Goal: Task Accomplishment & Management: Manage account settings

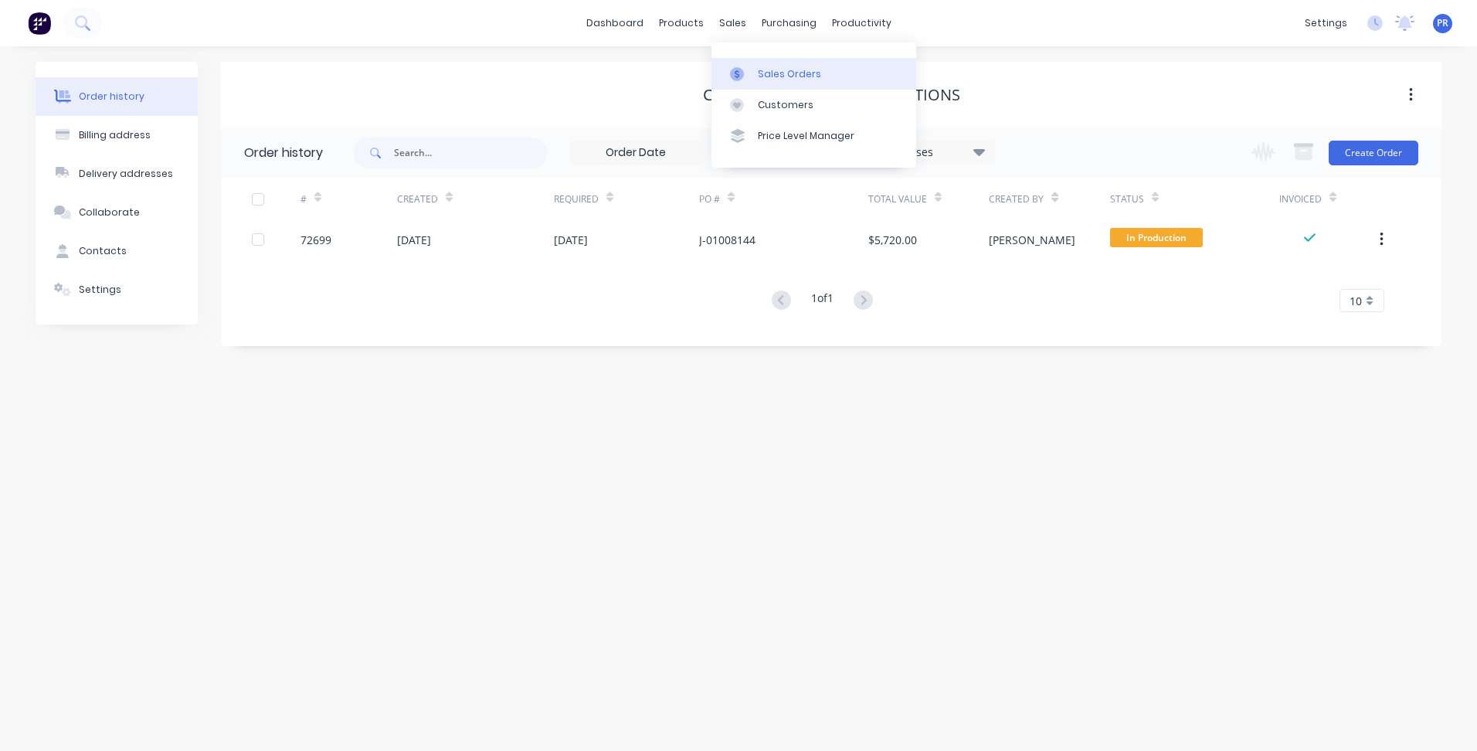
drag, startPoint x: 0, startPoint y: 0, endPoint x: 759, endPoint y: 64, distance: 761.4
click at [759, 64] on link "Sales Orders" at bounding box center [814, 73] width 205 height 31
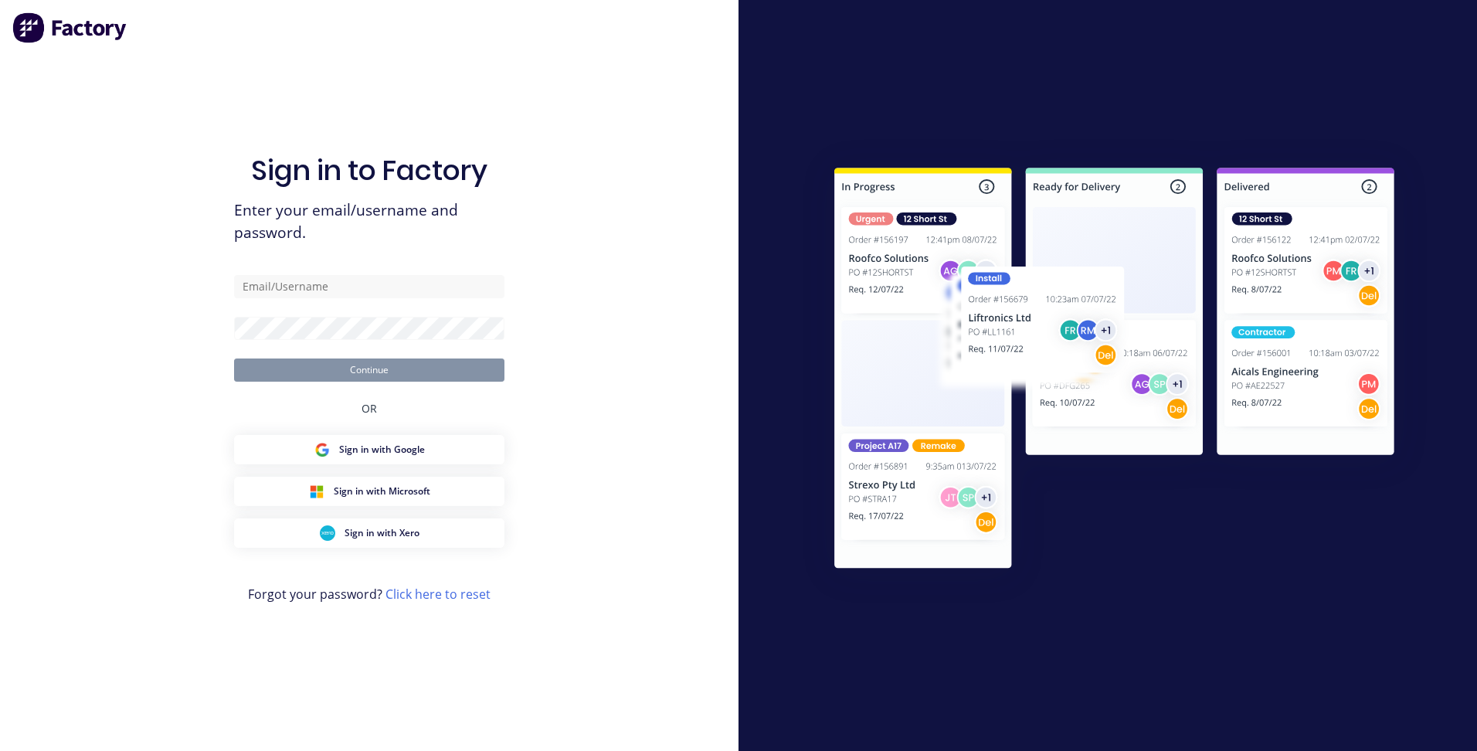
drag, startPoint x: 226, startPoint y: 95, endPoint x: 148, endPoint y: 81, distance: 79.3
click at [149, 81] on div "Sign in to Factory Enter your email/username and password. Continue OR Sign in …" at bounding box center [369, 375] width 739 height 751
type input "patrick@aztechcuttingsolutions.com.au"
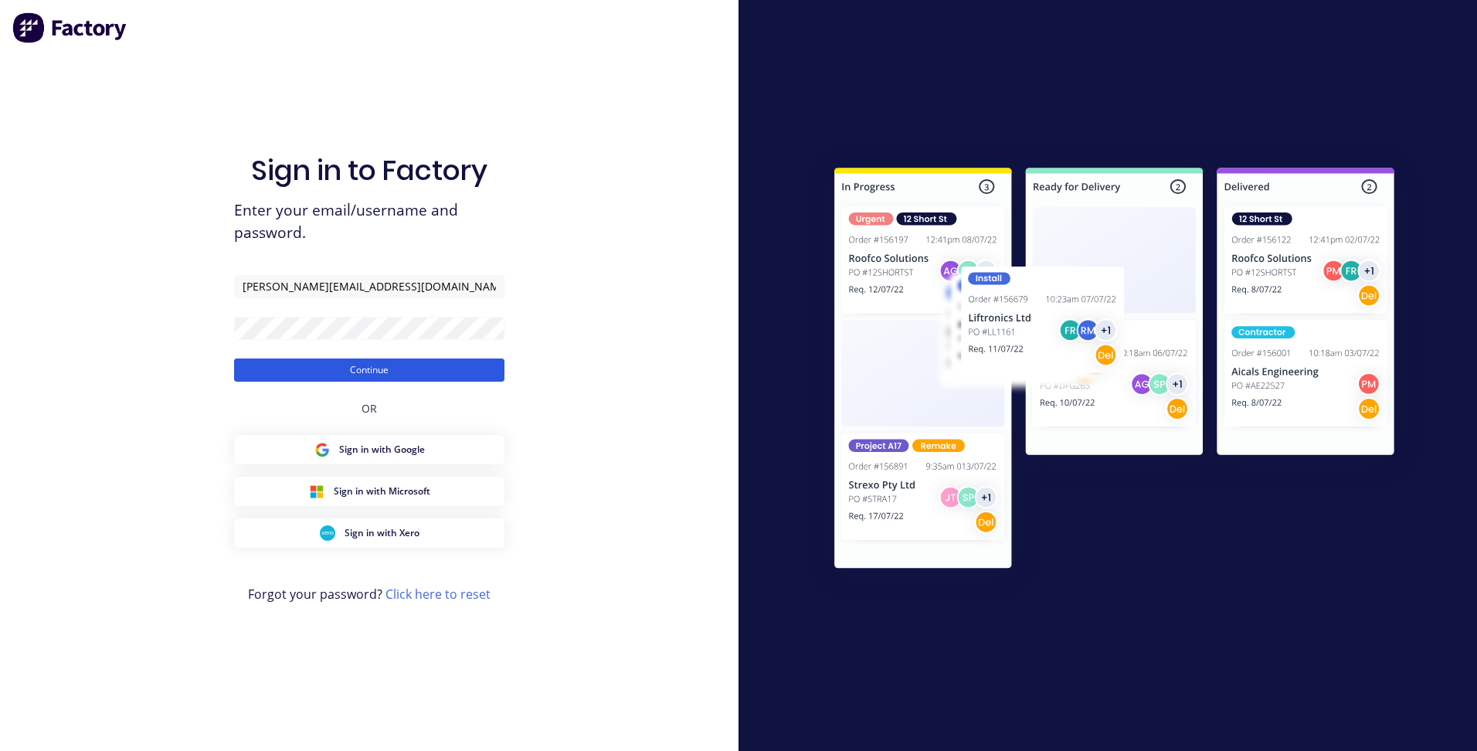
click at [280, 373] on button "Continue" at bounding box center [369, 369] width 270 height 23
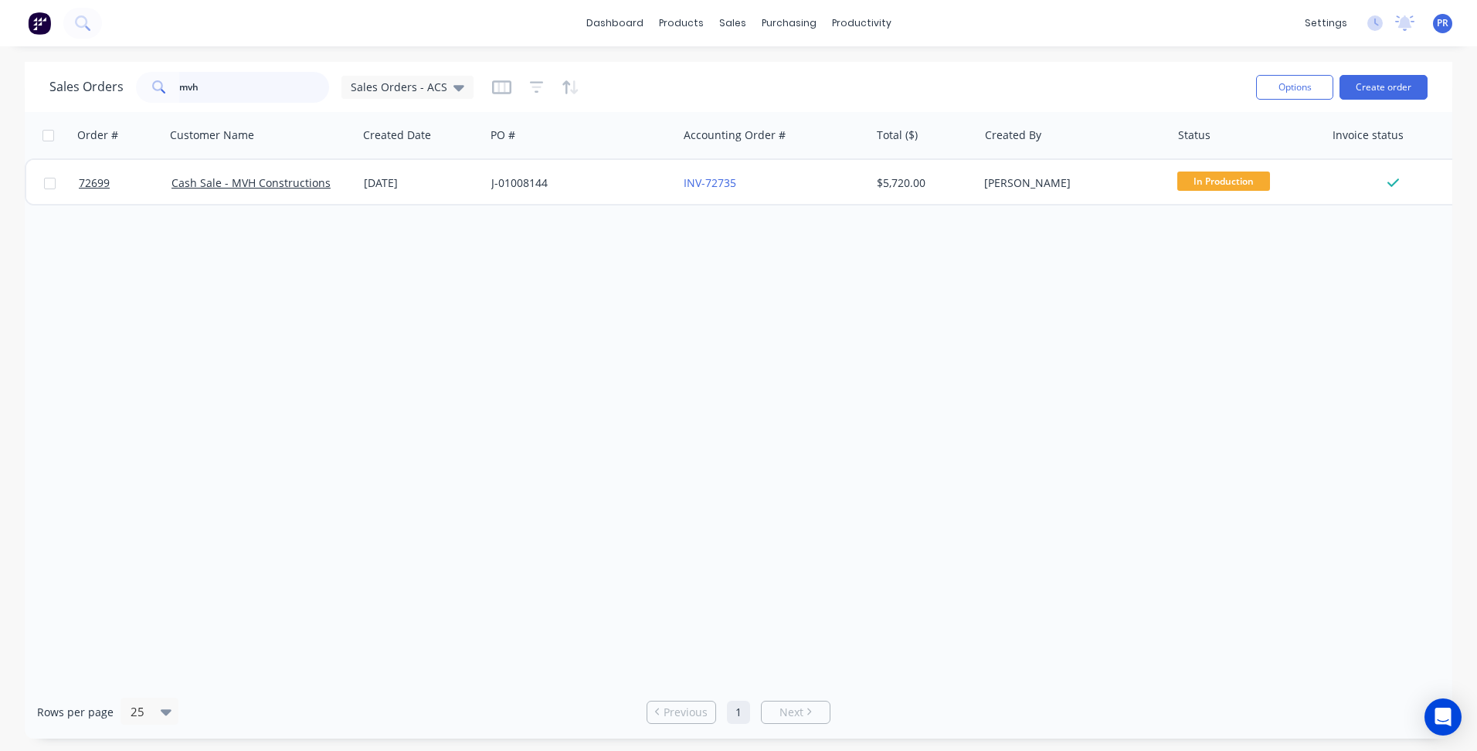
click at [151, 92] on div "mvh" at bounding box center [232, 87] width 193 height 31
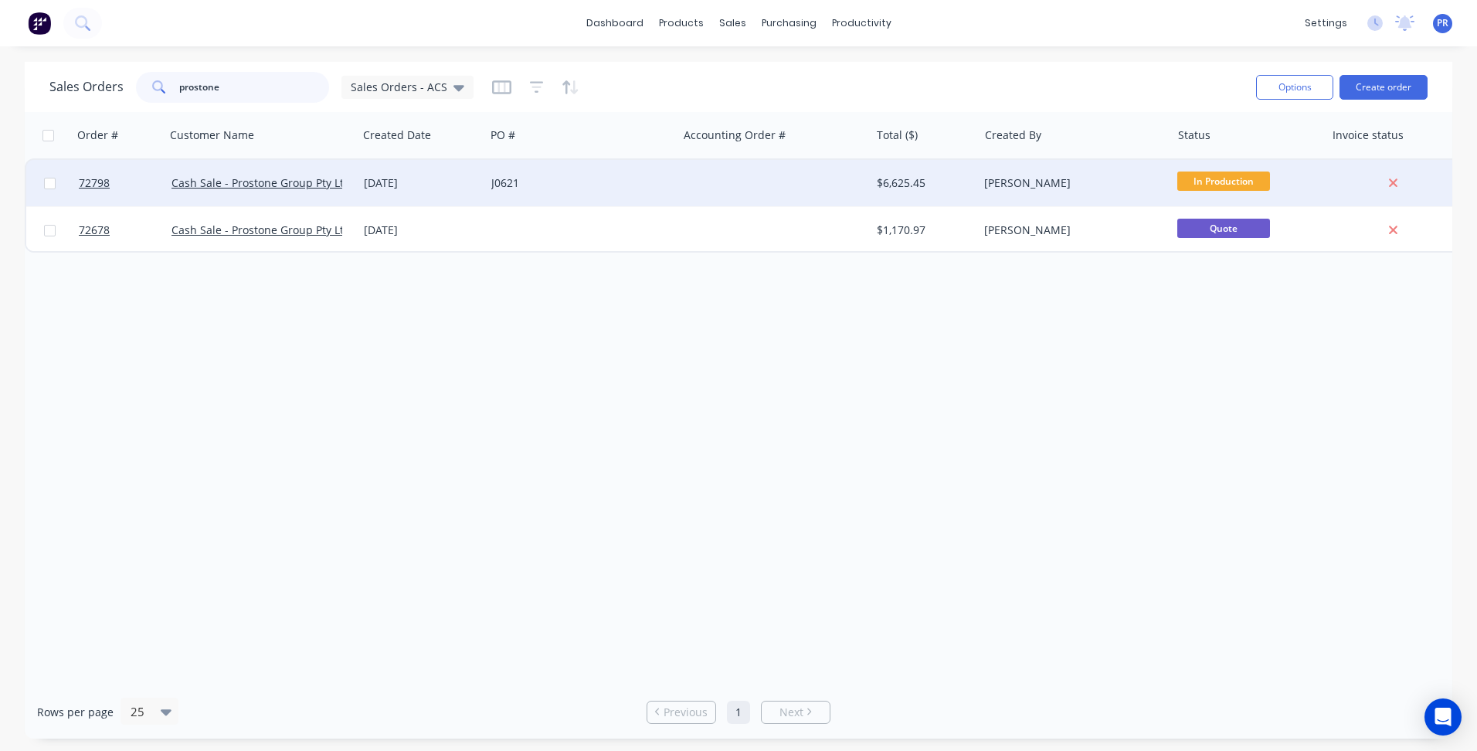
type input "prostone"
click at [526, 195] on div "J0621" at bounding box center [581, 183] width 192 height 46
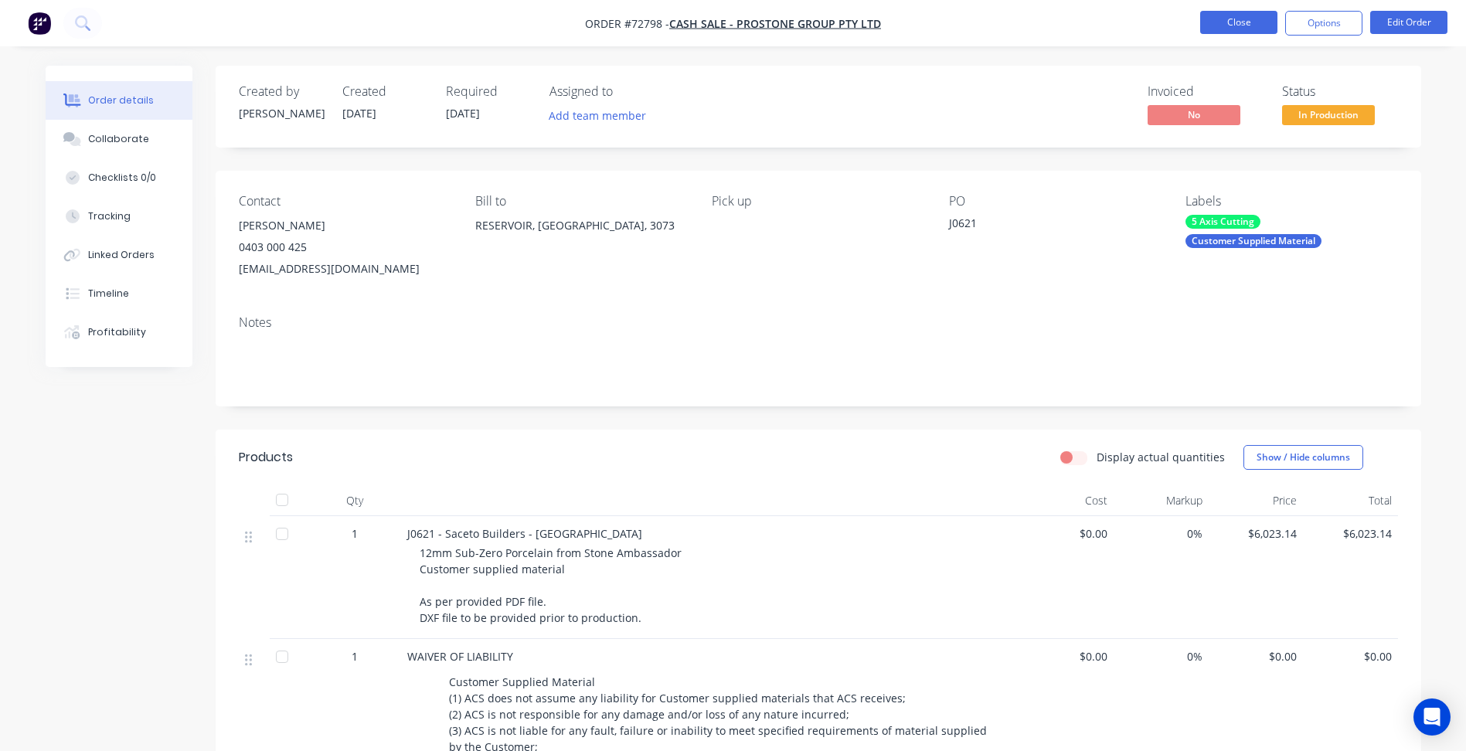
drag, startPoint x: 1216, startPoint y: 38, endPoint x: 1220, endPoint y: 24, distance: 14.4
click at [1216, 36] on nav "Order #72798 - Cash Sale - Prostone Group Pty Ltd Close Options Edit Order" at bounding box center [733, 23] width 1466 height 46
click at [1221, 19] on button "Close" at bounding box center [1238, 22] width 77 height 23
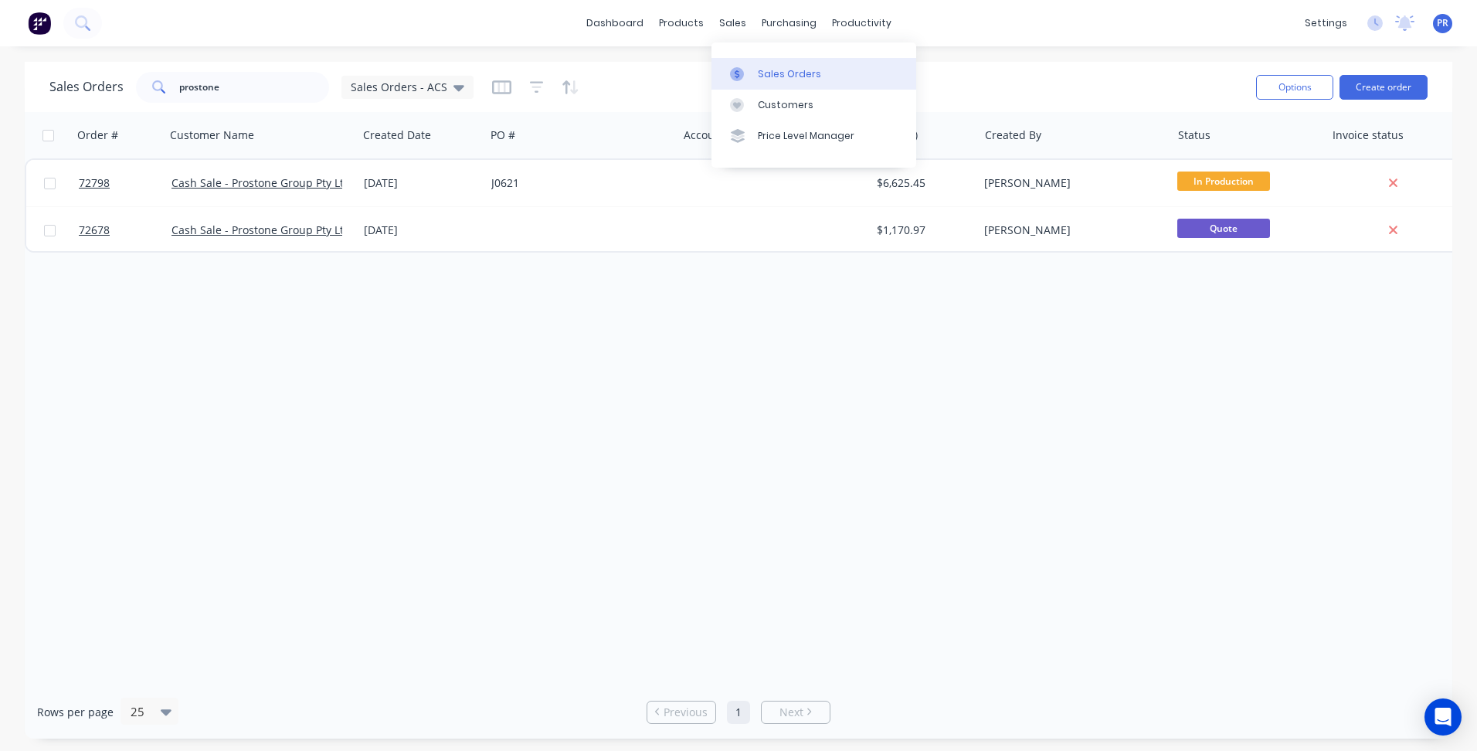
click at [754, 73] on link "Sales Orders" at bounding box center [814, 73] width 205 height 31
drag, startPoint x: 128, startPoint y: 87, endPoint x: 0, endPoint y: 73, distance: 128.9
click at [35, 73] on div "Sales Orders prostone Sales Orders - ACS Options Create order" at bounding box center [739, 87] width 1428 height 50
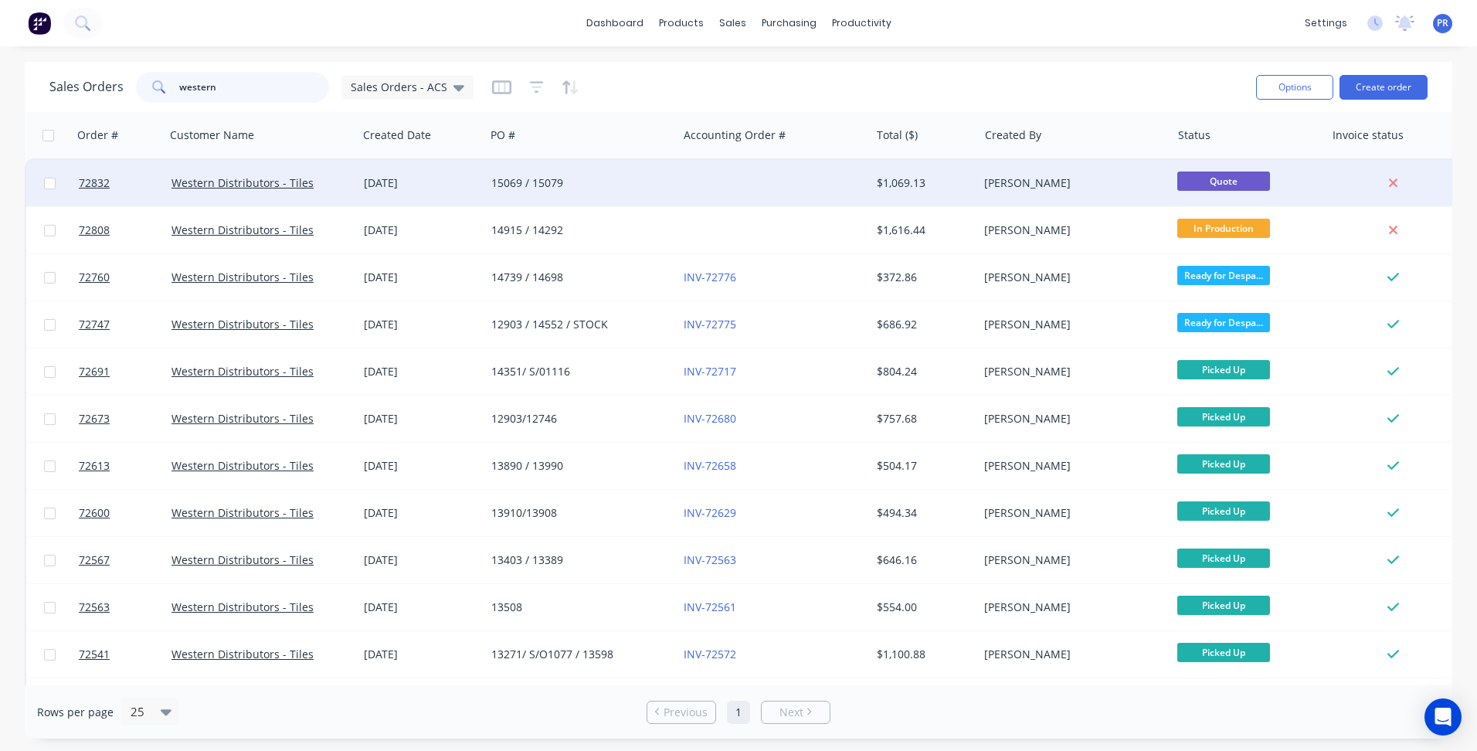
type input "western"
click at [325, 185] on div "Western Distributors - Tiles" at bounding box center [258, 182] width 172 height 15
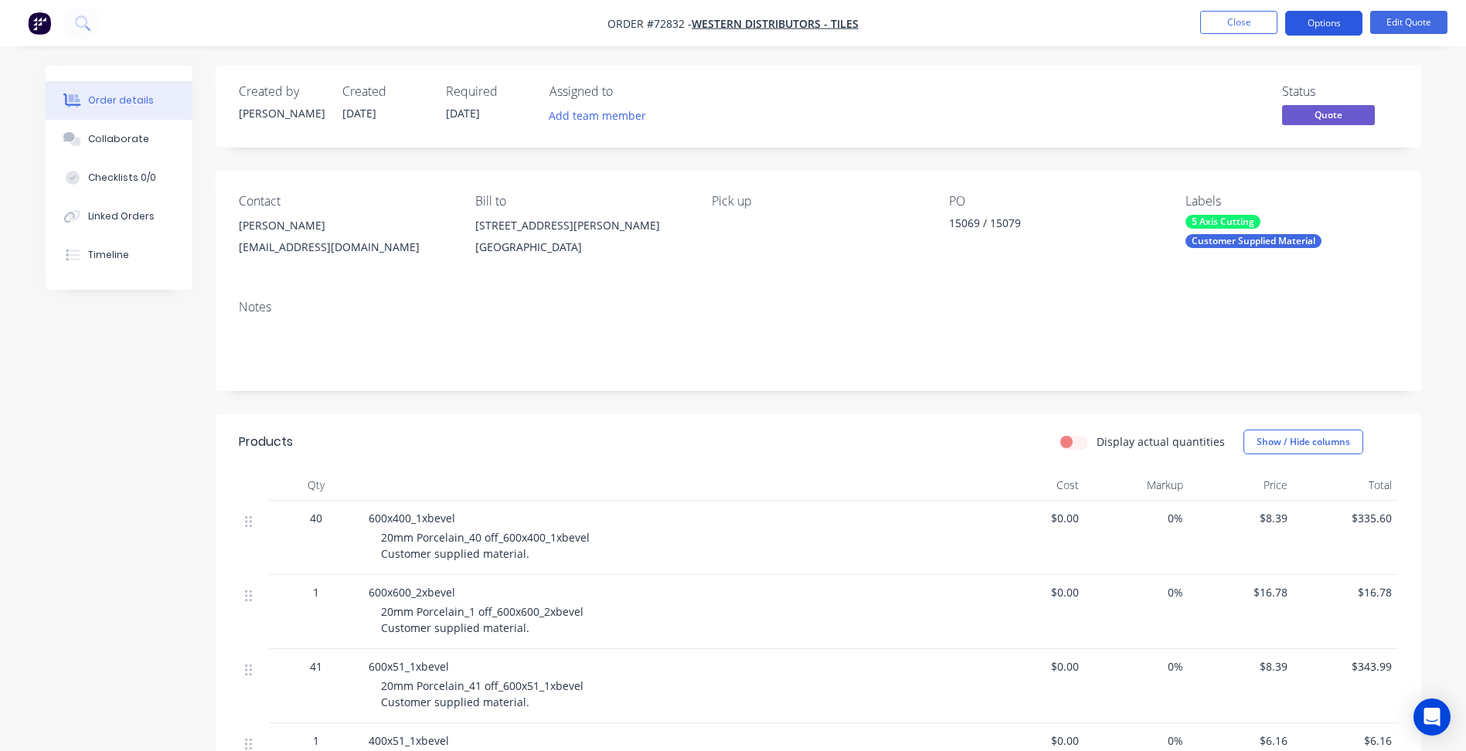
click at [1323, 21] on button "Options" at bounding box center [1323, 23] width 77 height 25
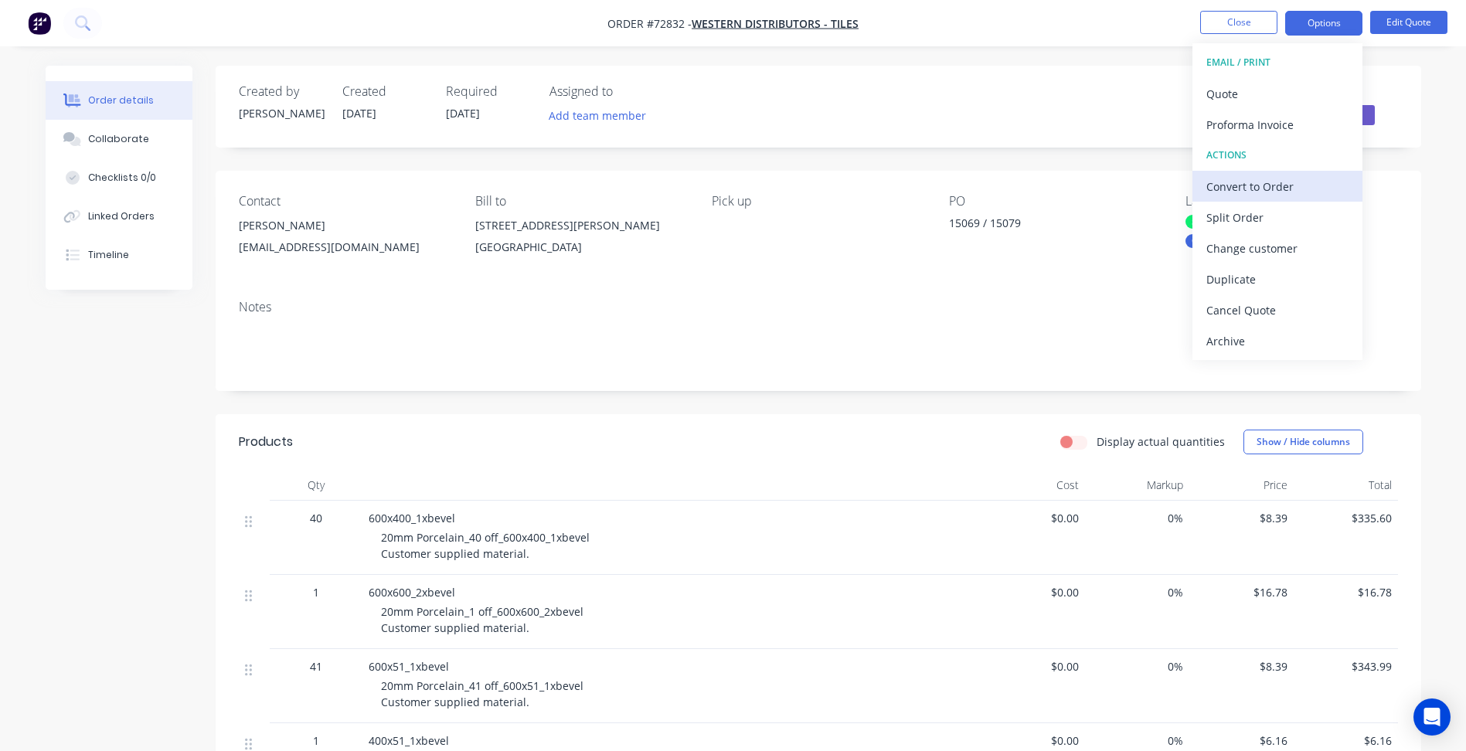
click at [1258, 183] on div "Convert to Order" at bounding box center [1277, 186] width 142 height 22
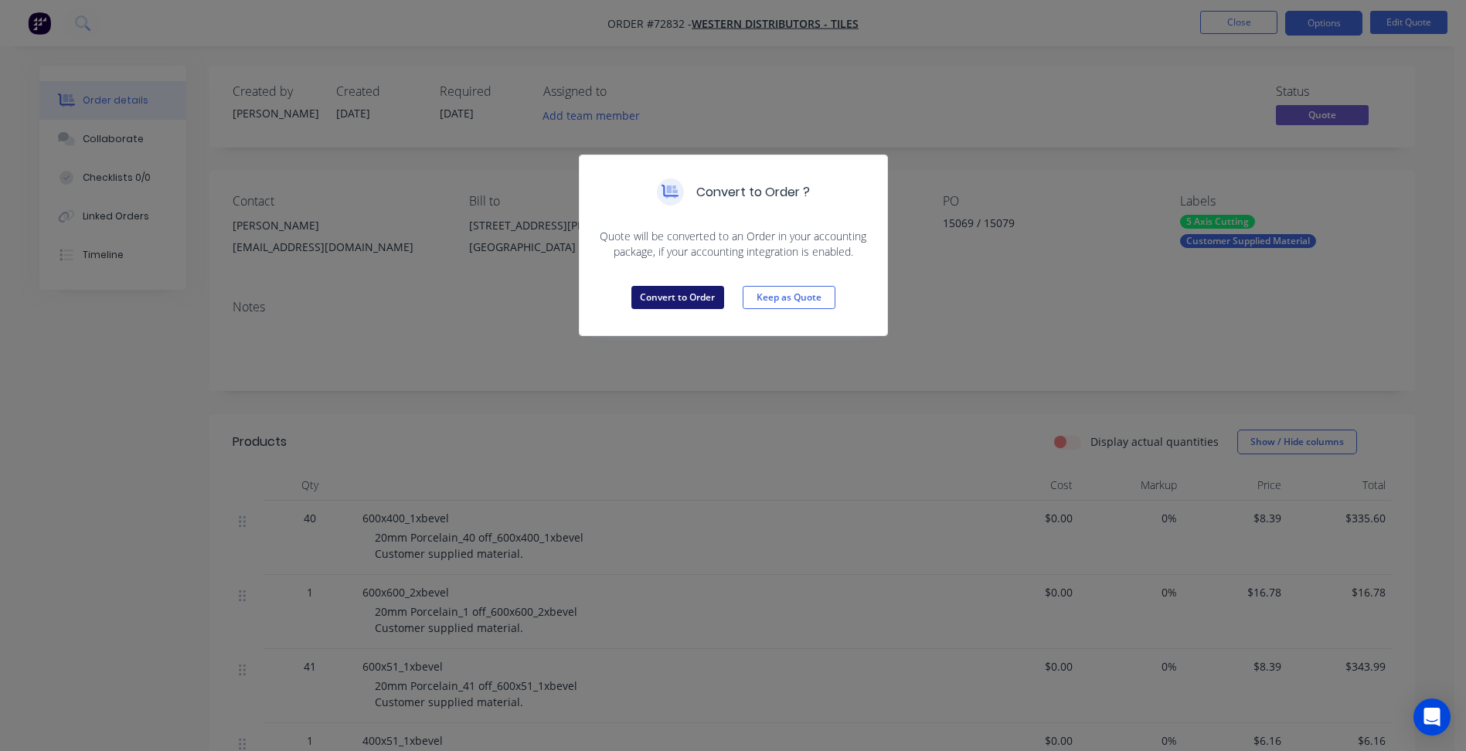
click at [686, 292] on button "Convert to Order" at bounding box center [677, 297] width 93 height 23
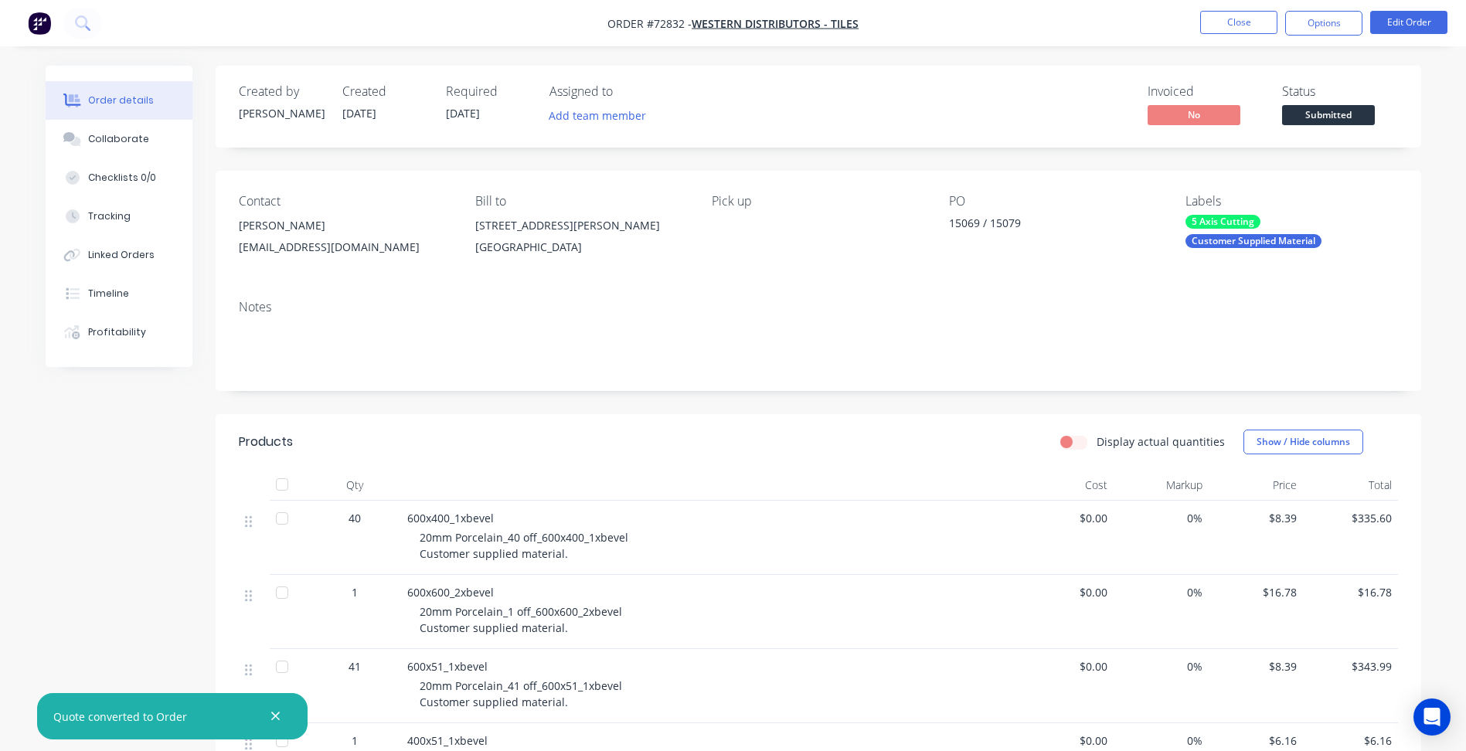
click at [1330, 107] on span "Submitted" at bounding box center [1328, 114] width 93 height 19
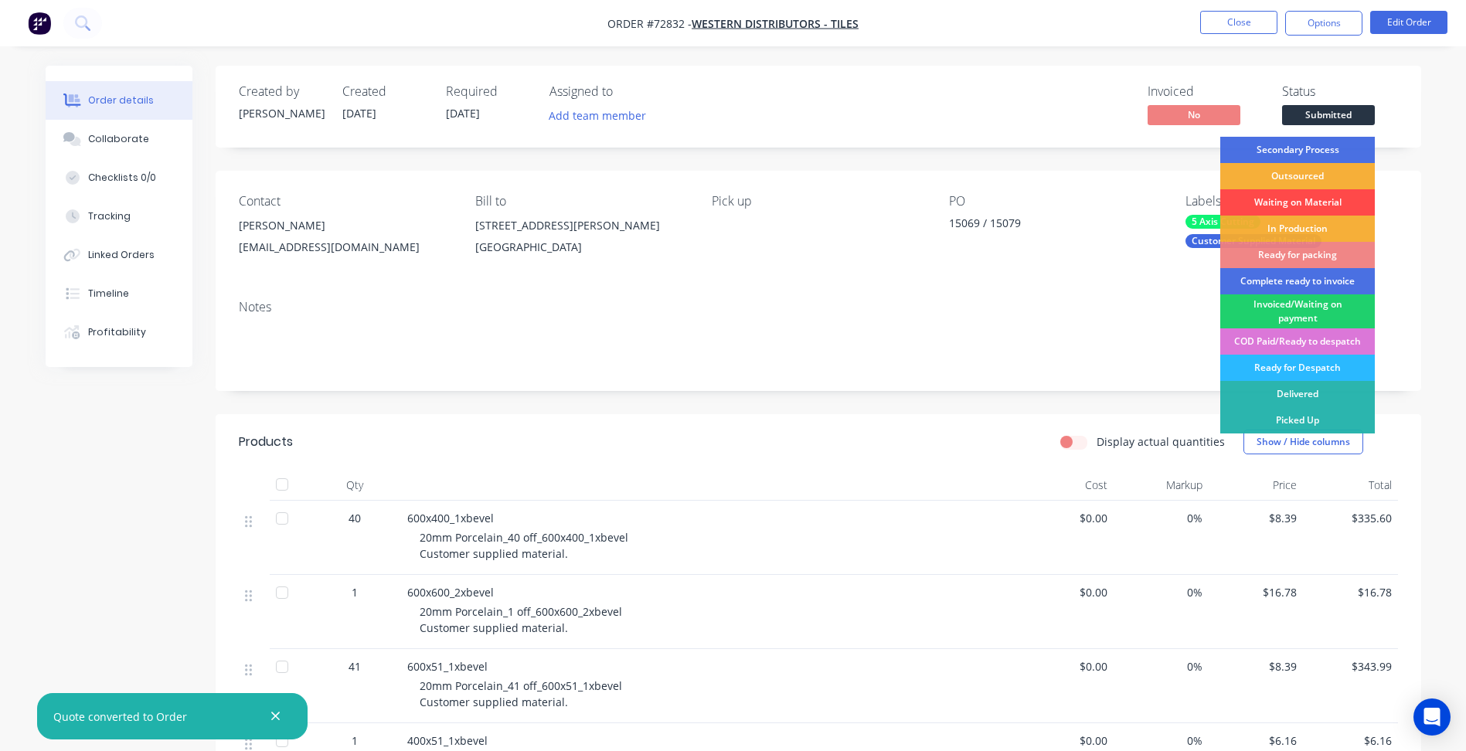
click at [1286, 209] on div "Waiting on Material" at bounding box center [1297, 202] width 155 height 26
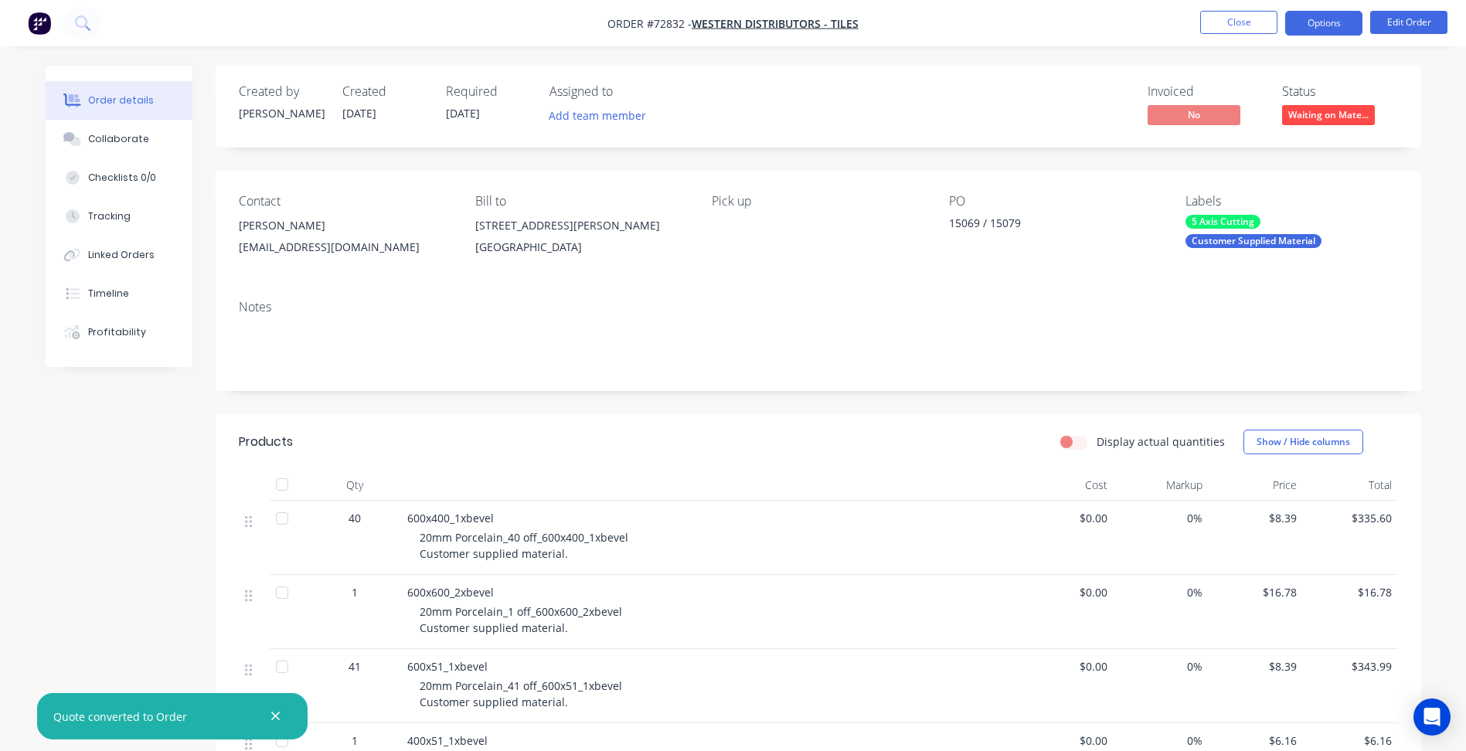
click at [1306, 31] on button "Options" at bounding box center [1323, 23] width 77 height 25
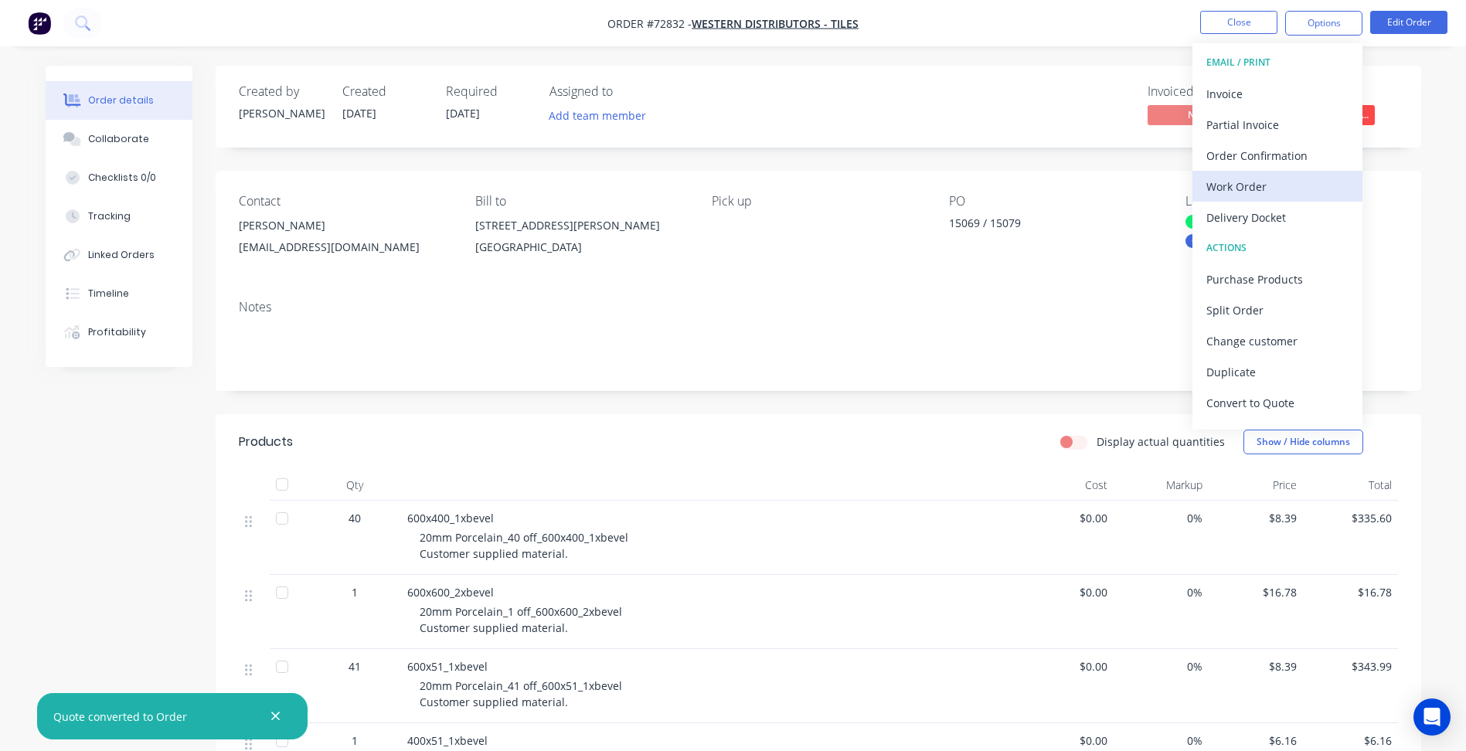
click at [1247, 190] on div "Work Order" at bounding box center [1277, 186] width 142 height 22
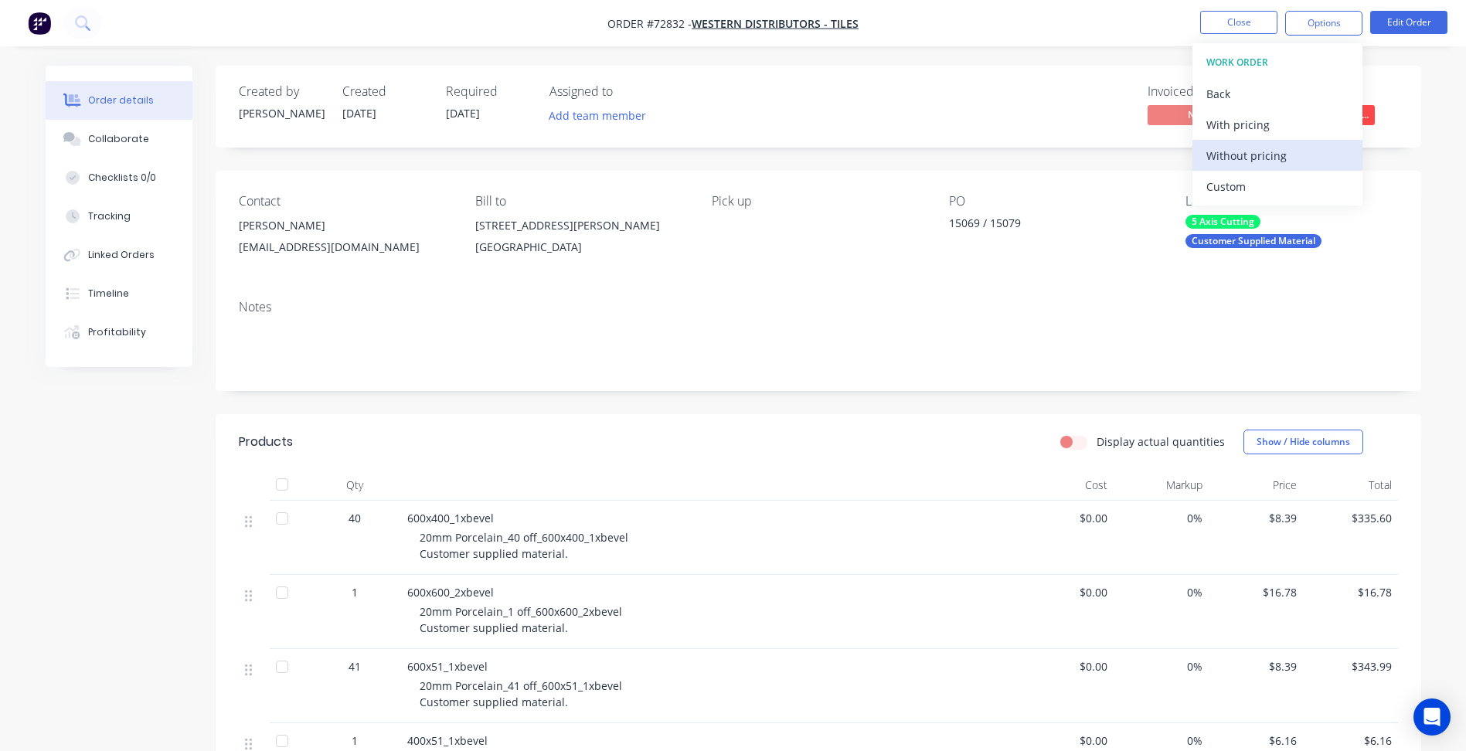
click at [1250, 155] on div "Without pricing" at bounding box center [1277, 155] width 142 height 22
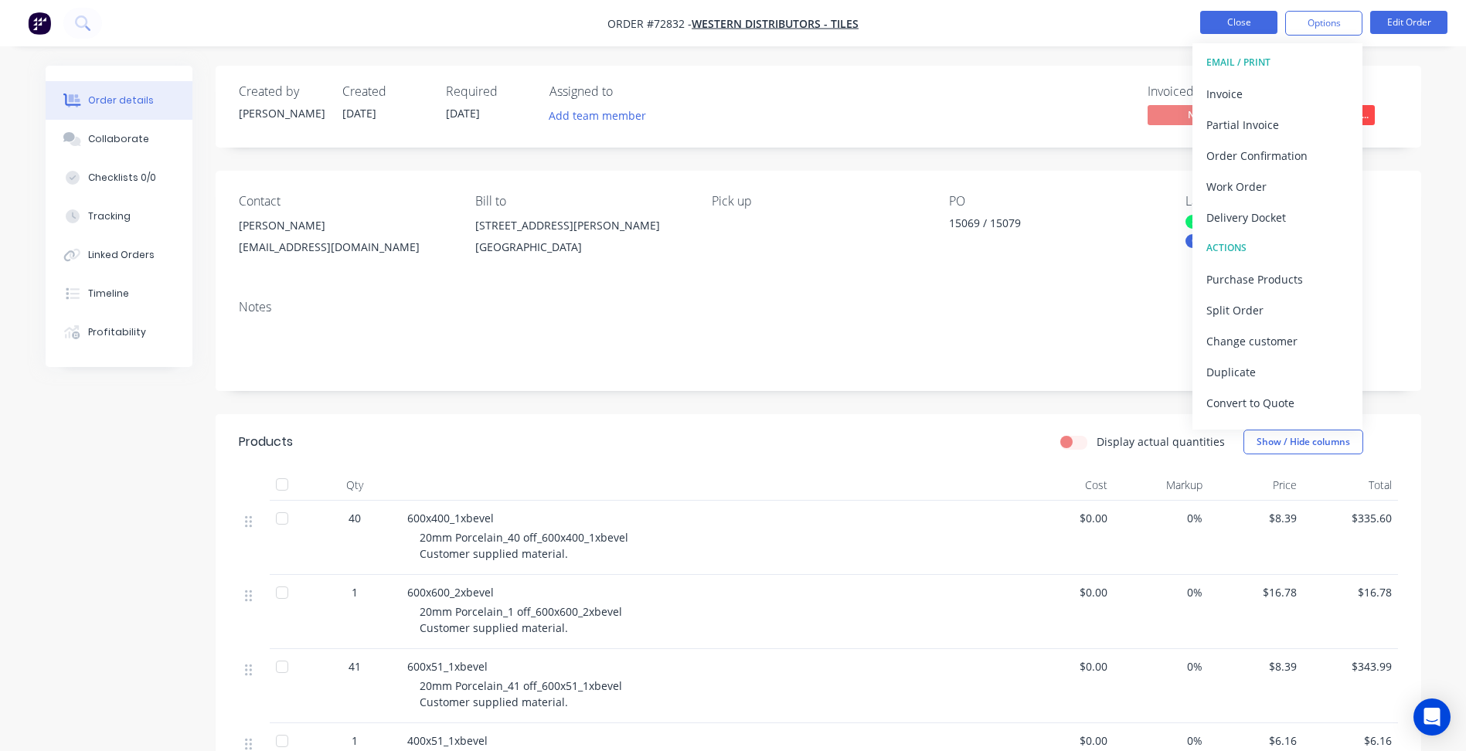
click at [1244, 21] on button "Close" at bounding box center [1238, 22] width 77 height 23
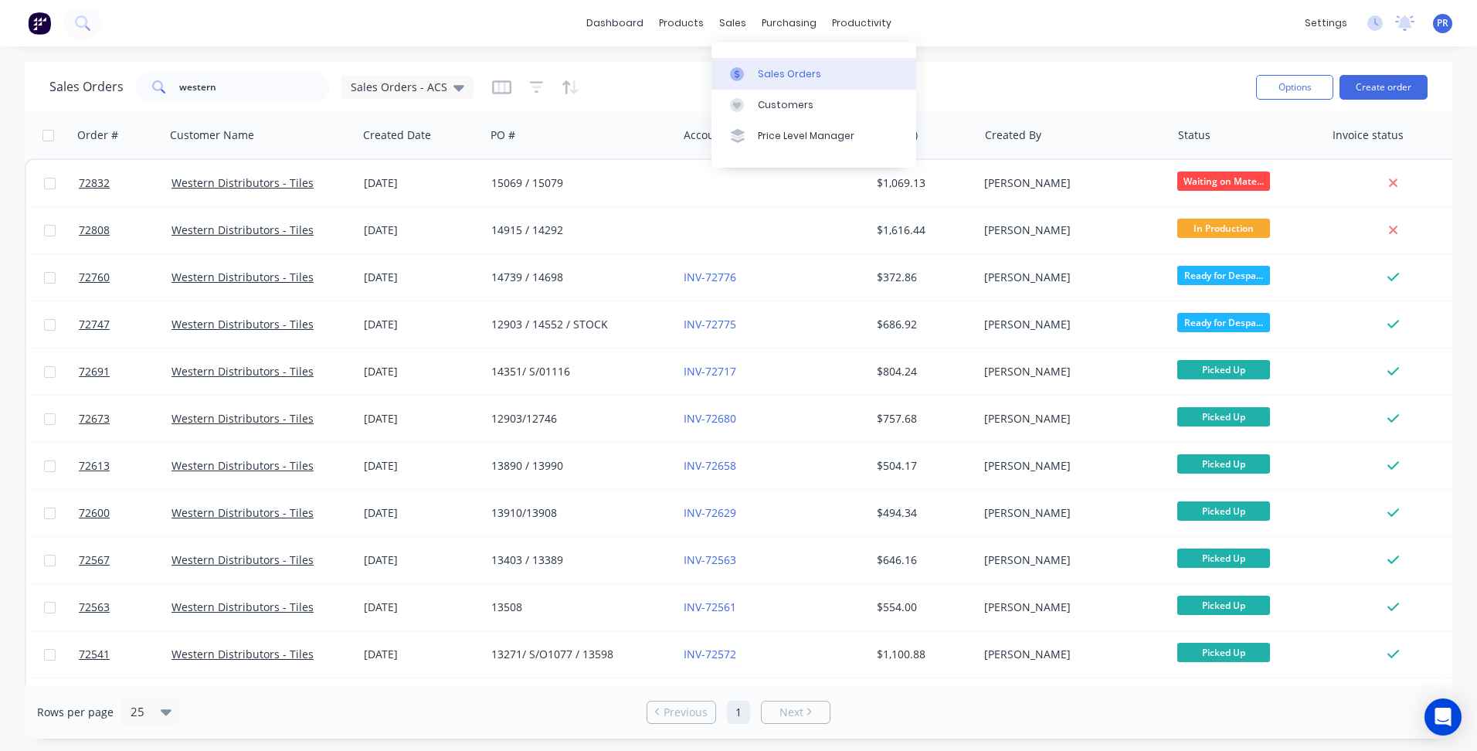
click at [763, 74] on div "Sales Orders" at bounding box center [789, 74] width 63 height 14
drag, startPoint x: 250, startPoint y: 92, endPoint x: 97, endPoint y: 87, distance: 152.3
click at [97, 87] on div "Sales Orders western Sales Orders - ACS" at bounding box center [261, 87] width 424 height 31
click at [1383, 81] on button "Create order" at bounding box center [1384, 87] width 88 height 25
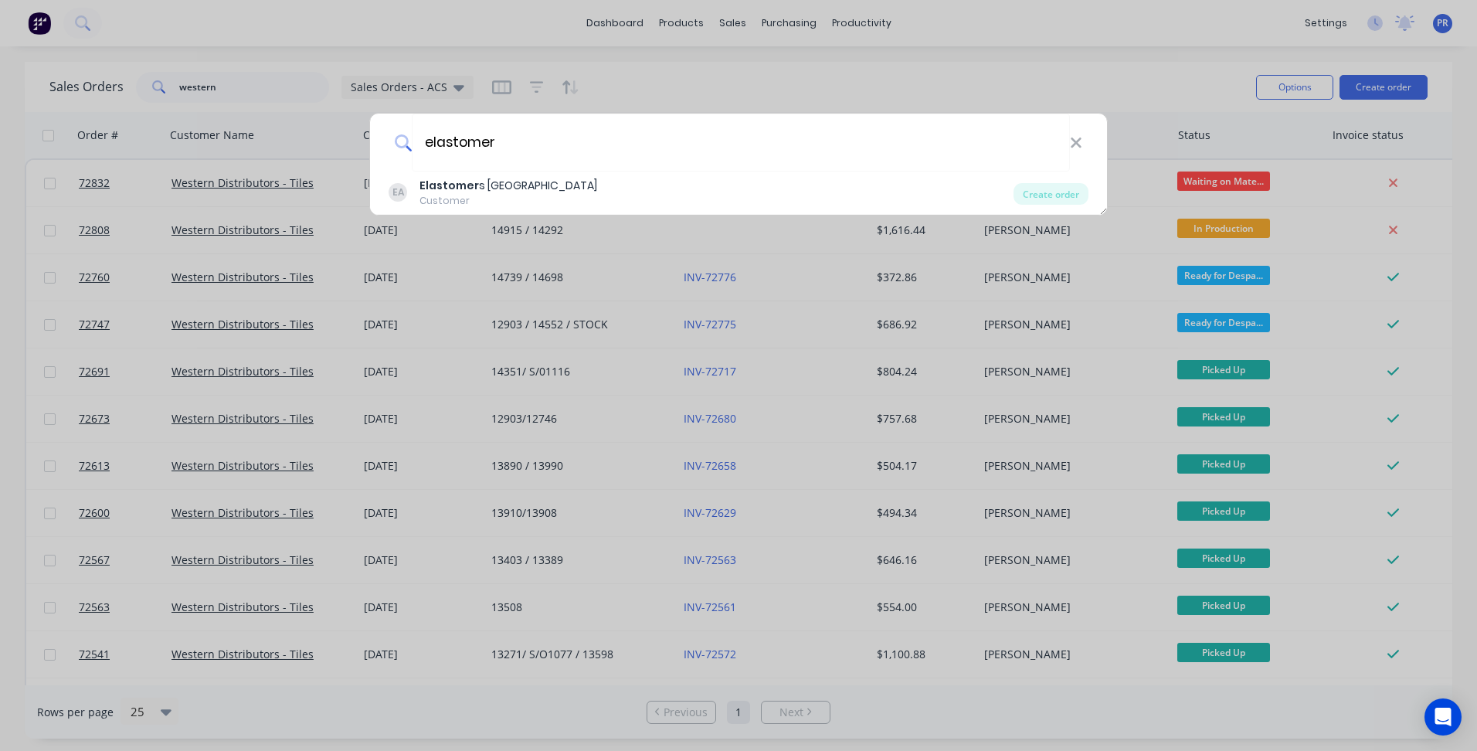
type input "elastomer"
click at [508, 202] on div "Customer" at bounding box center [509, 201] width 178 height 14
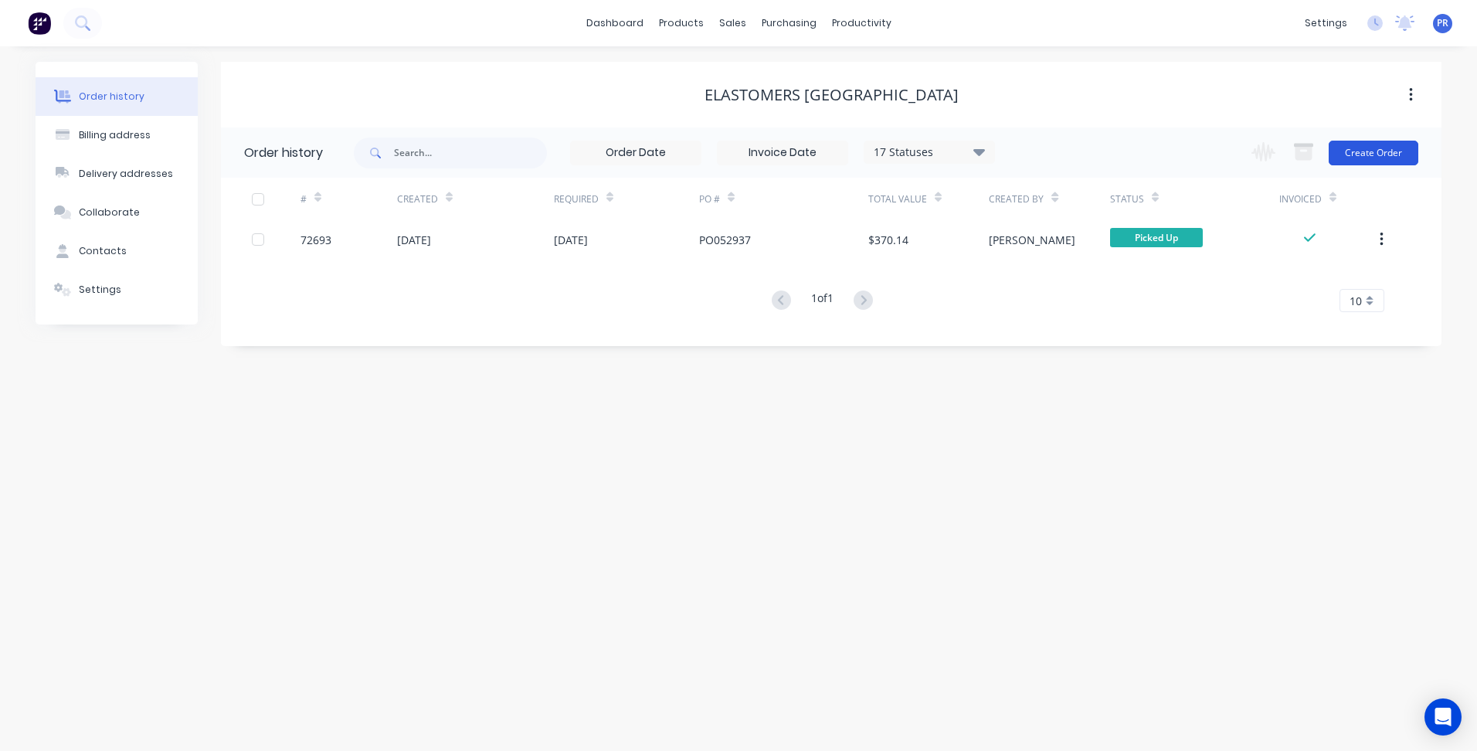
click at [1373, 161] on button "Create Order" at bounding box center [1374, 153] width 90 height 25
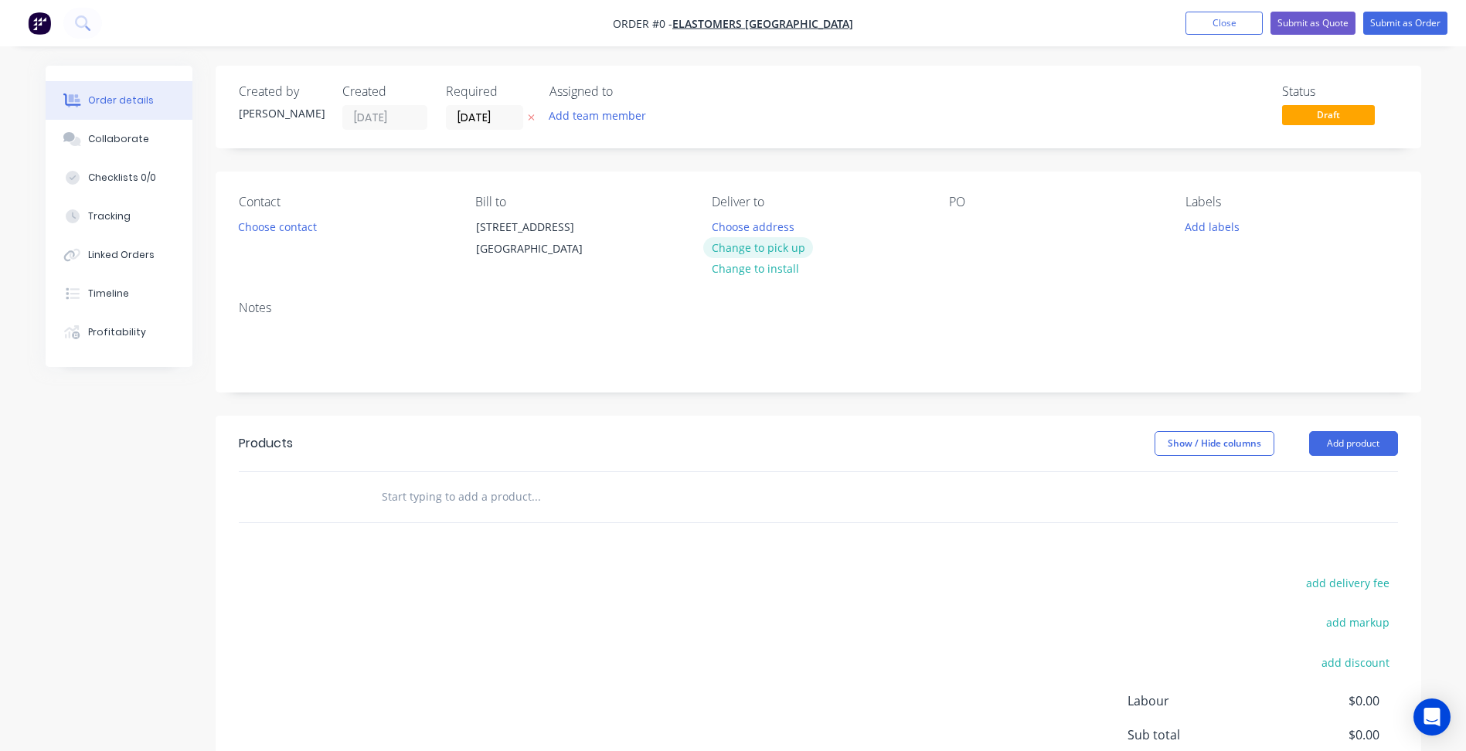
click at [776, 251] on button "Change to pick up" at bounding box center [758, 247] width 110 height 21
click at [297, 226] on button "Choose contact" at bounding box center [276, 226] width 95 height 21
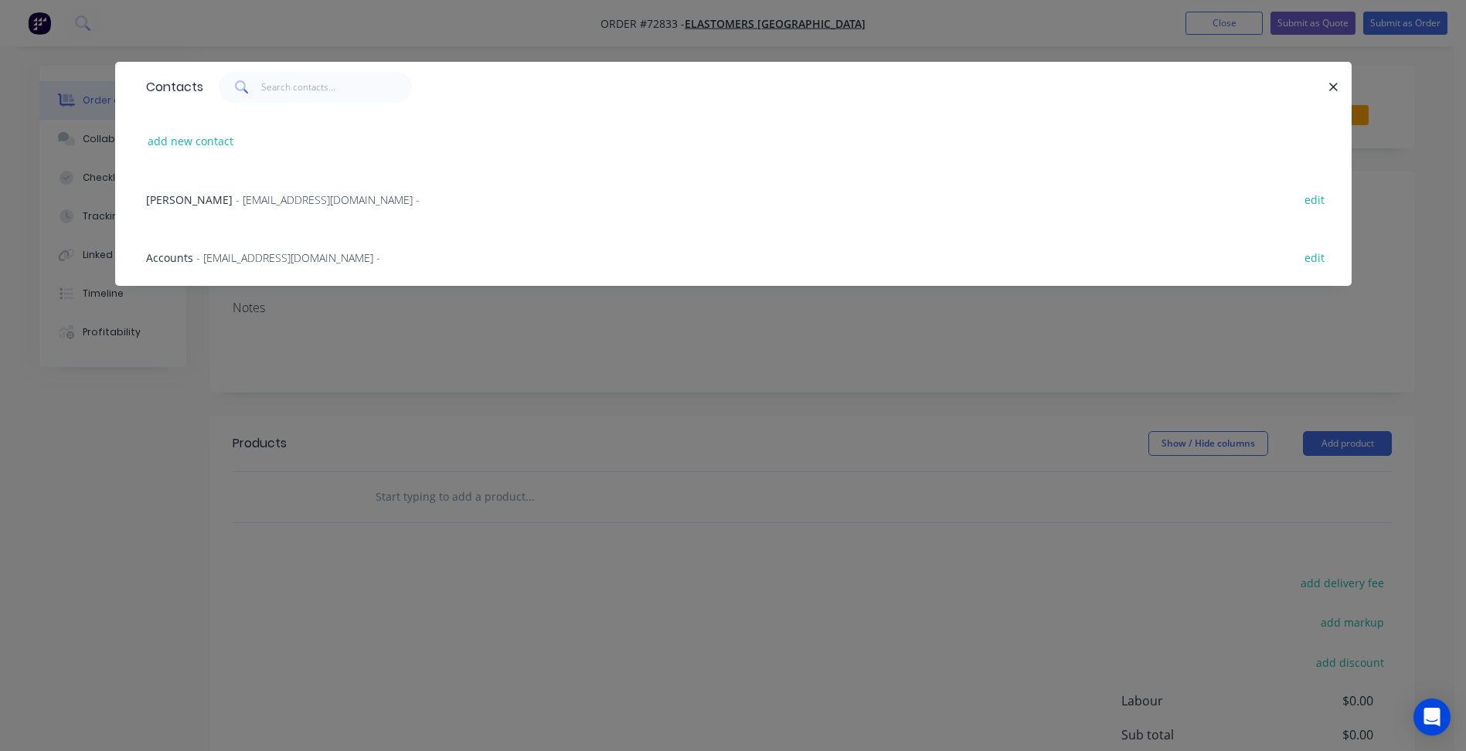
drag, startPoint x: 221, startPoint y: 202, endPoint x: 317, endPoint y: 200, distance: 95.8
click at [221, 201] on span "Shiva Parsakish" at bounding box center [189, 199] width 87 height 15
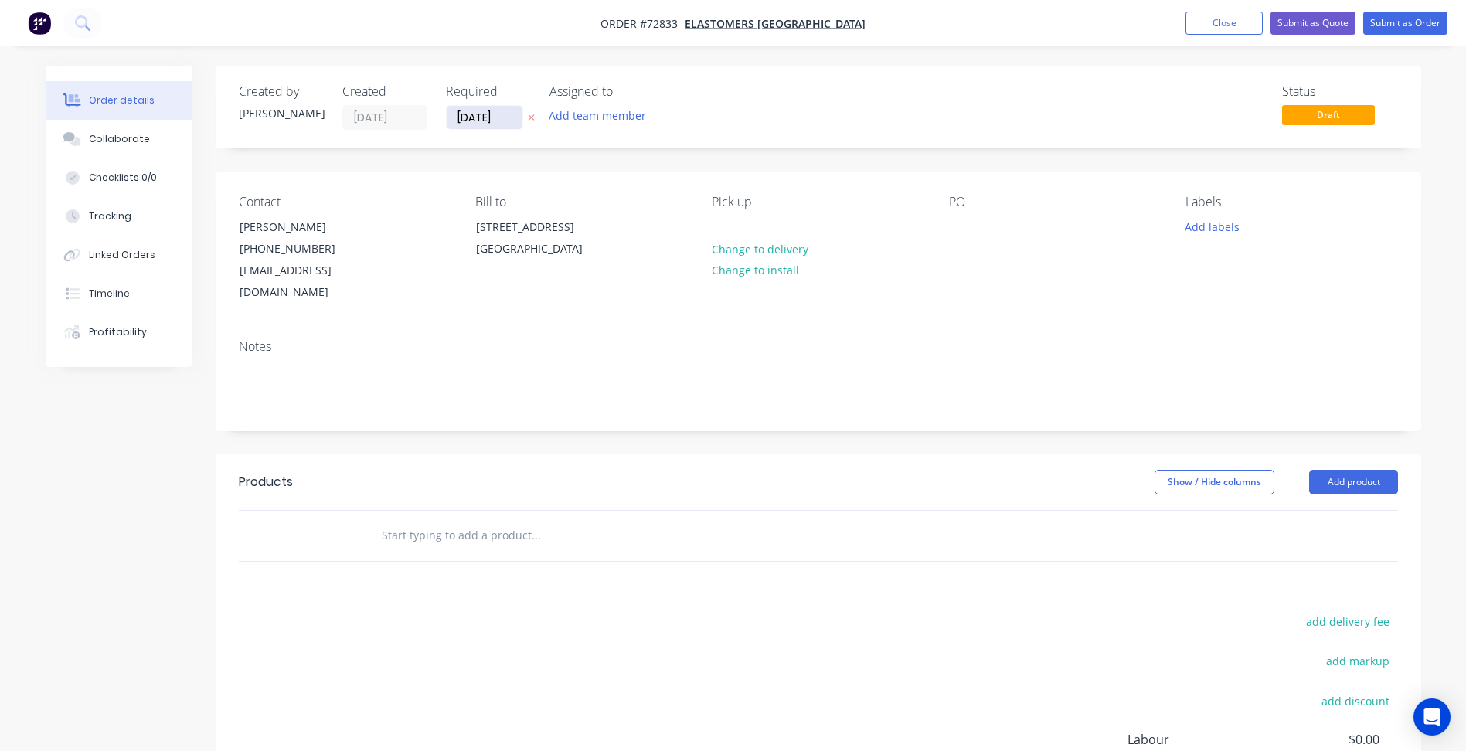
click at [465, 119] on input "[DATE]" at bounding box center [485, 117] width 76 height 23
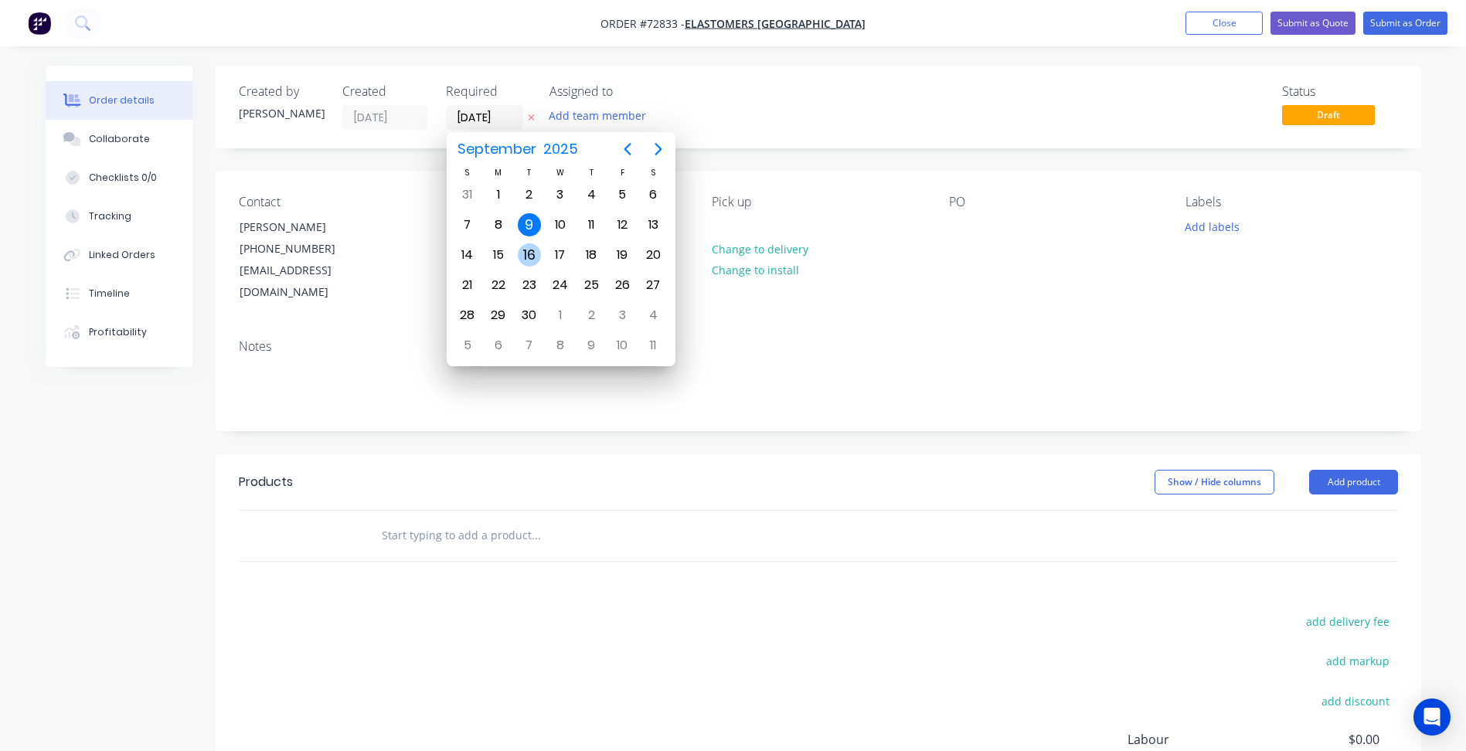
click at [528, 250] on div "16" at bounding box center [529, 254] width 23 height 23
type input "[DATE]"
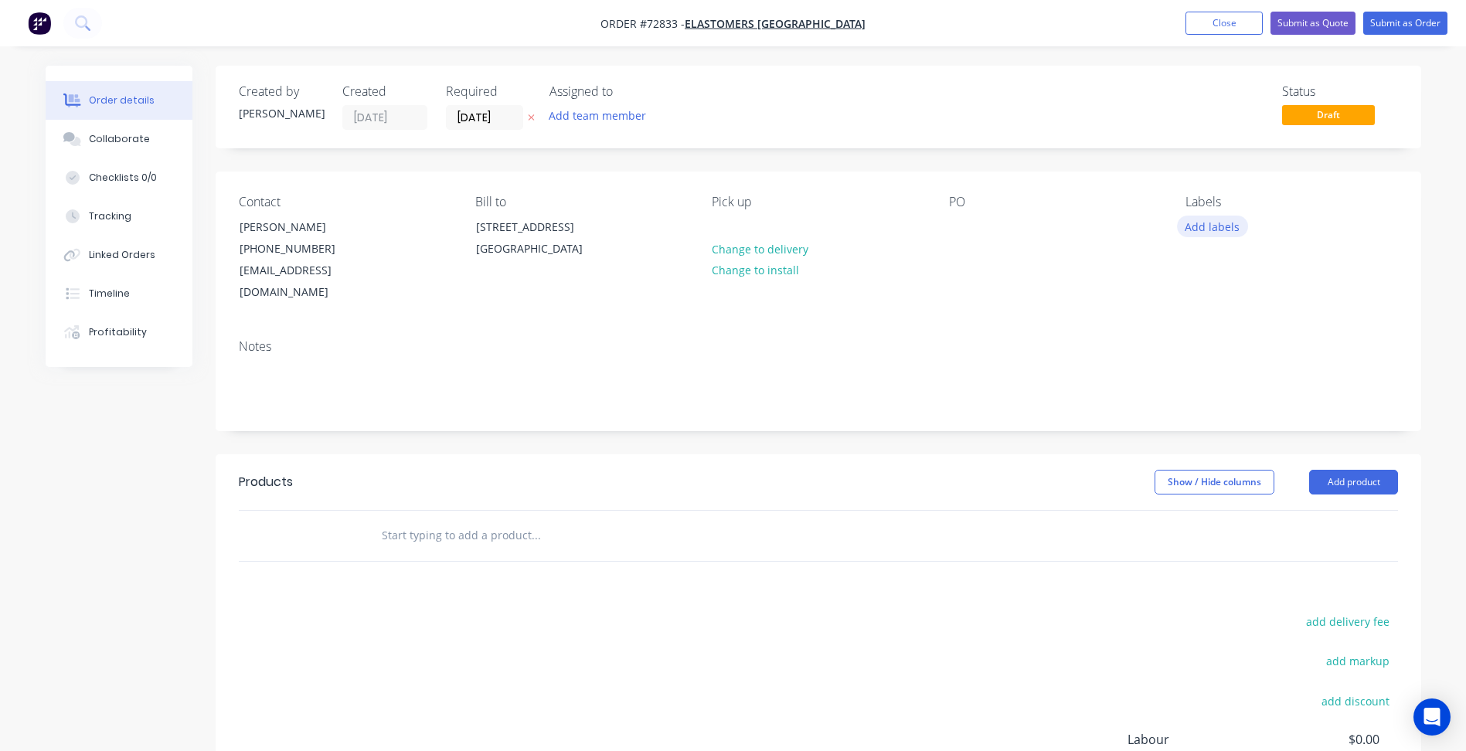
click at [1213, 228] on button "Add labels" at bounding box center [1212, 226] width 71 height 21
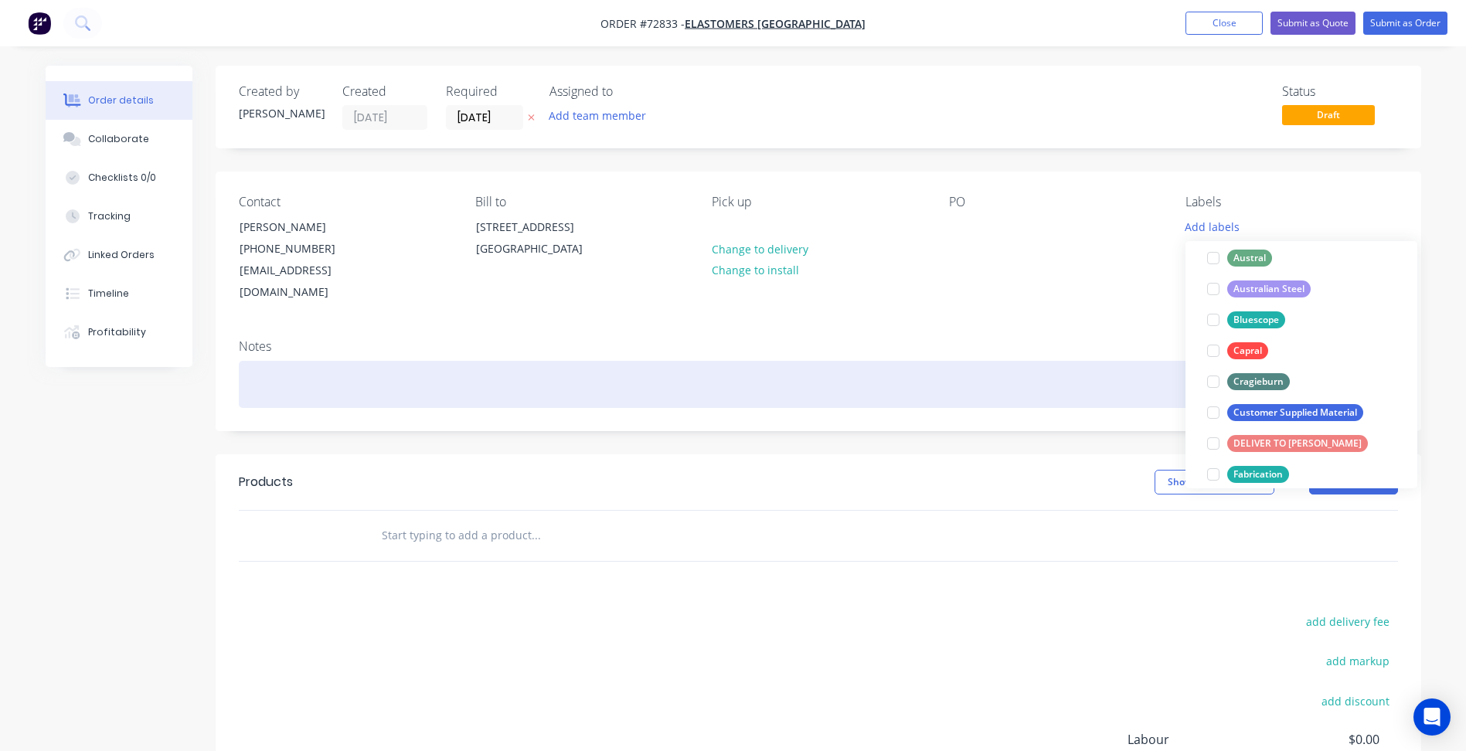
scroll to position [232, 0]
click at [1028, 361] on div at bounding box center [818, 384] width 1159 height 47
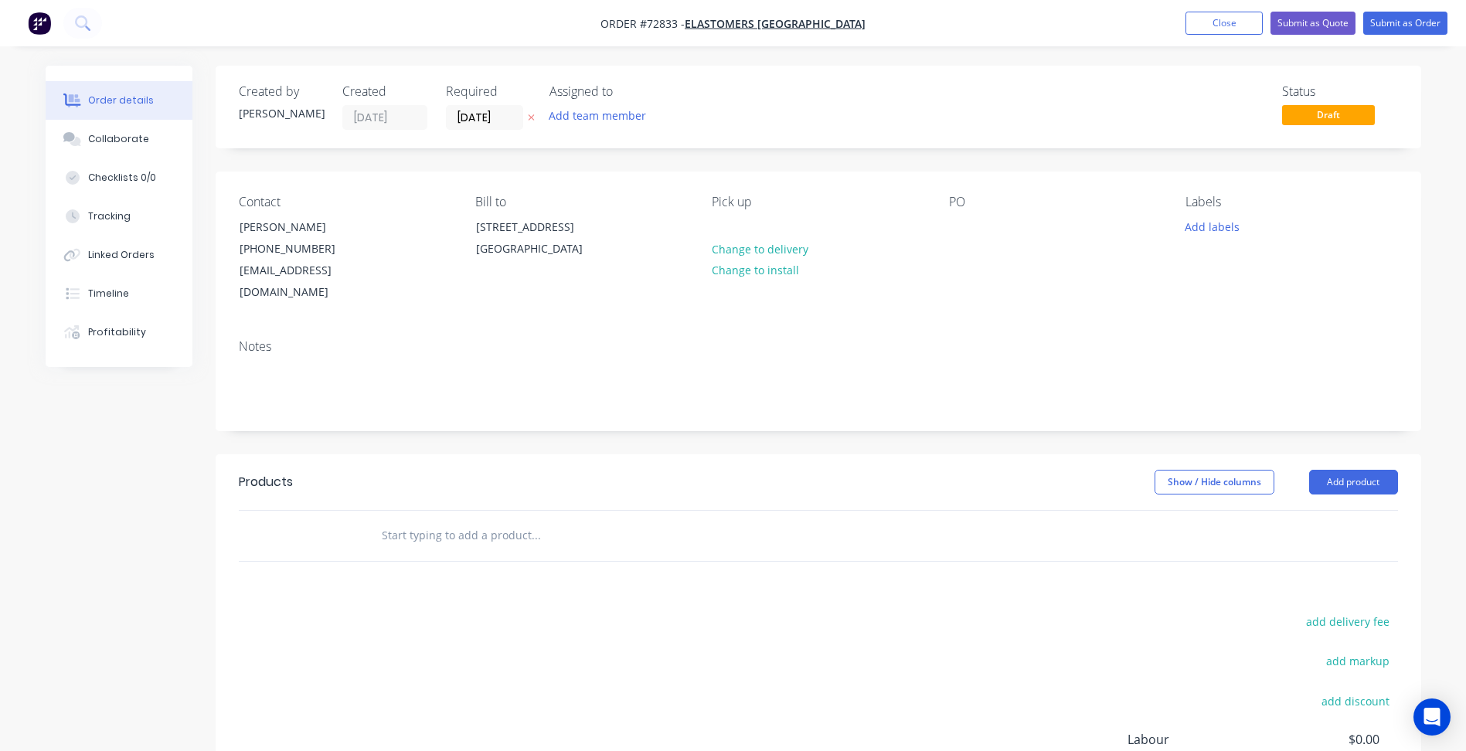
click at [1358, 454] on header "Products Show / Hide columns Add product" at bounding box center [818, 482] width 1205 height 56
click at [1357, 470] on button "Add product" at bounding box center [1353, 482] width 89 height 25
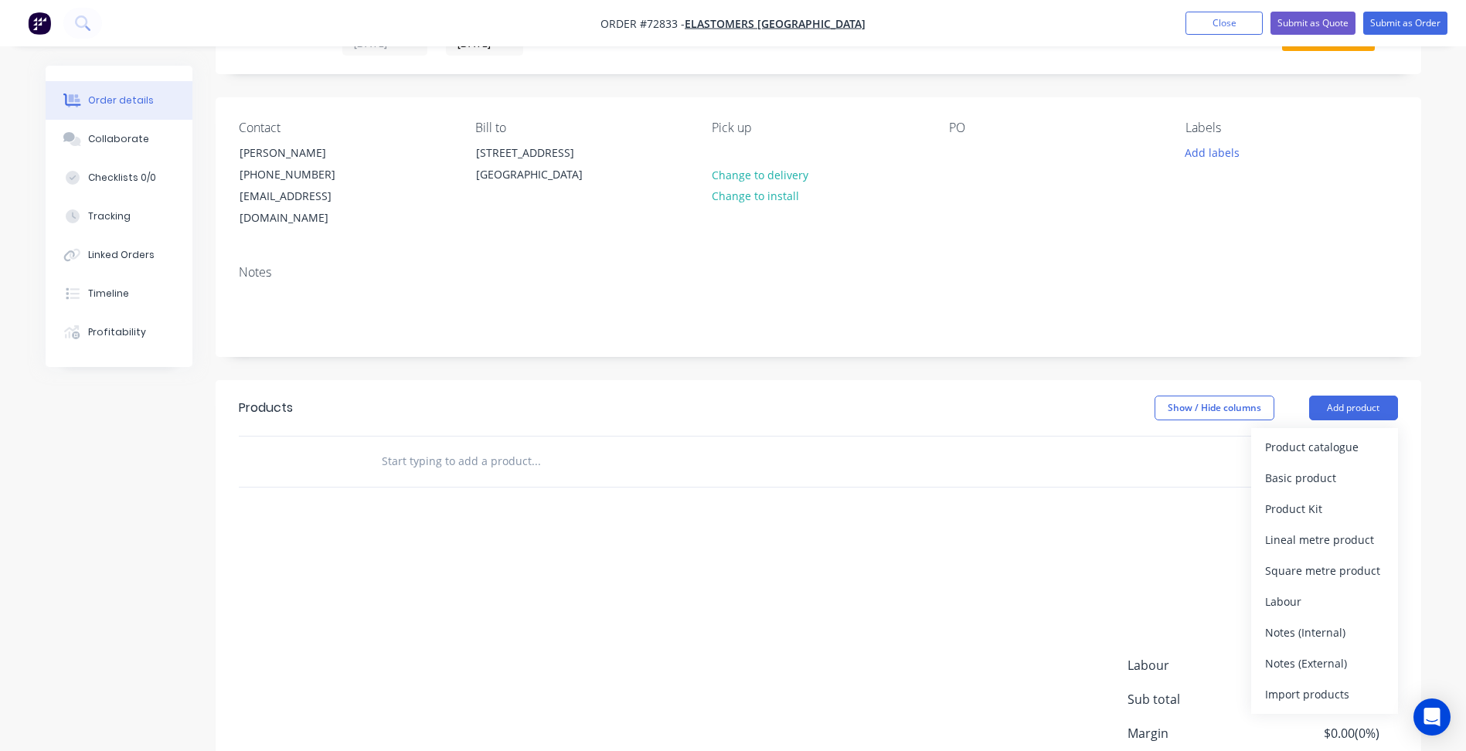
scroll to position [183, 0]
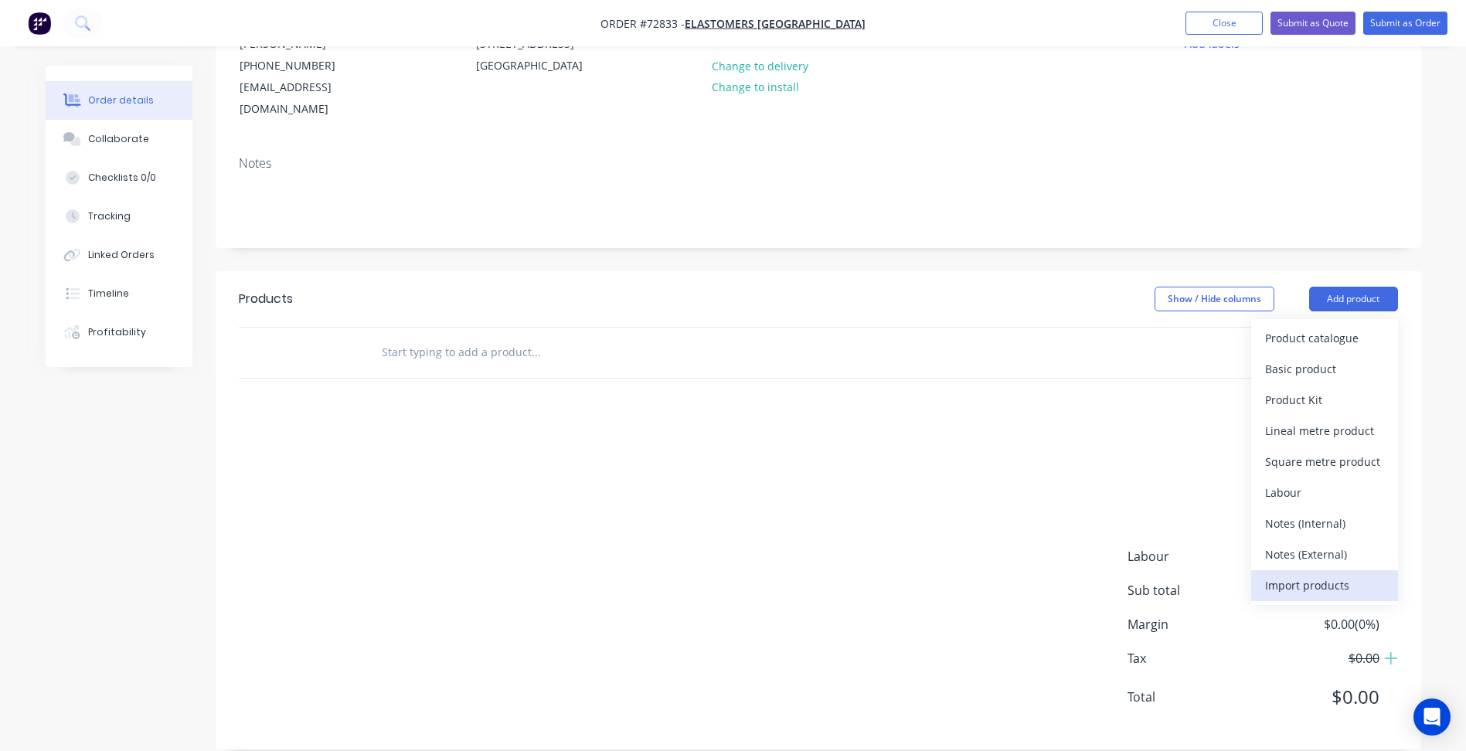
click at [1292, 574] on div "Import products" at bounding box center [1324, 585] width 119 height 22
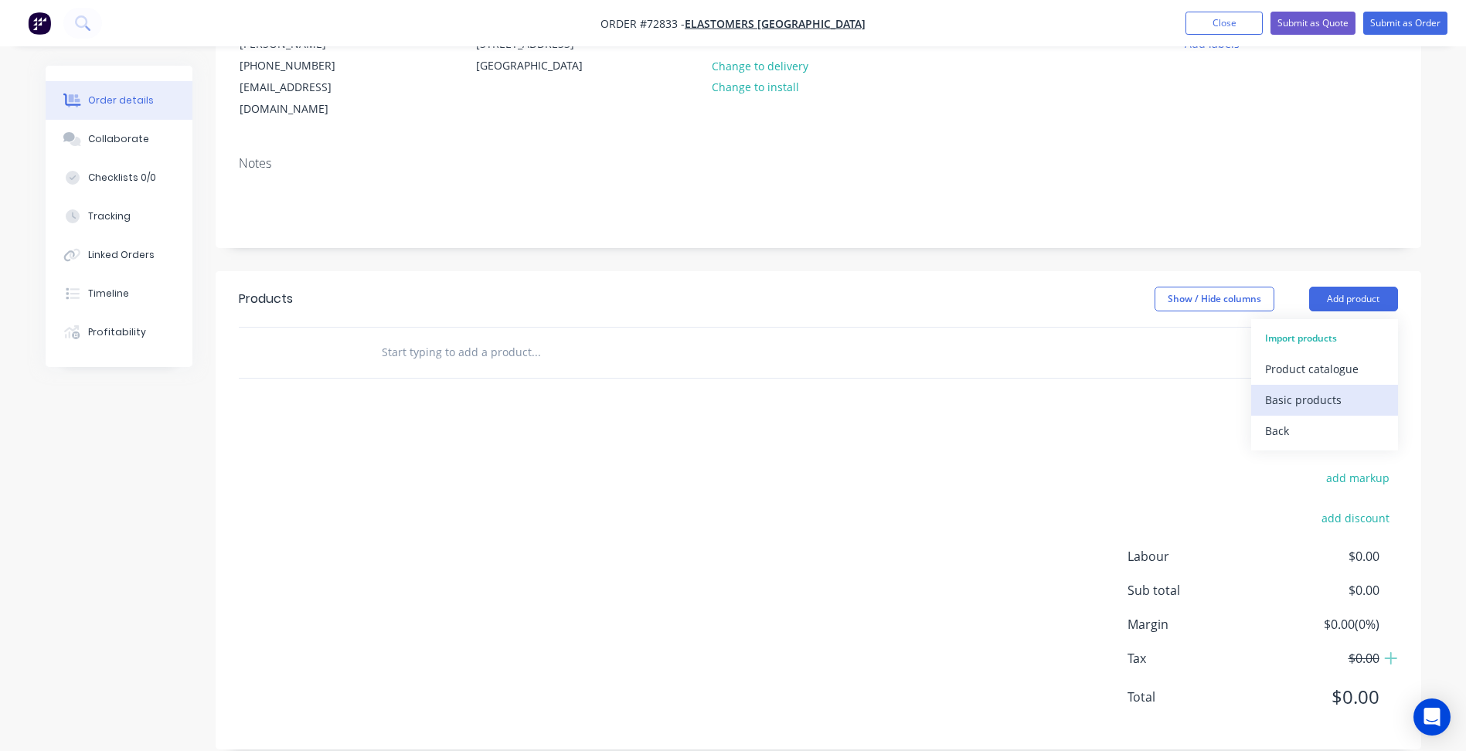
click at [1322, 389] on div "Basic products" at bounding box center [1324, 400] width 119 height 22
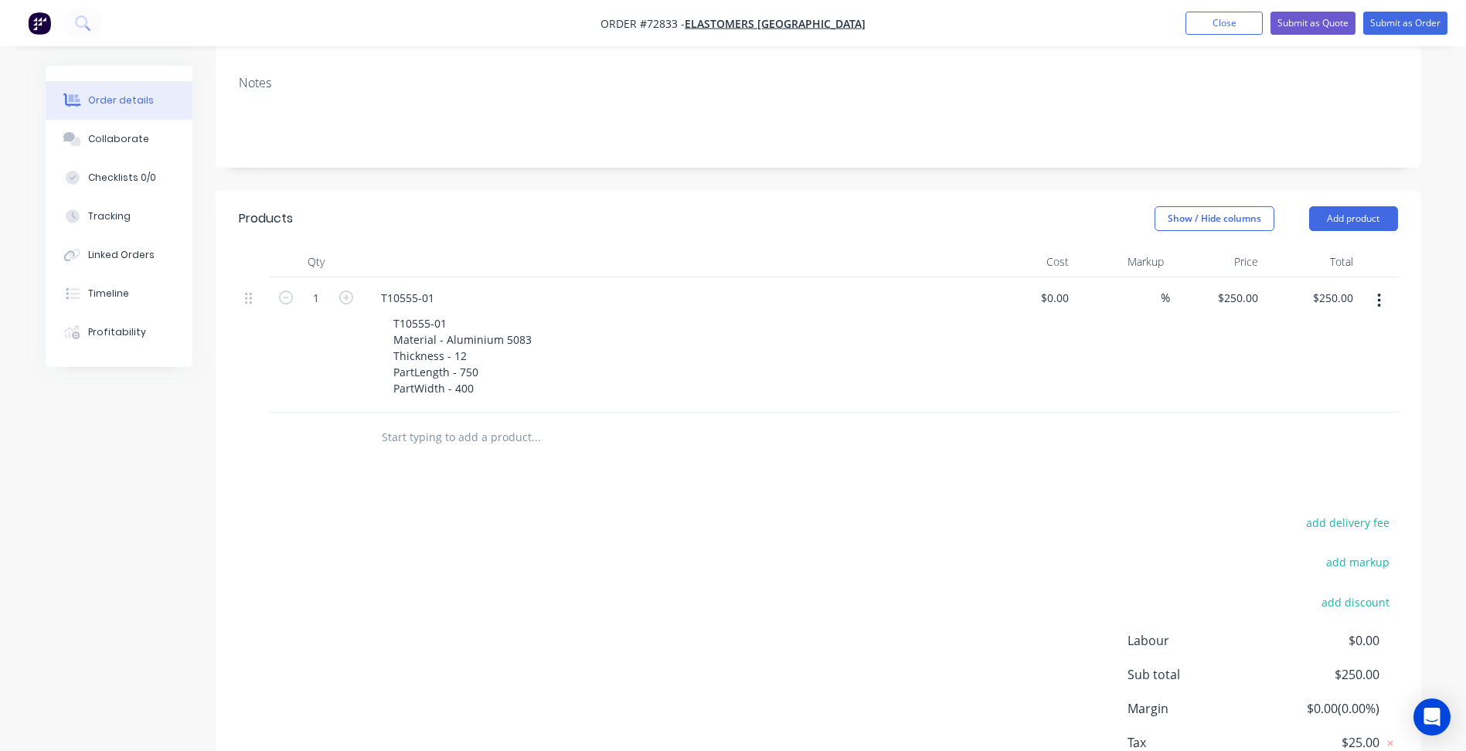
scroll to position [0, 0]
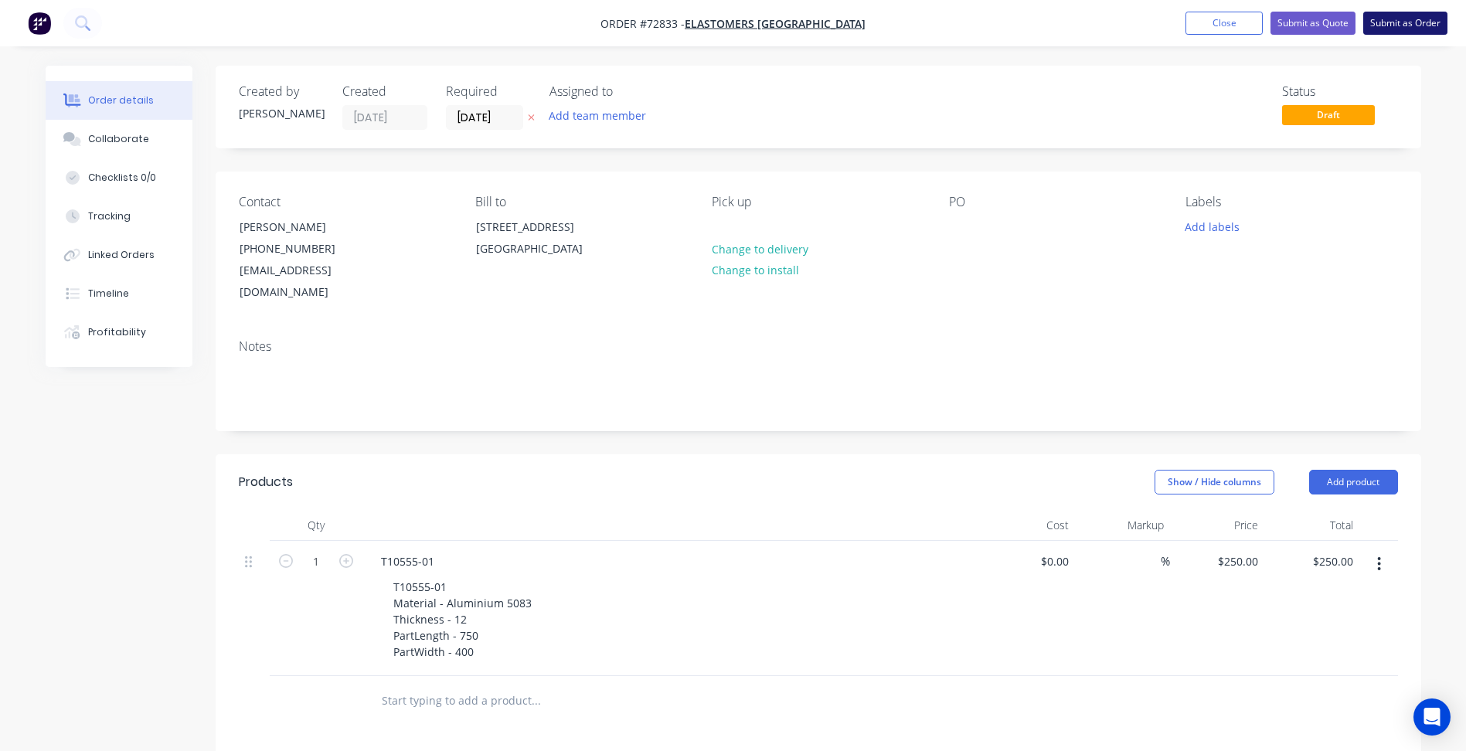
click at [1407, 29] on button "Submit as Order" at bounding box center [1405, 23] width 84 height 23
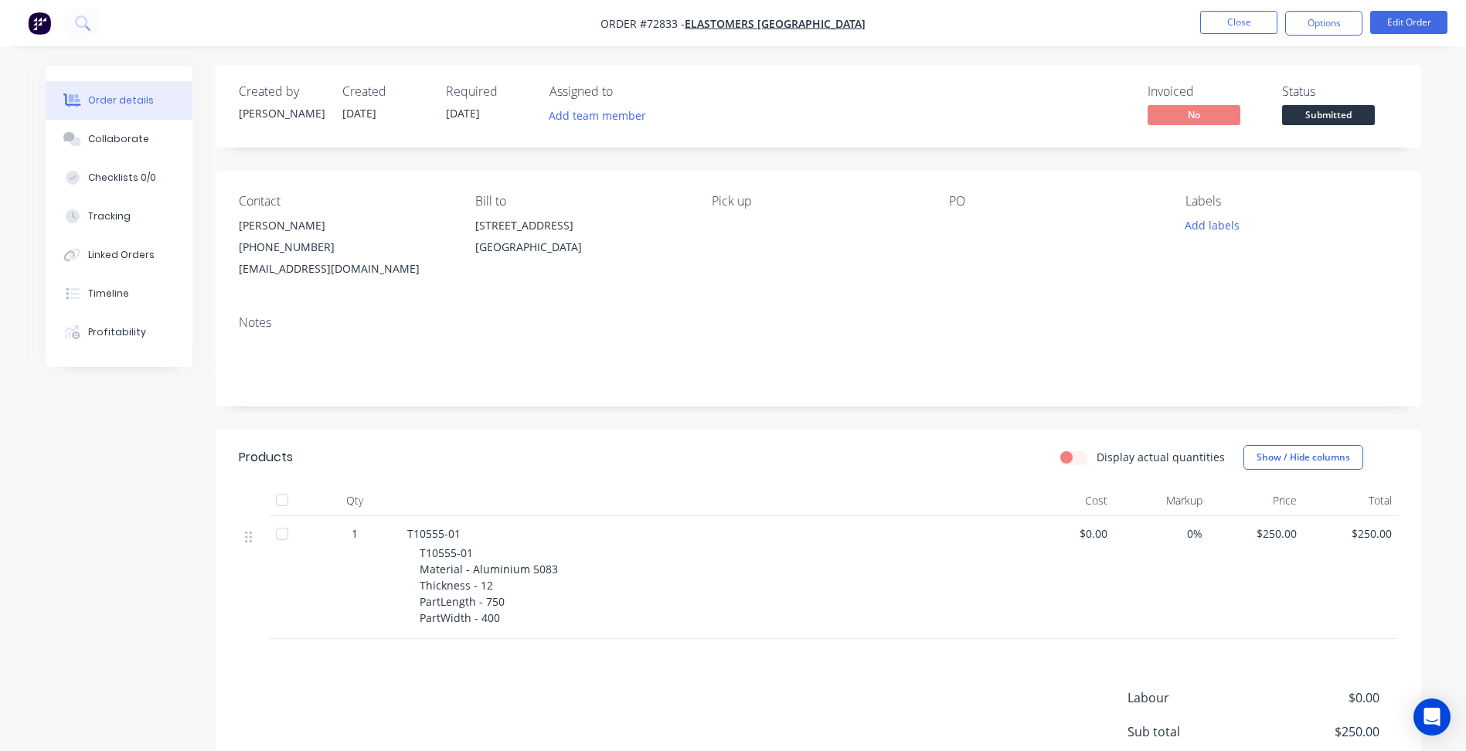
click at [1306, 112] on span "Submitted" at bounding box center [1328, 114] width 93 height 19
click at [1310, 6] on nav "Order #72833 - Elastomers Australia Close Options Edit Order" at bounding box center [733, 23] width 1466 height 46
click at [1247, 22] on button "Close" at bounding box center [1238, 22] width 77 height 23
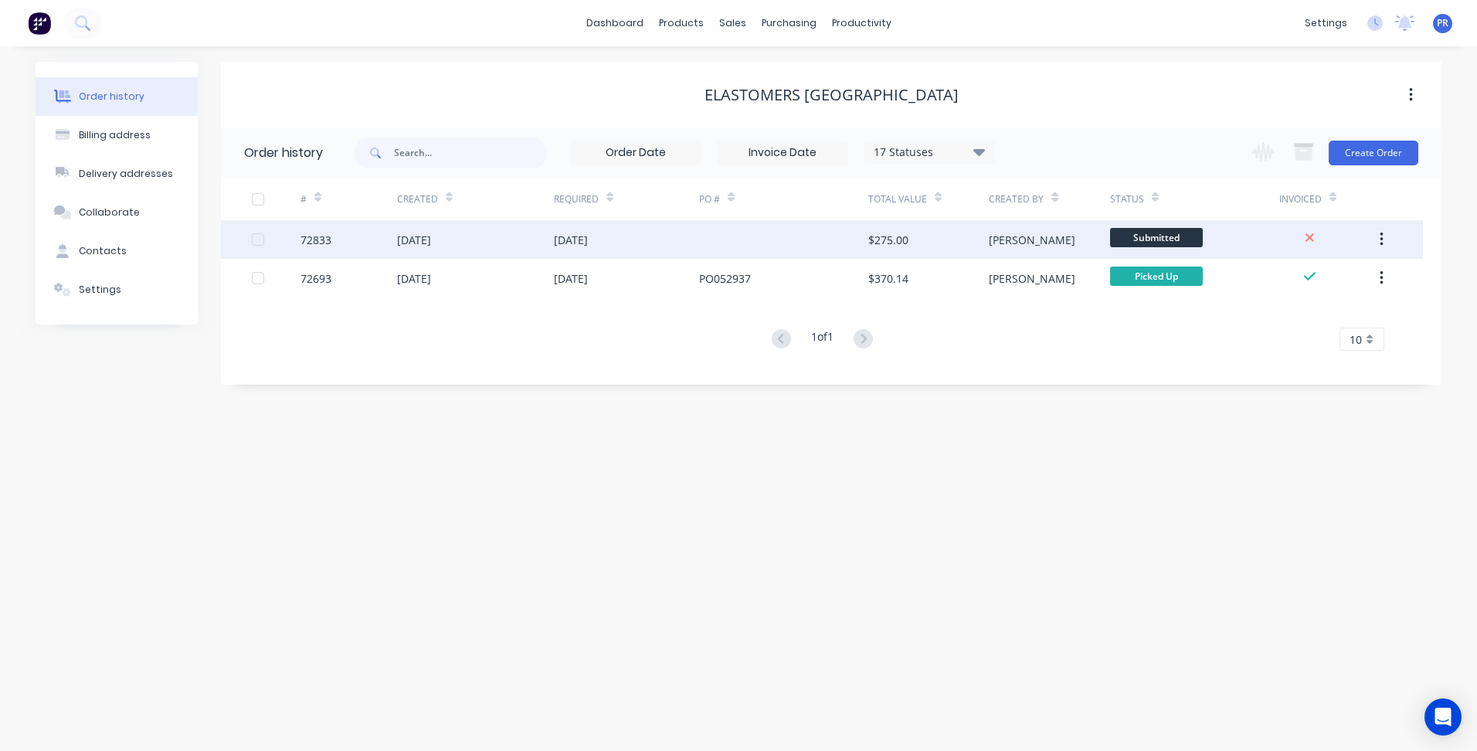
click at [1167, 246] on span "Submitted" at bounding box center [1156, 237] width 93 height 19
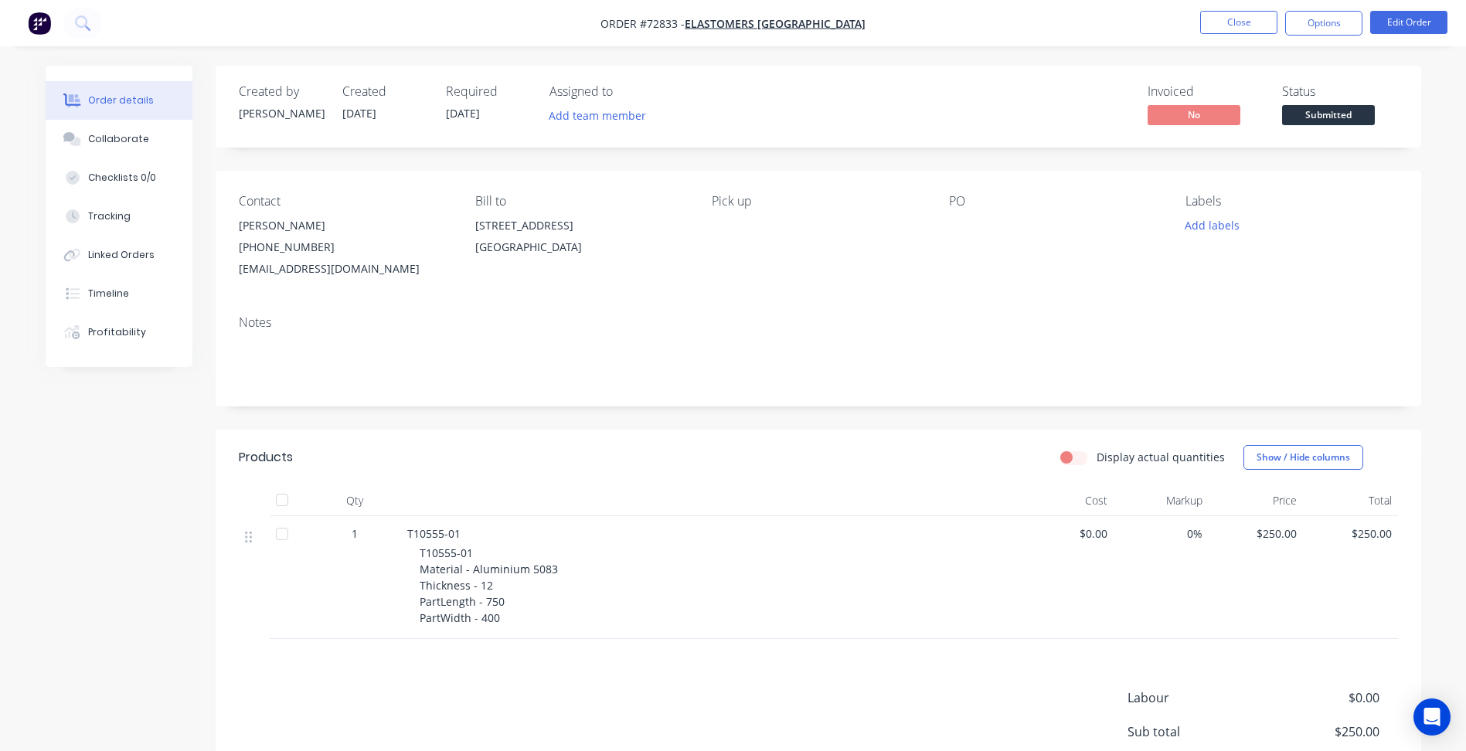
click at [1312, 122] on span "Submitted" at bounding box center [1328, 114] width 93 height 19
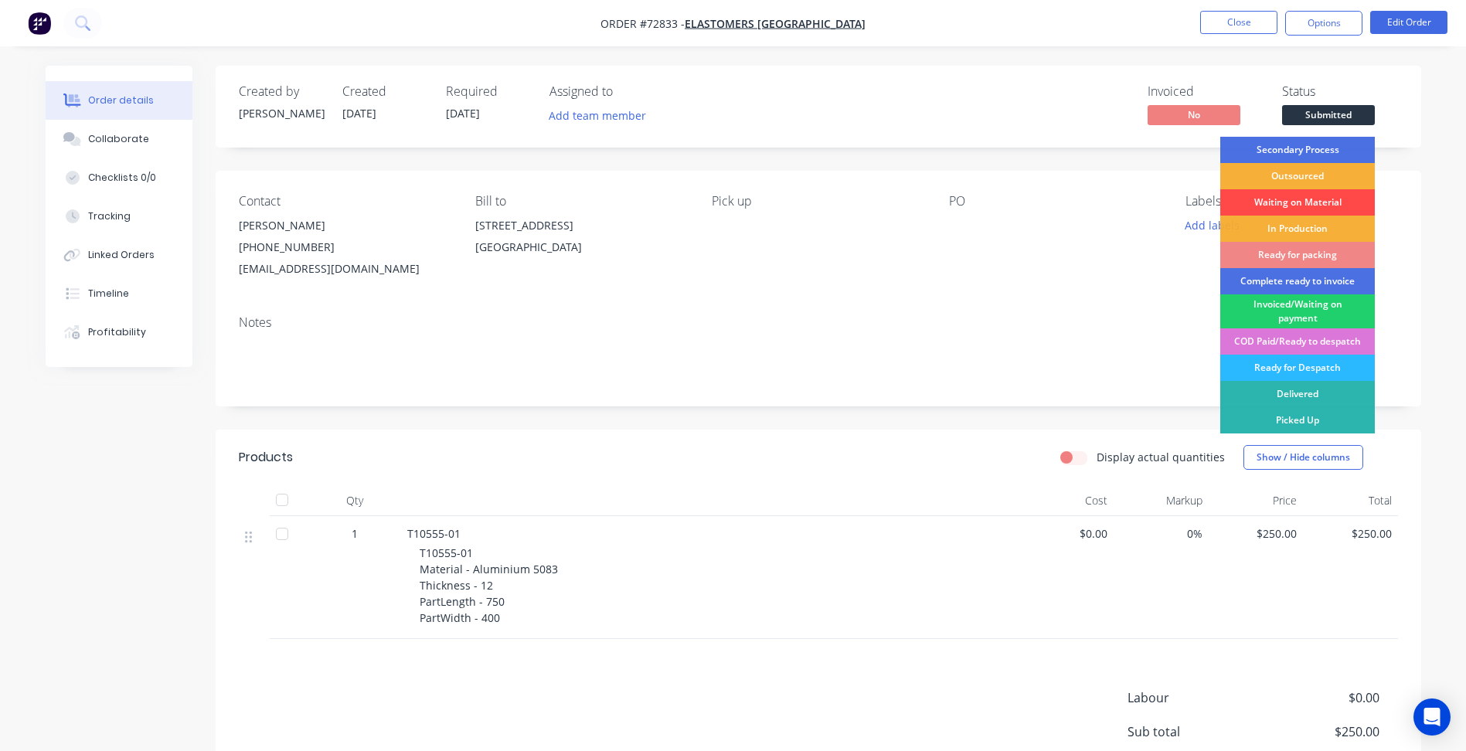
click at [1285, 206] on div "Waiting on Material" at bounding box center [1297, 202] width 155 height 26
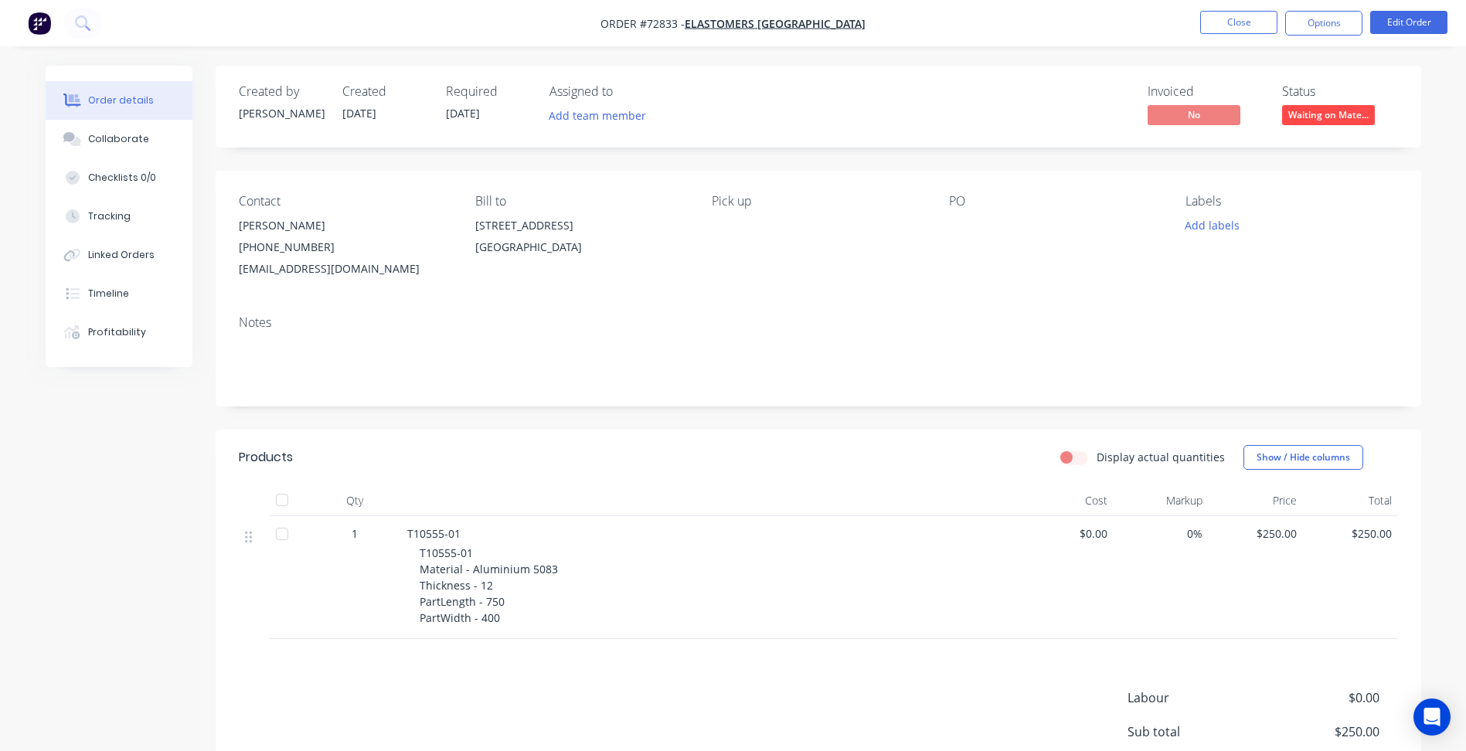
click at [1324, 126] on button "Waiting on Mate..." at bounding box center [1328, 116] width 93 height 23
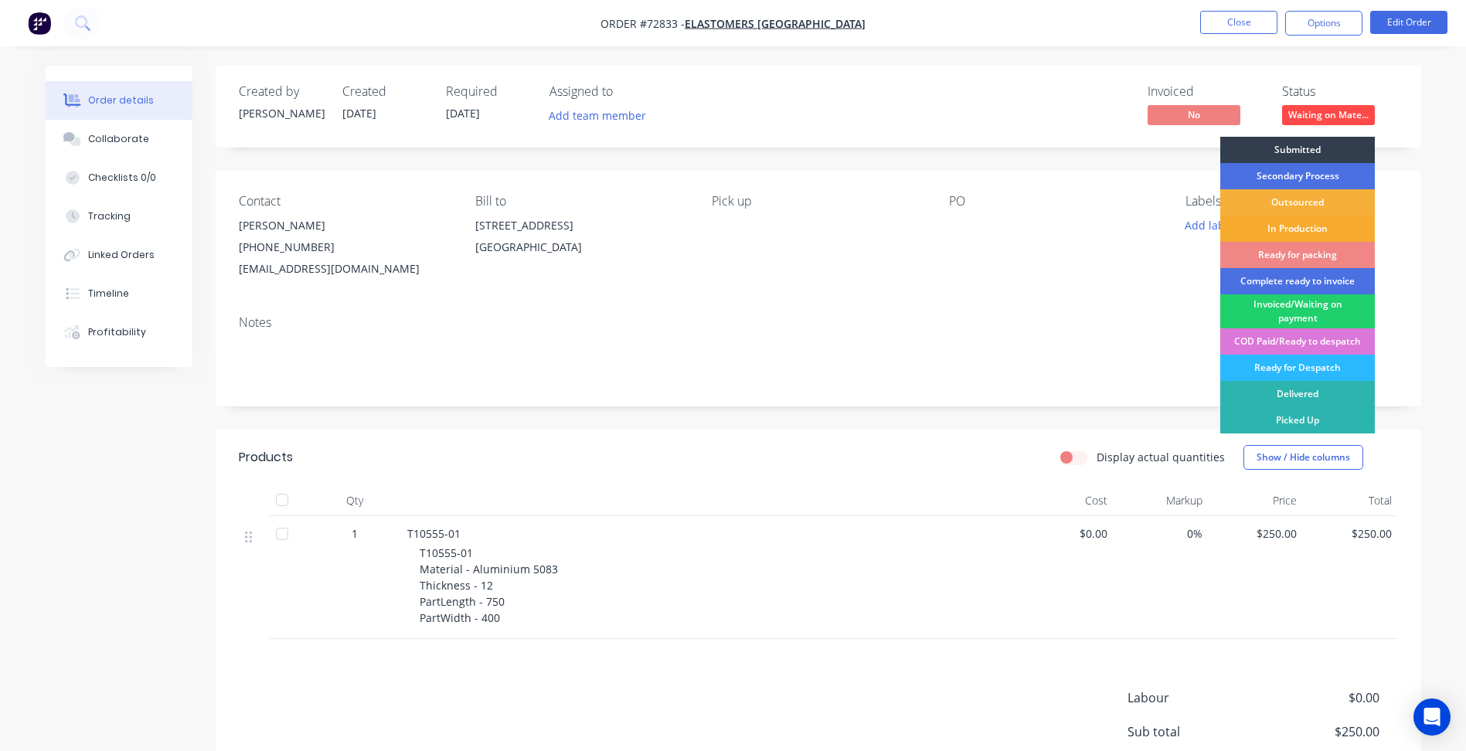
click at [1303, 234] on div "In Production" at bounding box center [1297, 229] width 155 height 26
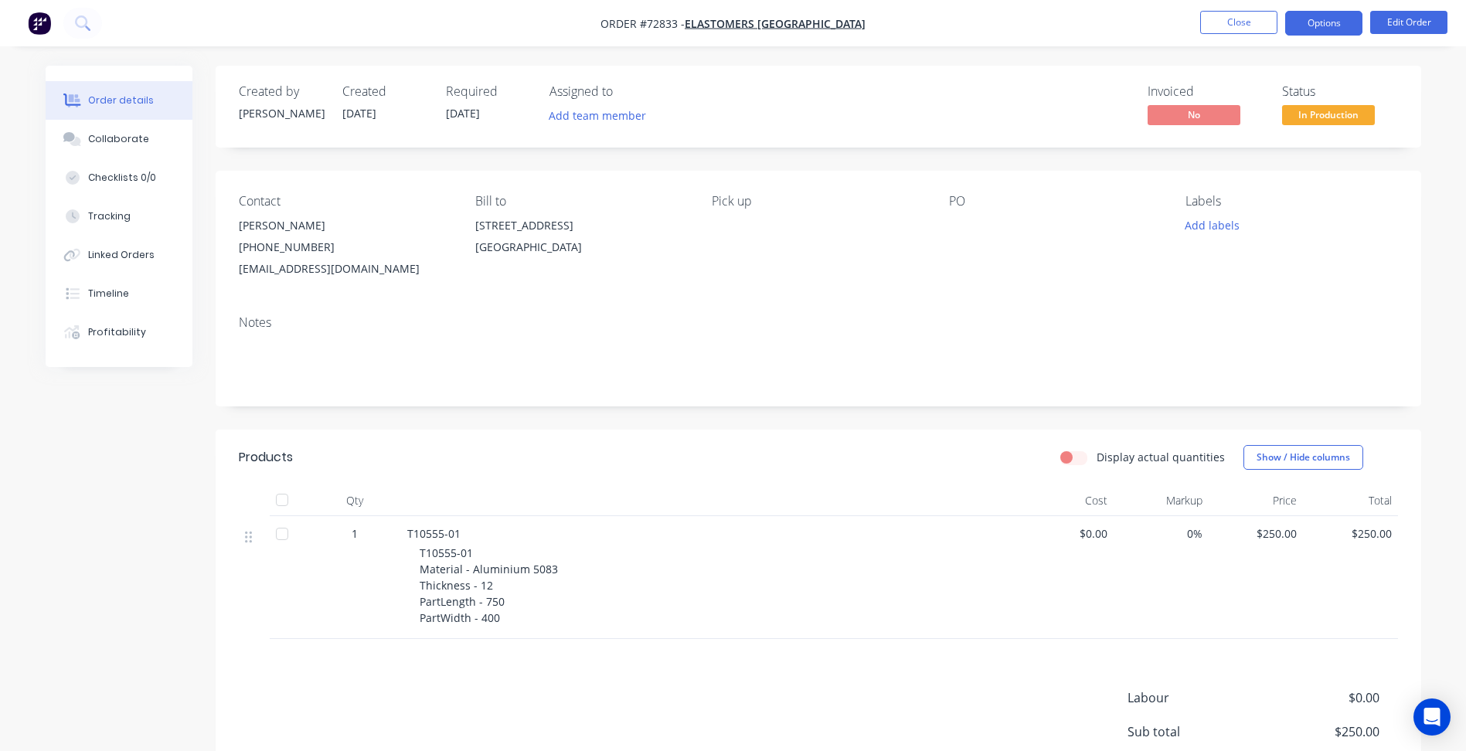
click at [1318, 29] on button "Options" at bounding box center [1323, 23] width 77 height 25
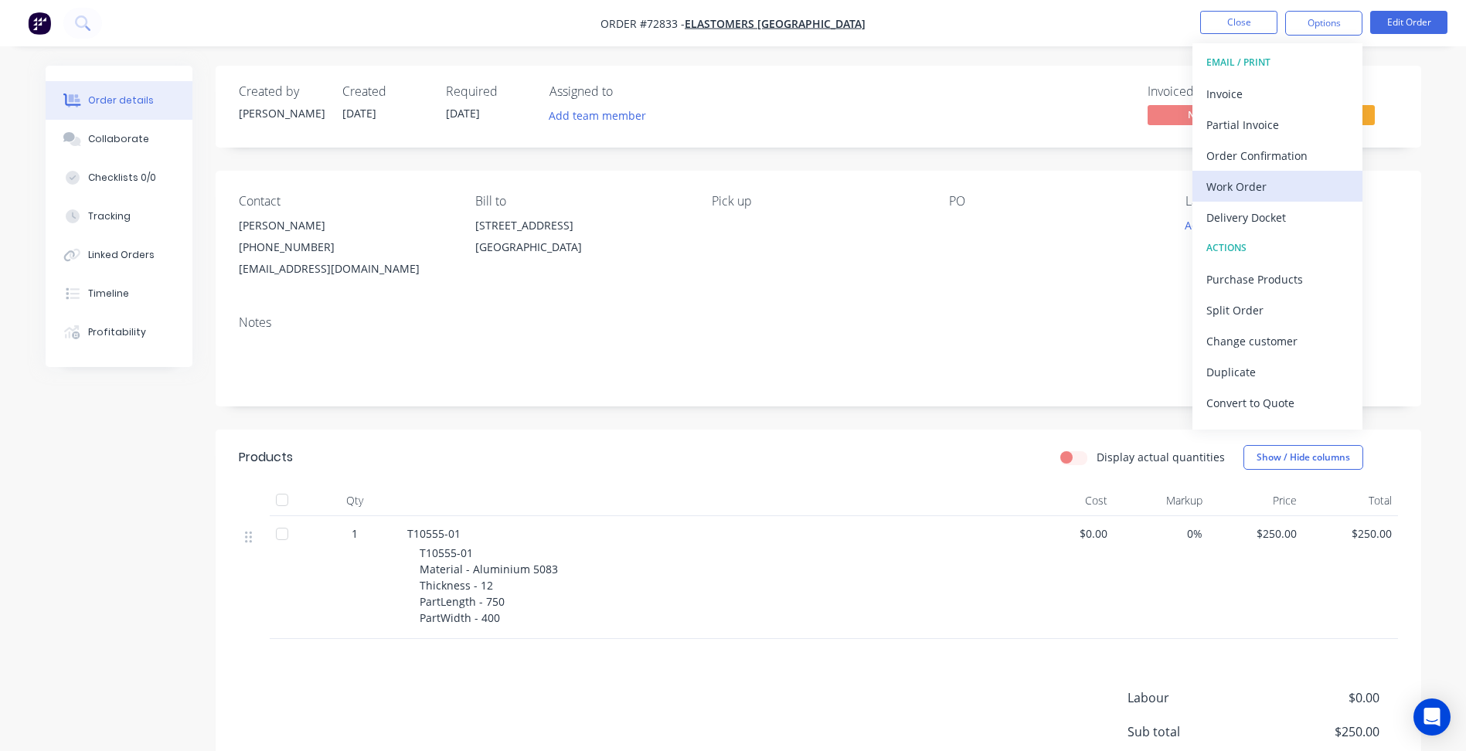
click at [1257, 195] on div "Work Order" at bounding box center [1277, 186] width 142 height 22
drag, startPoint x: 960, startPoint y: 236, endPoint x: 959, endPoint y: 227, distance: 8.5
click at [959, 233] on div at bounding box center [1045, 226] width 193 height 22
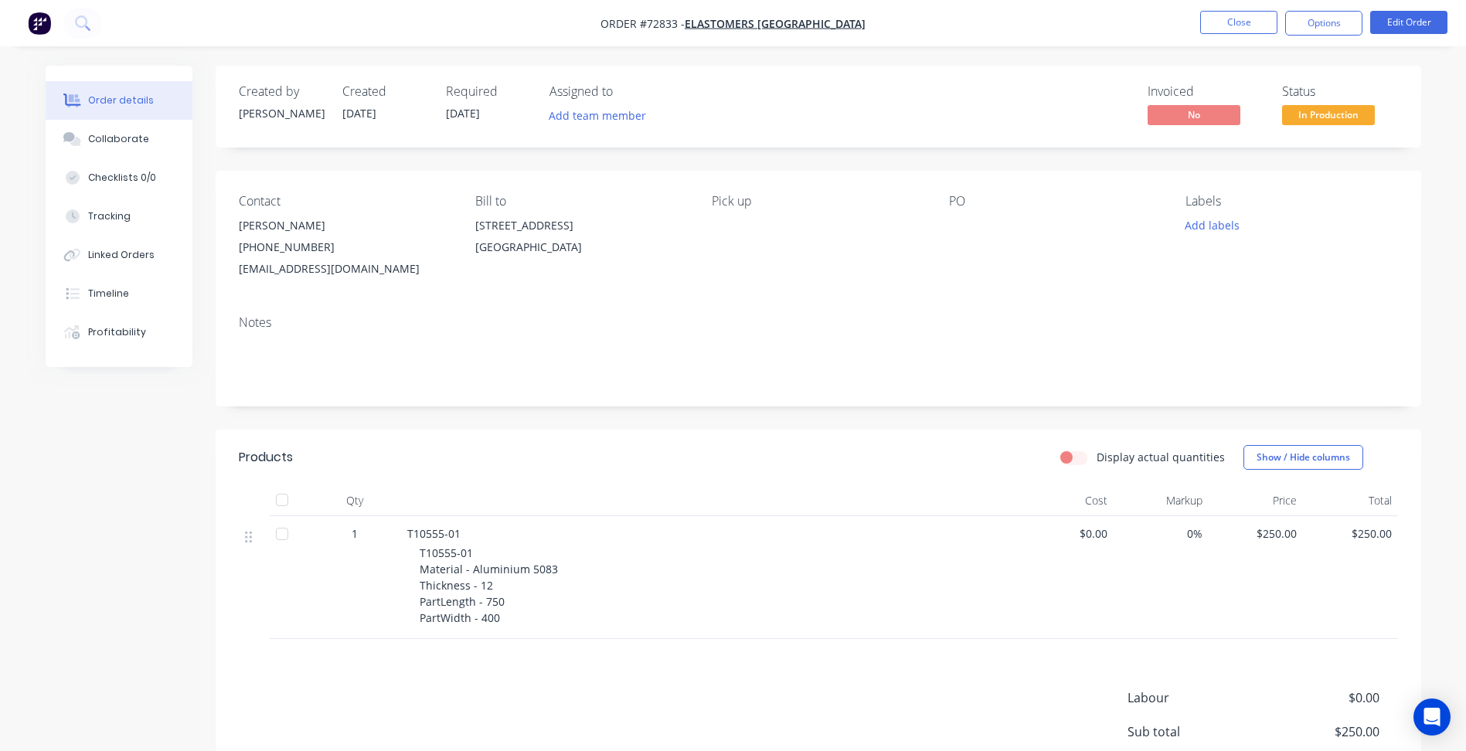
click at [957, 224] on div at bounding box center [1045, 226] width 193 height 22
click at [1405, 15] on button "Edit Order" at bounding box center [1408, 22] width 77 height 23
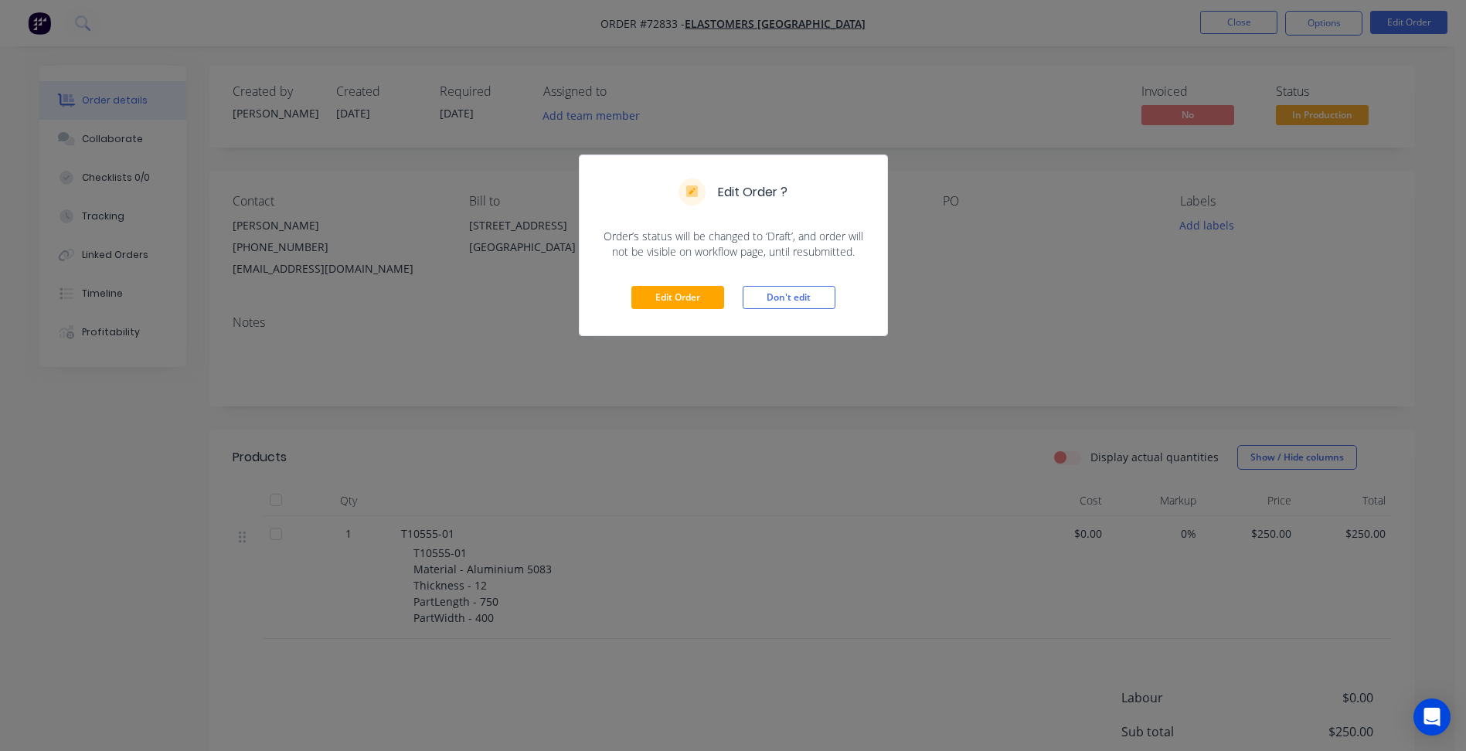
click at [668, 283] on div "Edit Order Don't edit" at bounding box center [732, 298] width 307 height 76
drag, startPoint x: 678, startPoint y: 290, endPoint x: 1014, endPoint y: 214, distance: 343.8
click at [687, 290] on button "Edit Order" at bounding box center [677, 297] width 93 height 23
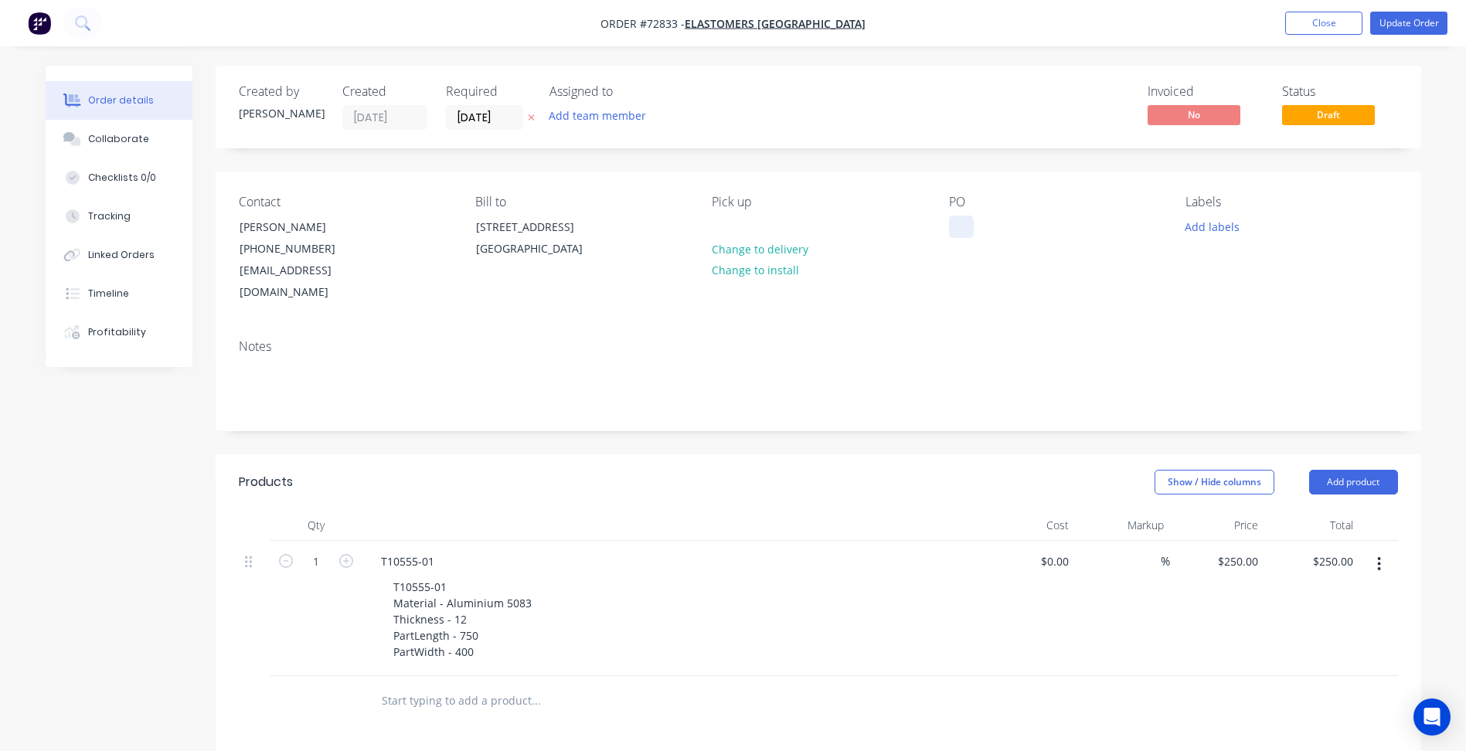
click at [964, 227] on div at bounding box center [961, 227] width 25 height 22
paste div
click at [1394, 25] on button "Update Order" at bounding box center [1408, 23] width 77 height 23
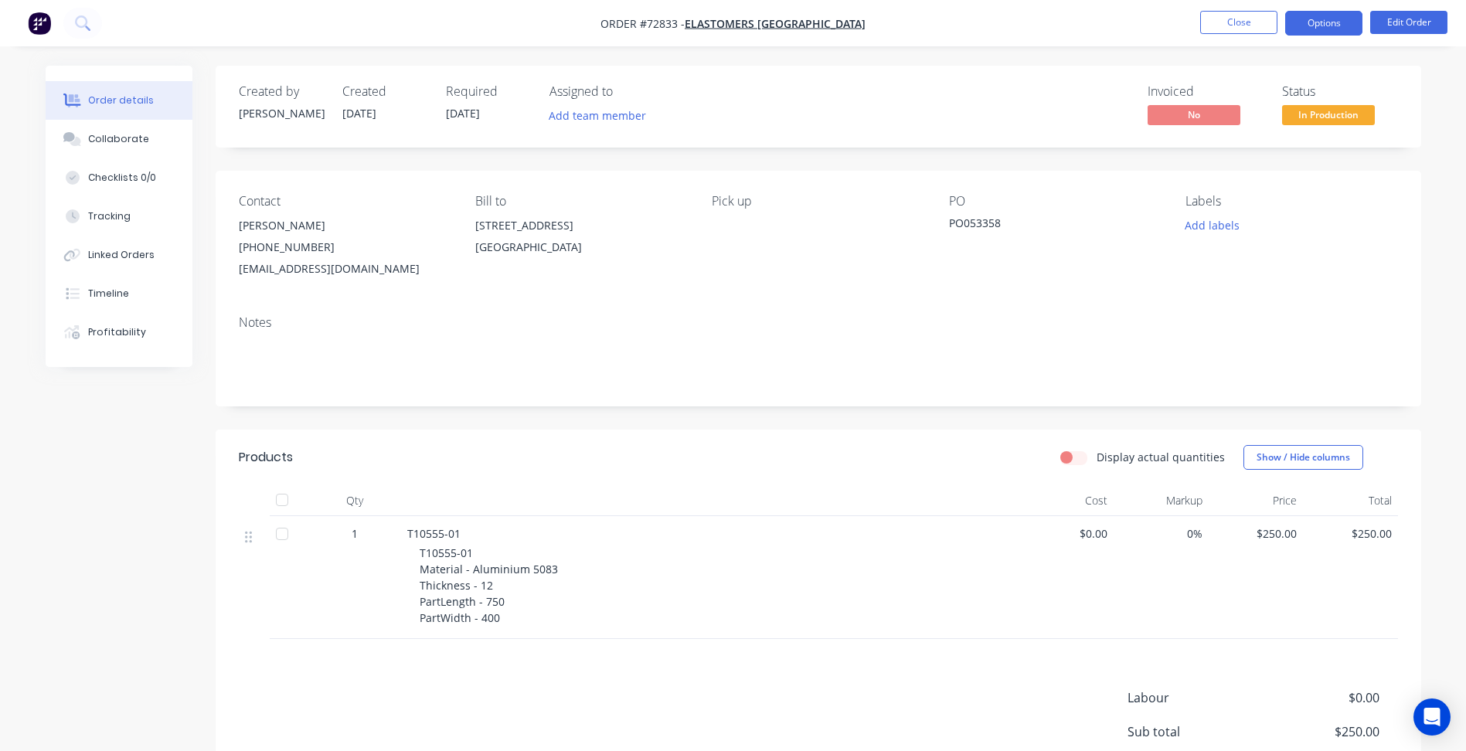
click at [1341, 29] on button "Options" at bounding box center [1323, 23] width 77 height 25
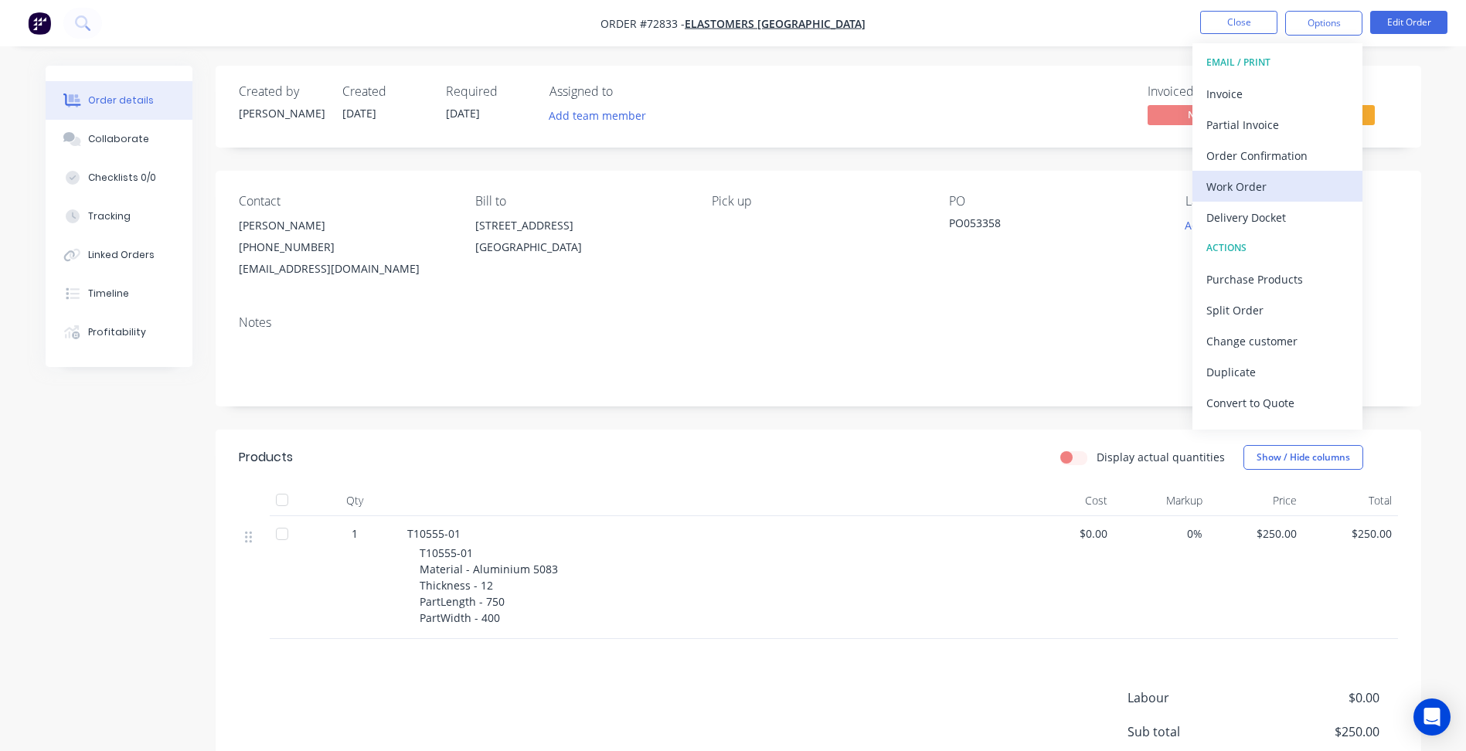
click at [1259, 180] on div "Work Order" at bounding box center [1277, 186] width 142 height 22
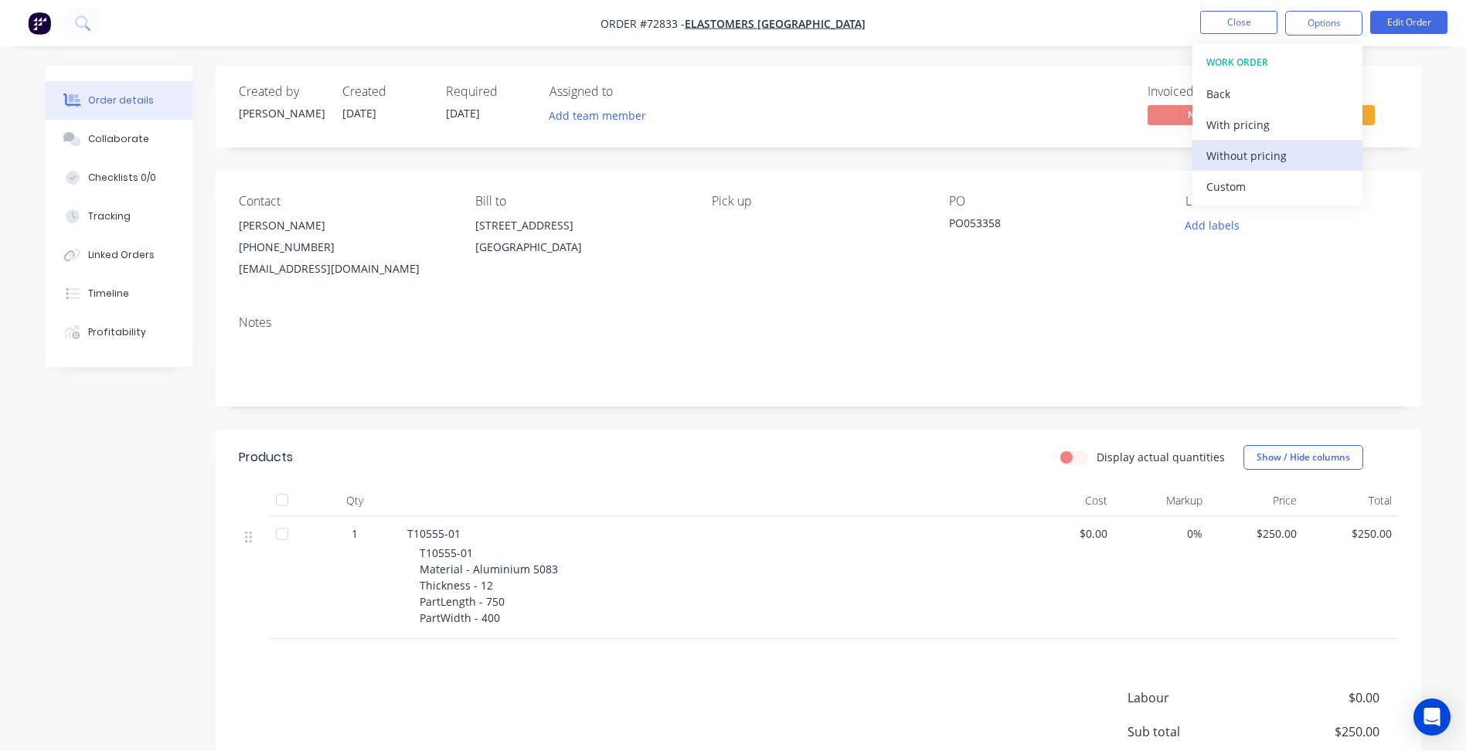
click at [1253, 155] on div "Without pricing" at bounding box center [1277, 155] width 142 height 22
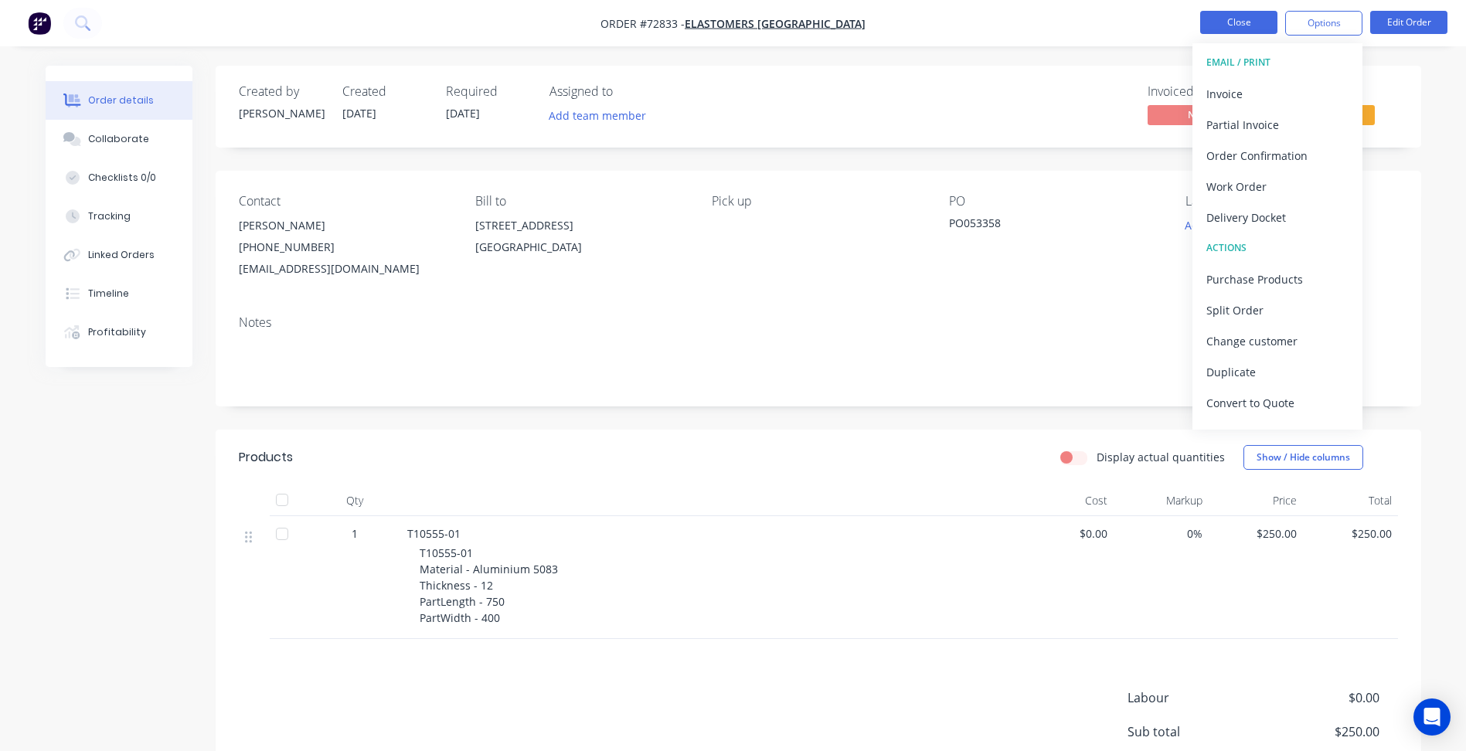
click at [1247, 26] on button "Close" at bounding box center [1238, 22] width 77 height 23
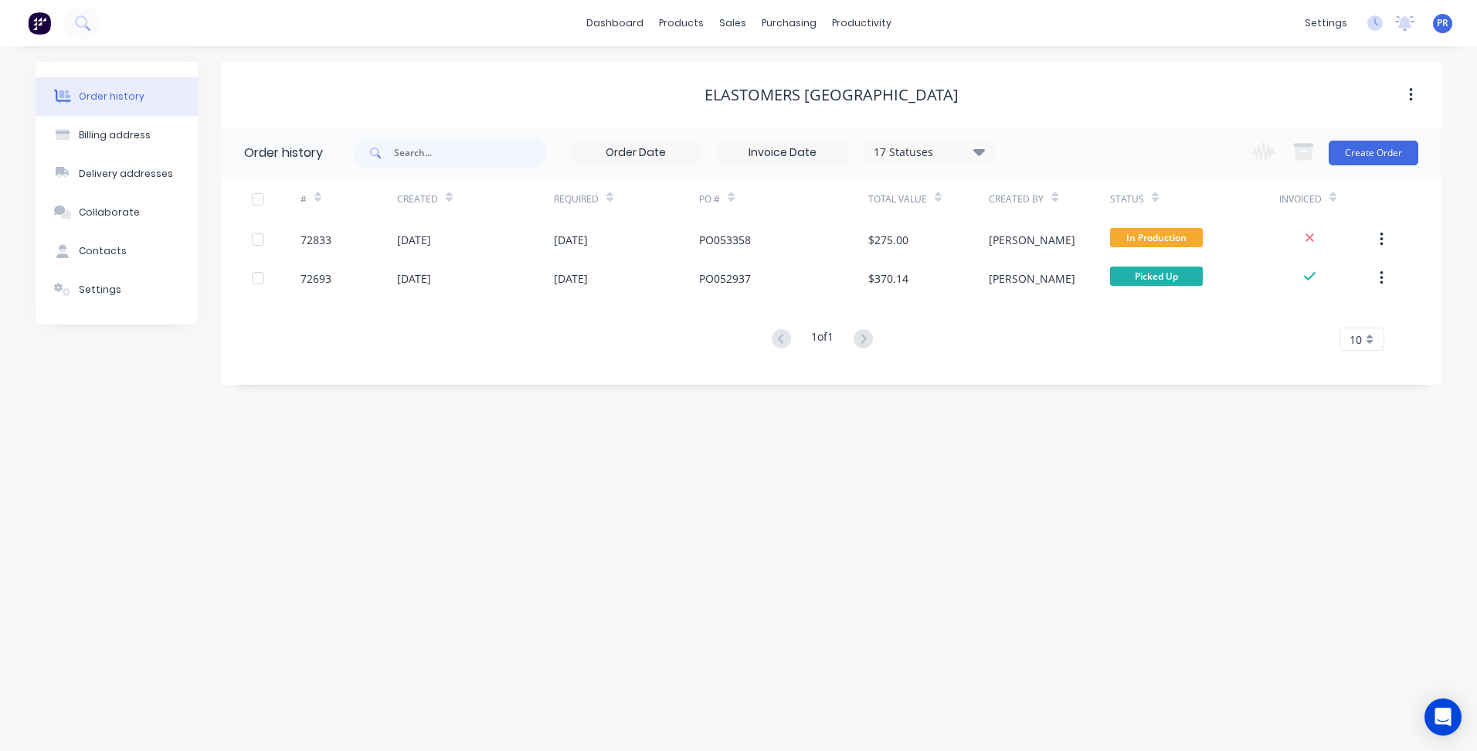
drag, startPoint x: 1111, startPoint y: 70, endPoint x: 403, endPoint y: 5, distance: 711.5
click at [1109, 73] on div "Elastomers [GEOGRAPHIC_DATA]" at bounding box center [831, 95] width 1221 height 66
click at [774, 65] on link "Sales Orders" at bounding box center [814, 73] width 205 height 31
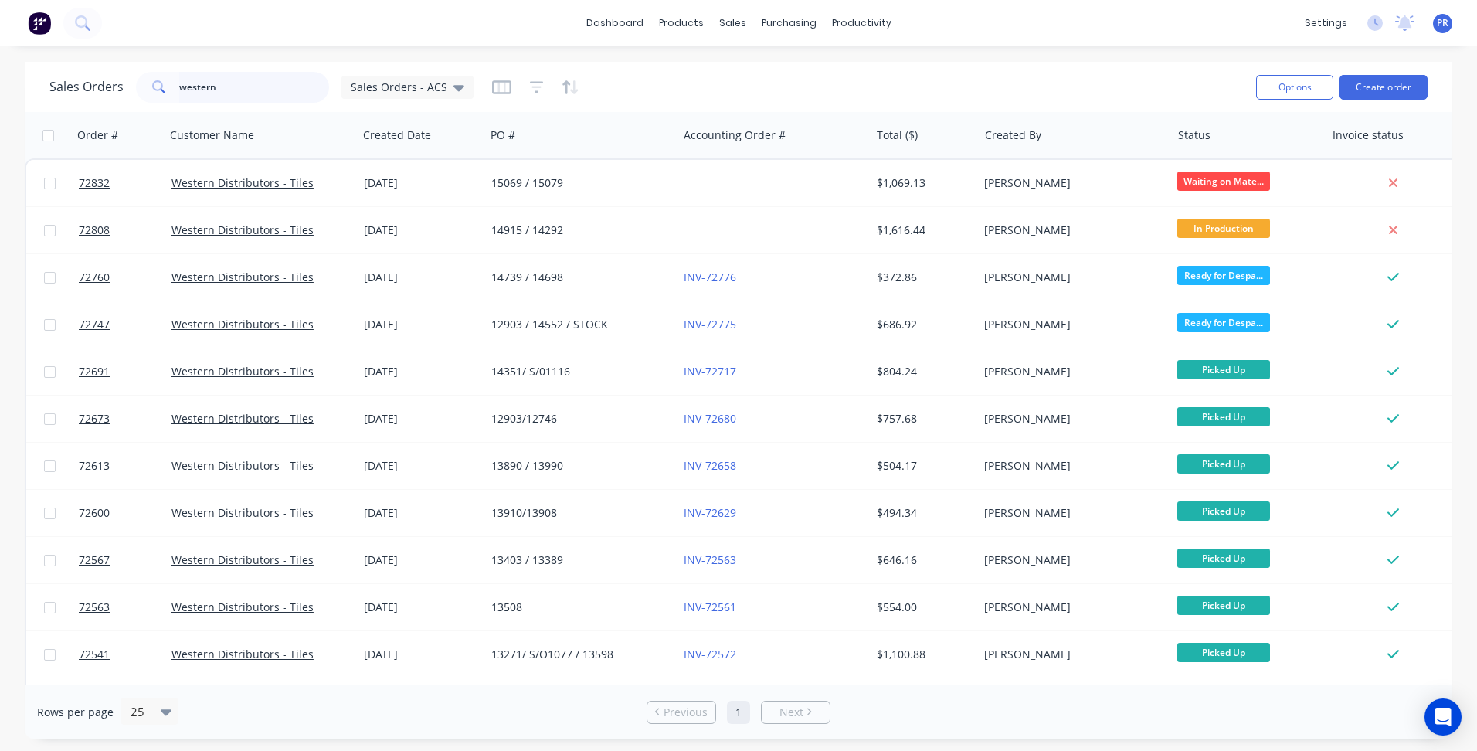
drag, startPoint x: 236, startPoint y: 92, endPoint x: 74, endPoint y: 93, distance: 162.3
click at [89, 83] on div "Sales Orders western Sales Orders - ACS" at bounding box center [261, 87] width 424 height 31
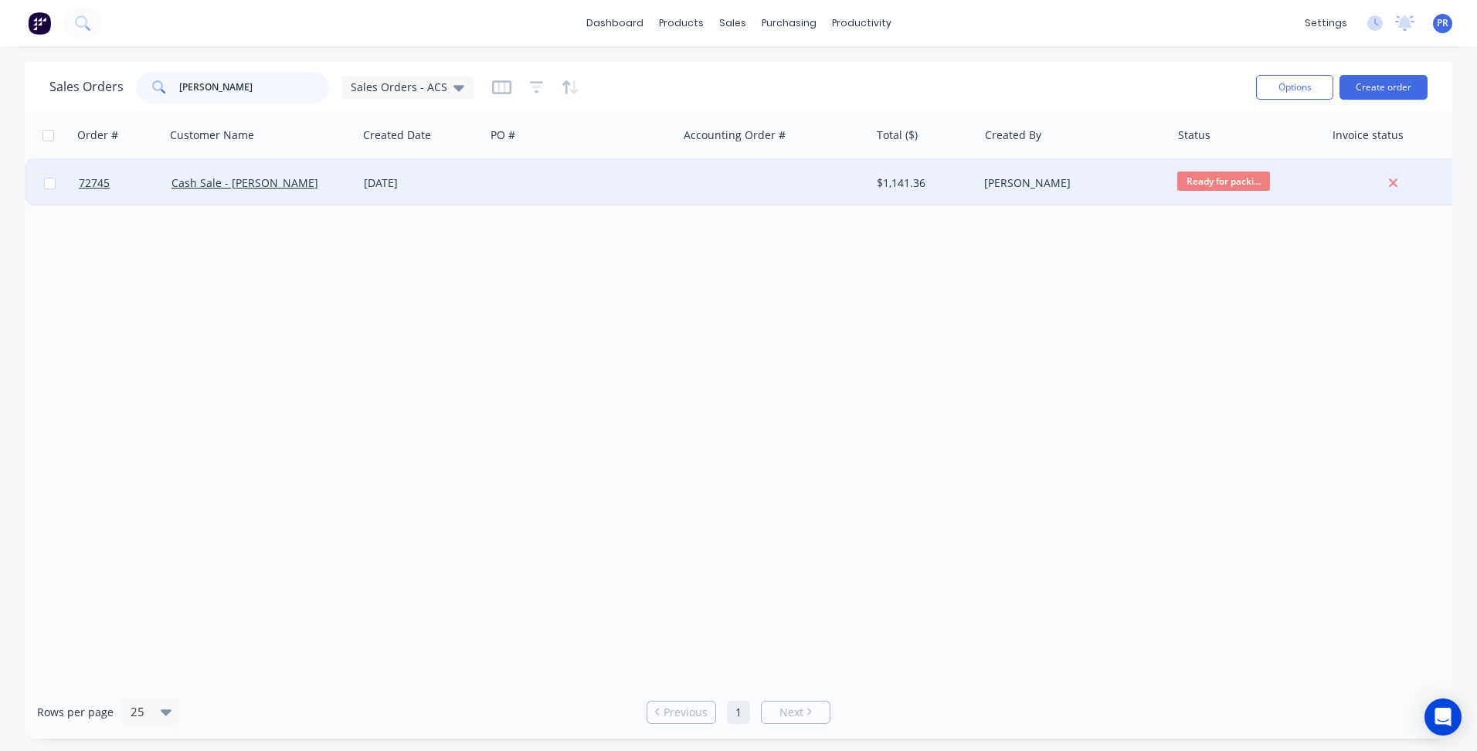
type input "jeremy"
click at [365, 187] on div "[DATE]" at bounding box center [421, 182] width 115 height 15
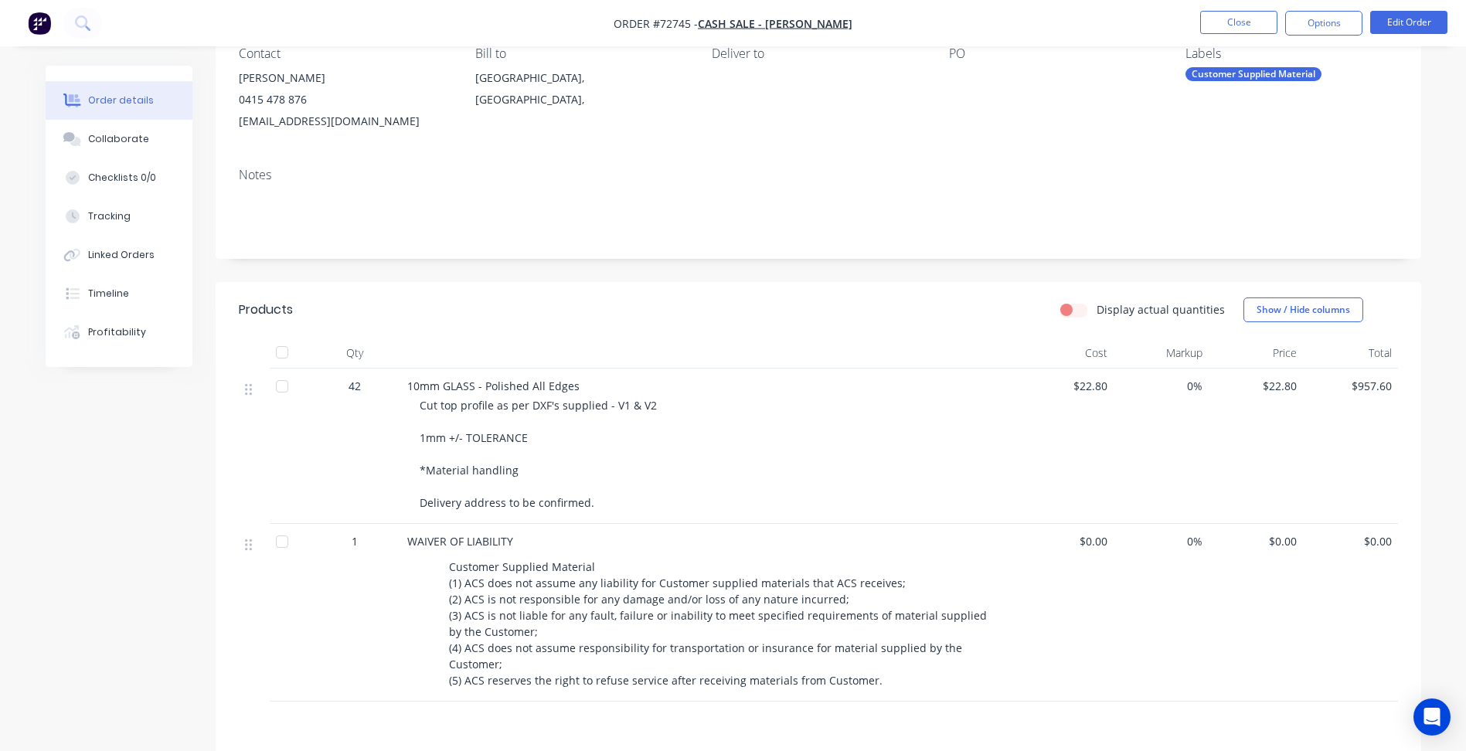
scroll to position [155, 0]
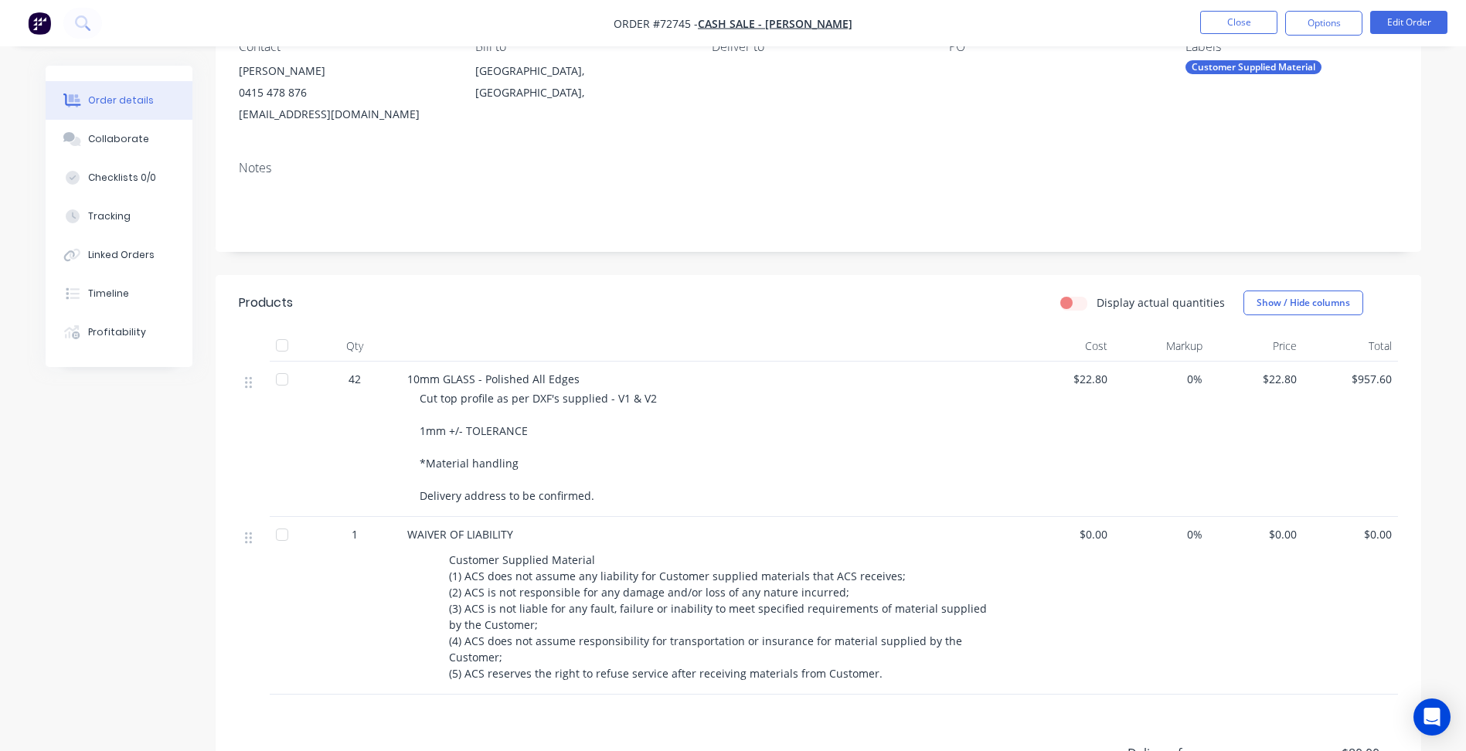
click at [189, 440] on div "Created by Aaron Created 05/09/25 Required 29/08/25 Assigned to Add team member…" at bounding box center [733, 457] width 1375 height 1092
click at [356, 378] on span "42" at bounding box center [354, 379] width 12 height 16
click at [1429, 19] on button "Edit Order" at bounding box center [1408, 22] width 77 height 23
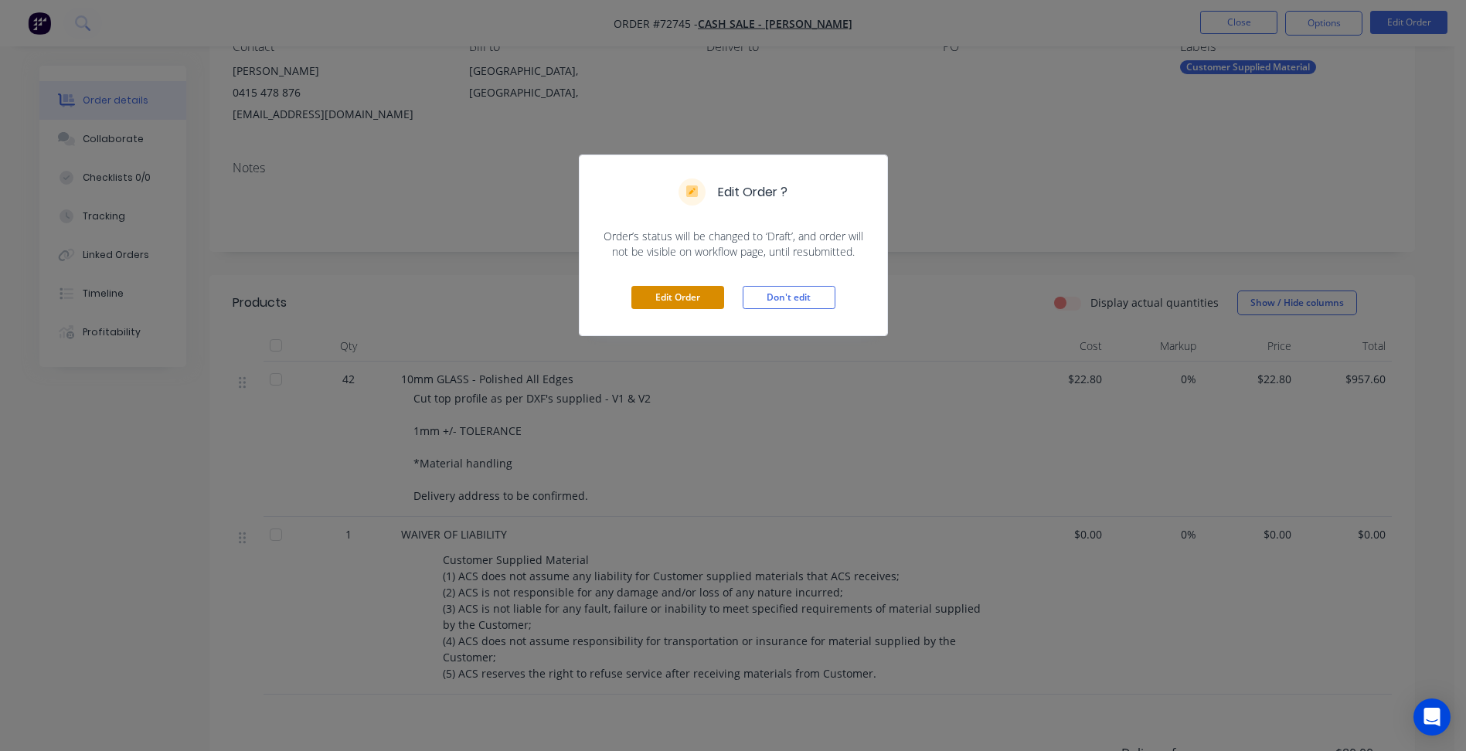
click at [694, 295] on button "Edit Order" at bounding box center [677, 297] width 93 height 23
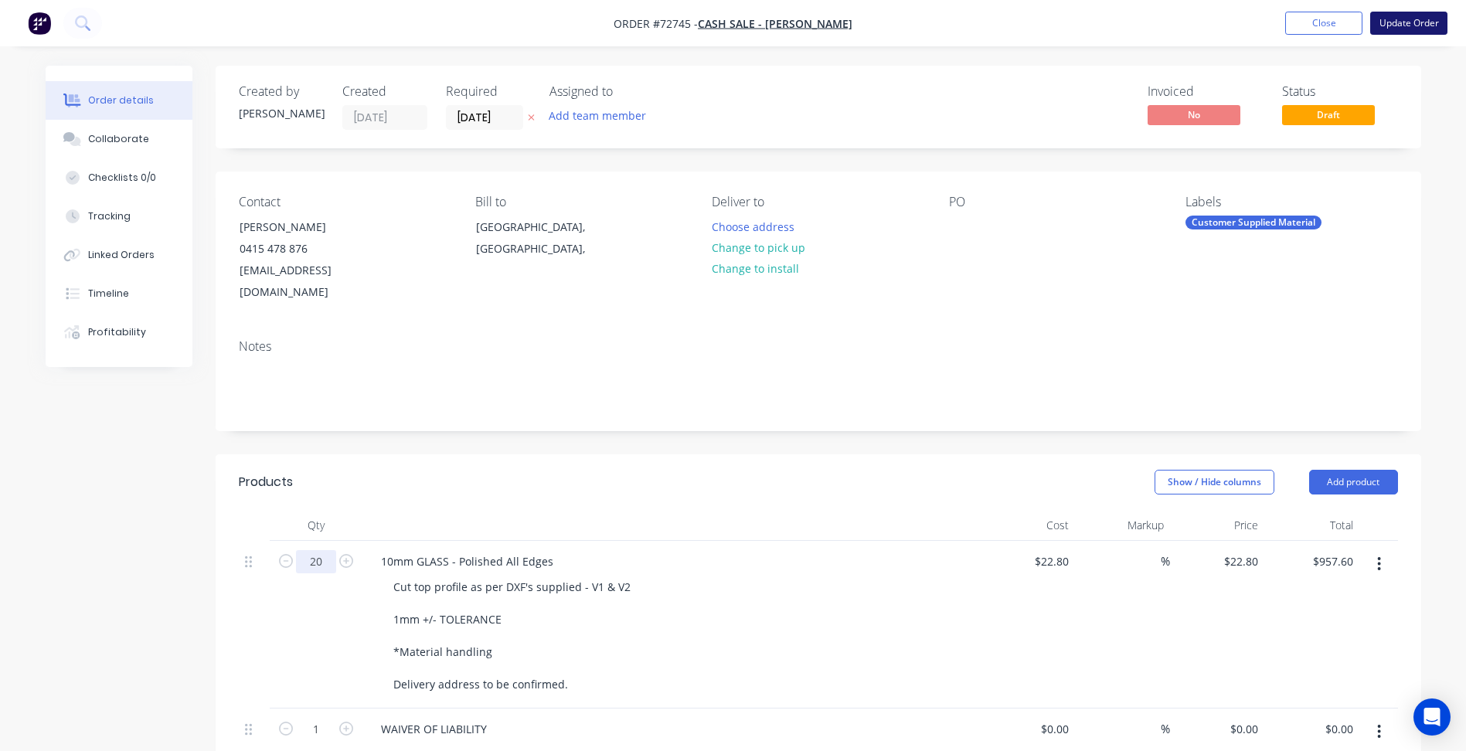
type input "20"
type input "$456.00"
click at [1405, 20] on button "Update Order" at bounding box center [1408, 23] width 77 height 23
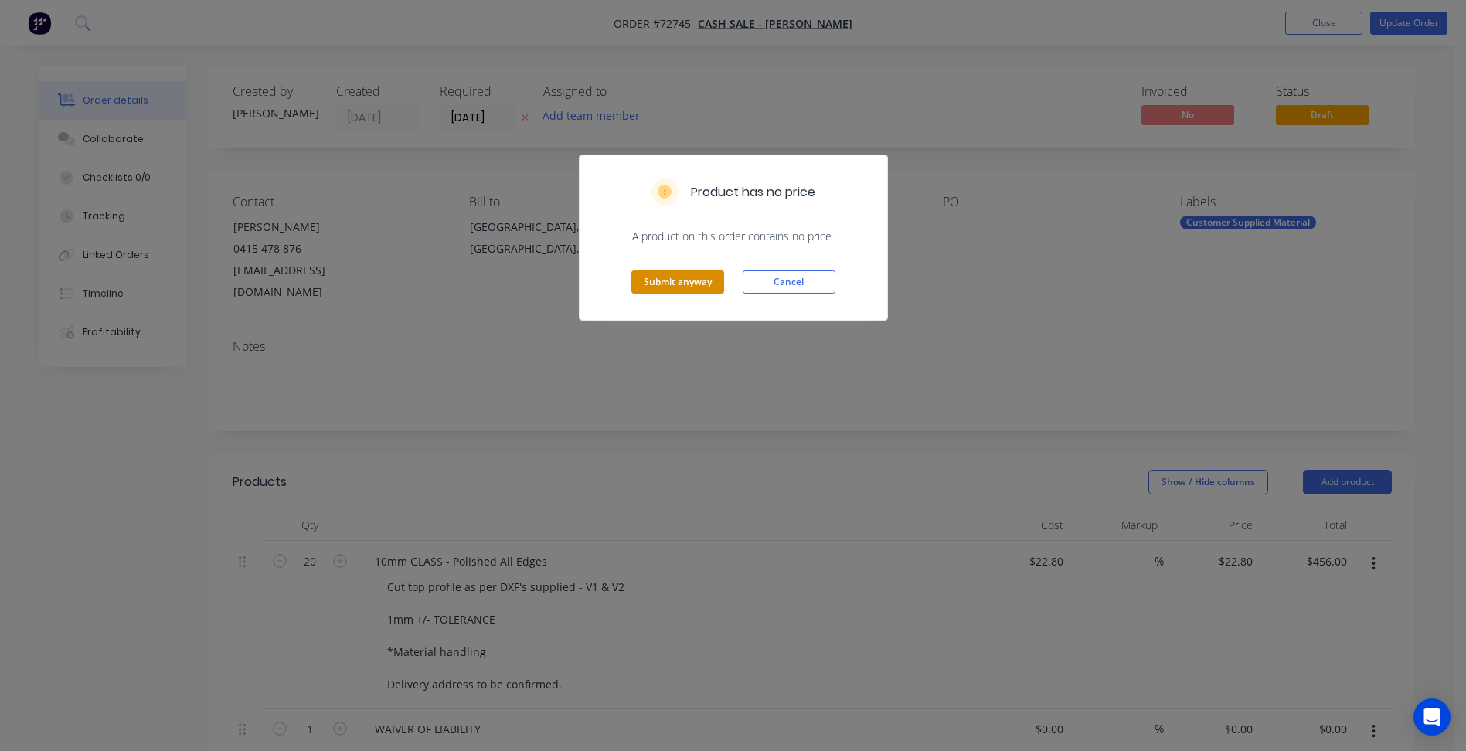
click at [705, 281] on button "Submit anyway" at bounding box center [677, 281] width 93 height 23
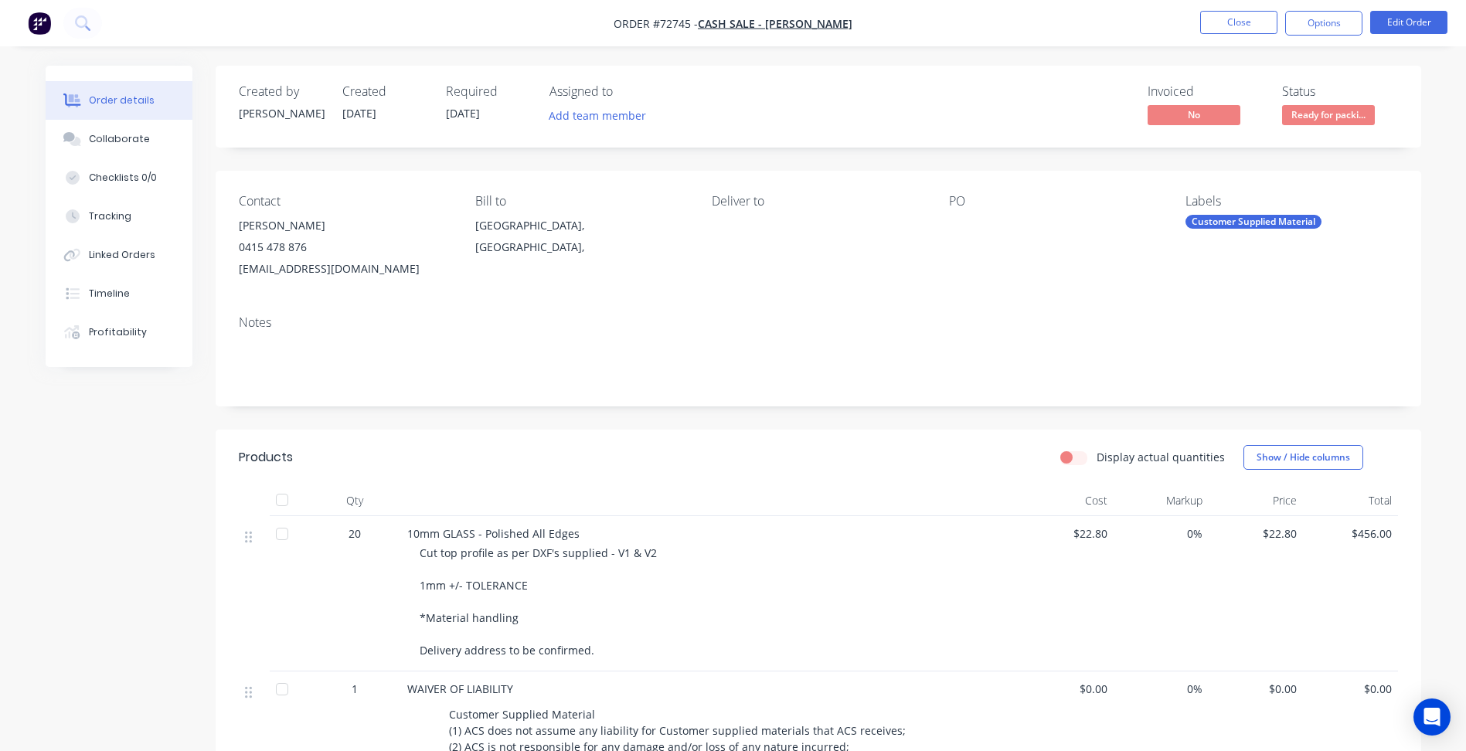
click at [749, 440] on header "Products Display actual quantities Show / Hide columns" at bounding box center [818, 458] width 1205 height 56
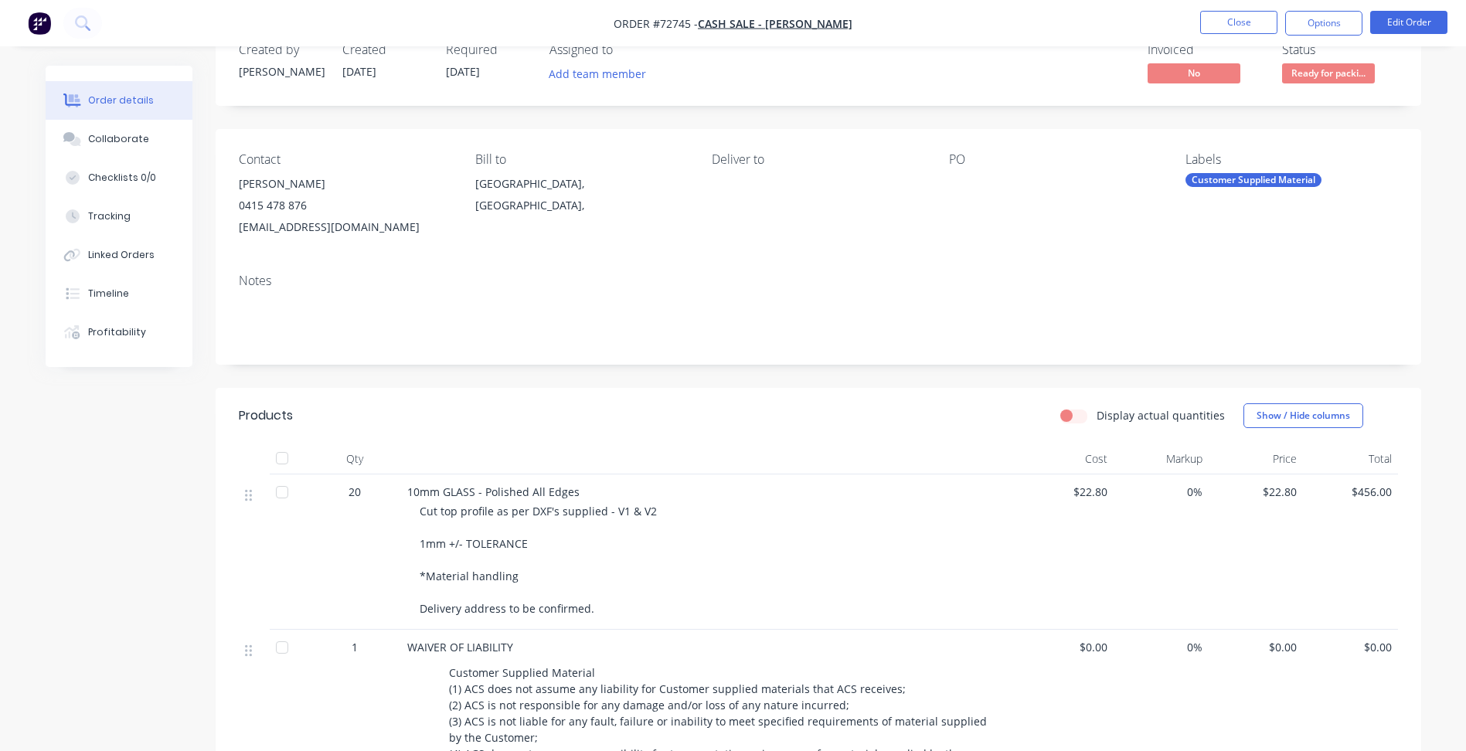
scroll to position [77, 0]
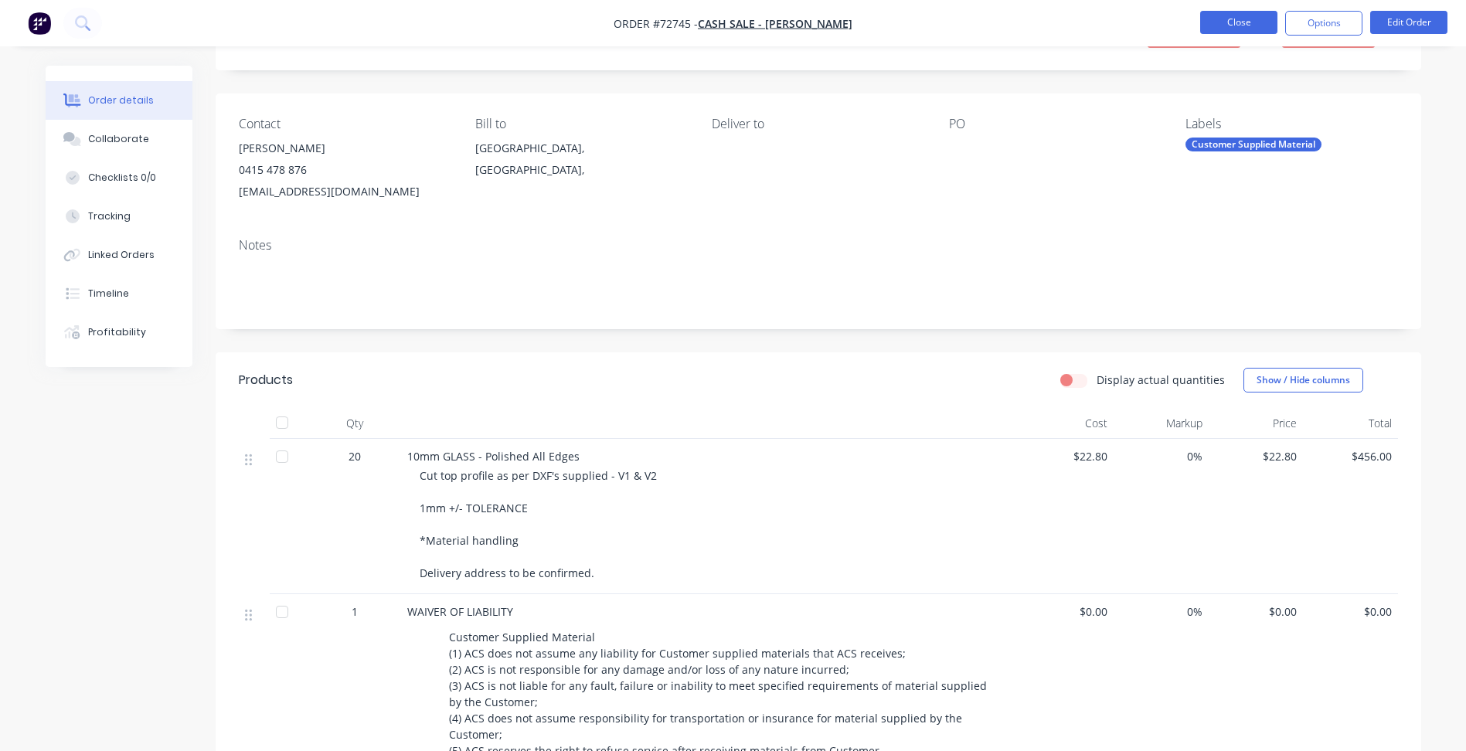
click at [1240, 18] on button "Close" at bounding box center [1238, 22] width 77 height 23
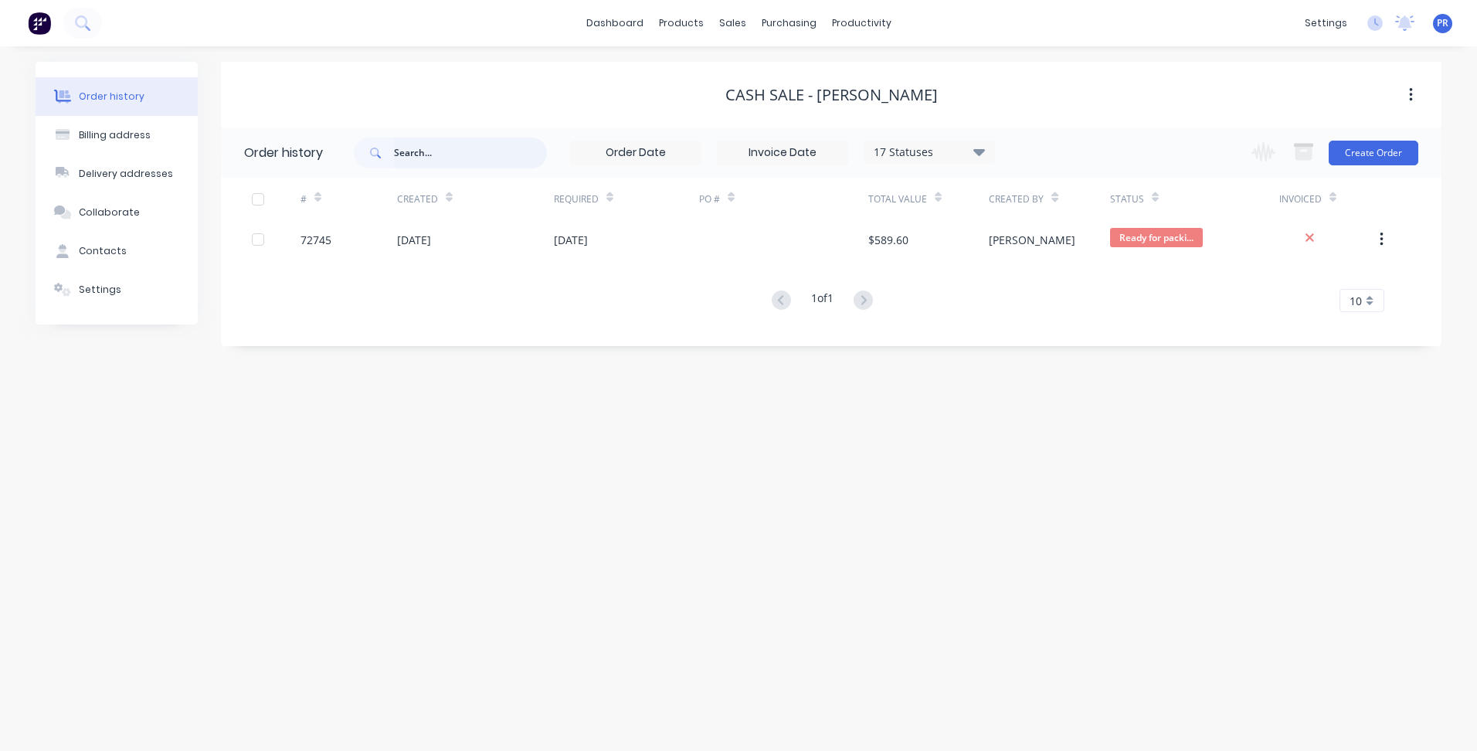
click at [426, 144] on input "text" at bounding box center [470, 153] width 153 height 31
click at [762, 76] on div "Sales Orders" at bounding box center [789, 74] width 63 height 14
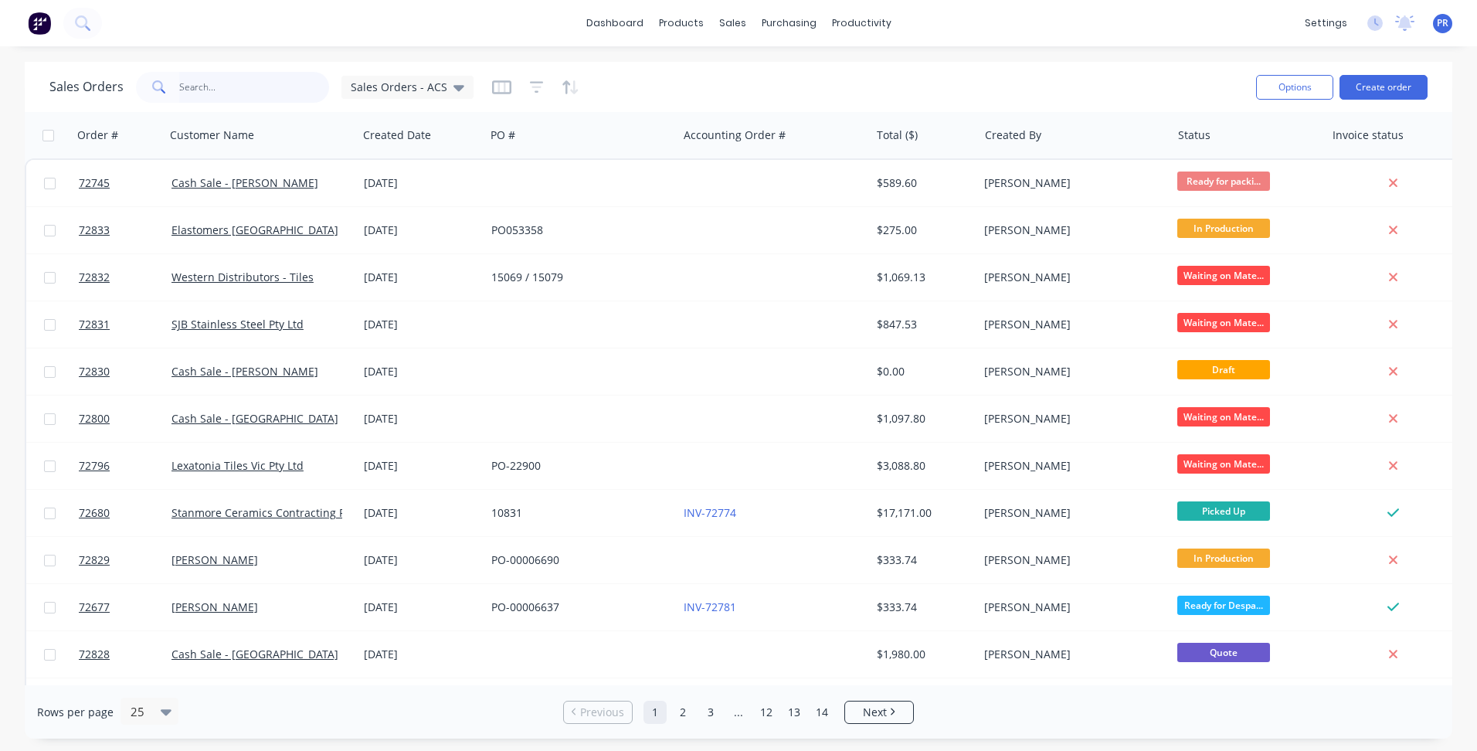
click at [200, 100] on input "text" at bounding box center [254, 87] width 151 height 31
click at [207, 89] on input "text" at bounding box center [254, 87] width 151 height 31
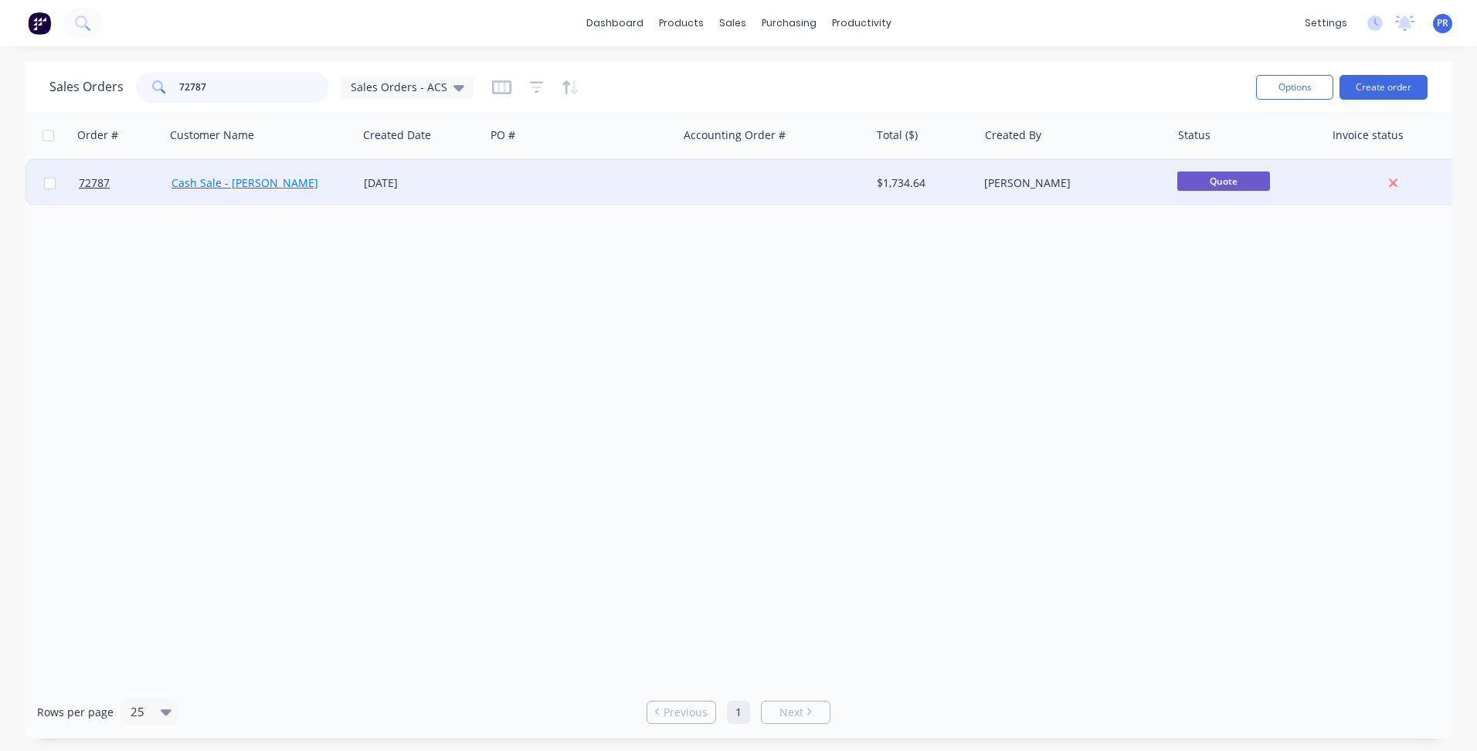
type input "72787"
click at [262, 182] on link "Cash Sale - [PERSON_NAME]" at bounding box center [245, 182] width 147 height 15
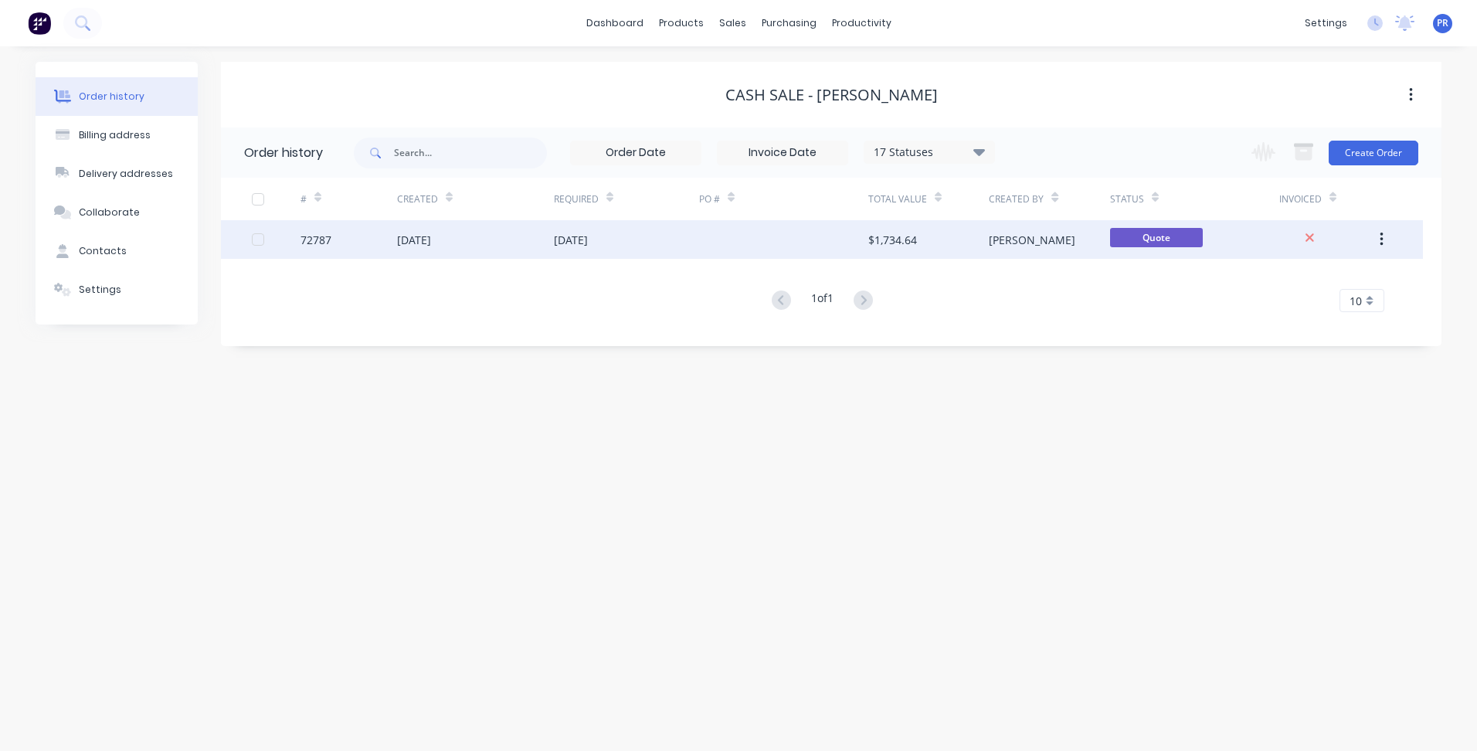
click at [584, 247] on div "[DATE]" at bounding box center [571, 240] width 34 height 16
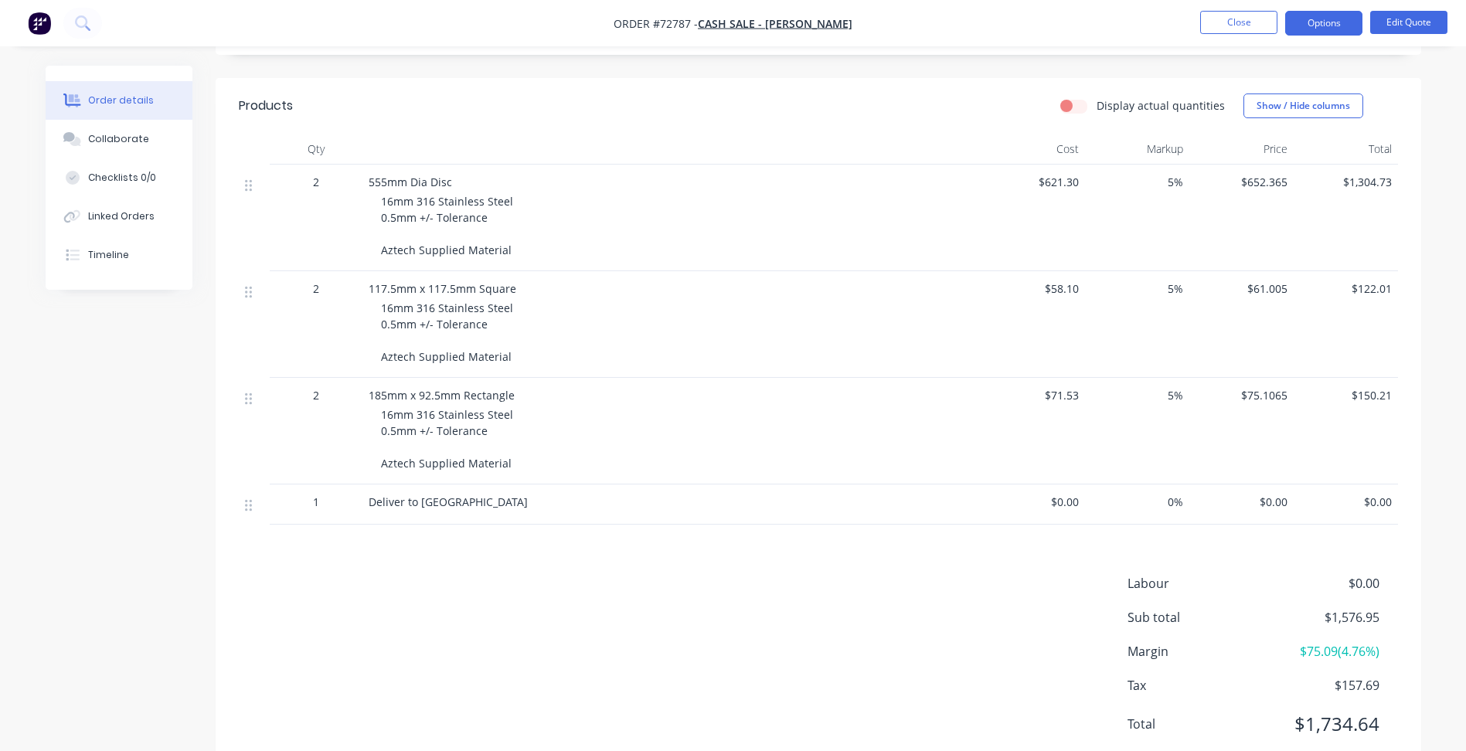
scroll to position [386, 0]
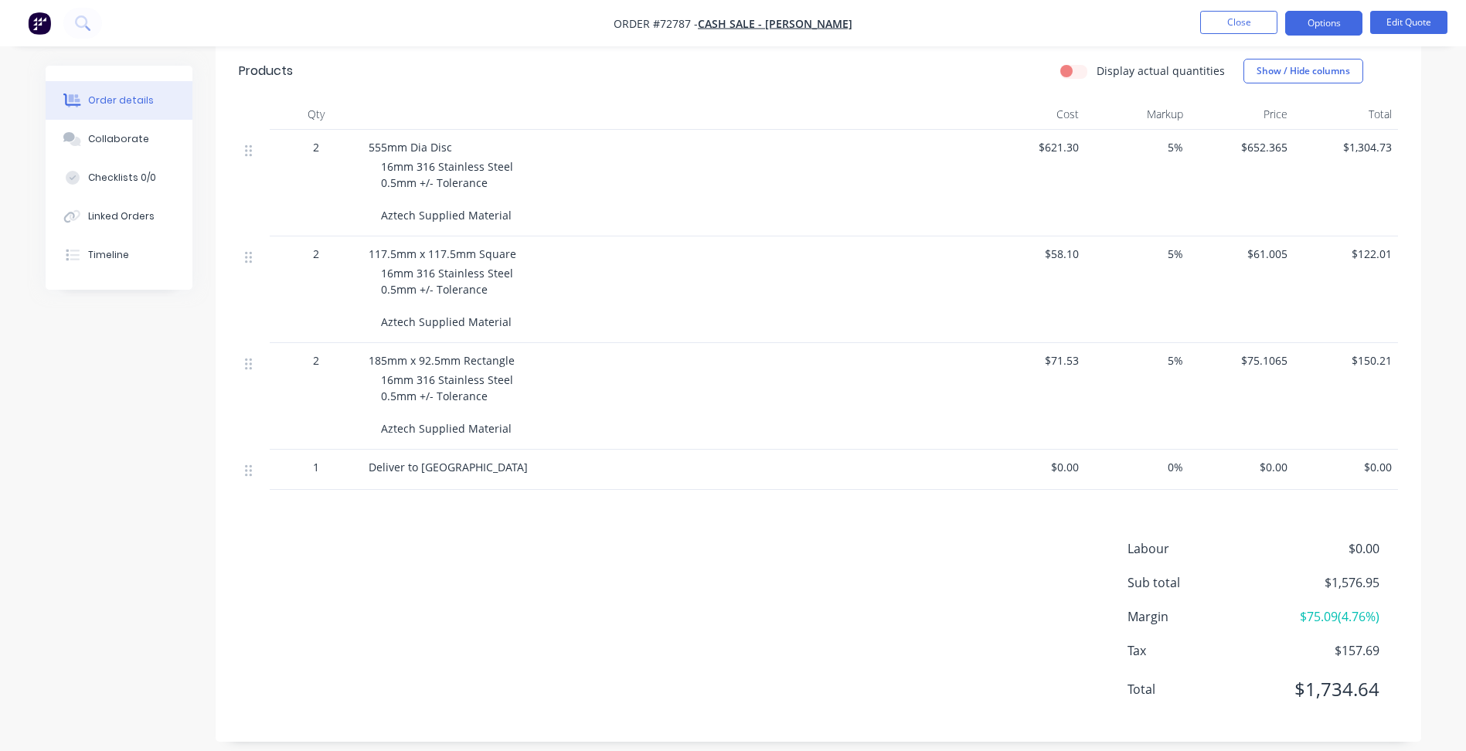
click at [138, 490] on div "Created by Aaron Created 28/08/25 Required 28/08/25 Assigned to Add team member…" at bounding box center [733, 222] width 1375 height 1086
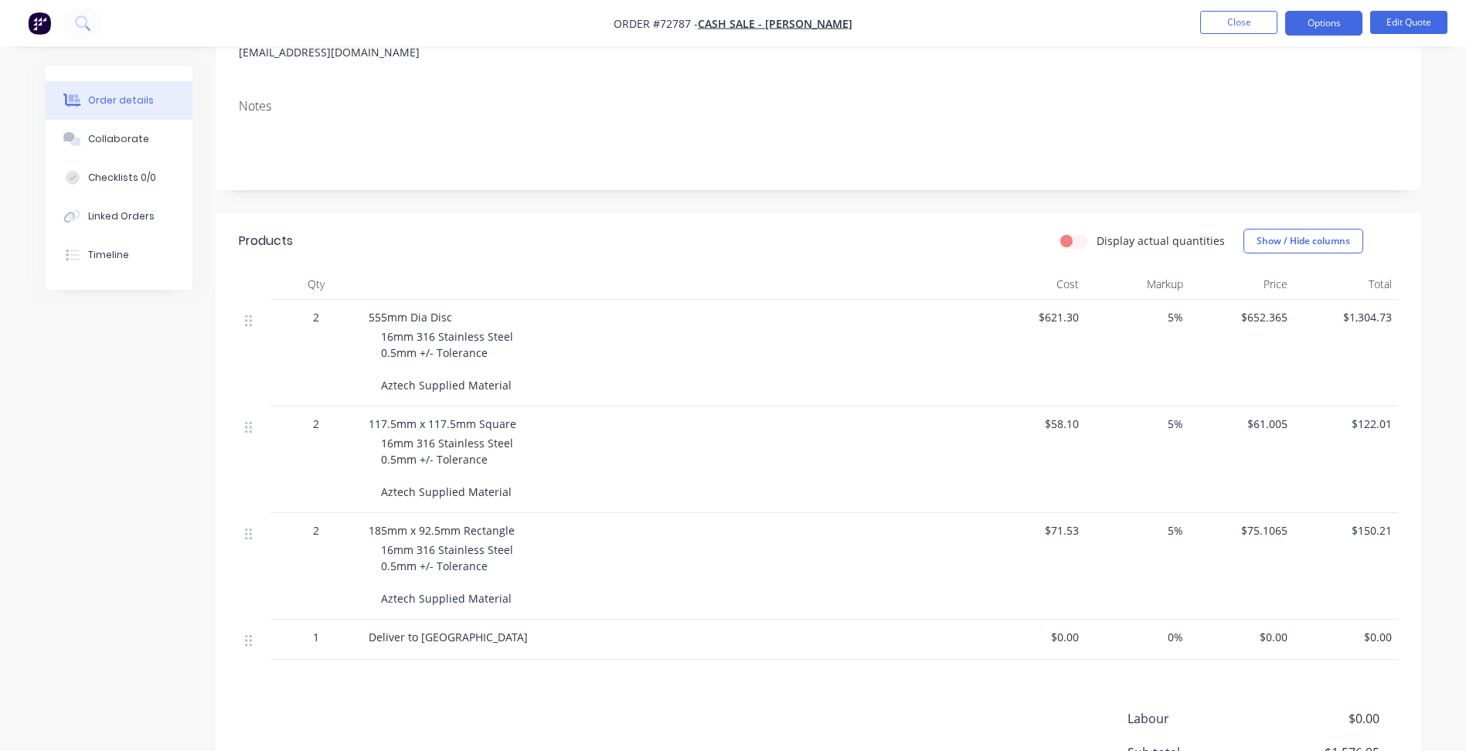
scroll to position [0, 0]
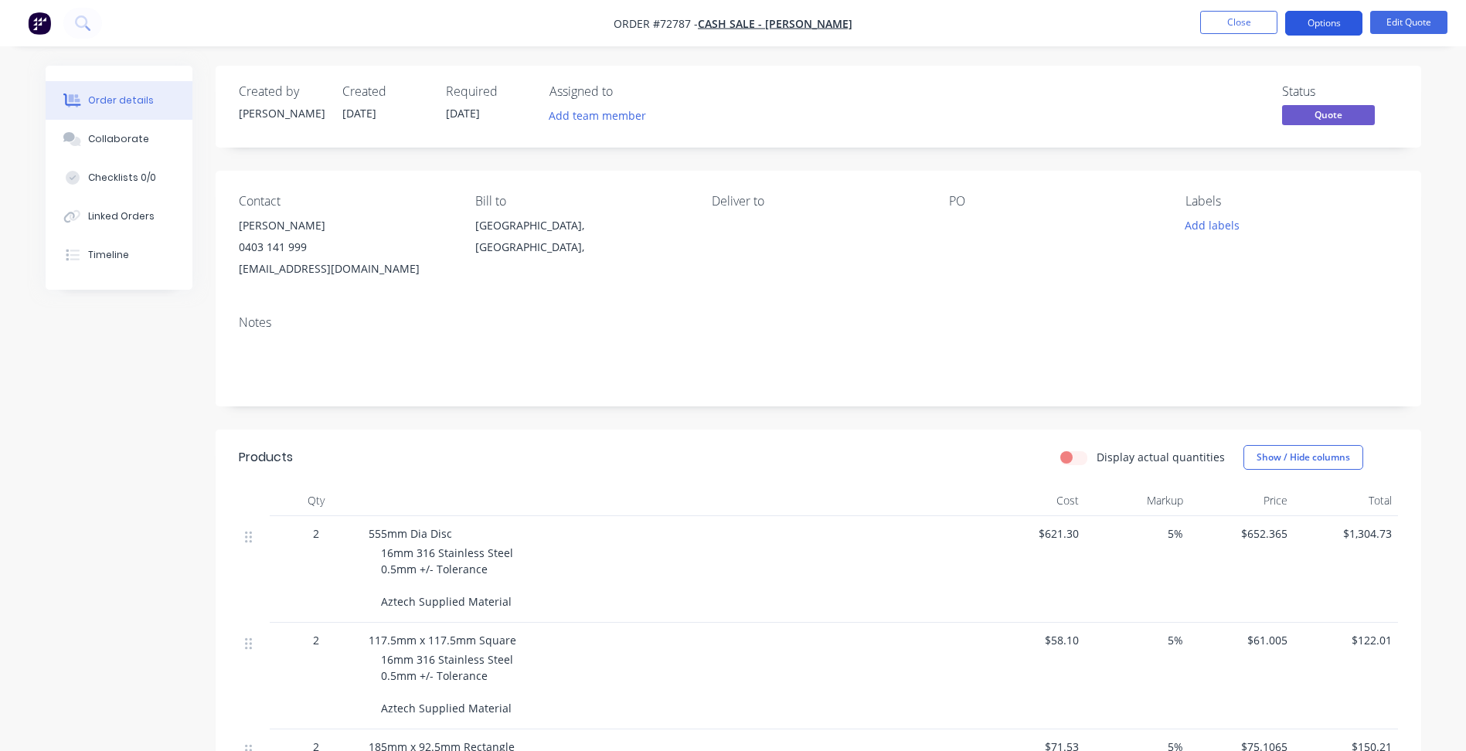
click at [1335, 32] on button "Options" at bounding box center [1323, 23] width 77 height 25
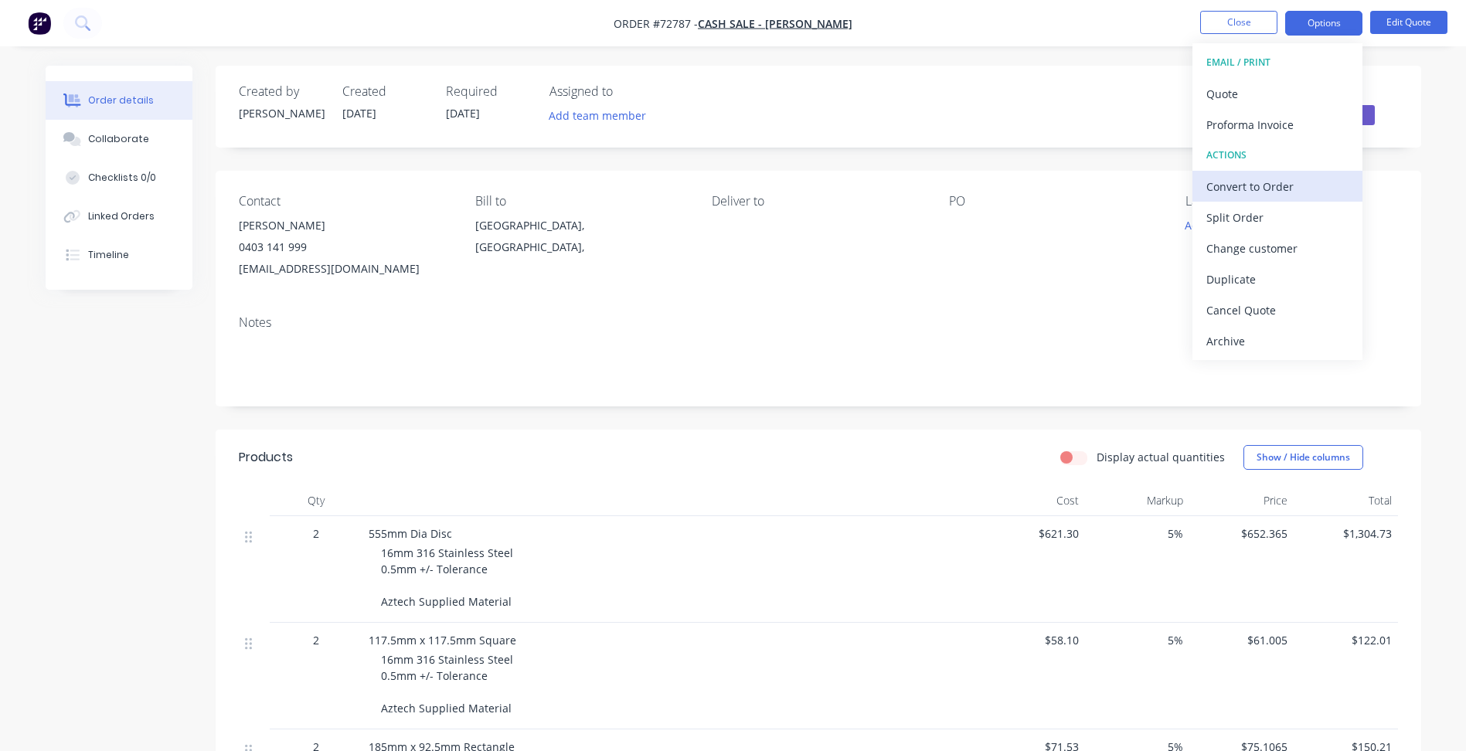
click at [1245, 183] on div "Convert to Order" at bounding box center [1277, 186] width 142 height 22
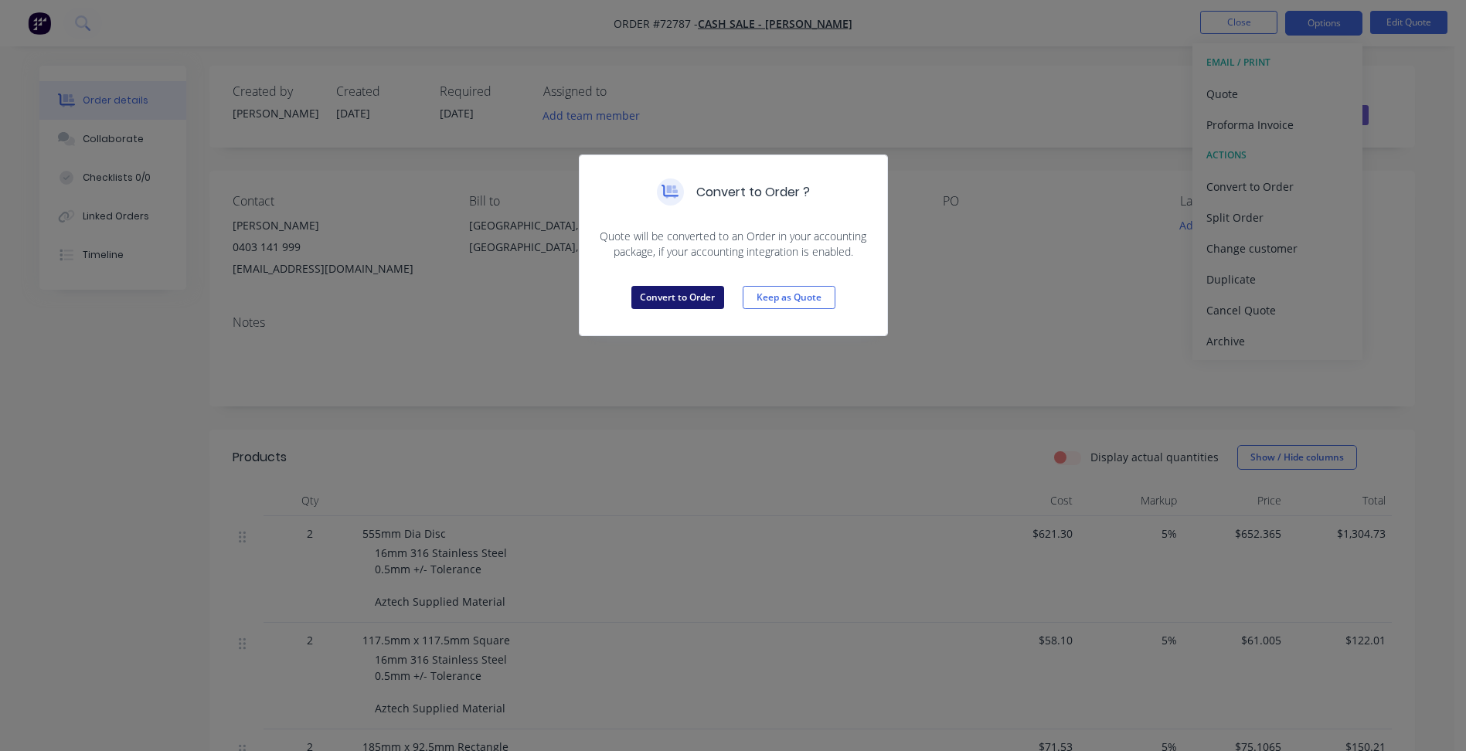
click at [654, 291] on button "Convert to Order" at bounding box center [677, 297] width 93 height 23
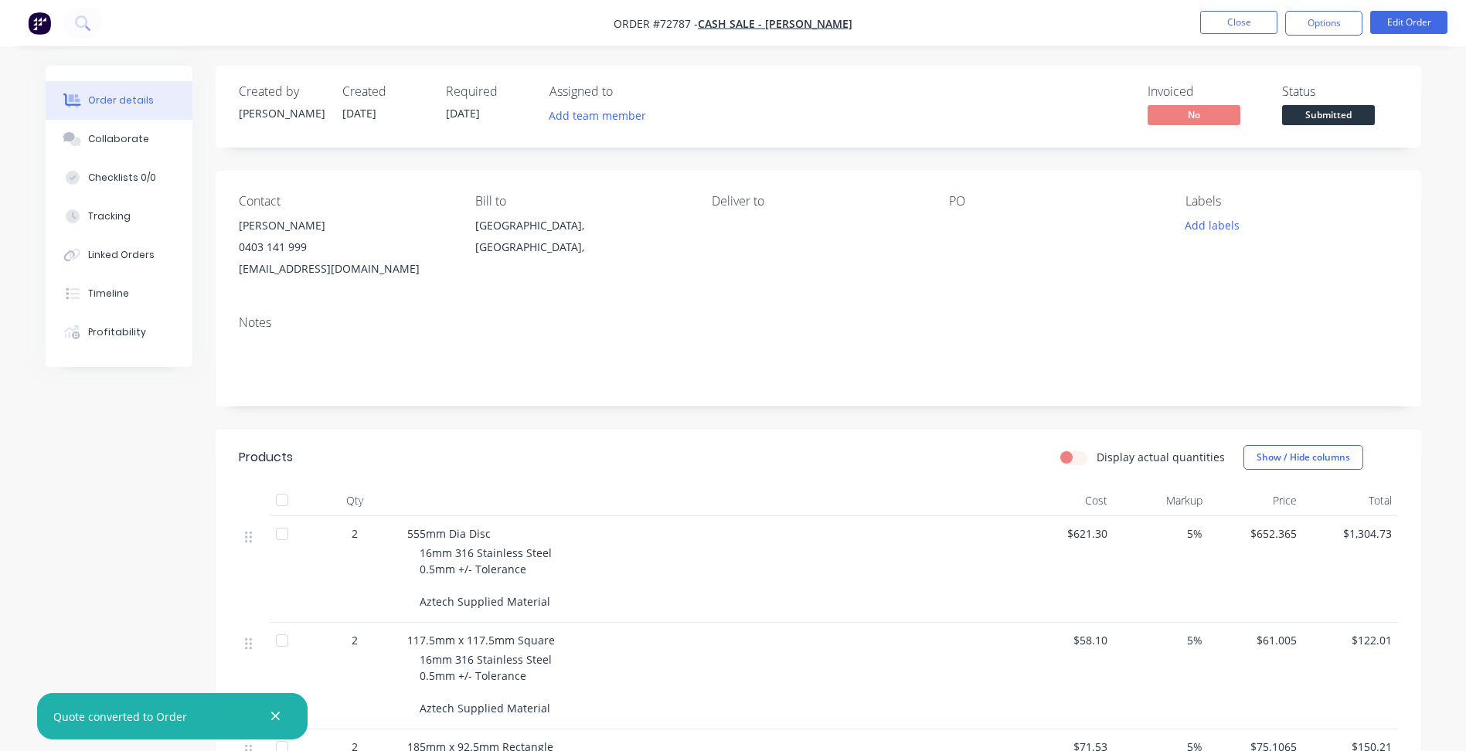
click at [453, 109] on span "28/08/25" at bounding box center [463, 113] width 34 height 15
click at [1376, 22] on button "Edit Order" at bounding box center [1408, 22] width 77 height 23
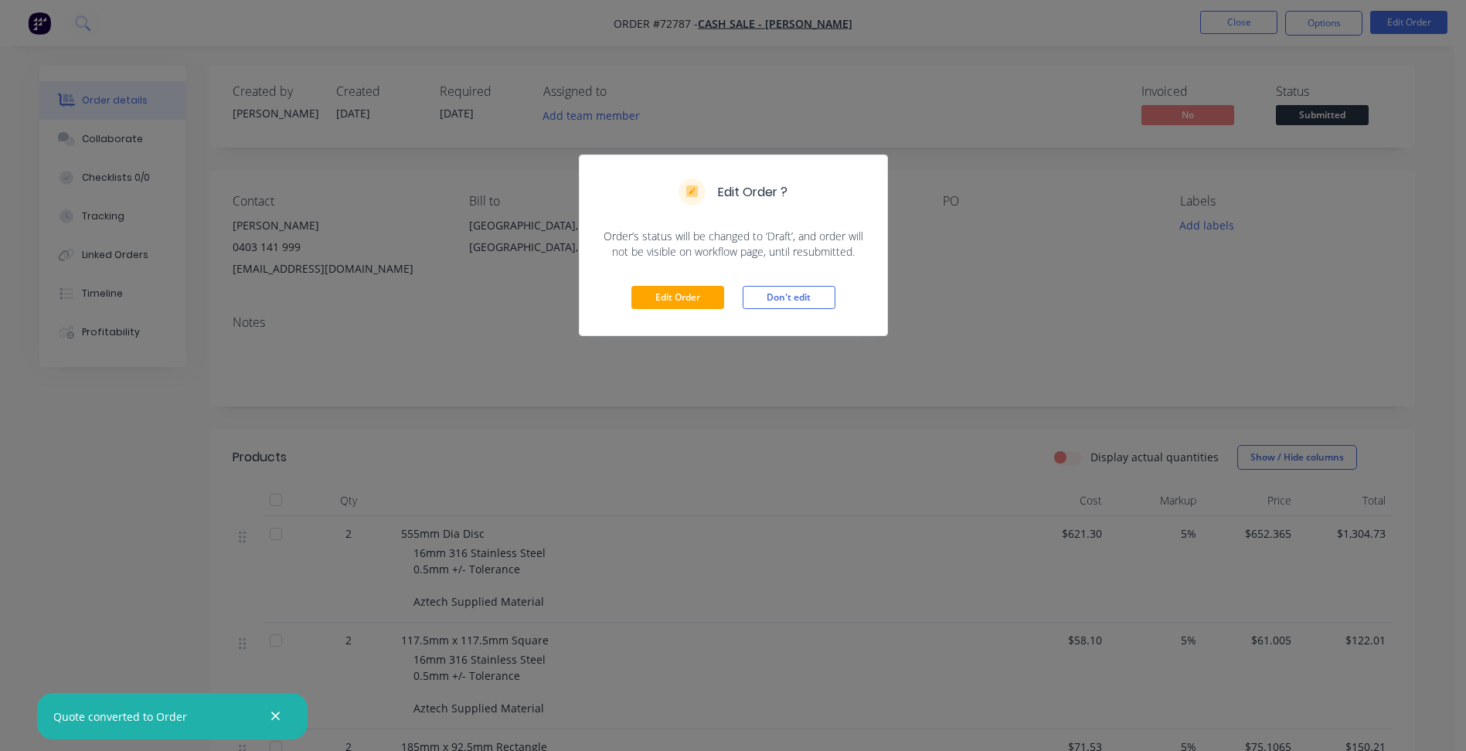
click at [661, 281] on div "Edit Order Don't edit" at bounding box center [732, 298] width 307 height 76
click at [662, 285] on div "Edit Order Don't edit" at bounding box center [732, 298] width 307 height 76
click at [671, 304] on button "Edit Order" at bounding box center [677, 297] width 93 height 23
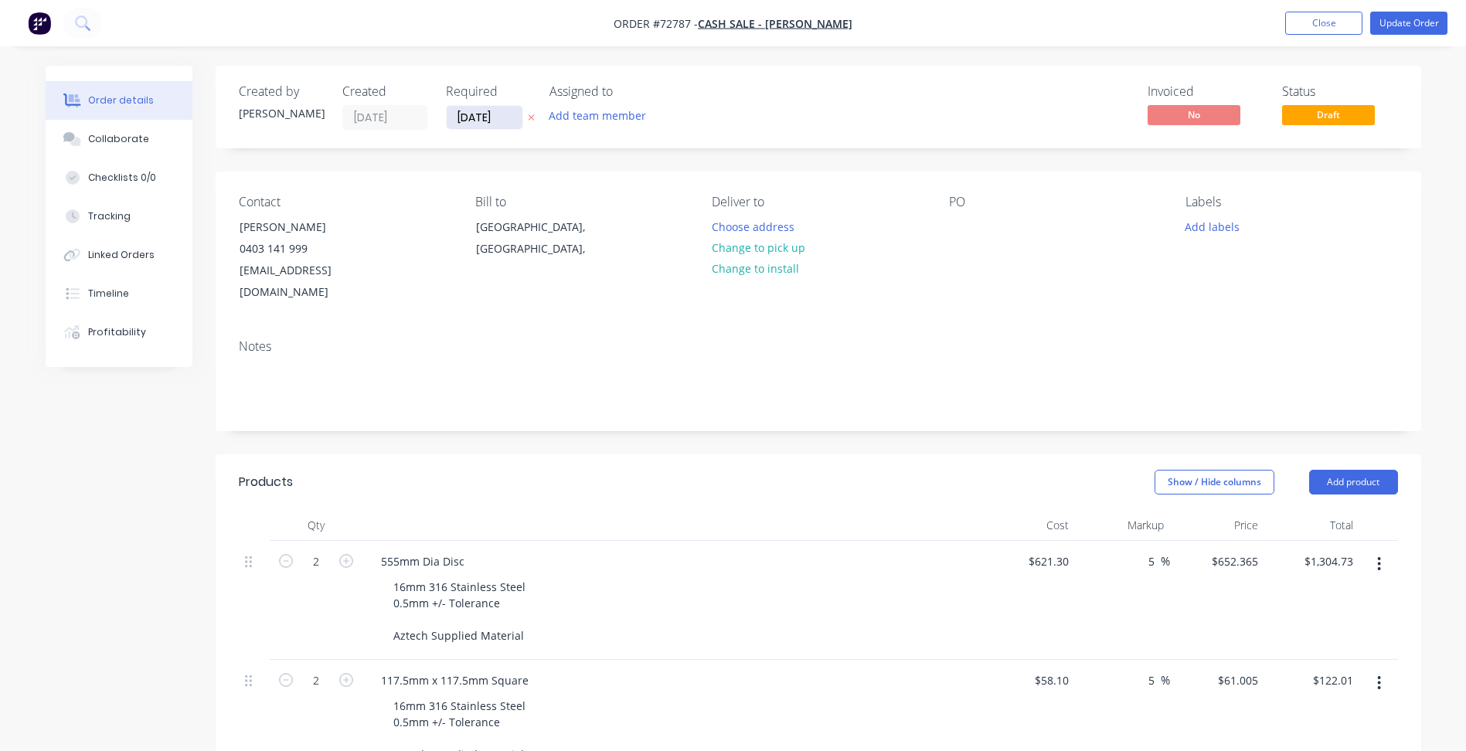
click at [468, 114] on input "28/08/25" at bounding box center [485, 117] width 76 height 23
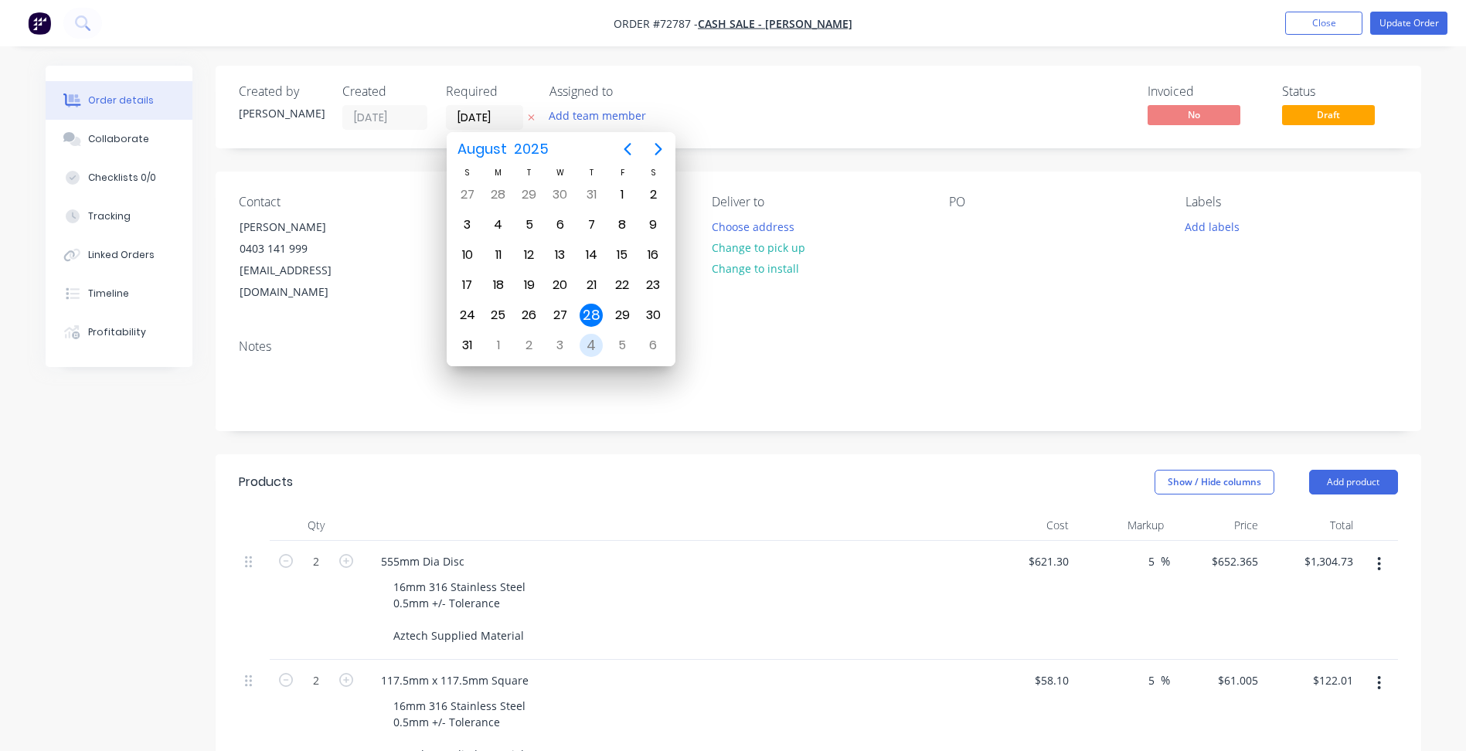
click at [588, 342] on div "4" at bounding box center [590, 345] width 23 height 23
type input "[DATE]"
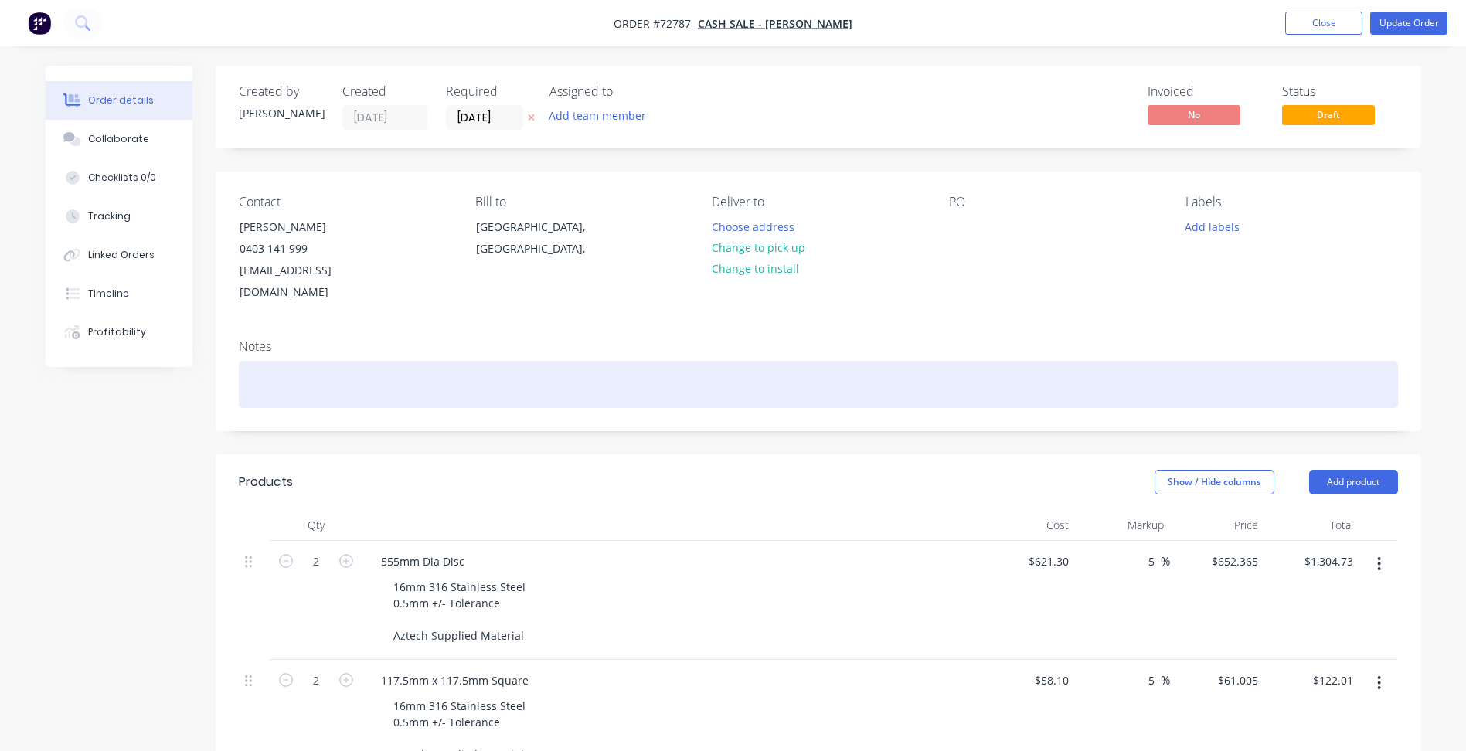
click at [1091, 361] on div at bounding box center [818, 384] width 1159 height 47
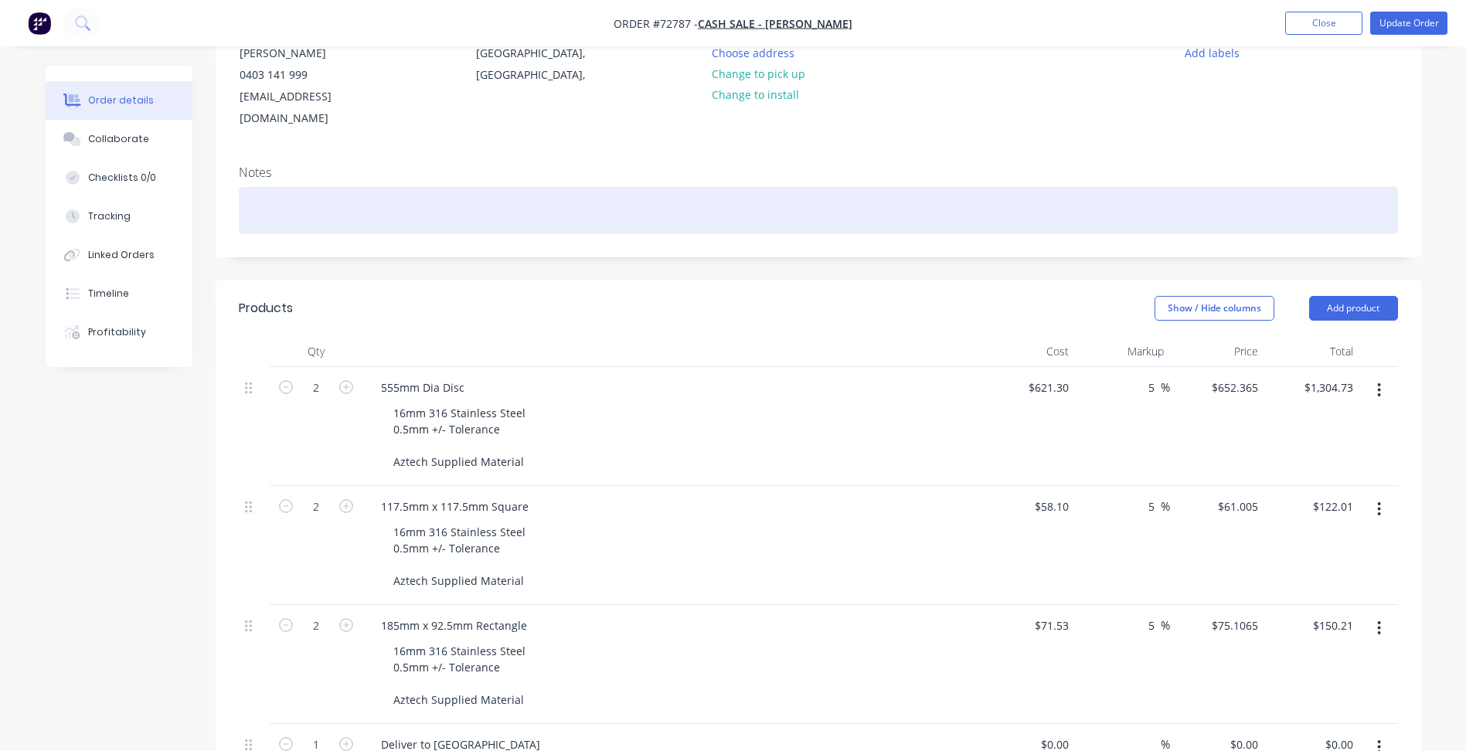
scroll to position [77, 0]
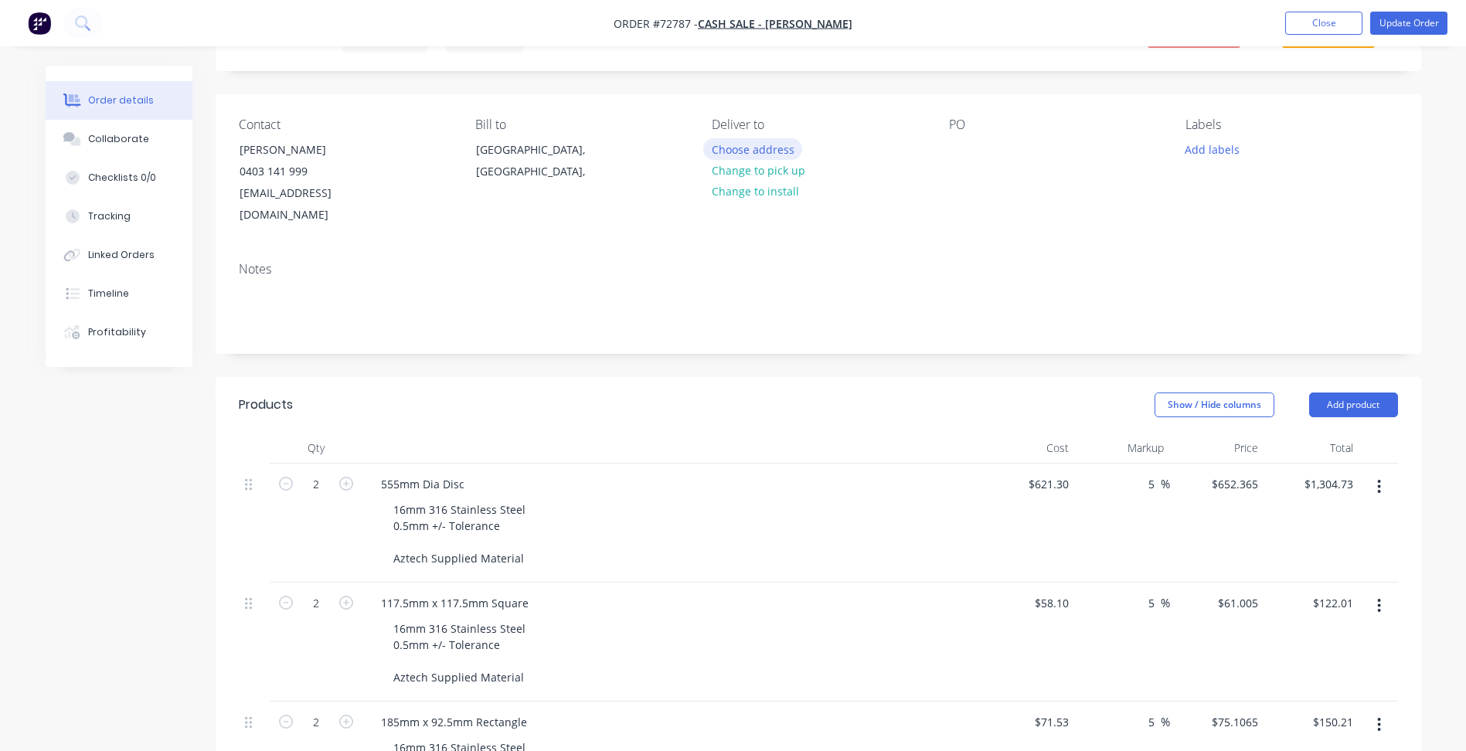
click at [766, 154] on button "Choose address" at bounding box center [752, 148] width 99 height 21
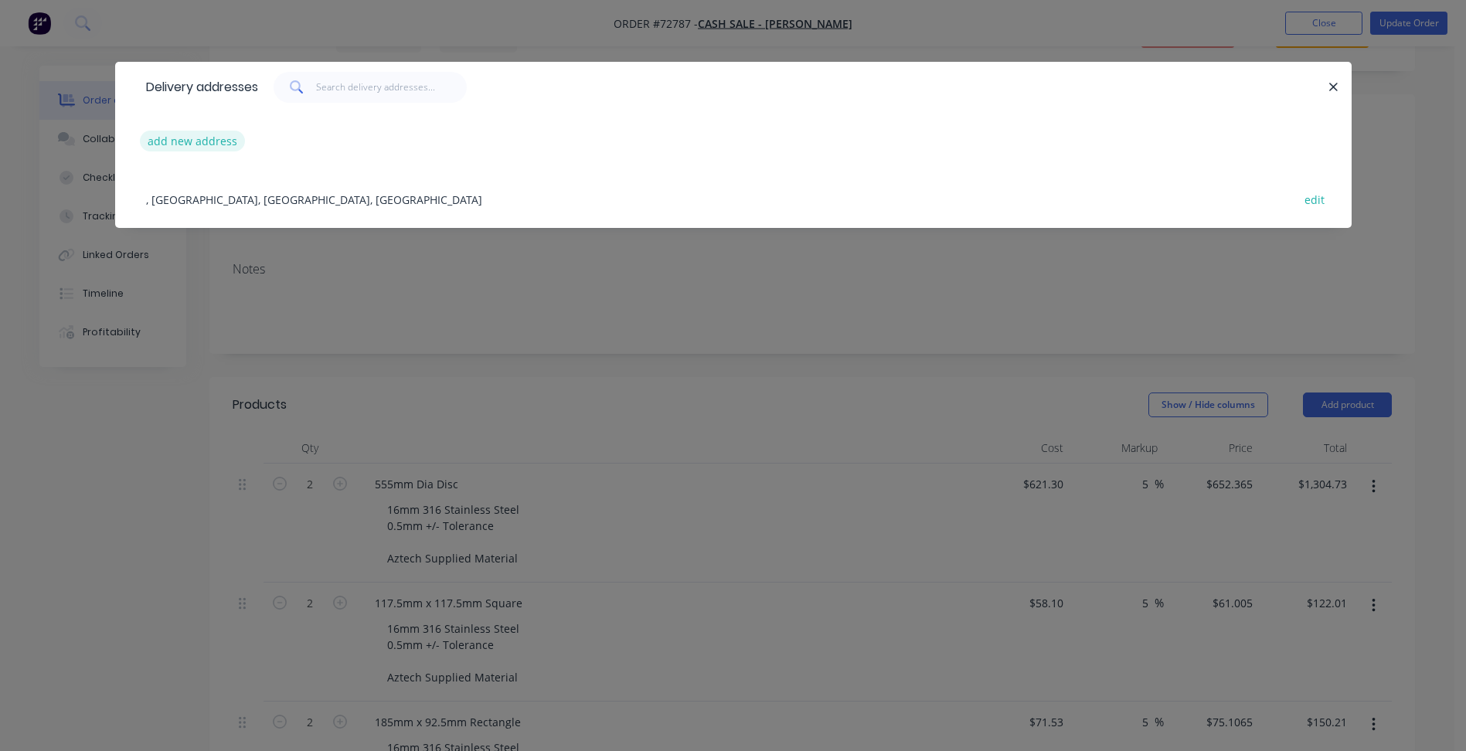
click at [186, 141] on button "add new address" at bounding box center [193, 141] width 106 height 21
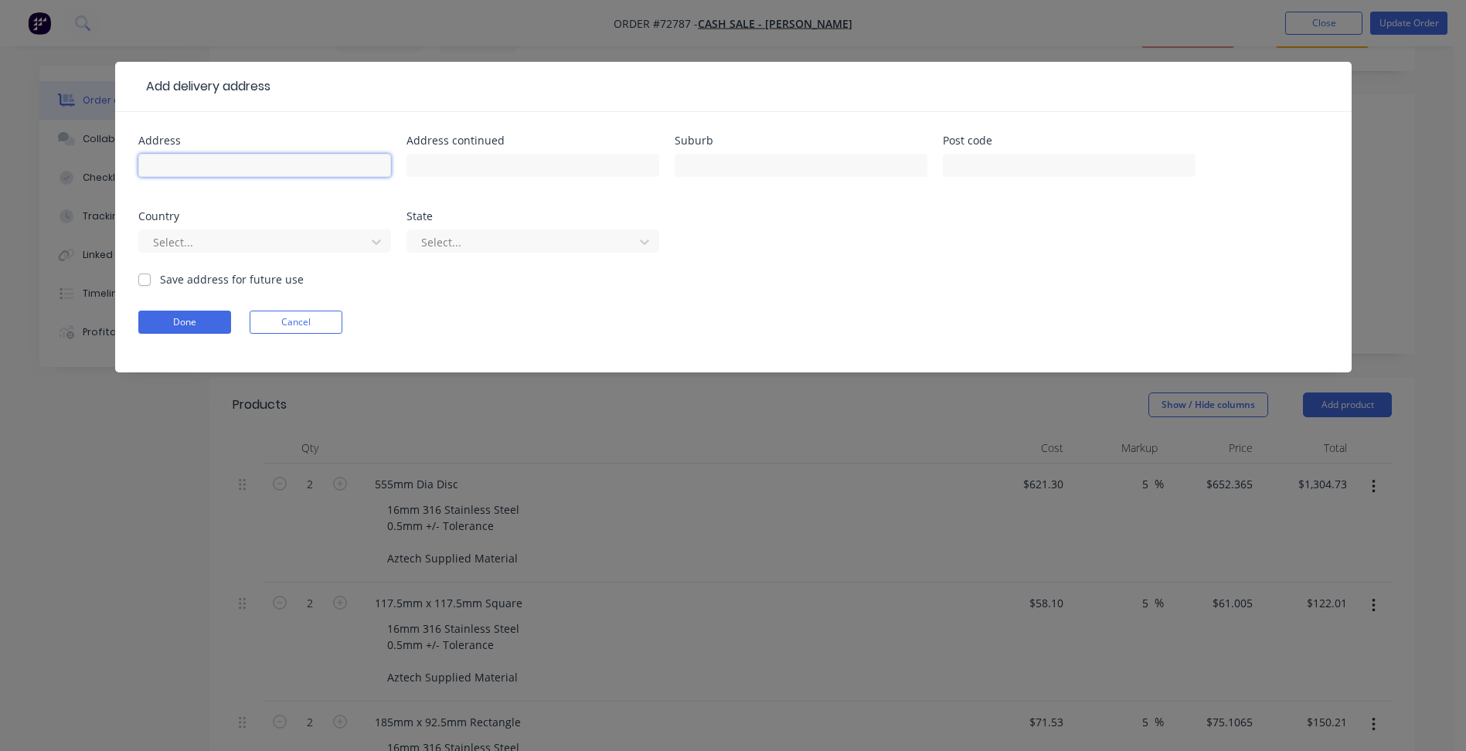
click at [179, 164] on input "text" at bounding box center [264, 165] width 253 height 23
click at [246, 164] on input "text" at bounding box center [264, 165] width 253 height 23
type input "A"
type input "[STREET_ADDRESS]"
click at [719, 168] on input "text" at bounding box center [800, 165] width 253 height 23
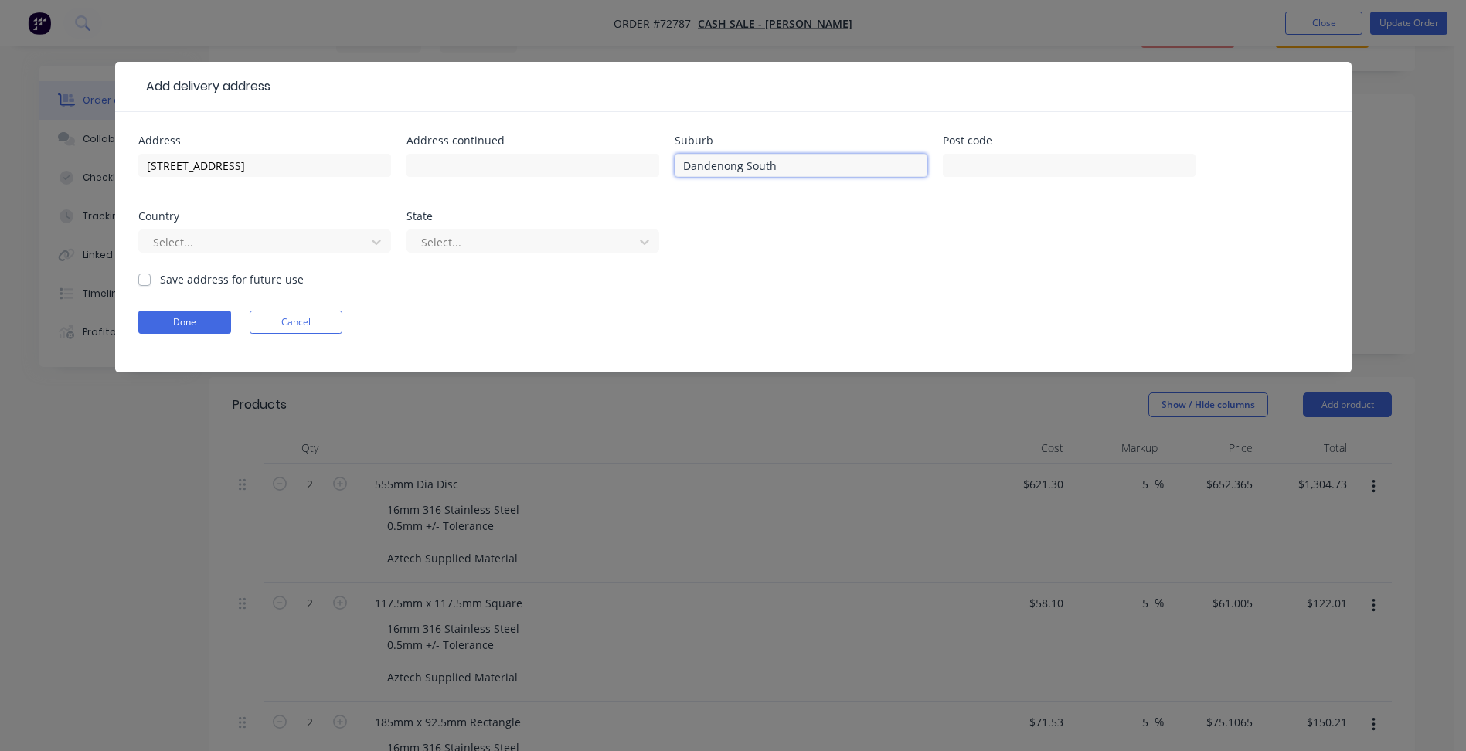
type input "Dandenong South"
type input "3175"
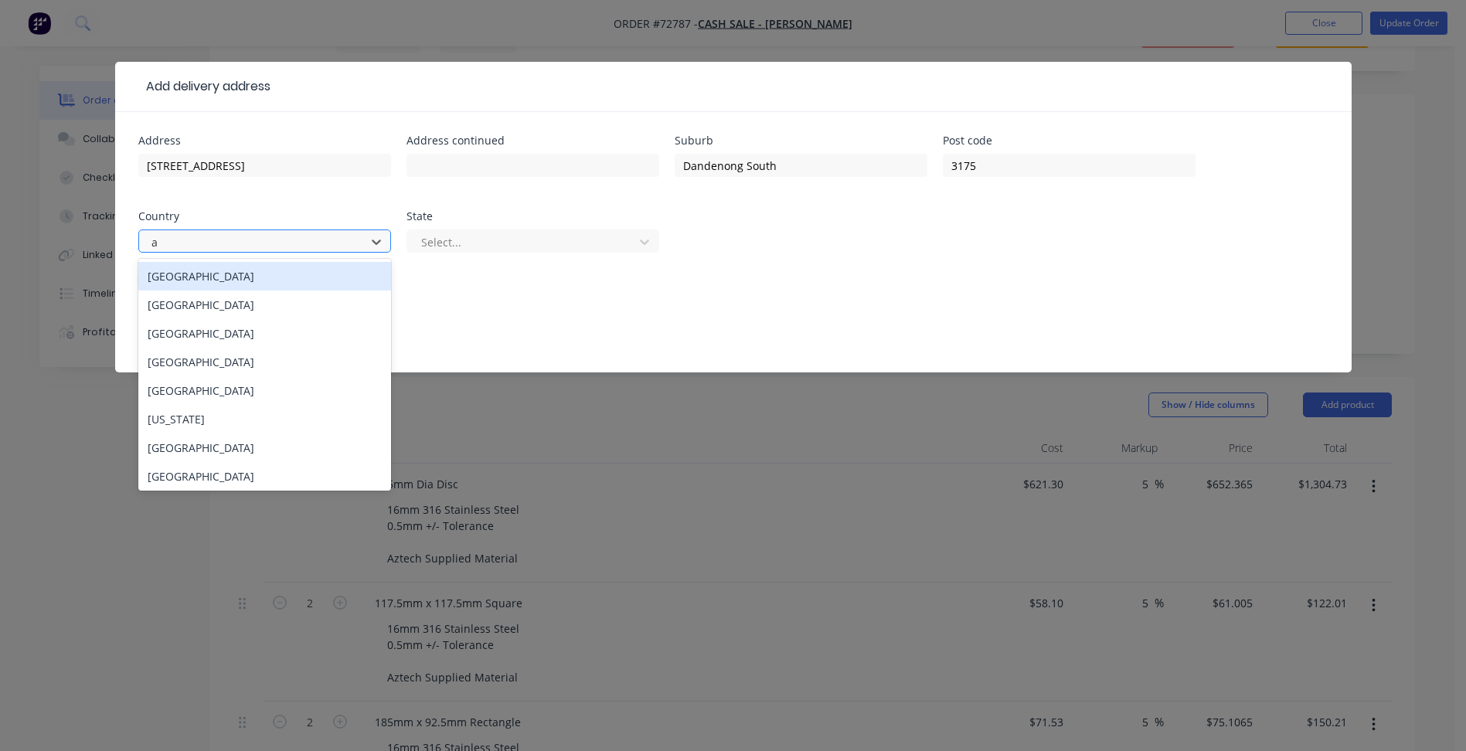
type input "au"
click at [273, 276] on div "[GEOGRAPHIC_DATA]" at bounding box center [264, 276] width 253 height 29
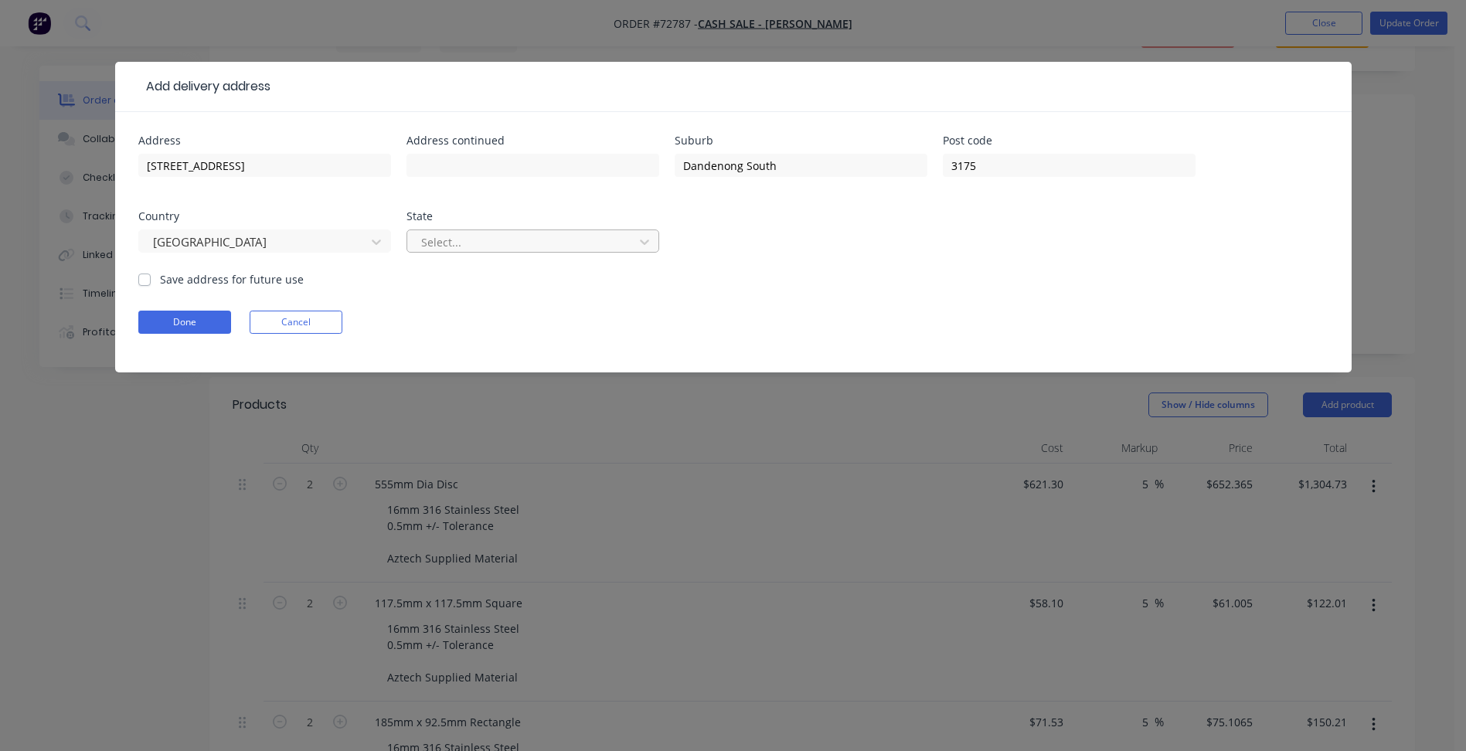
click at [458, 253] on div "Select..." at bounding box center [523, 241] width 216 height 23
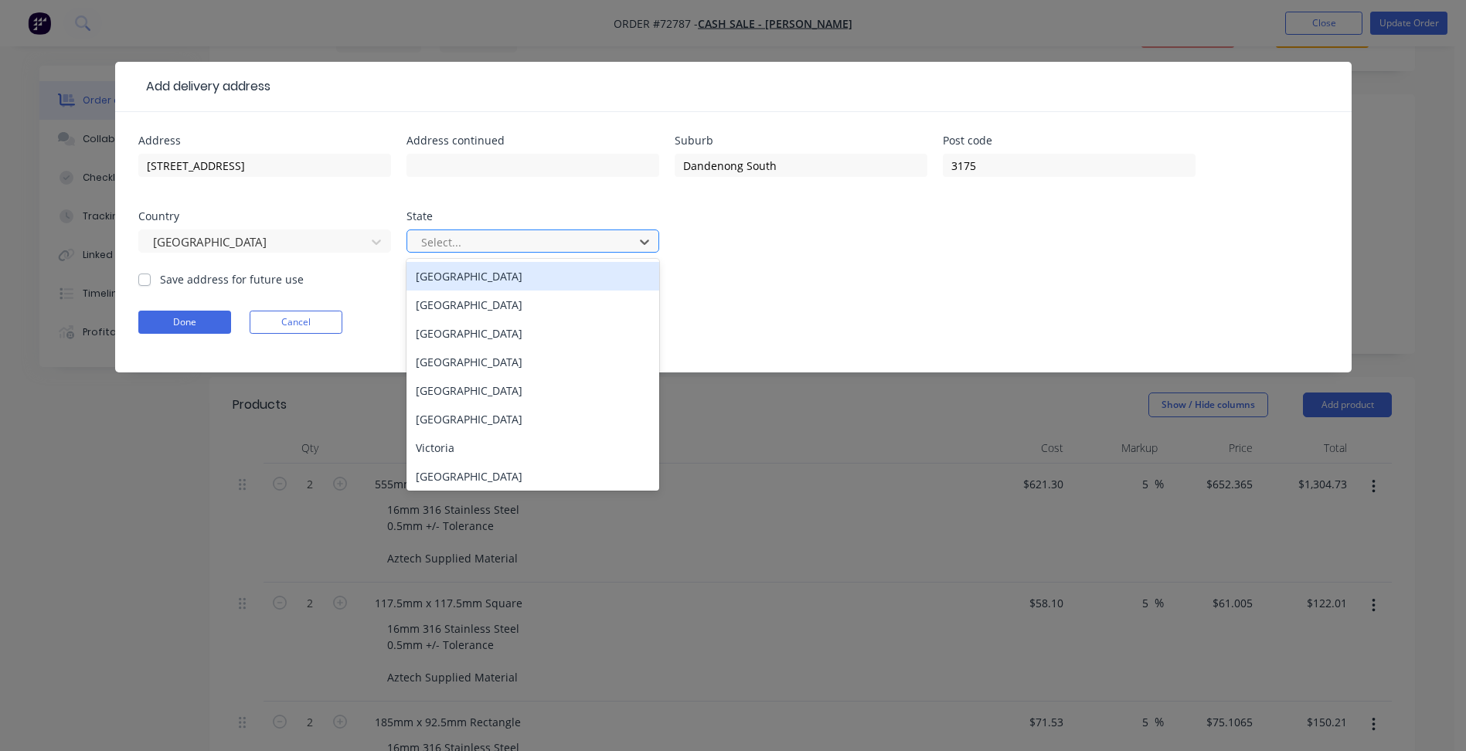
type input "v"
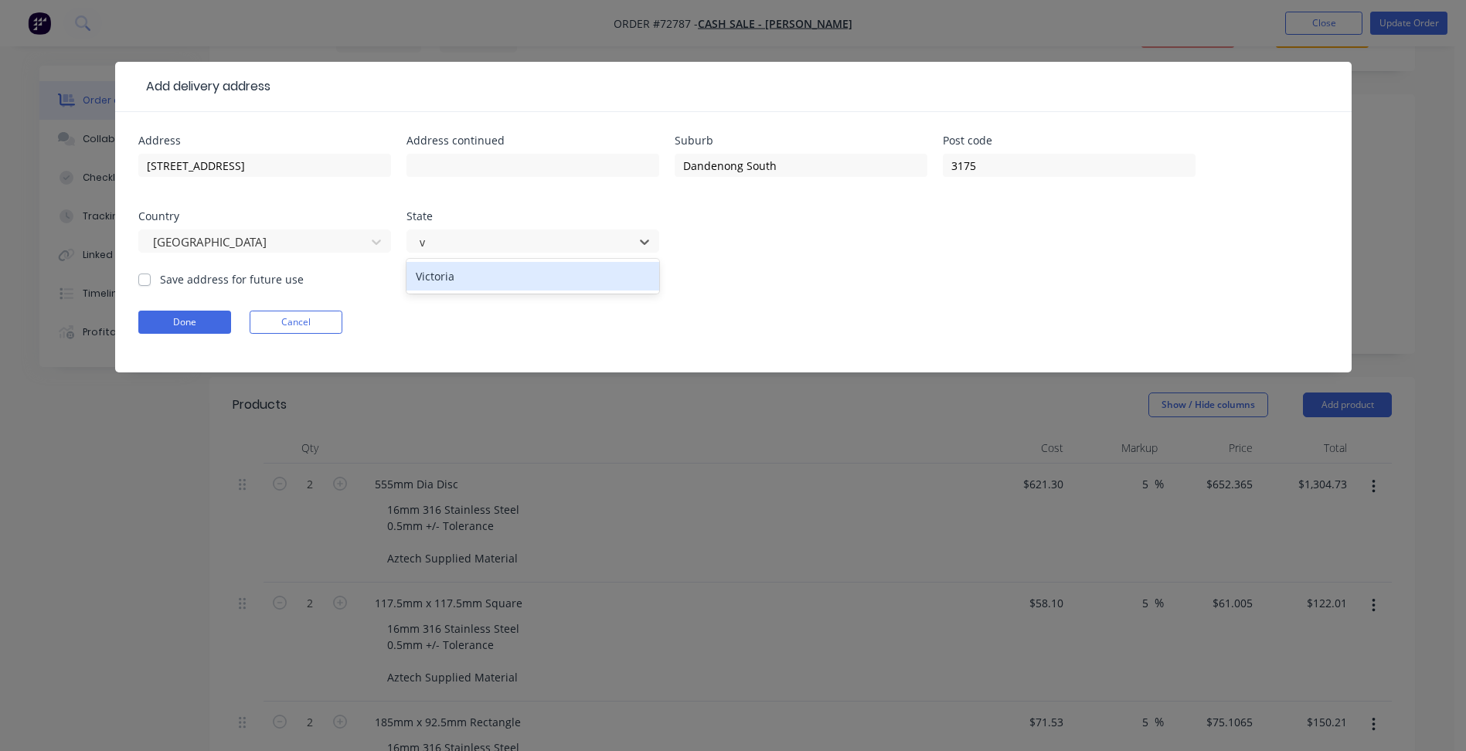
click at [459, 276] on div "Victoria" at bounding box center [532, 276] width 253 height 29
click at [221, 279] on label "Save address for future use" at bounding box center [232, 279] width 144 height 16
click at [151, 279] on input "Save address for future use" at bounding box center [144, 278] width 12 height 15
checkbox input "true"
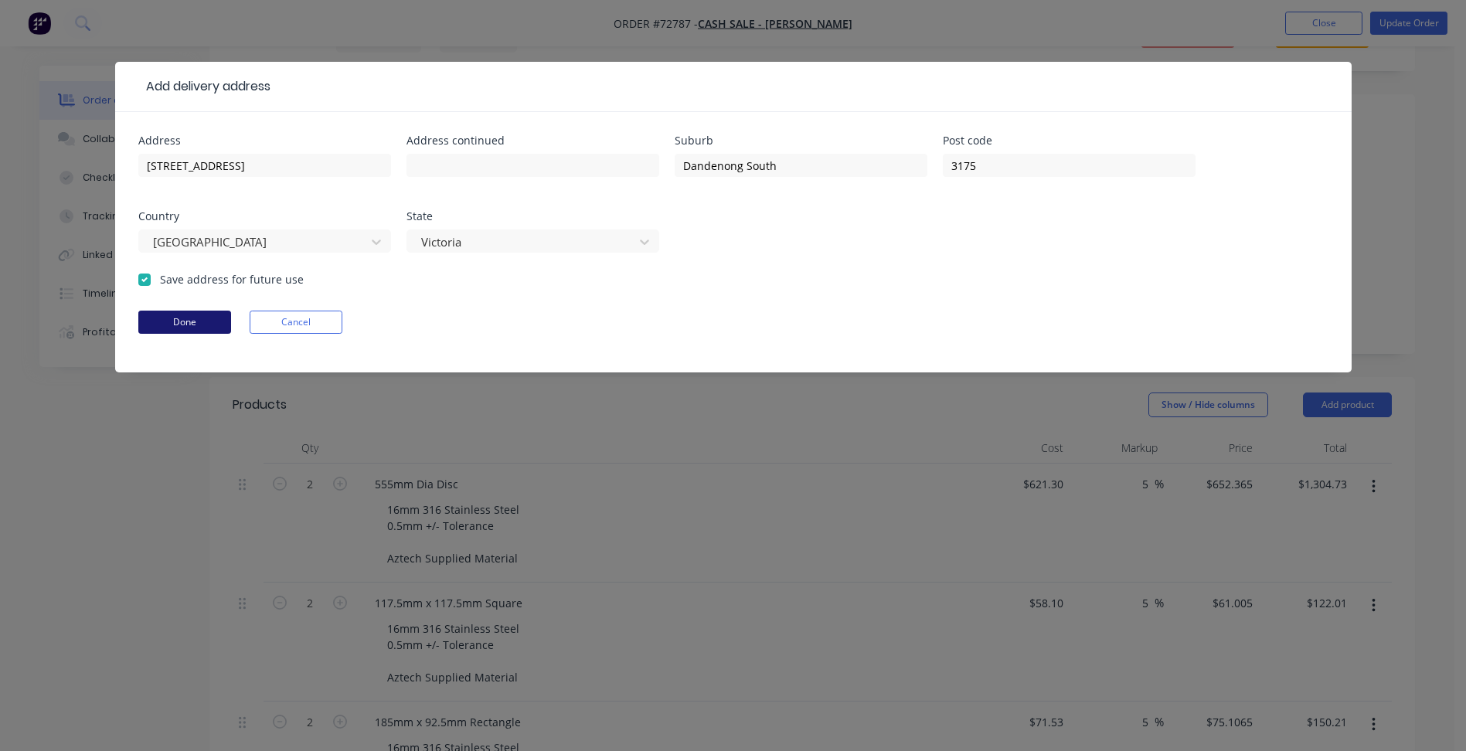
click at [209, 320] on button "Done" at bounding box center [184, 322] width 93 height 23
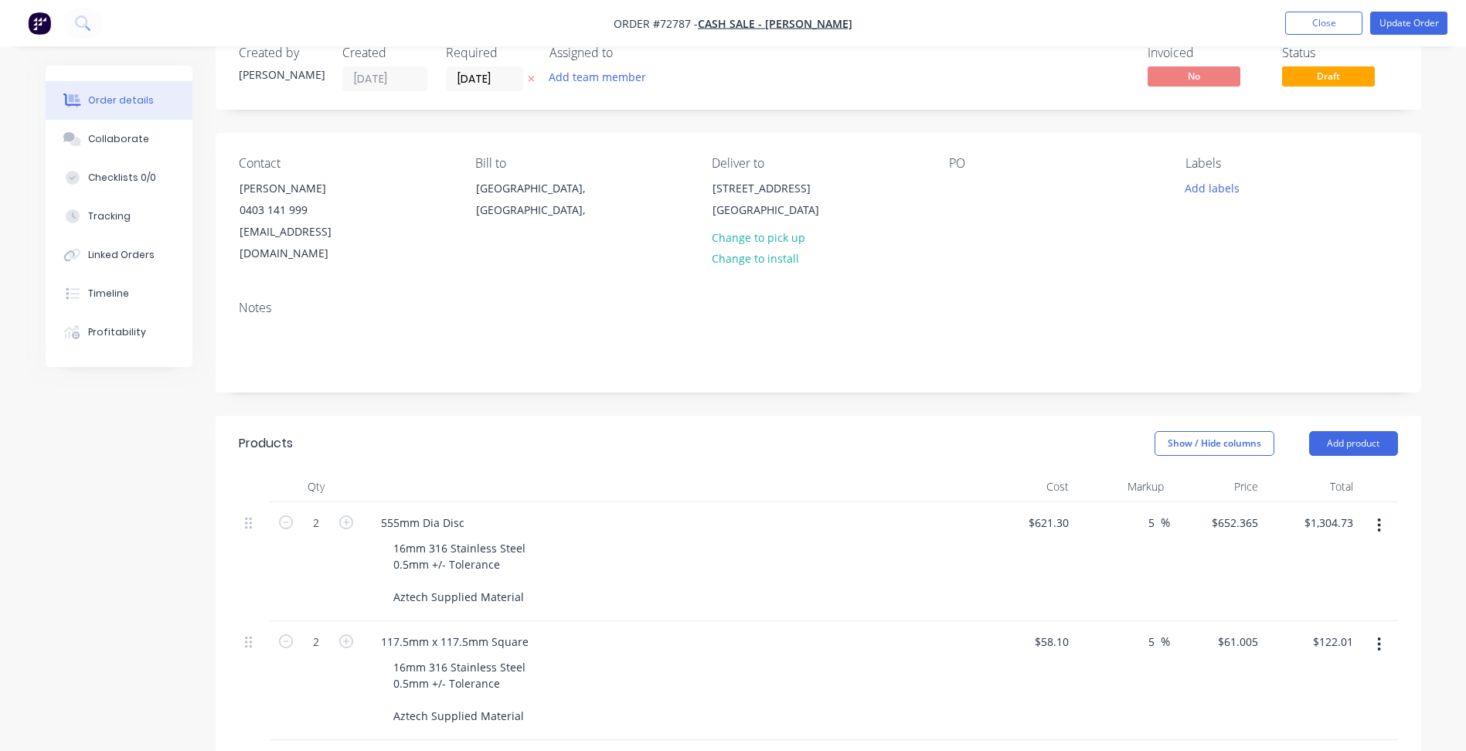
scroll to position [0, 0]
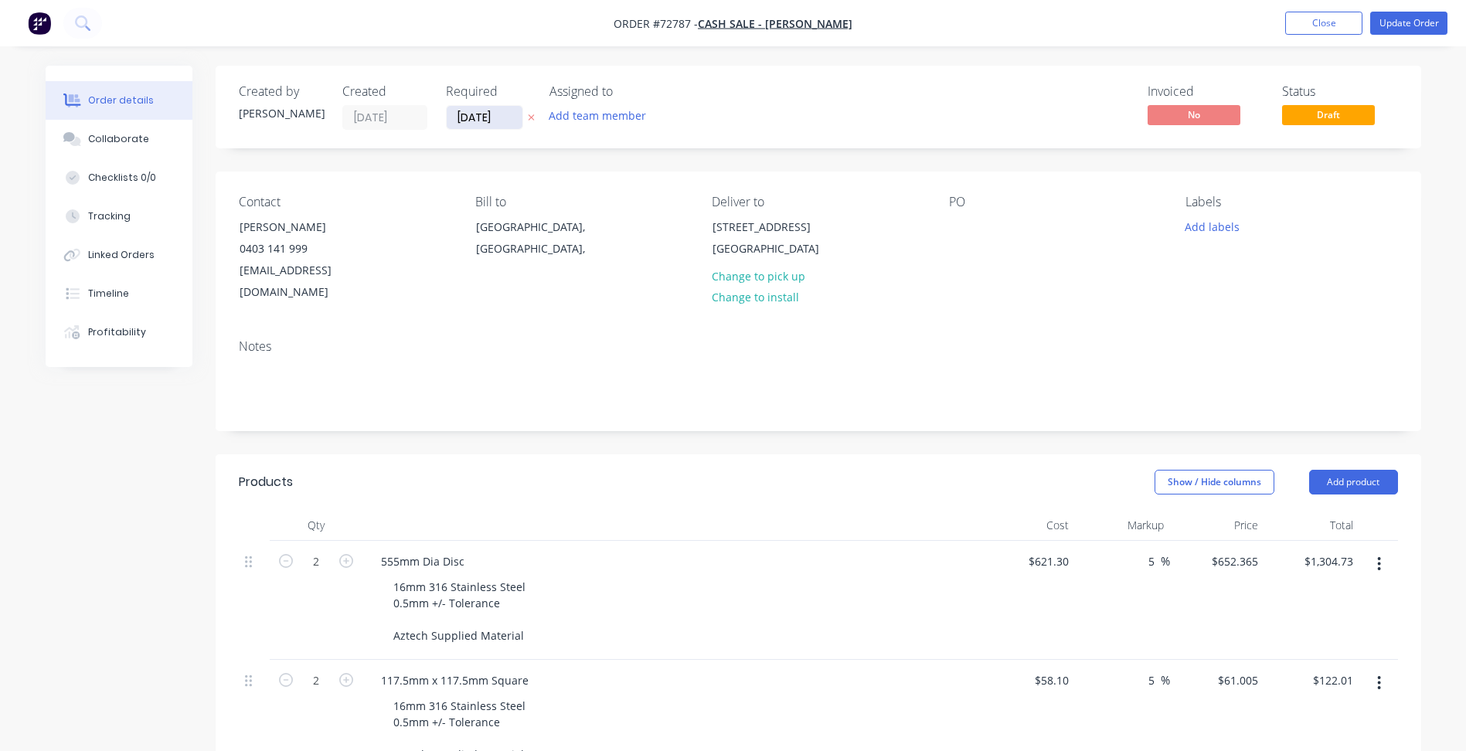
click at [475, 116] on input "[DATE]" at bounding box center [485, 117] width 76 height 23
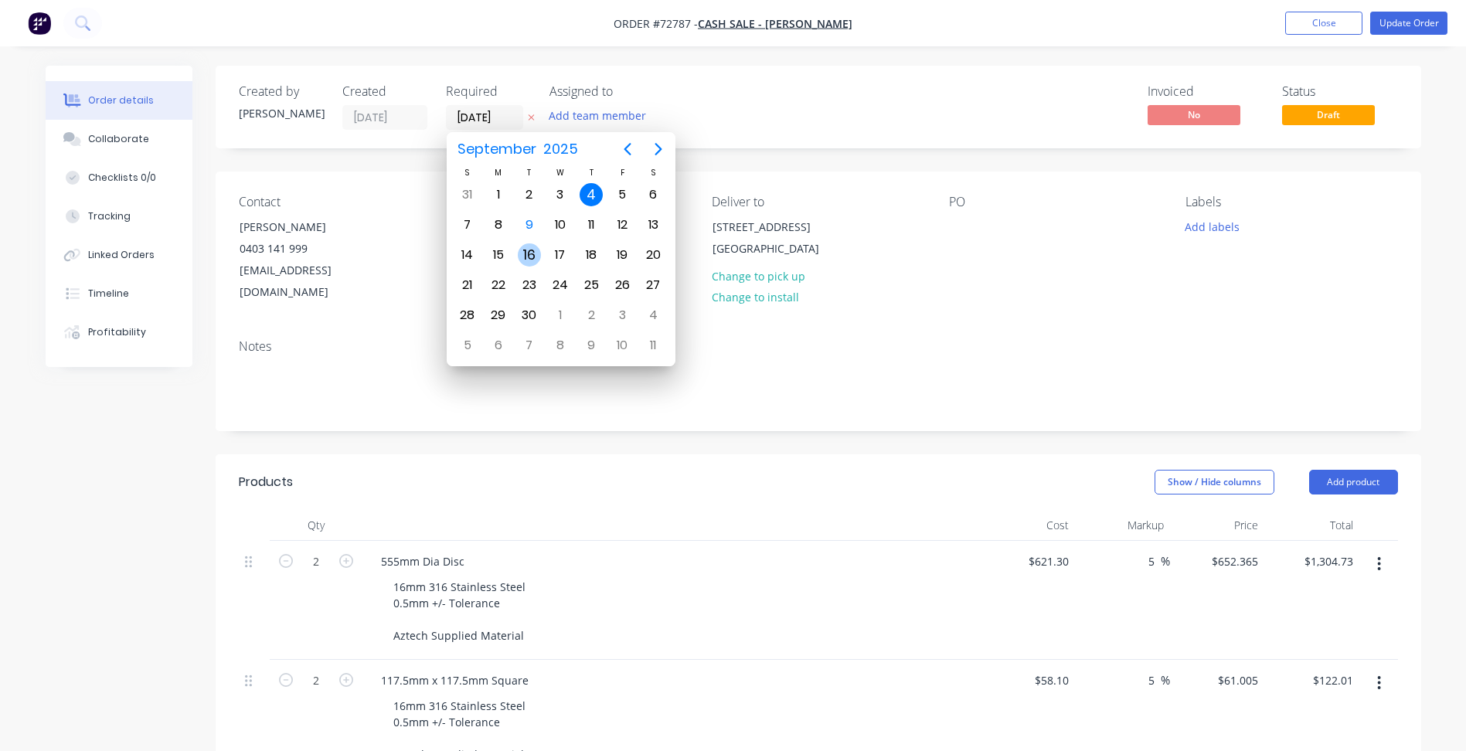
click at [528, 258] on div "16" at bounding box center [529, 254] width 23 height 23
type input "[DATE]"
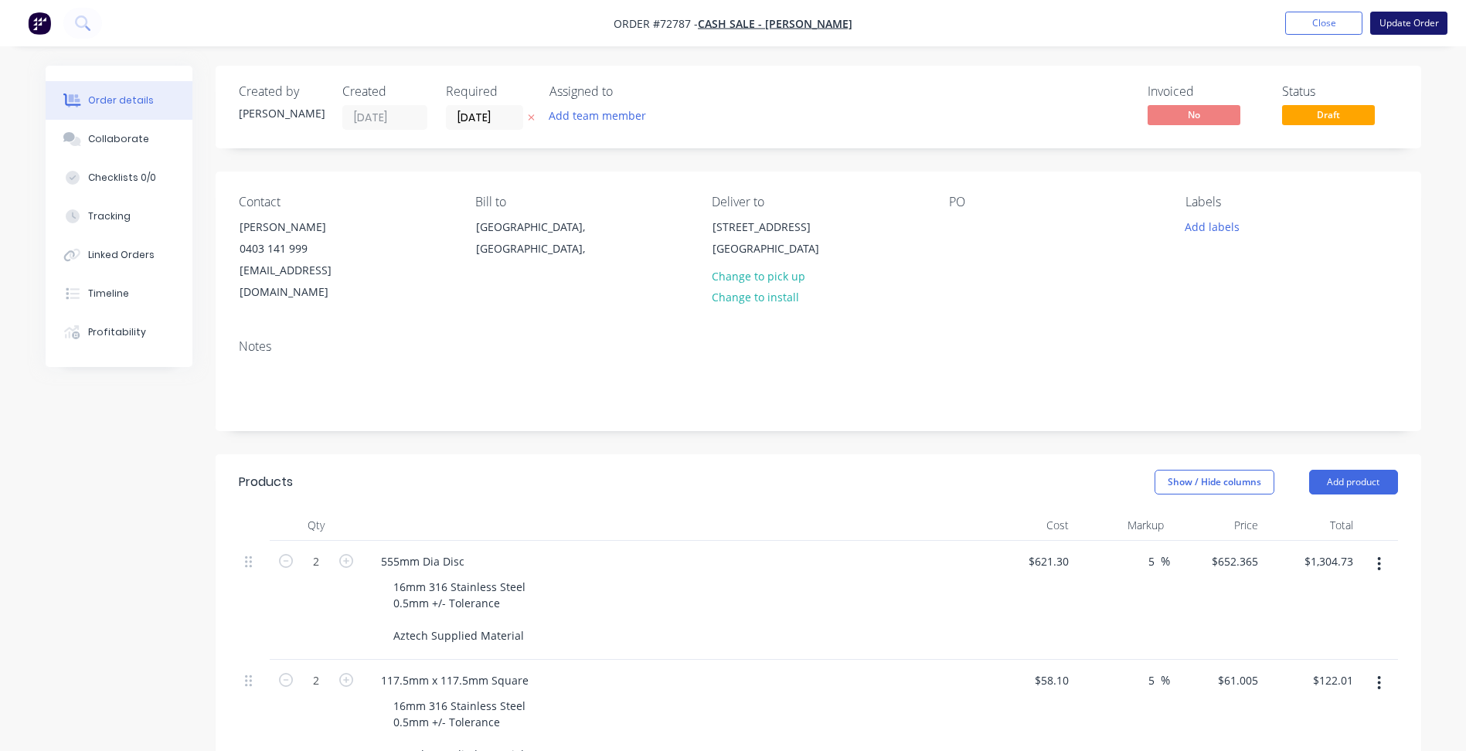
click at [1391, 29] on button "Update Order" at bounding box center [1408, 23] width 77 height 23
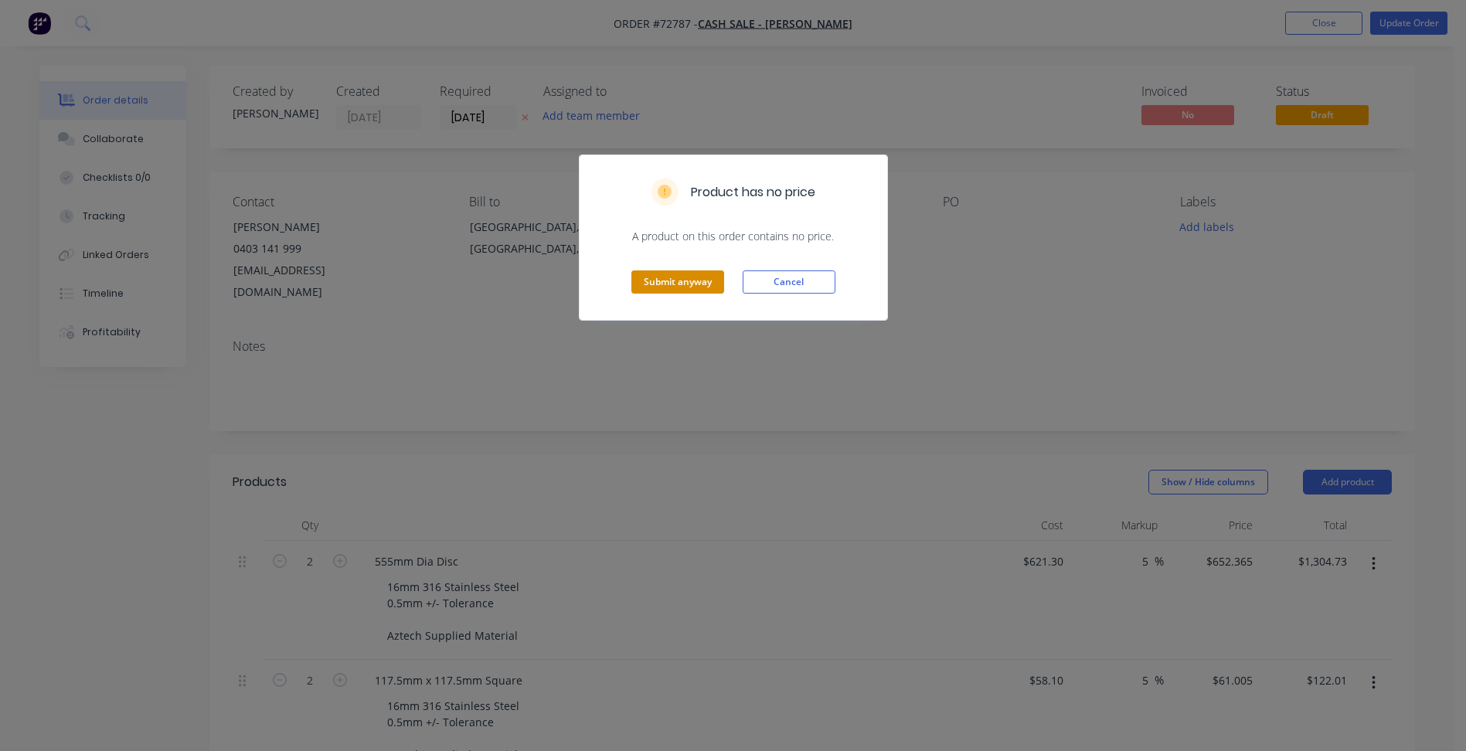
click at [678, 283] on button "Submit anyway" at bounding box center [677, 281] width 93 height 23
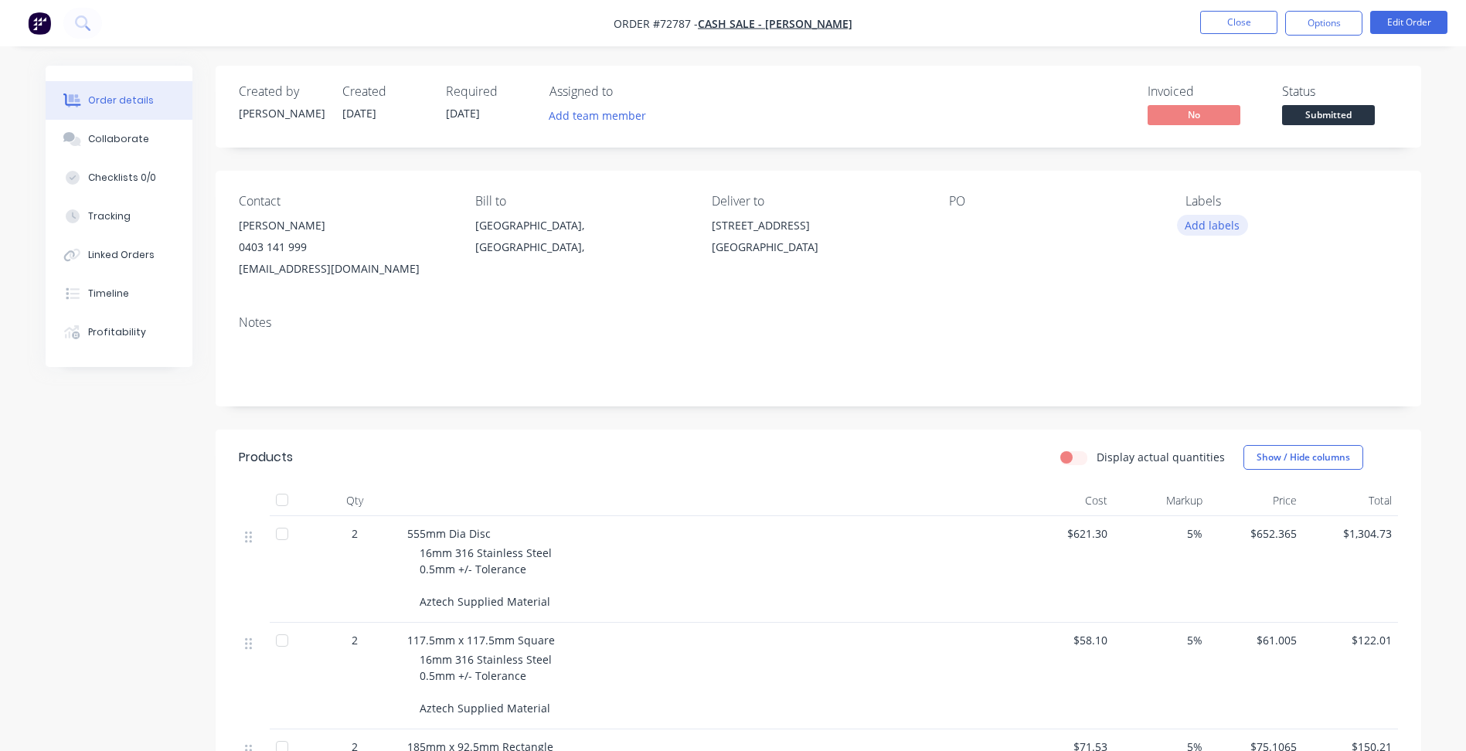
click at [1189, 230] on button "Add labels" at bounding box center [1212, 225] width 71 height 21
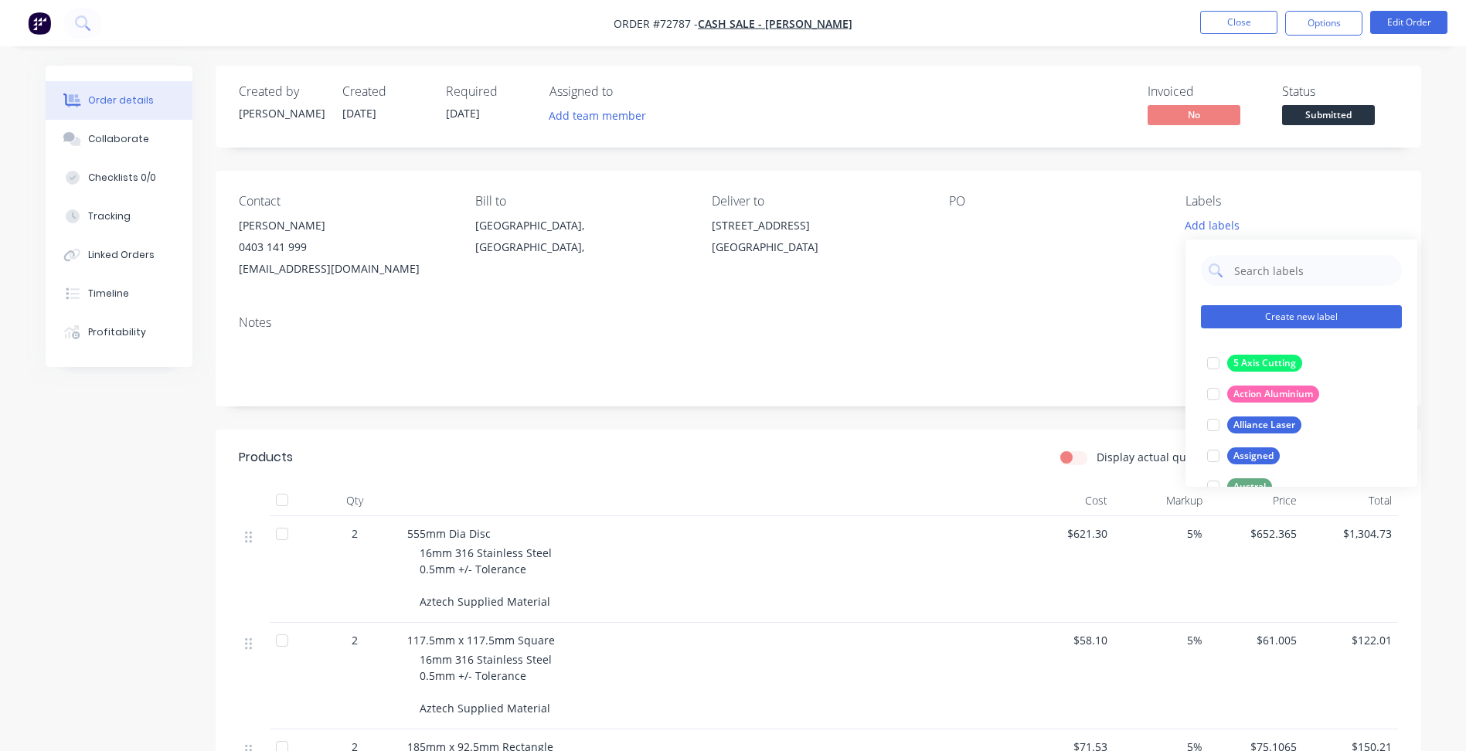
click at [1286, 315] on button "Create new label" at bounding box center [1301, 316] width 201 height 23
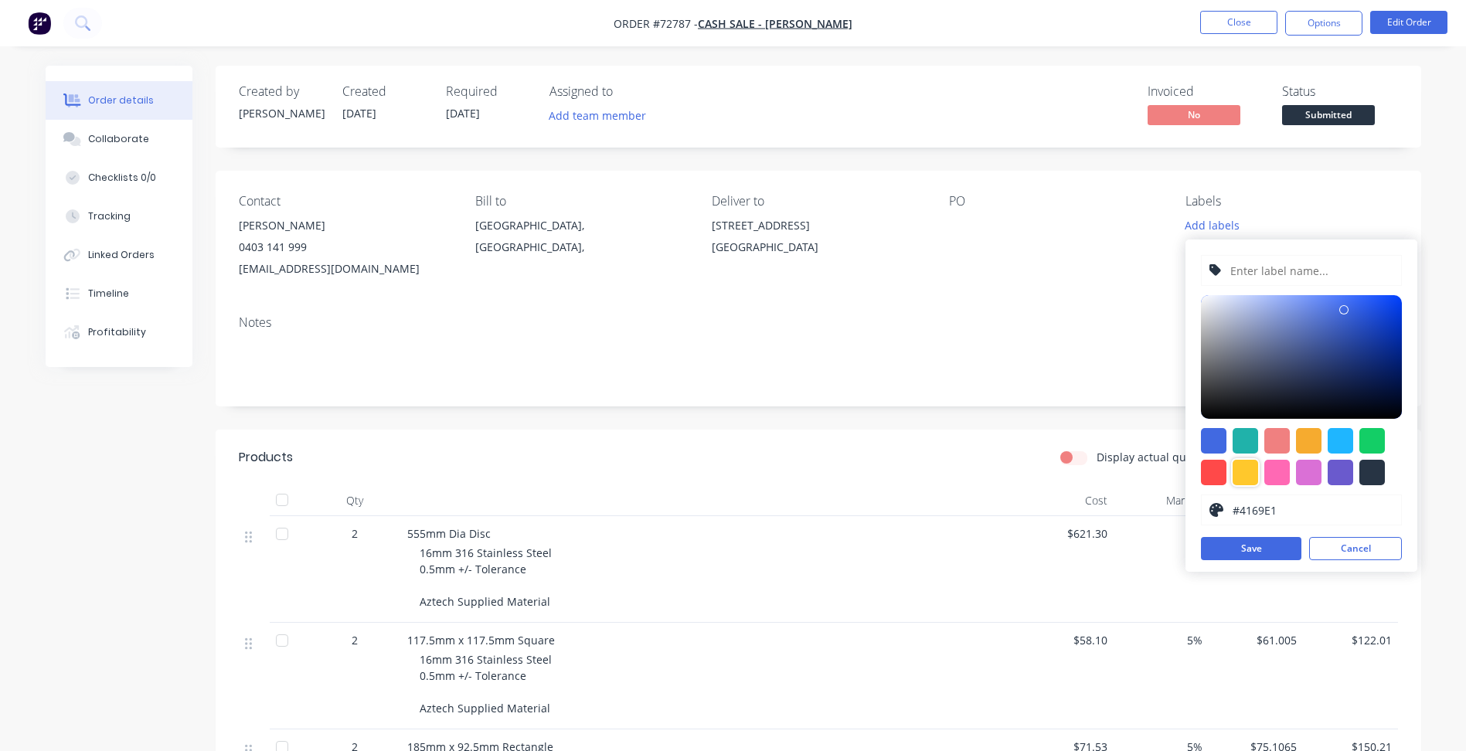
click at [1246, 473] on div at bounding box center [1244, 472] width 25 height 25
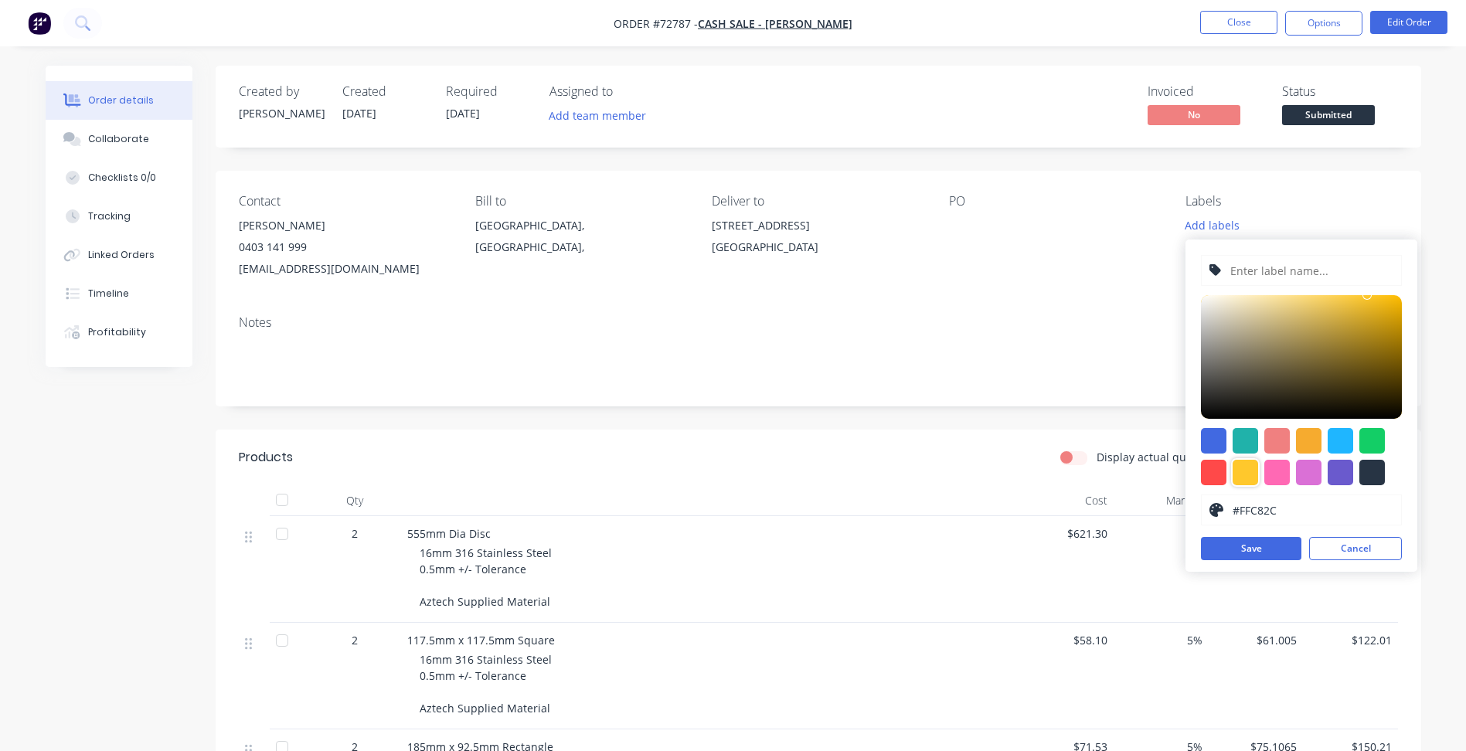
click at [1241, 268] on input "text" at bounding box center [1310, 270] width 165 height 29
click at [1317, 513] on input "#FFC82C" at bounding box center [1312, 509] width 163 height 29
type input "#876D22"
click at [1351, 353] on div at bounding box center [1301, 357] width 201 height 124
click at [1247, 269] on input "text" at bounding box center [1310, 270] width 165 height 29
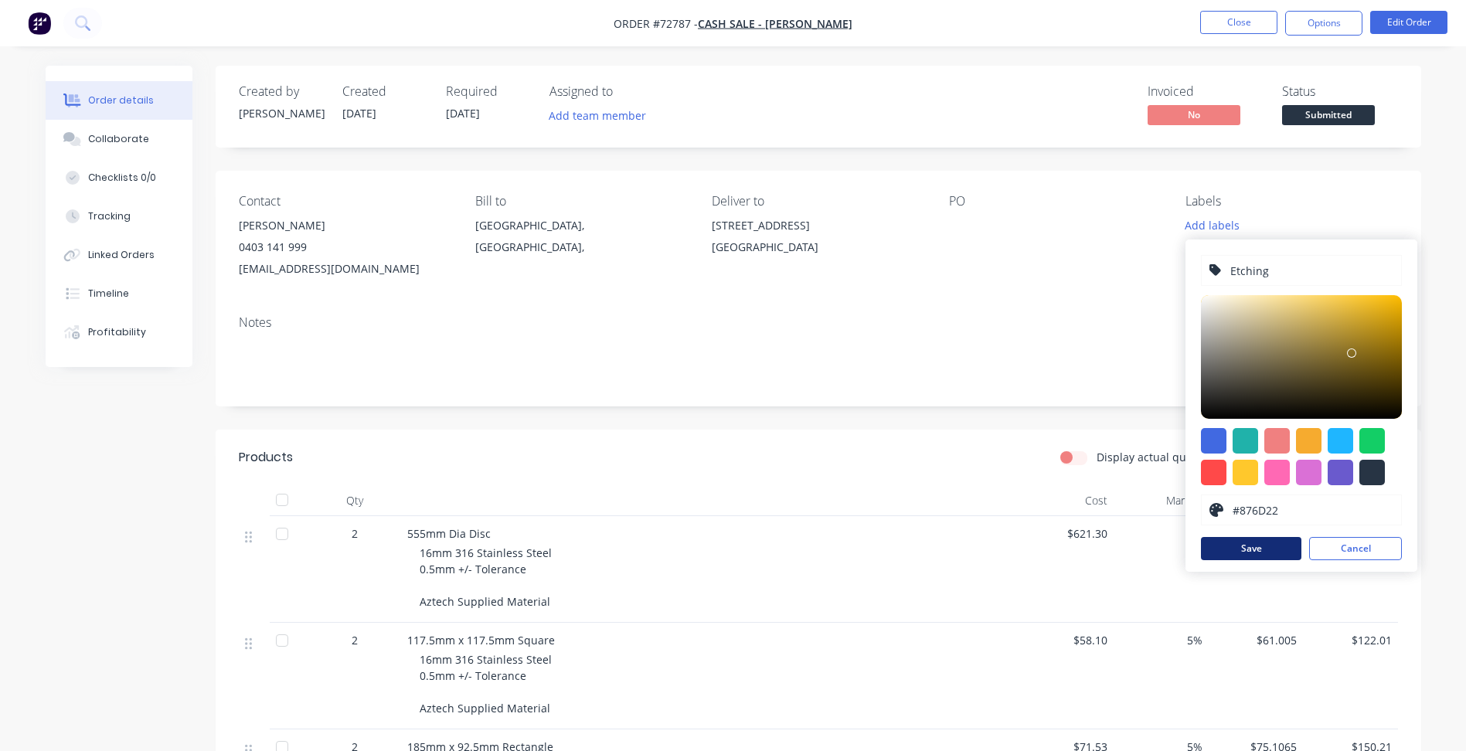
type input "Etching"
click at [1270, 545] on button "Save" at bounding box center [1251, 548] width 100 height 23
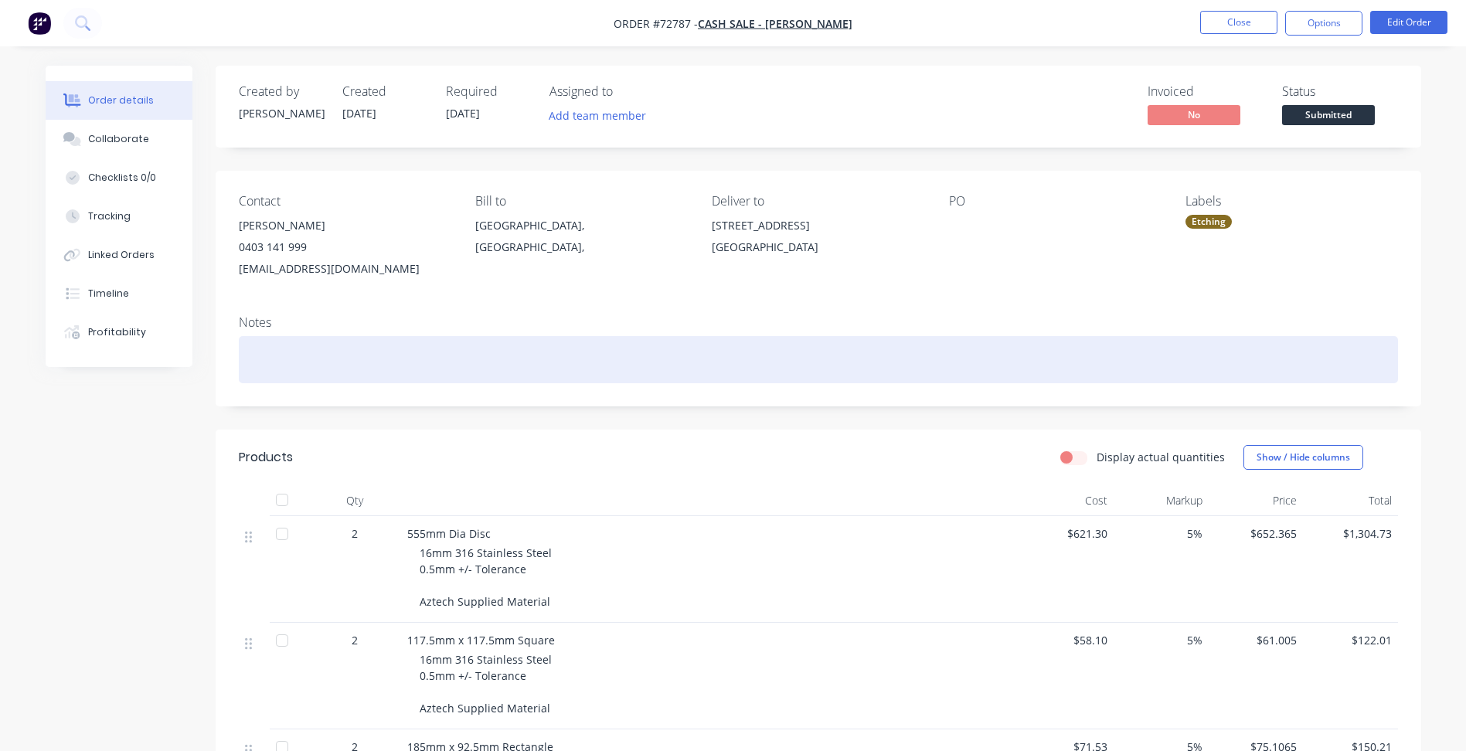
click at [1086, 341] on div at bounding box center [818, 359] width 1159 height 47
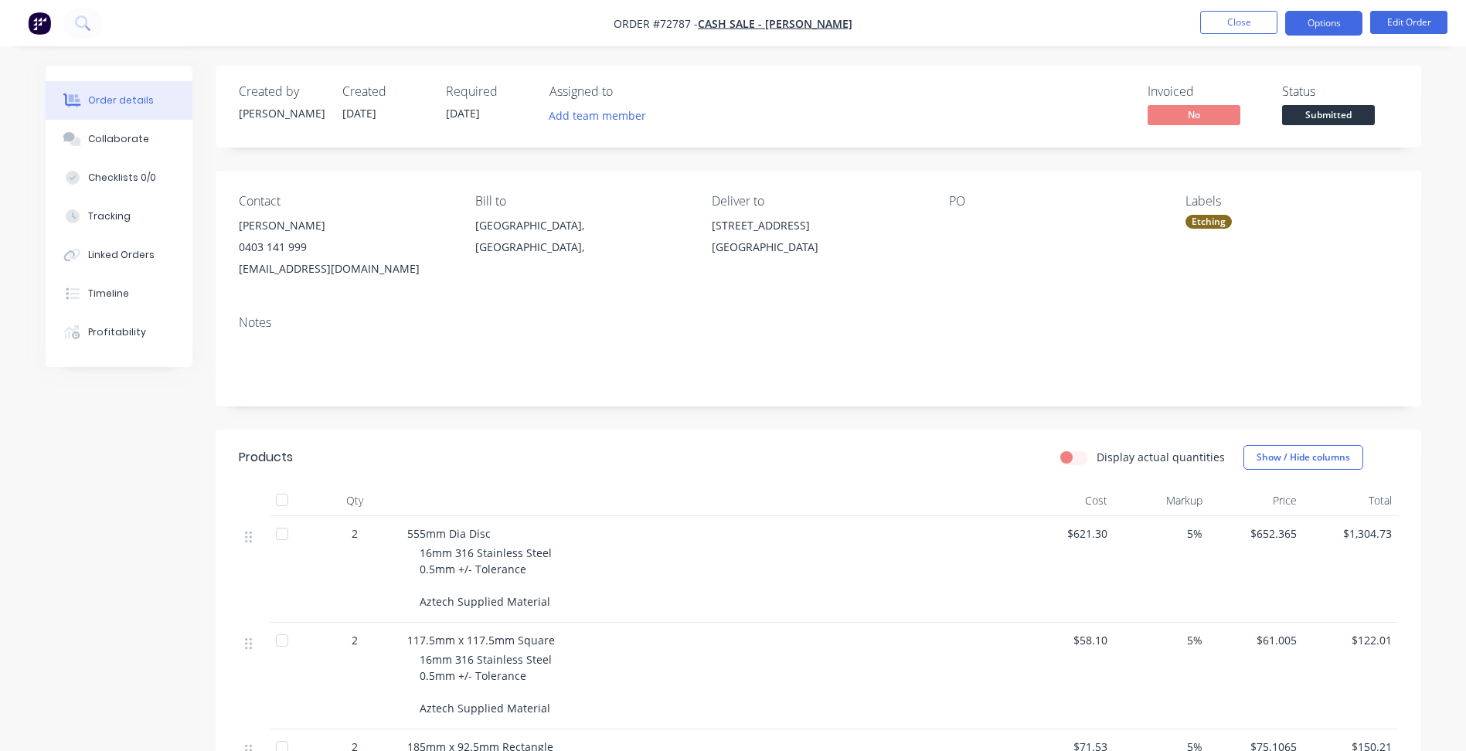
click at [1317, 21] on button "Options" at bounding box center [1323, 23] width 77 height 25
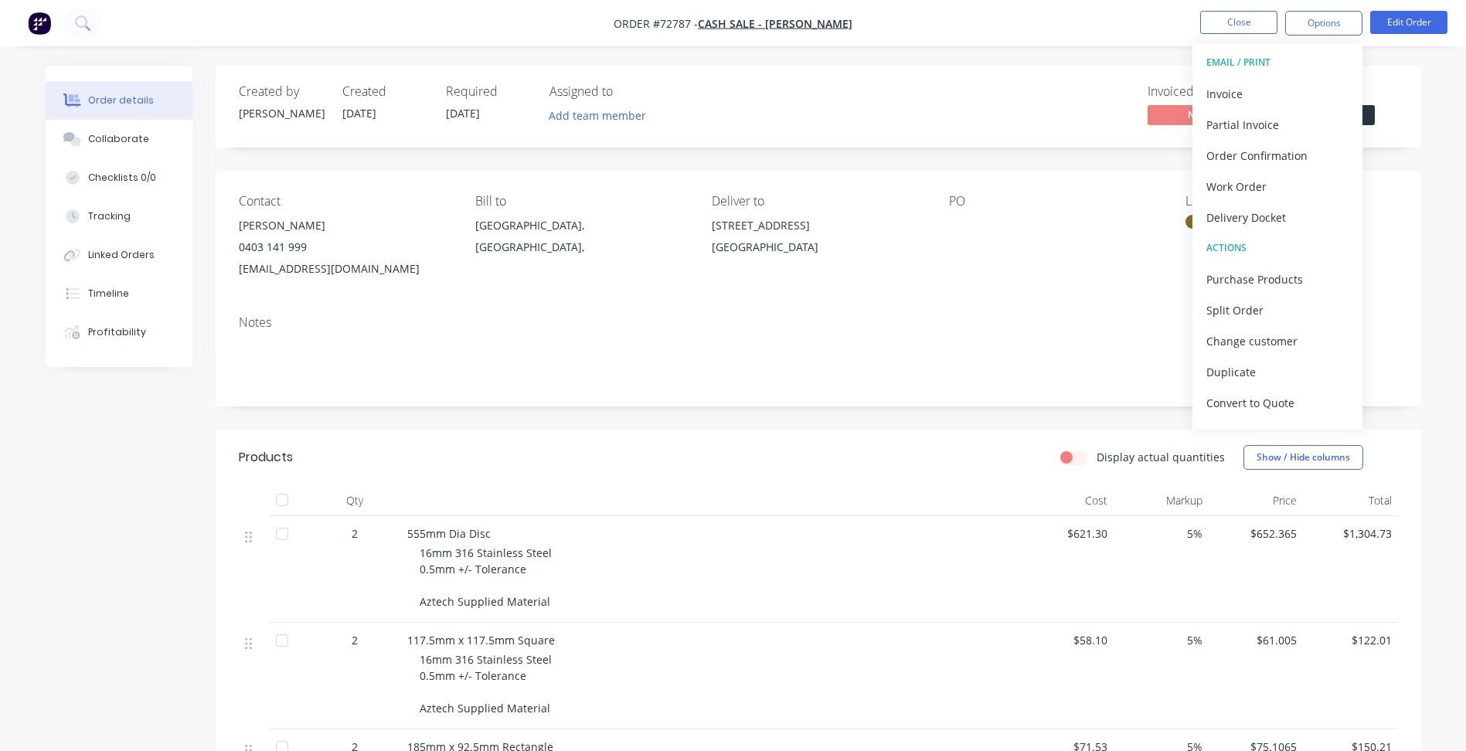
click at [1431, 117] on div "Order details Collaborate Checklists 0/0 Tracking Linked Orders Timeline Profit…" at bounding box center [733, 609] width 1406 height 1086
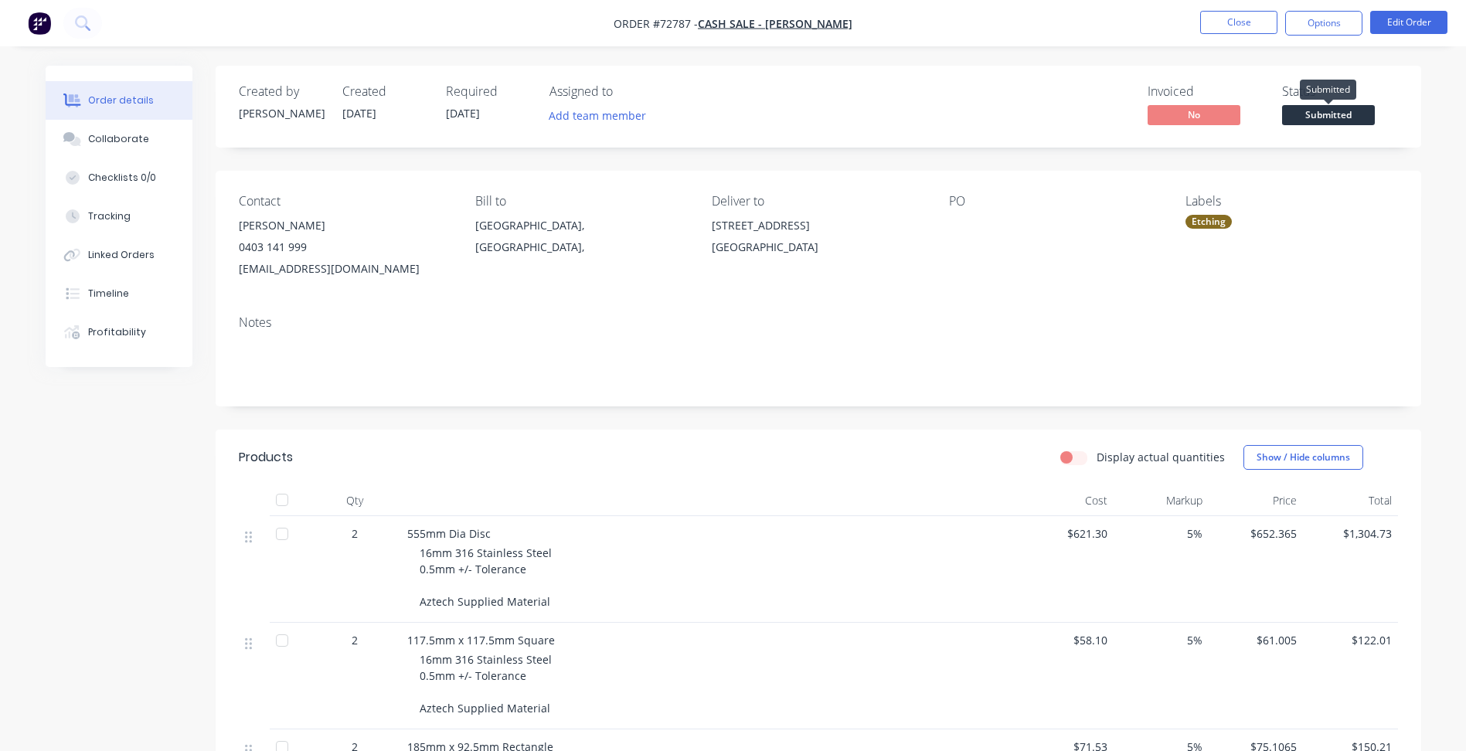
click at [1354, 108] on span "Submitted" at bounding box center [1328, 114] width 93 height 19
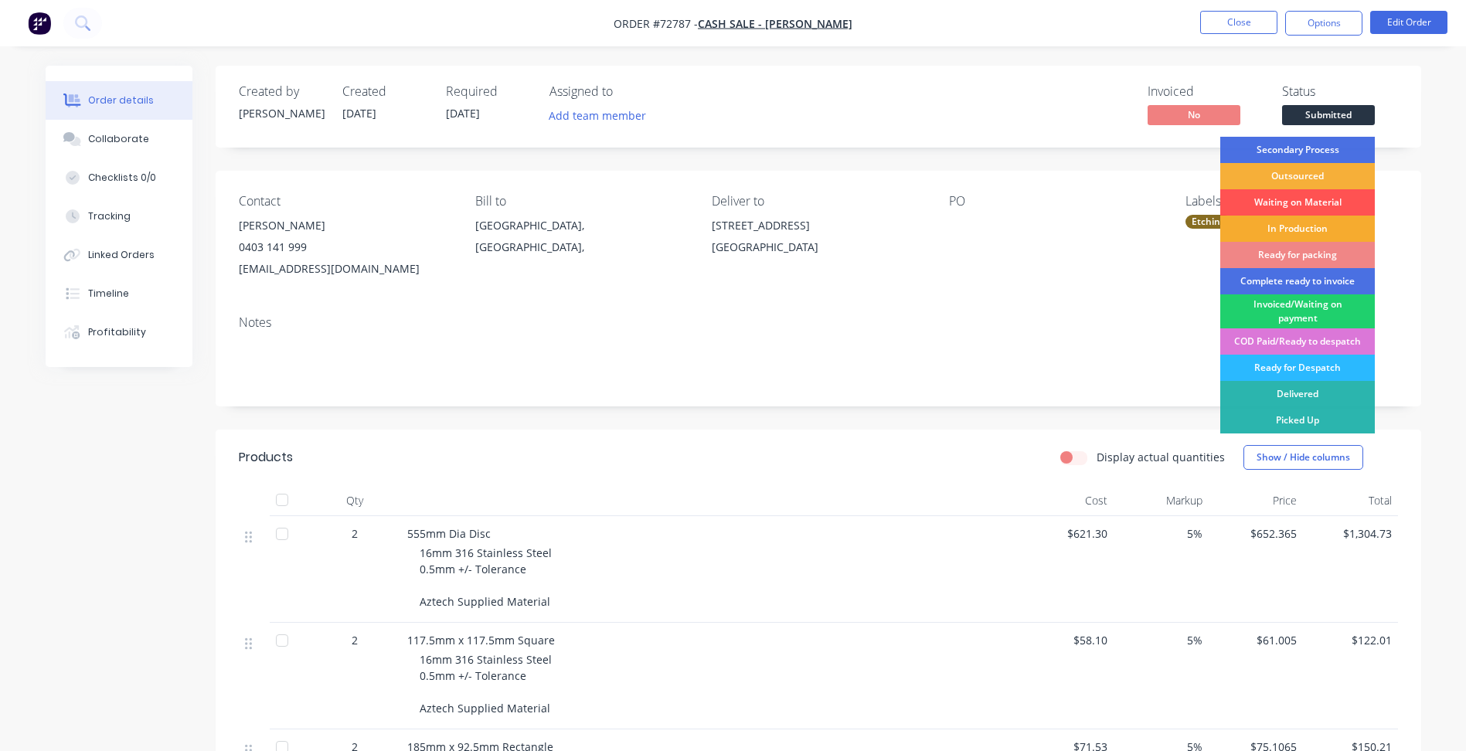
click at [1300, 224] on div "In Production" at bounding box center [1297, 229] width 155 height 26
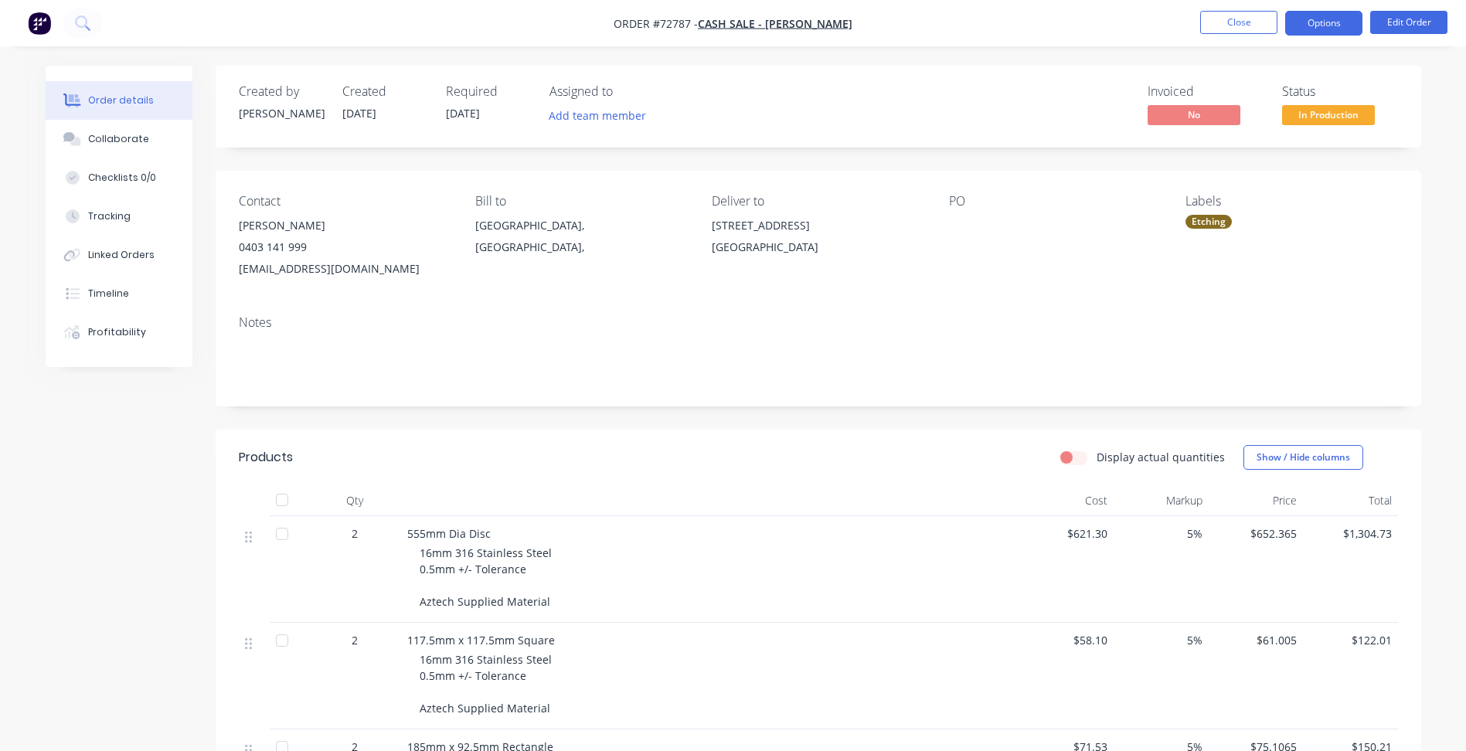
click at [1325, 25] on button "Options" at bounding box center [1323, 23] width 77 height 25
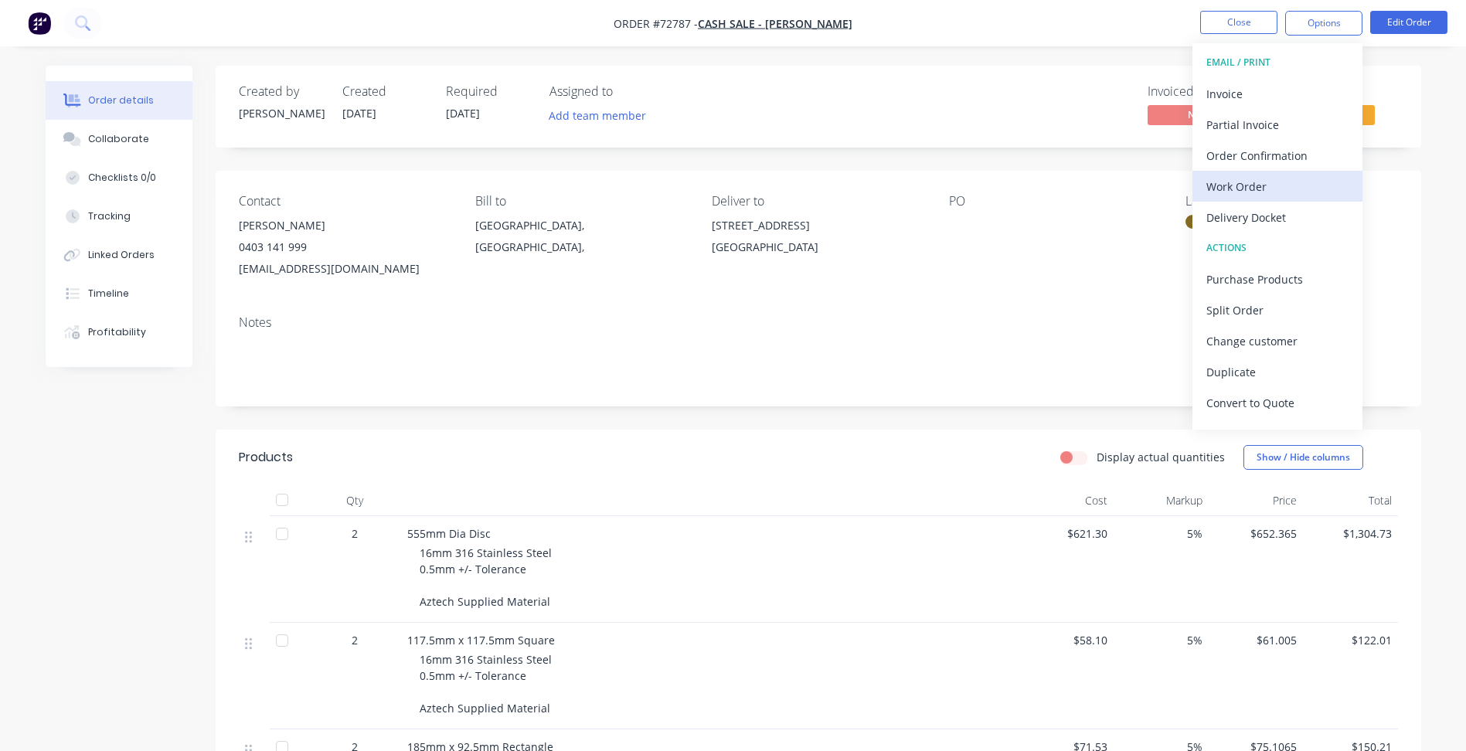
click at [1242, 178] on div "Work Order" at bounding box center [1277, 186] width 142 height 22
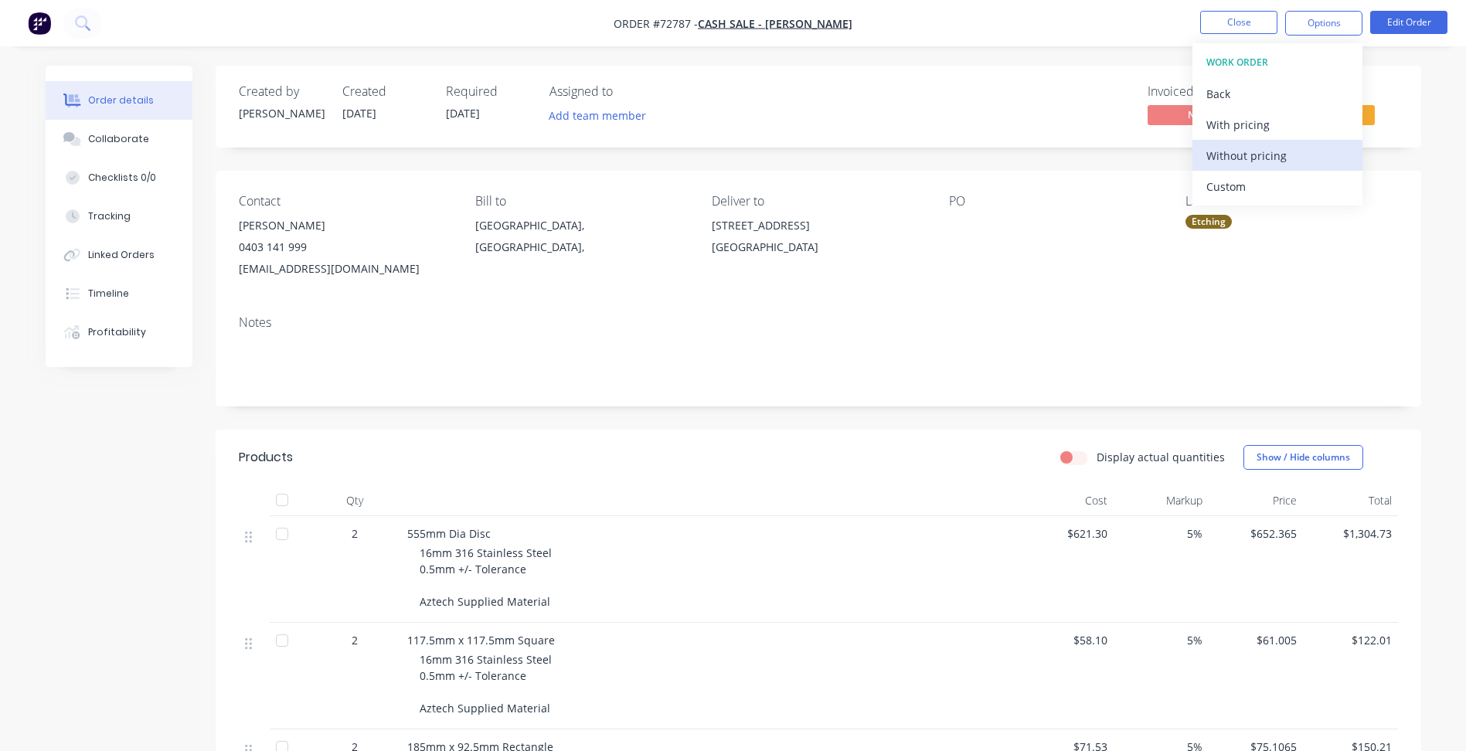
click at [1247, 147] on div "Without pricing" at bounding box center [1277, 155] width 142 height 22
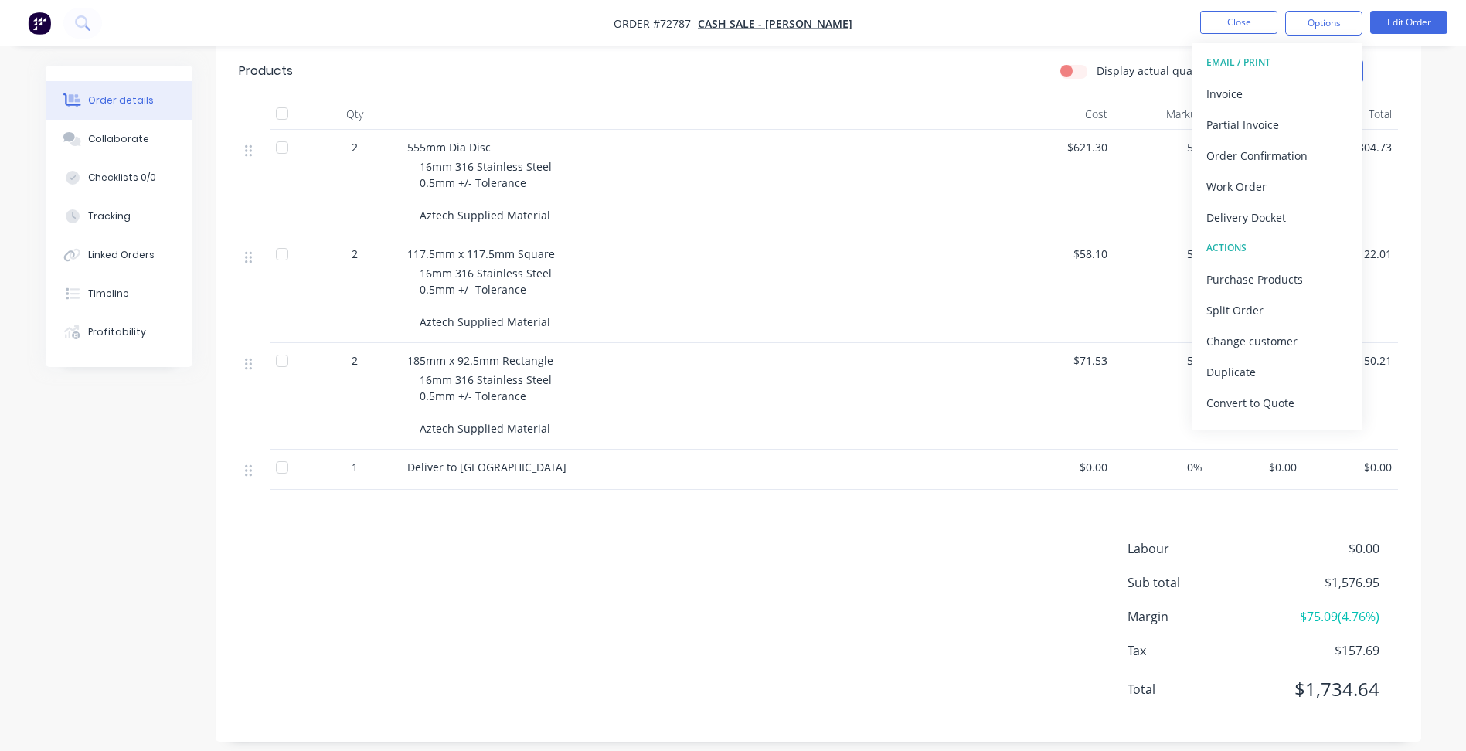
scroll to position [400, 0]
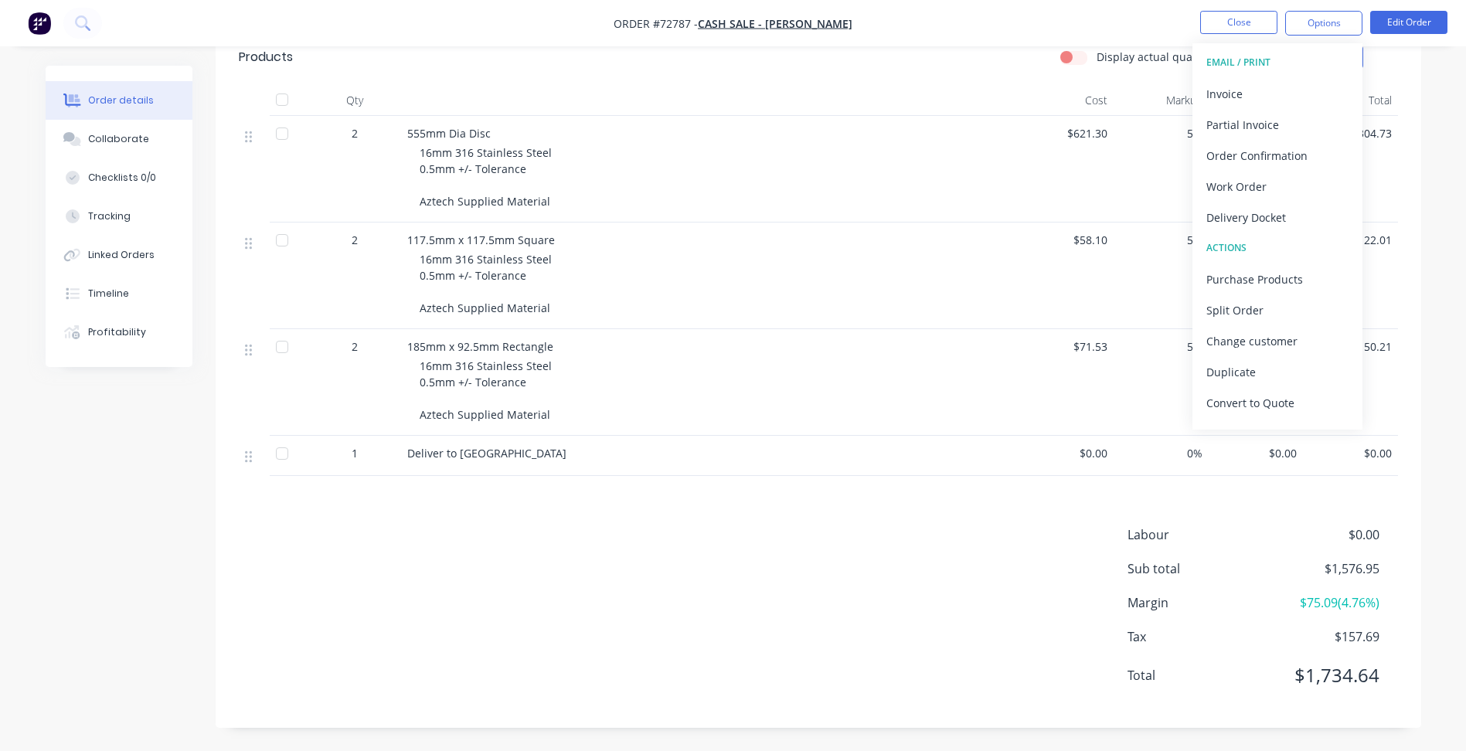
click at [663, 545] on div "Labour $0.00 Sub total $1,576.95 Margin $75.09 ( 4.76 %) Tax $157.69 Total $1,7…" at bounding box center [818, 614] width 1159 height 179
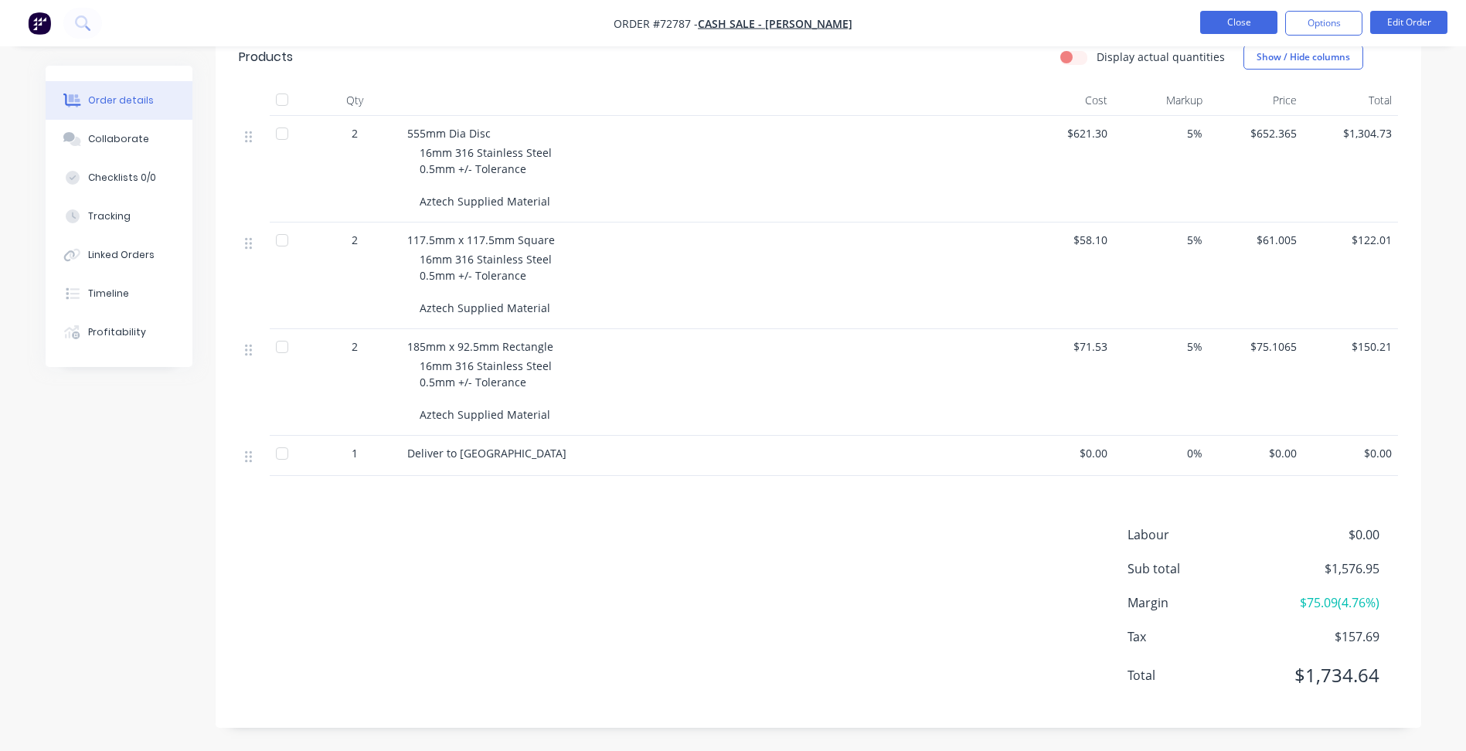
click at [1233, 25] on button "Close" at bounding box center [1238, 22] width 77 height 23
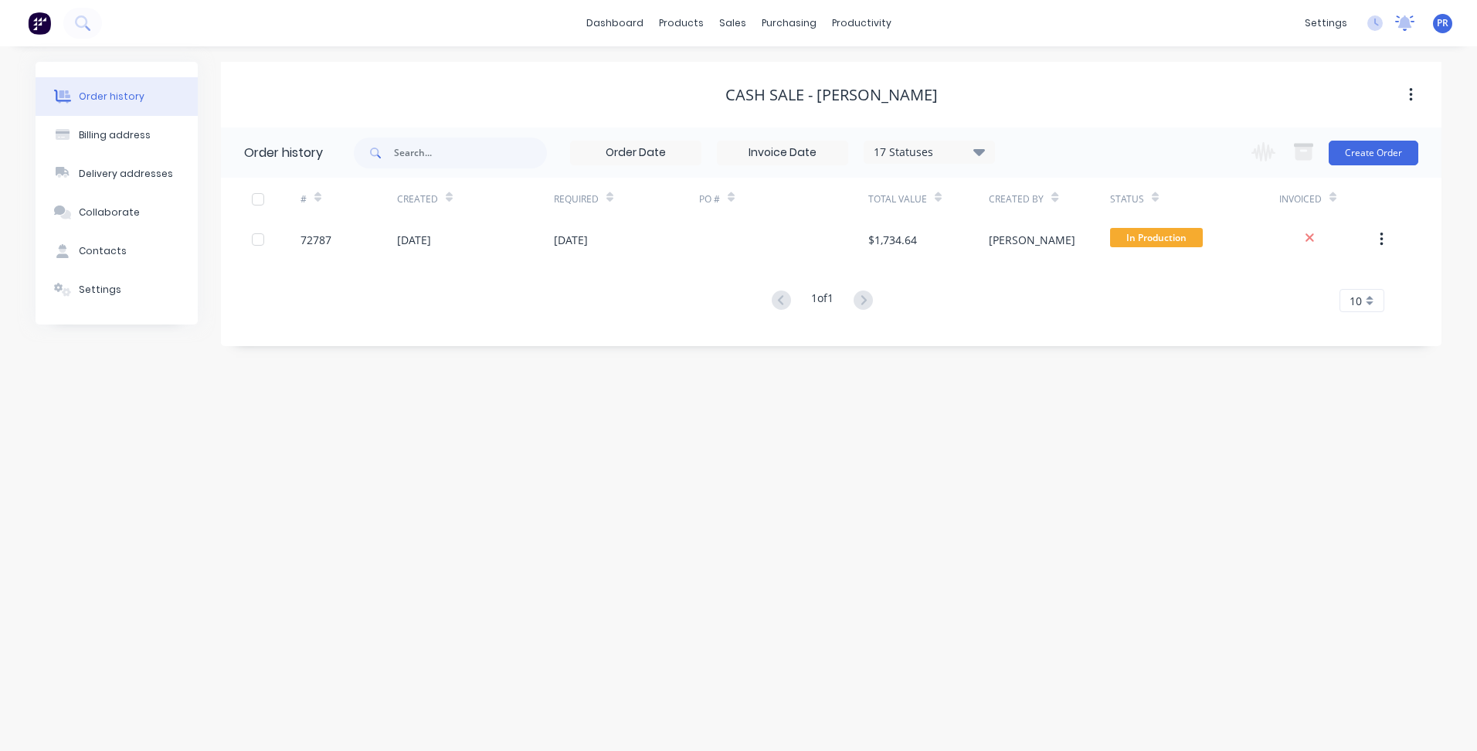
click at [1408, 28] on icon at bounding box center [1404, 22] width 19 height 15
click at [1406, 29] on icon at bounding box center [1405, 23] width 21 height 18
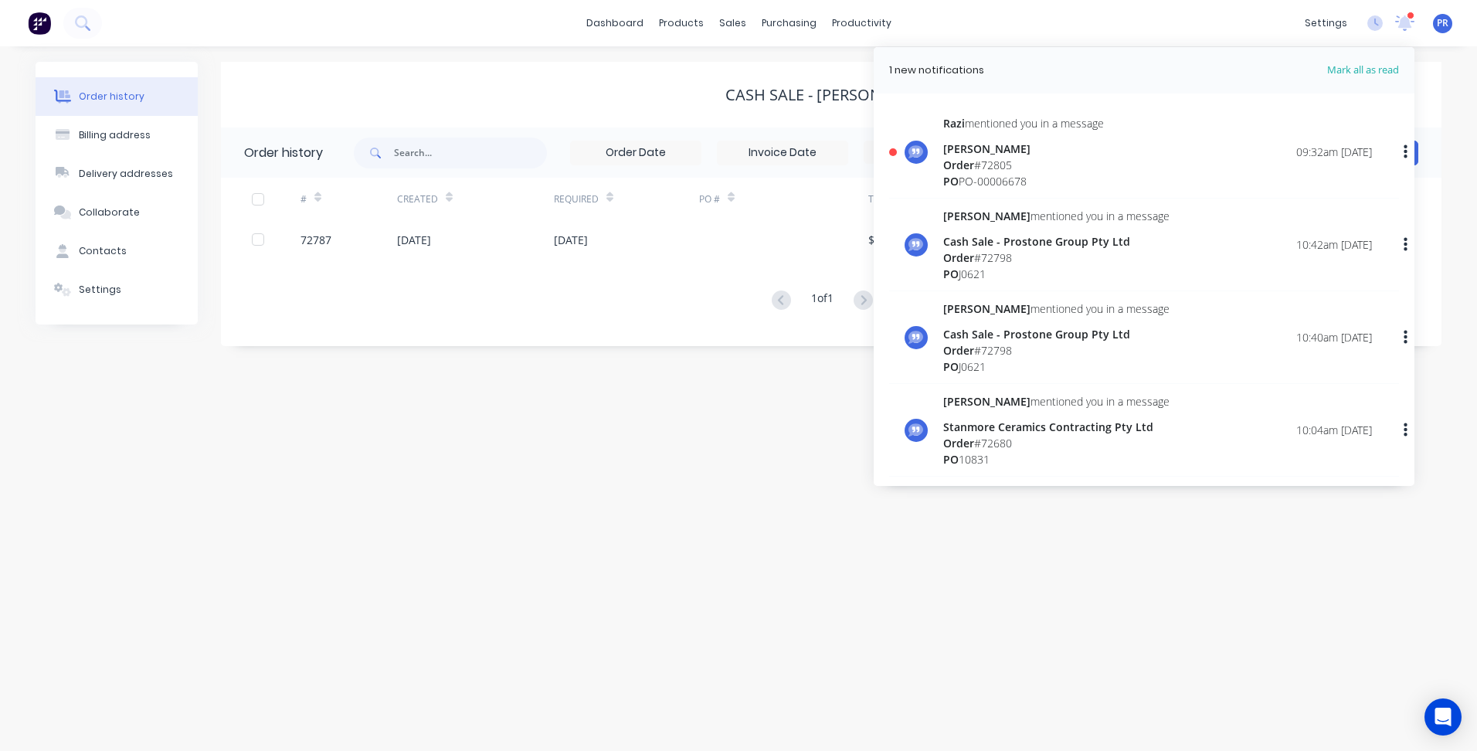
click at [1109, 148] on div "[PERSON_NAME] mentioned you in a message [PERSON_NAME] Order # 72805 PO PO-0000…" at bounding box center [1157, 152] width 429 height 74
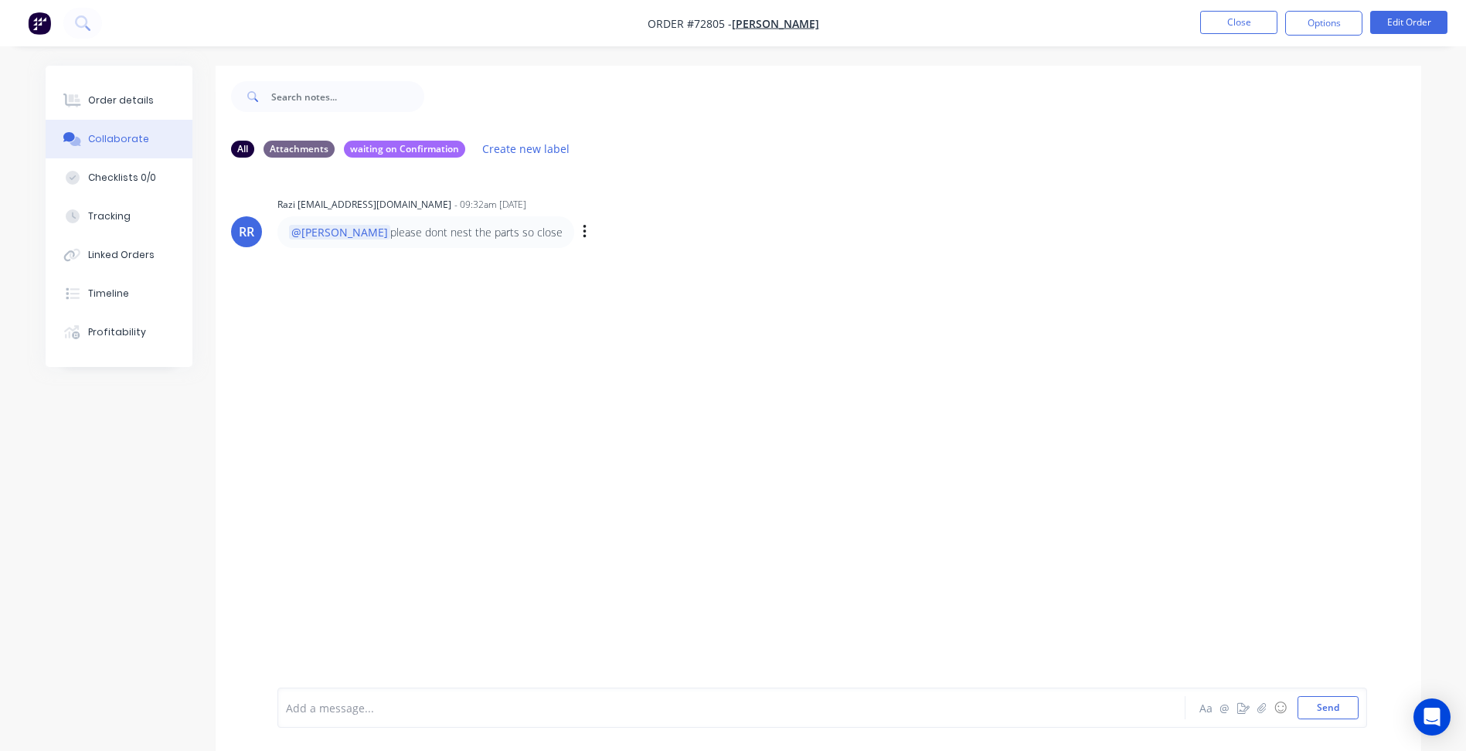
click at [635, 243] on div "@[PERSON_NAME] please dont nest the parts so close Labels Edit Delete" at bounding box center [518, 232] width 483 height 32
click at [362, 705] on div at bounding box center [689, 708] width 804 height 16
click at [424, 713] on span "File is updated now" at bounding box center [374, 708] width 101 height 15
click at [1314, 708] on button "Send" at bounding box center [1327, 707] width 61 height 23
click at [1251, 23] on button "Close" at bounding box center [1238, 22] width 77 height 23
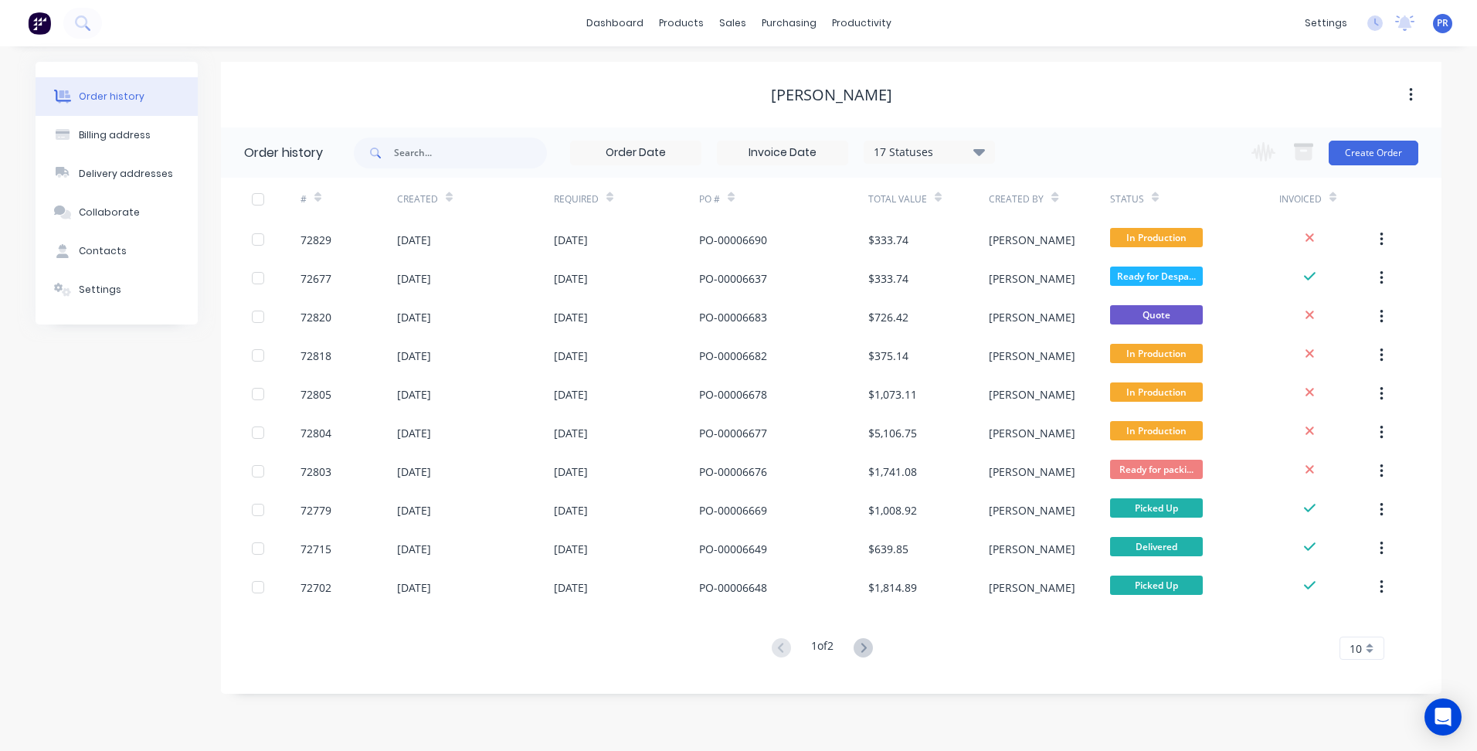
click at [176, 492] on div "Order history Billing address Delivery addresses Collaborate Contacts Settings" at bounding box center [117, 378] width 162 height 632
click at [787, 74] on div "Sales Orders" at bounding box center [789, 74] width 63 height 14
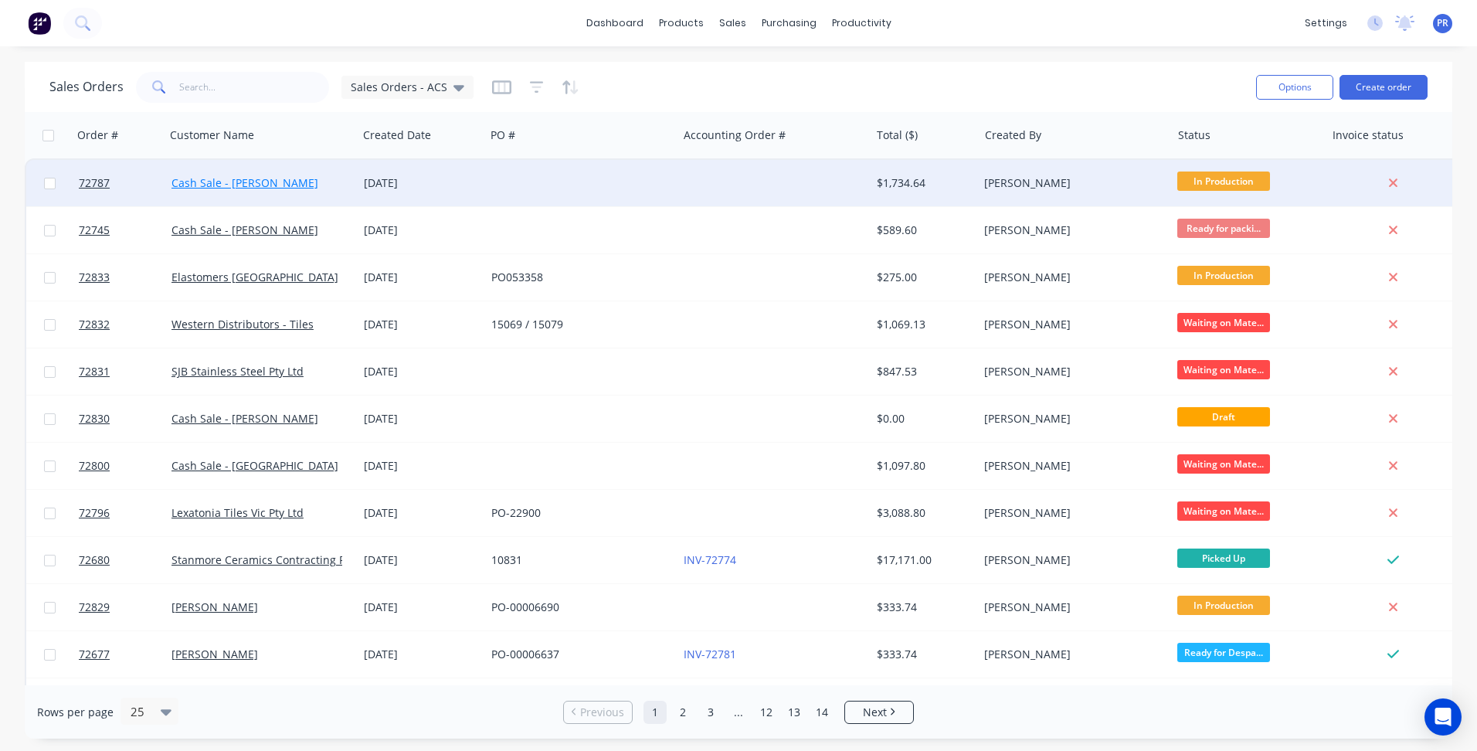
click at [272, 188] on link "Cash Sale - [PERSON_NAME]" at bounding box center [245, 182] width 147 height 15
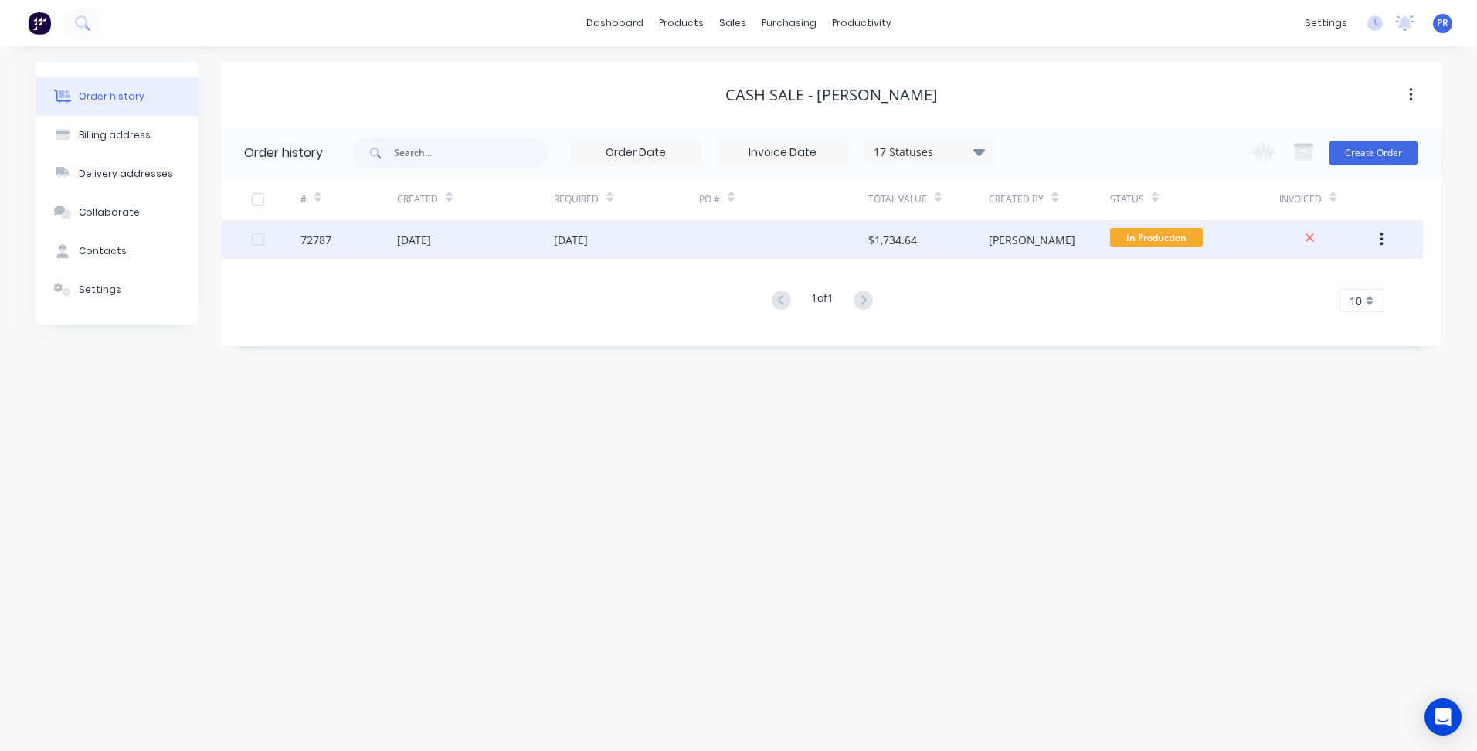
click at [323, 237] on div "72787" at bounding box center [316, 240] width 31 height 16
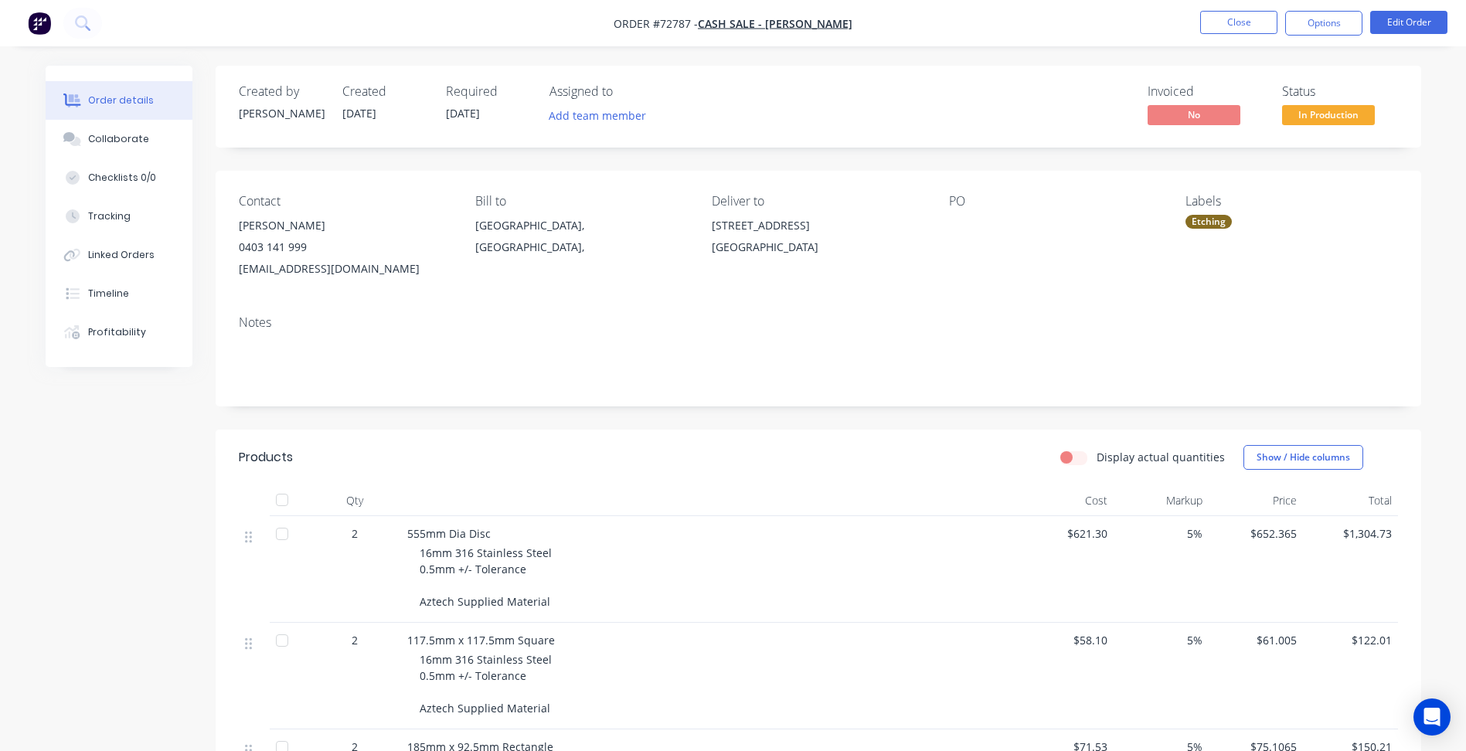
click at [689, 24] on span "Order #72787 -" at bounding box center [655, 23] width 84 height 15
copy span "72787"
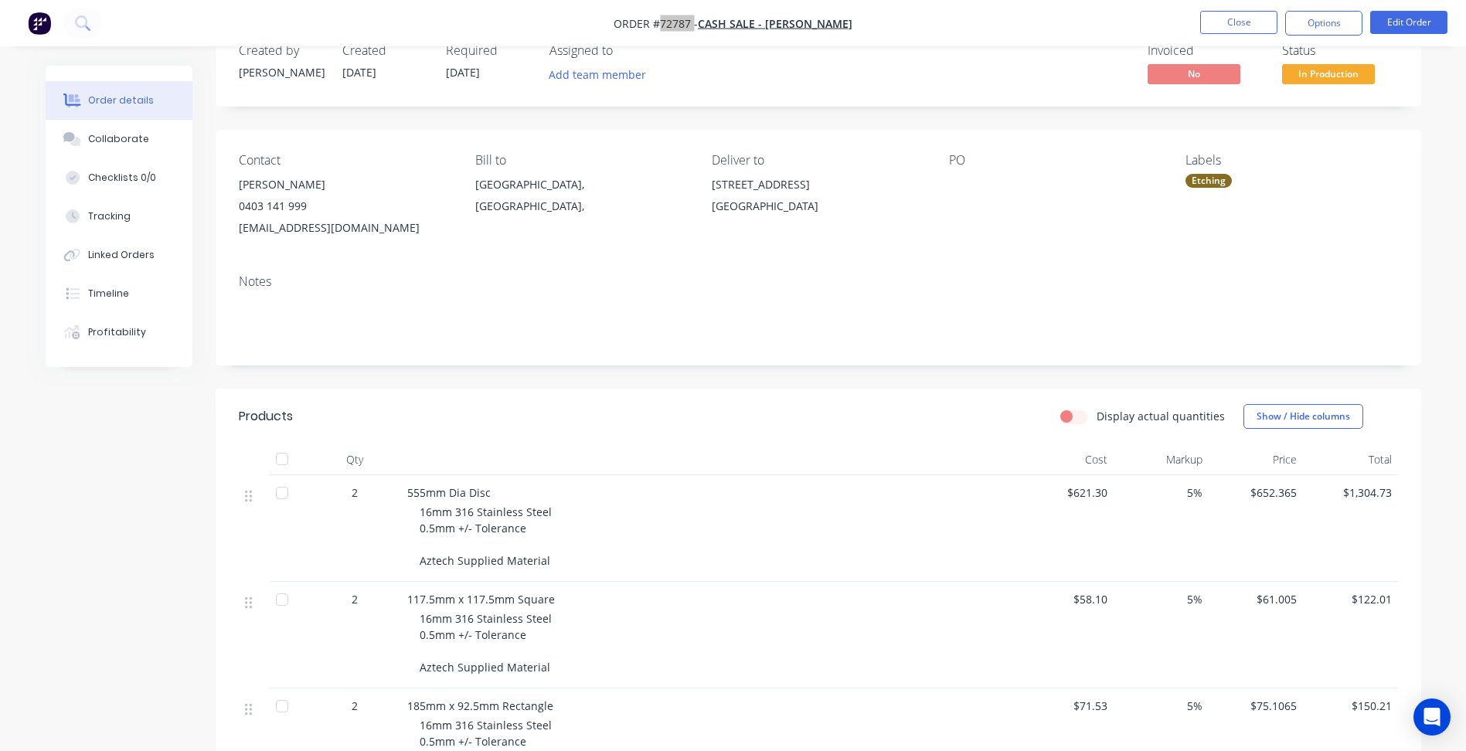
scroll to position [77, 0]
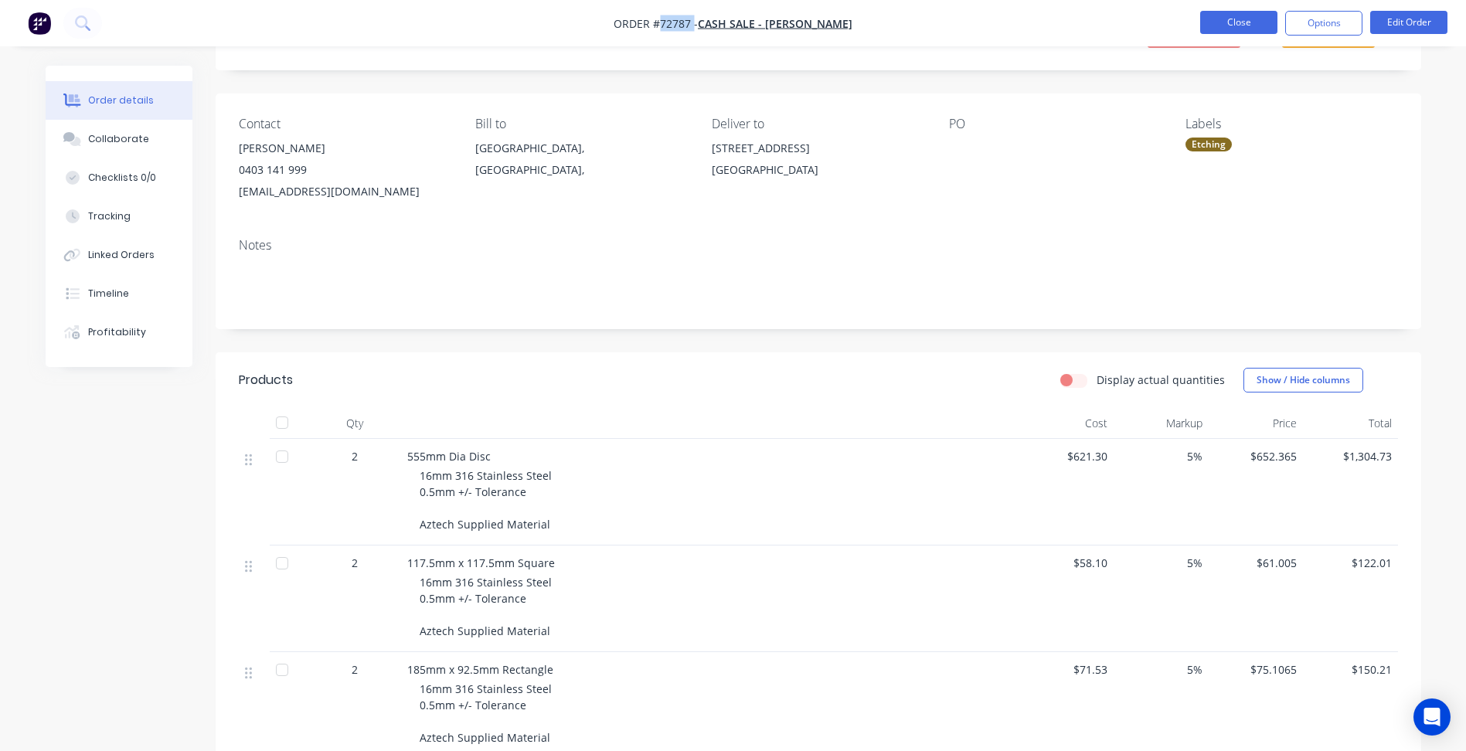
click at [1238, 15] on button "Close" at bounding box center [1238, 22] width 77 height 23
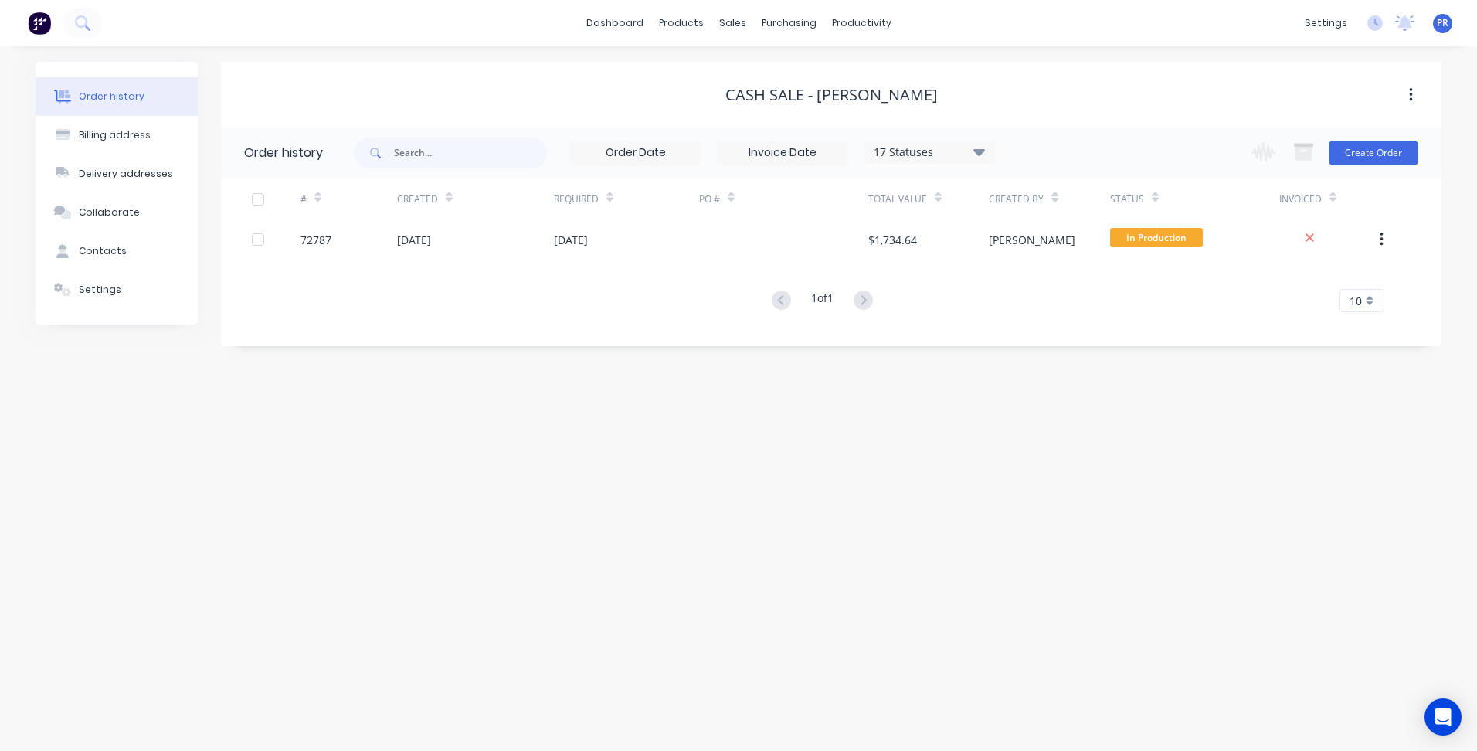
click at [447, 481] on div "Order history Billing address Delivery addresses Collaborate Contacts Settings …" at bounding box center [738, 398] width 1477 height 705
click link "Sales Orders"
click input "text"
type input "mod"
click link "Cash Sale - Modular Masonry Group"
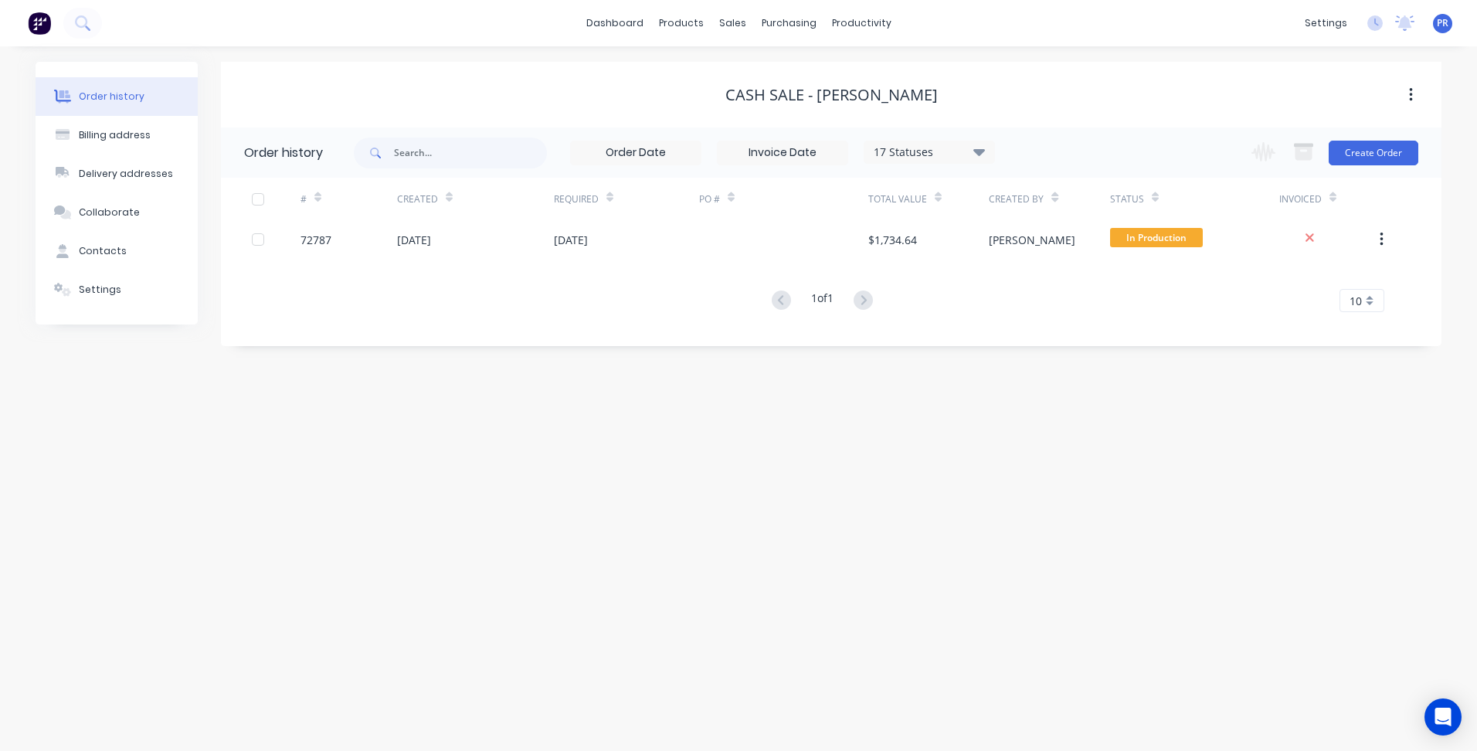
click at [519, 250] on div "[DATE]" at bounding box center [475, 239] width 157 height 39
click button "Edit Order"
click input "[DATE]"
click div "11"
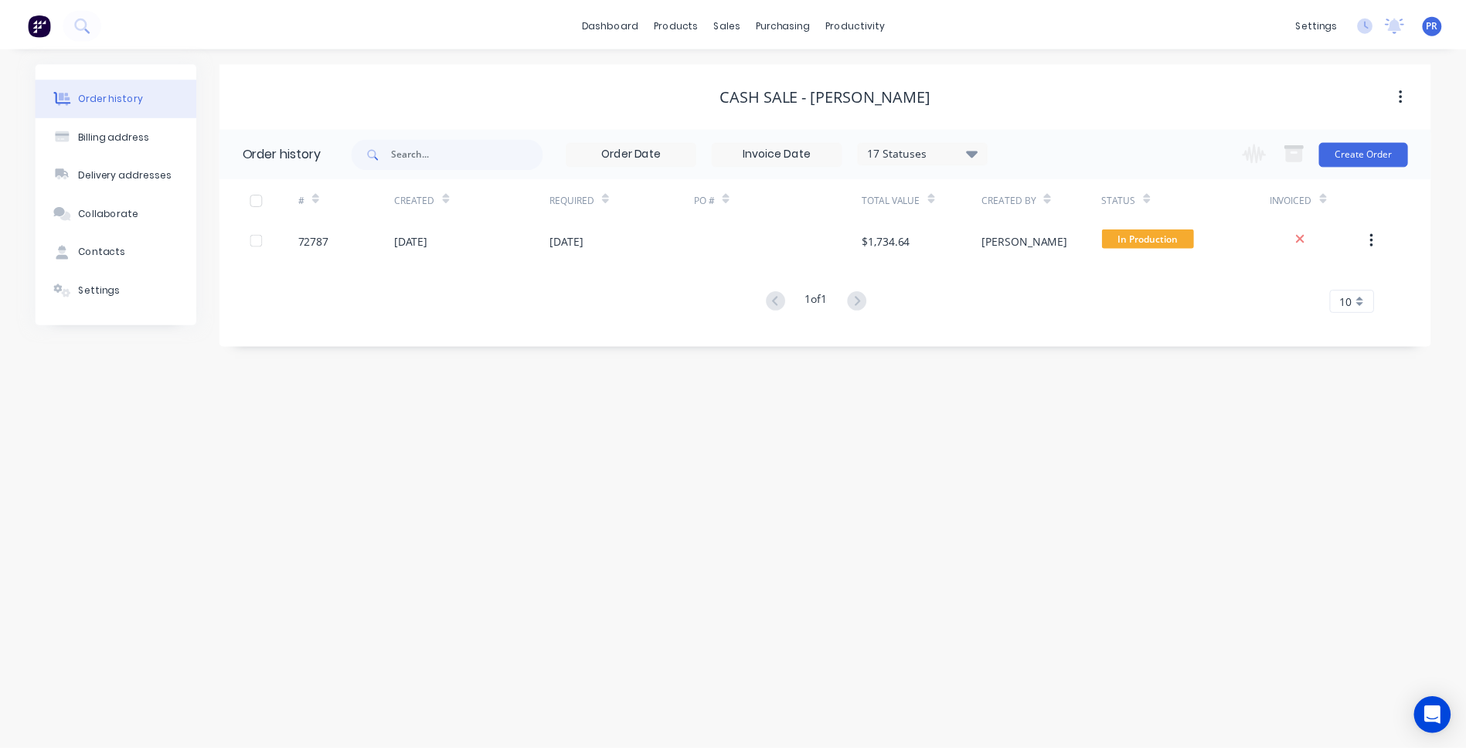
type input "[DATE]"
click button "Change to pick up"
click button "Update Order"
click button "Submit anyway"
click div "Notes Lead time 3 - 5 business days"
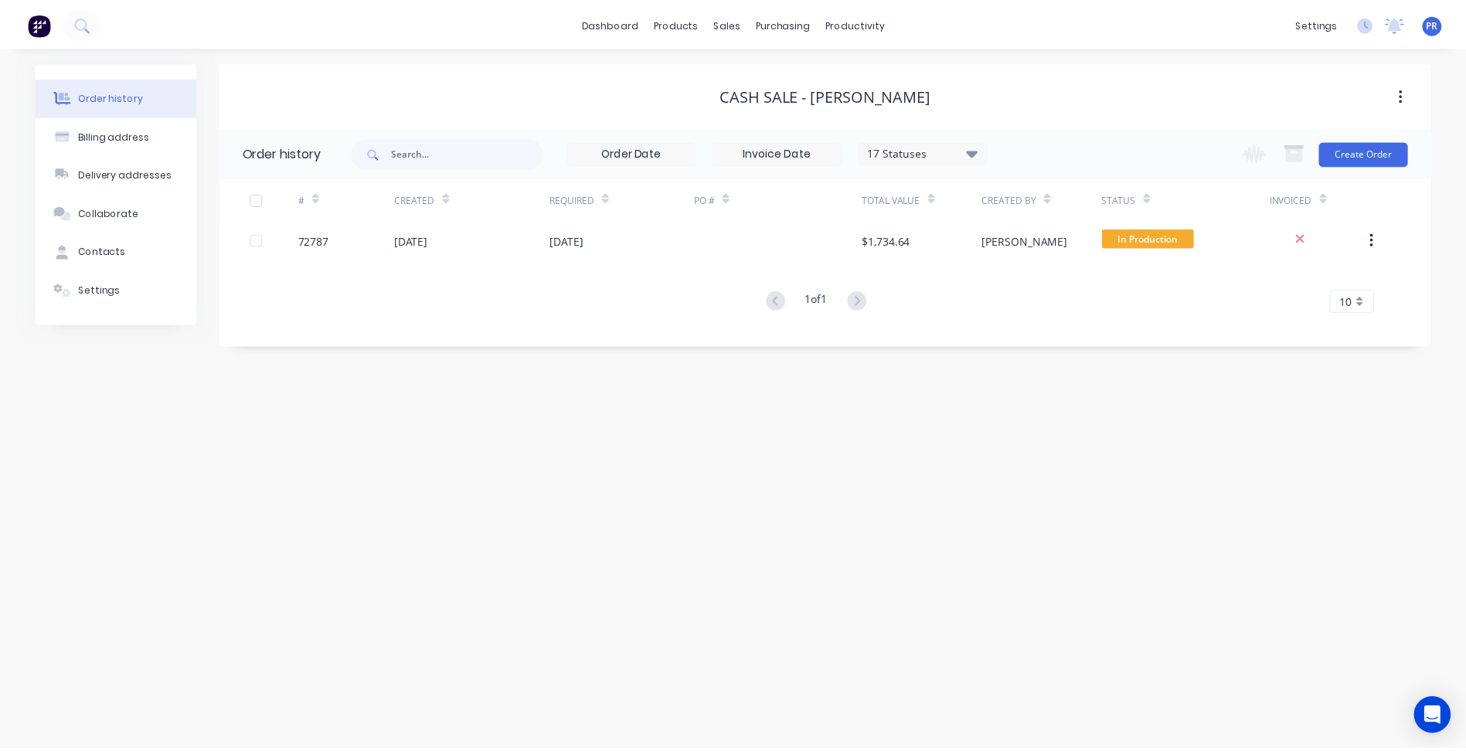
click button "Close"
click at [1052, 240] on div "[PERSON_NAME]" at bounding box center [1049, 239] width 121 height 39
click div "Qty Cost Markup Price Total 75 50mm Brick - 390mm x 110mm 3 off - 35mm Hole - A…"
click div
click div "Lead time 3 - 5 business days"
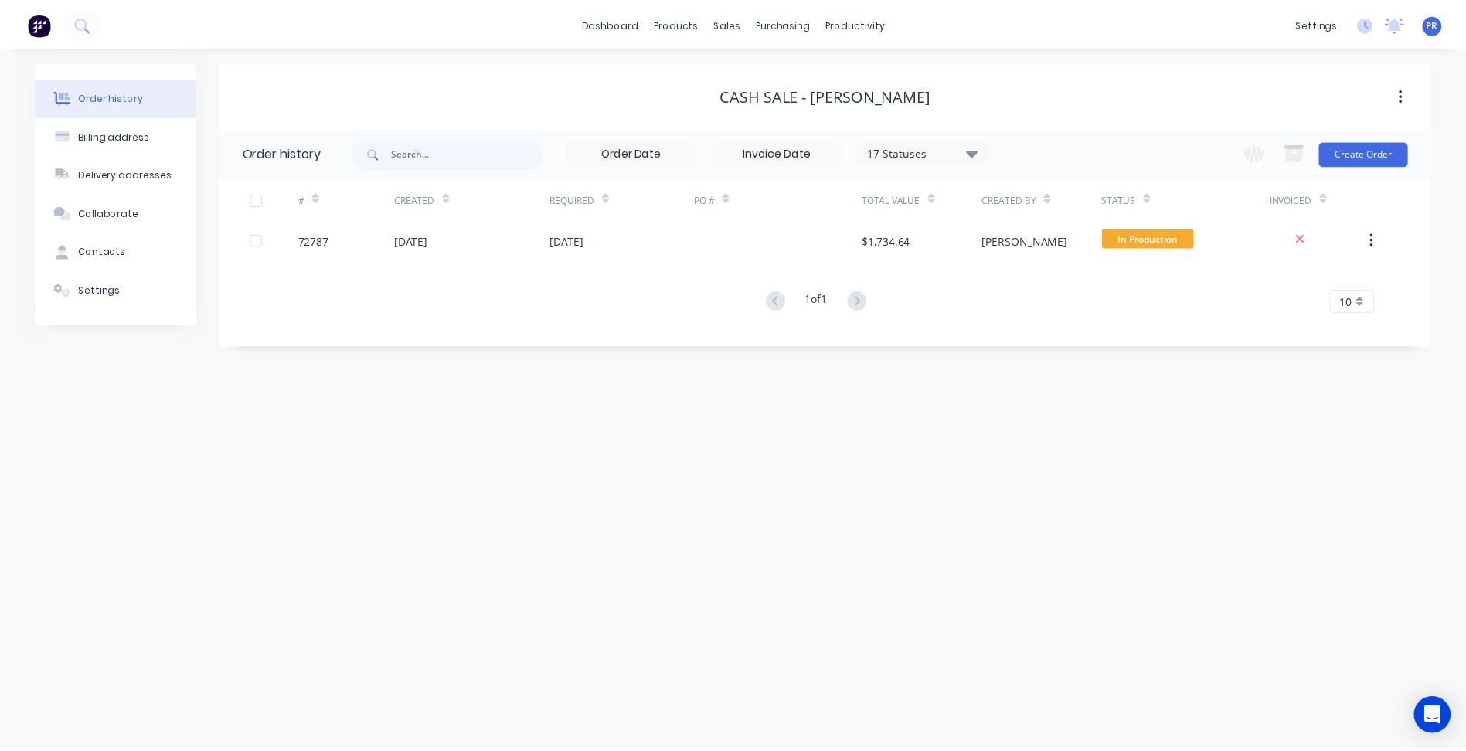
click div "Created by [PERSON_NAME] Created [DATE] Required [DATE] Assigned to Add team me…"
click button "Close"
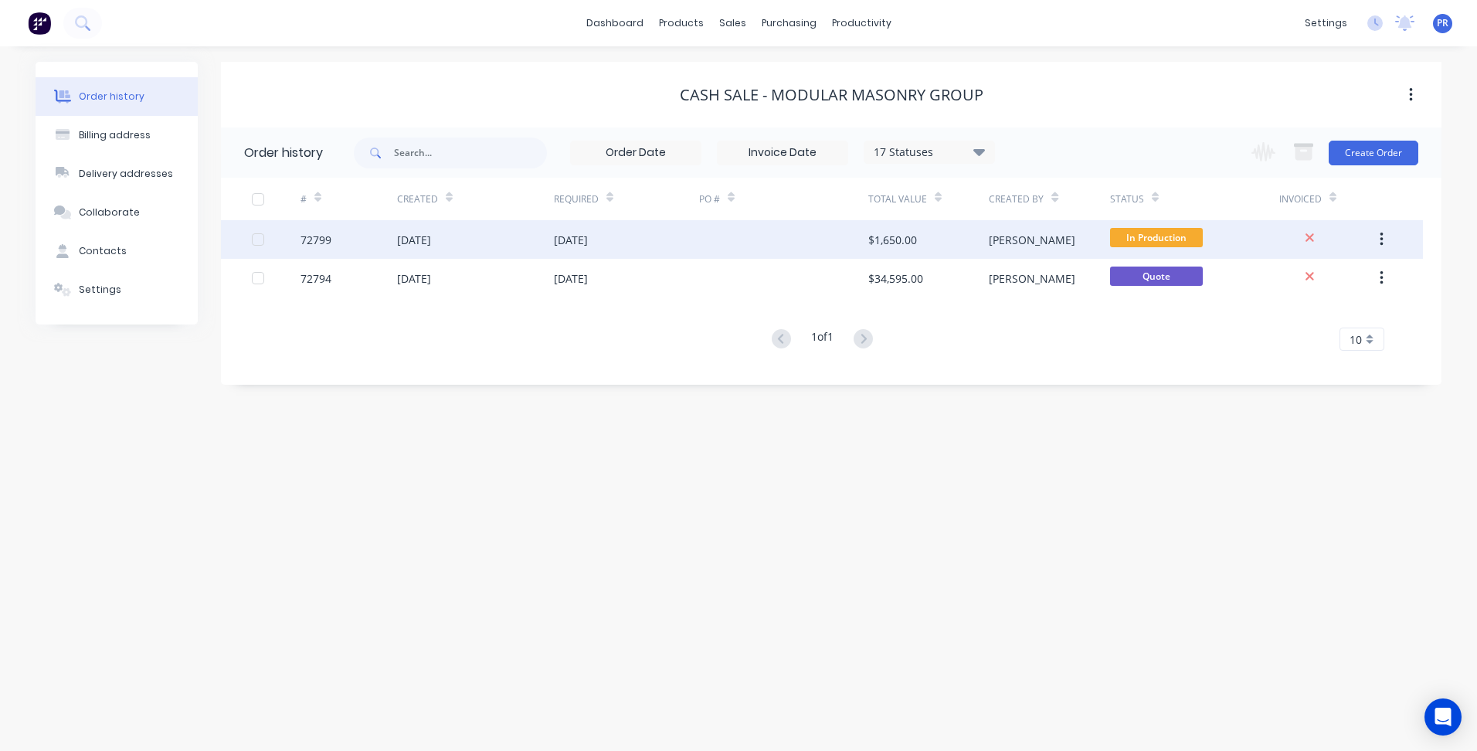
click at [681, 249] on div "[DATE]" at bounding box center [626, 239] width 145 height 39
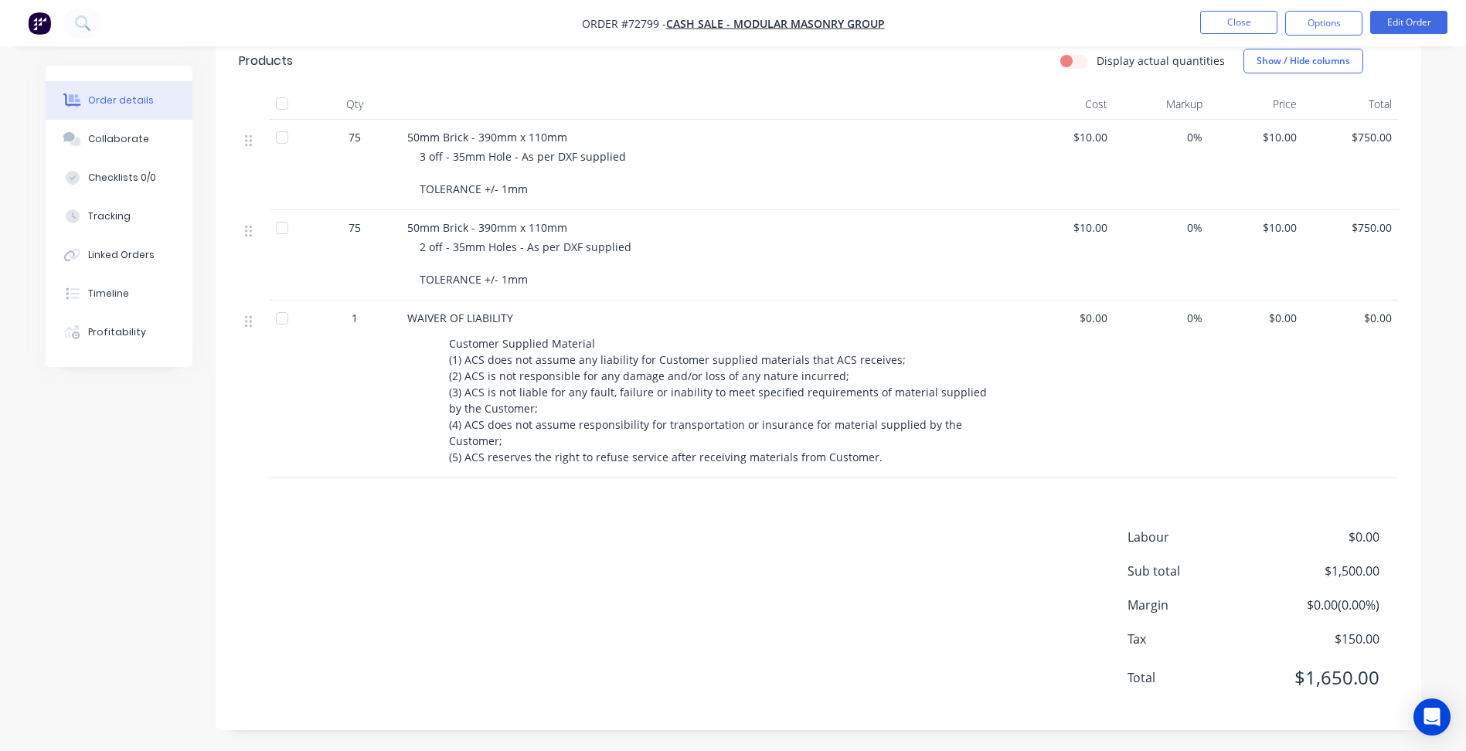
scroll to position [399, 0]
click at [1234, 30] on button "Close" at bounding box center [1238, 22] width 77 height 23
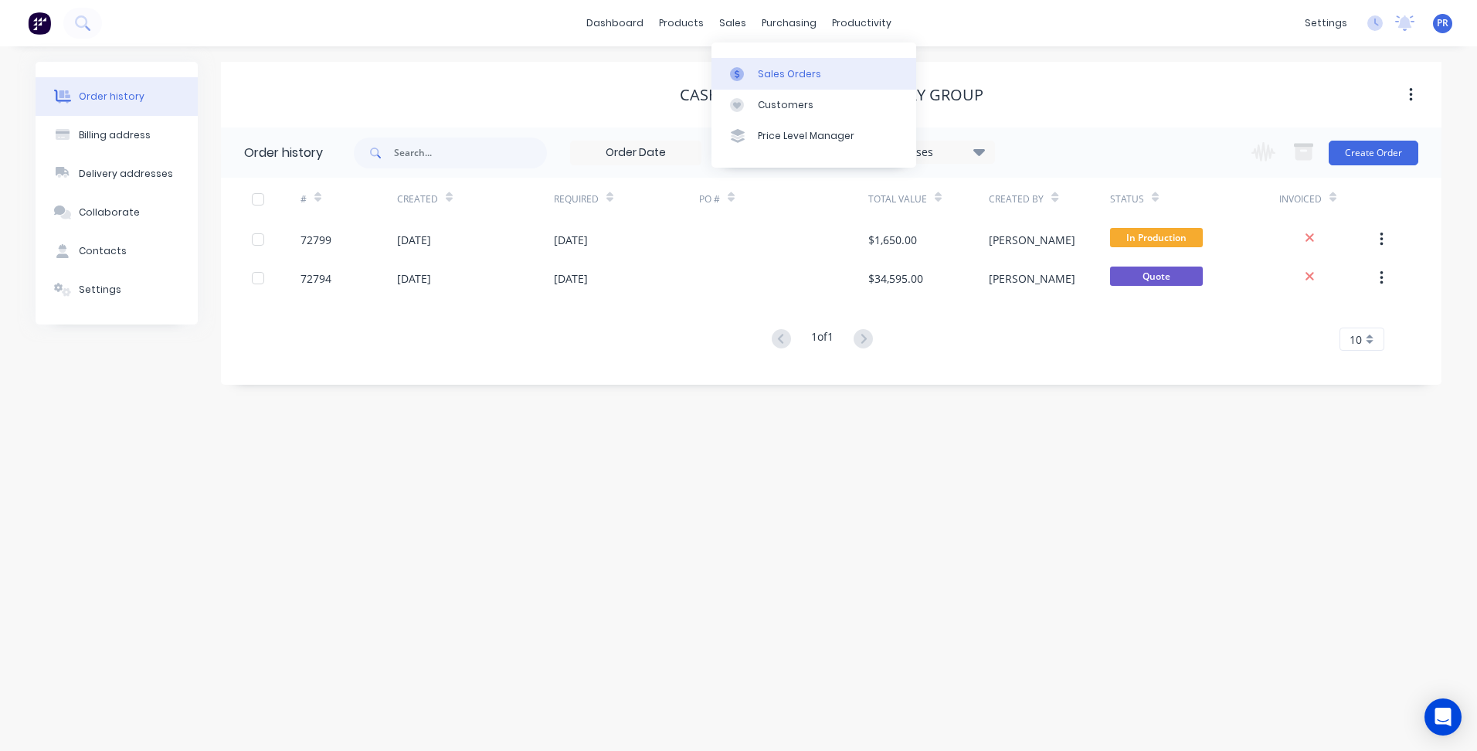
click at [753, 67] on div at bounding box center [741, 74] width 23 height 14
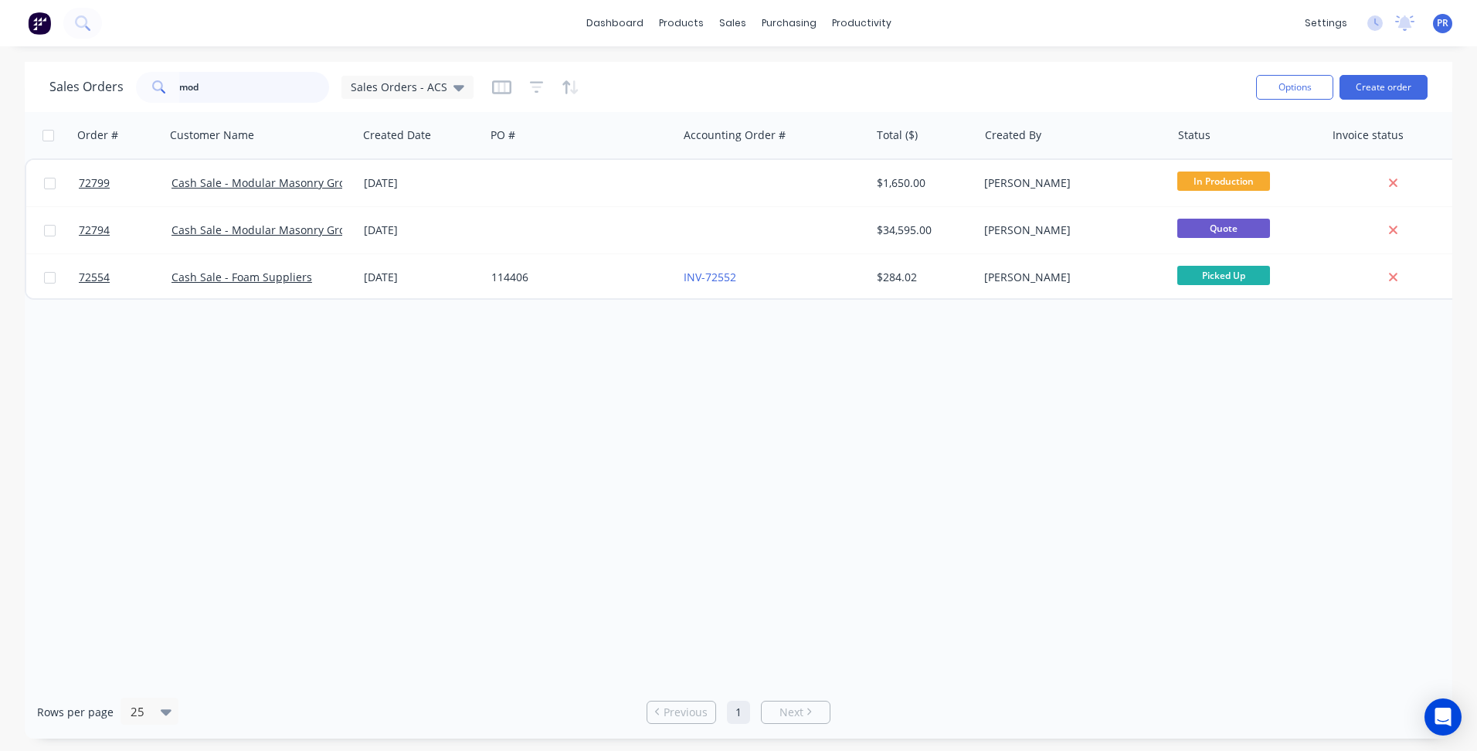
click at [0, 64] on html "dashboard products sales purchasing productivity dashboard products Product Cat…" at bounding box center [738, 375] width 1477 height 751
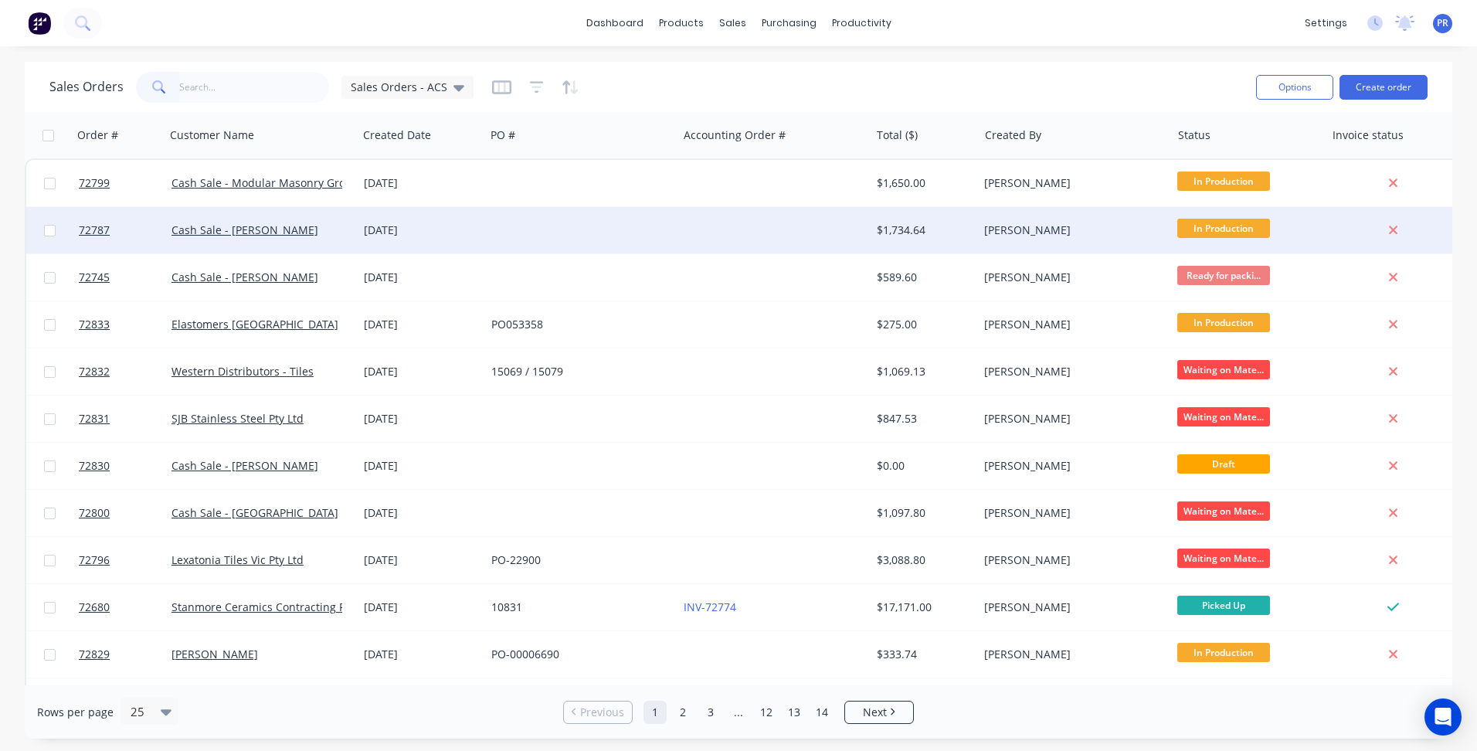
click at [301, 223] on div "Cash Sale - [PERSON_NAME]" at bounding box center [258, 230] width 172 height 15
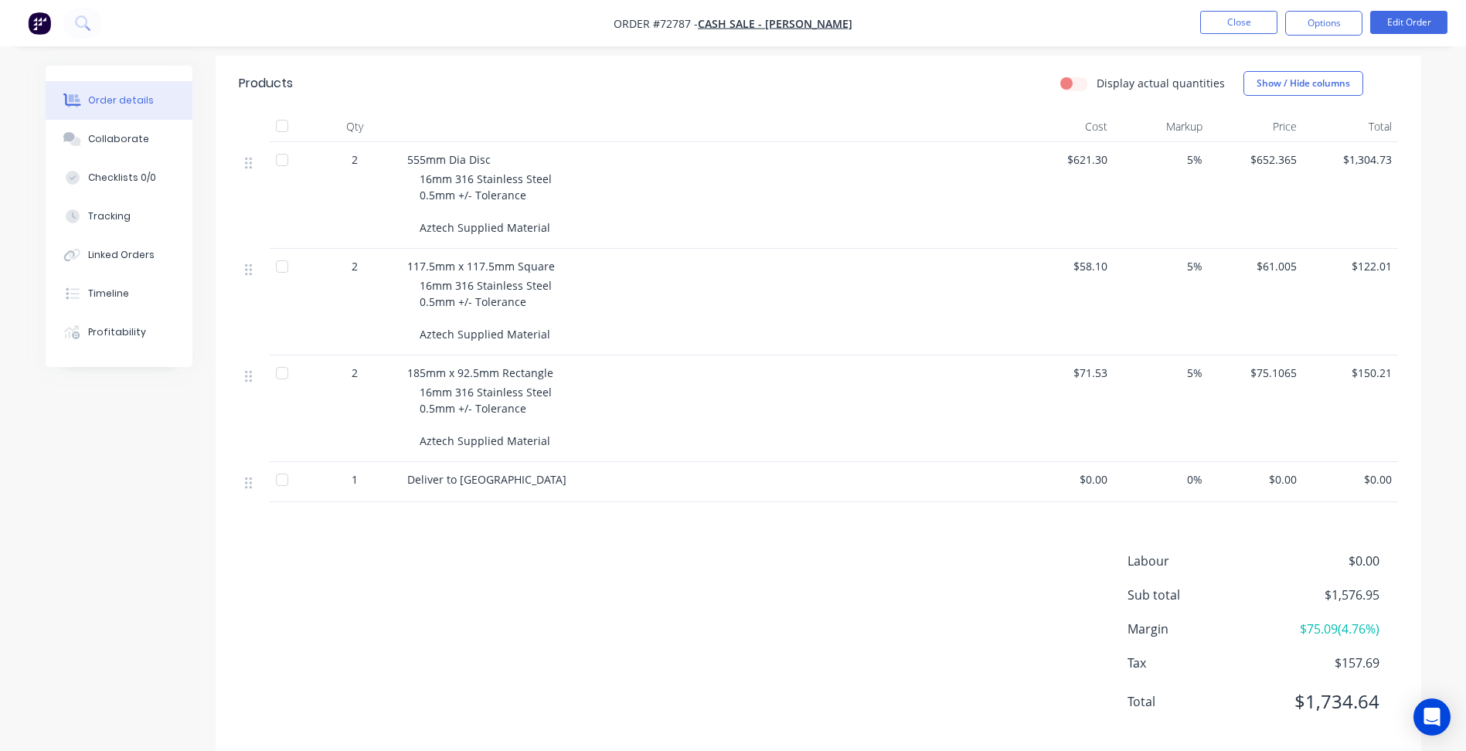
scroll to position [386, 0]
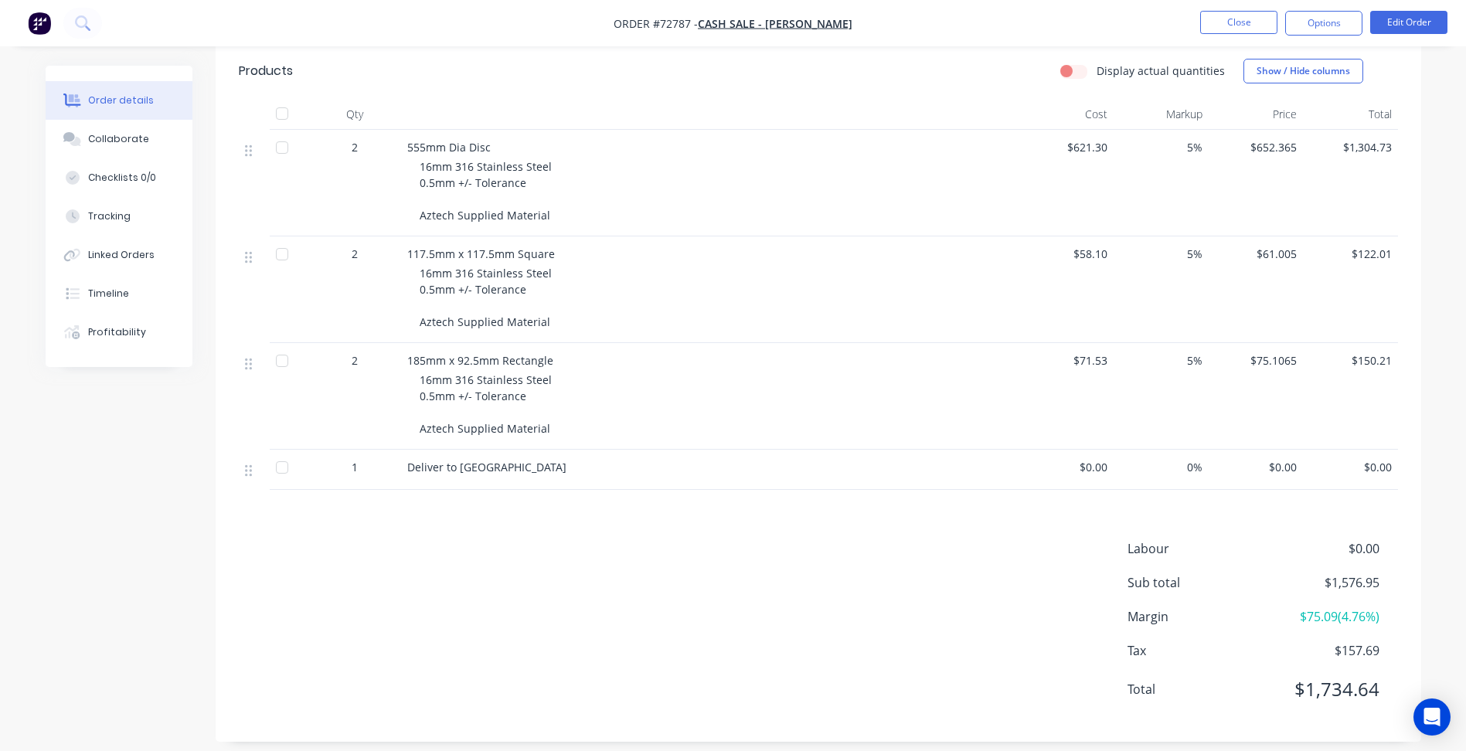
click at [258, 481] on div at bounding box center [254, 470] width 31 height 40
click at [165, 501] on div "Created by [PERSON_NAME] Created [DATE] Required [DATE] Assigned to Add team me…" at bounding box center [733, 222] width 1375 height 1086
click at [1233, 8] on nav "Order #72787 - Cash Sale - [PERSON_NAME] Close Options Edit Order" at bounding box center [733, 23] width 1466 height 46
click at [1233, 15] on button "Close" at bounding box center [1238, 22] width 77 height 23
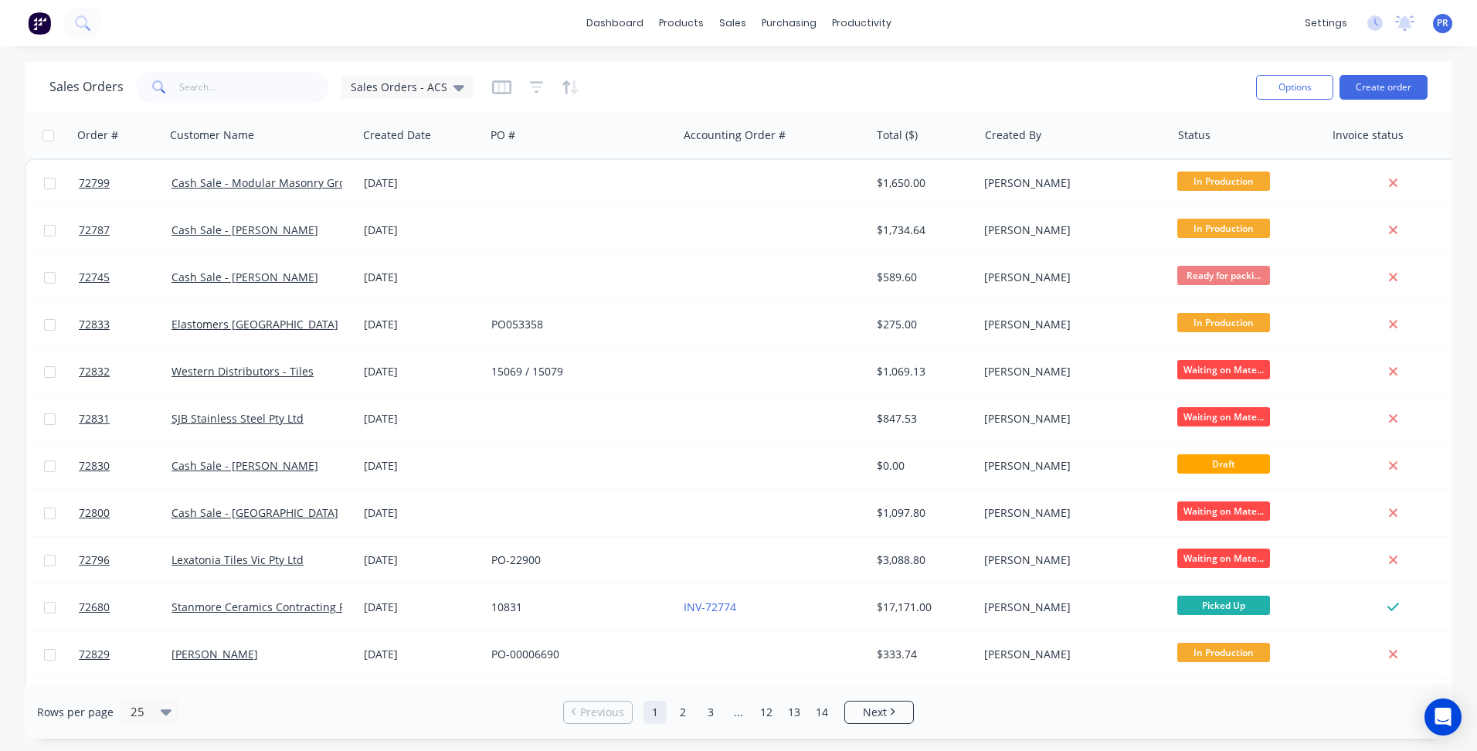
click at [12, 291] on div "Sales Orders Sales Orders - ACS Options Create order Order # Customer Name Crea…" at bounding box center [738, 400] width 1477 height 677
click at [1402, 20] on icon at bounding box center [1405, 21] width 14 height 12
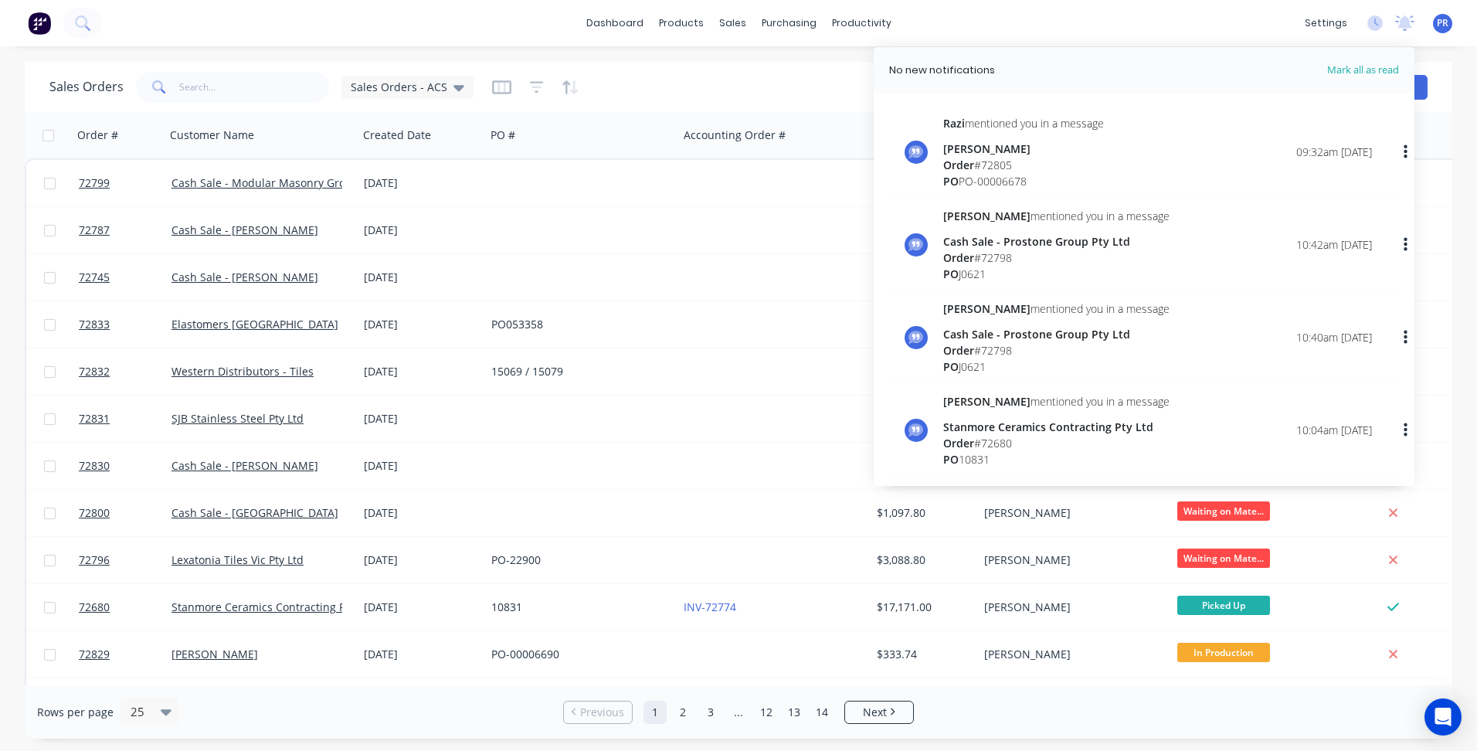
click at [1099, 151] on div "[PERSON_NAME]" at bounding box center [1023, 149] width 161 height 16
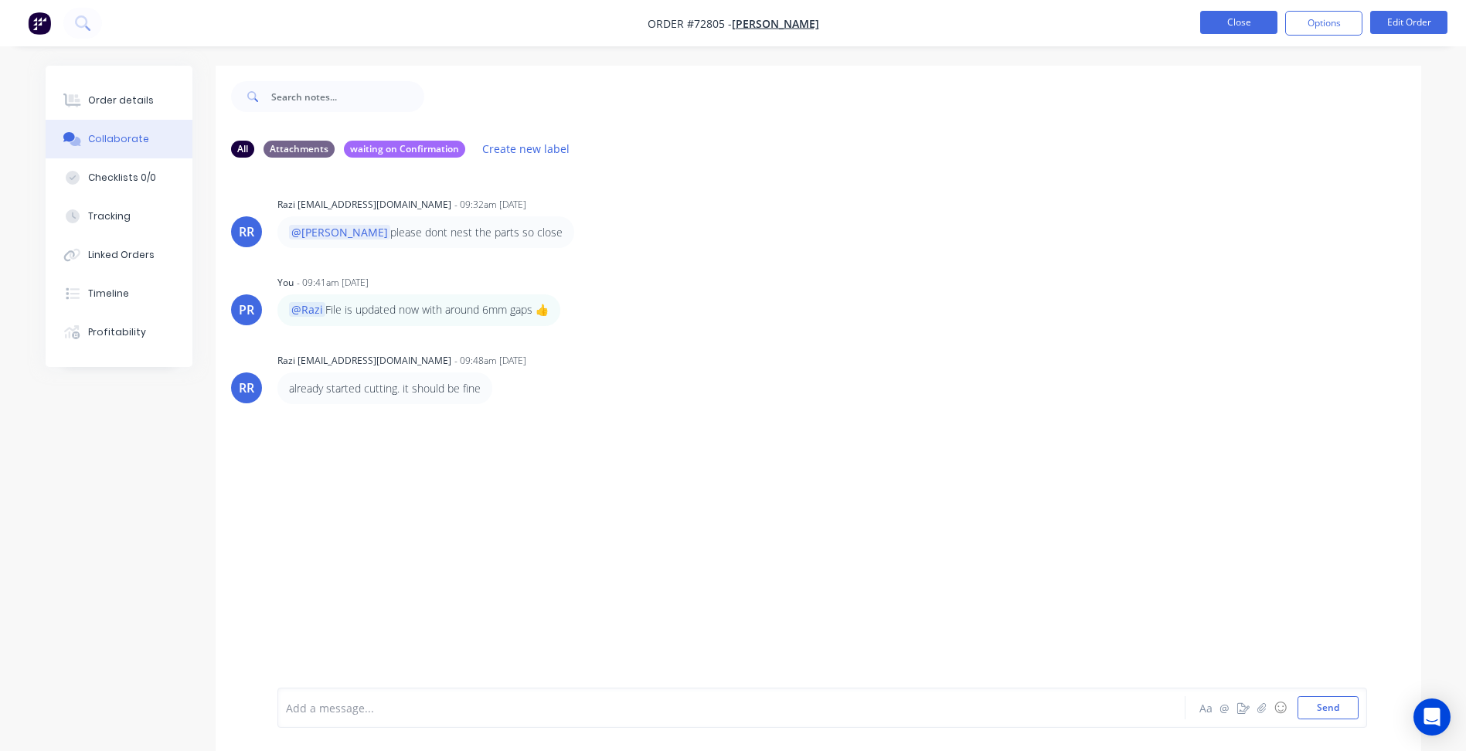
click at [1232, 25] on button "Close" at bounding box center [1238, 22] width 77 height 23
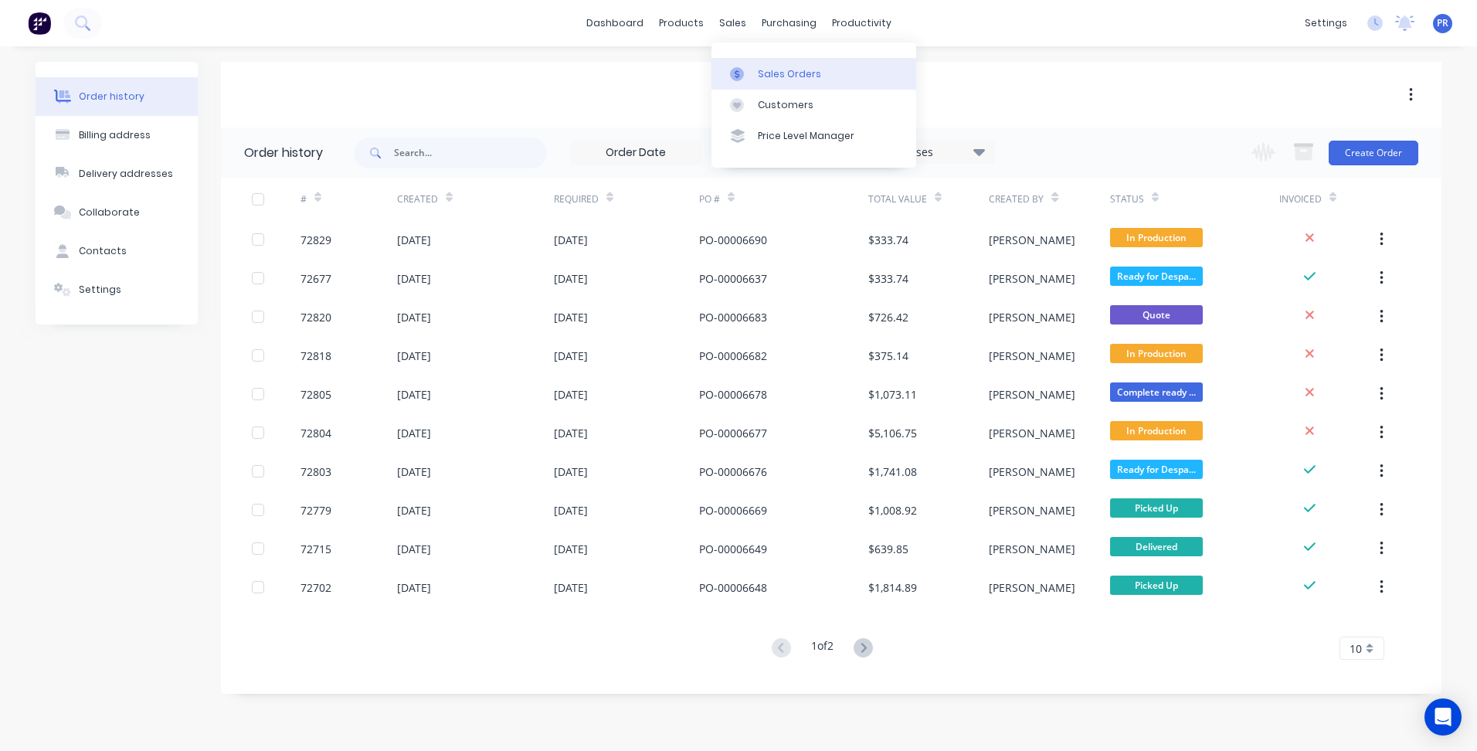
click at [757, 59] on link "Sales Orders" at bounding box center [814, 73] width 205 height 31
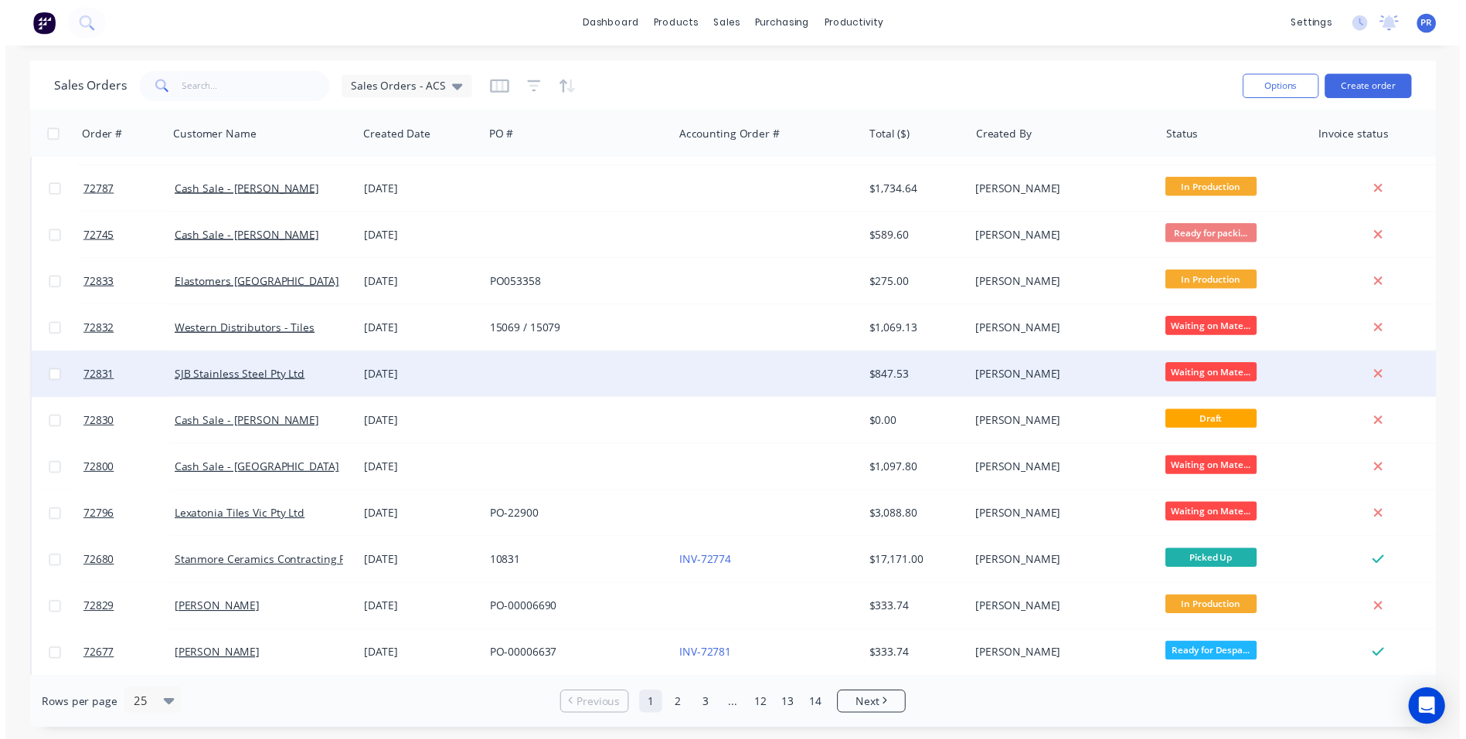
scroll to position [77, 0]
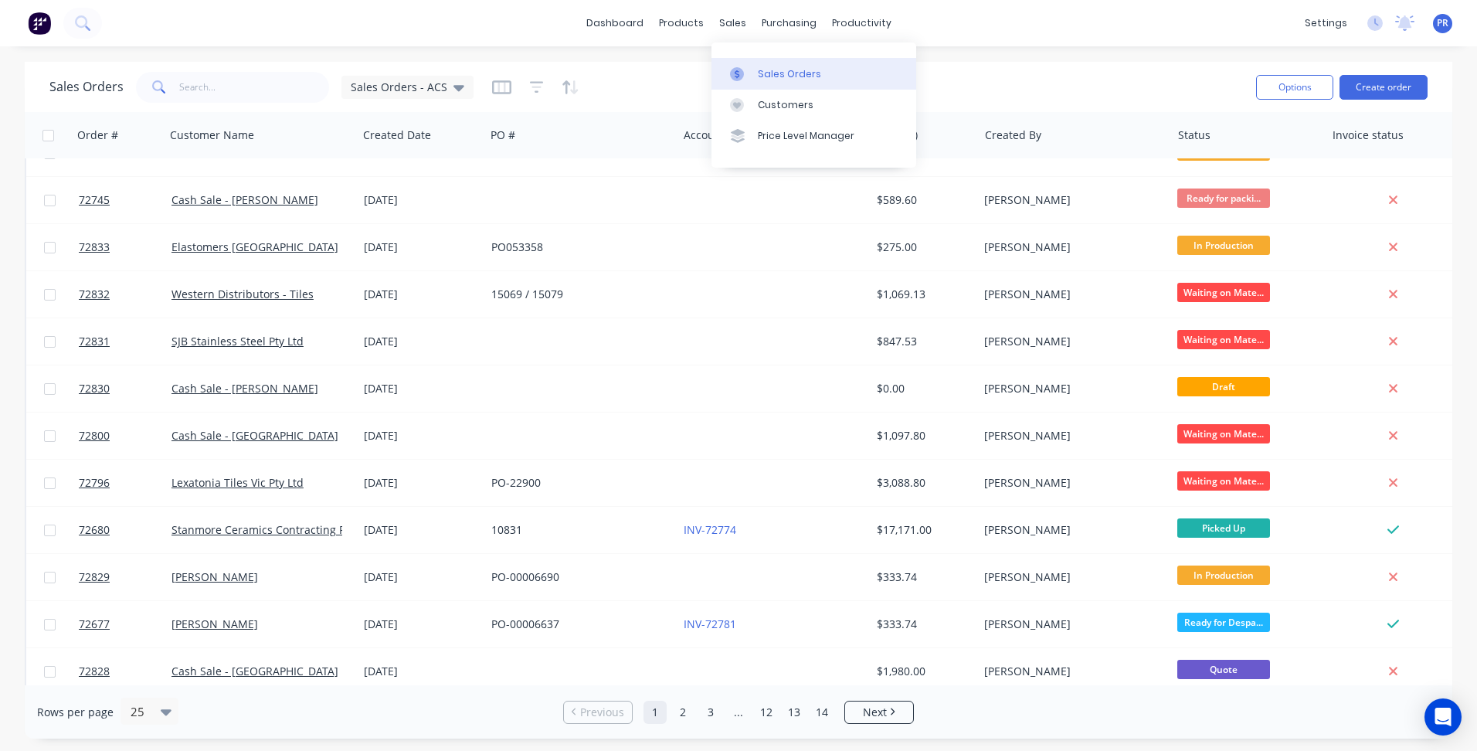
click at [768, 80] on div "Sales Orders" at bounding box center [789, 74] width 63 height 14
click at [891, 80] on div "Workflow" at bounding box center [888, 74] width 46 height 14
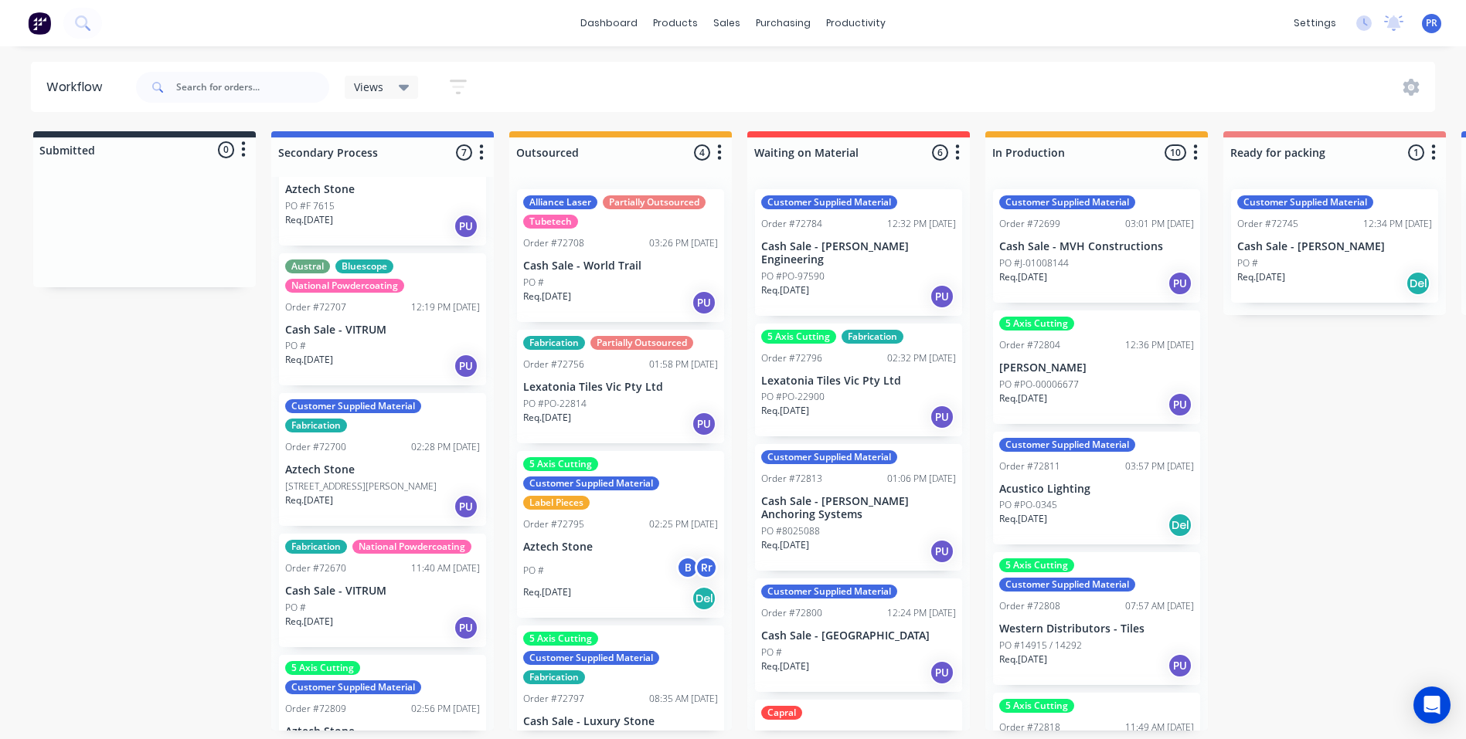
scroll to position [232, 0]
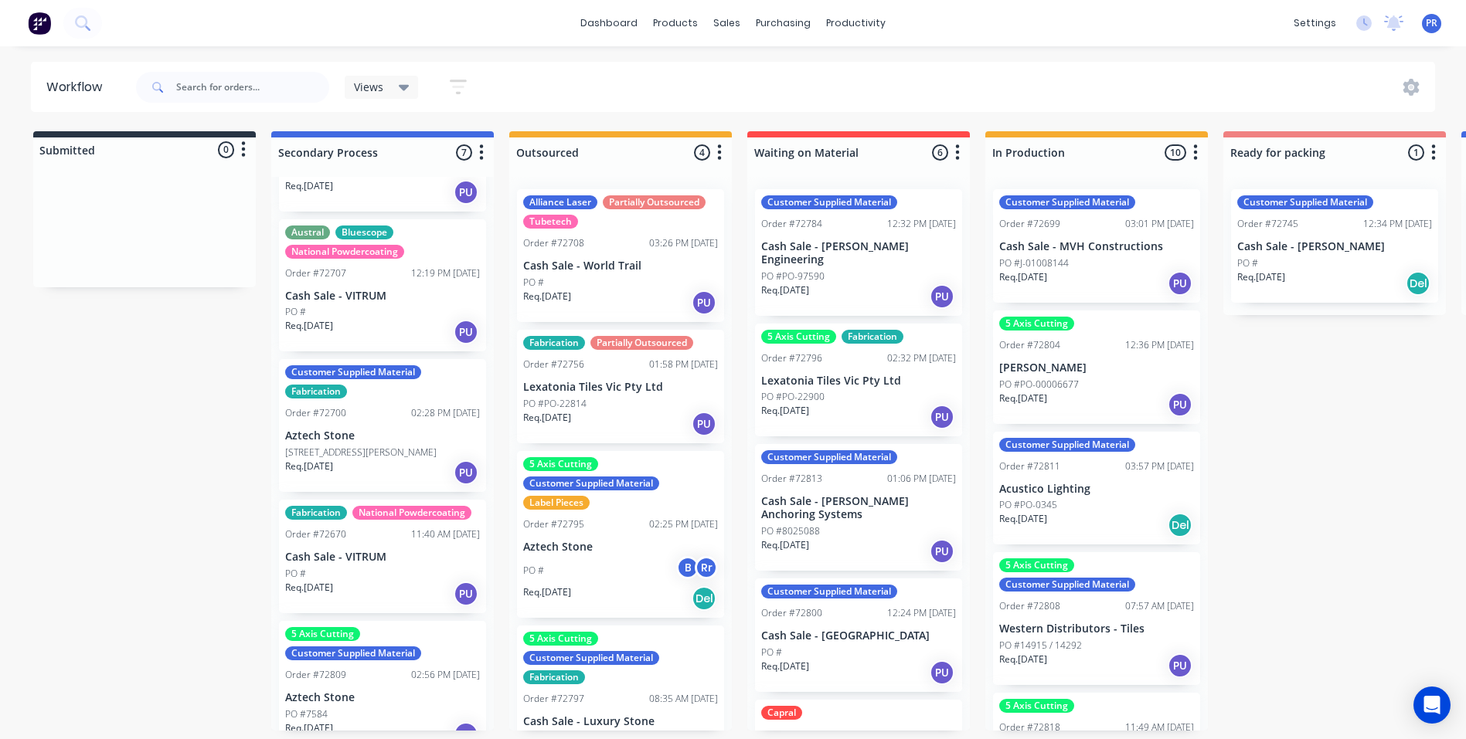
click at [396, 551] on p "Cash Sale - VITRUM" at bounding box center [382, 557] width 195 height 13
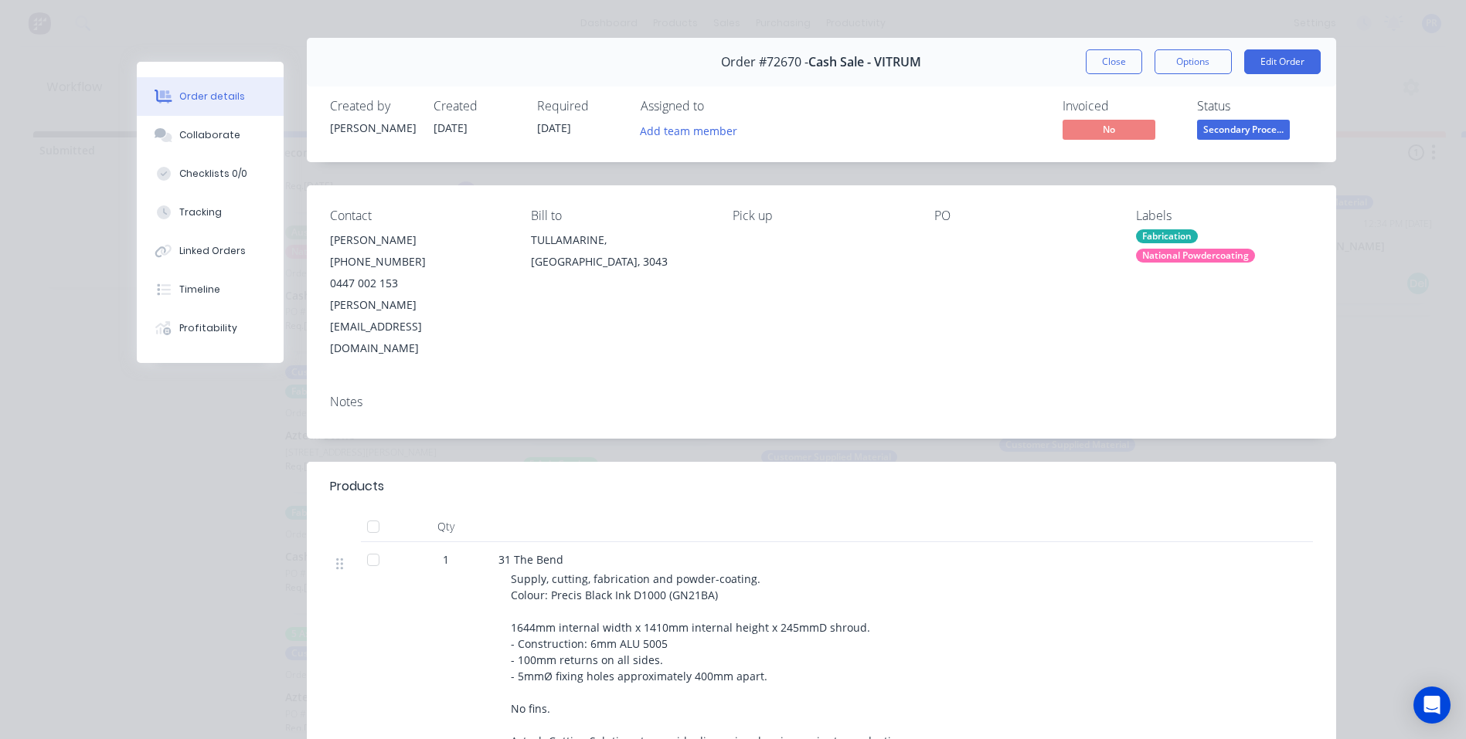
scroll to position [0, 0]
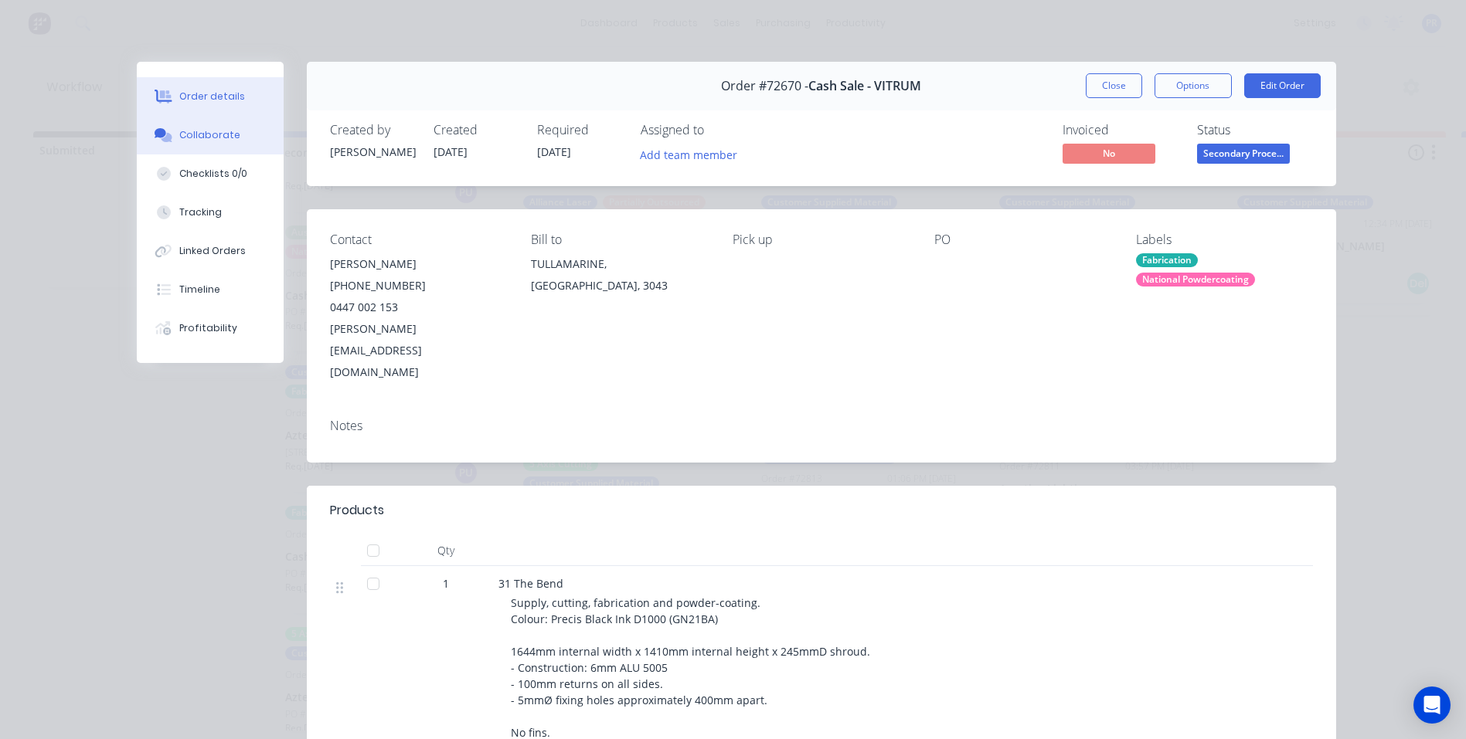
click at [214, 131] on div "Collaborate" at bounding box center [209, 135] width 61 height 14
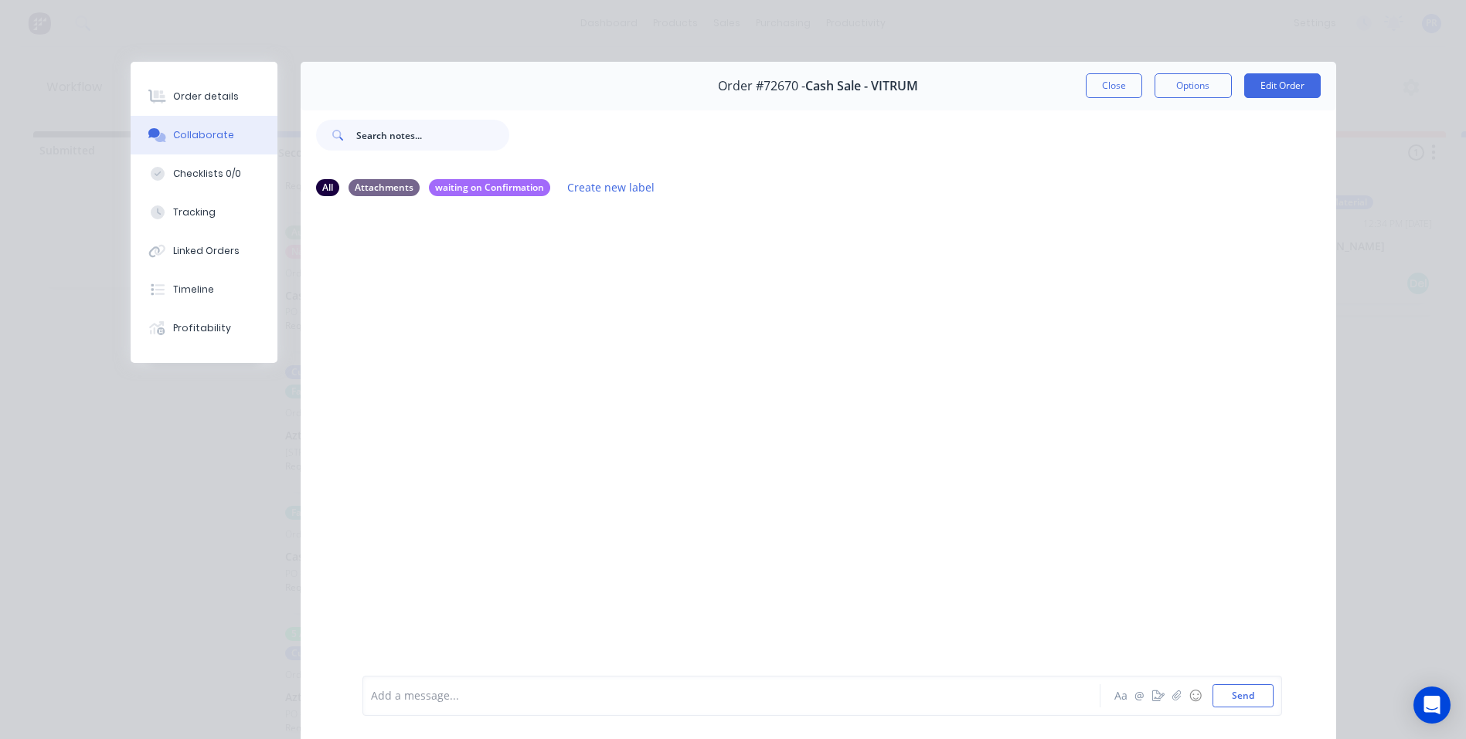
click at [409, 138] on input "text" at bounding box center [432, 135] width 153 height 31
click at [594, 420] on div at bounding box center [818, 441] width 1035 height 465
click at [439, 691] on div at bounding box center [710, 696] width 676 height 16
click at [404, 691] on span "@[PERSON_NAME]" at bounding box center [423, 683] width 103 height 15
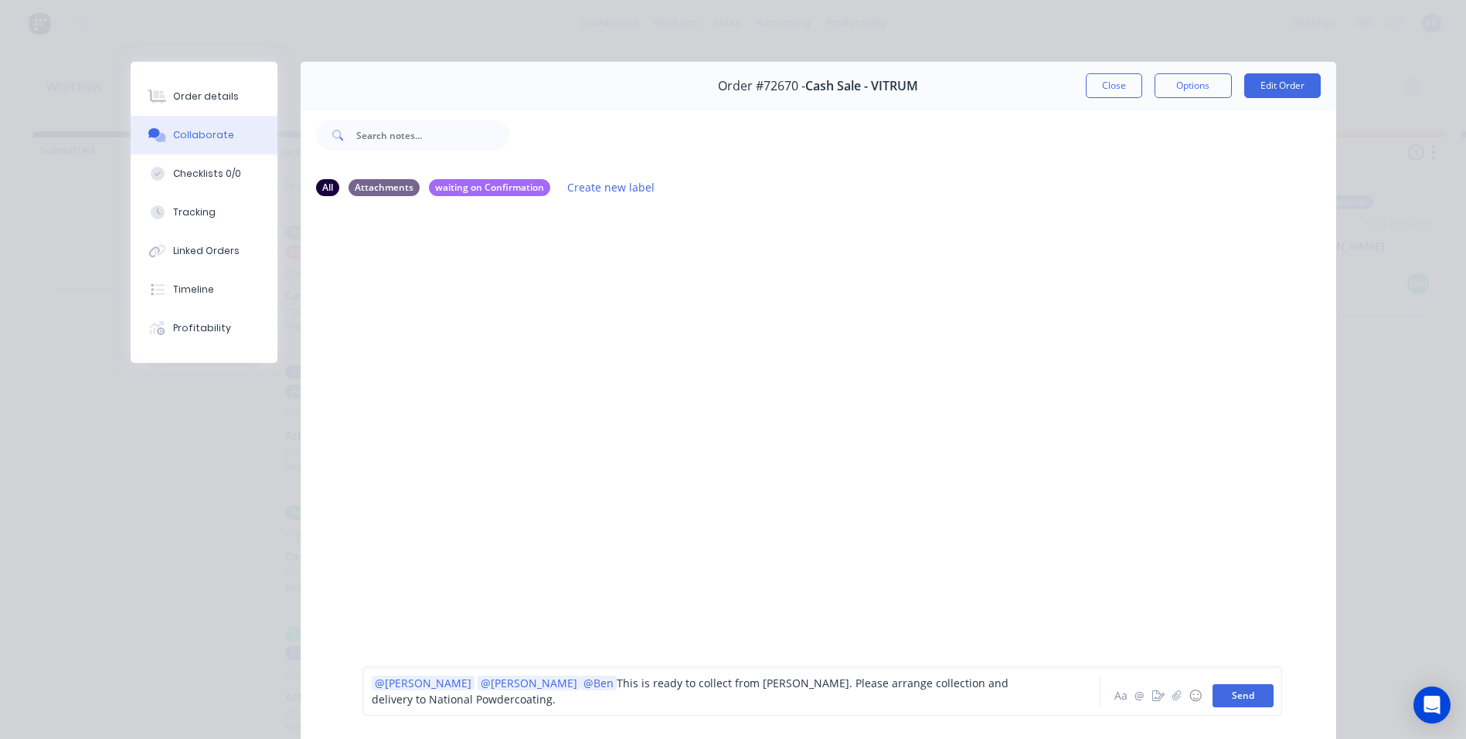
click at [1249, 689] on button "Send" at bounding box center [1242, 696] width 61 height 23
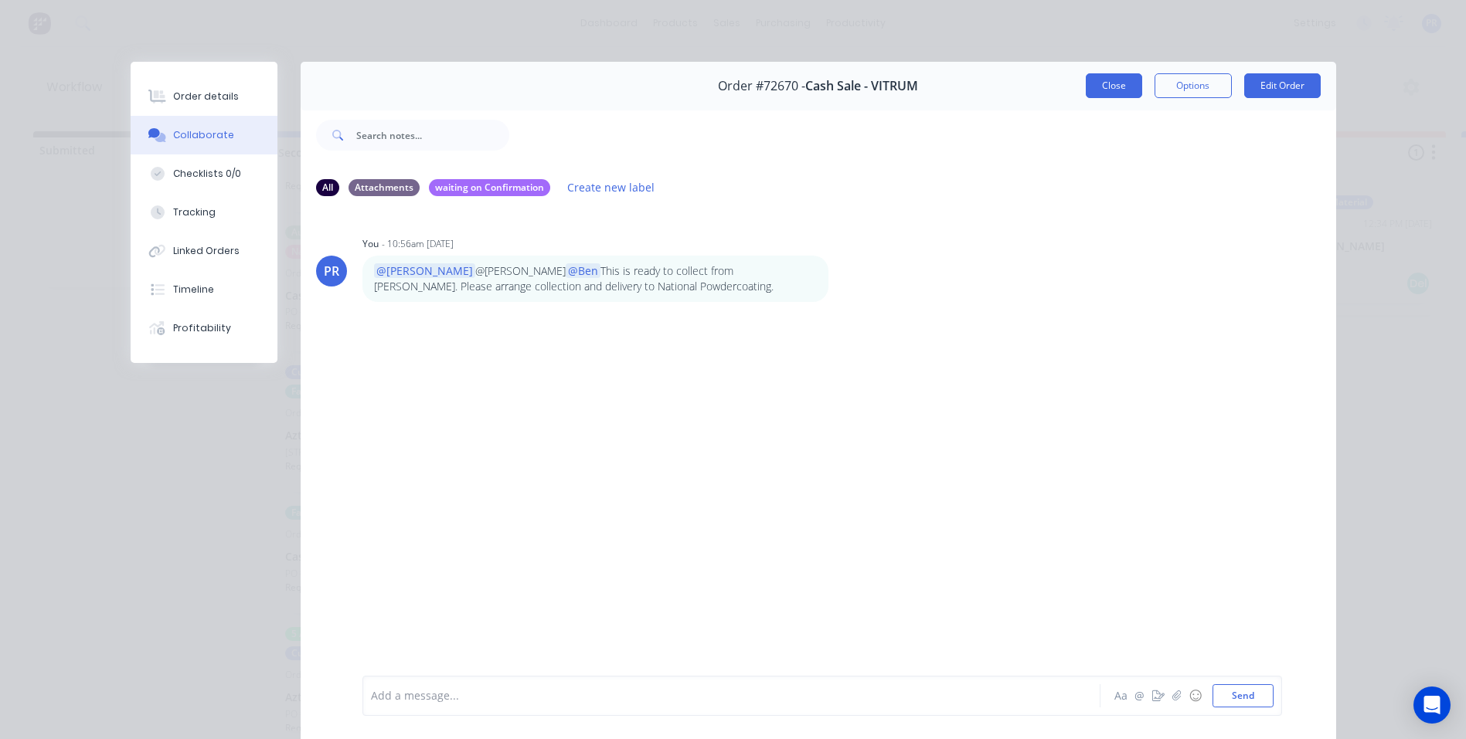
click at [1110, 85] on button "Close" at bounding box center [1114, 85] width 56 height 25
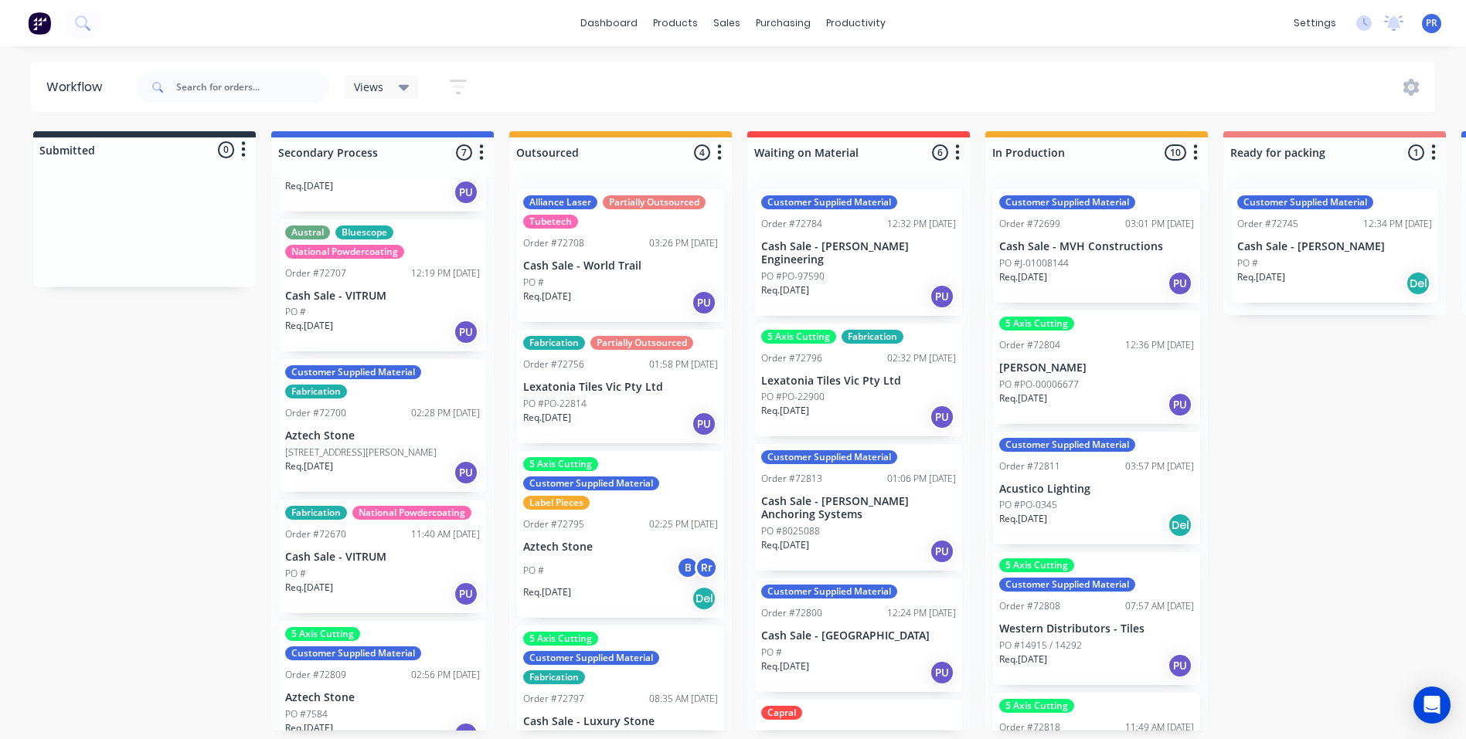
click at [100, 398] on div "Submitted 0 Status colour #273444 hex #273444 Save Cancel Summaries Total order…" at bounding box center [1388, 431] width 2801 height 600
click at [610, 276] on div "PO #" at bounding box center [620, 283] width 195 height 14
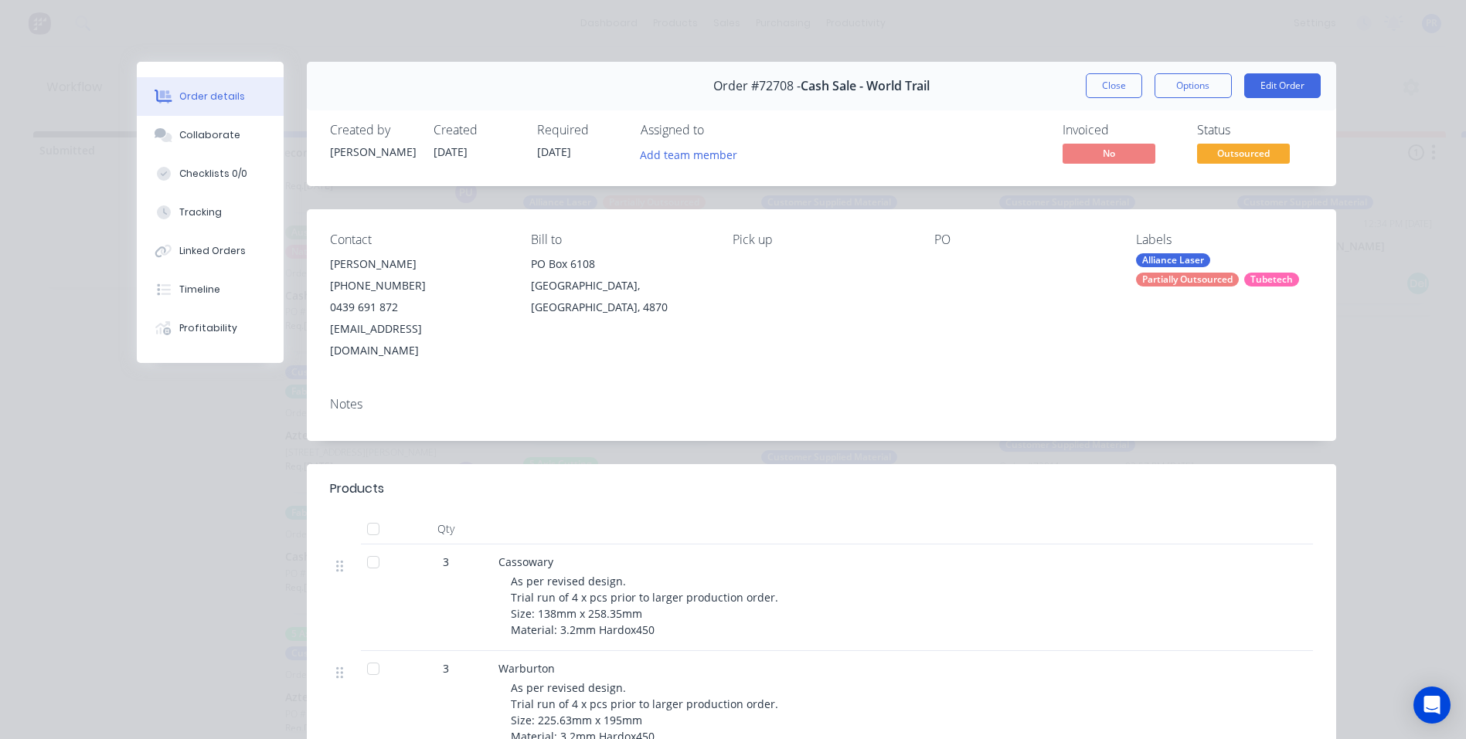
click at [190, 479] on div "Order #72708 - Cash Sale - World Trail Close Options Edit Order Created by [PER…" at bounding box center [736, 547] width 1199 height 971
click at [191, 522] on div "Order #72708 - Cash Sale - World Trail Close Options Edit Order Created by [PER…" at bounding box center [736, 547] width 1199 height 971
click at [1115, 80] on button "Close" at bounding box center [1114, 85] width 56 height 25
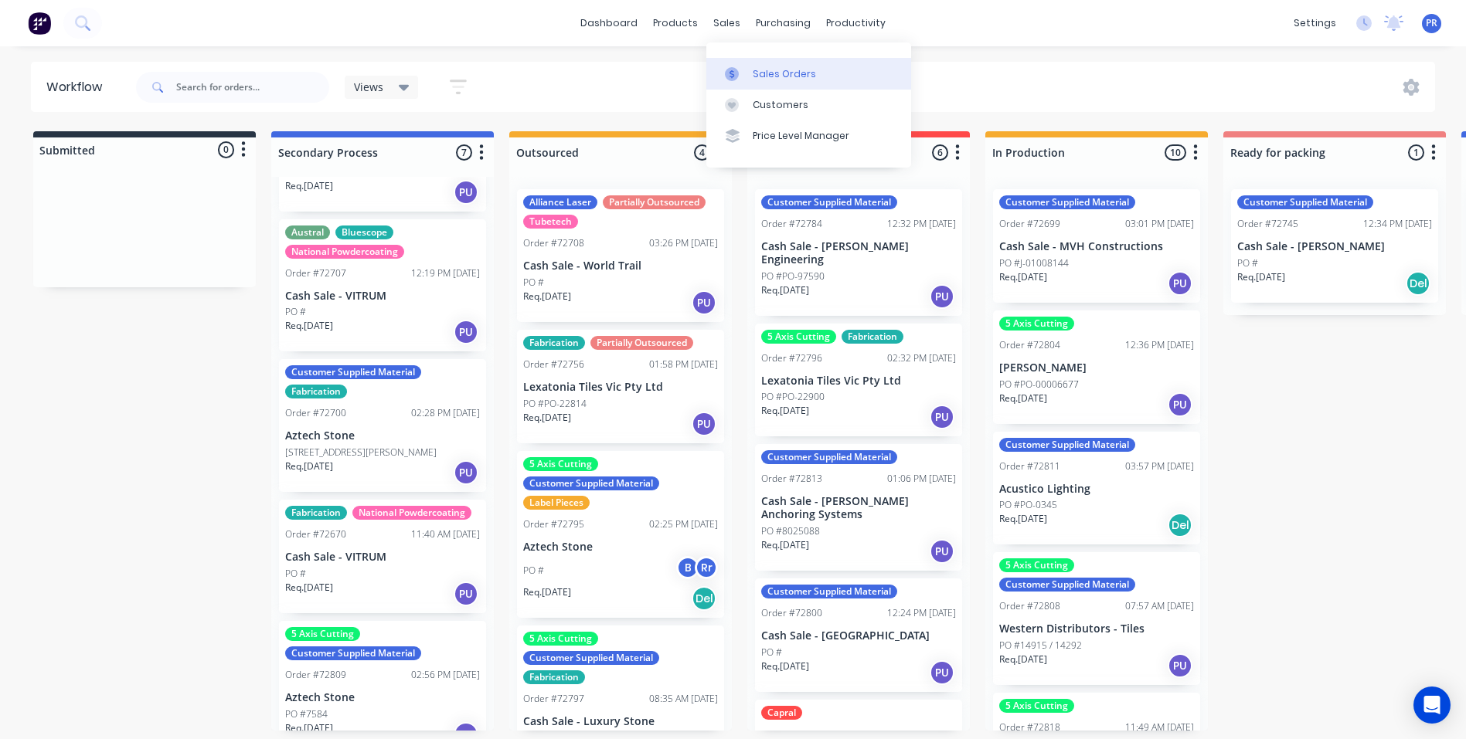
click at [760, 76] on div "Sales Orders" at bounding box center [784, 74] width 63 height 14
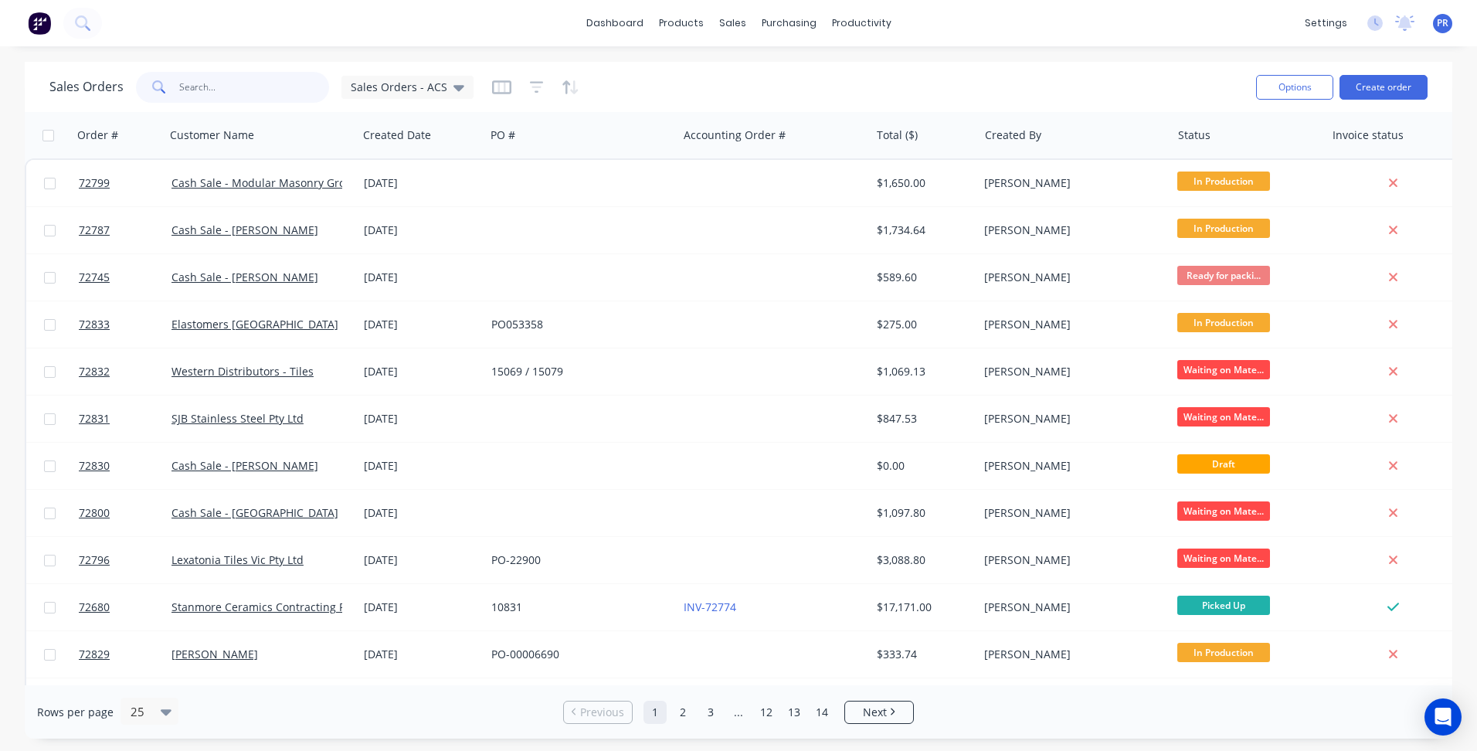
click at [258, 86] on input "text" at bounding box center [254, 87] width 151 height 31
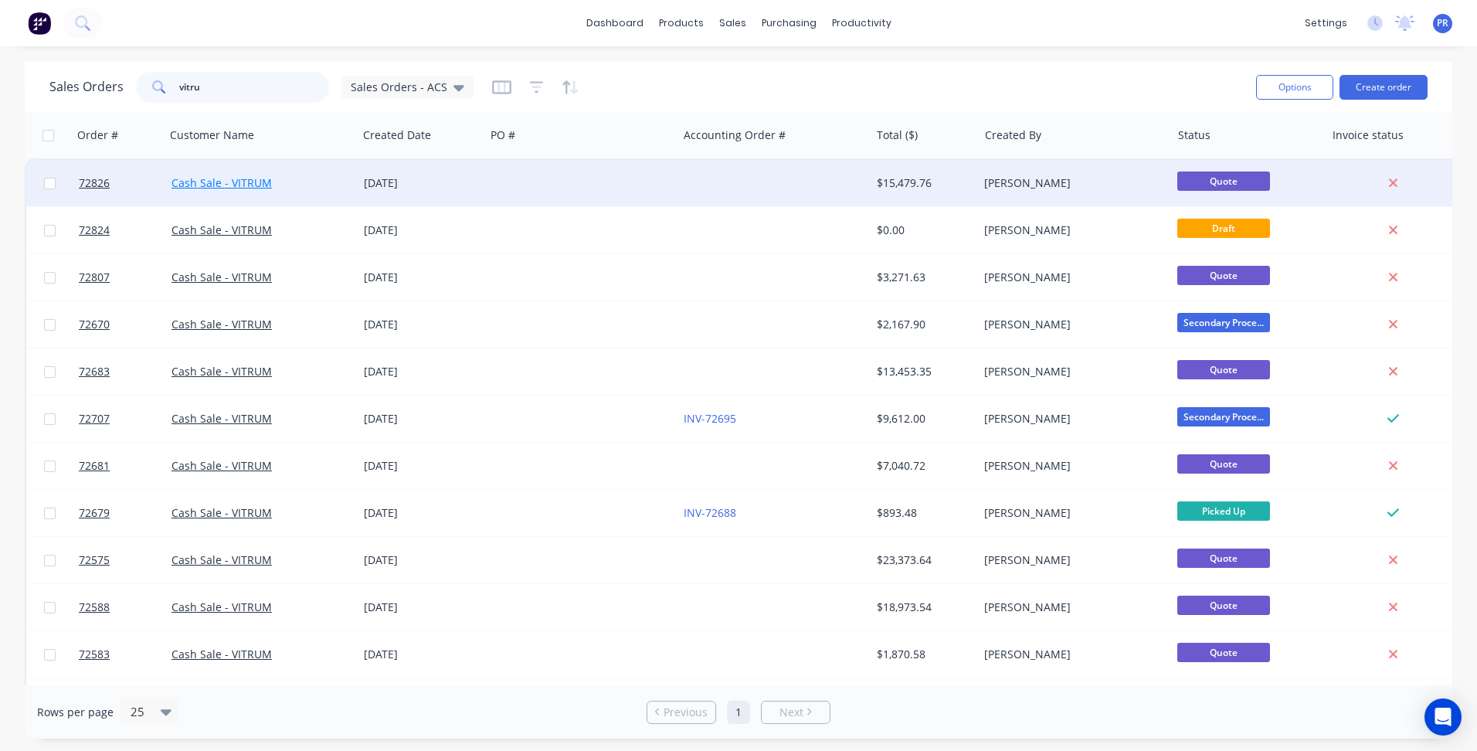
type input "vitru"
click at [267, 188] on link "Cash Sale - VITRUM" at bounding box center [222, 182] width 100 height 15
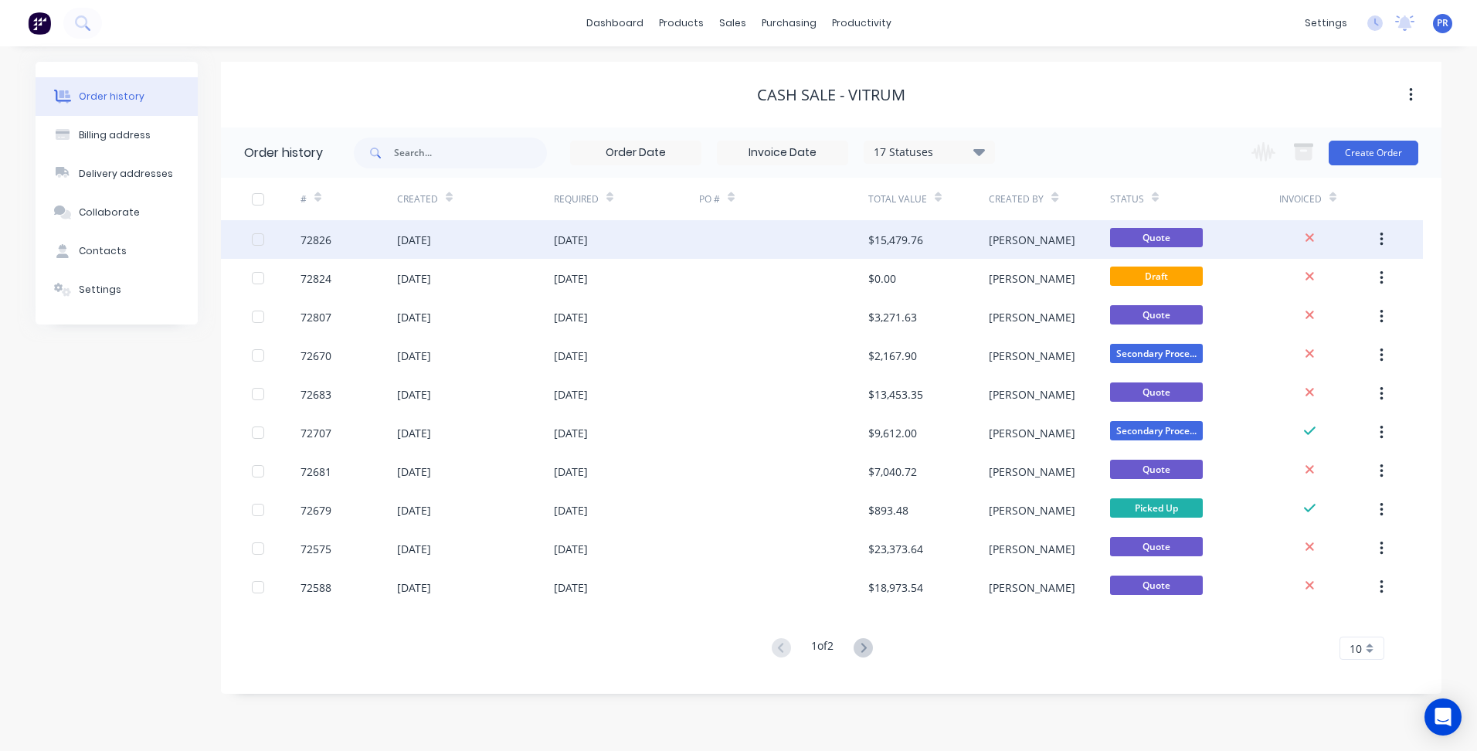
click at [528, 250] on div "[DATE]" at bounding box center [475, 239] width 157 height 39
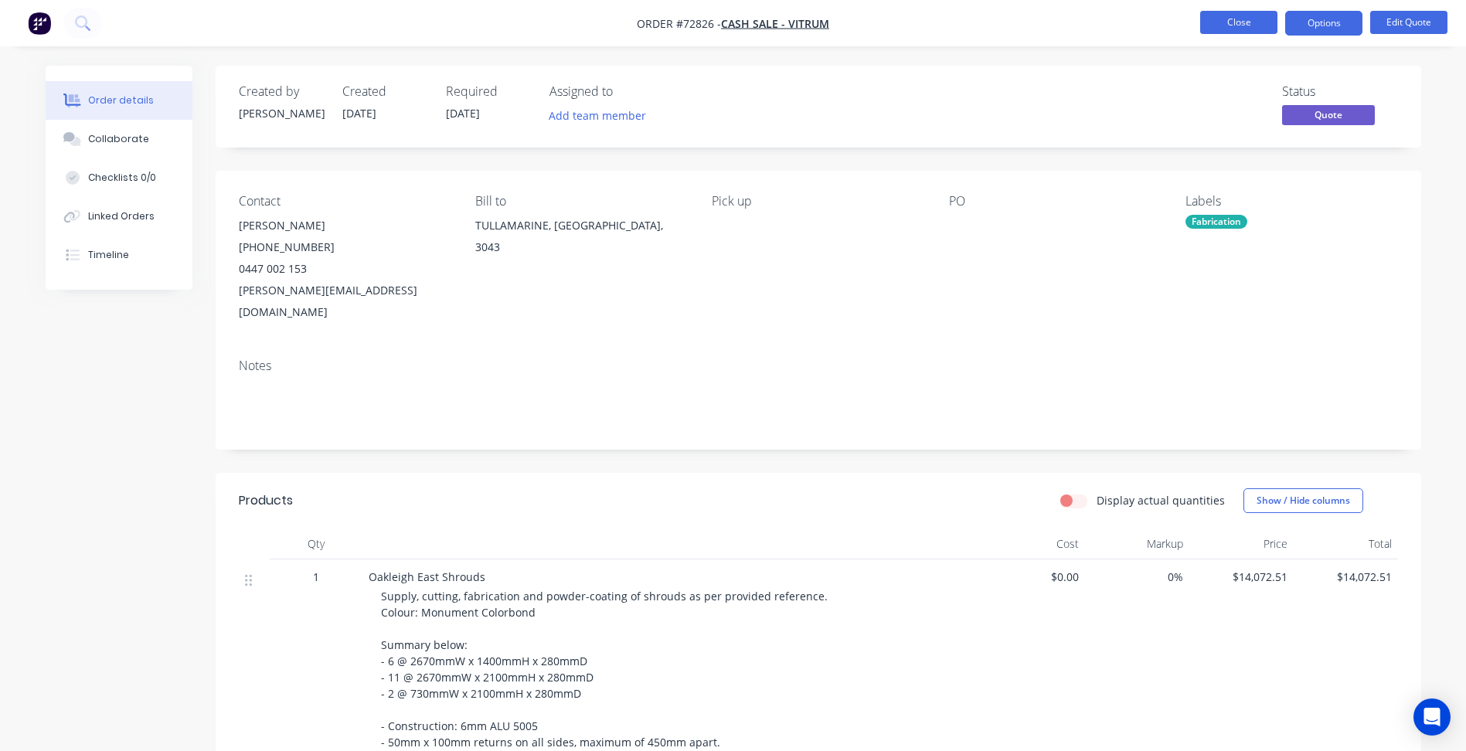
click at [1229, 19] on button "Close" at bounding box center [1238, 22] width 77 height 23
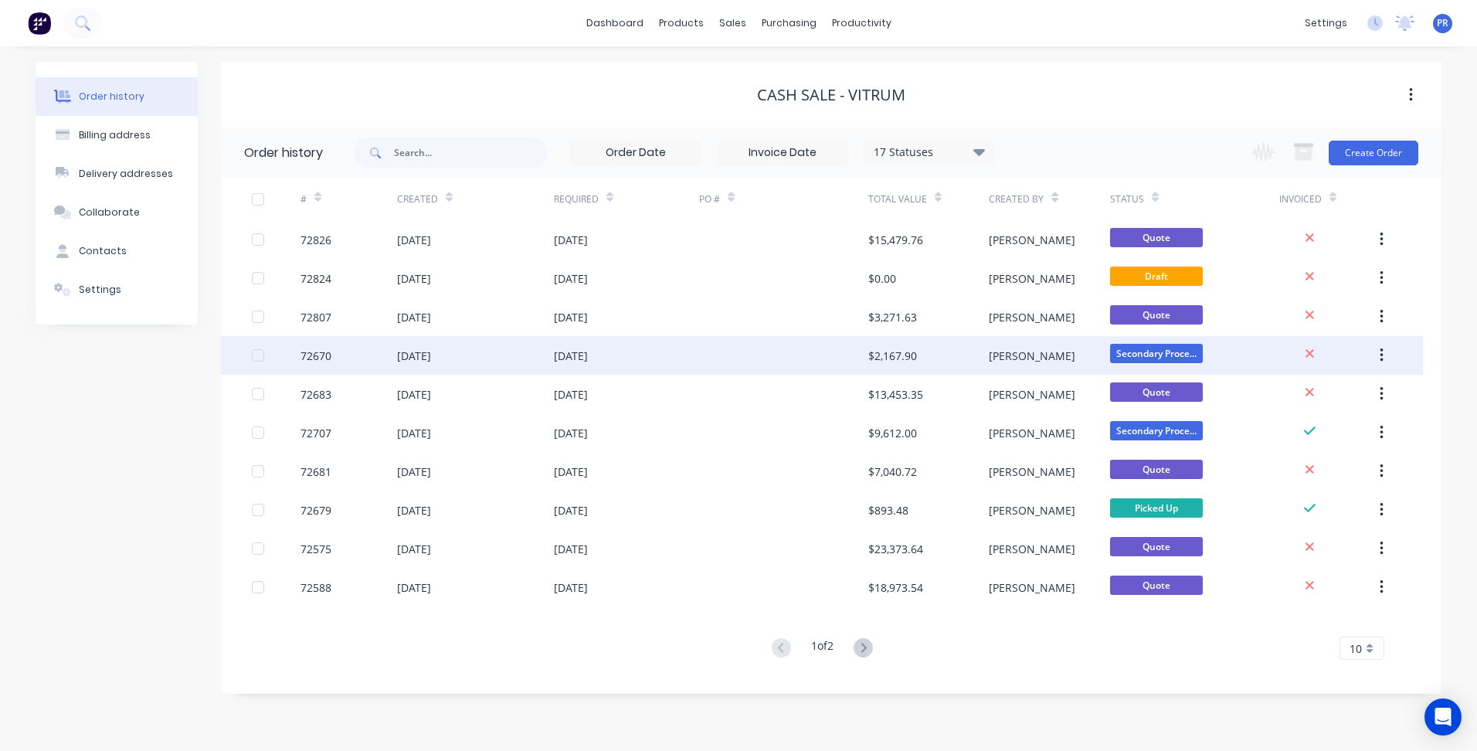
click at [545, 362] on div "[DATE]" at bounding box center [475, 355] width 157 height 39
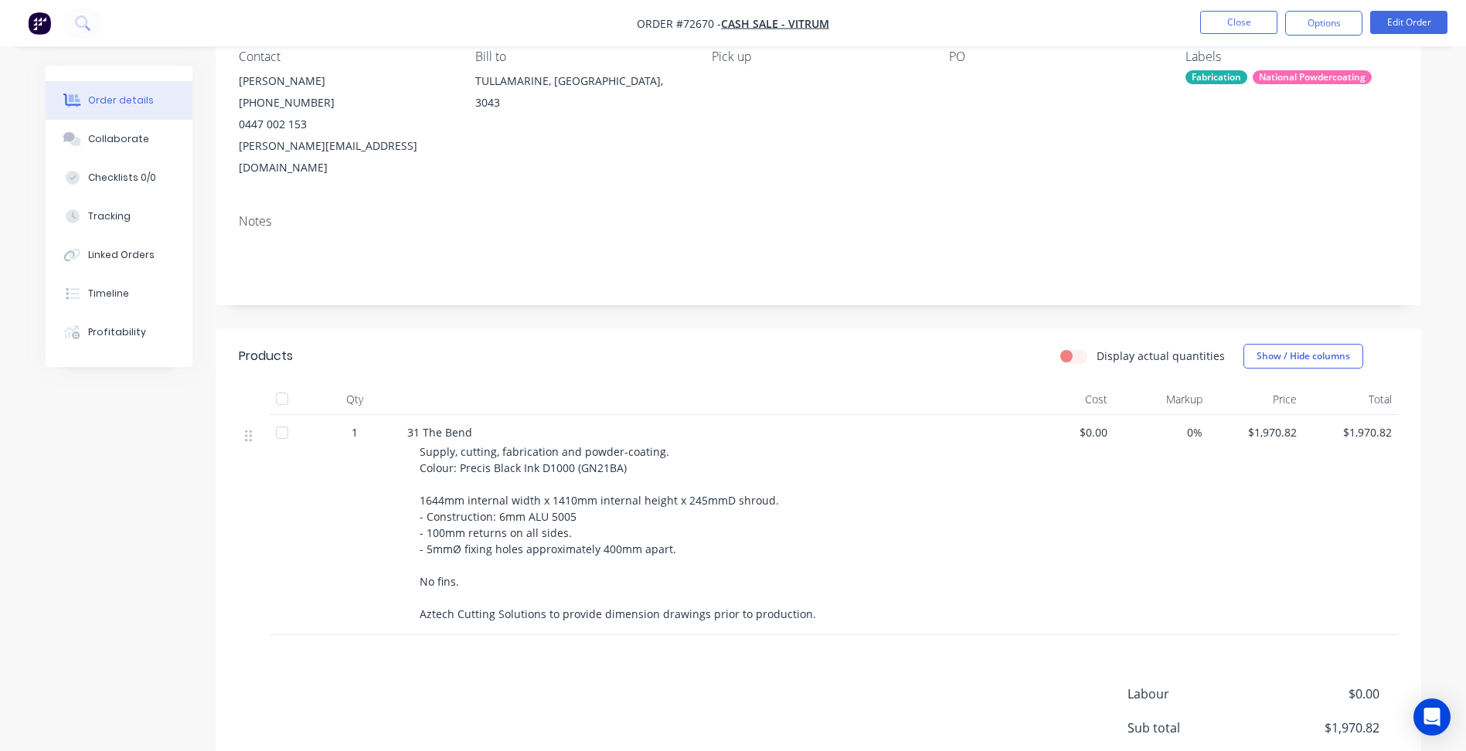
scroll to position [155, 0]
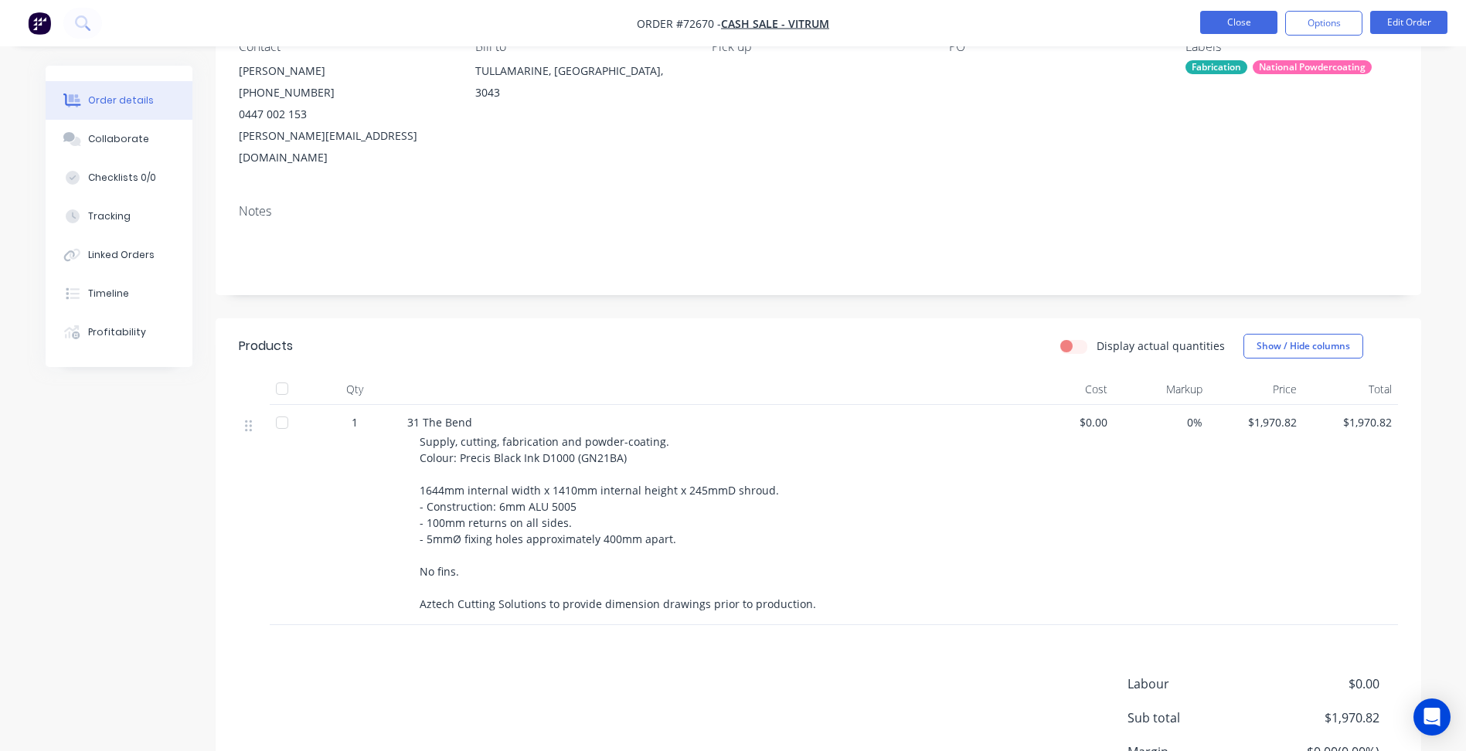
click at [1232, 20] on button "Close" at bounding box center [1238, 22] width 77 height 23
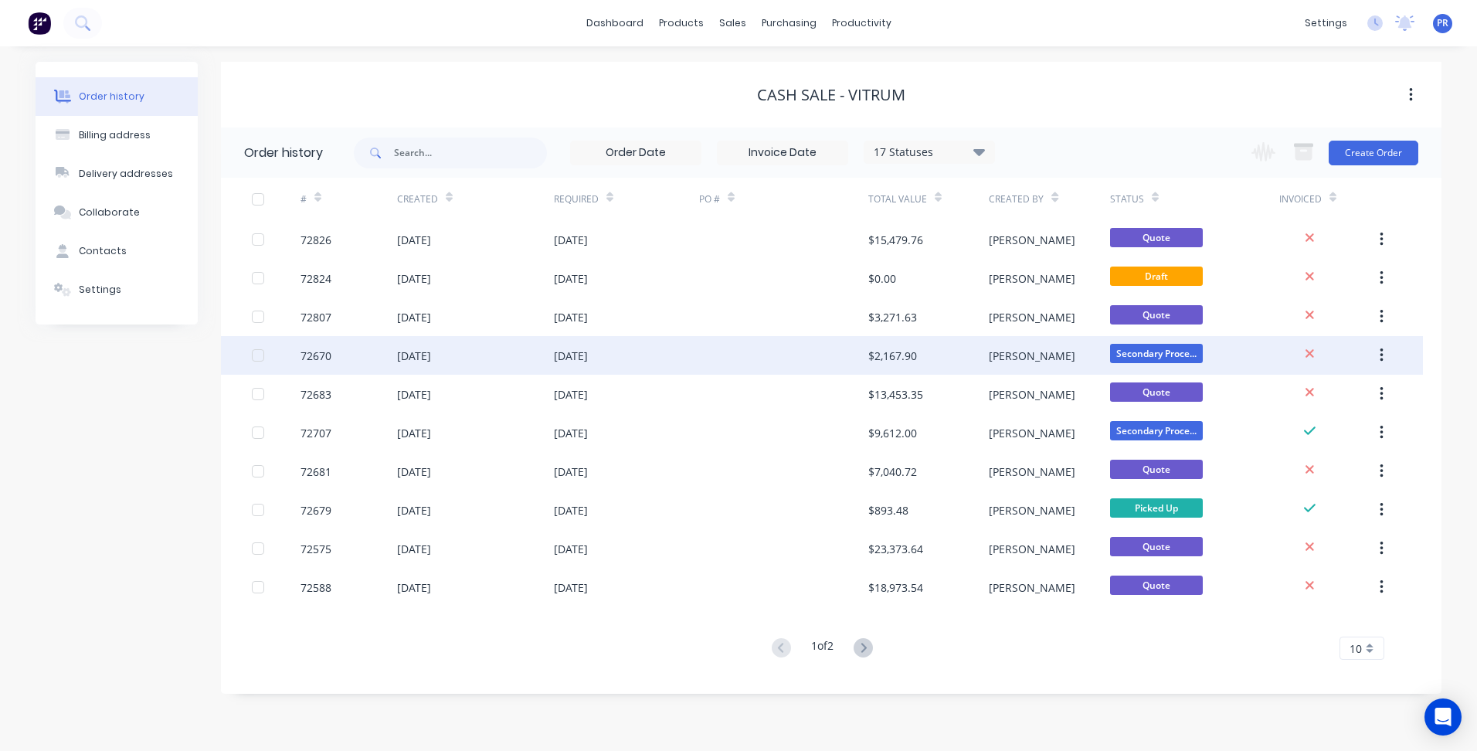
click at [756, 348] on div at bounding box center [783, 355] width 169 height 39
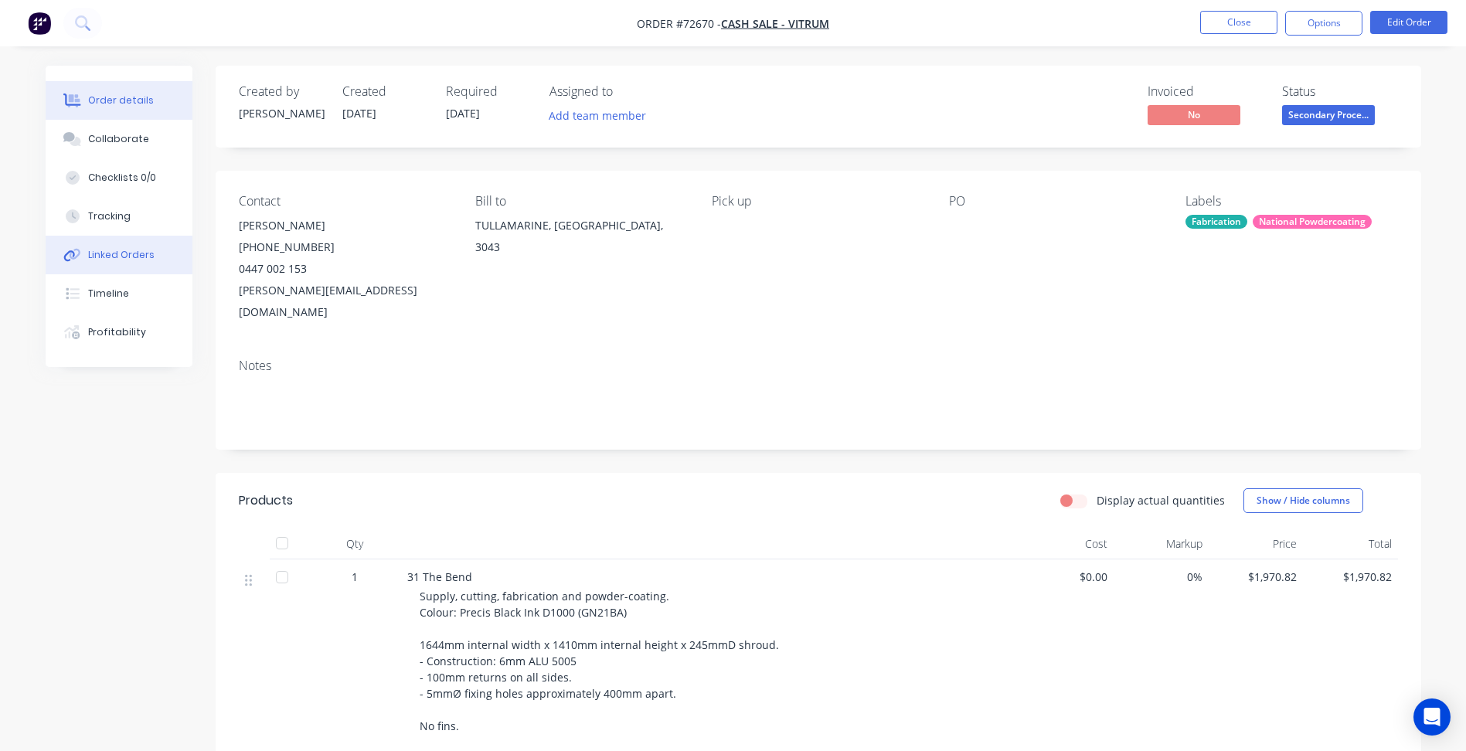
click at [143, 253] on div "Linked Orders" at bounding box center [121, 255] width 66 height 14
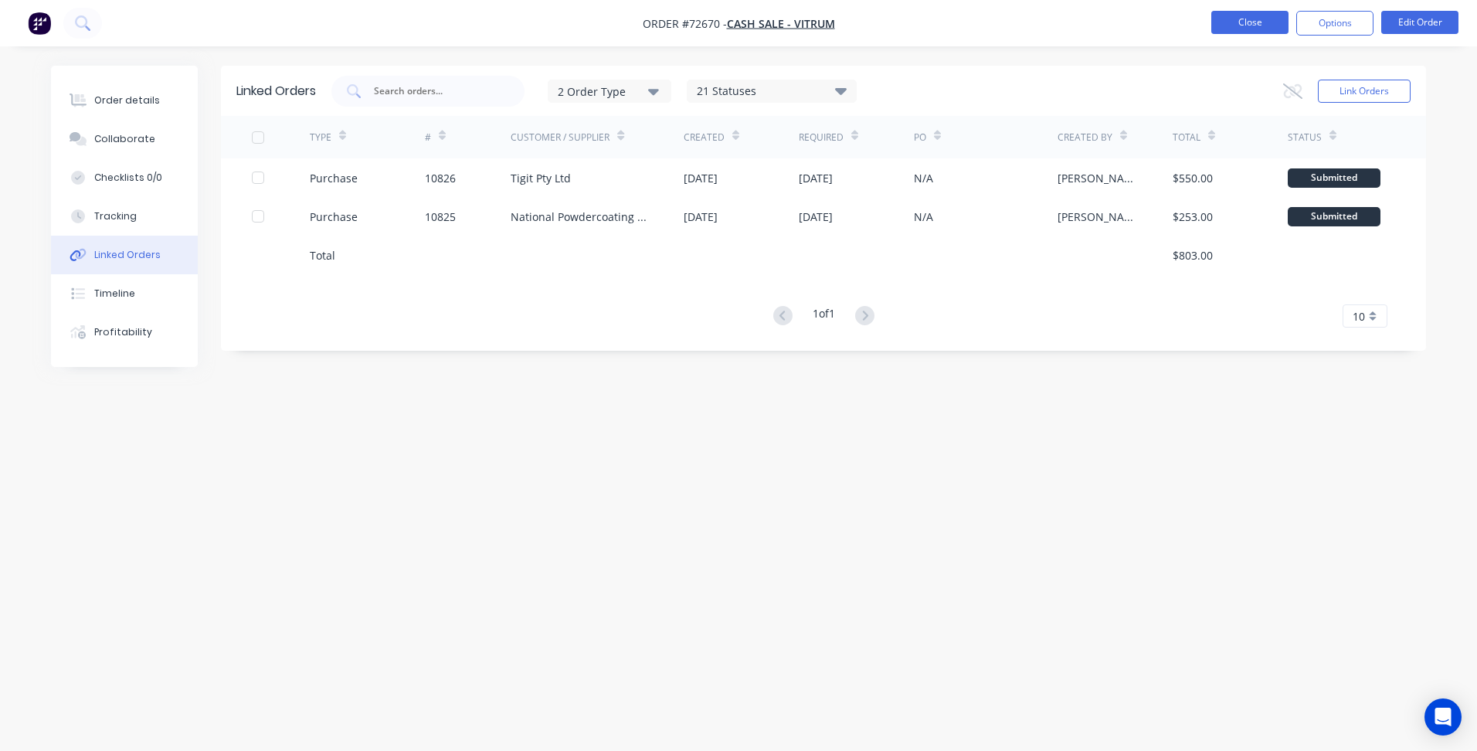
click at [1226, 28] on button "Close" at bounding box center [1249, 22] width 77 height 23
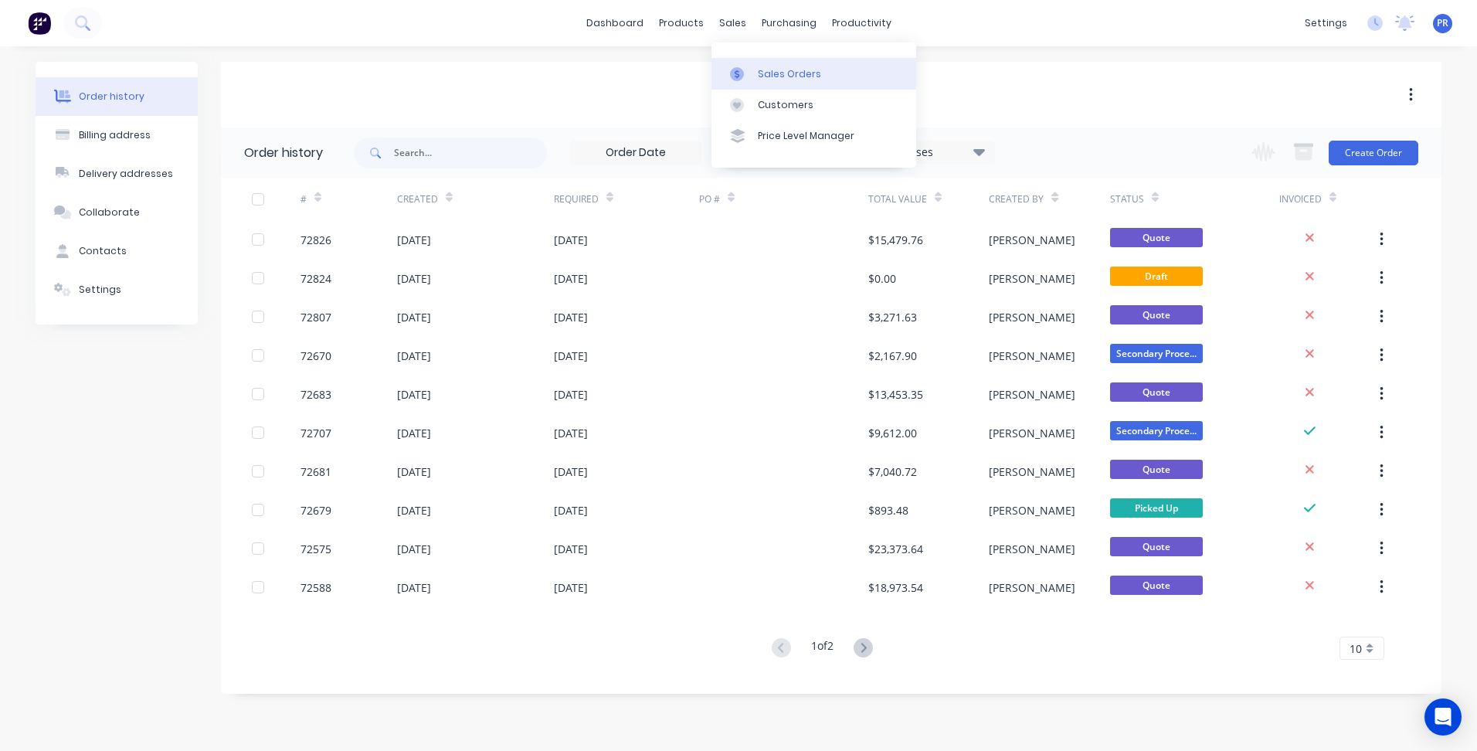
click at [785, 79] on div "Sales Orders" at bounding box center [789, 74] width 63 height 14
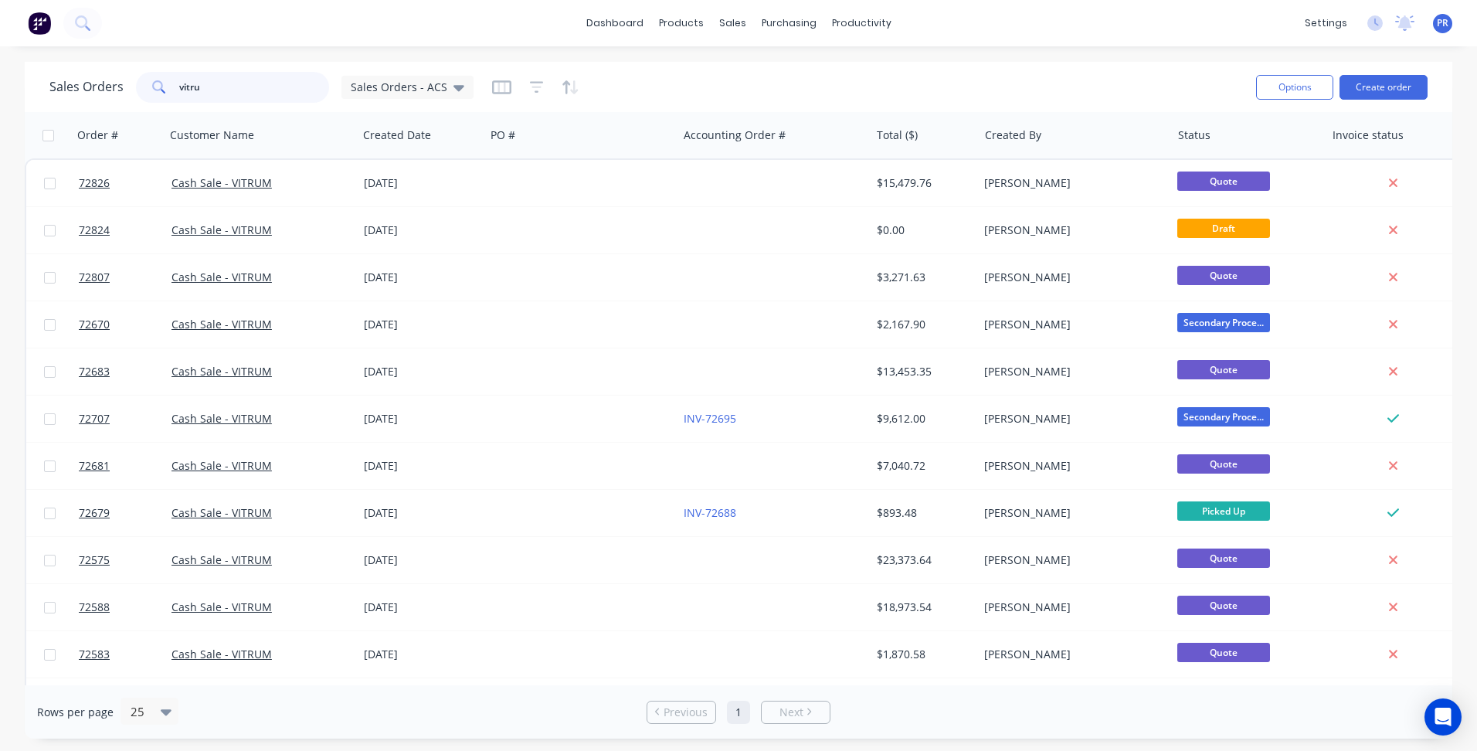
drag, startPoint x: 223, startPoint y: 83, endPoint x: 181, endPoint y: 90, distance: 43.1
click at [131, 83] on div "Sales Orders vitru Sales Orders - ACS" at bounding box center [261, 87] width 424 height 31
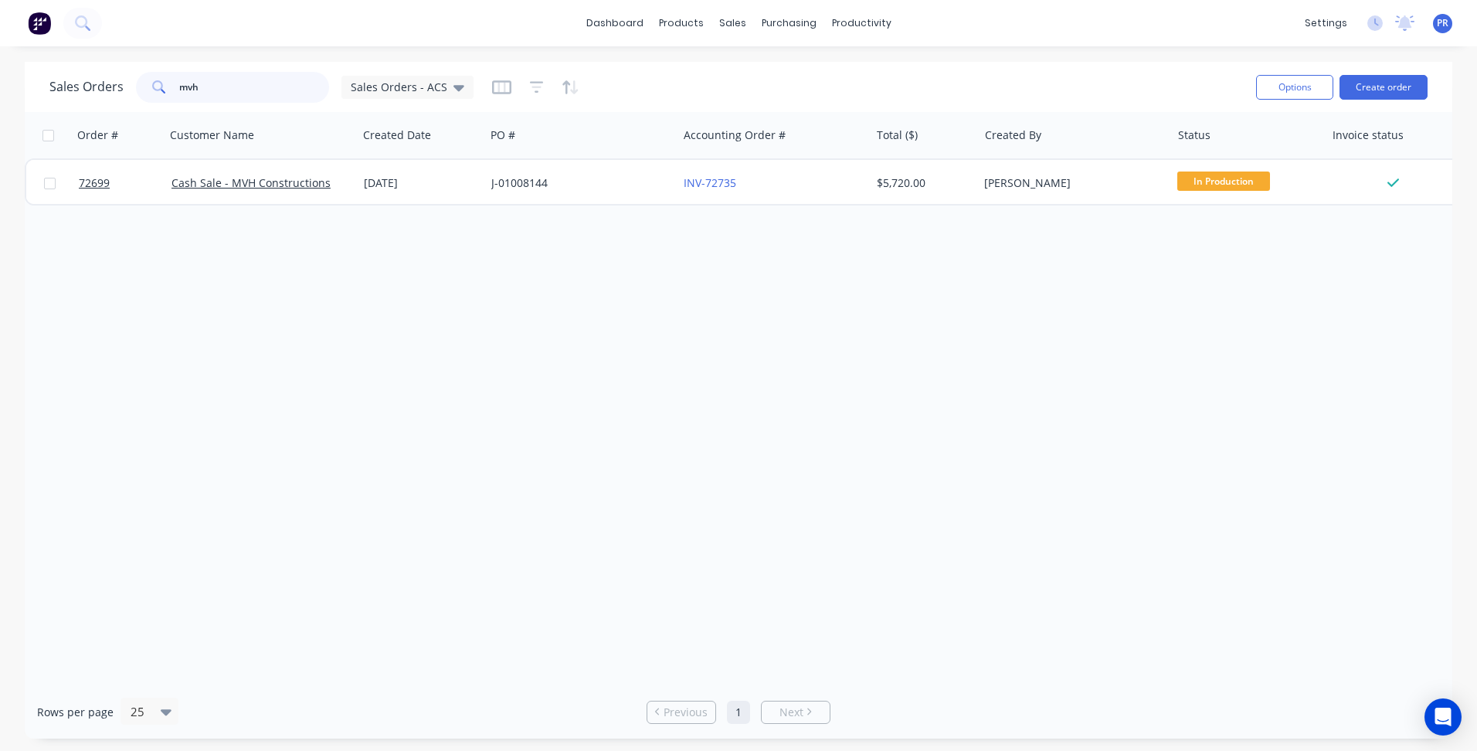
drag, startPoint x: 214, startPoint y: 93, endPoint x: 19, endPoint y: 80, distance: 195.9
click at [78, 84] on div "Sales Orders mvh Sales Orders - ACS" at bounding box center [261, 87] width 424 height 31
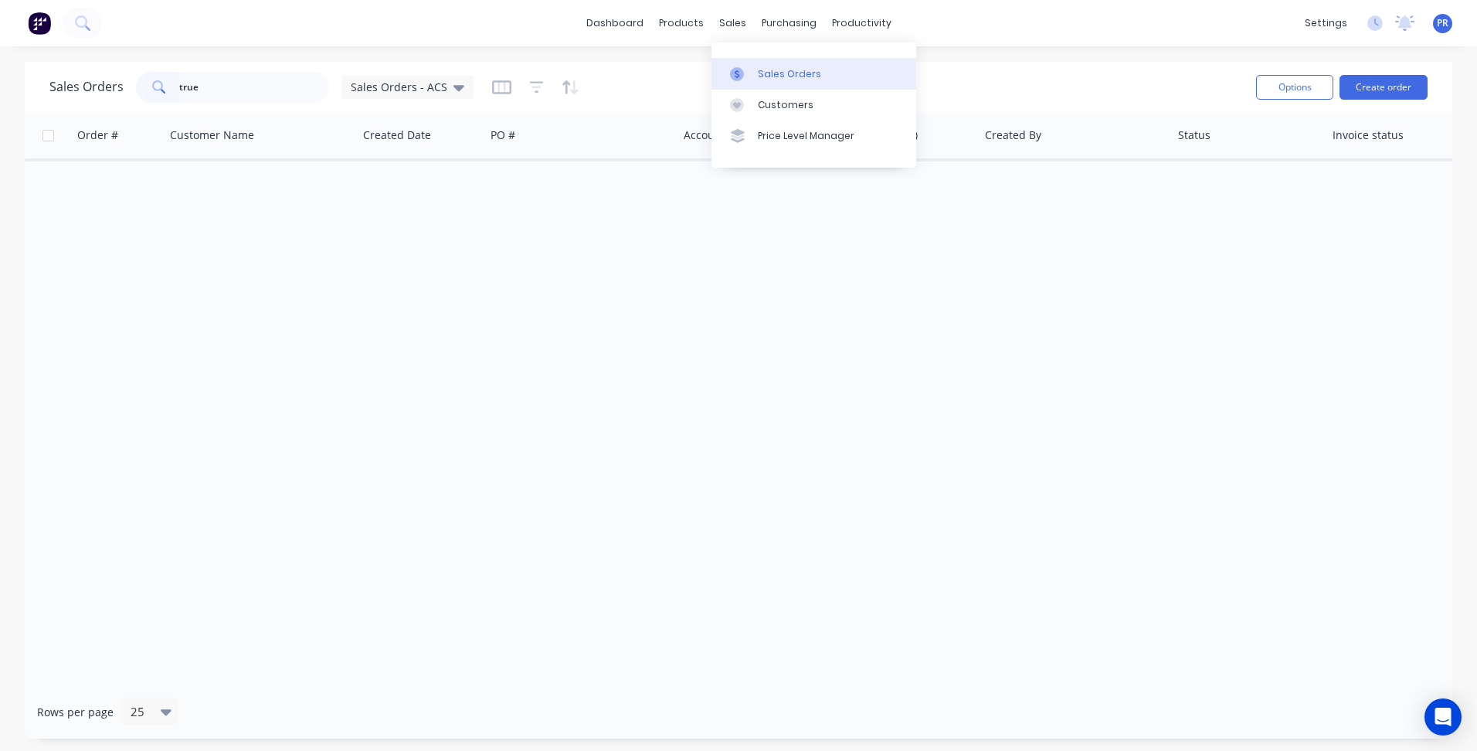
click at [770, 67] on div "Sales Orders" at bounding box center [789, 74] width 63 height 14
drag, startPoint x: 208, startPoint y: 87, endPoint x: 104, endPoint y: 74, distance: 105.0
click at [105, 75] on div "Sales Orders true Sales Orders - ACS" at bounding box center [261, 87] width 424 height 31
click at [766, 67] on div "Sales Orders" at bounding box center [789, 74] width 63 height 14
click at [227, 91] on input "true" at bounding box center [254, 87] width 151 height 31
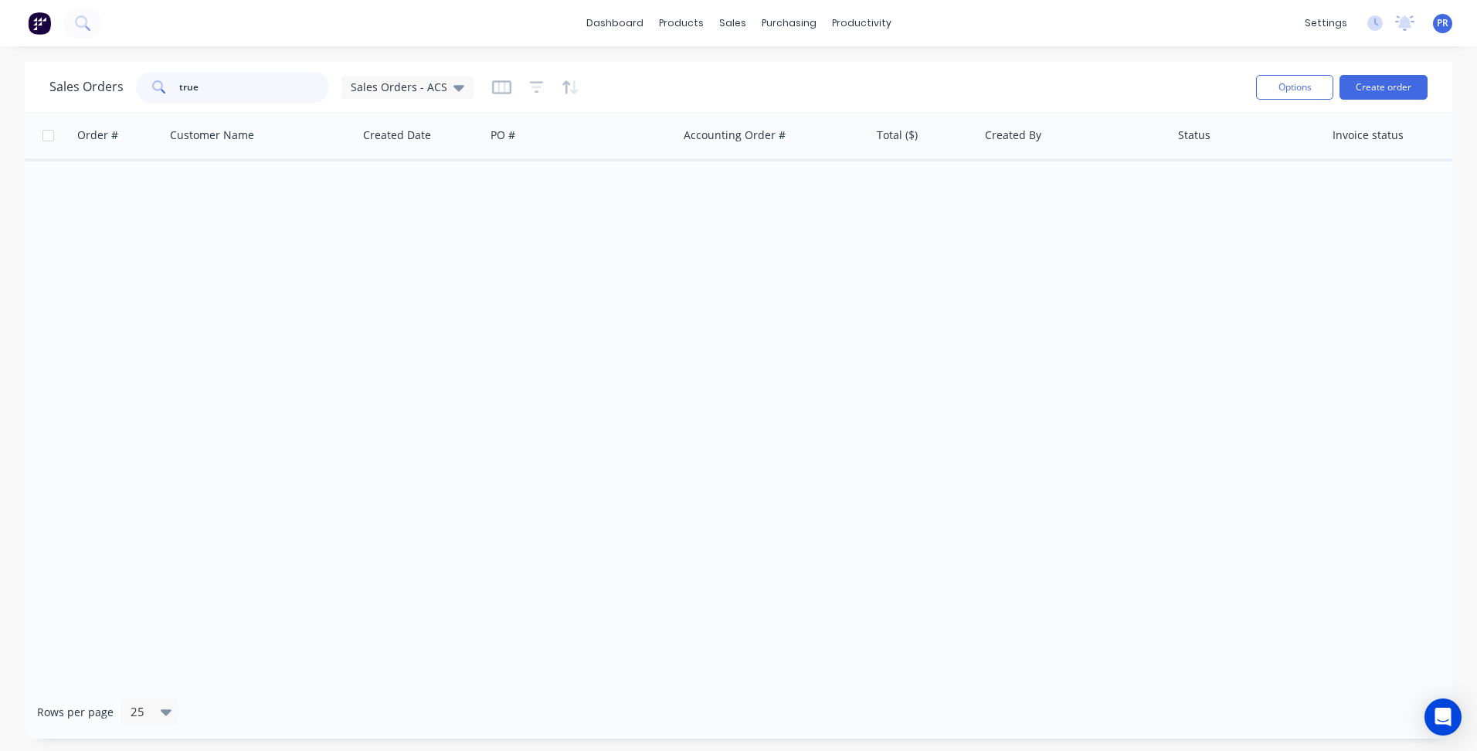
drag, startPoint x: 227, startPoint y: 85, endPoint x: 117, endPoint y: 87, distance: 110.5
click at [148, 85] on div "true" at bounding box center [232, 87] width 193 height 31
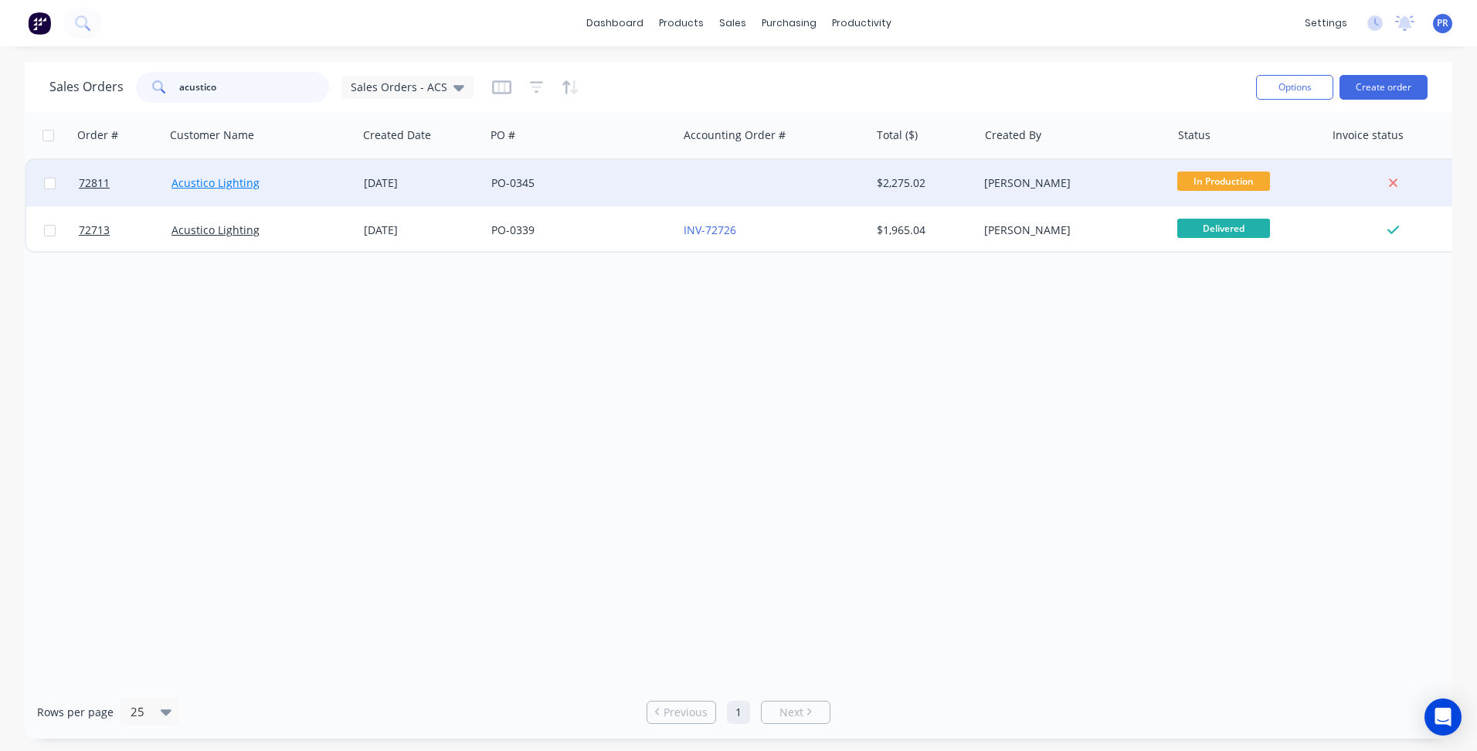
type input "acustico"
click at [230, 182] on link "Acustico Lighting" at bounding box center [216, 182] width 88 height 15
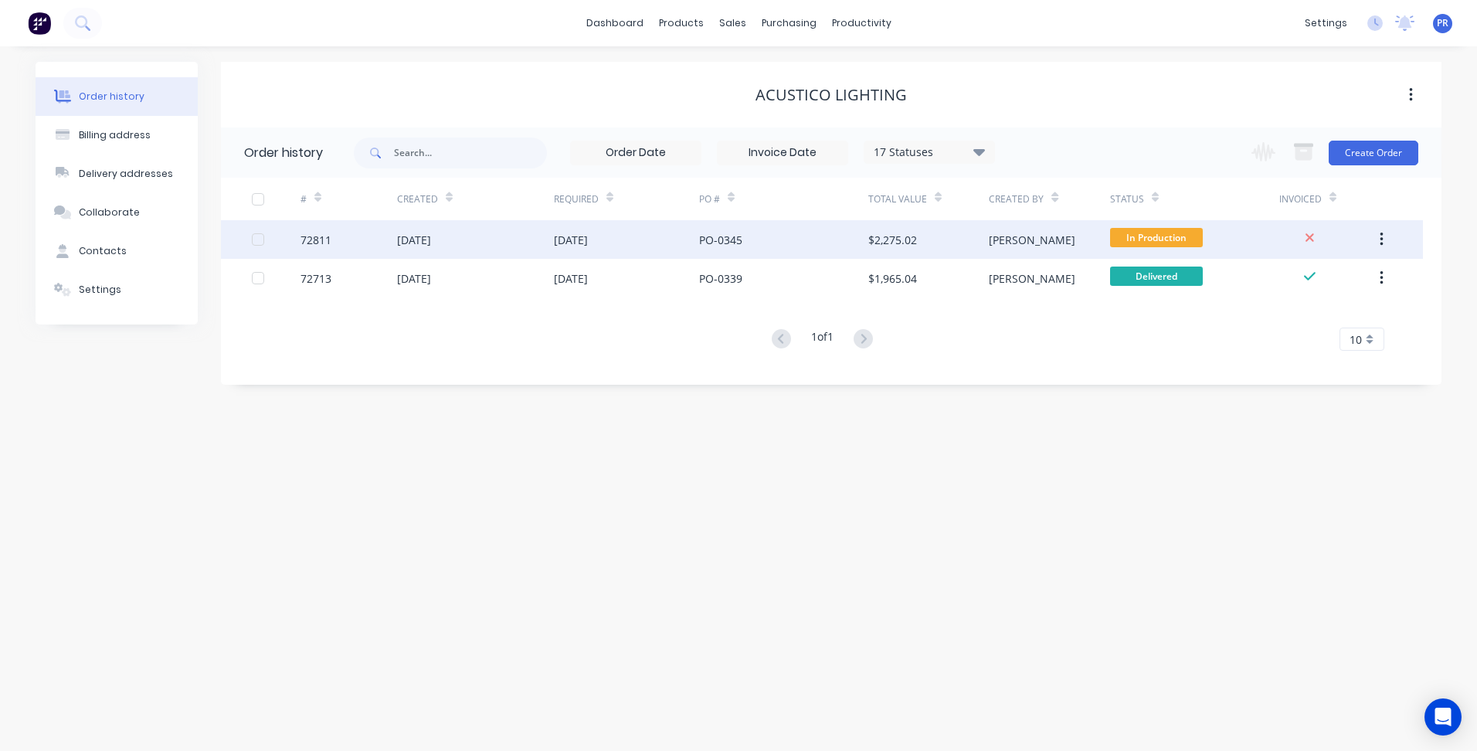
click at [431, 242] on div "[DATE]" at bounding box center [414, 240] width 34 height 16
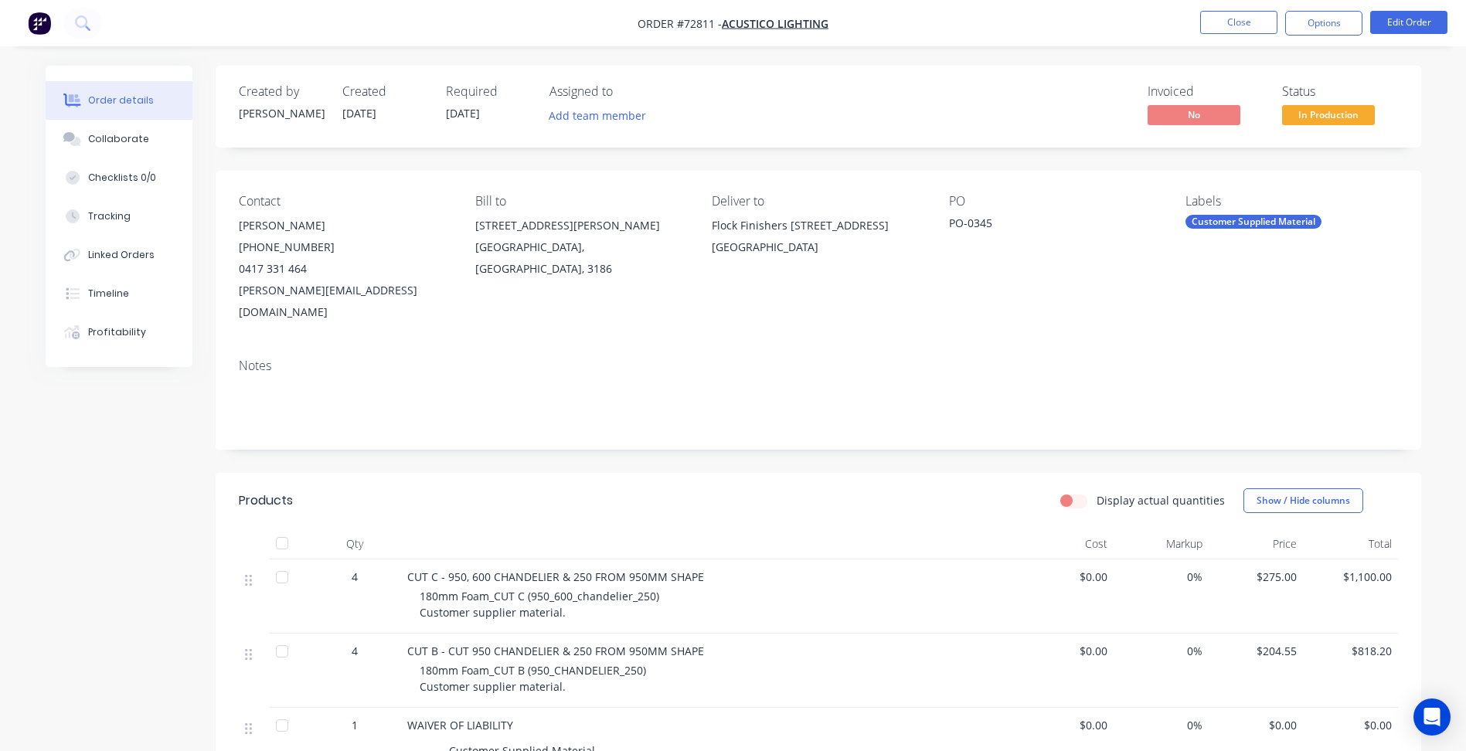
click at [214, 460] on div "Created by [PERSON_NAME] Created [DATE] Required [DATE] Assigned to Add team me…" at bounding box center [733, 630] width 1375 height 1129
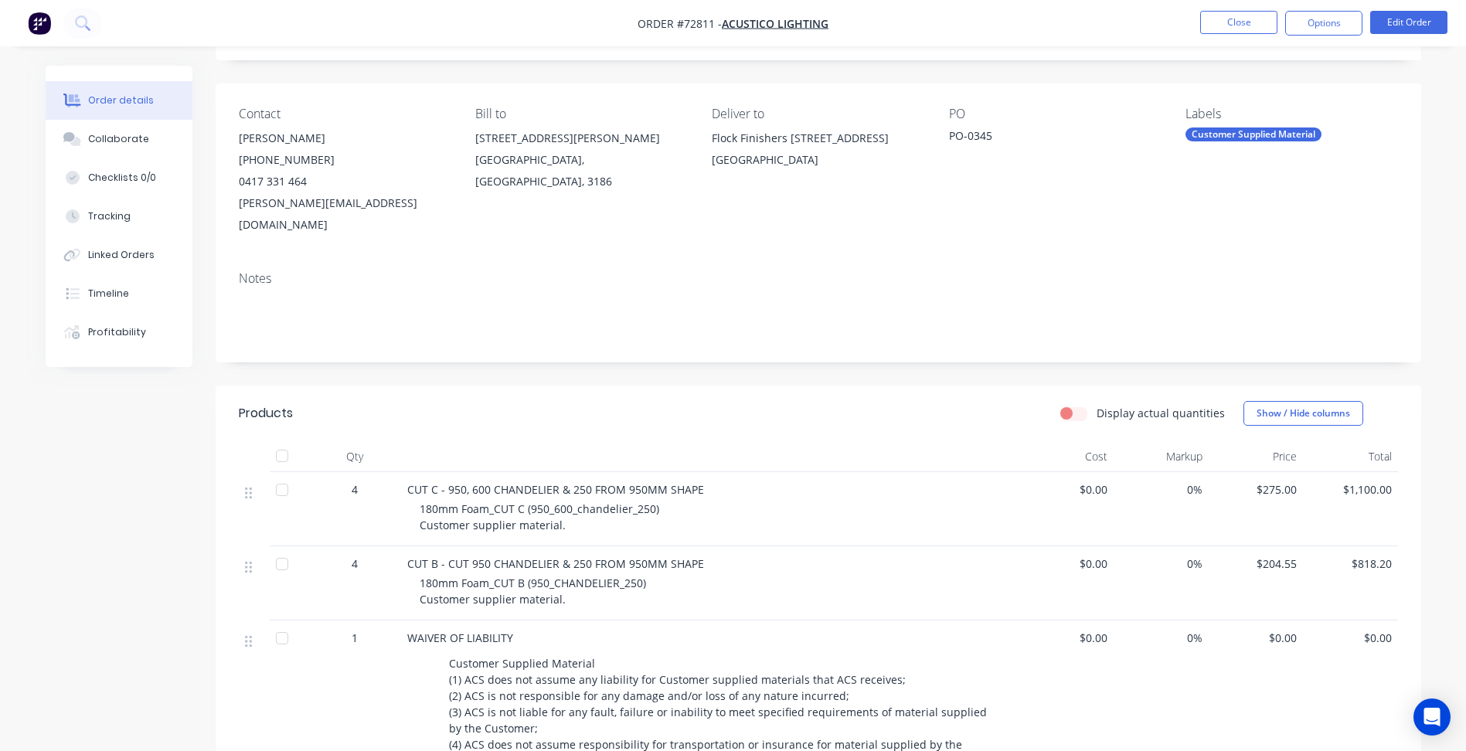
scroll to position [77, 0]
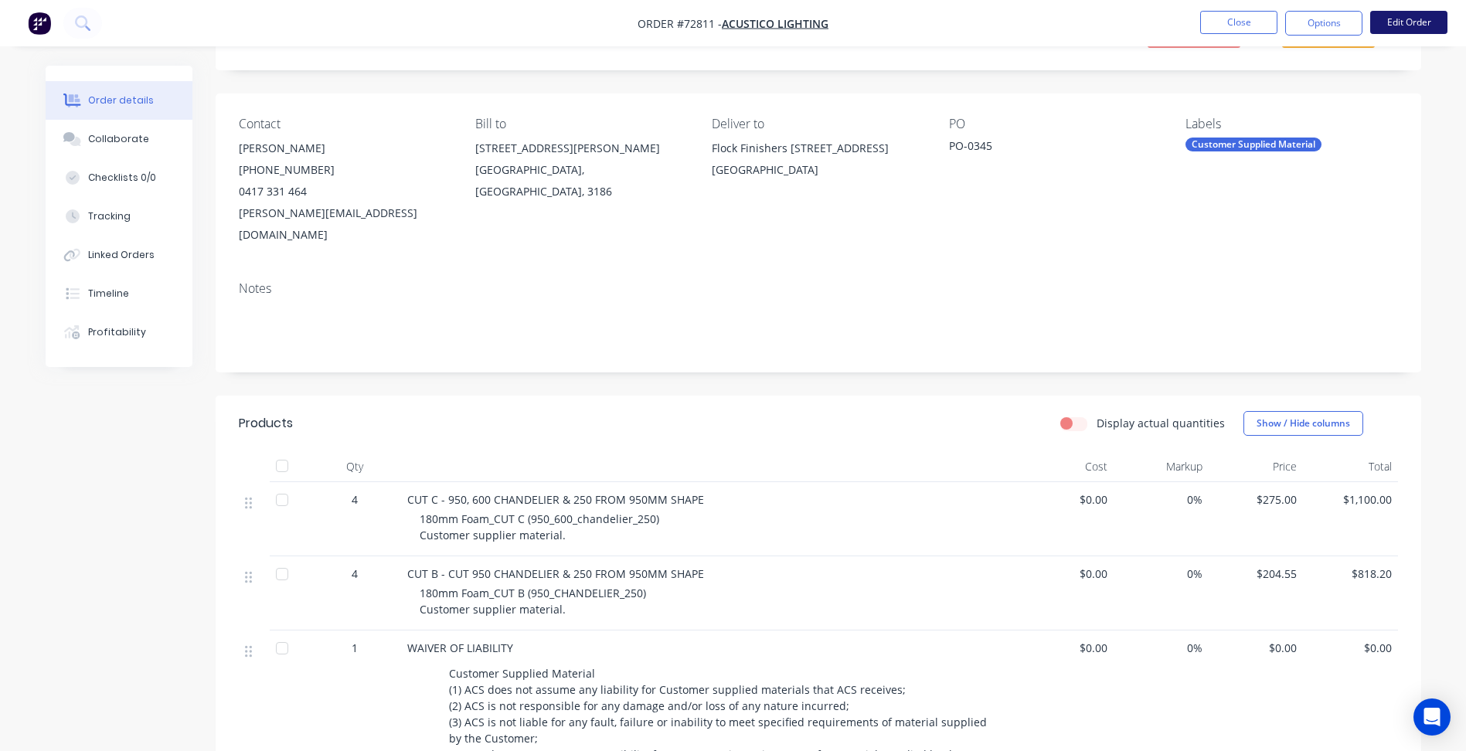
click at [1391, 20] on button "Edit Order" at bounding box center [1408, 22] width 77 height 23
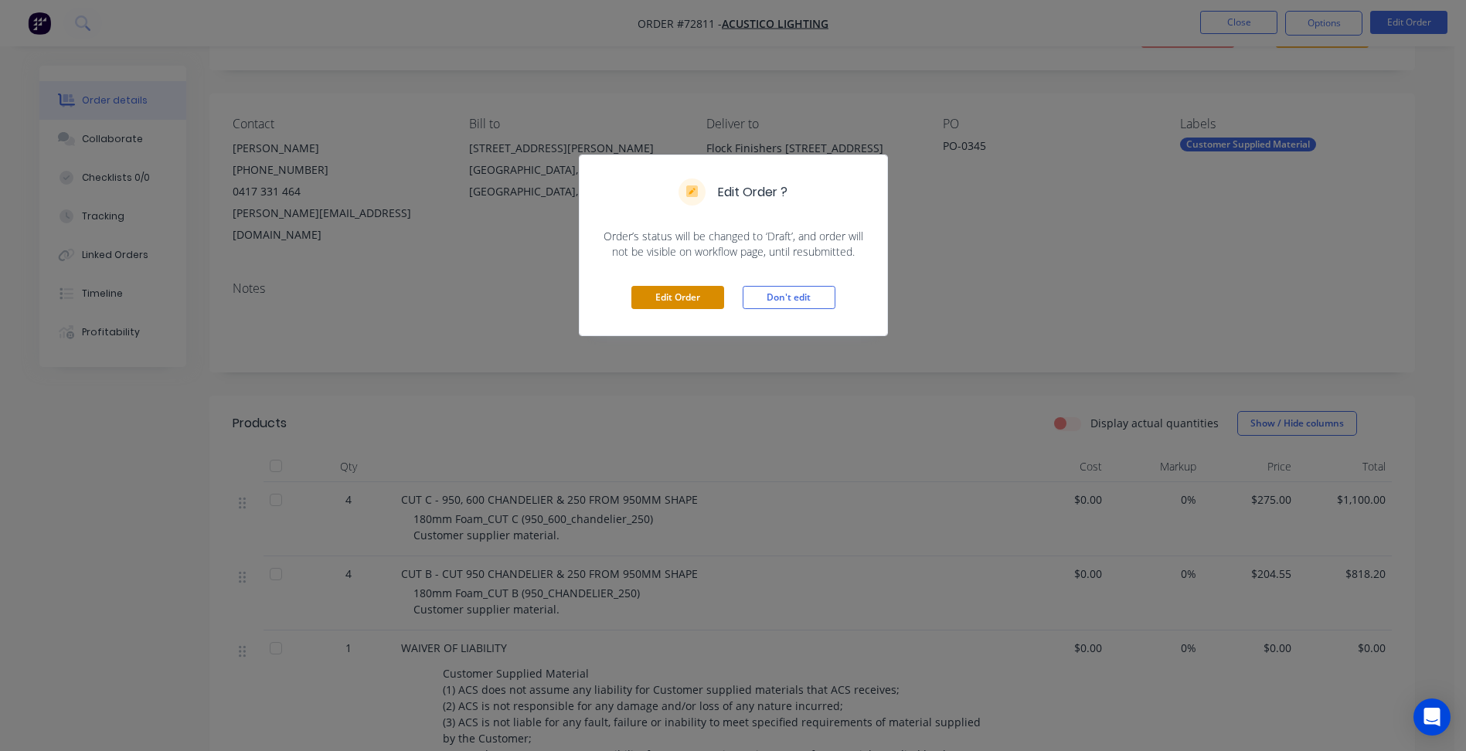
click at [711, 291] on button "Edit Order" at bounding box center [677, 297] width 93 height 23
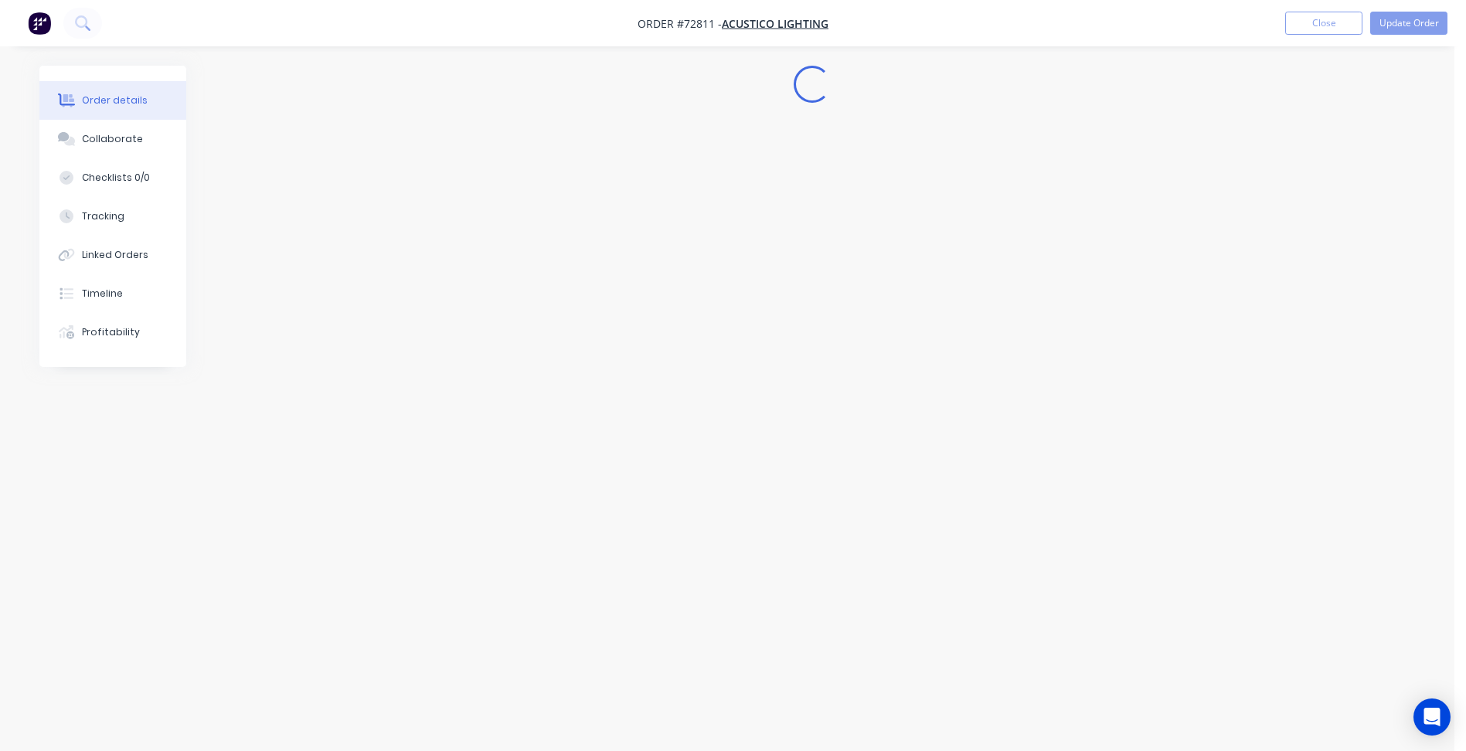
scroll to position [0, 0]
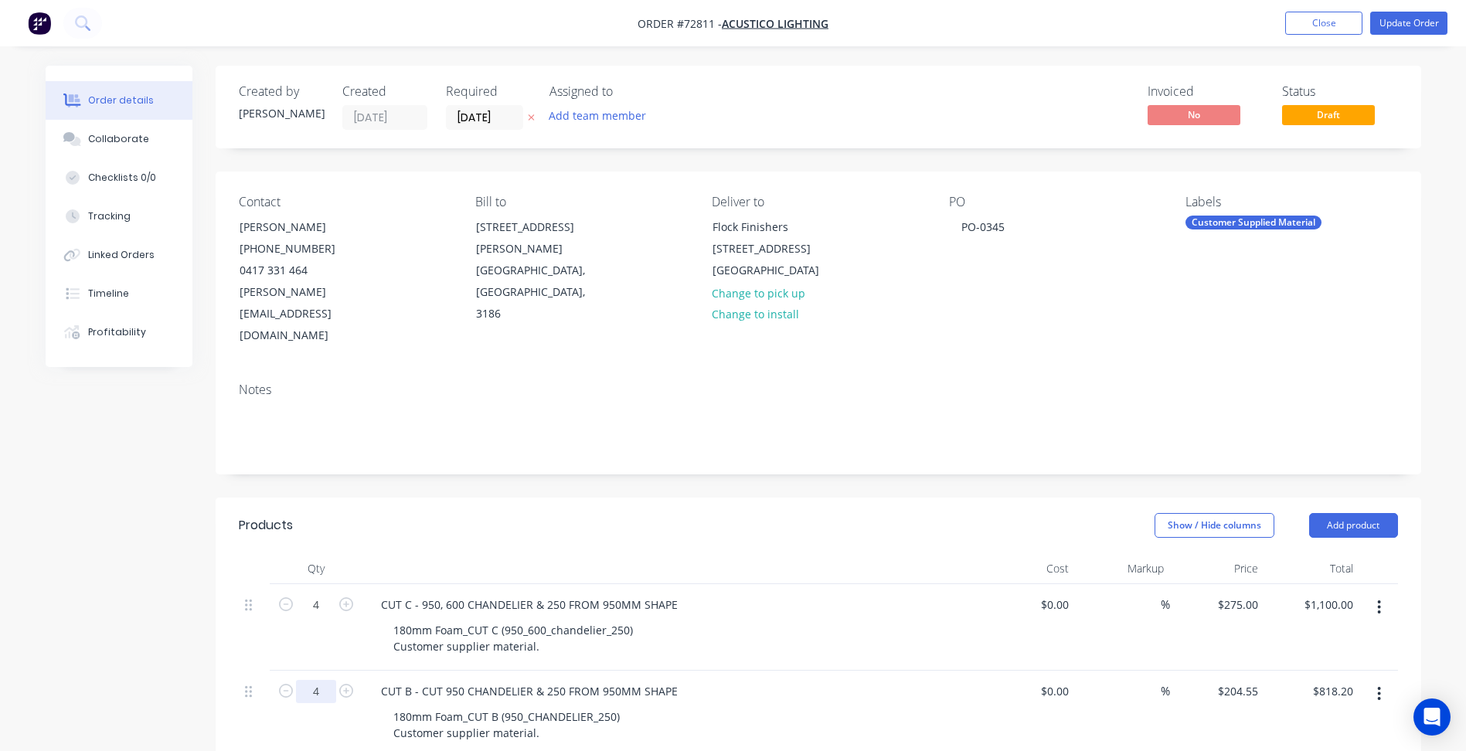
click at [317, 680] on input "4" at bounding box center [316, 691] width 40 height 23
type input "7"
type input "$1,431.85"
click at [323, 593] on input "4" at bounding box center [316, 604] width 40 height 23
type input "1"
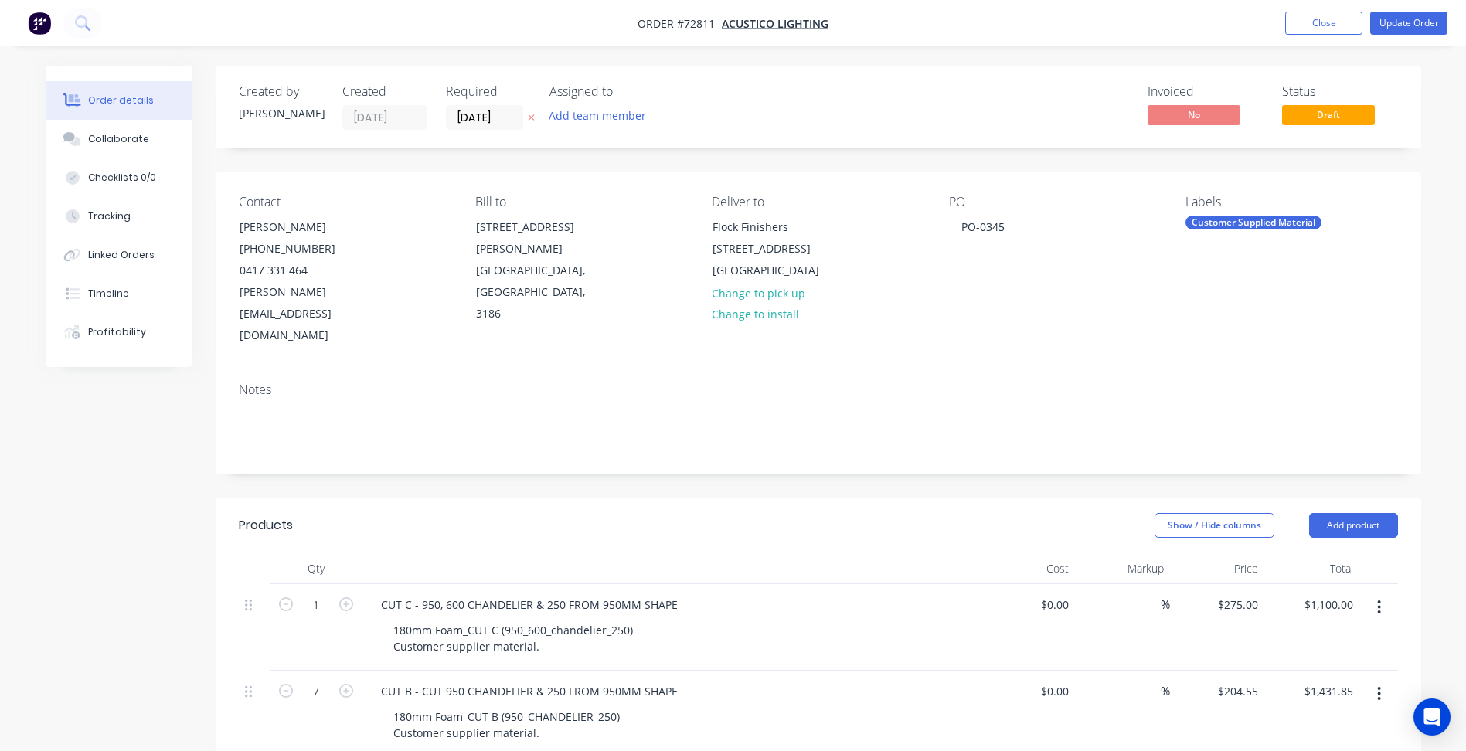
type input "$275.00"
click at [927, 382] on div "Notes" at bounding box center [818, 389] width 1159 height 15
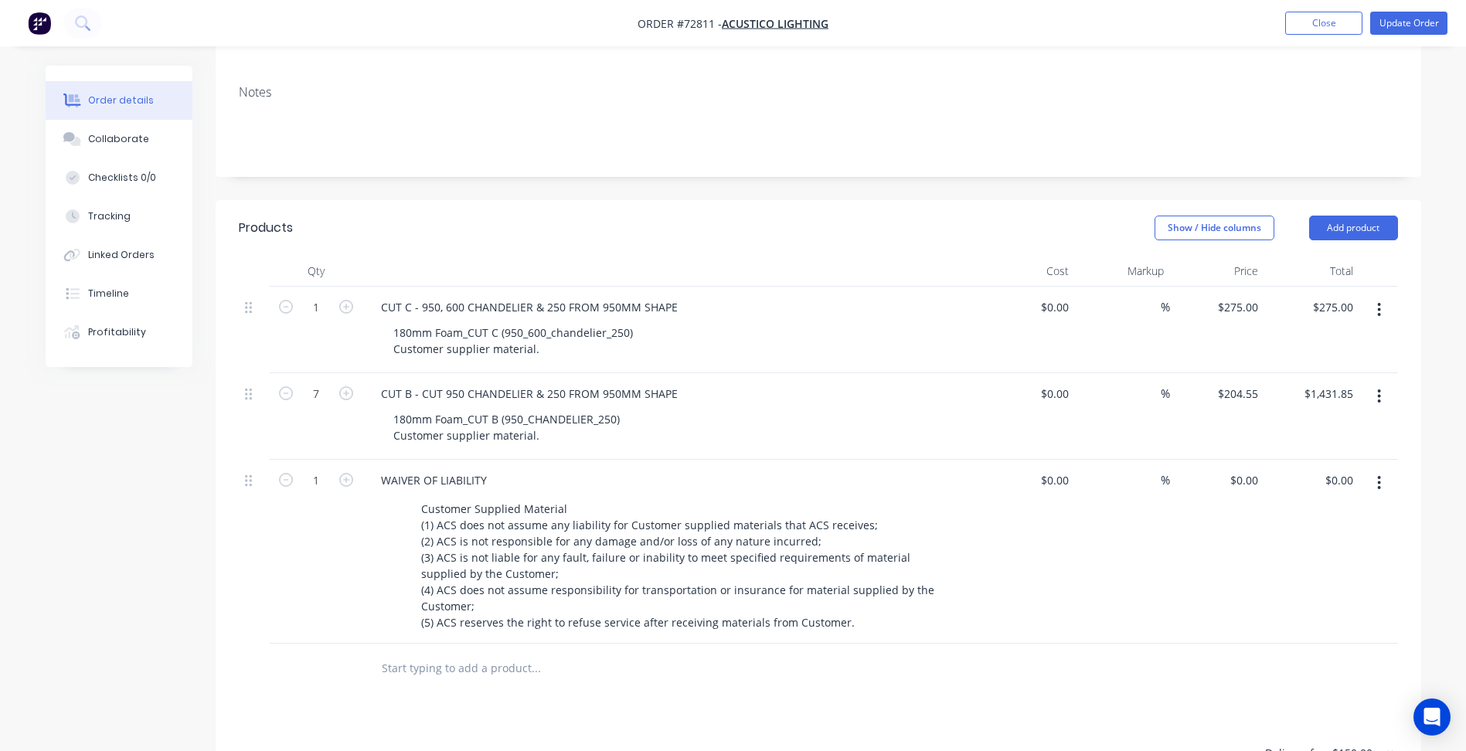
scroll to position [464, 0]
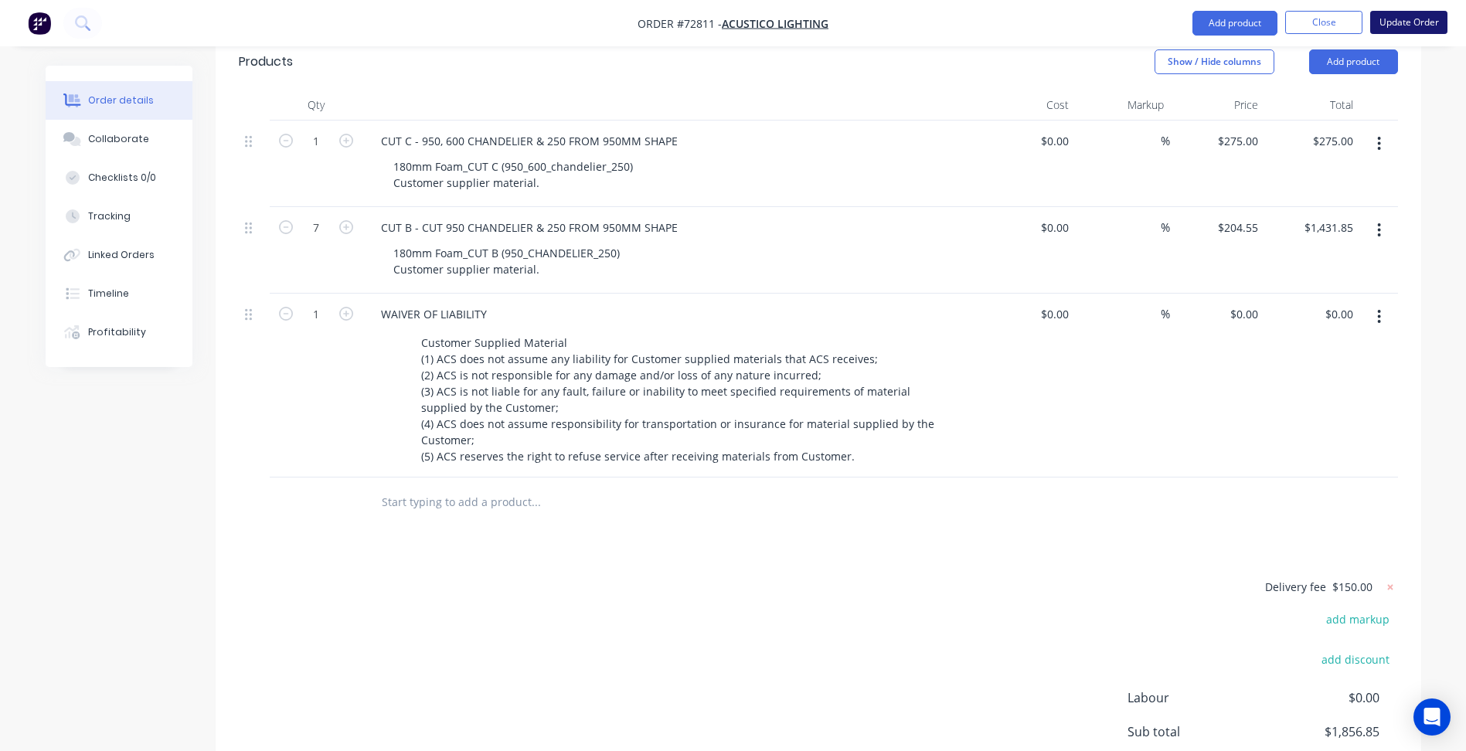
drag, startPoint x: 1424, startPoint y: 11, endPoint x: 1415, endPoint y: 13, distance: 9.6
click at [1423, 11] on button "Update Order" at bounding box center [1408, 22] width 77 height 23
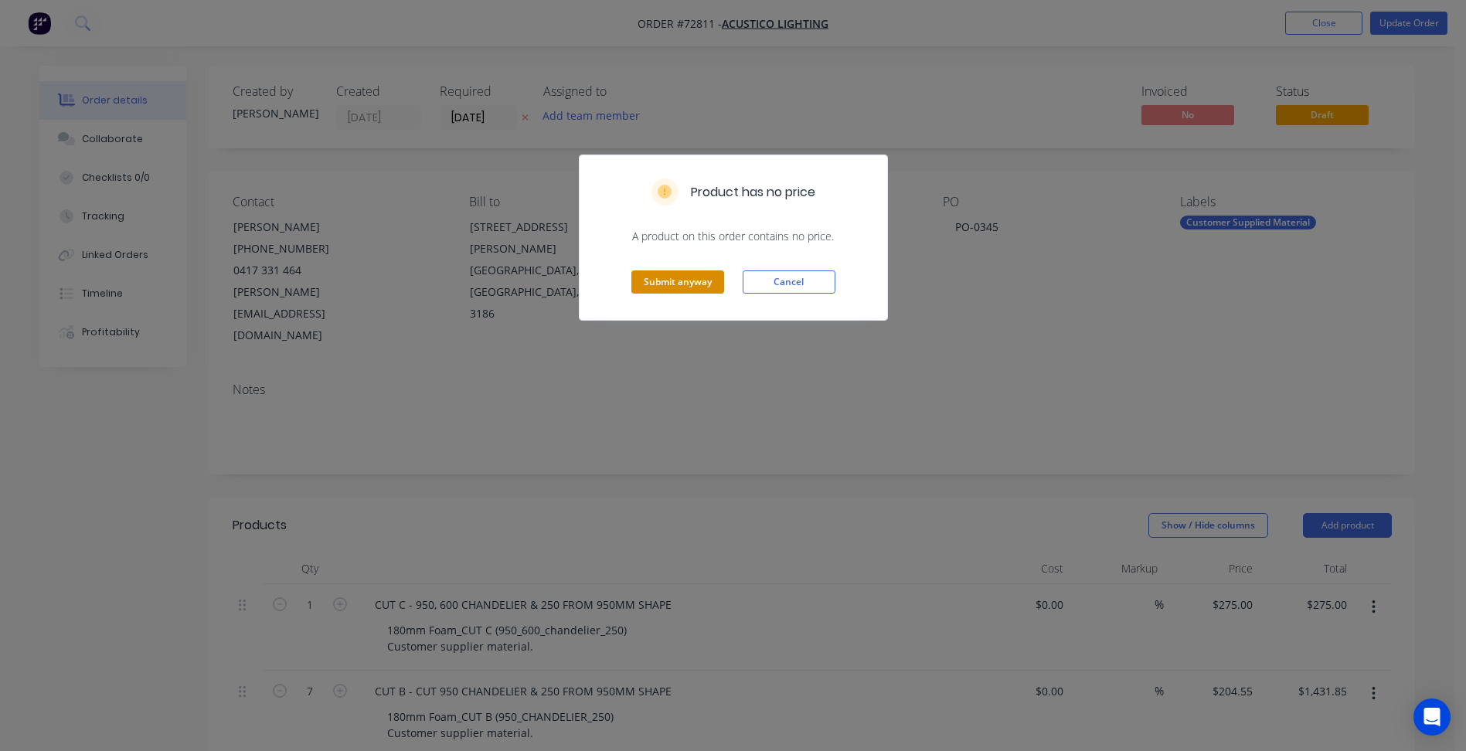
click at [671, 292] on button "Submit anyway" at bounding box center [677, 281] width 93 height 23
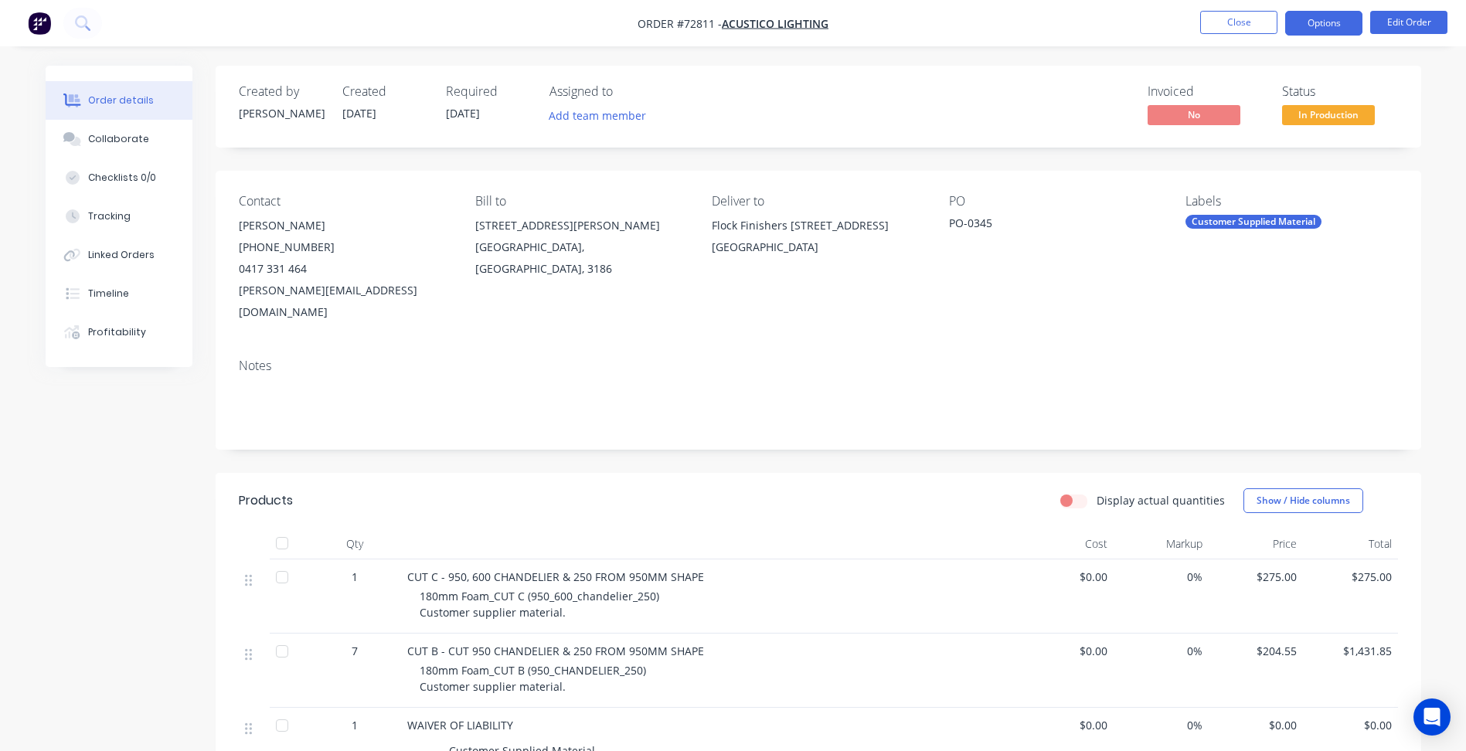
click at [1322, 32] on button "Options" at bounding box center [1323, 23] width 77 height 25
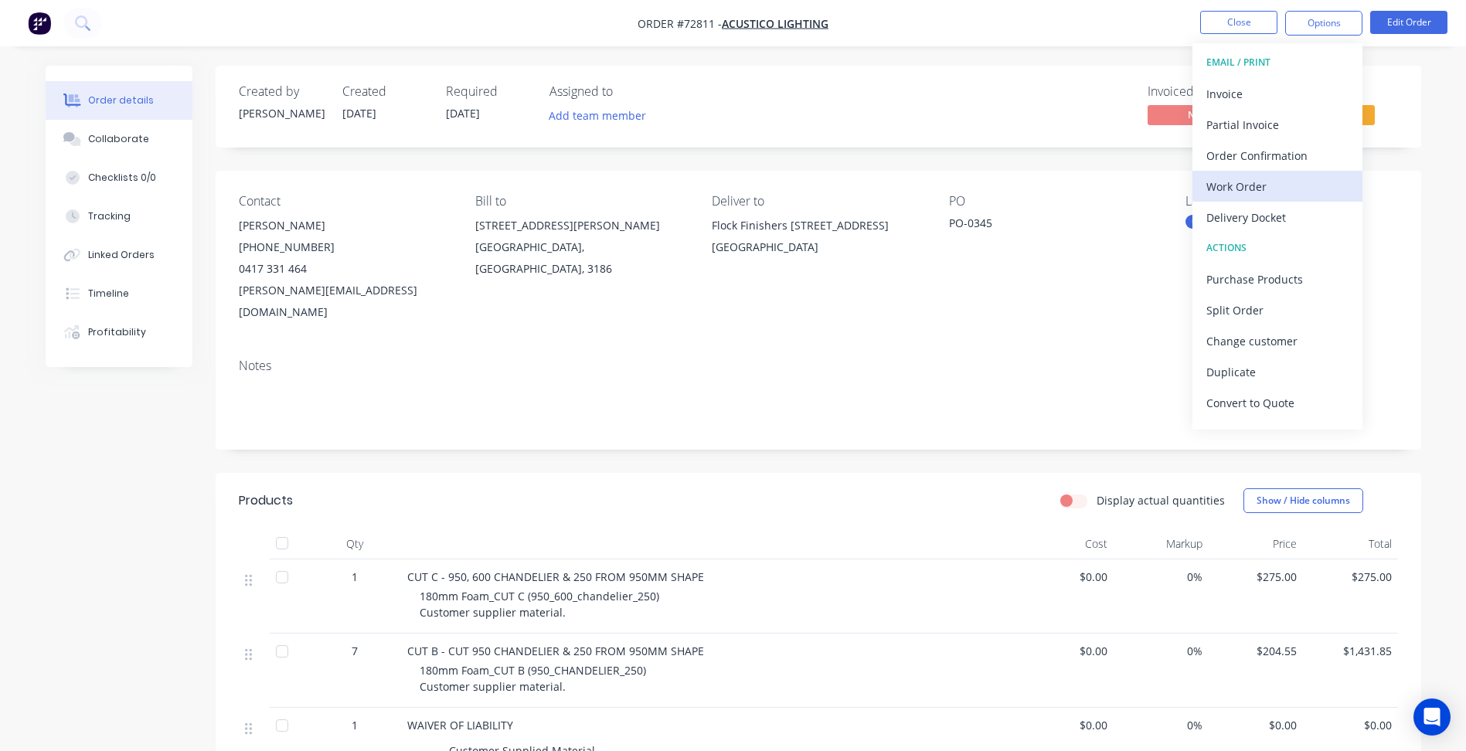
click at [1242, 182] on div "Work Order" at bounding box center [1277, 186] width 142 height 22
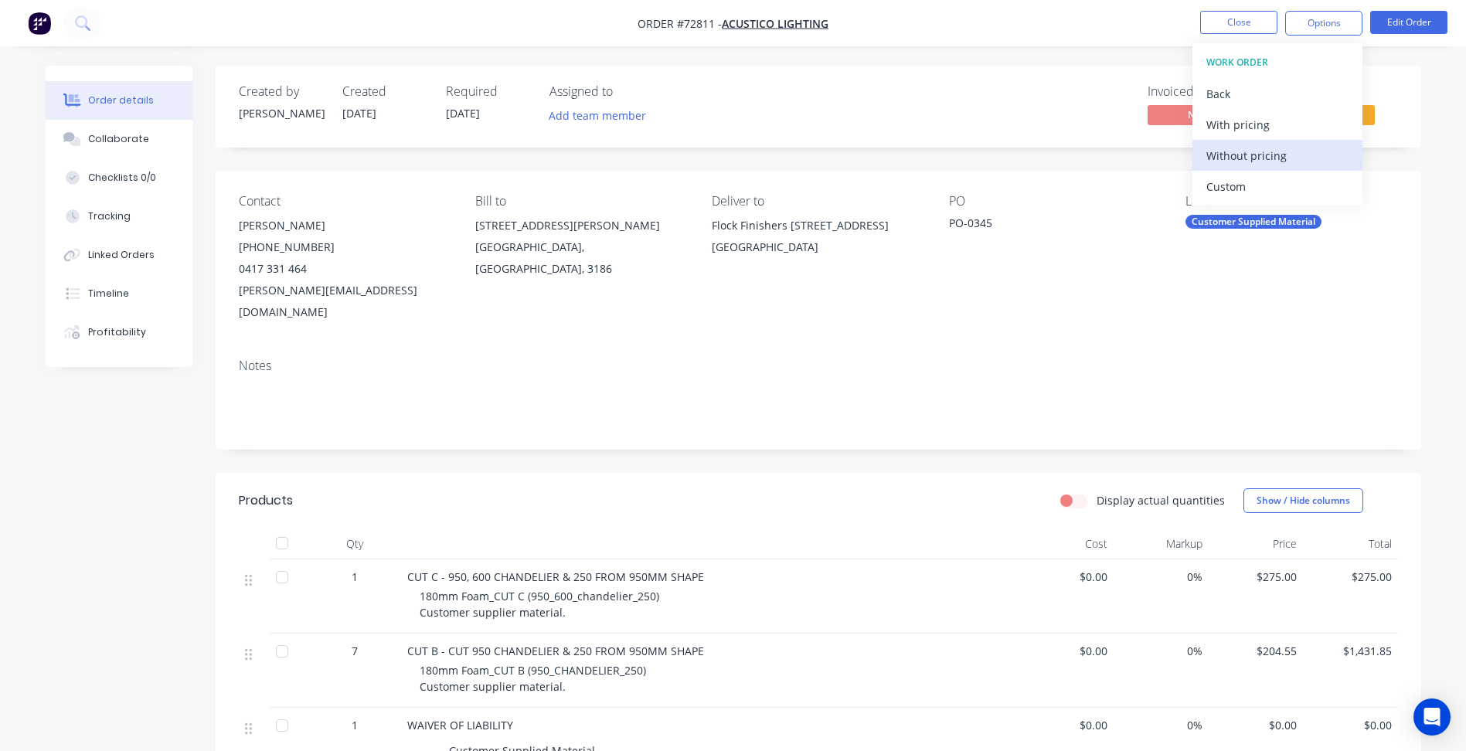
click at [1248, 160] on div "Without pricing" at bounding box center [1277, 155] width 142 height 22
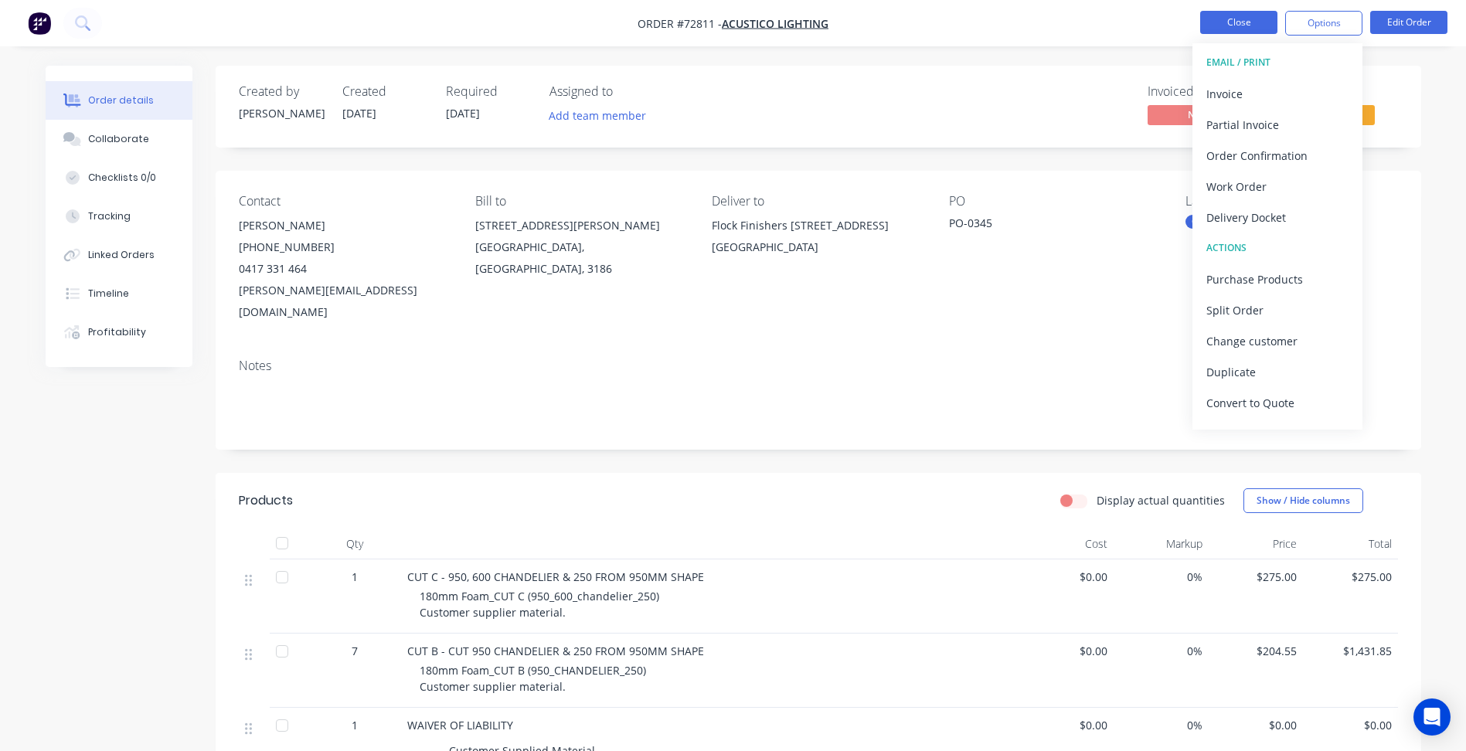
click at [1239, 15] on button "Close" at bounding box center [1238, 22] width 77 height 23
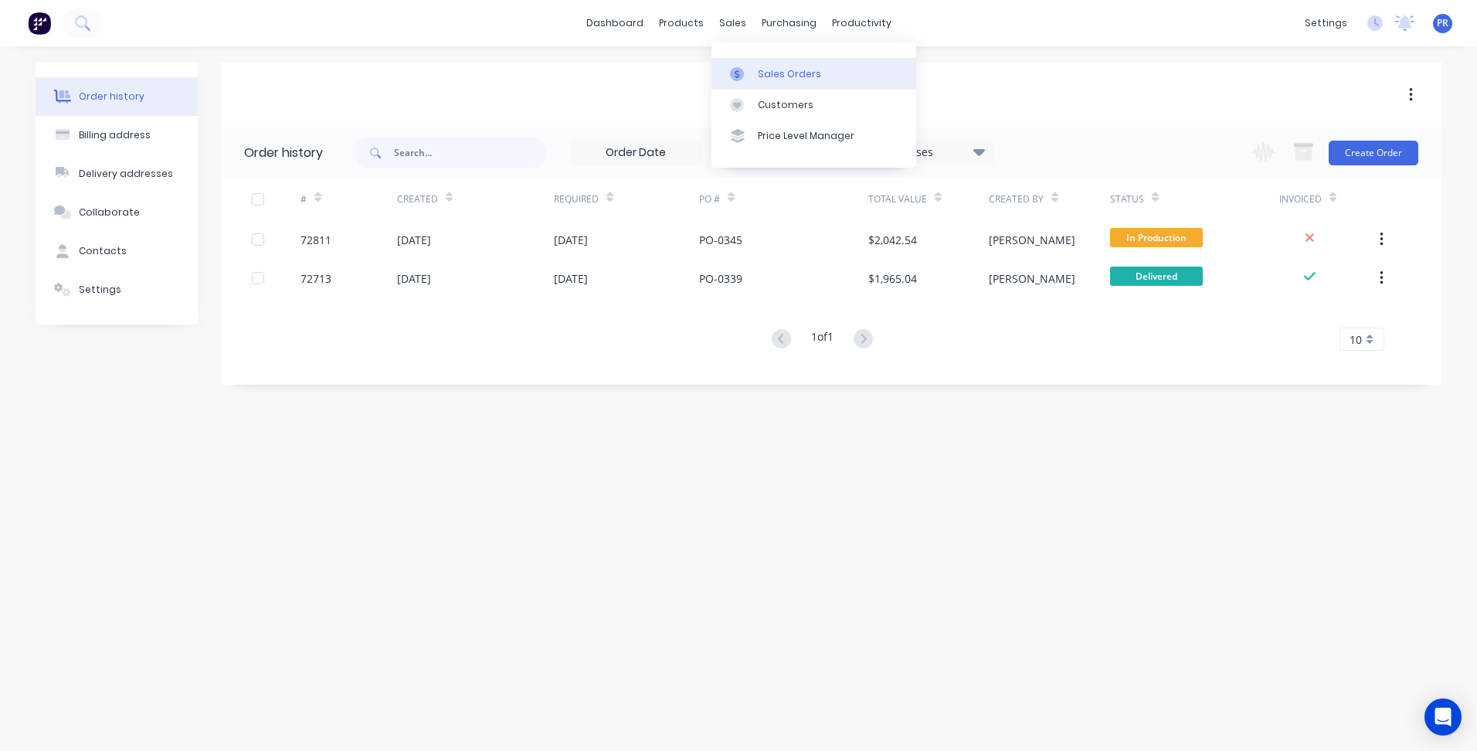
click at [758, 73] on div "Sales Orders" at bounding box center [789, 74] width 63 height 14
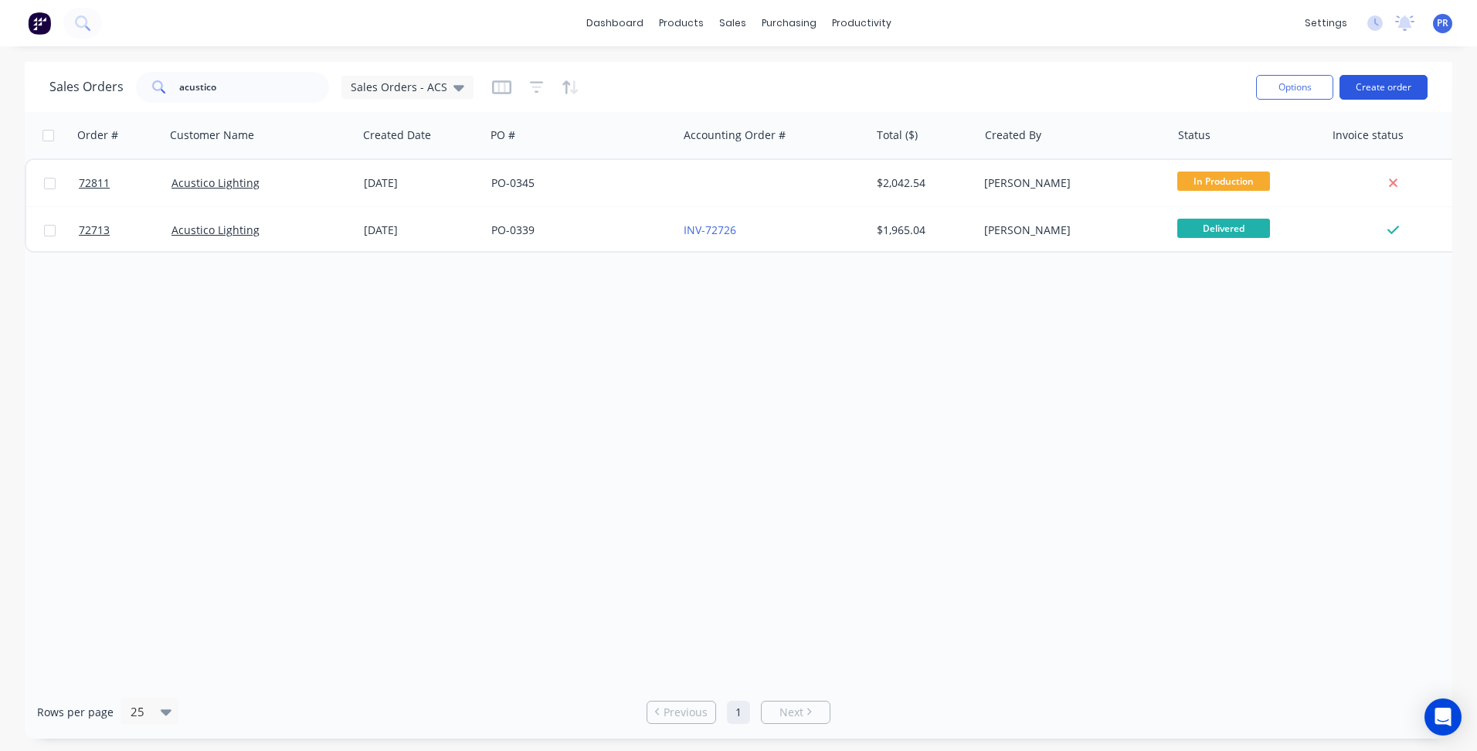
click at [1377, 84] on button "Create order" at bounding box center [1384, 87] width 88 height 25
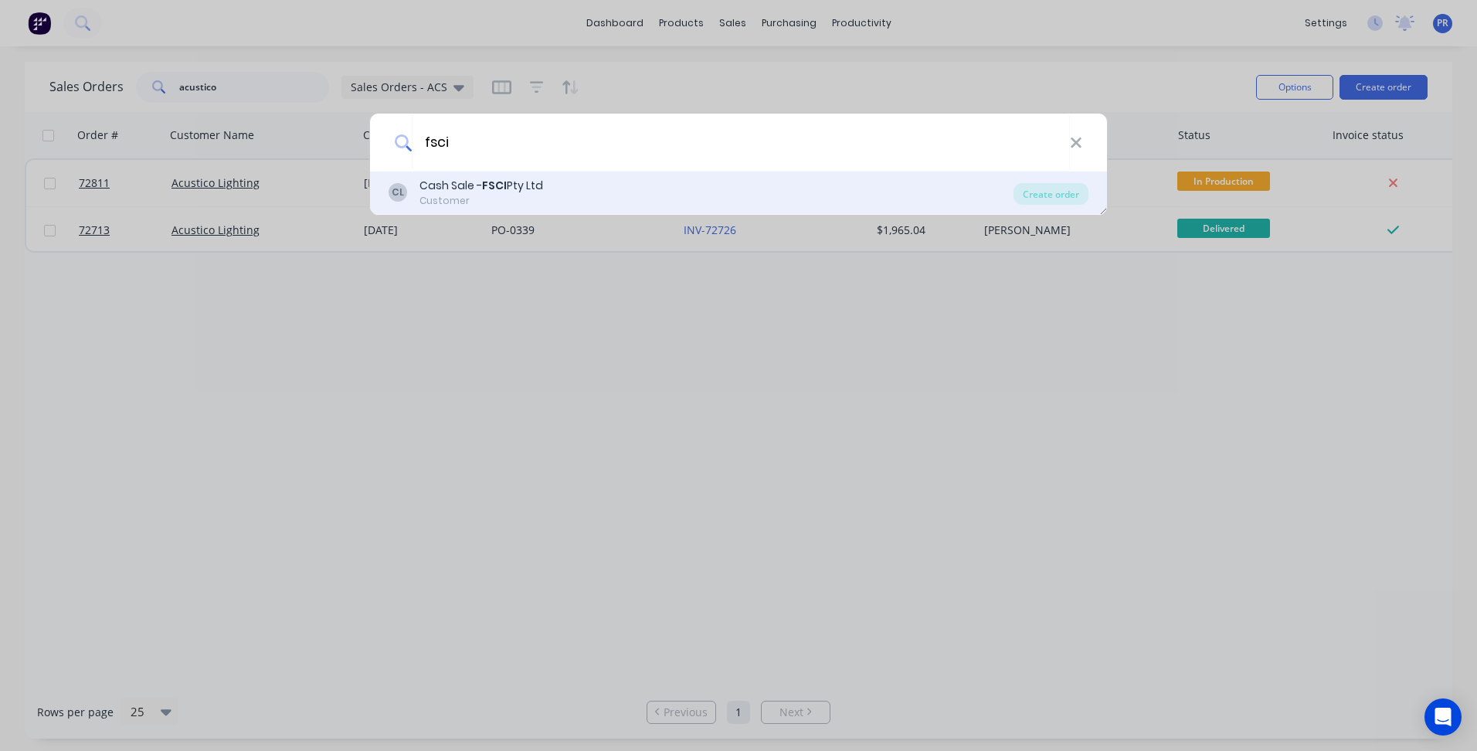
type input "fsci"
click at [527, 195] on div "Customer" at bounding box center [482, 201] width 124 height 14
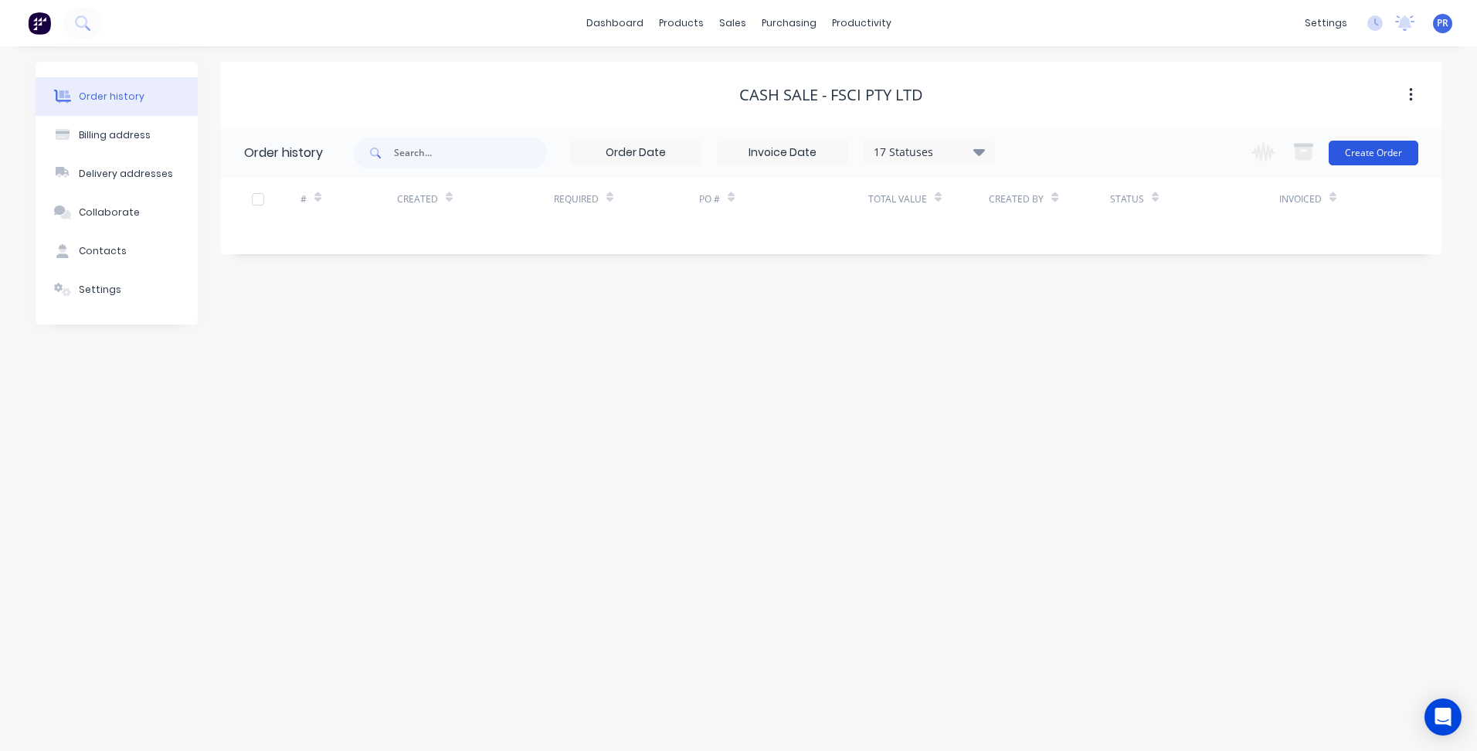
click at [1371, 157] on button "Create Order" at bounding box center [1374, 153] width 90 height 25
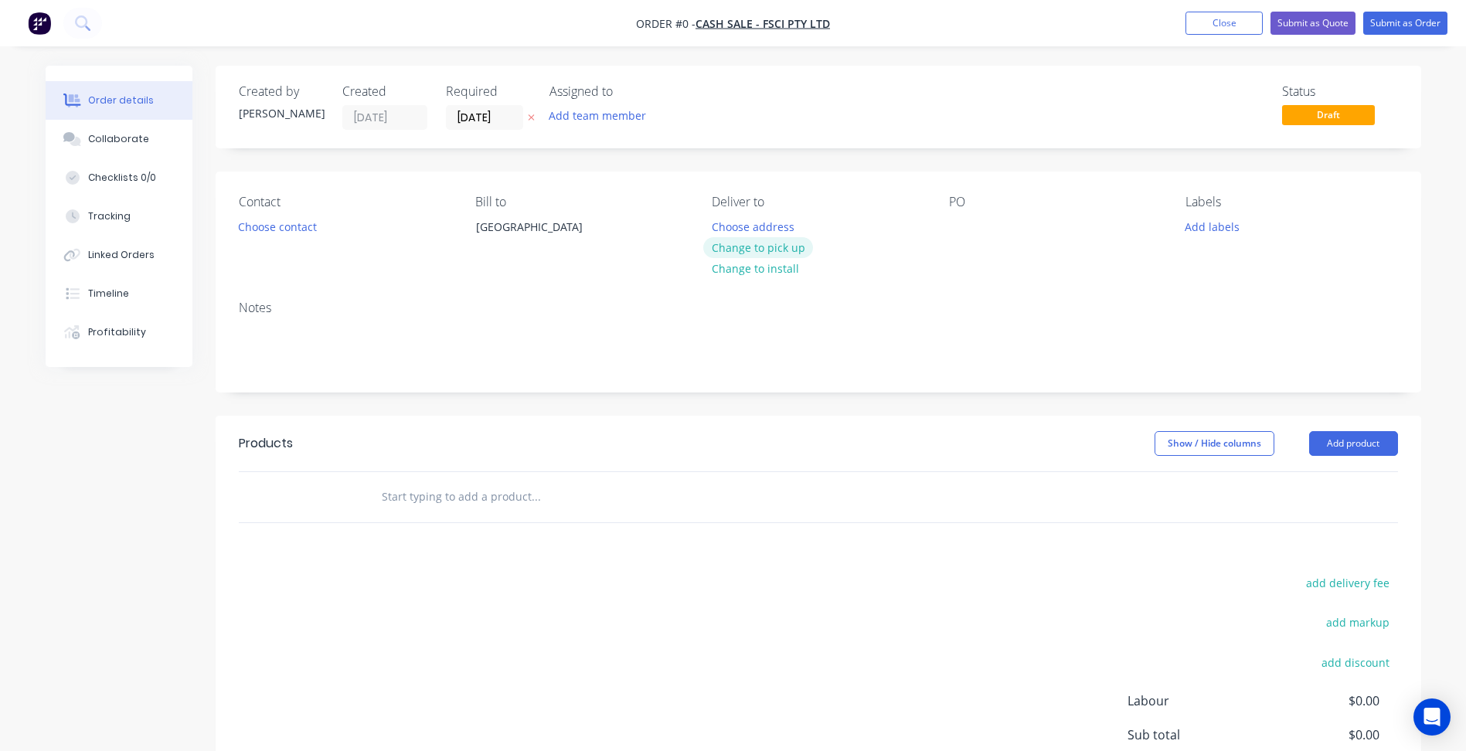
click at [766, 248] on button "Change to pick up" at bounding box center [758, 247] width 110 height 21
click at [298, 228] on button "Choose contact" at bounding box center [276, 226] width 95 height 21
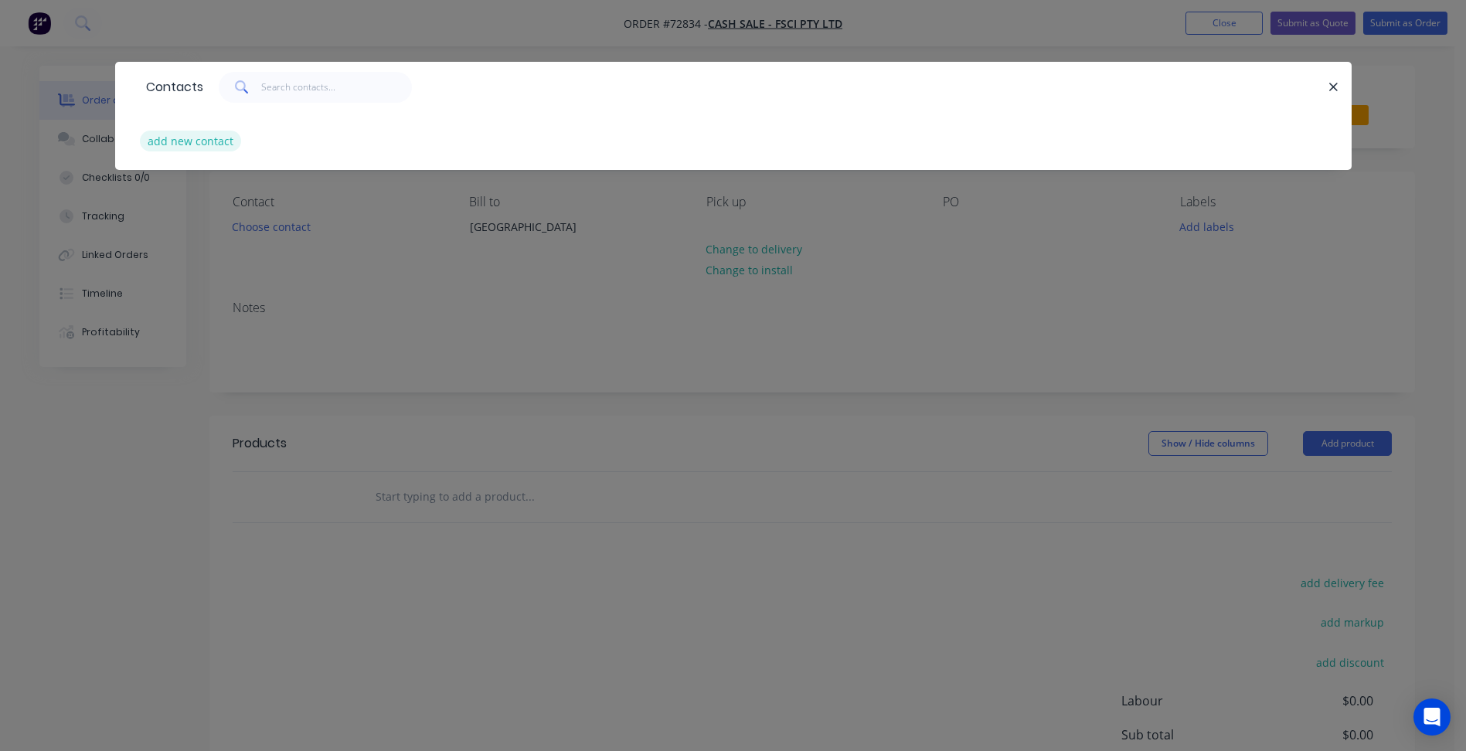
click at [210, 148] on button "add new contact" at bounding box center [191, 141] width 102 height 21
select select "AU"
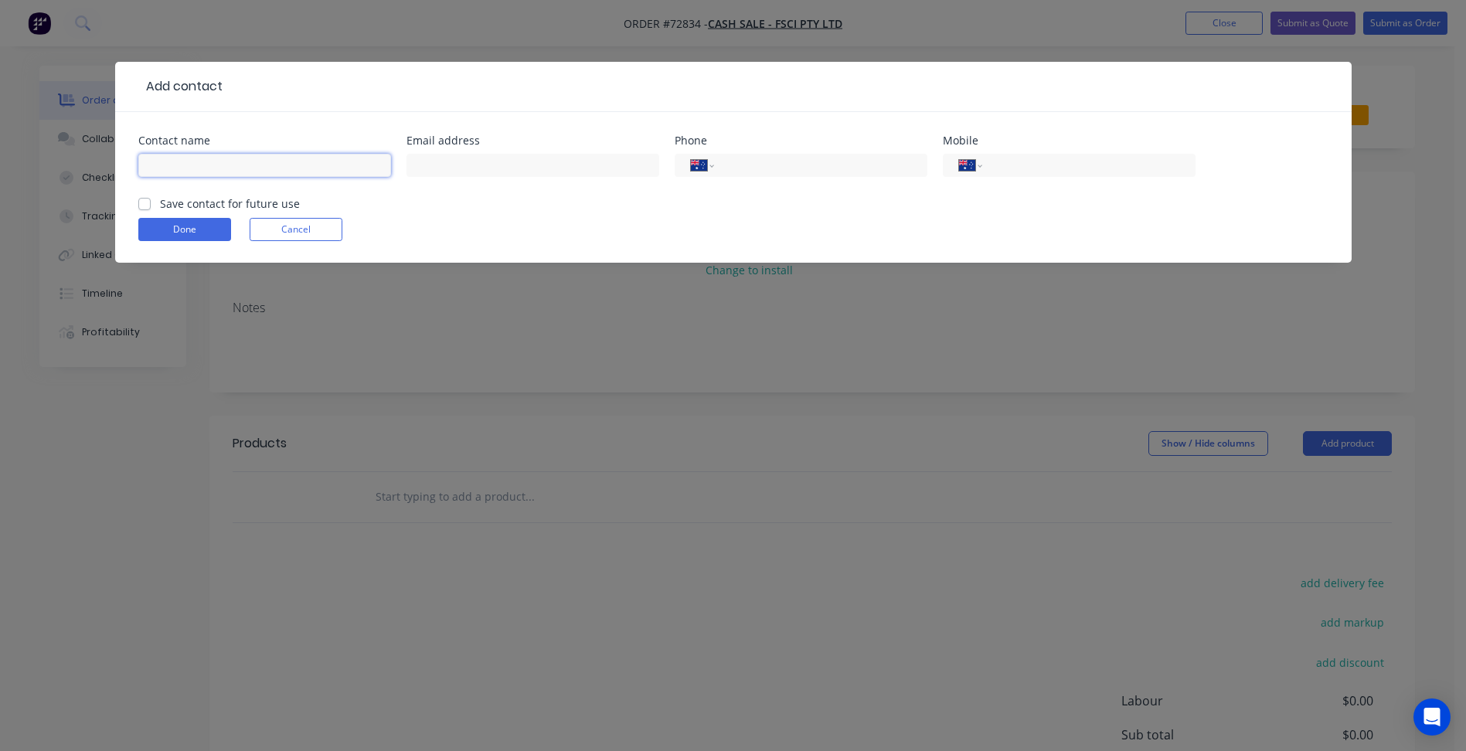
click at [206, 156] on input "text" at bounding box center [264, 165] width 253 height 23
type input "[PERSON_NAME]"
click at [447, 168] on input "text" at bounding box center [532, 165] width 253 height 23
paste input "[EMAIL_ADDRESS][DOMAIN_NAME]"
type input "[EMAIL_ADDRESS][DOMAIN_NAME]"
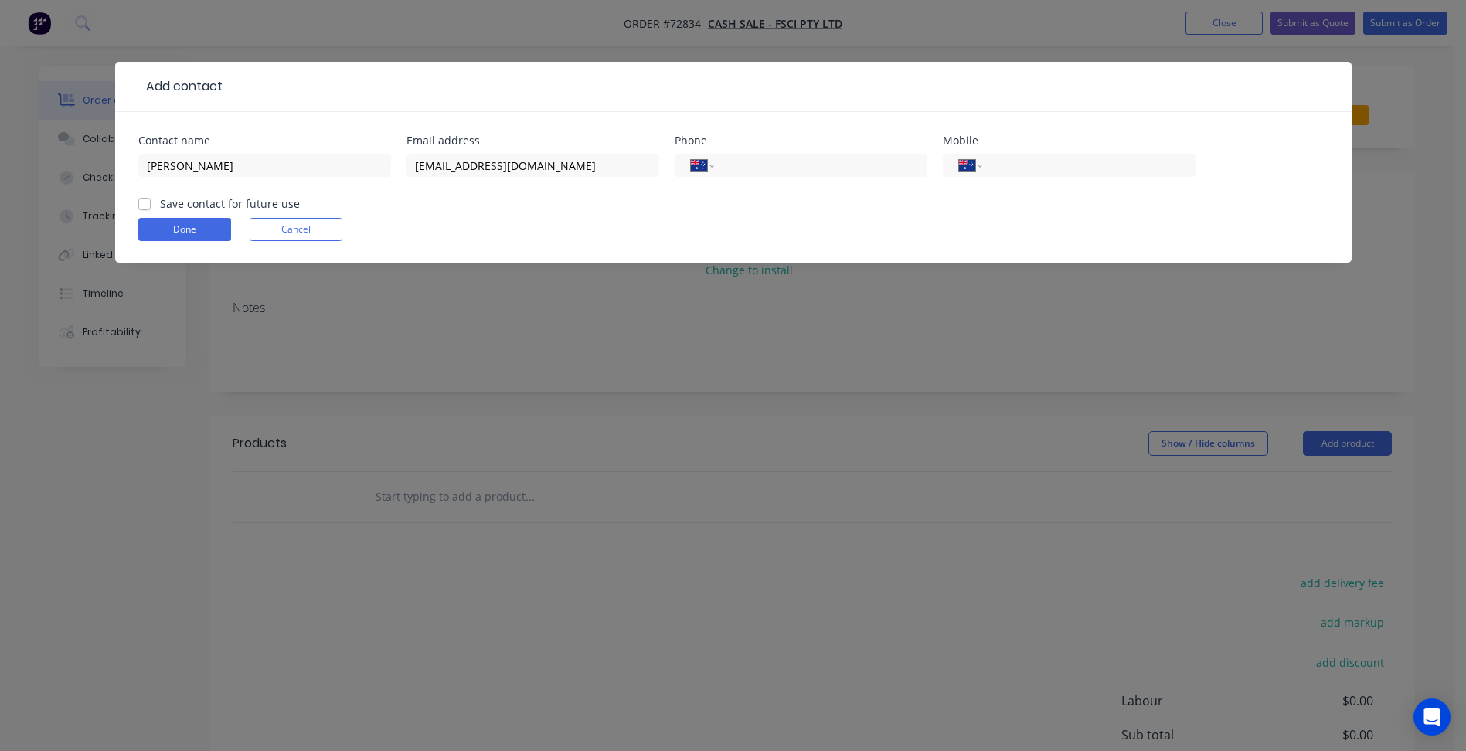
click at [1043, 178] on div "International [GEOGRAPHIC_DATA] [GEOGRAPHIC_DATA] [GEOGRAPHIC_DATA] [GEOGRAPHIC…" at bounding box center [1069, 173] width 253 height 46
click at [1024, 170] on input "tel" at bounding box center [1085, 166] width 185 height 18
type input "0476 761 747"
click at [249, 202] on label "Save contact for future use" at bounding box center [230, 203] width 140 height 16
click at [151, 202] on input "Save contact for future use" at bounding box center [144, 202] width 12 height 15
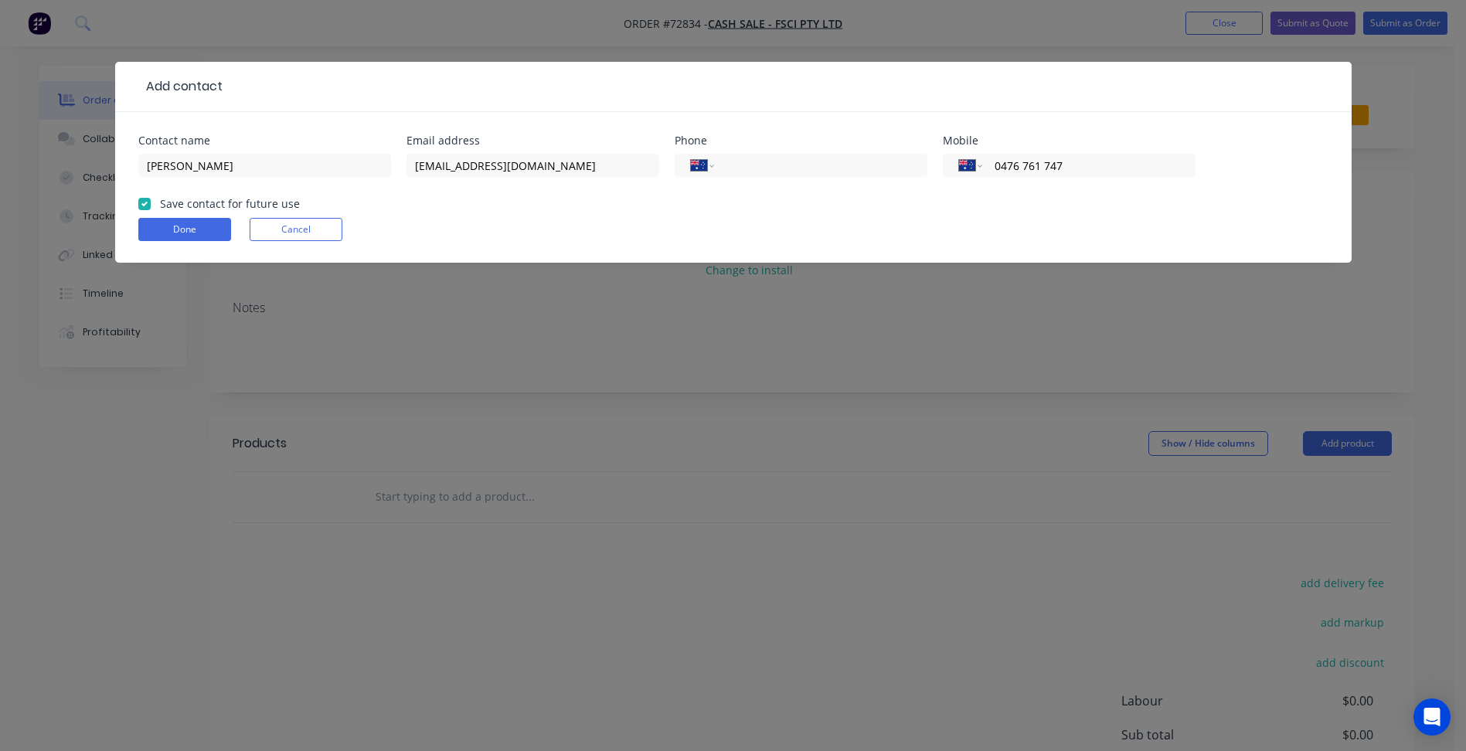
checkbox input "true"
click at [194, 226] on button "Done" at bounding box center [184, 229] width 93 height 23
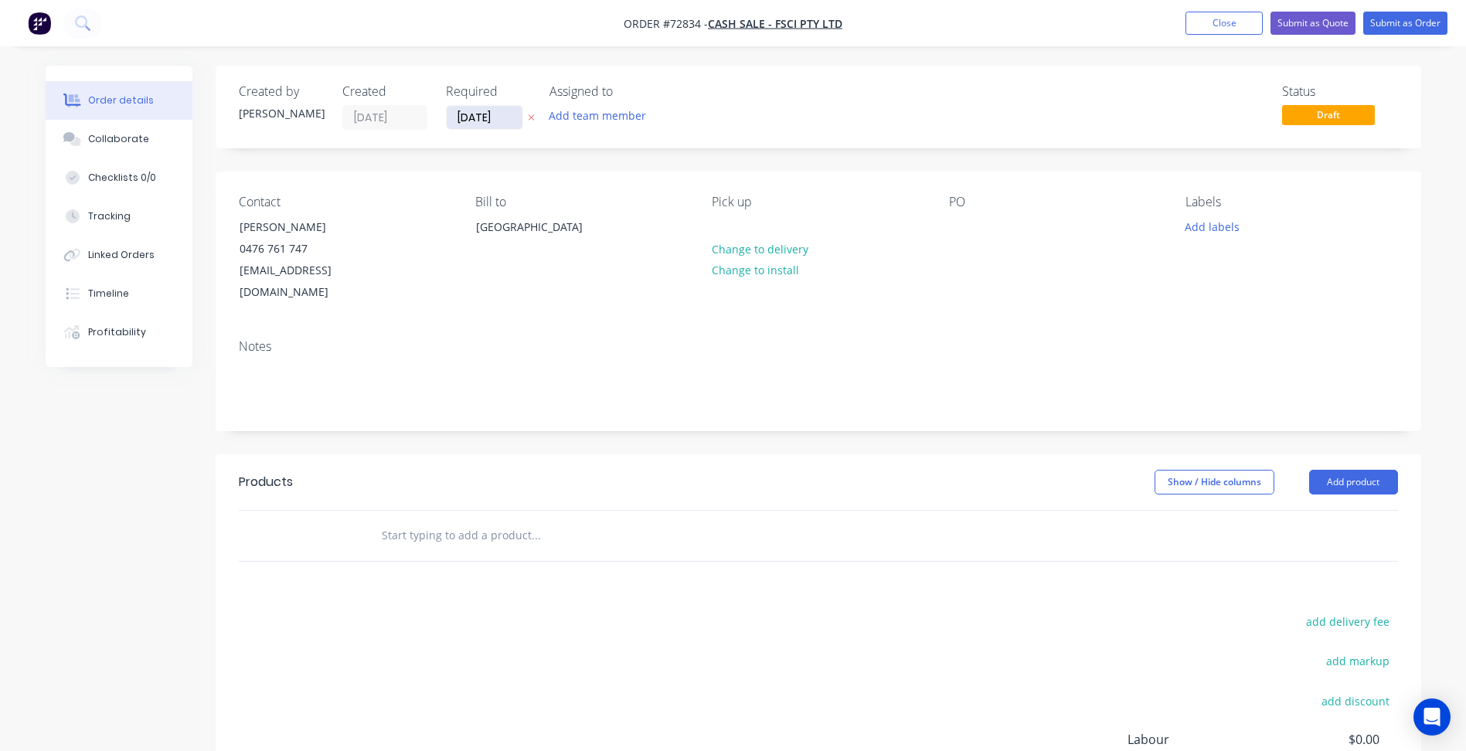
click at [478, 118] on input "[DATE]" at bounding box center [485, 117] width 76 height 23
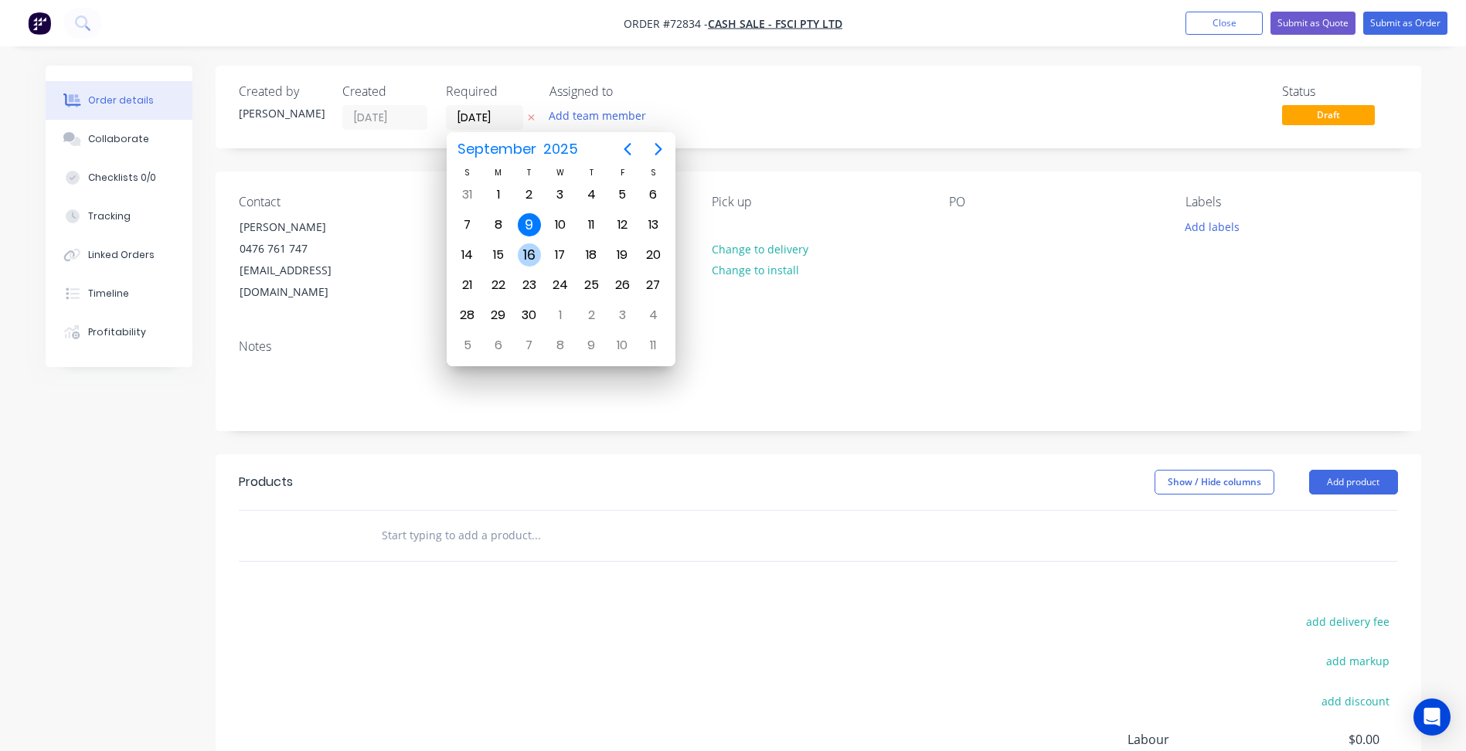
click at [523, 252] on div "16" at bounding box center [529, 254] width 23 height 23
type input "[DATE]"
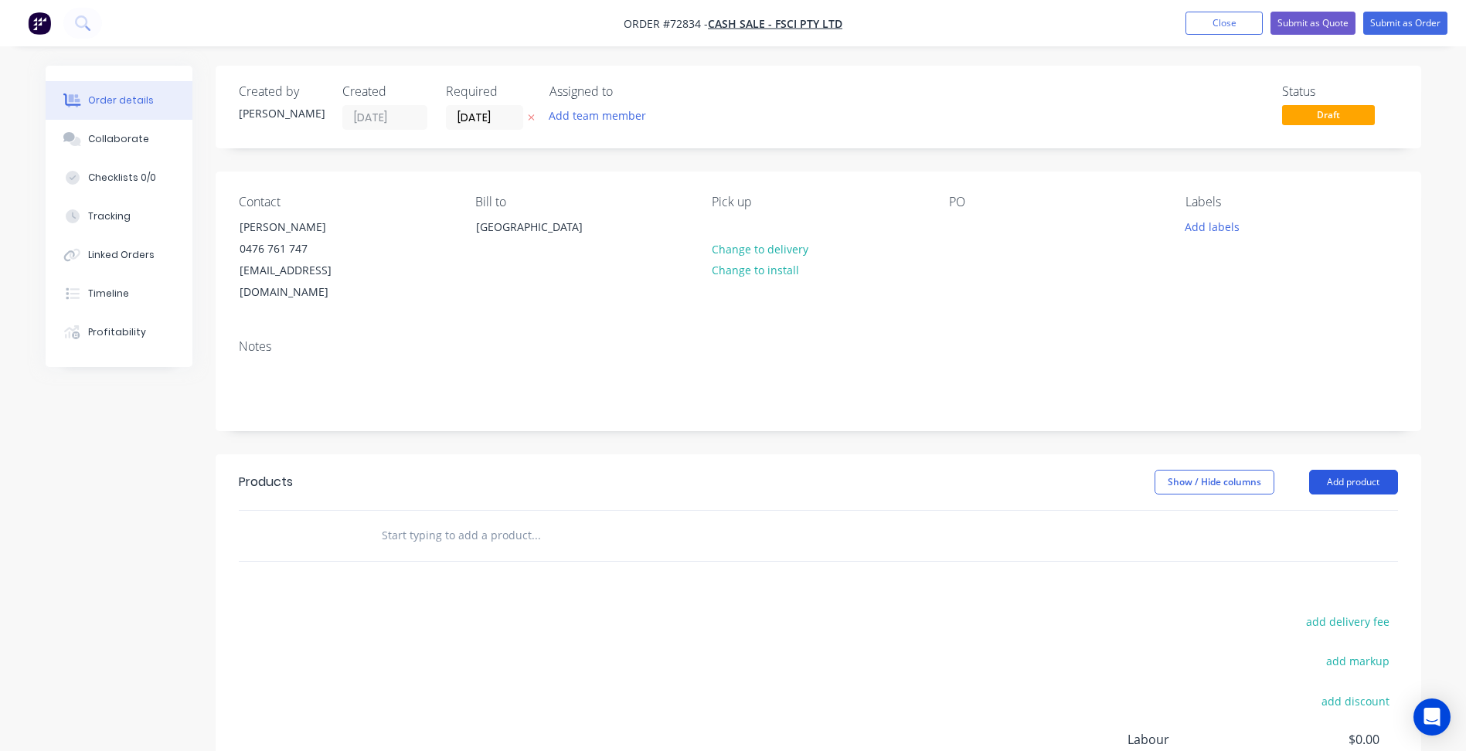
click at [1368, 470] on button "Add product" at bounding box center [1353, 482] width 89 height 25
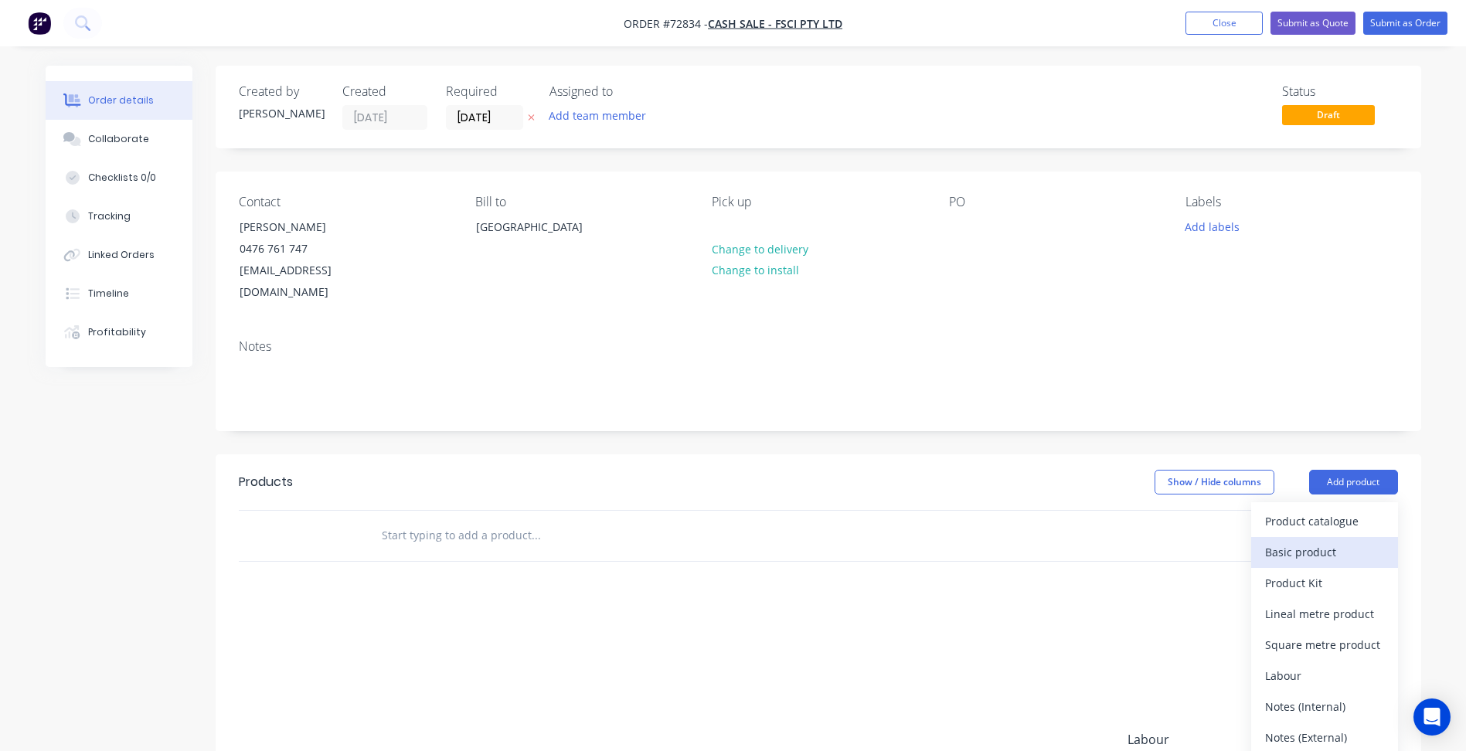
click at [1319, 541] on div "Basic product" at bounding box center [1324, 552] width 119 height 22
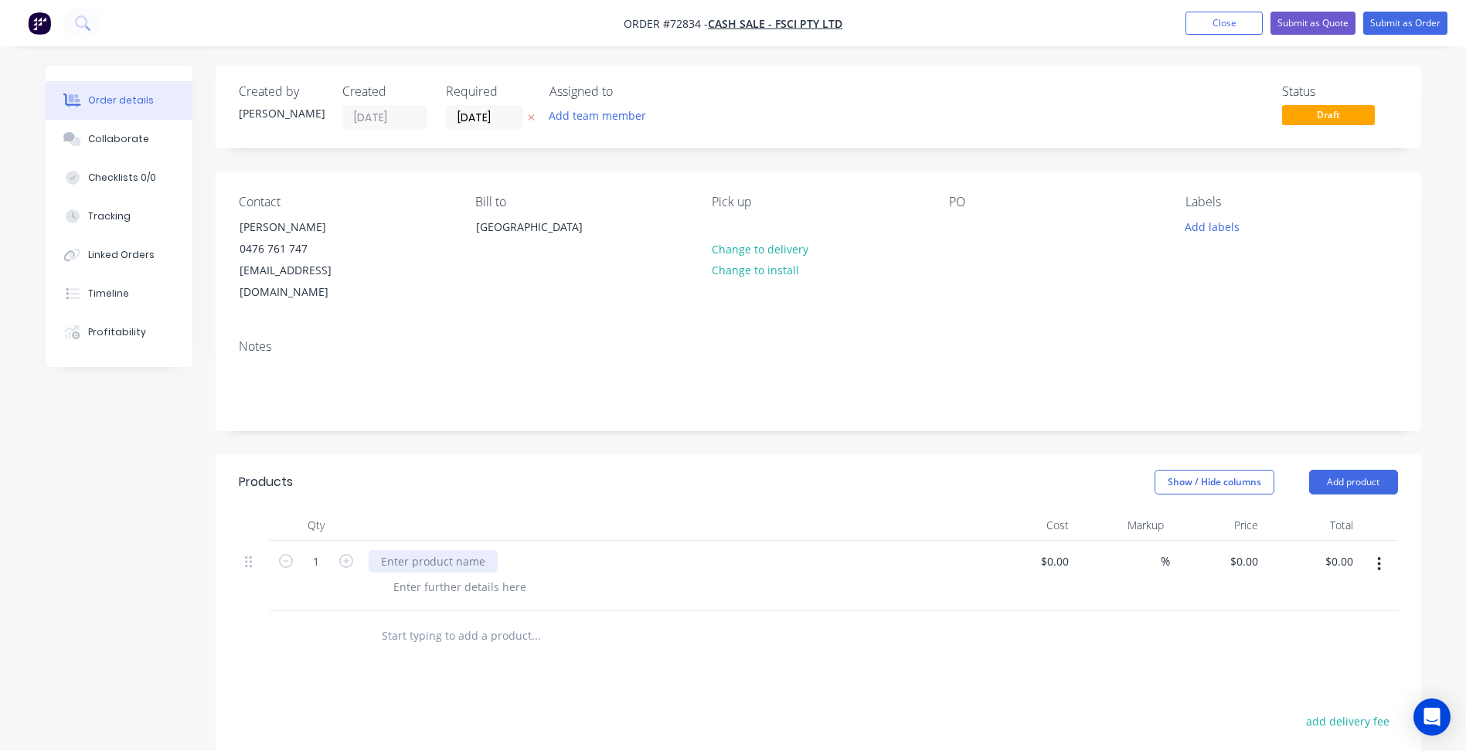
click at [423, 550] on div at bounding box center [433, 561] width 129 height 22
click at [450, 550] on div at bounding box center [433, 561] width 129 height 22
click at [509, 576] on div at bounding box center [460, 587] width 158 height 22
click at [511, 576] on div at bounding box center [460, 587] width 158 height 22
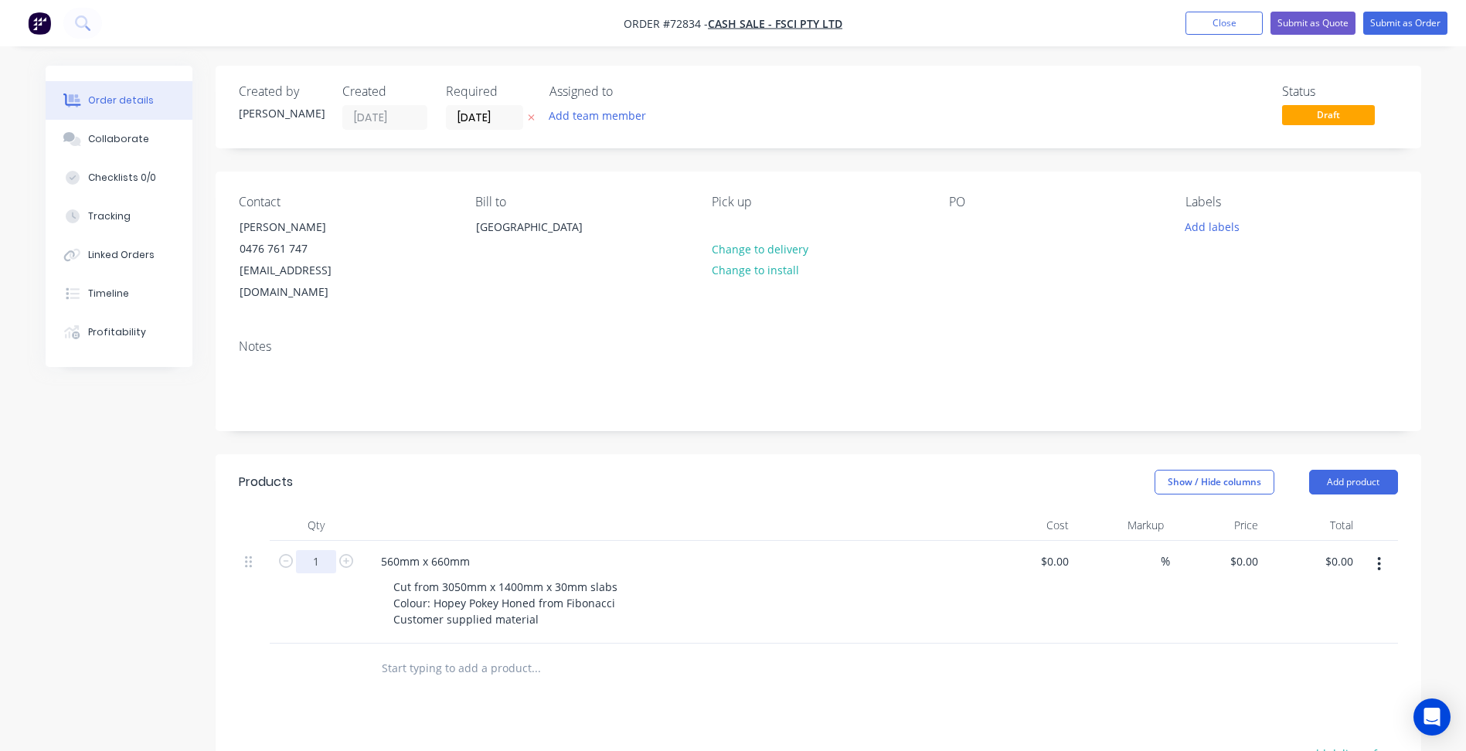
click at [321, 550] on input "1" at bounding box center [316, 561] width 40 height 23
type input "12"
click at [384, 550] on div "560mm x 660mm" at bounding box center [426, 561] width 114 height 22
click at [391, 550] on div "560mm x 660mm" at bounding box center [426, 561] width 114 height 22
click at [1382, 550] on button "button" at bounding box center [1379, 564] width 36 height 28
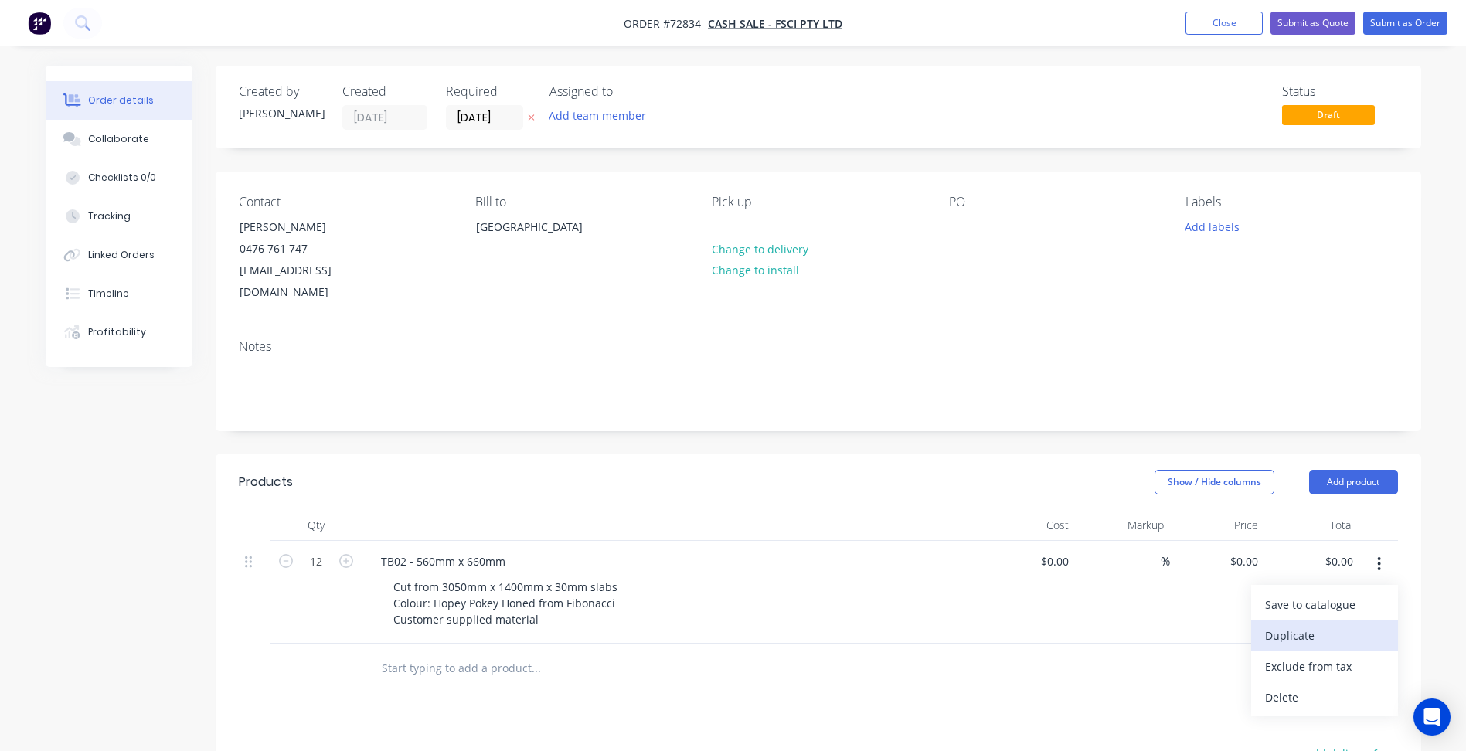
click at [1310, 624] on div "Duplicate" at bounding box center [1324, 635] width 119 height 22
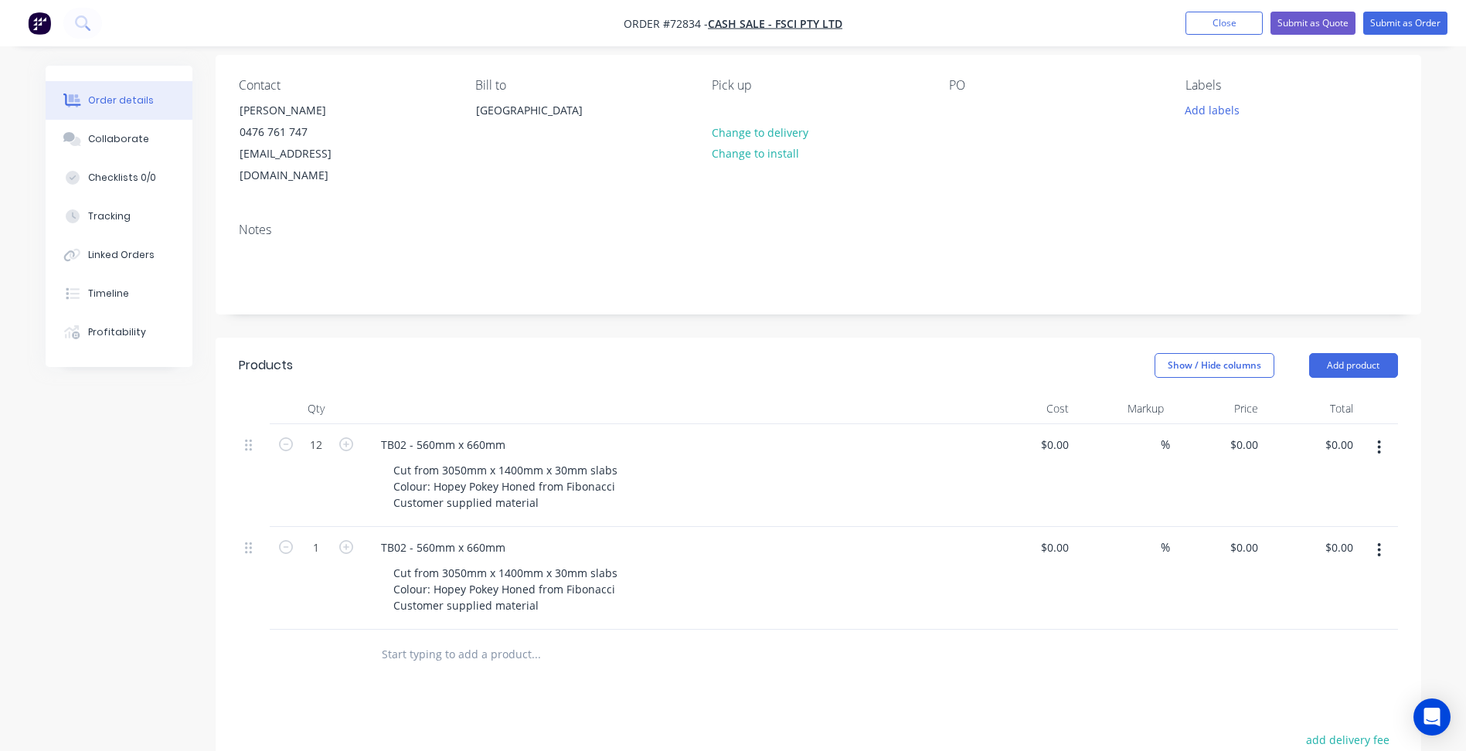
scroll to position [309, 0]
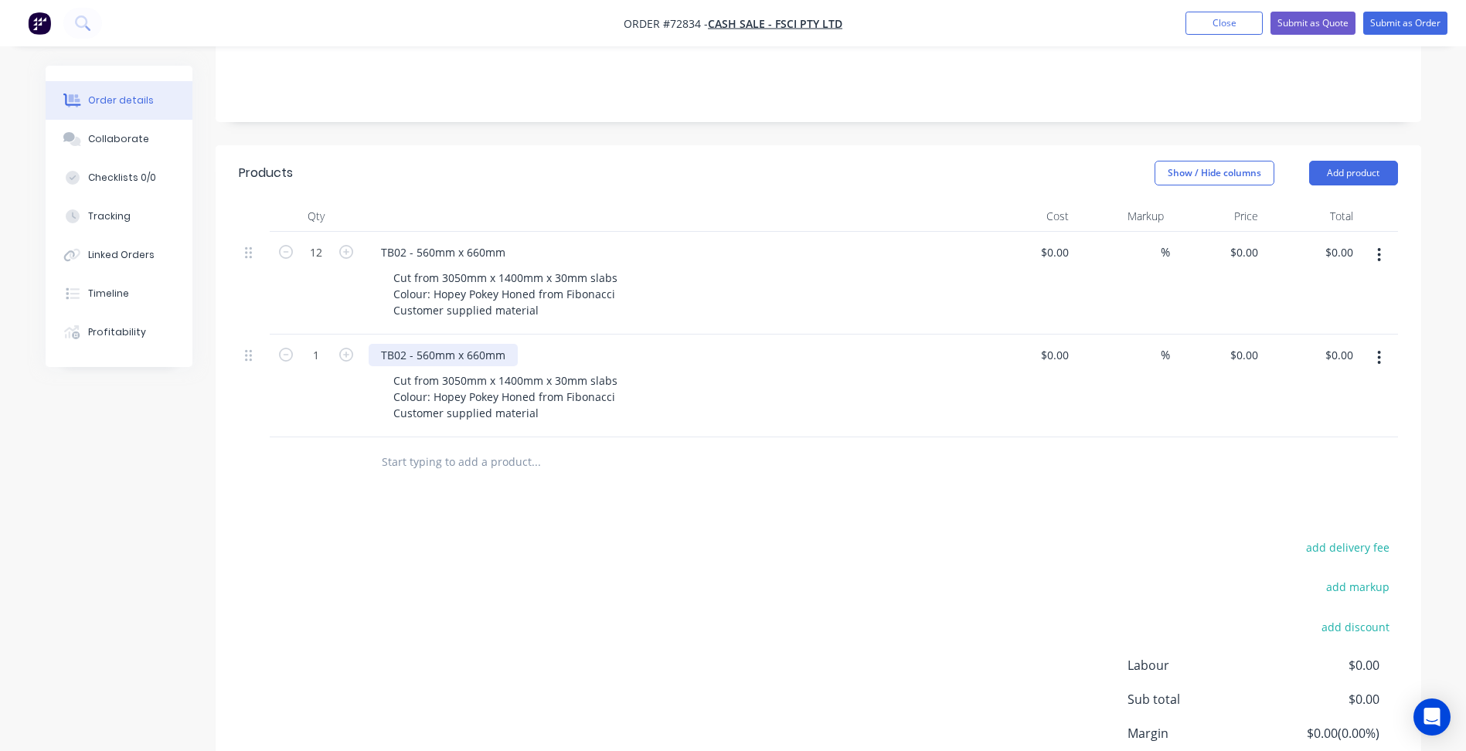
click at [410, 344] on div "TB02 - 560mm x 660mm" at bounding box center [443, 355] width 149 height 22
click at [433, 344] on div "TB03 - 560mm x 660mm" at bounding box center [443, 355] width 149 height 22
click at [472, 344] on div "TB03 - 960mm x 660mm" at bounding box center [443, 355] width 149 height 22
click at [1386, 344] on button "button" at bounding box center [1379, 358] width 36 height 28
click at [1293, 418] on div "Duplicate" at bounding box center [1324, 429] width 119 height 22
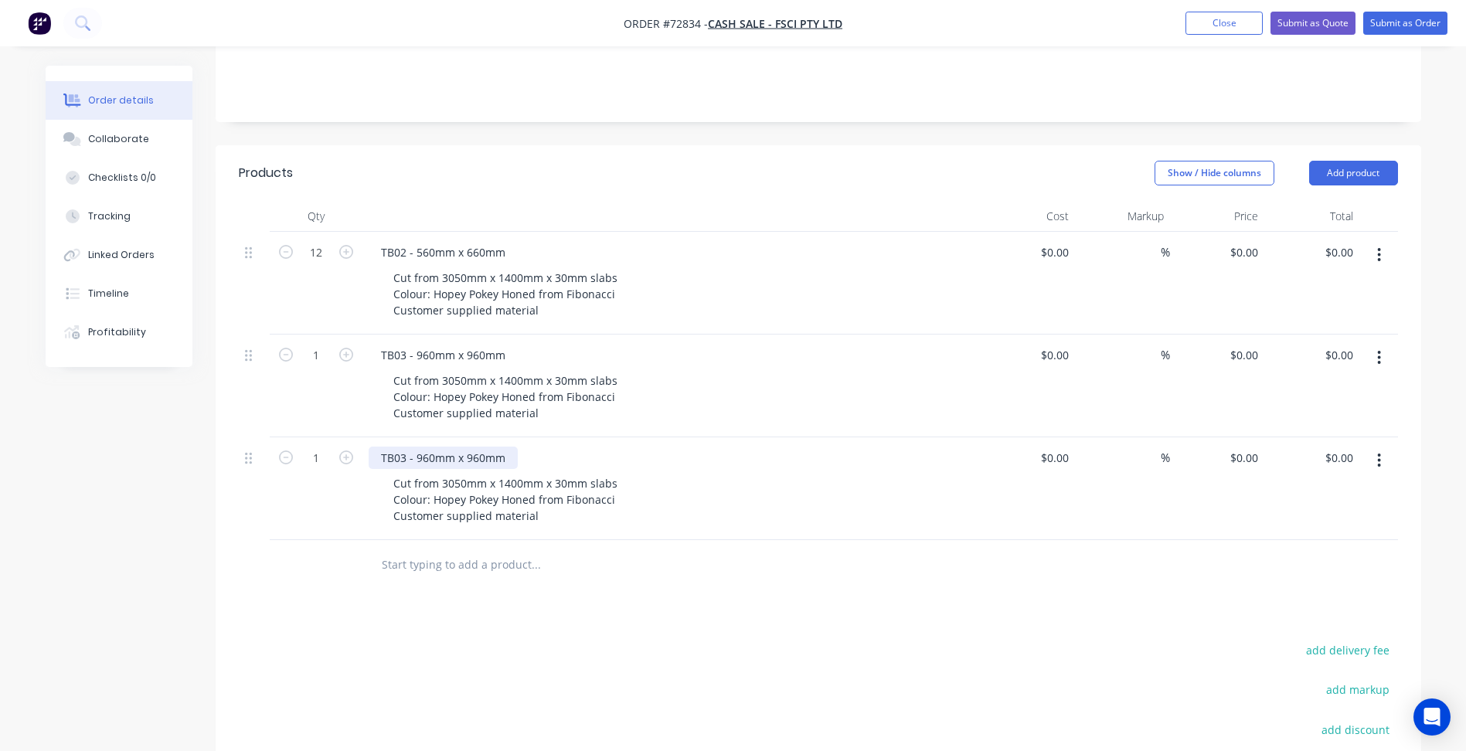
click at [402, 447] on div "TB03 - 960mm x 960mm" at bounding box center [443, 458] width 149 height 22
click at [426, 447] on div "TB04 - 960mm x 960mm" at bounding box center [443, 458] width 149 height 22
click at [479, 447] on div "TB04 - 710mm x 960mm" at bounding box center [443, 458] width 149 height 22
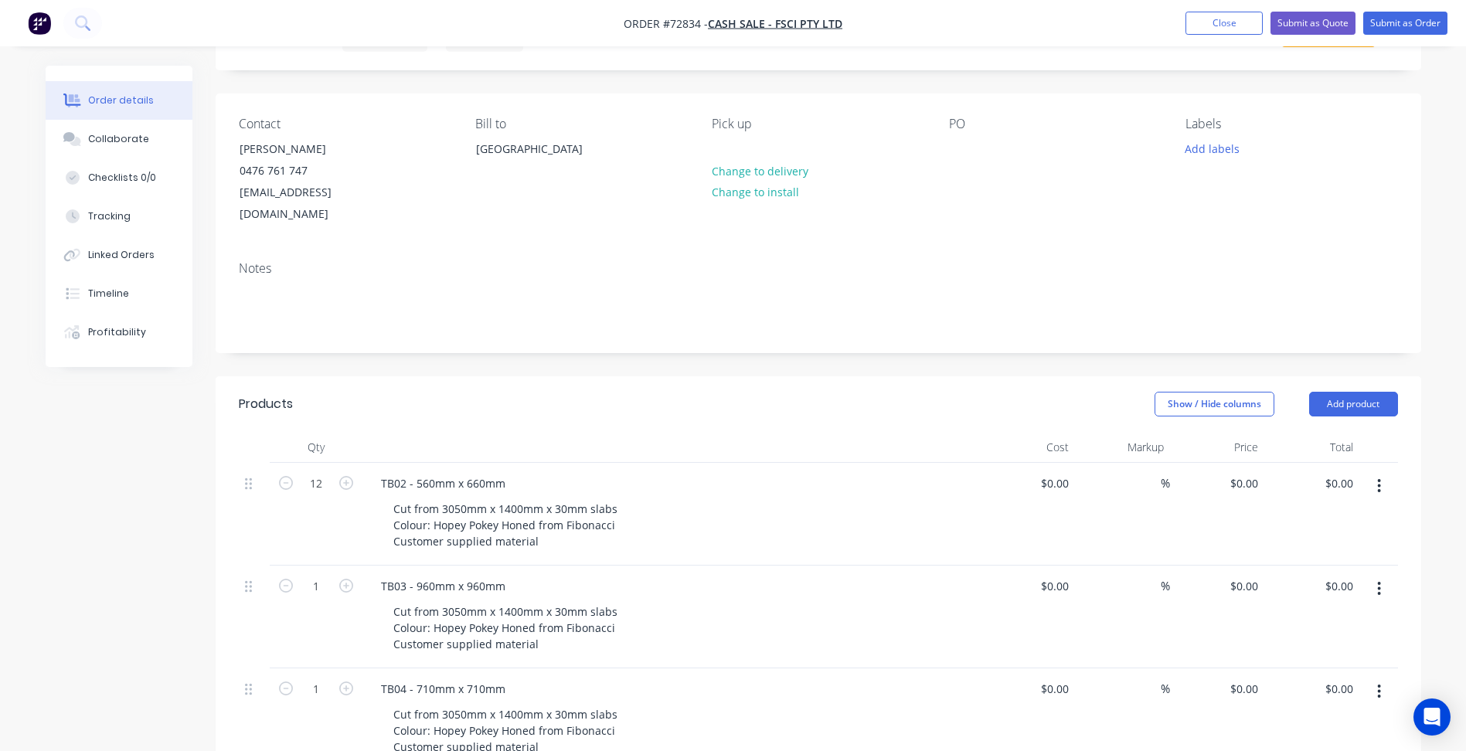
scroll to position [77, 0]
drag, startPoint x: 1368, startPoint y: 387, endPoint x: 1341, endPoint y: 396, distance: 27.6
click at [1368, 392] on button "Add product" at bounding box center [1353, 404] width 89 height 25
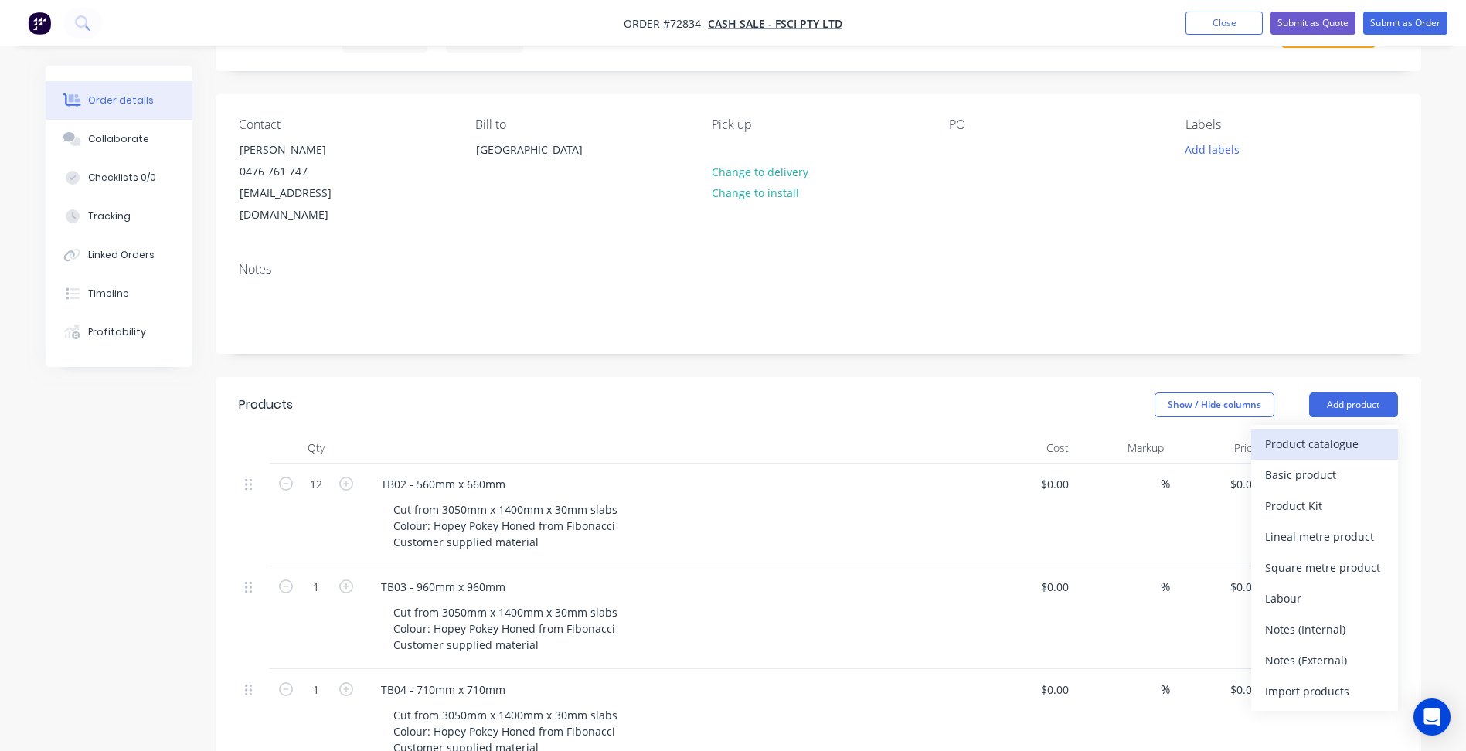
click at [1320, 433] on div "Product catalogue" at bounding box center [1324, 444] width 119 height 22
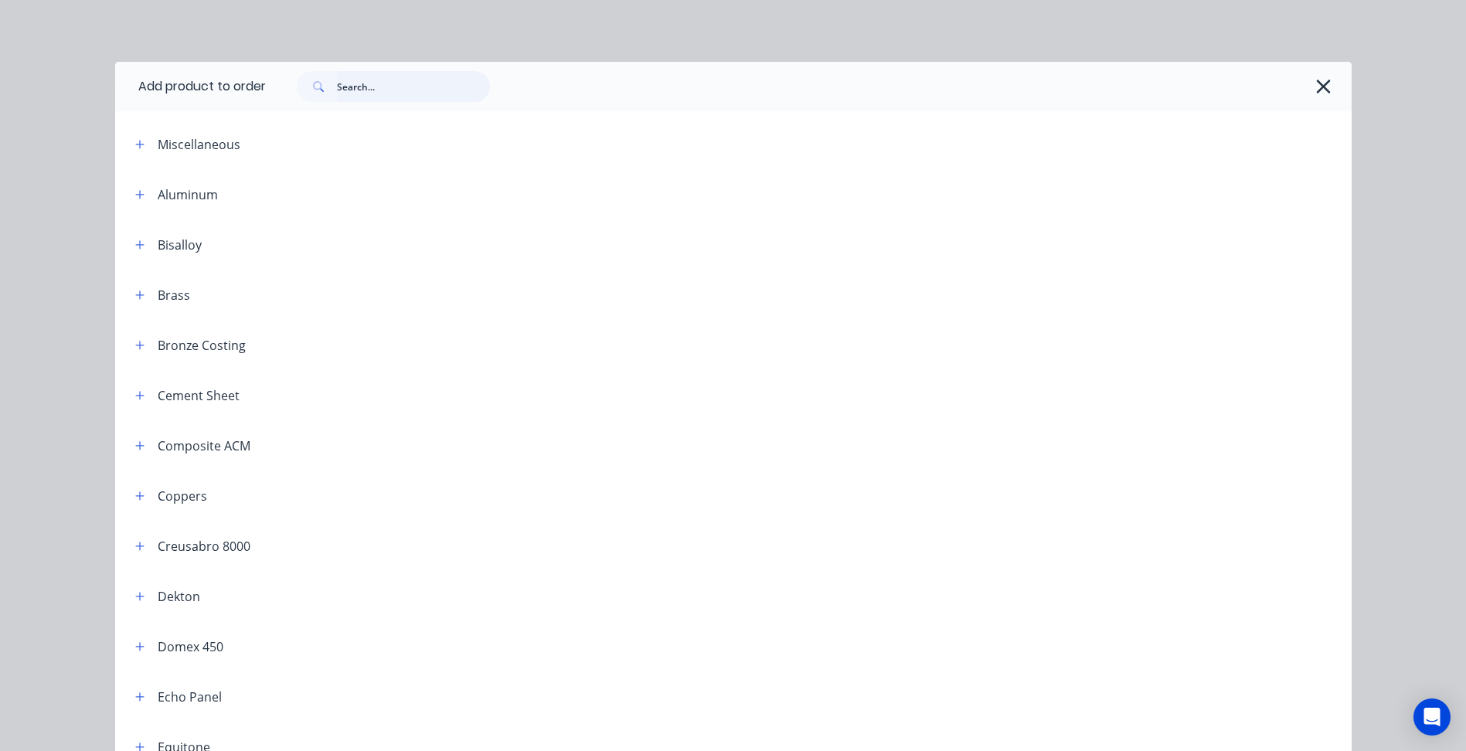
click at [352, 96] on input "text" at bounding box center [413, 86] width 153 height 31
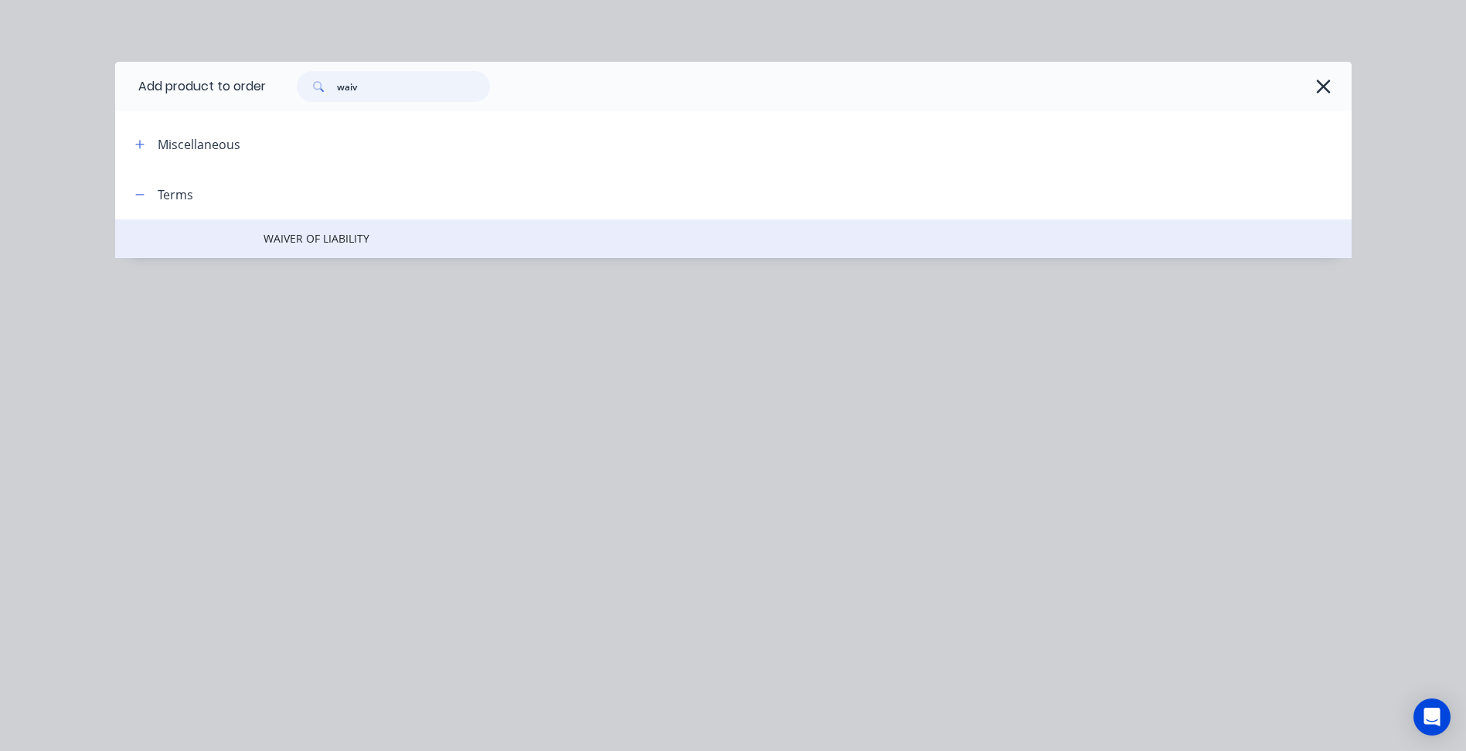
type input "waiv"
click at [352, 236] on span "WAIVER OF LIABILITY" at bounding box center [698, 238] width 870 height 16
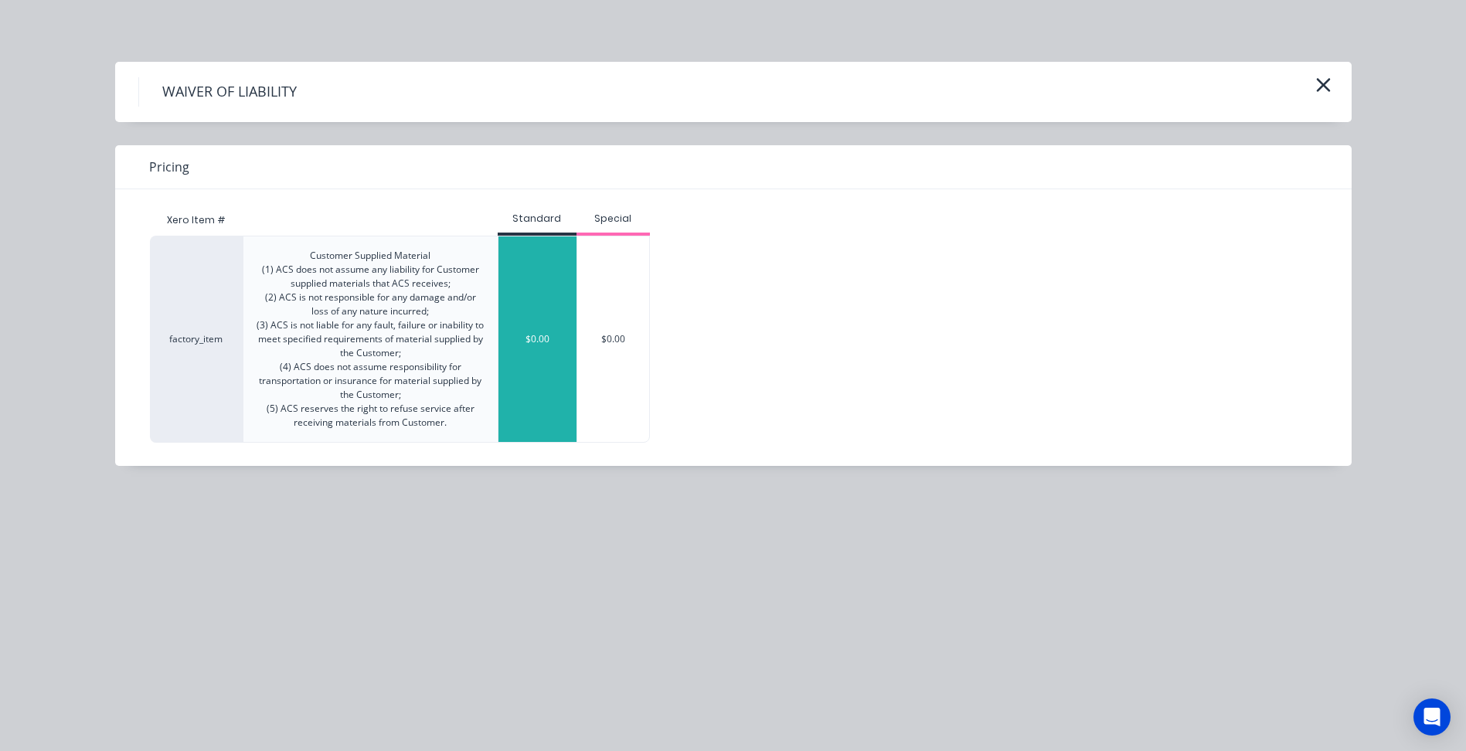
click at [559, 340] on div "$0.00" at bounding box center [537, 339] width 78 height 206
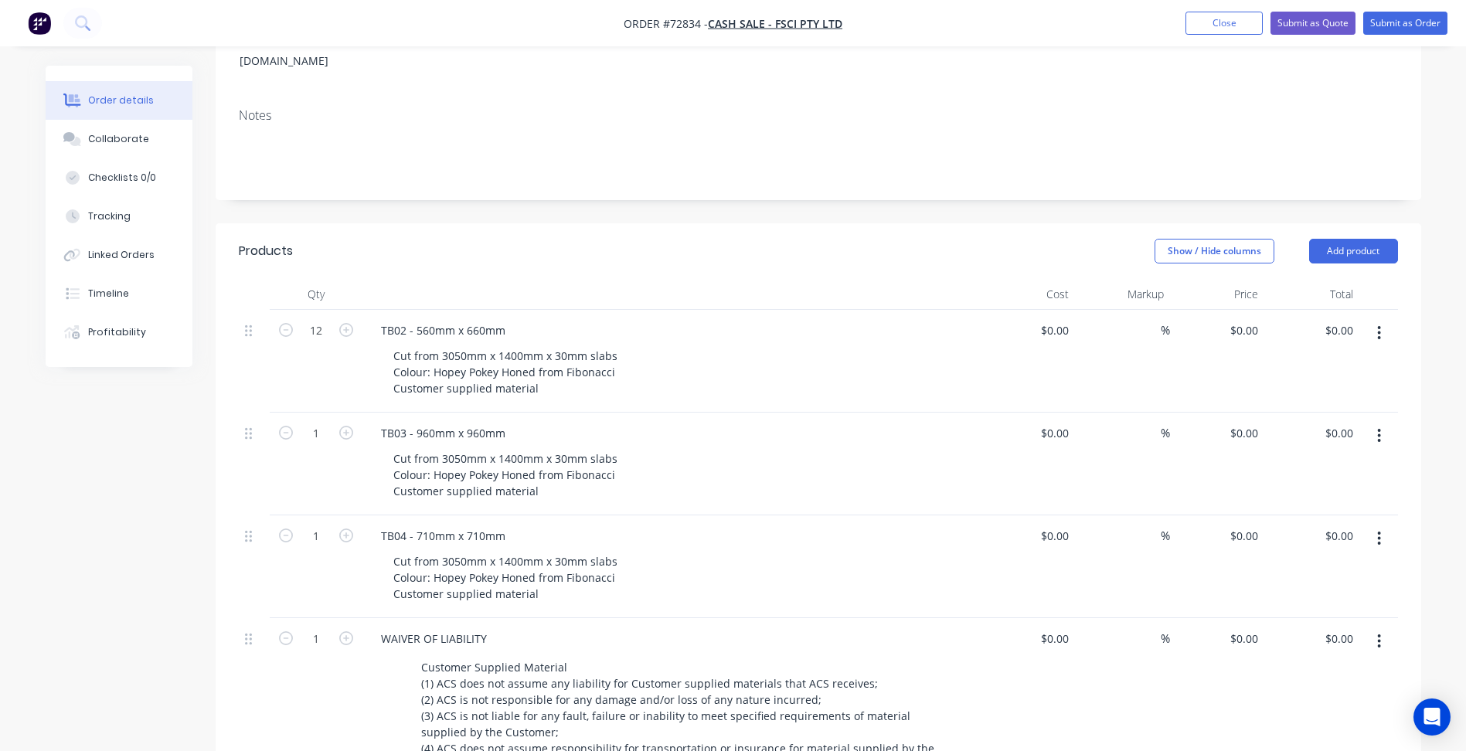
scroll to position [232, 0]
click at [1251, 524] on input "0" at bounding box center [1246, 535] width 36 height 22
type input "58.3"
type input "0"
type input "$58.30"
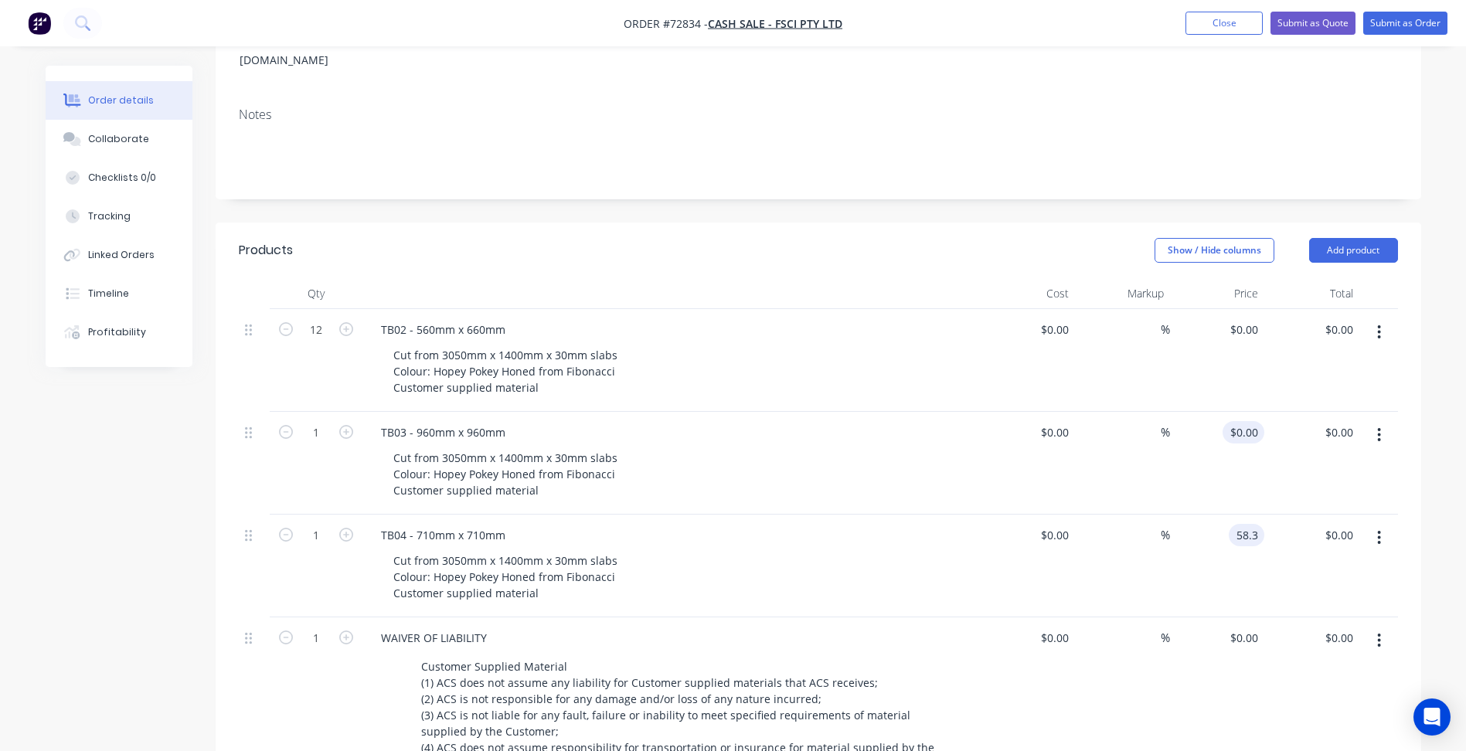
type input "$58.30"
click at [1249, 421] on div "0 0" at bounding box center [1255, 432] width 18 height 22
type input "87.45"
type input "0"
type input "$87.45"
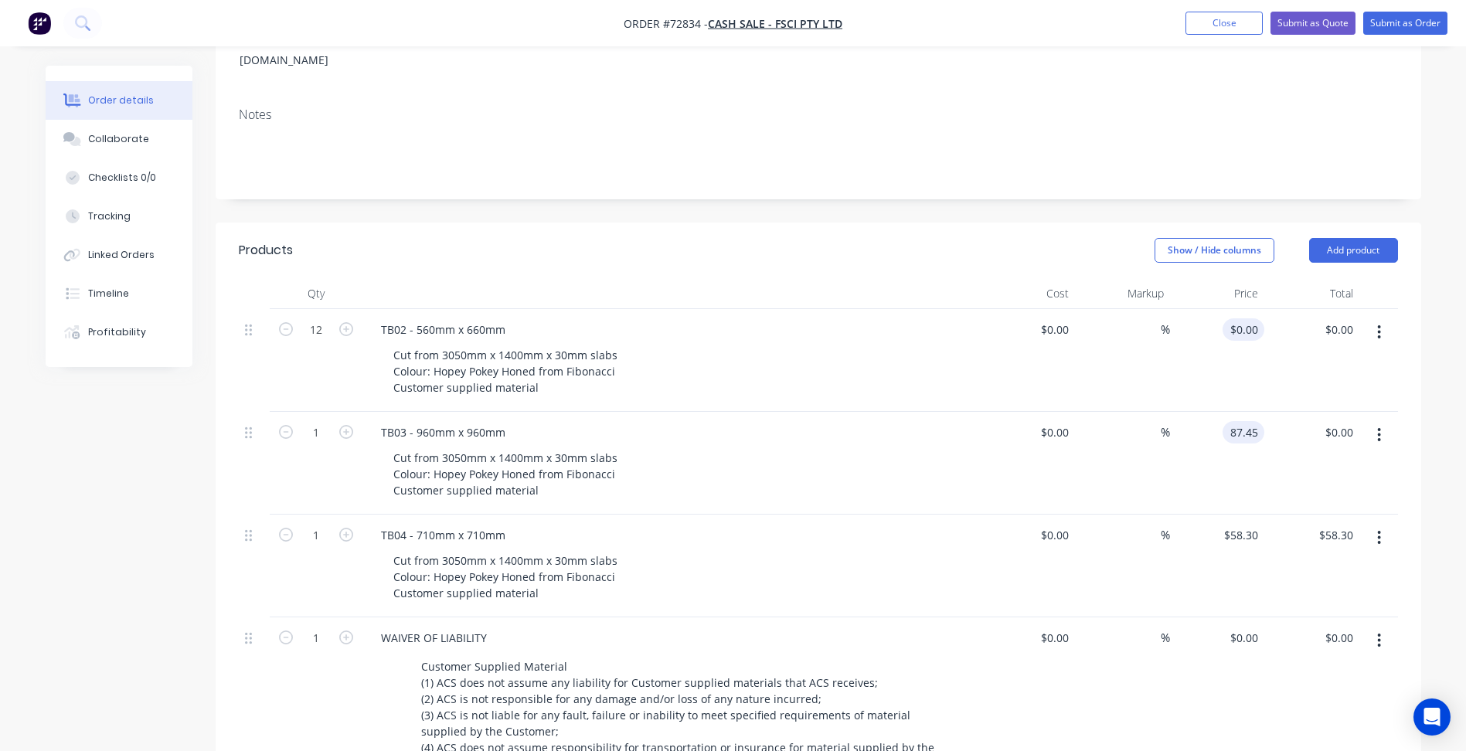
type input "$87.45"
click at [1257, 318] on input "0" at bounding box center [1255, 329] width 18 height 22
type input "$55.385"
type input "$664.62"
type input "$55.385"
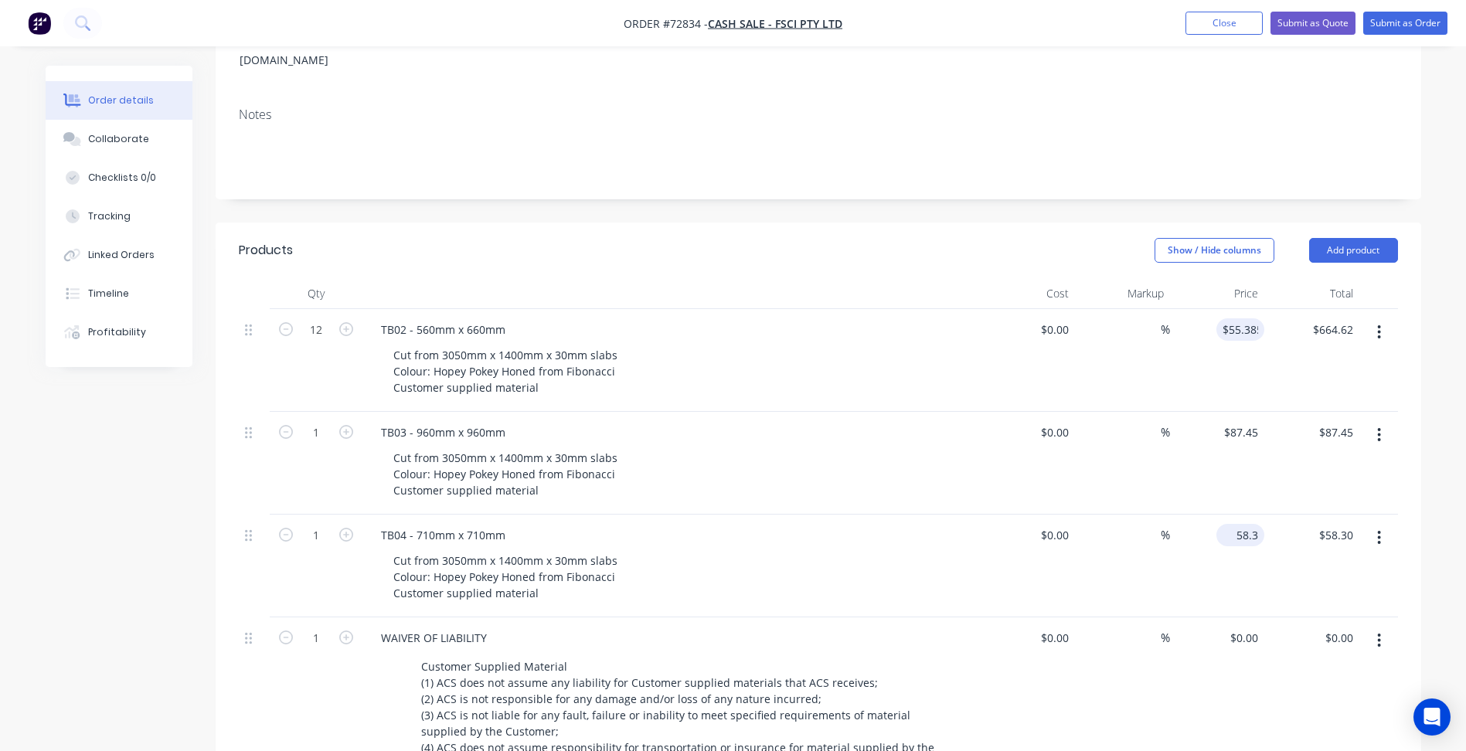
click at [1242, 524] on input "58.3" at bounding box center [1243, 535] width 42 height 22
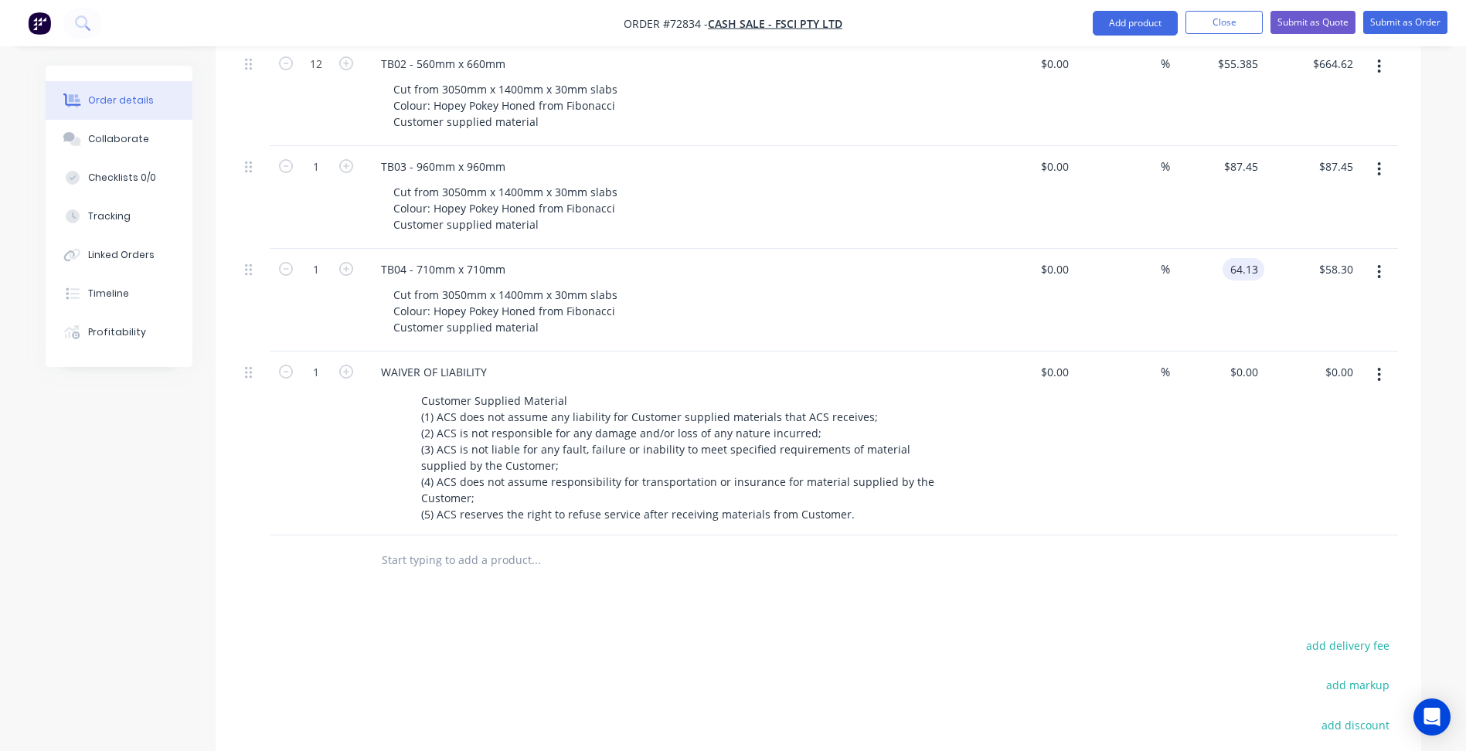
scroll to position [618, 0]
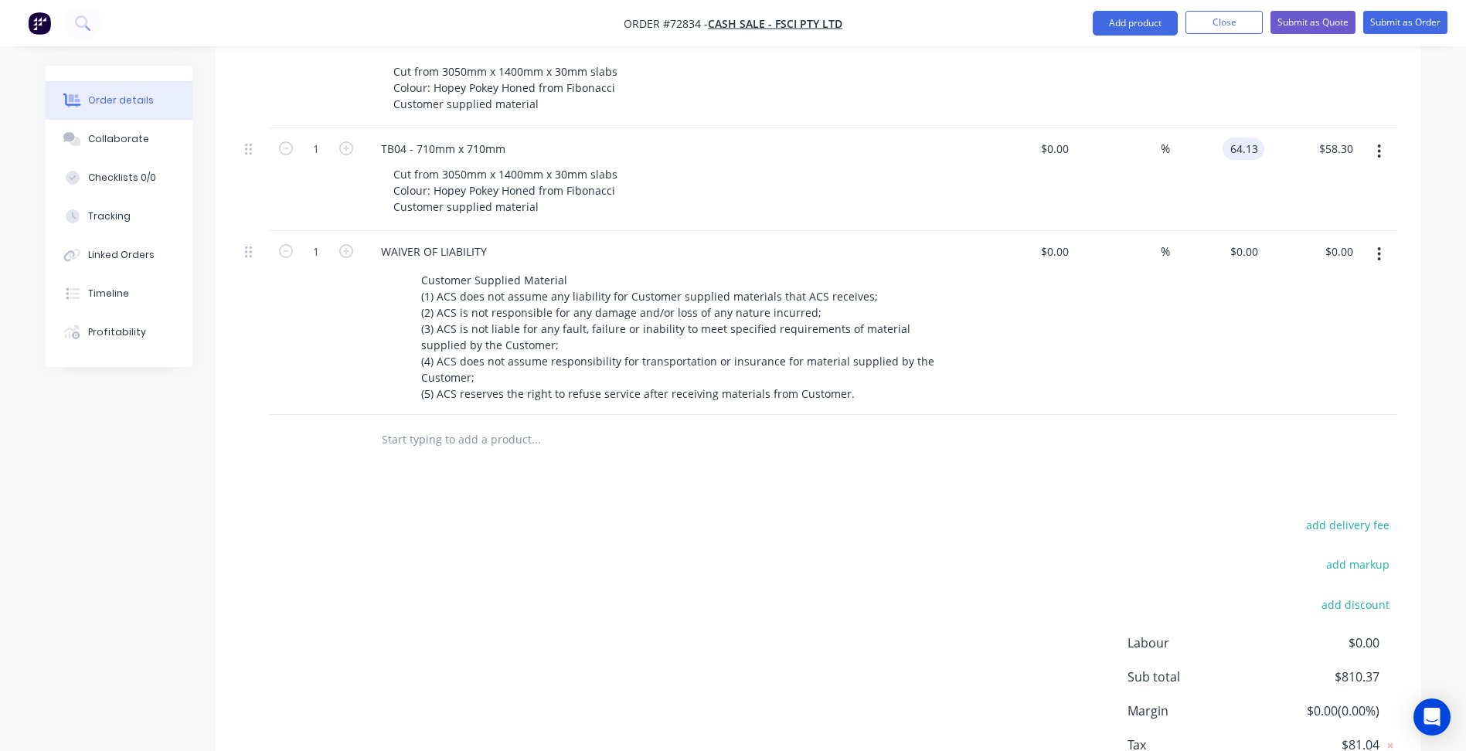
type input "$64.13"
click at [800, 532] on div "add delivery fee add markup add discount Labour $0.00 Sub total $810.37 Margin …" at bounding box center [818, 664] width 1159 height 298
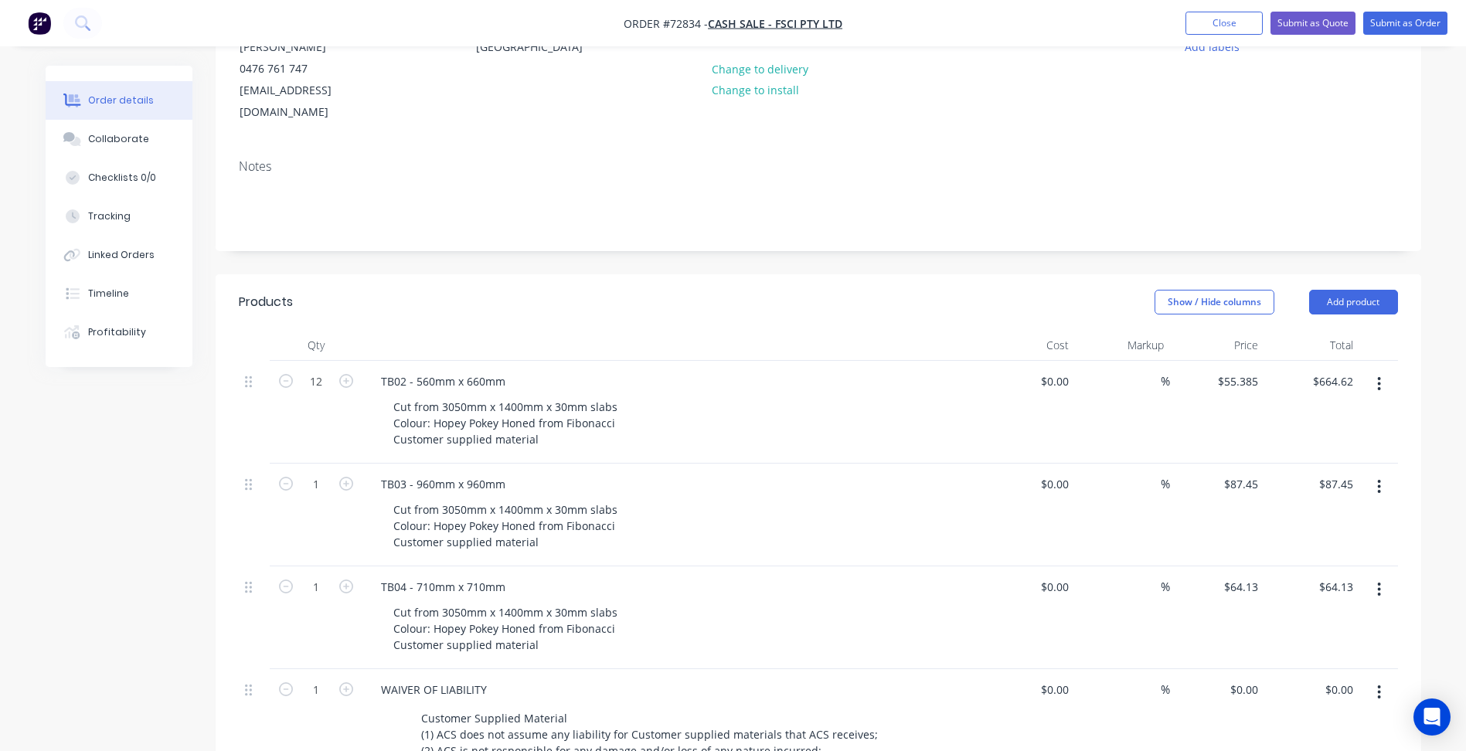
scroll to position [0, 0]
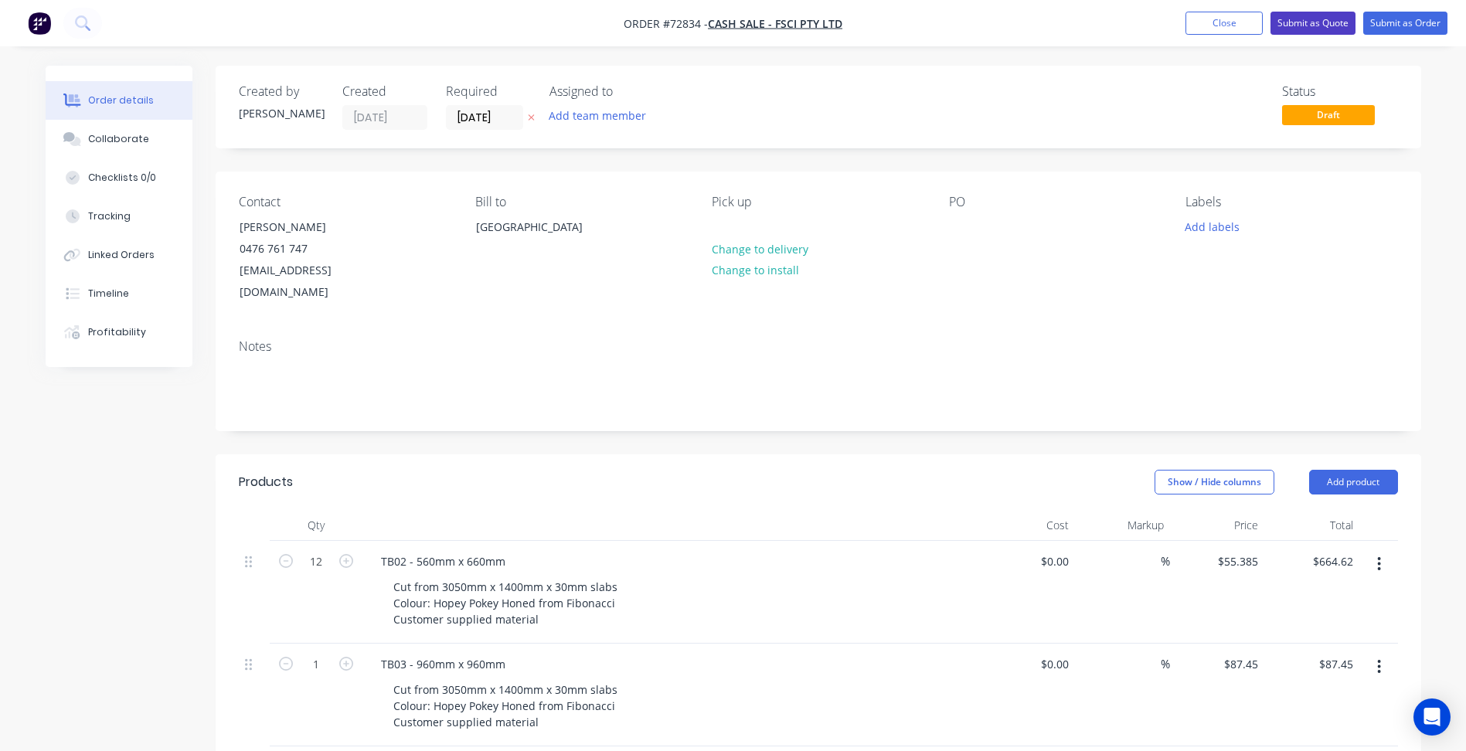
click at [1316, 24] on button "Submit as Quote" at bounding box center [1312, 23] width 85 height 23
type input "$55.385"
type input "$664.62"
type input "$87.45"
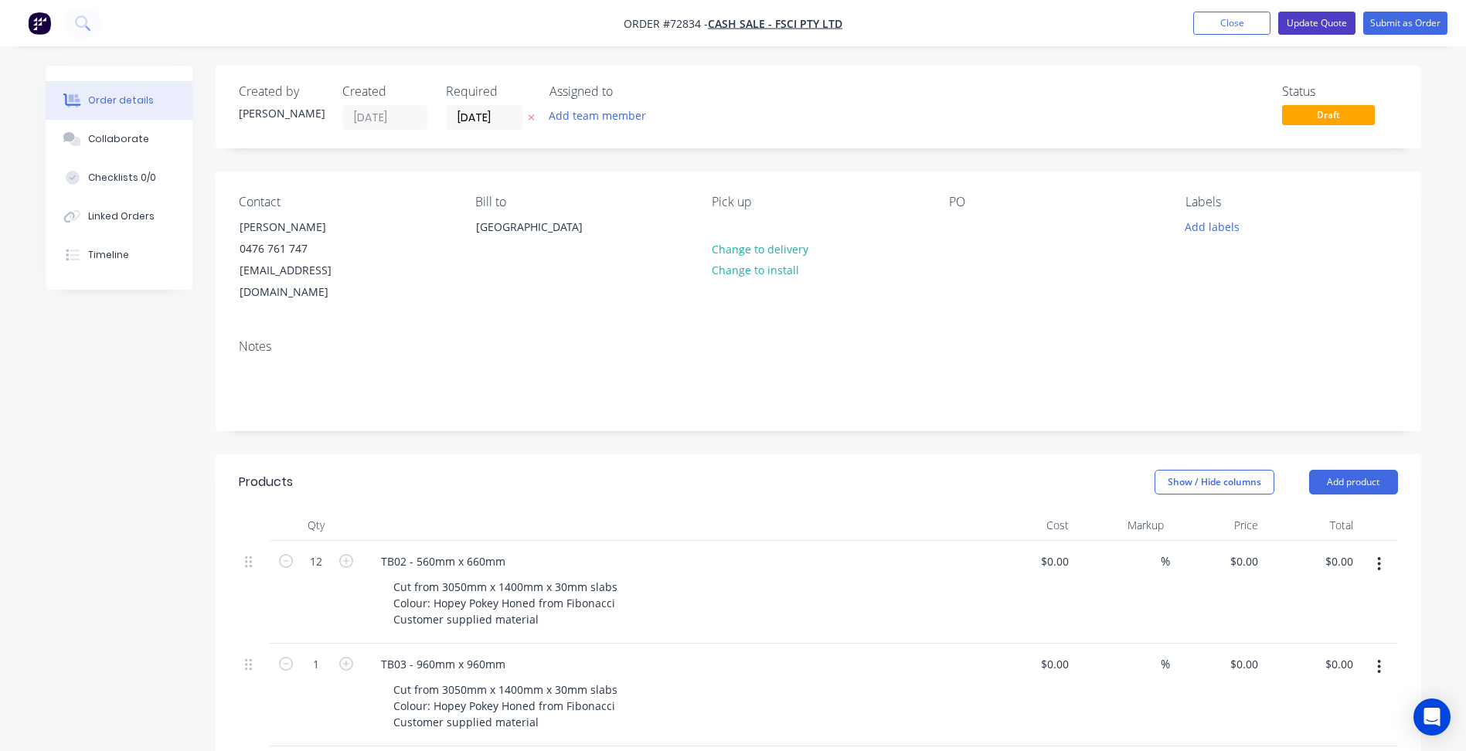
type input "$64.13"
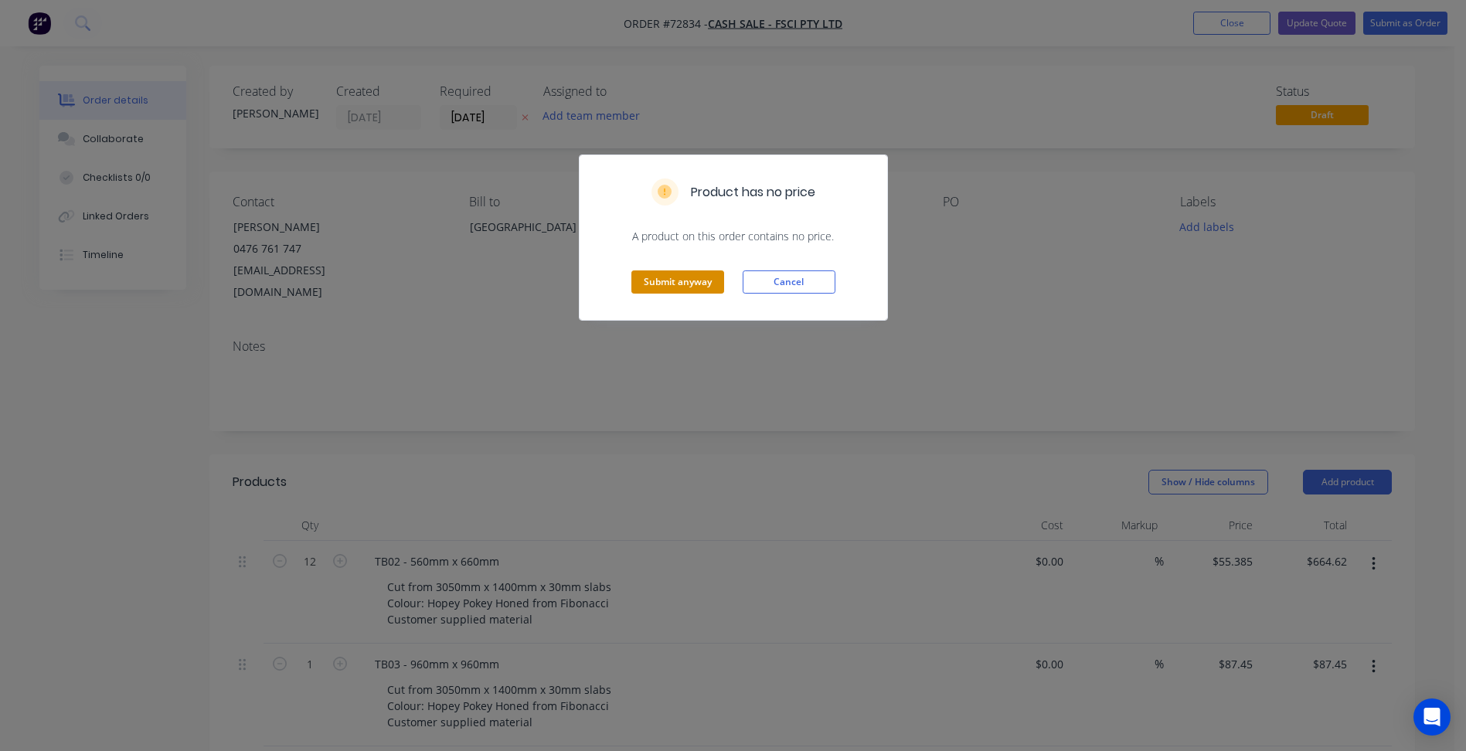
click at [689, 279] on button "Submit anyway" at bounding box center [677, 281] width 93 height 23
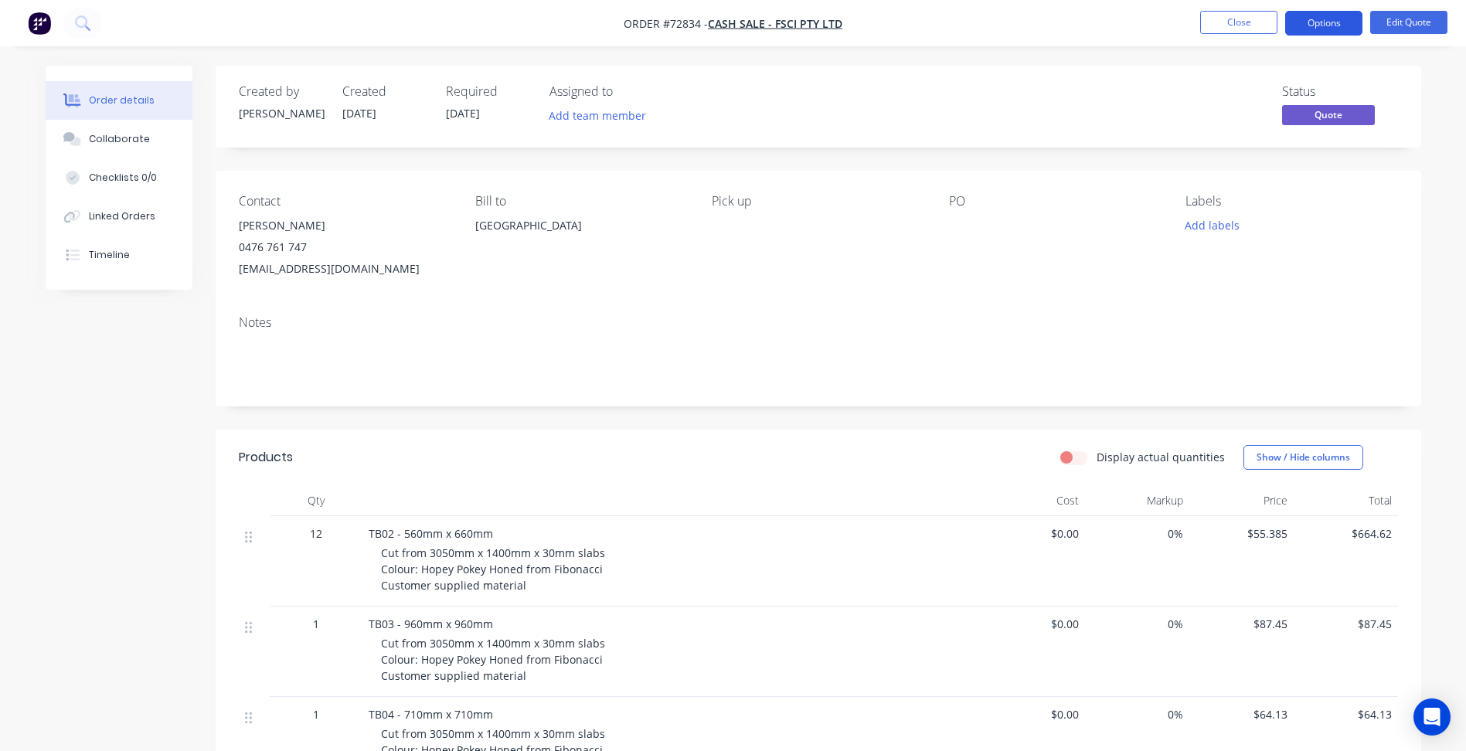
click at [1325, 26] on button "Options" at bounding box center [1323, 23] width 77 height 25
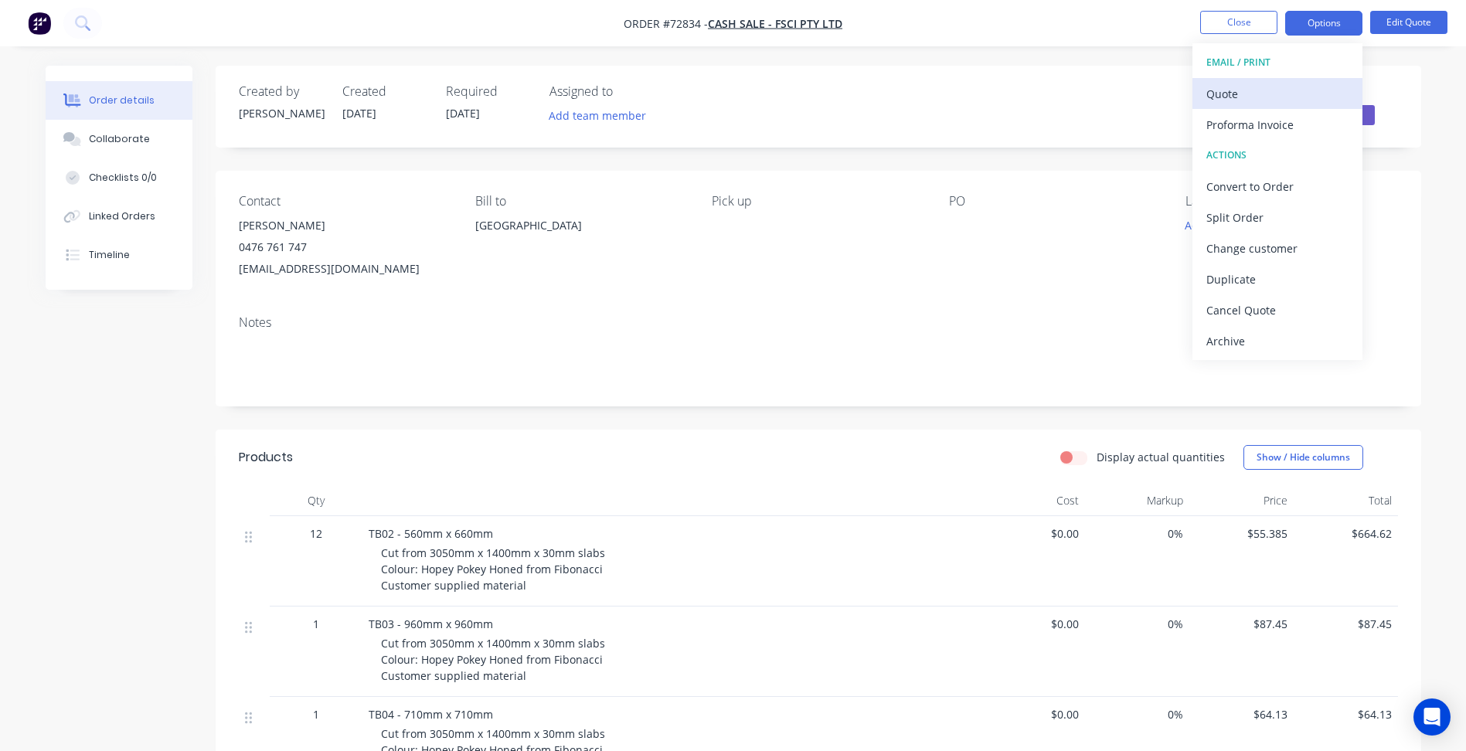
click at [1235, 97] on div "Quote" at bounding box center [1277, 94] width 142 height 22
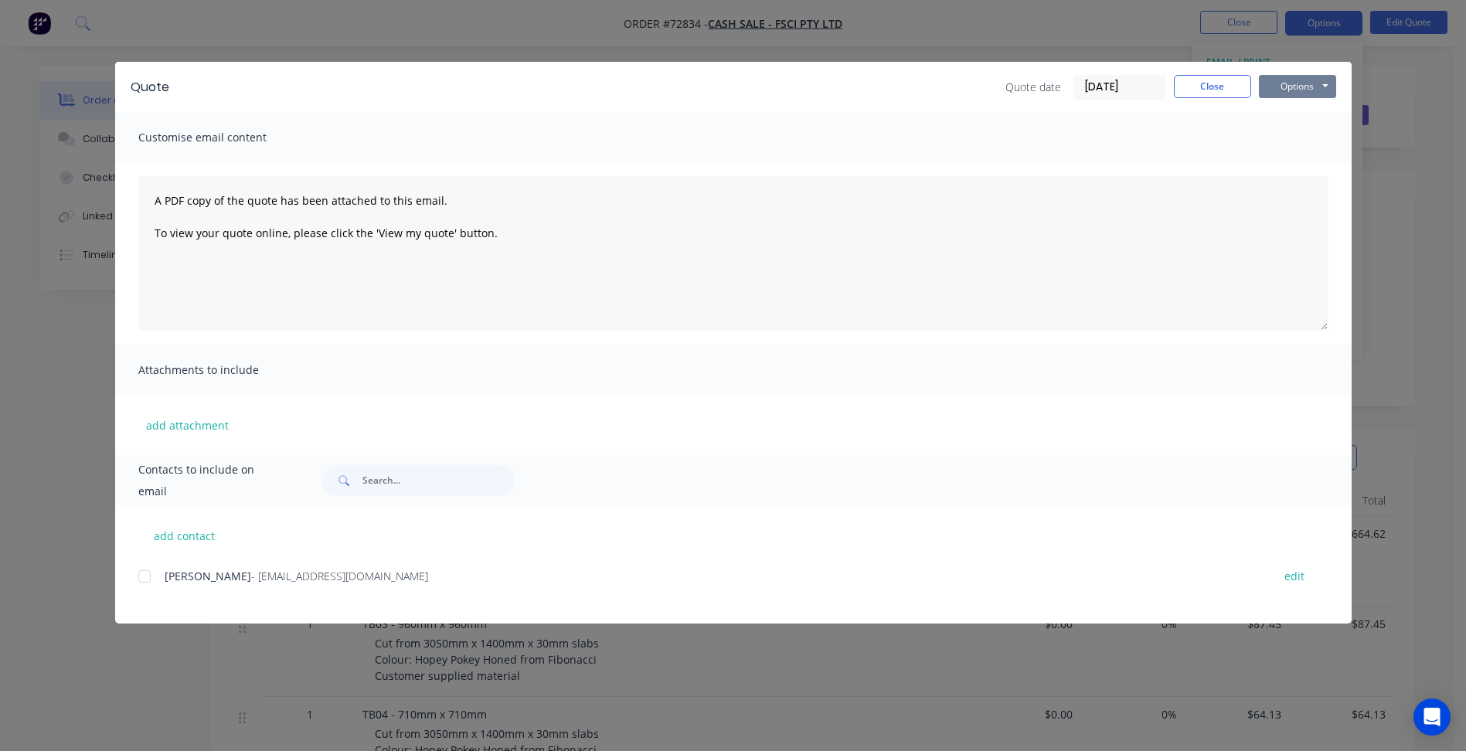
click at [1309, 96] on button "Options" at bounding box center [1297, 86] width 77 height 23
click at [1303, 121] on button "Preview" at bounding box center [1308, 113] width 99 height 25
drag, startPoint x: 1240, startPoint y: 88, endPoint x: 1237, endPoint y: 76, distance: 12.7
click at [1239, 88] on button "Close" at bounding box center [1212, 86] width 77 height 23
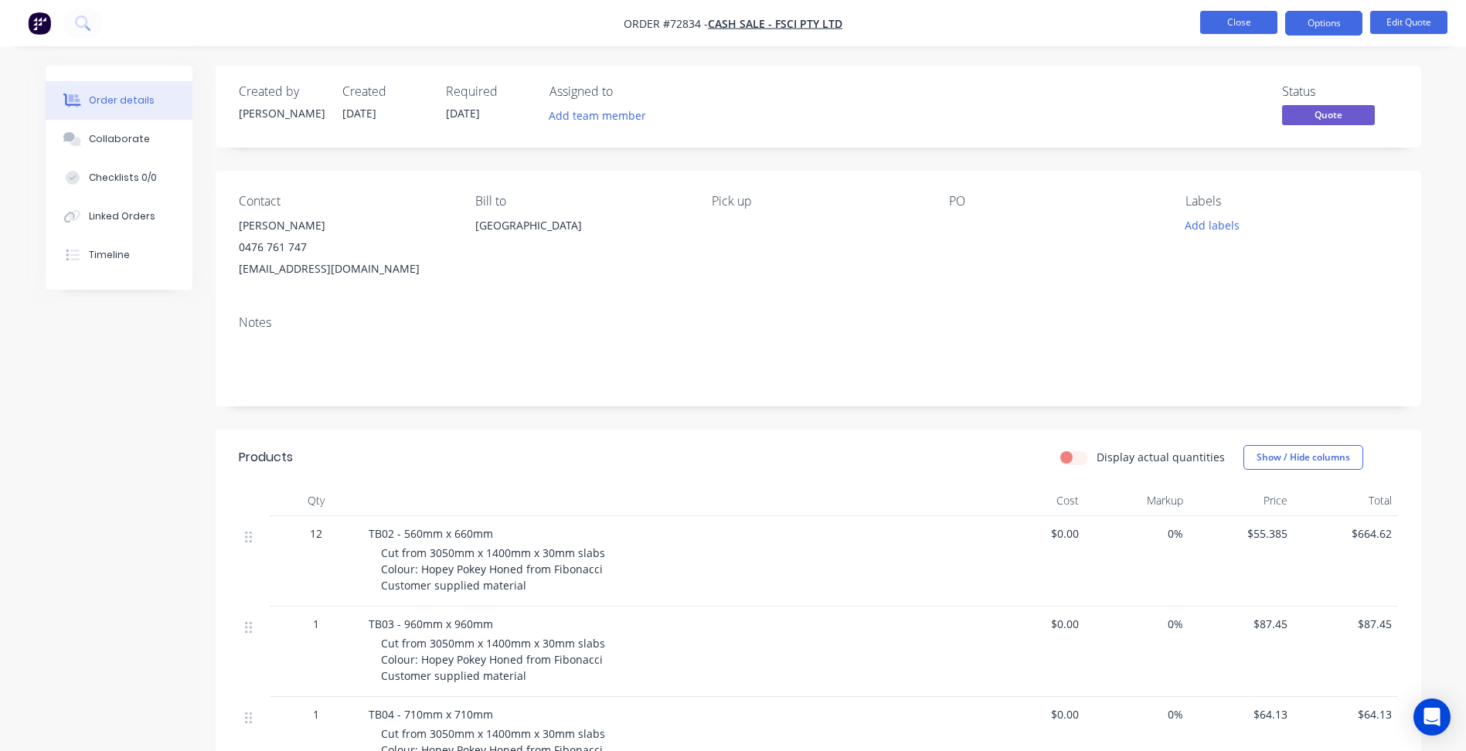
click at [1242, 19] on button "Close" at bounding box center [1238, 22] width 77 height 23
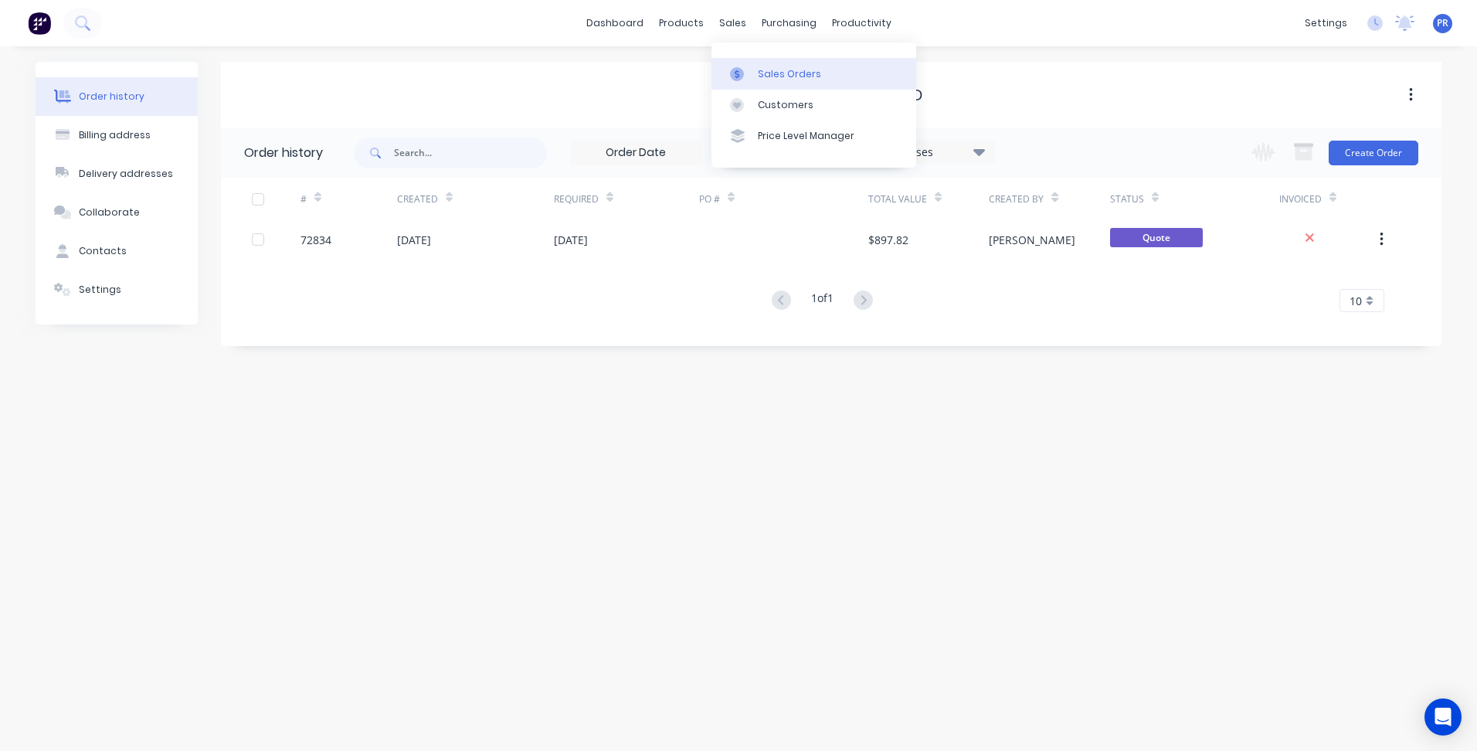
click at [758, 65] on link "Sales Orders" at bounding box center [814, 73] width 205 height 31
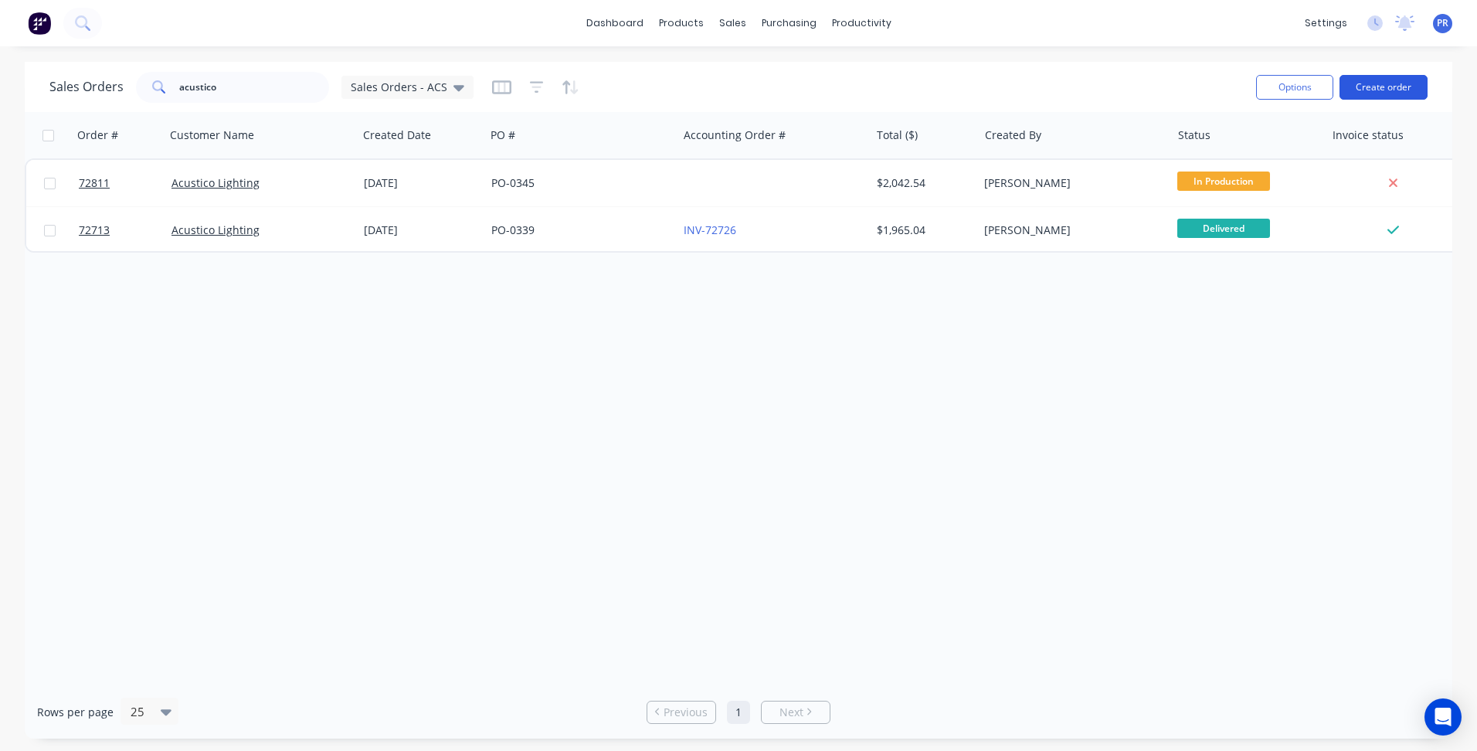
click at [1375, 96] on button "Create order" at bounding box center [1384, 87] width 88 height 25
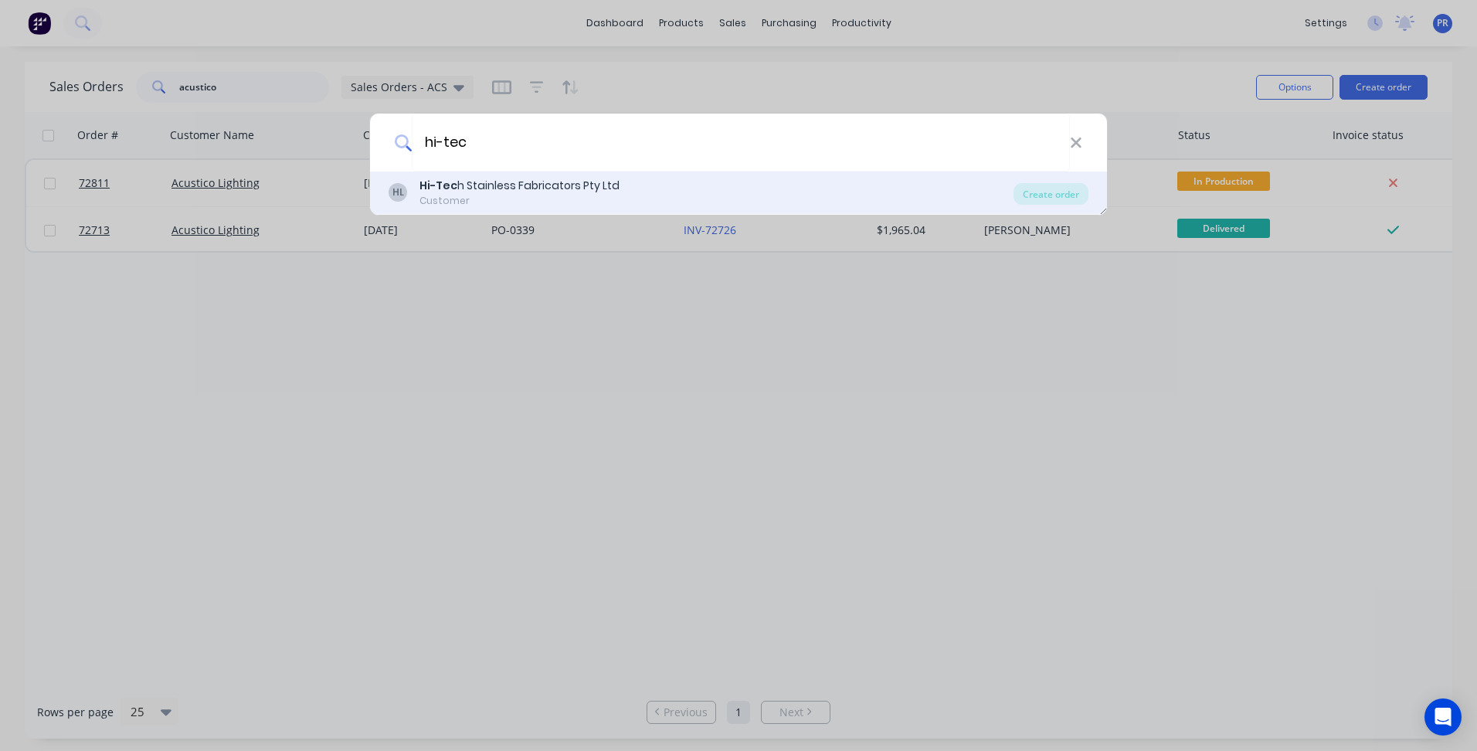
type input "hi-tec"
click at [485, 198] on div "Customer" at bounding box center [520, 201] width 200 height 14
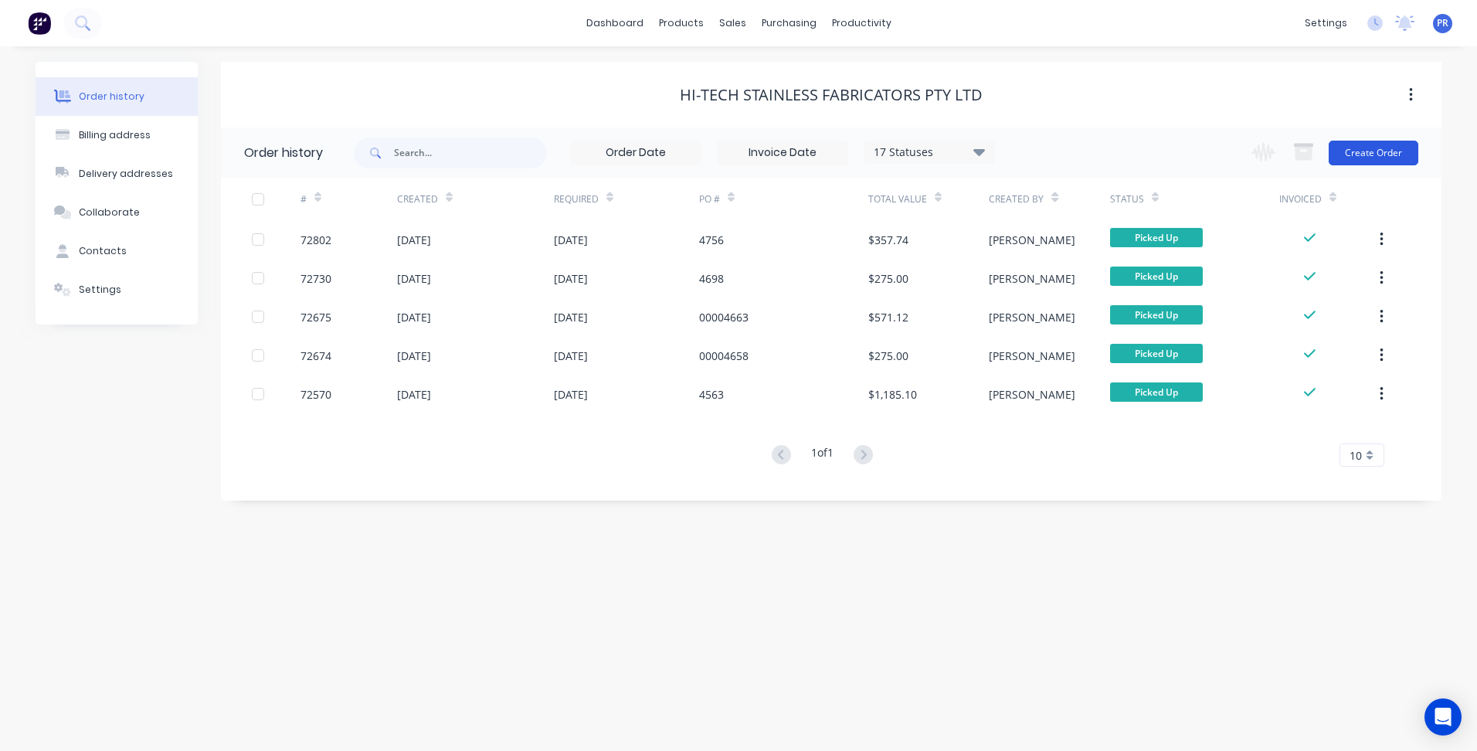
click at [1387, 160] on button "Create Order" at bounding box center [1374, 153] width 90 height 25
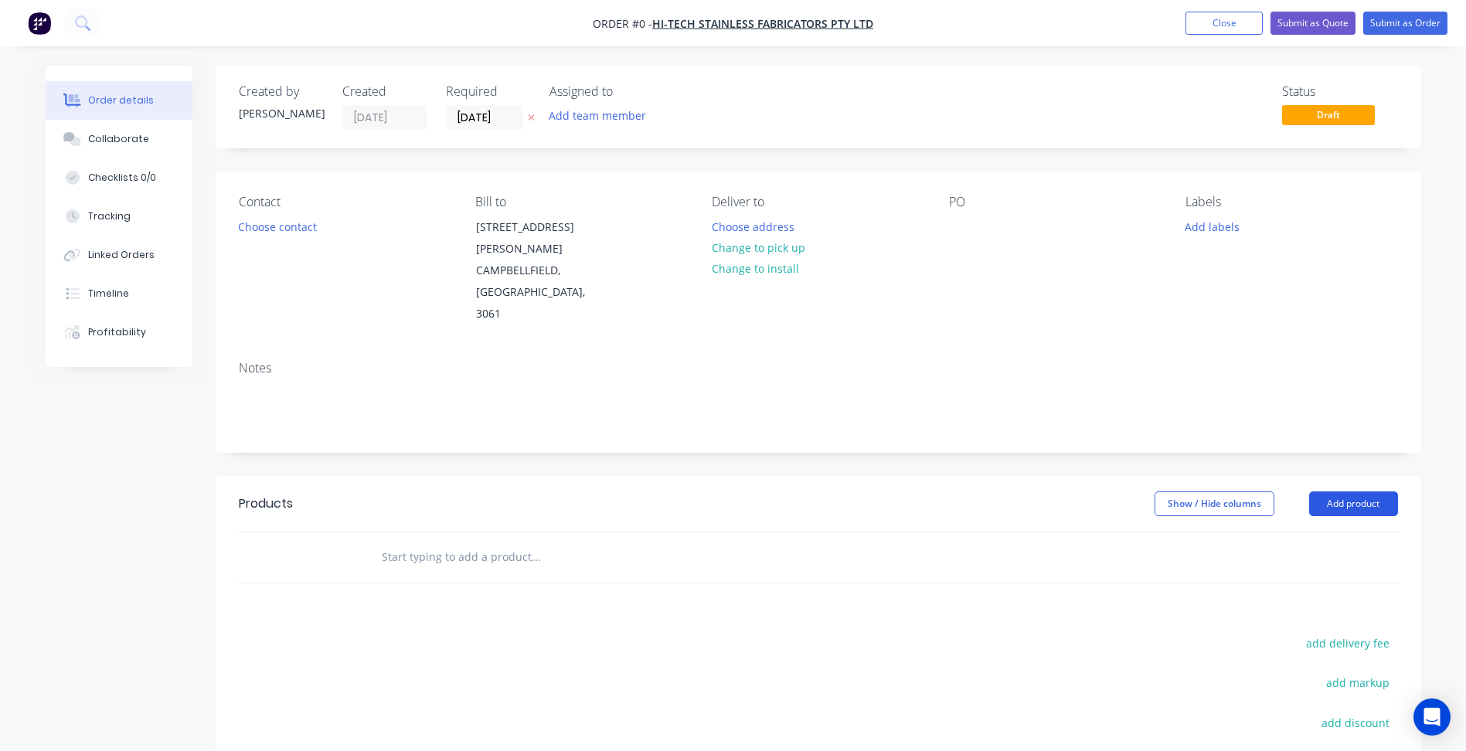
click at [1369, 491] on button "Add product" at bounding box center [1353, 503] width 89 height 25
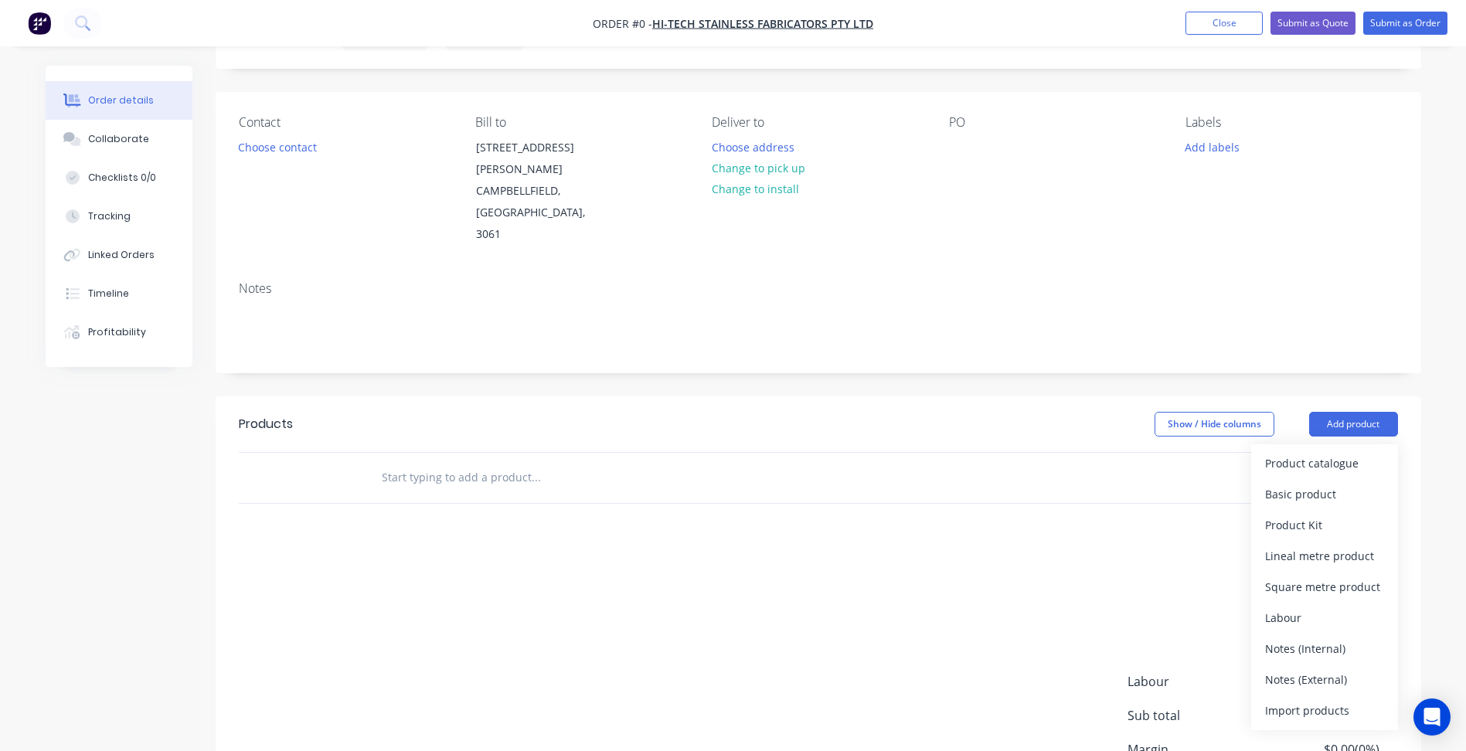
scroll to position [155, 0]
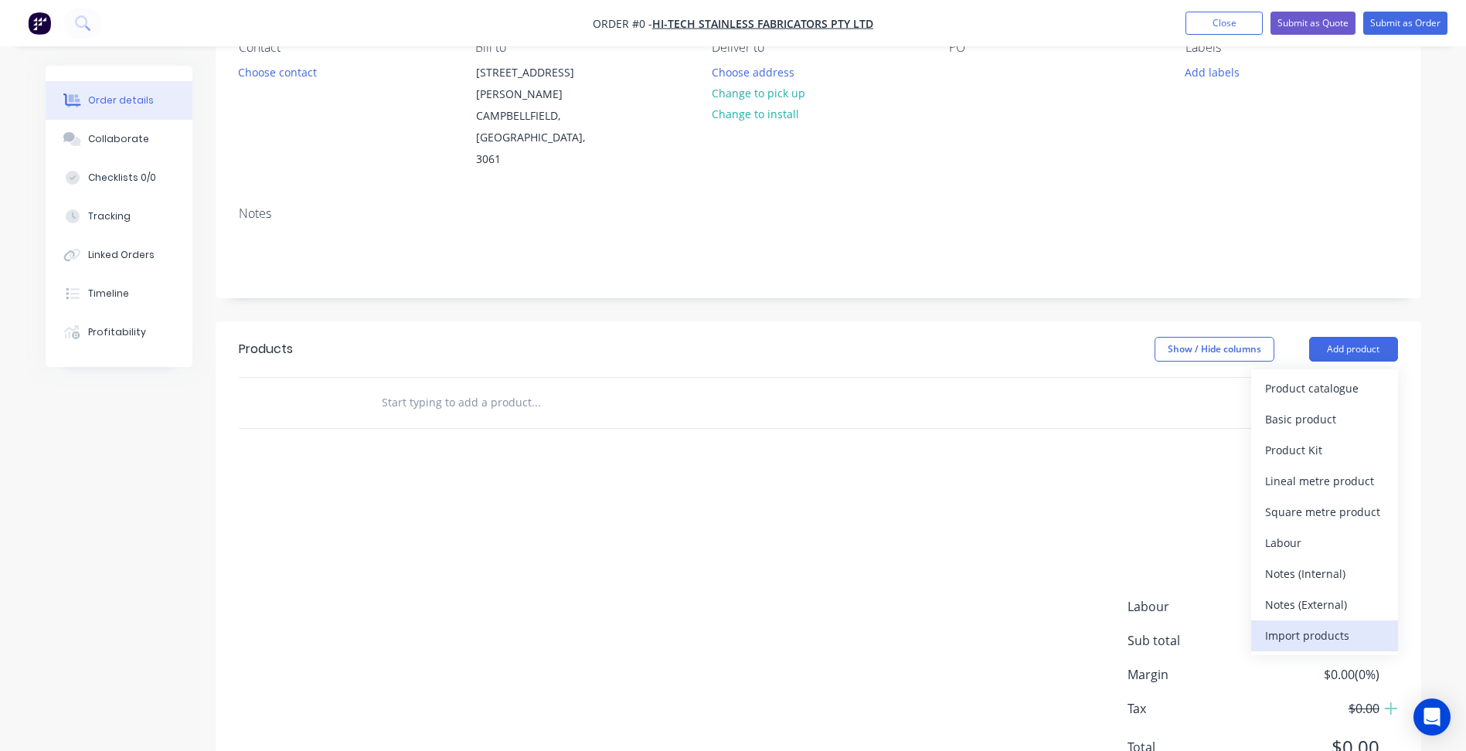
click at [1306, 620] on button "Import products" at bounding box center [1324, 635] width 147 height 31
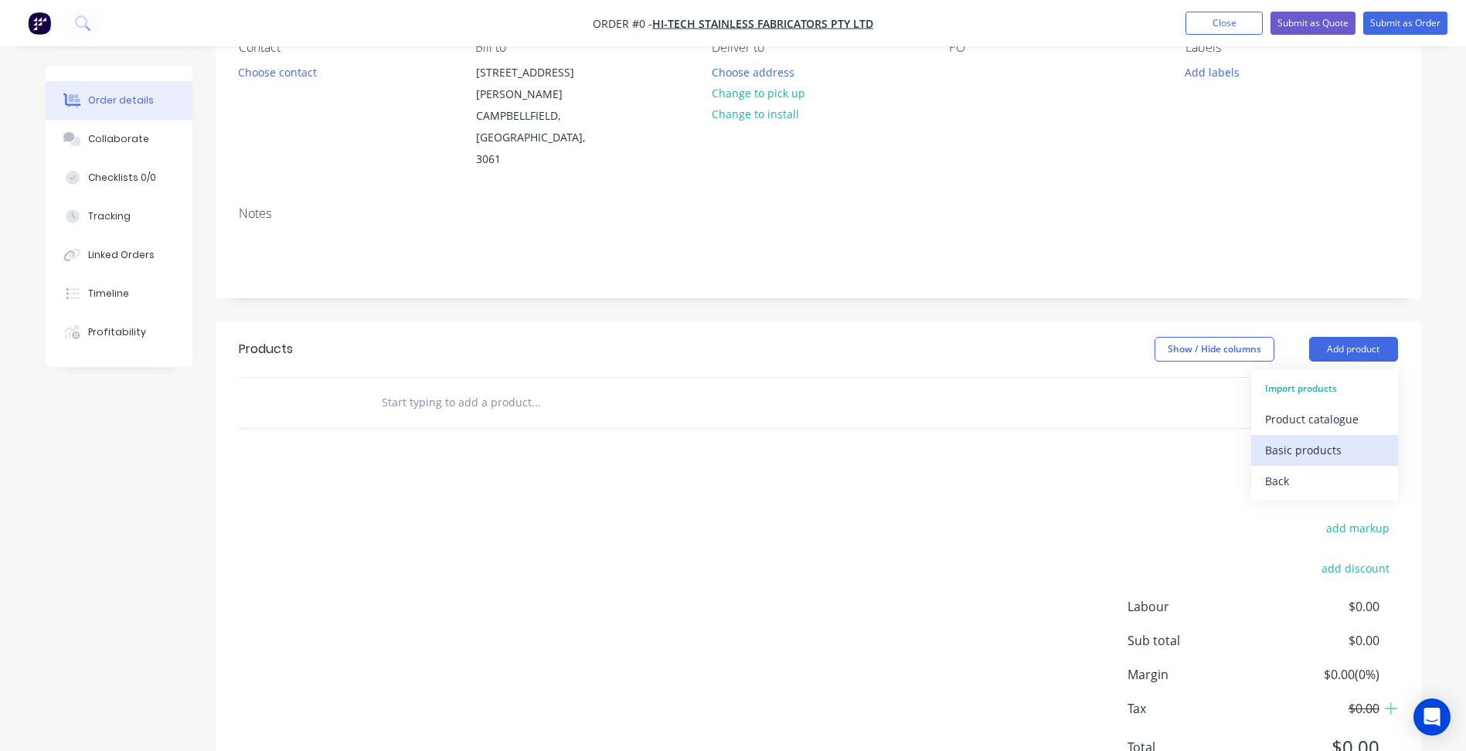
click at [1312, 439] on div "Basic products" at bounding box center [1324, 450] width 119 height 22
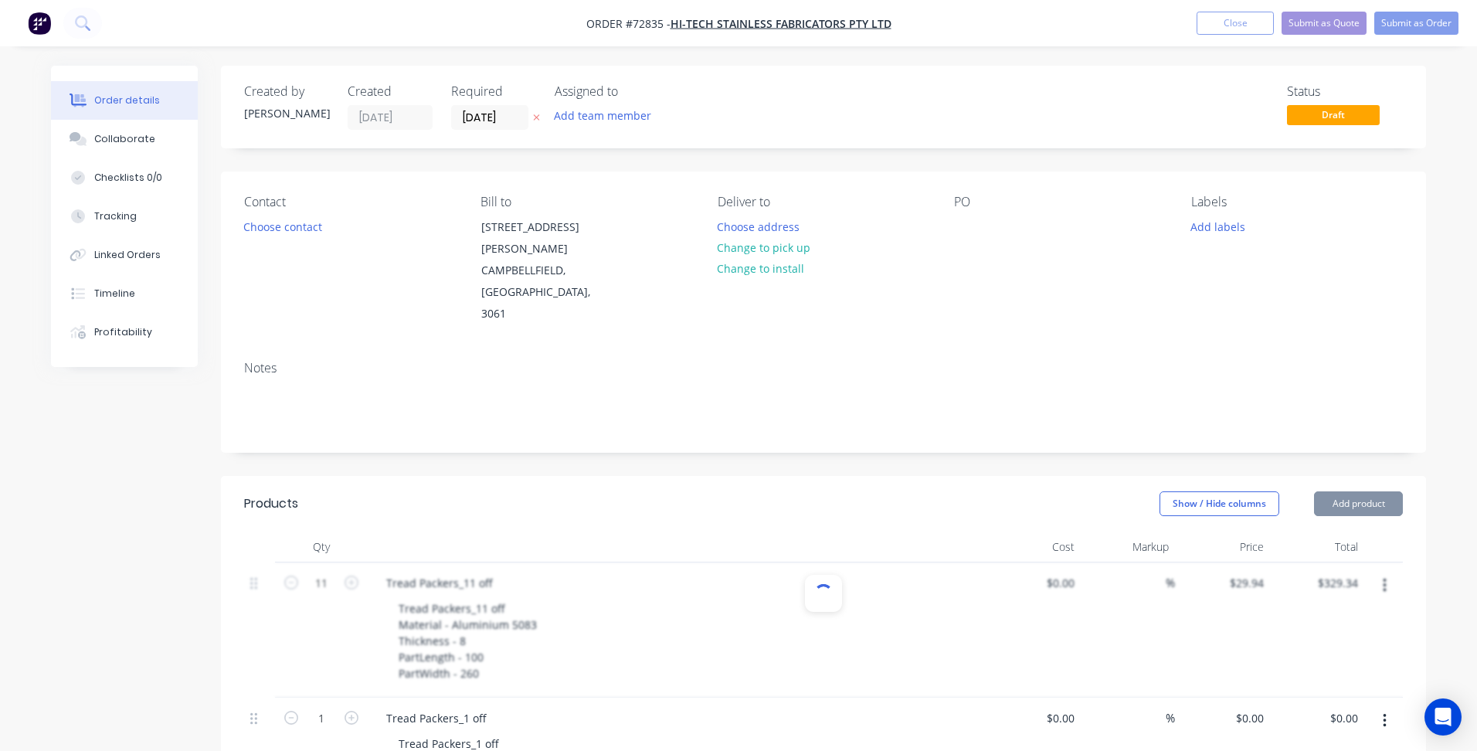
type input "$121.30"
type input "$31.66"
type input "$538.22"
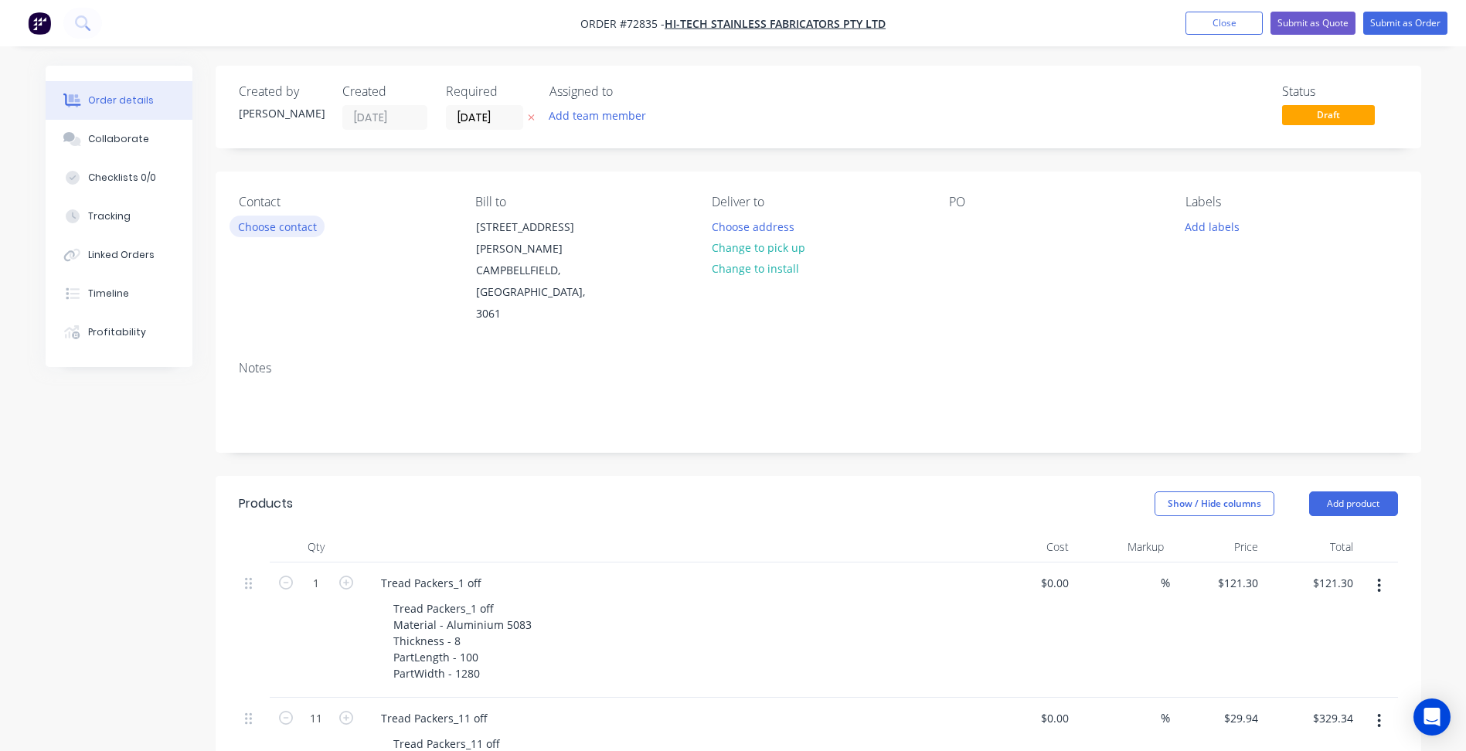
click at [291, 228] on button "Choose contact" at bounding box center [276, 226] width 95 height 21
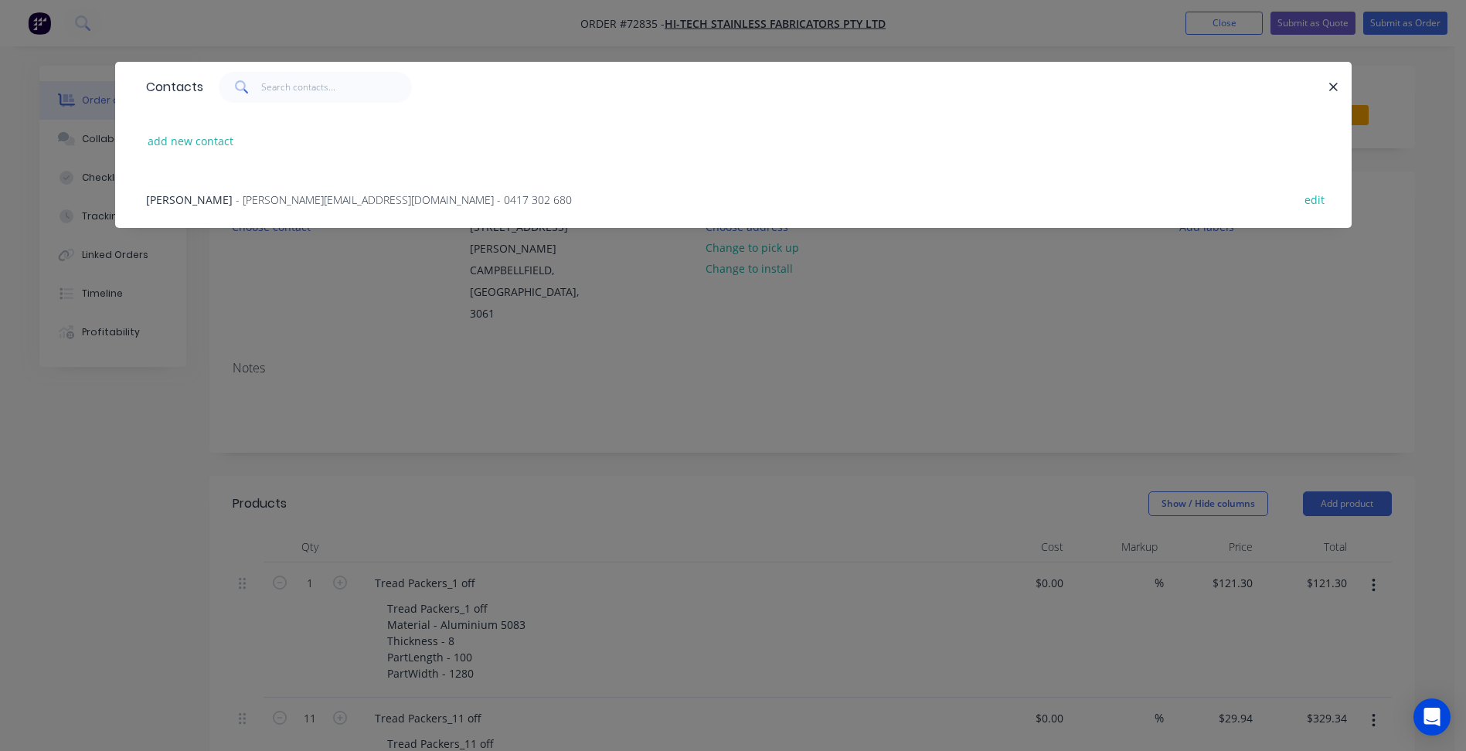
click at [236, 202] on span "- [PERSON_NAME][EMAIL_ADDRESS][DOMAIN_NAME] - 0417 302 680" at bounding box center [404, 199] width 336 height 15
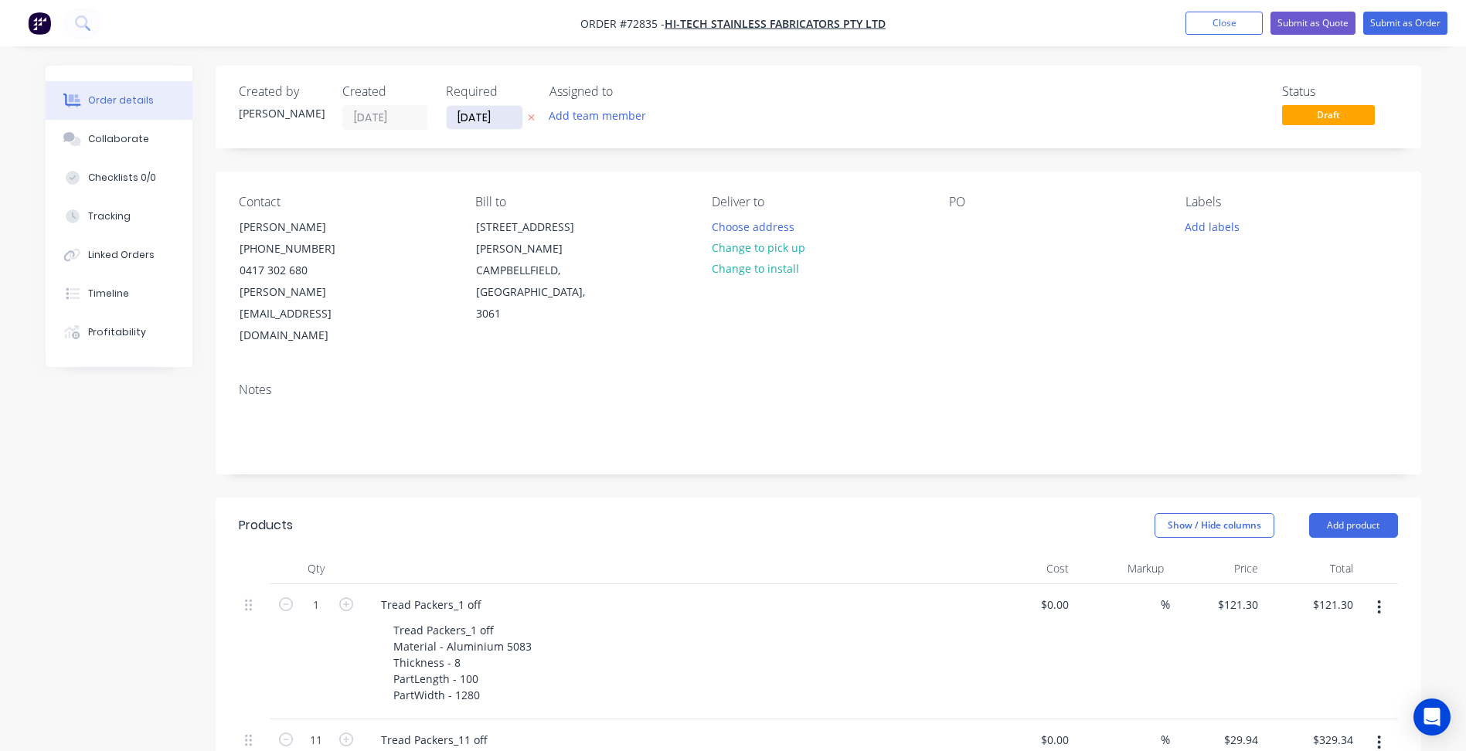
click at [460, 119] on input "[DATE]" at bounding box center [485, 117] width 76 height 23
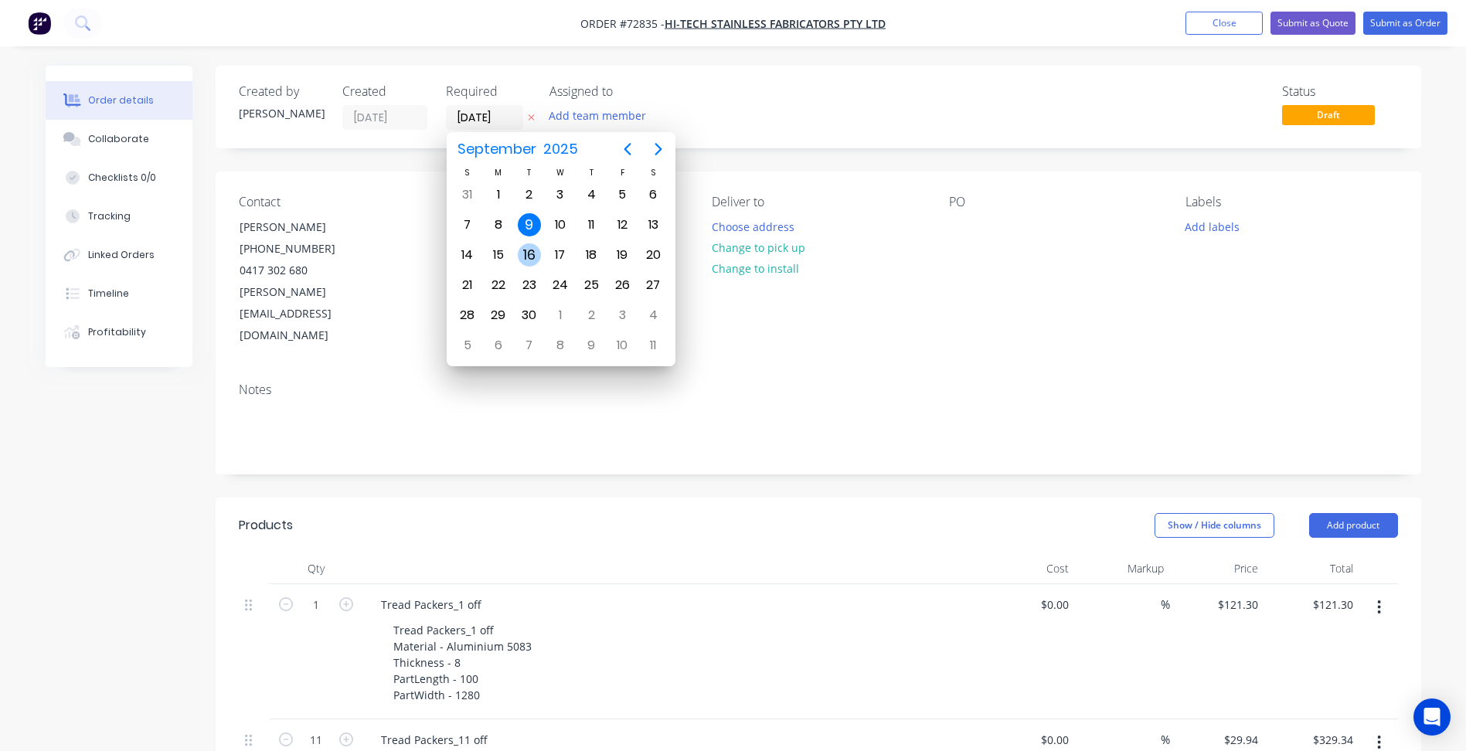
click at [532, 254] on div "16" at bounding box center [529, 254] width 23 height 23
type input "[DATE]"
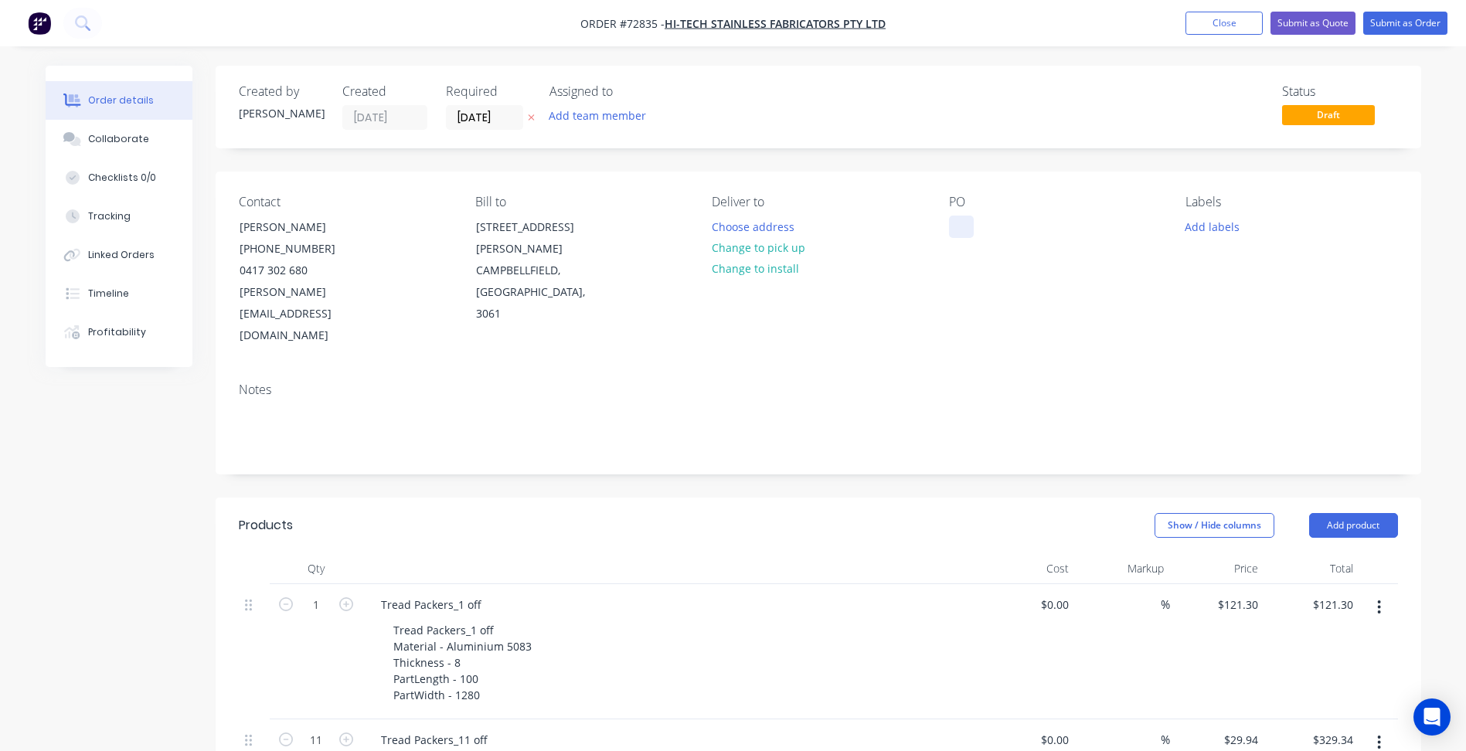
click at [962, 224] on div at bounding box center [961, 227] width 25 height 22
click at [1414, 23] on button "Submit as Order" at bounding box center [1405, 23] width 84 height 23
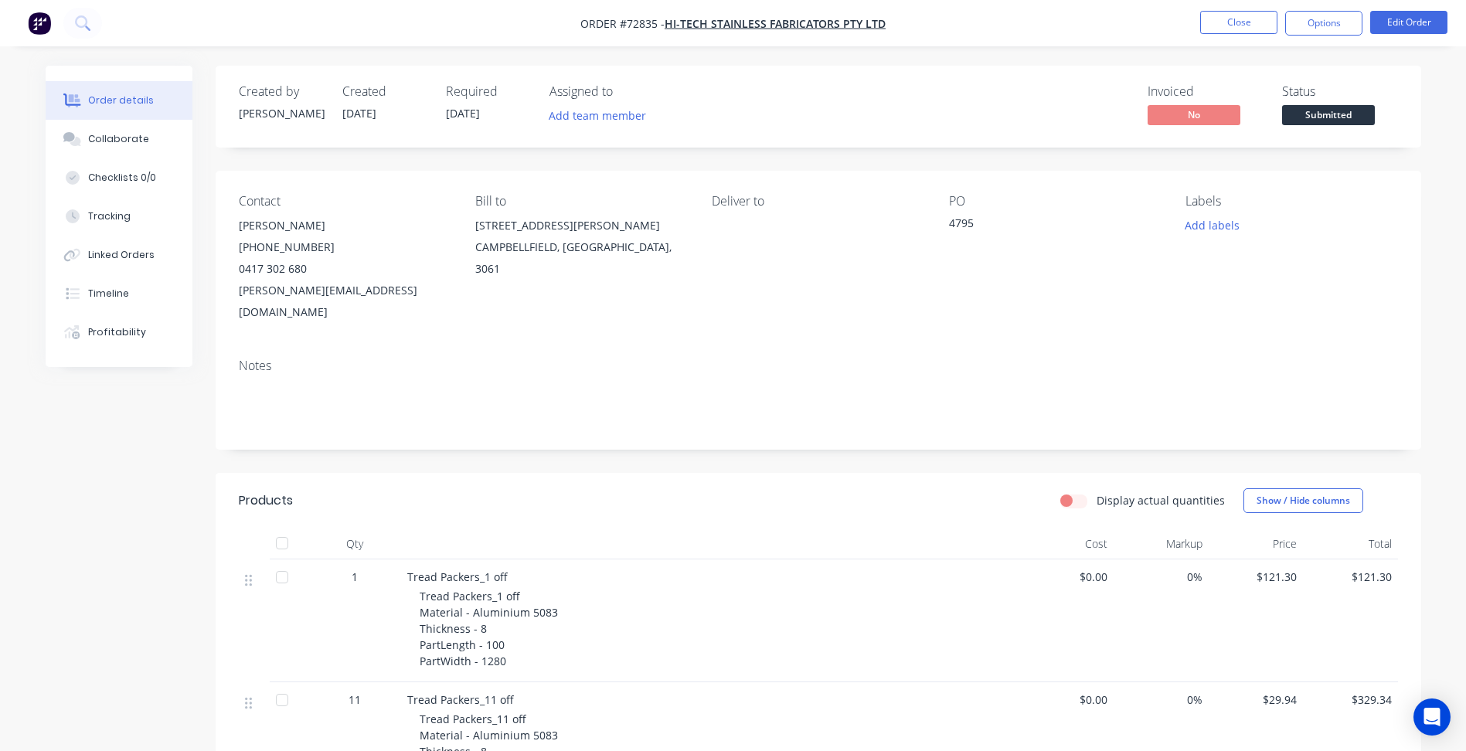
click at [1313, 131] on div "Created by [PERSON_NAME] Created [DATE] Required [DATE] Assigned to Add team me…" at bounding box center [818, 107] width 1205 height 82
click at [1323, 112] on span "Submitted" at bounding box center [1328, 114] width 93 height 19
click at [1247, 38] on nav "Order #72835 - Hi-Tech Stainless Fabricators Pty Ltd Close Options Edit Order" at bounding box center [733, 23] width 1466 height 46
click at [1256, 32] on button "Close" at bounding box center [1238, 22] width 77 height 23
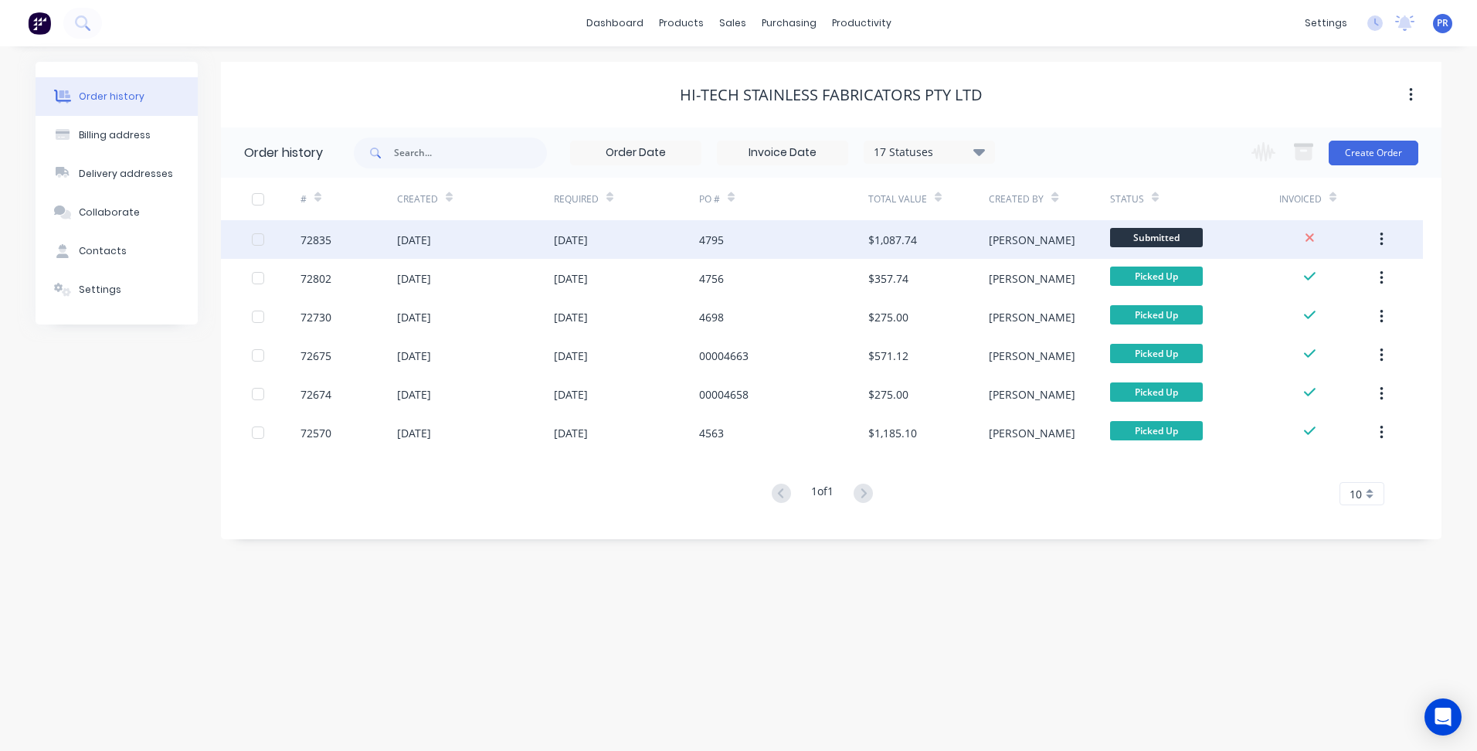
click at [1200, 241] on span "Submitted" at bounding box center [1156, 237] width 93 height 19
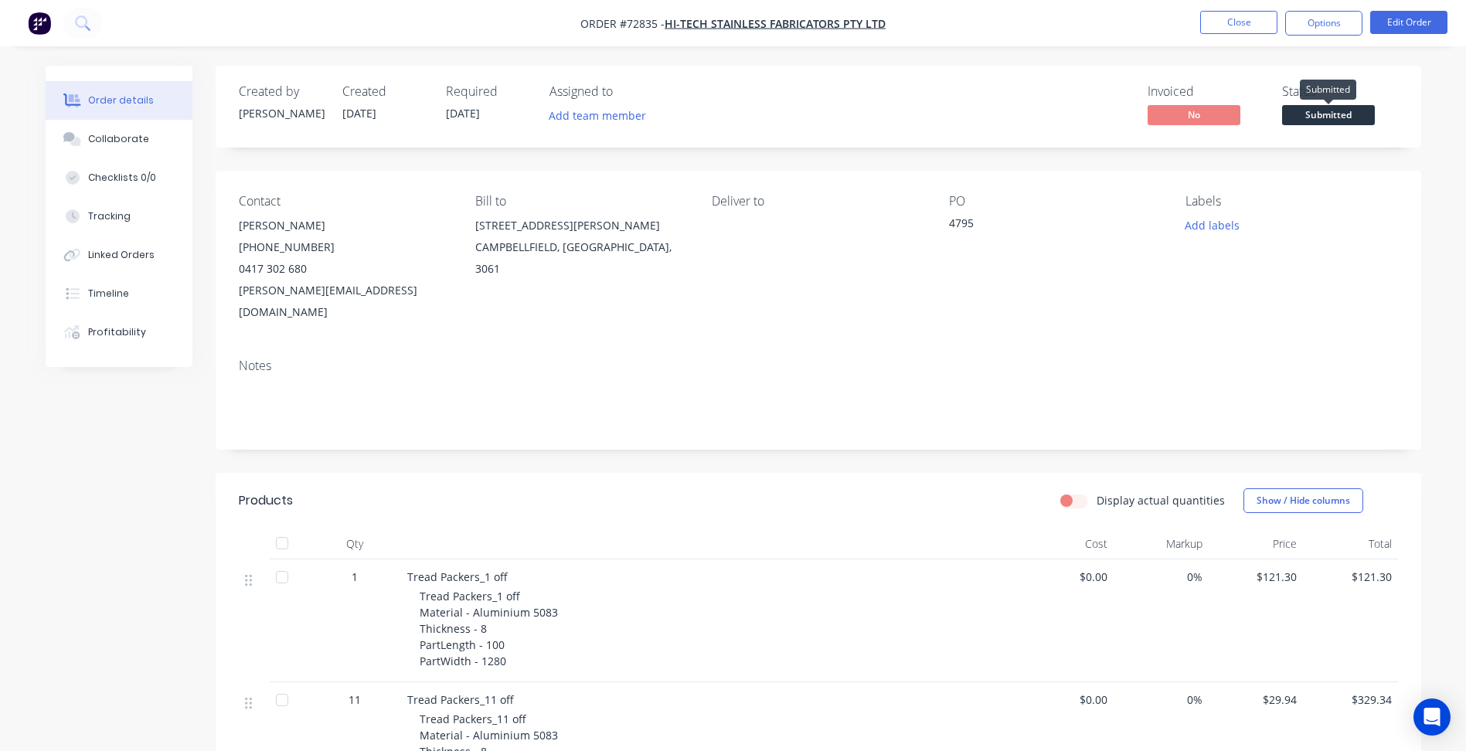
click at [1347, 124] on span "Submitted" at bounding box center [1328, 114] width 93 height 19
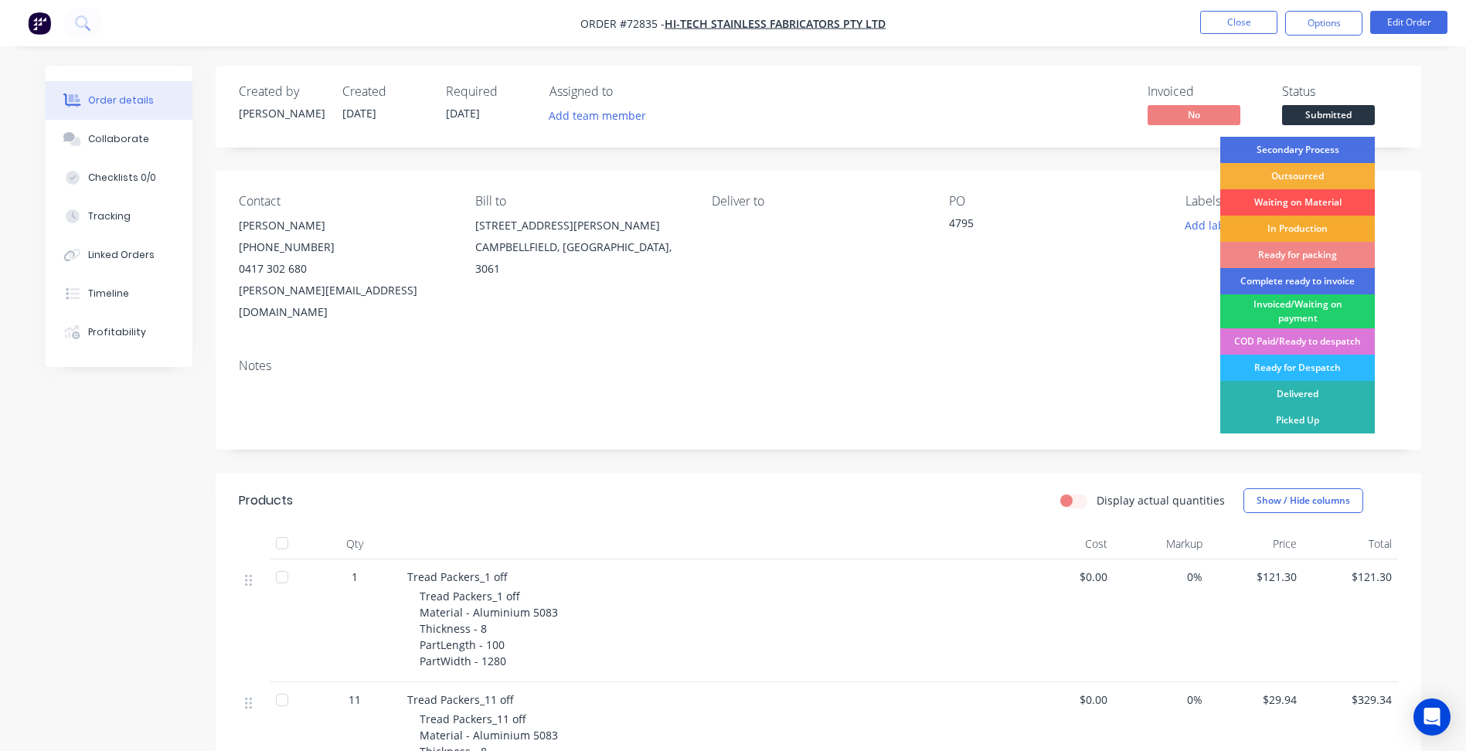
click at [1312, 221] on div "In Production" at bounding box center [1297, 229] width 155 height 26
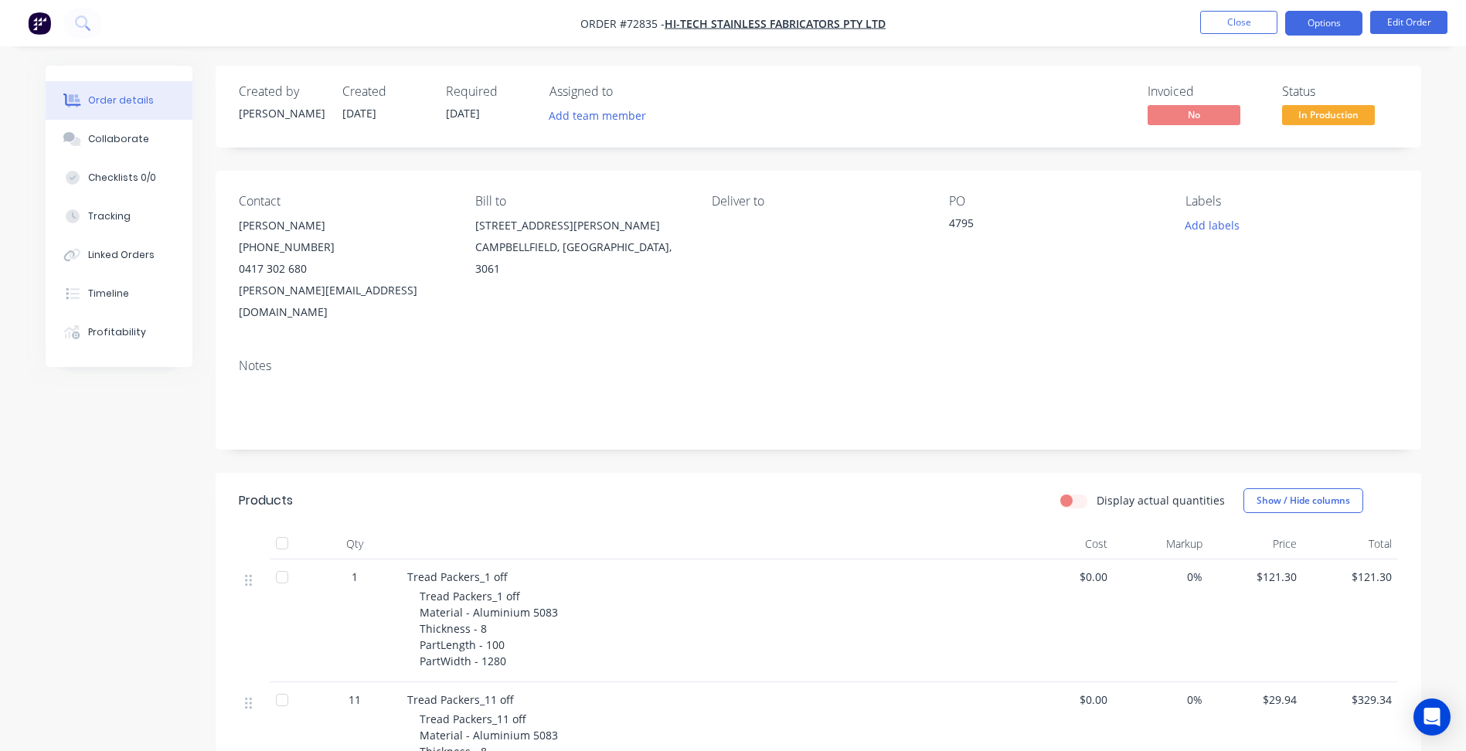
click at [1317, 32] on button "Options" at bounding box center [1323, 23] width 77 height 25
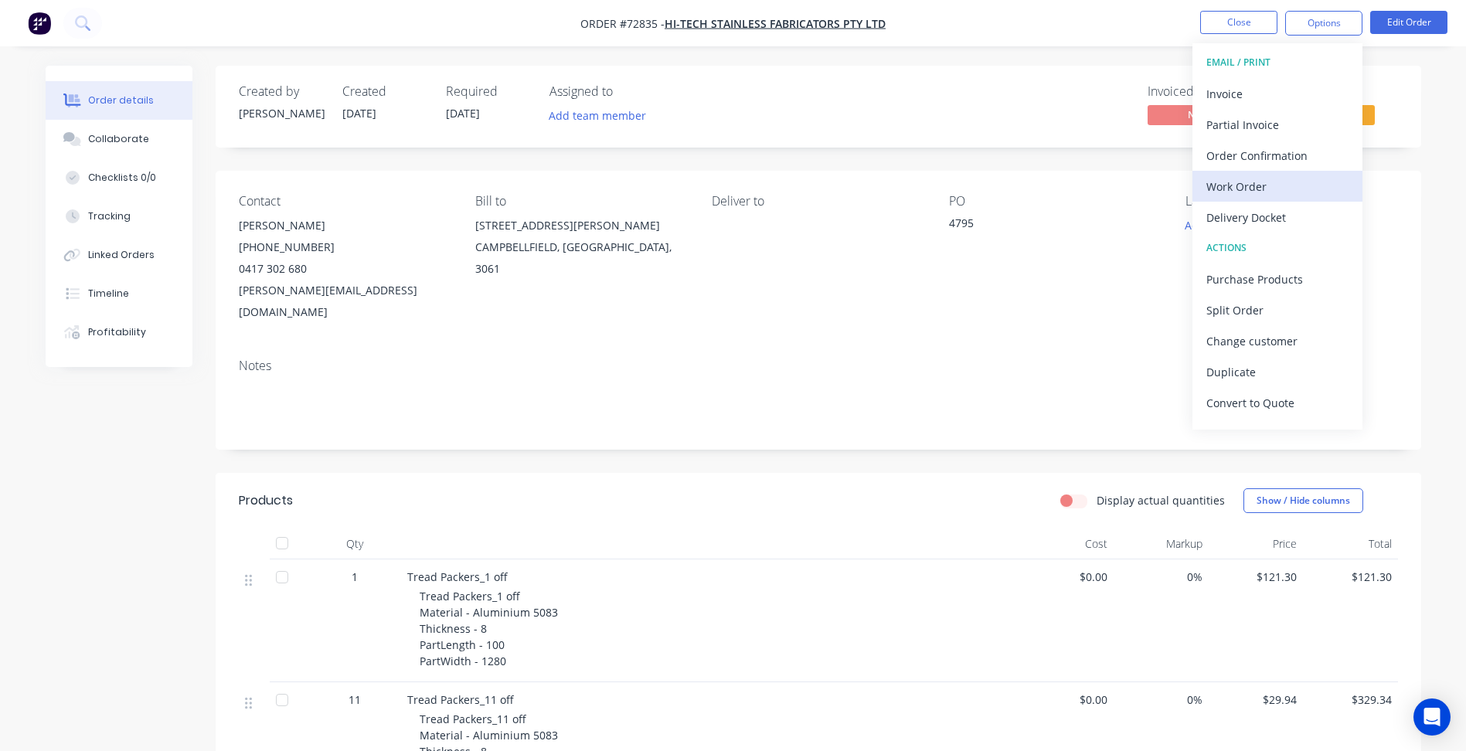
click at [1281, 181] on div "Work Order" at bounding box center [1277, 186] width 142 height 22
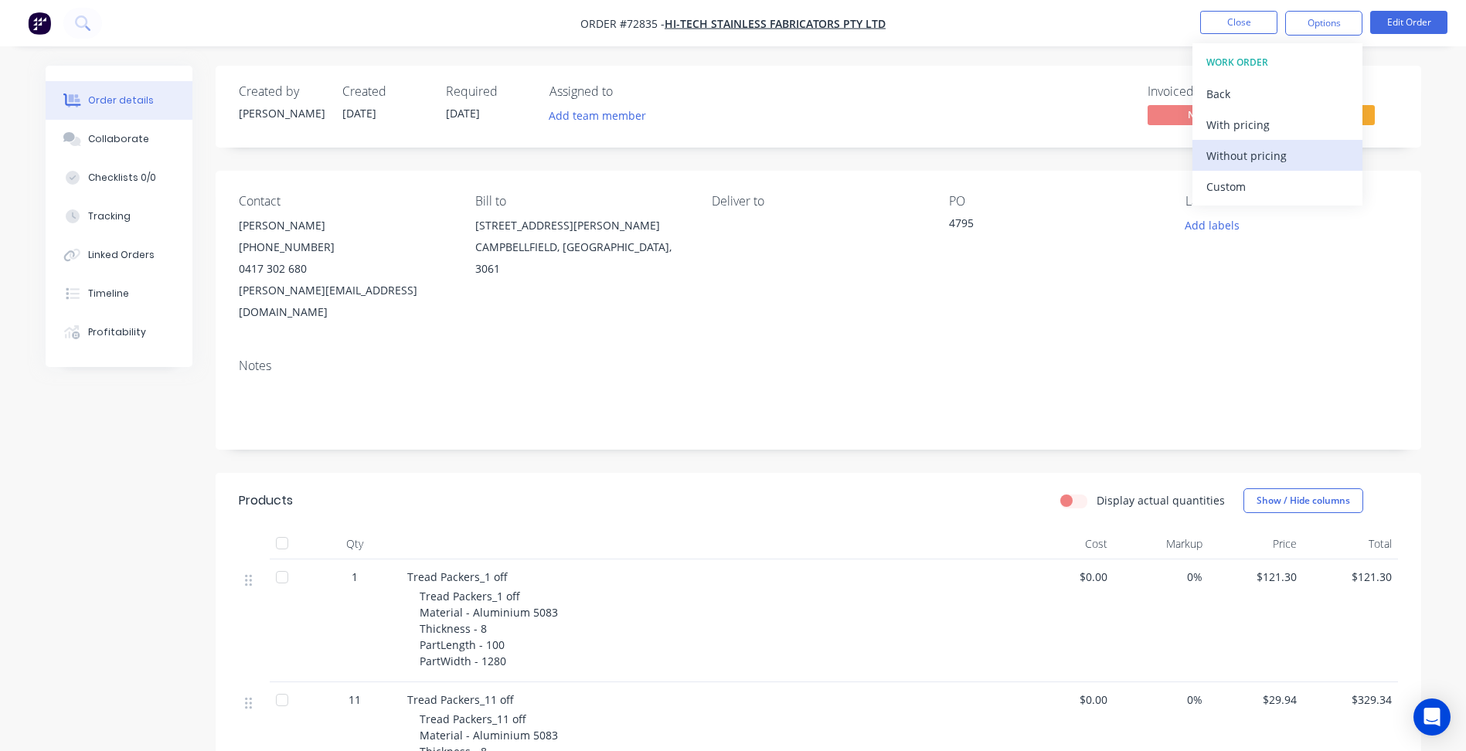
click at [1293, 161] on div "Without pricing" at bounding box center [1277, 155] width 142 height 22
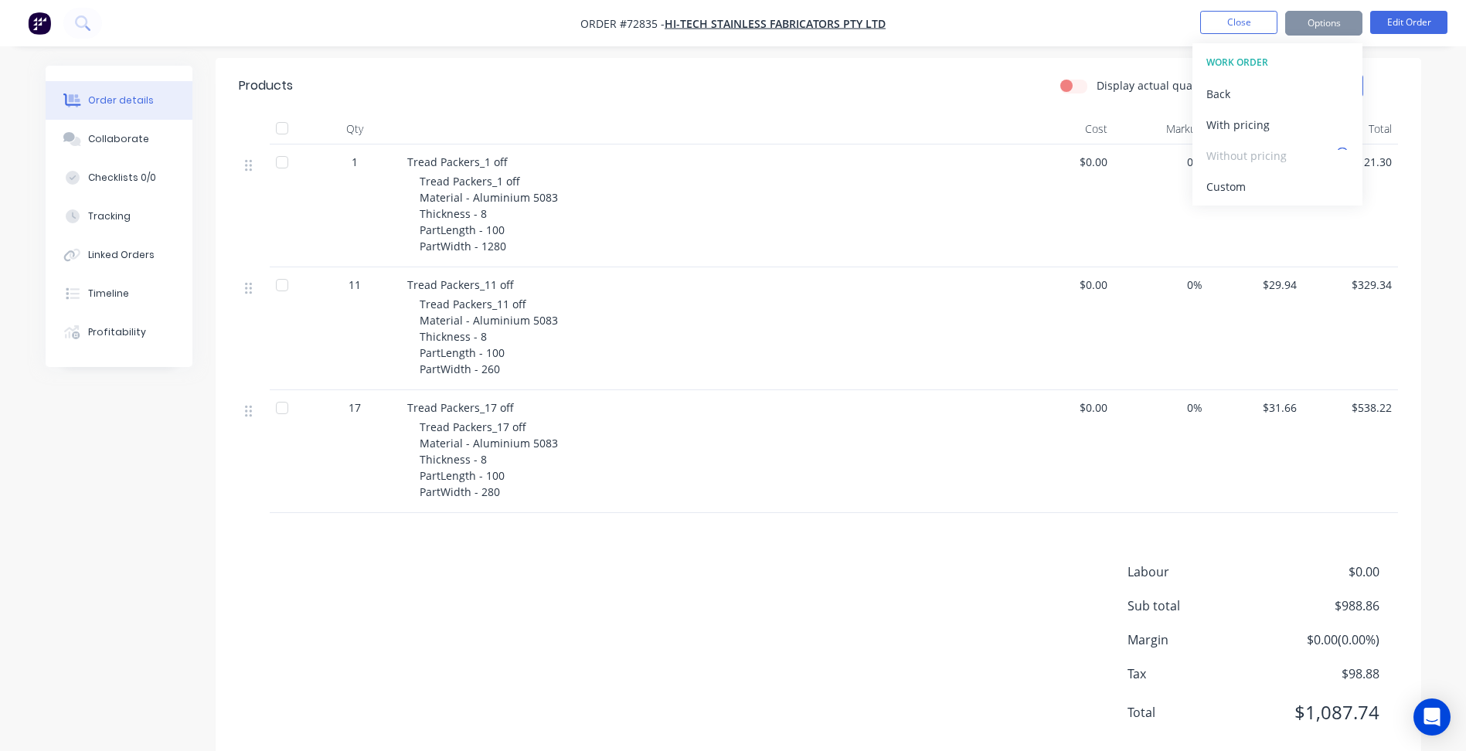
scroll to position [430, 0]
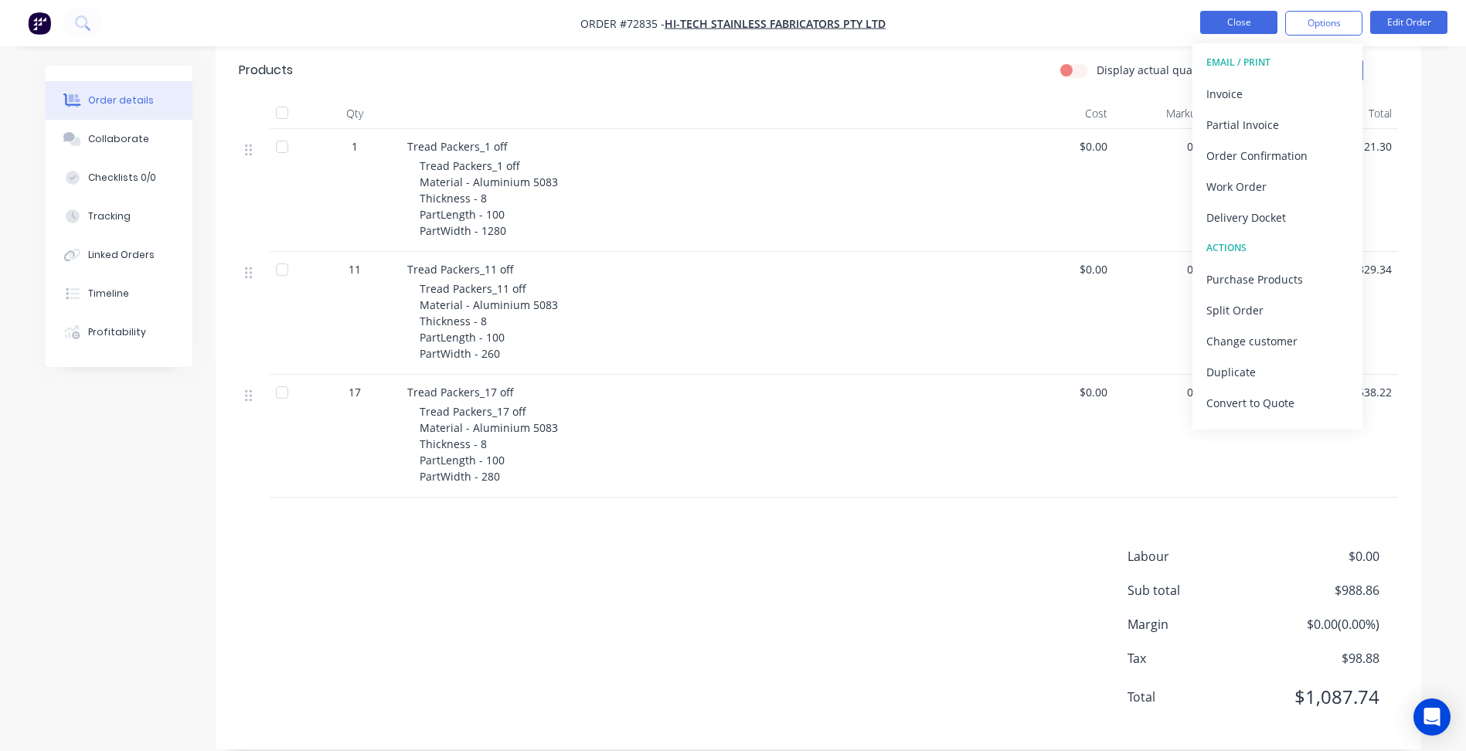
click at [1229, 25] on button "Close" at bounding box center [1238, 22] width 77 height 23
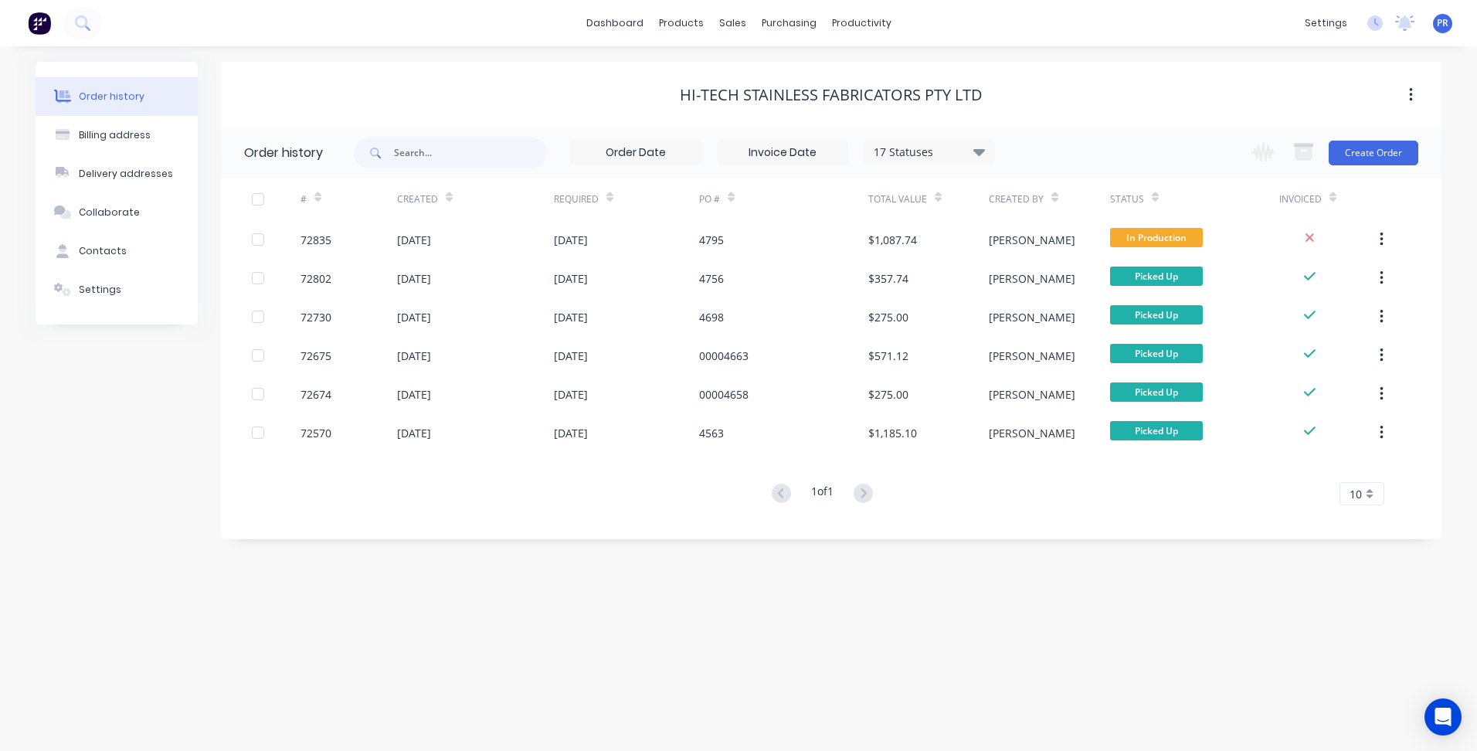
click at [302, 655] on div "Order history Billing address Delivery addresses Collaborate Contacts Settings …" at bounding box center [738, 398] width 1477 height 705
click at [593, 539] on div "Order history 17 Statuses Invoice Status Invoiced Not Invoiced Partial Order St…" at bounding box center [831, 333] width 1221 height 412
click at [755, 68] on link "Sales Orders" at bounding box center [814, 73] width 205 height 31
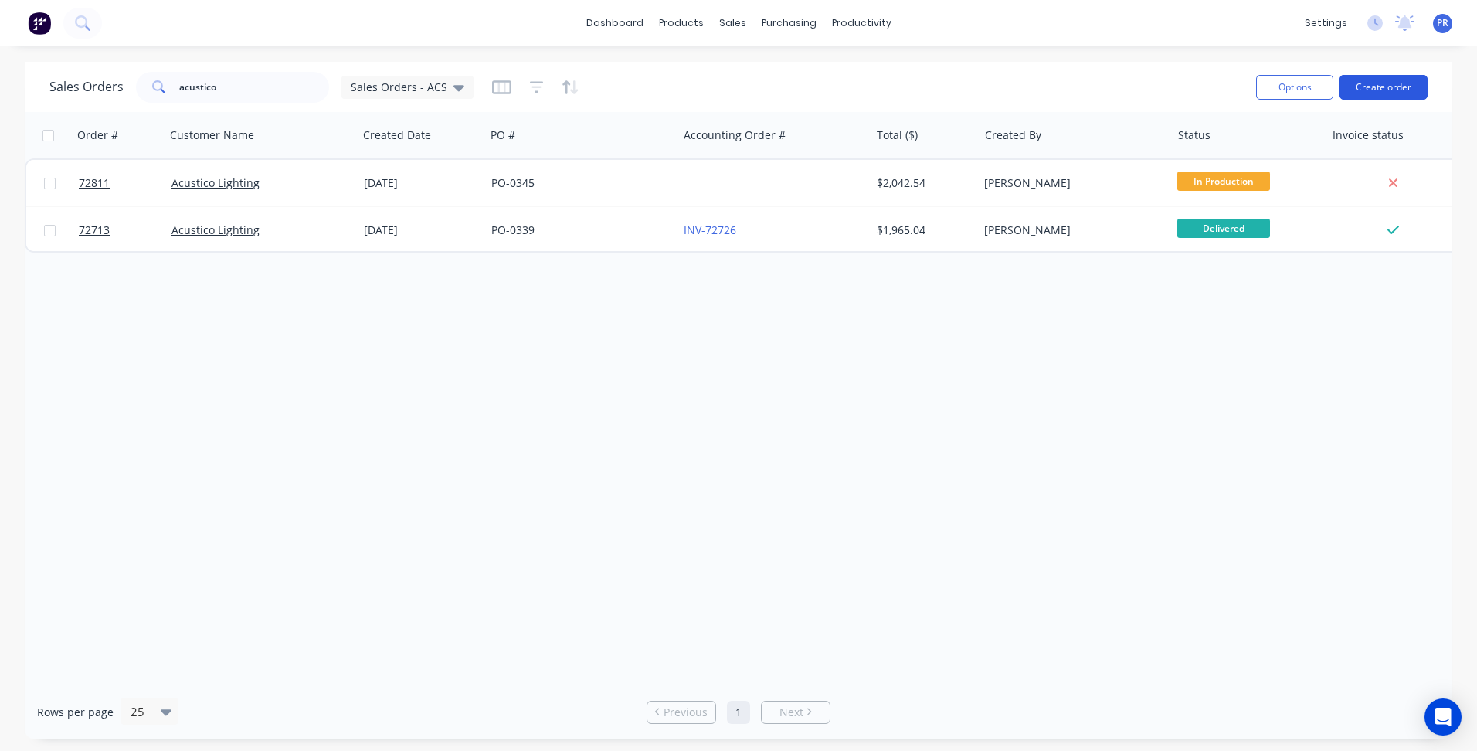
click at [1382, 82] on button "Create order" at bounding box center [1384, 87] width 88 height 25
click at [1381, 93] on button "Create order" at bounding box center [1384, 87] width 88 height 25
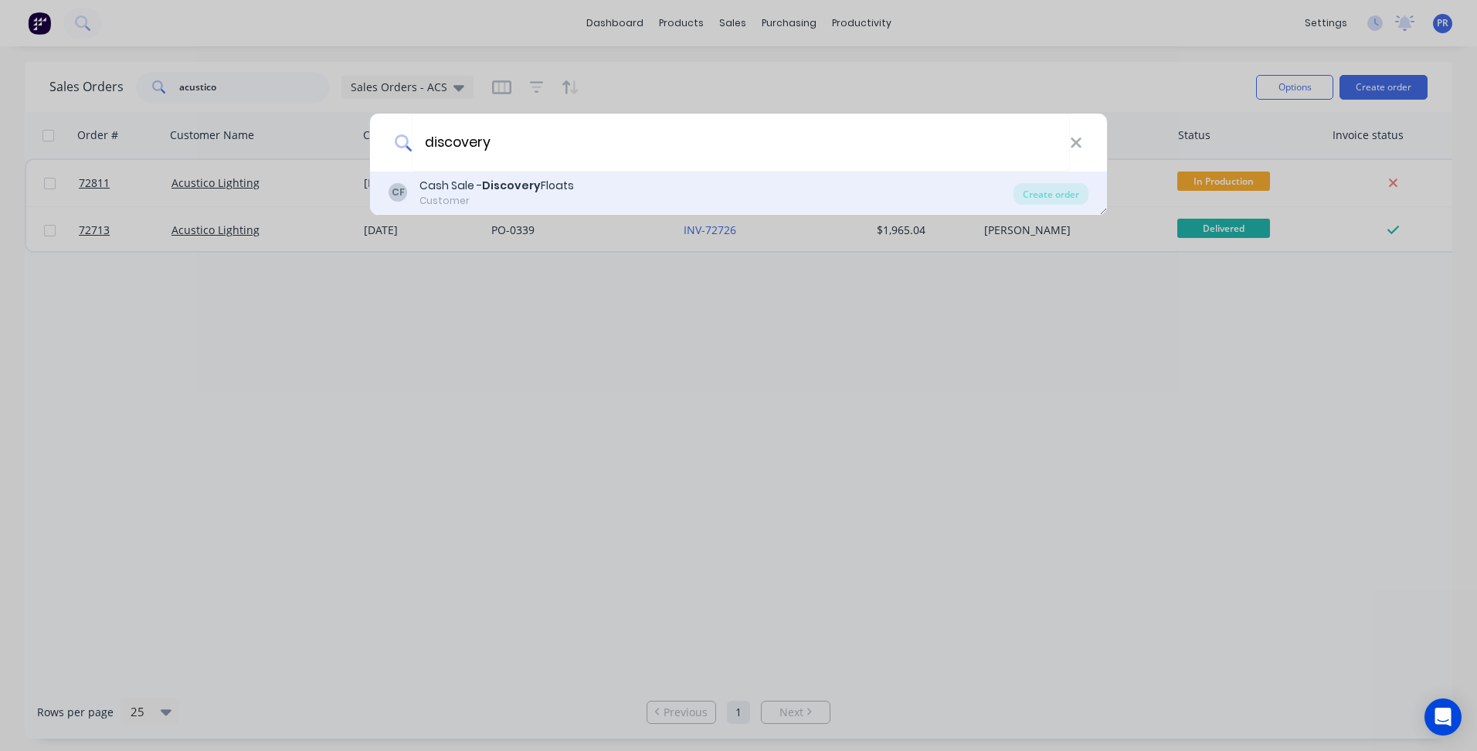
type input "discovery"
click at [524, 193] on div "Cash Sale - Discovery Floats" at bounding box center [497, 186] width 155 height 16
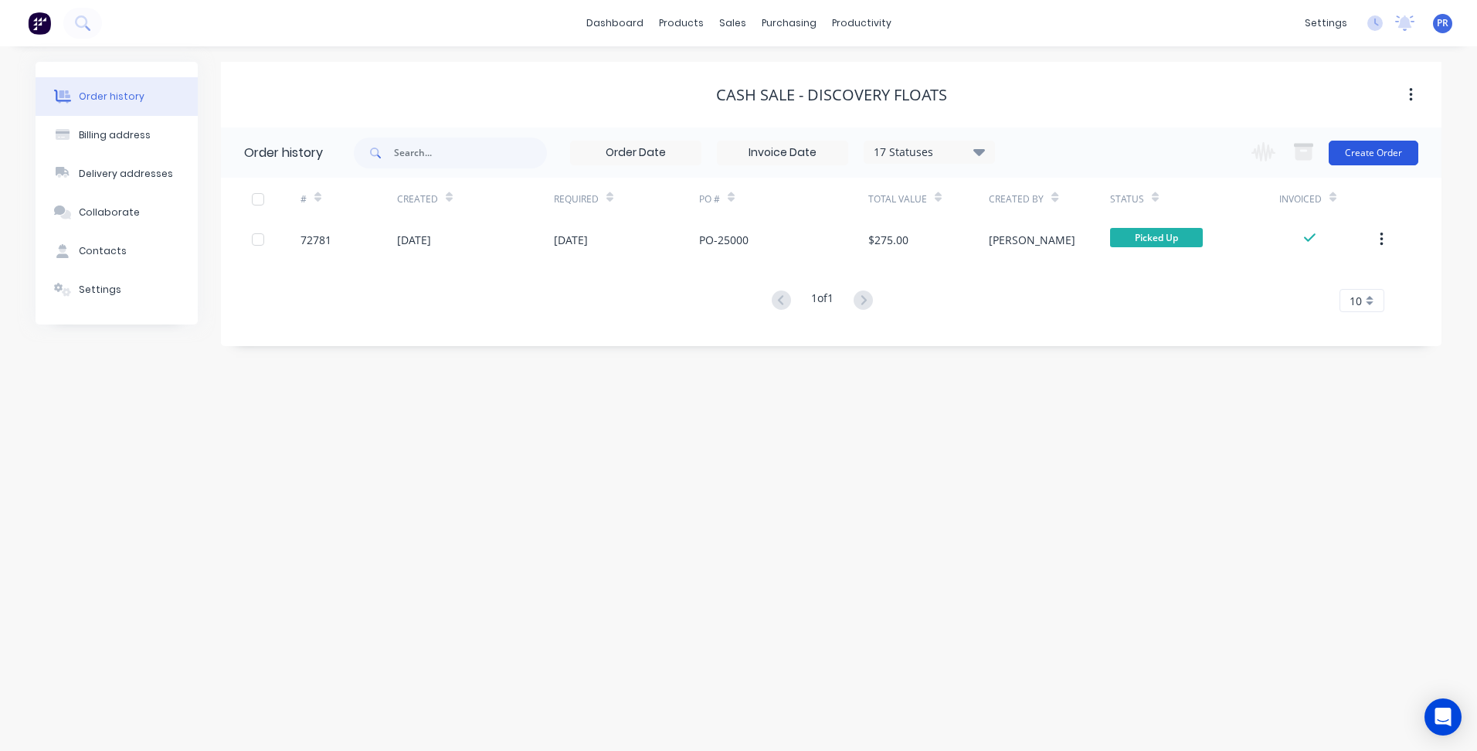
click at [1373, 157] on button "Create Order" at bounding box center [1374, 153] width 90 height 25
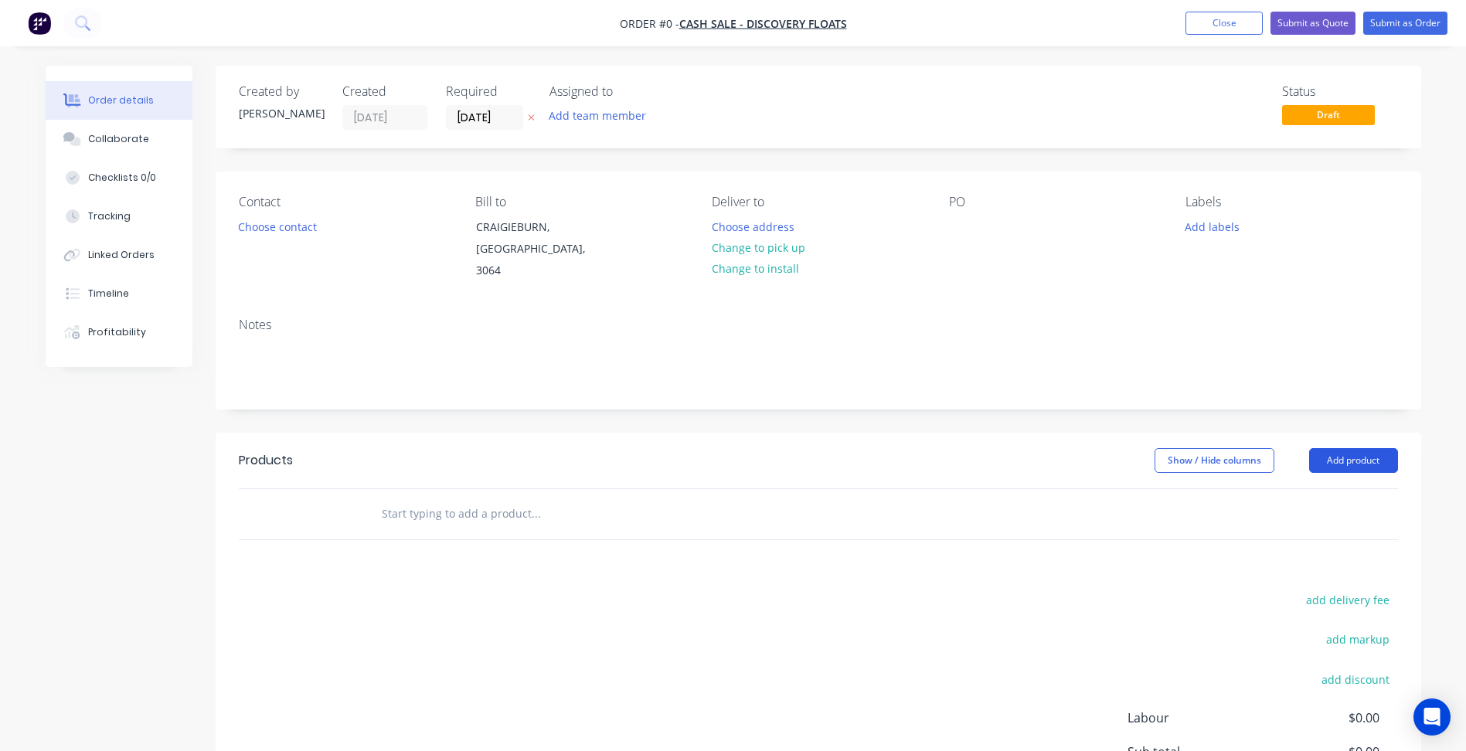
click at [1348, 448] on button "Add product" at bounding box center [1353, 460] width 89 height 25
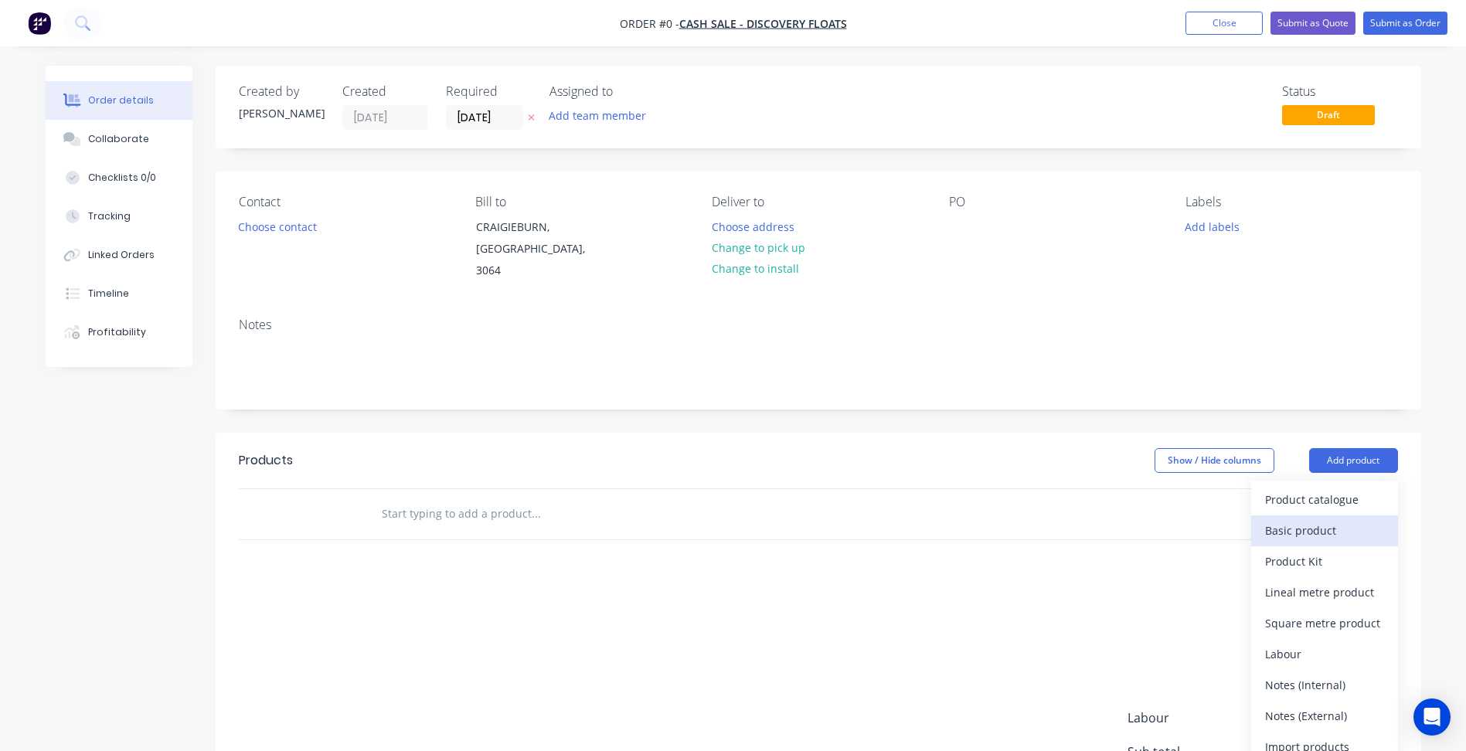
click at [1305, 519] on div "Basic product" at bounding box center [1324, 530] width 119 height 22
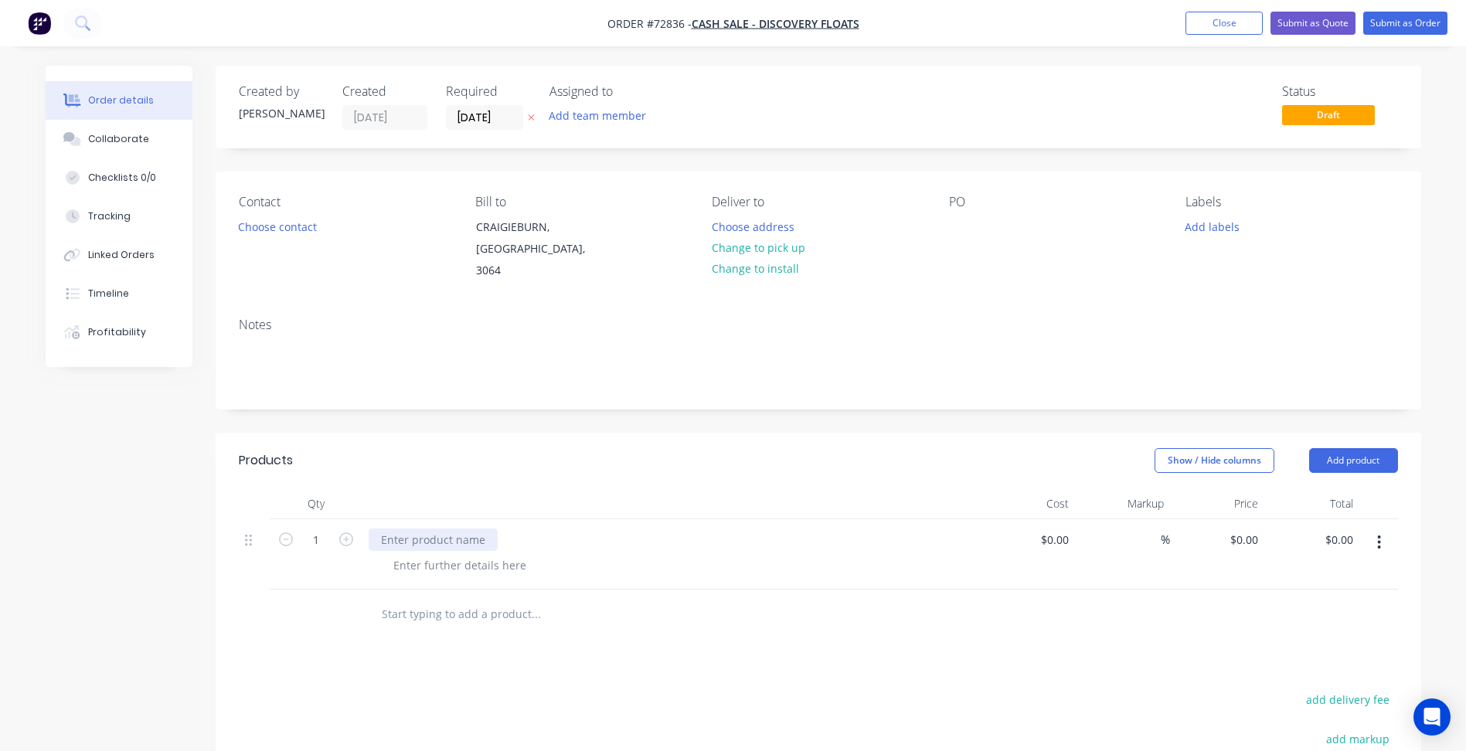
click at [423, 528] on div at bounding box center [433, 539] width 129 height 22
click at [447, 532] on div at bounding box center [433, 539] width 129 height 22
paste div
drag, startPoint x: 419, startPoint y: 549, endPoint x: 433, endPoint y: 549, distance: 13.9
click at [420, 554] on div at bounding box center [460, 565] width 158 height 22
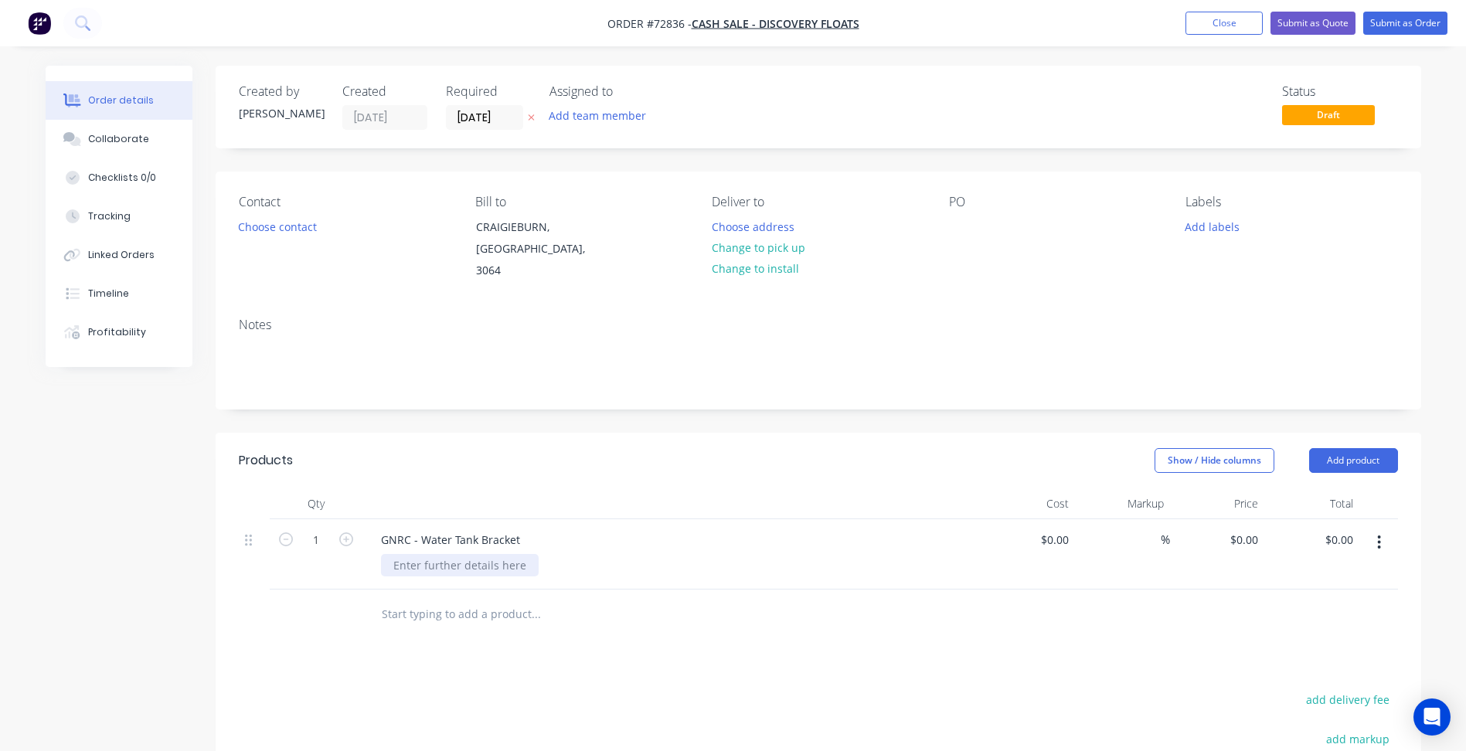
click at [452, 554] on div at bounding box center [460, 565] width 158 height 22
click at [453, 554] on div "Material:" at bounding box center [677, 565] width 593 height 22
click at [440, 554] on div "Material:" at bounding box center [416, 565] width 71 height 22
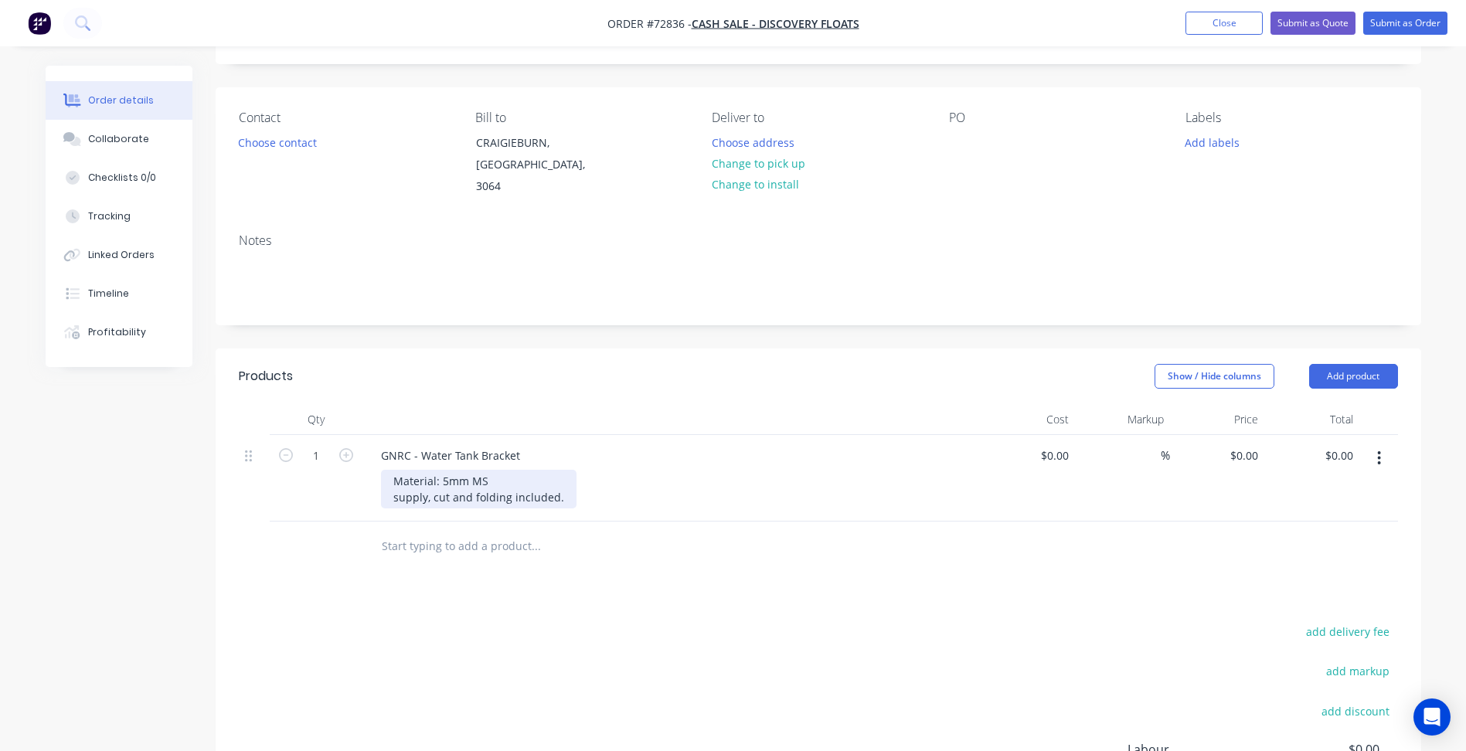
scroll to position [155, 0]
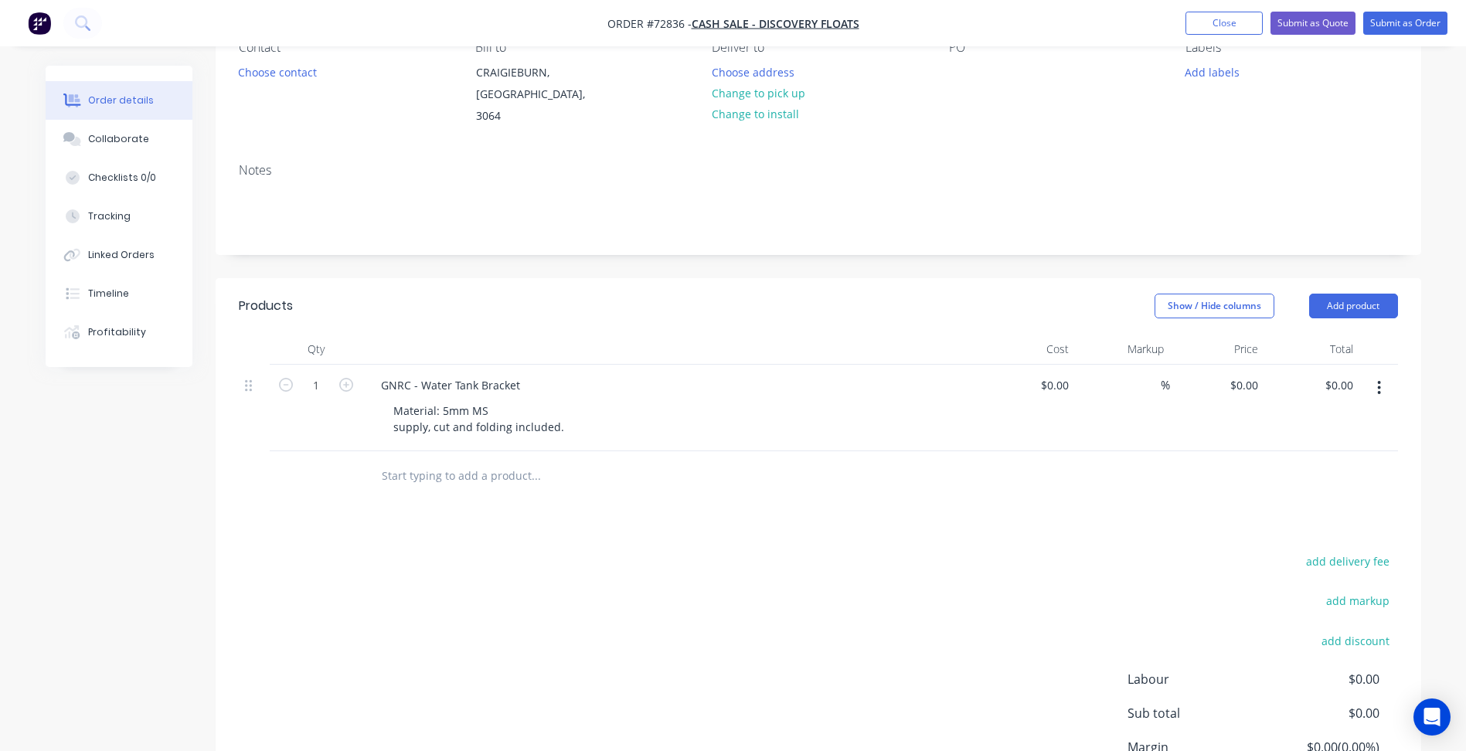
click at [1386, 383] on button "button" at bounding box center [1379, 388] width 36 height 28
click at [1286, 448] on div "Duplicate" at bounding box center [1324, 459] width 119 height 22
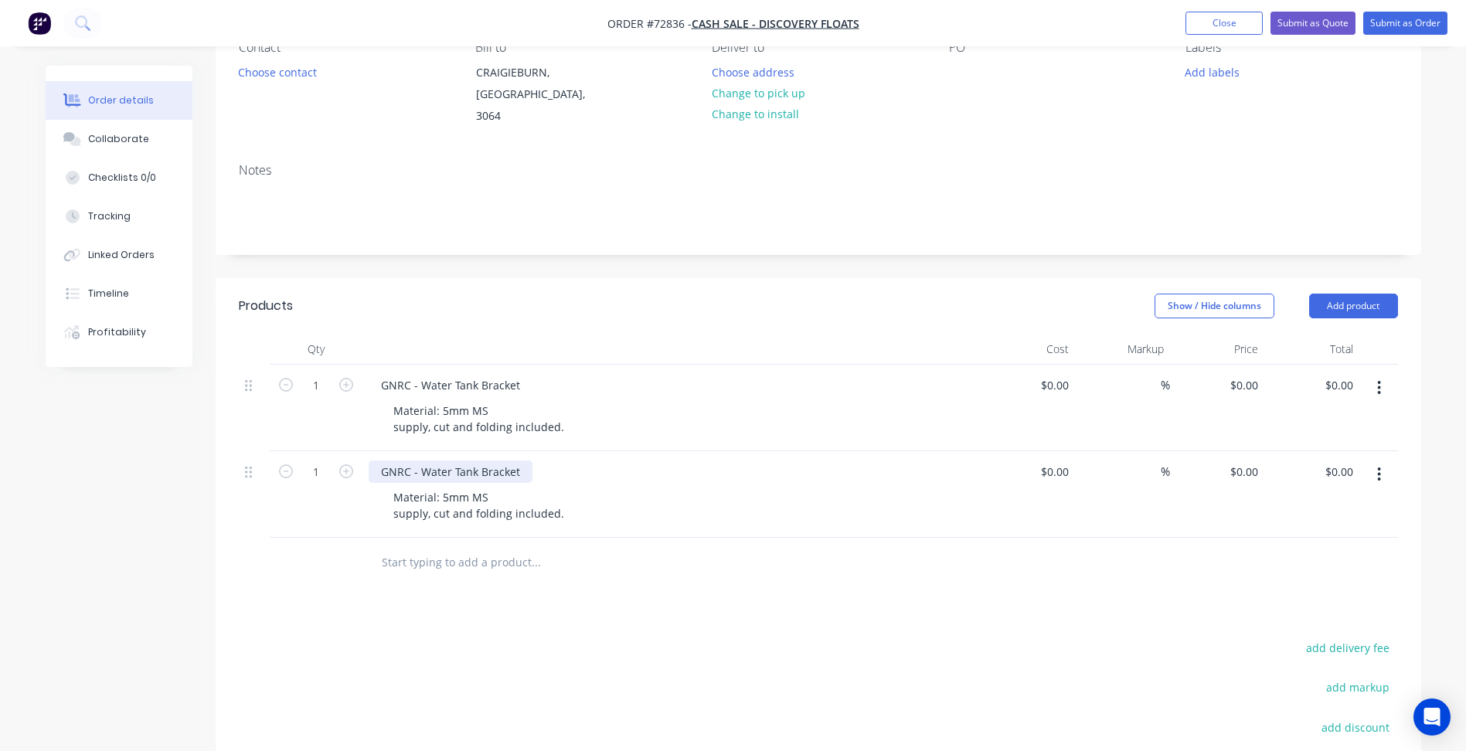
click at [497, 460] on div "GNRC - Water Tank Bracket" at bounding box center [451, 471] width 164 height 22
click at [430, 460] on div "GNRC - Water Tank Bracket" at bounding box center [451, 471] width 164 height 22
paste div
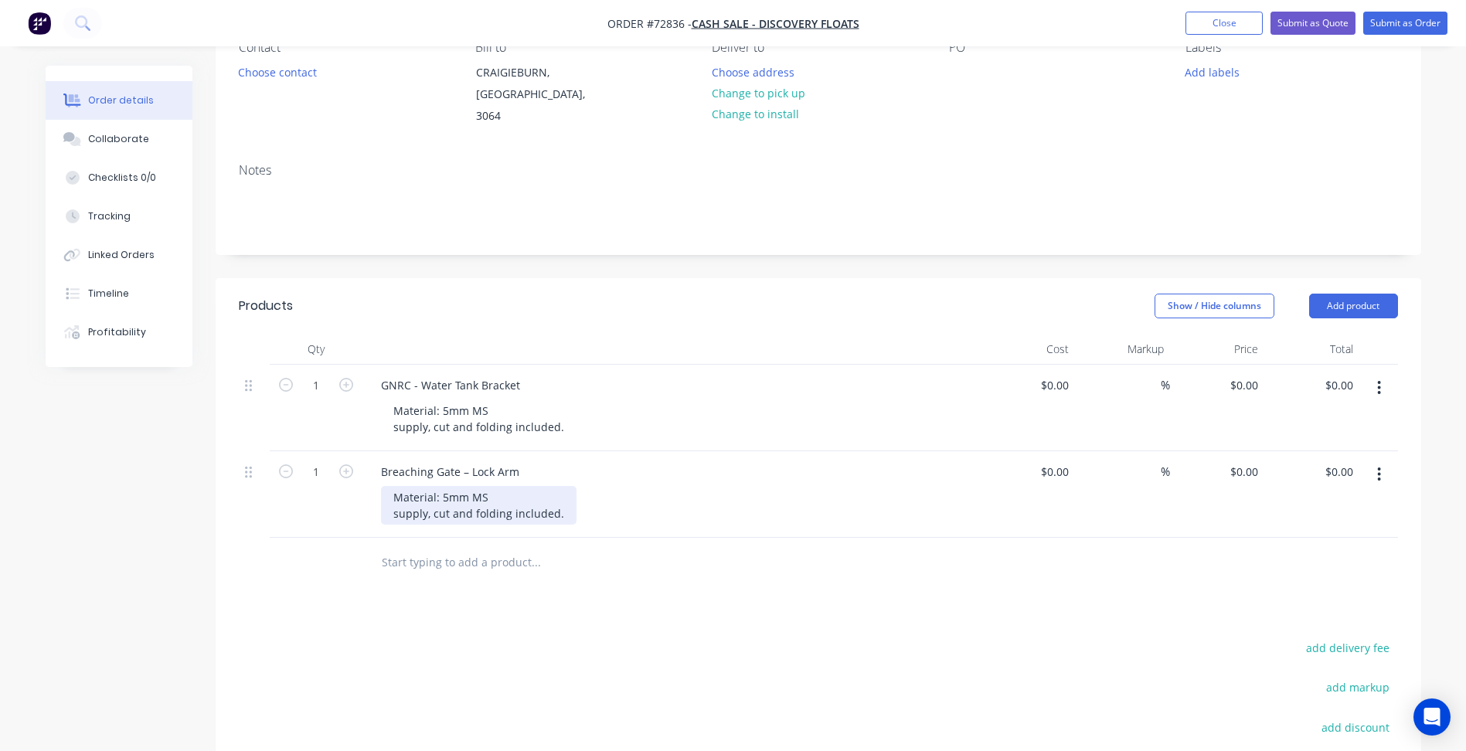
click at [434, 486] on div "Material: 5mm MS supply, cut and folding included." at bounding box center [478, 505] width 195 height 39
click at [459, 504] on div "Material: 5mm MS supply, cut and folding included." at bounding box center [478, 505] width 195 height 39
click at [488, 486] on div "Material: 5mm MS supply, cut and folding included." at bounding box center [478, 505] width 195 height 39
click at [444, 486] on div "Material: 5mm MS supply, cut and folding included." at bounding box center [478, 505] width 195 height 39
click at [464, 494] on div "Material: 8mm MS supply, cut and folding included." at bounding box center [478, 505] width 195 height 39
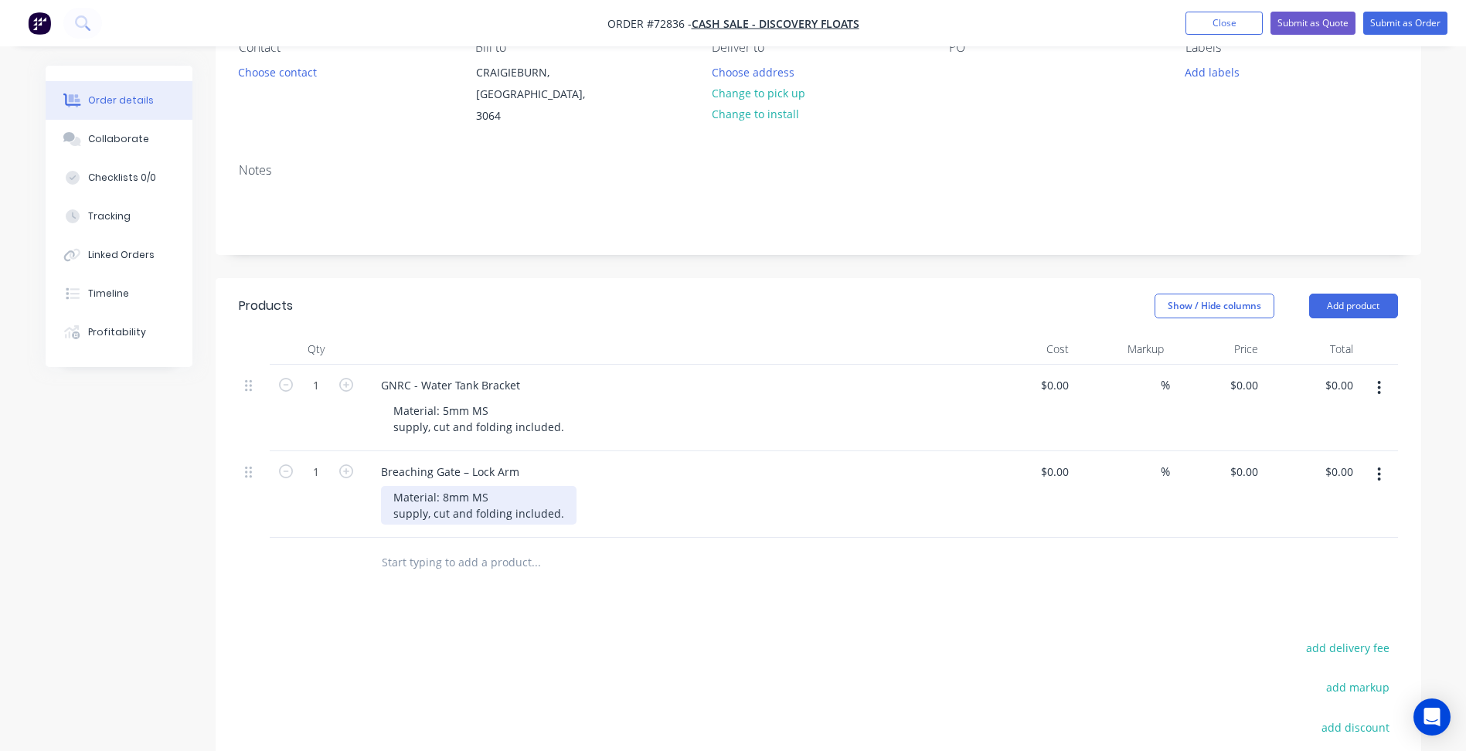
drag, startPoint x: 392, startPoint y: 498, endPoint x: 440, endPoint y: 504, distance: 48.2
click at [396, 499] on div "Material: 8mm MS supply, cut and folding included." at bounding box center [478, 505] width 195 height 39
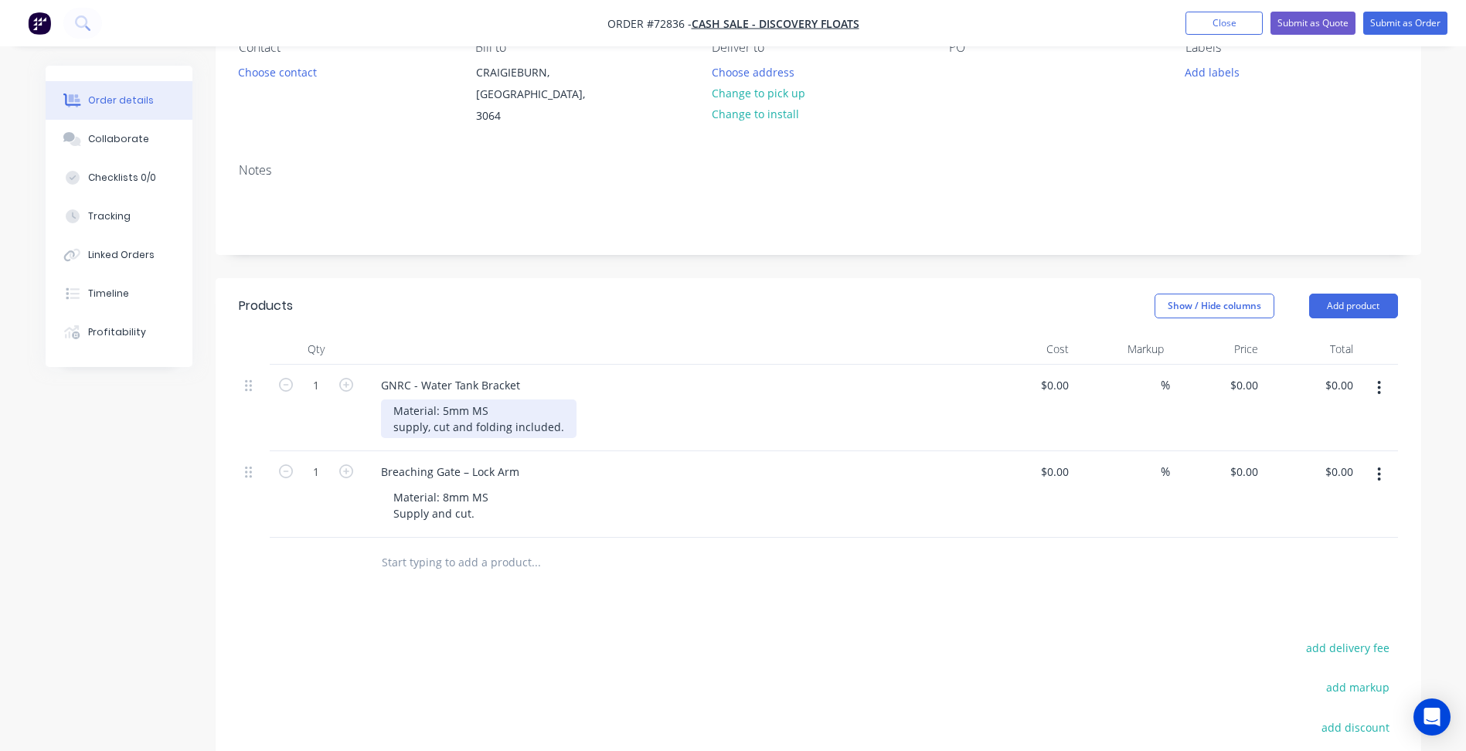
click at [396, 409] on div "Material: 5mm MS supply, cut and folding included." at bounding box center [478, 418] width 195 height 39
click at [1383, 374] on button "button" at bounding box center [1379, 388] width 36 height 28
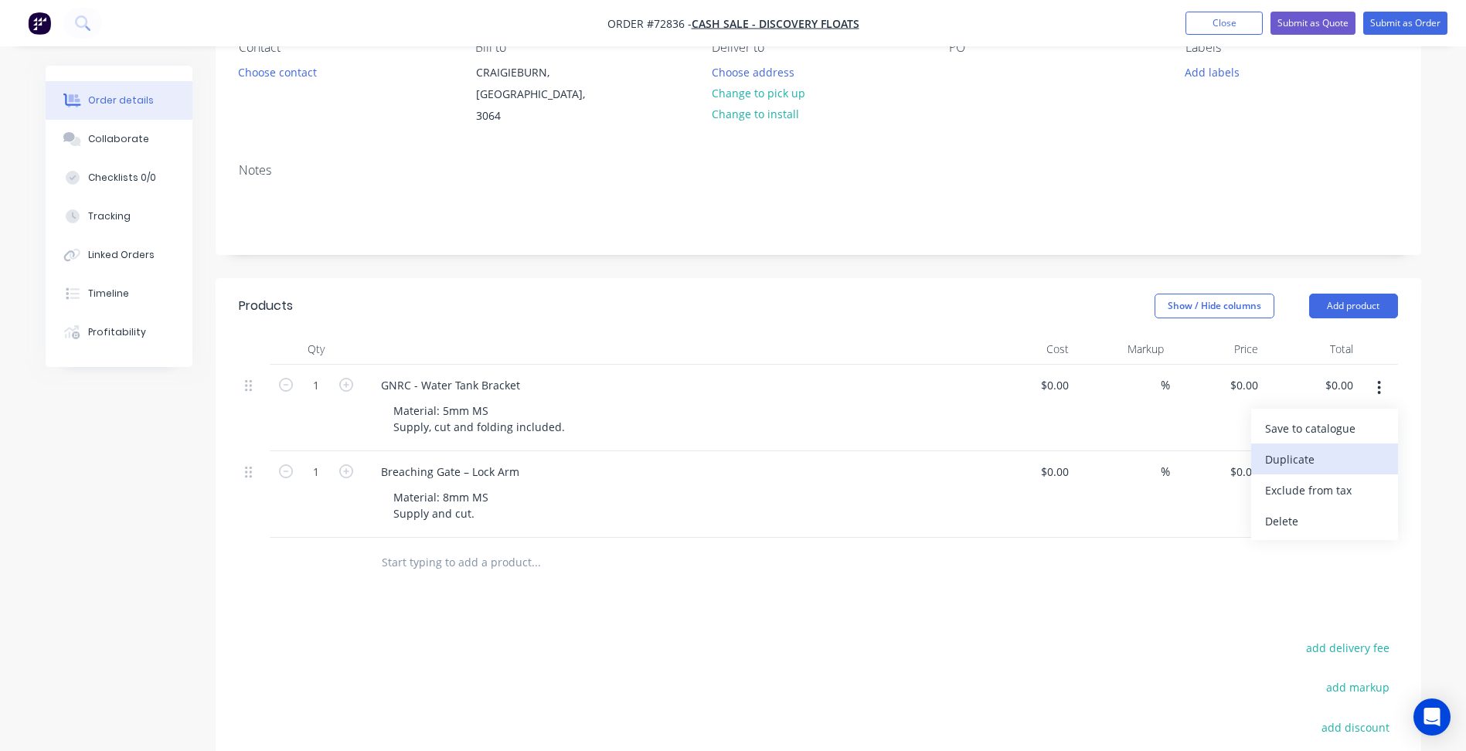
click at [1311, 448] on div "Duplicate" at bounding box center [1324, 459] width 119 height 22
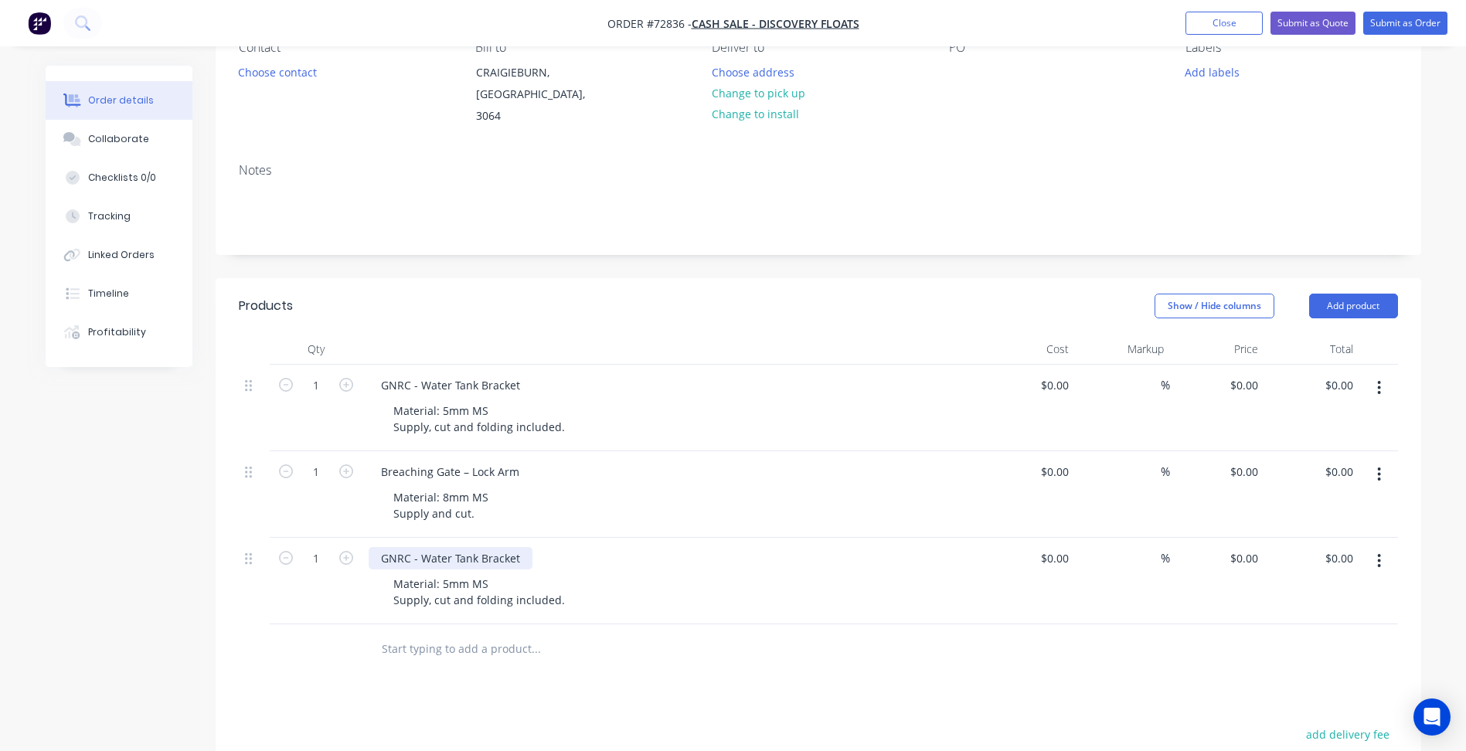
click at [444, 547] on div "GNRC - Water Tank Bracket" at bounding box center [451, 558] width 164 height 22
paste div
click at [318, 547] on input "1" at bounding box center [316, 558] width 40 height 23
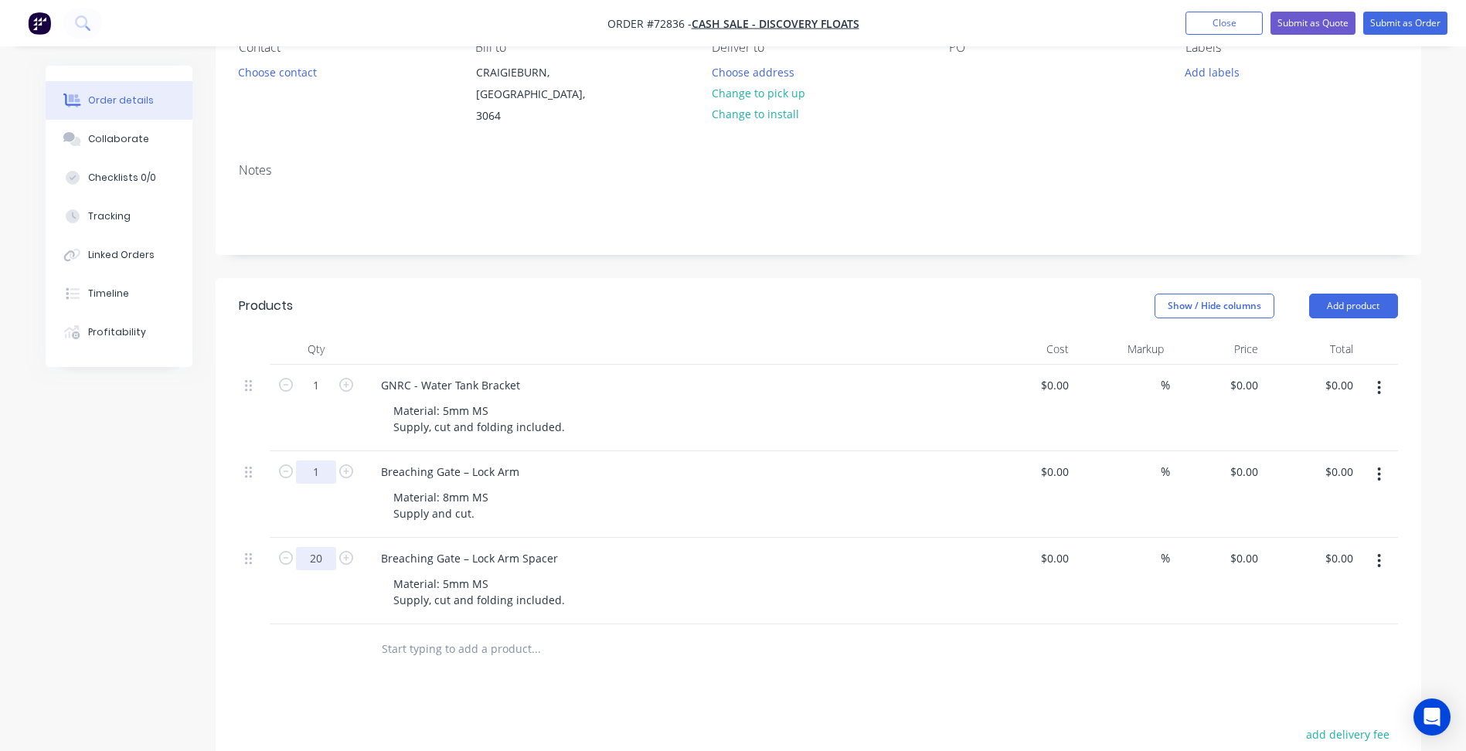
type input "20"
click at [325, 460] on input "1" at bounding box center [316, 471] width 40 height 23
type input "20"
click at [324, 374] on input "1" at bounding box center [316, 385] width 40 height 23
type input "50"
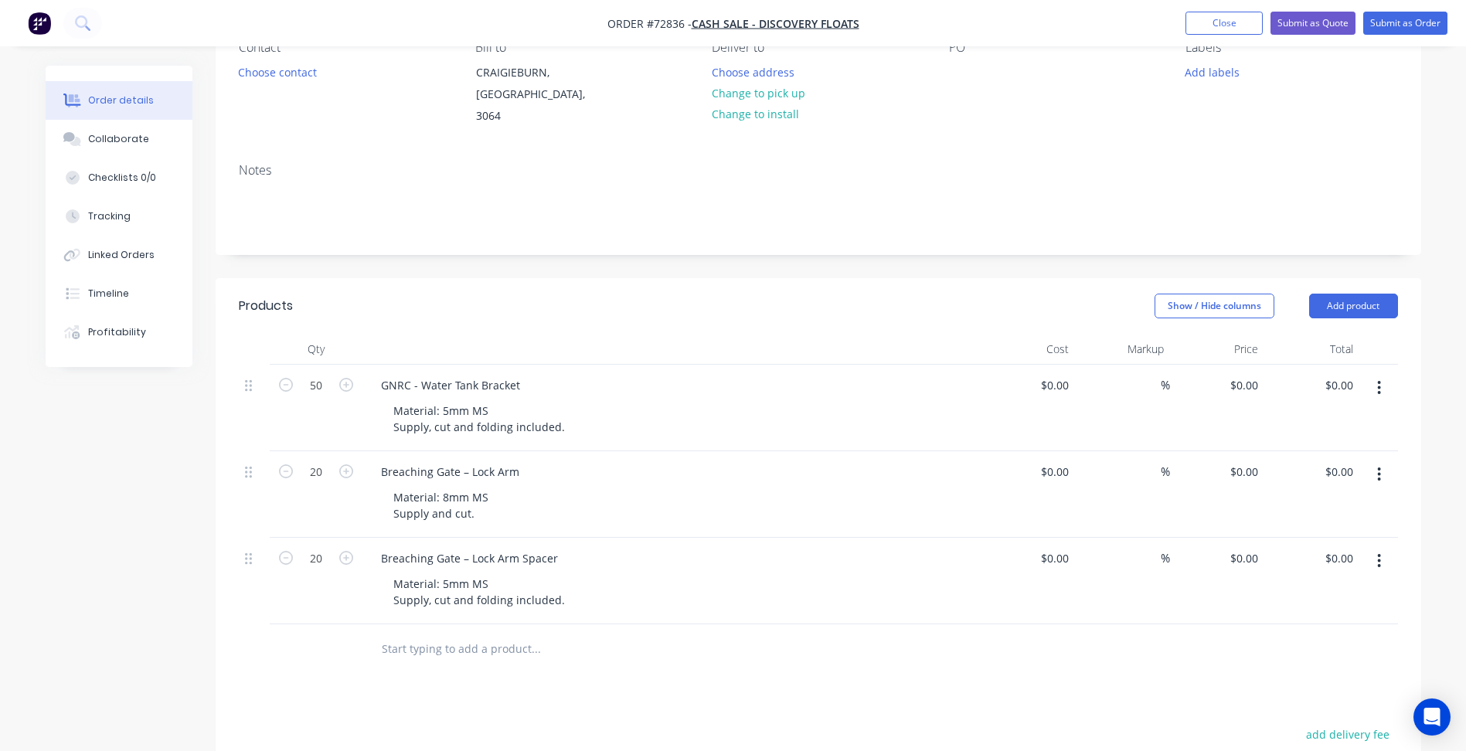
click at [1374, 549] on button "button" at bounding box center [1379, 561] width 36 height 28
click at [1272, 621] on div "Duplicate" at bounding box center [1324, 632] width 119 height 22
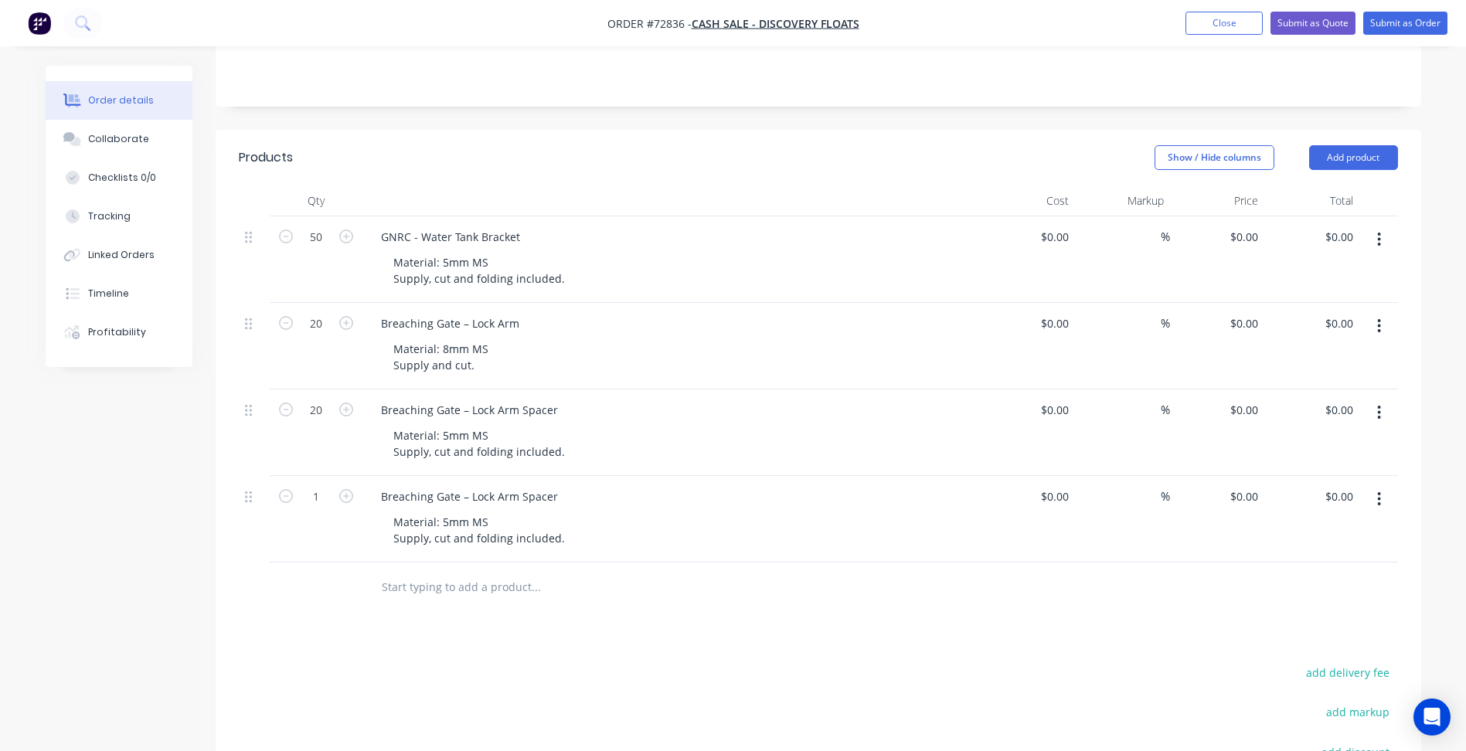
scroll to position [309, 0]
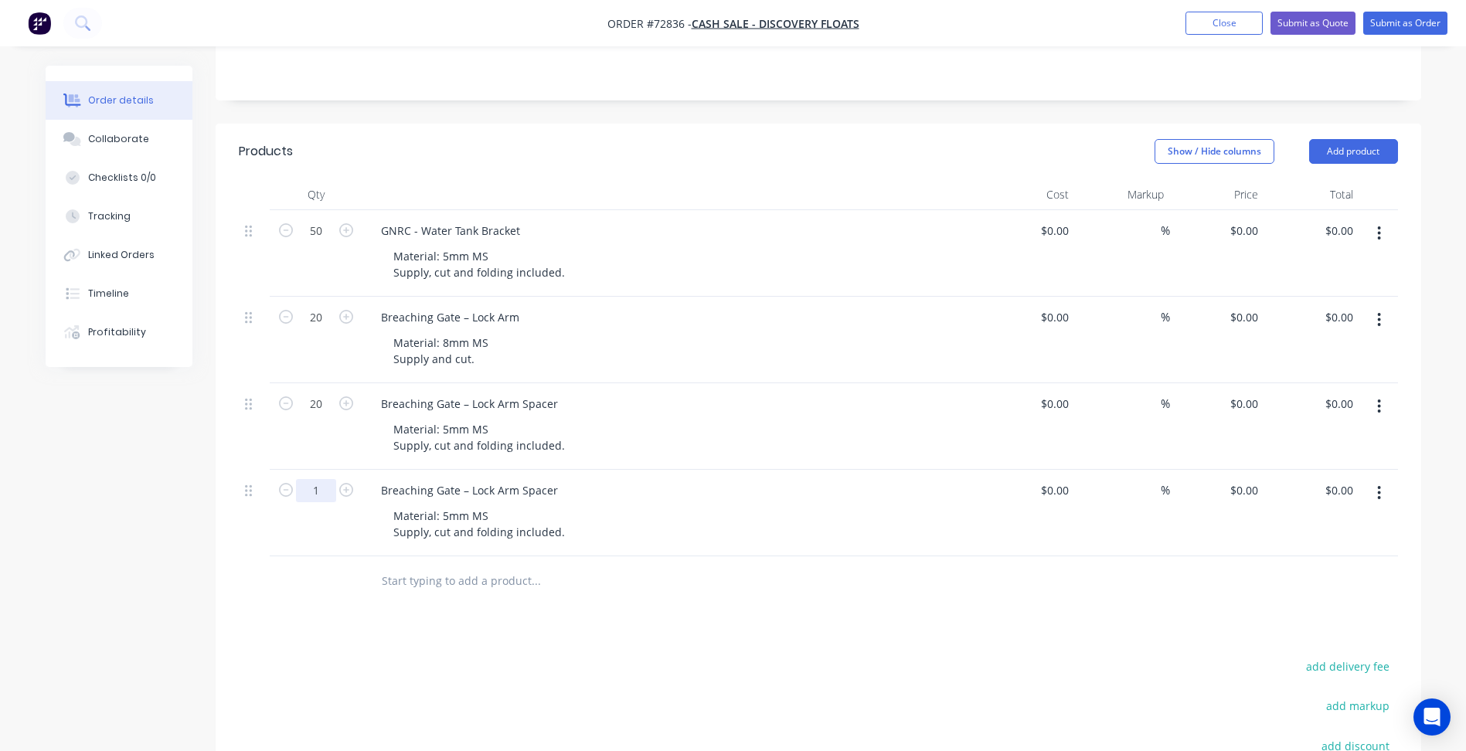
click at [314, 484] on input "1" at bounding box center [316, 490] width 40 height 23
type input "20"
click at [409, 479] on div "Breaching Gate – Lock Arm Spacer" at bounding box center [470, 490] width 202 height 22
click at [470, 479] on div "Breaching Gate – Lock Arm Spacer" at bounding box center [470, 490] width 202 height 22
click at [487, 479] on div "Breaching Gate – Lock Arm Spacer" at bounding box center [470, 490] width 202 height 22
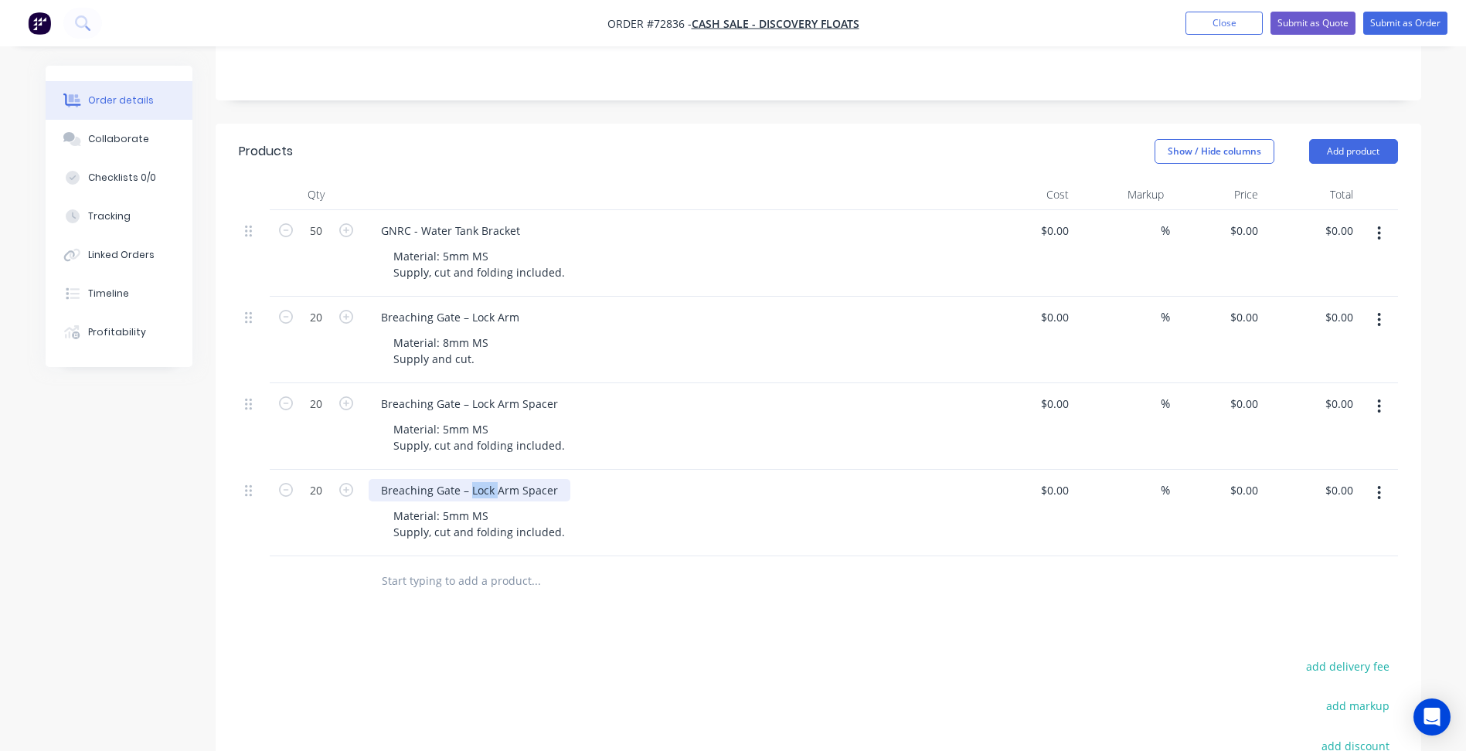
click at [487, 479] on div "Breaching Gate – Lock Arm Spacer" at bounding box center [470, 490] width 202 height 22
paste div
click at [509, 505] on div "Material: 5mm MS Supply, cut and folding included." at bounding box center [479, 524] width 196 height 39
click at [503, 439] on div "Material: 5mm MS Supply, cut and folding included." at bounding box center [479, 437] width 196 height 39
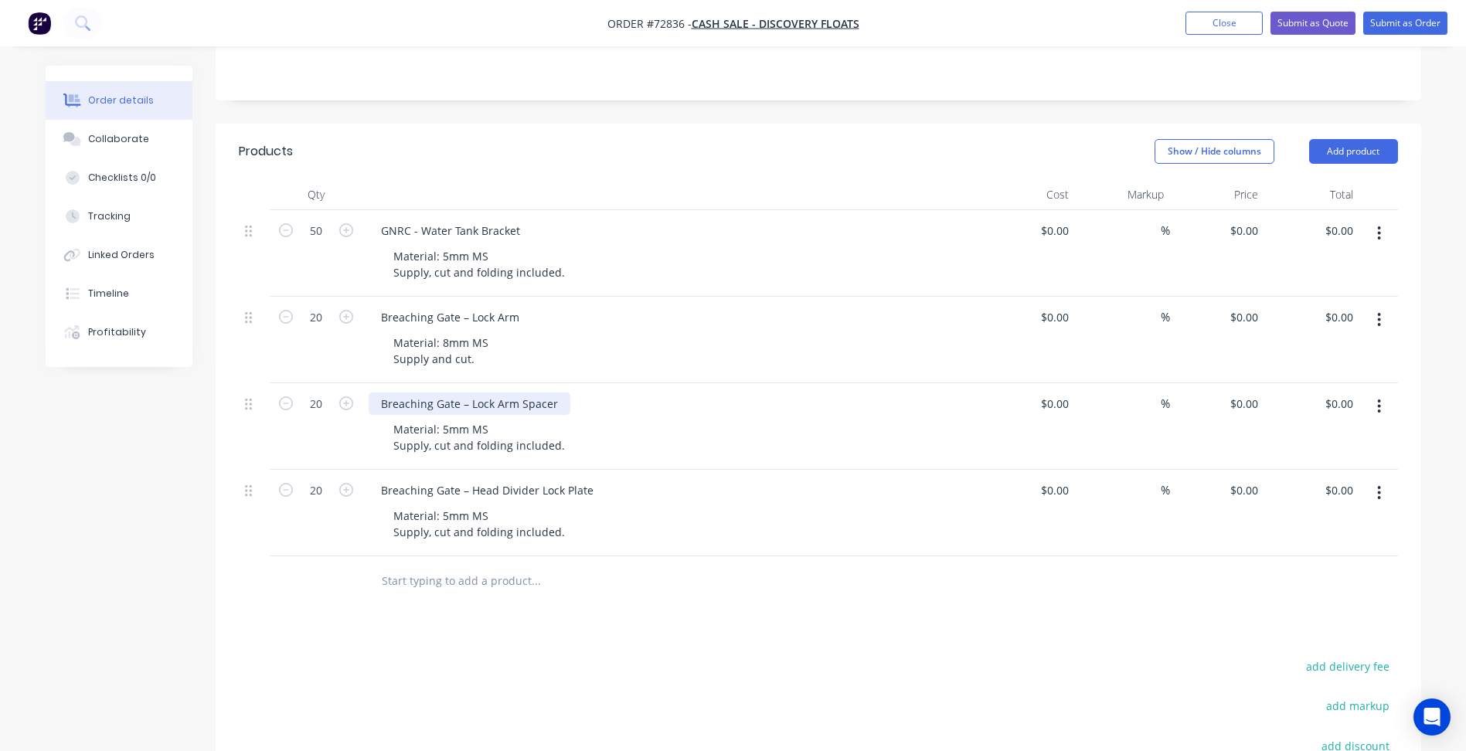
click at [519, 392] on div "Breaching Gate – Lock Arm Spacer" at bounding box center [470, 403] width 202 height 22
drag, startPoint x: 451, startPoint y: 431, endPoint x: 565, endPoint y: 426, distance: 113.7
click at [565, 426] on div "Material: 5mm MS Supply, cut and folding included." at bounding box center [479, 437] width 196 height 39
click at [455, 346] on div "Material: 8mm MS Supply and cut." at bounding box center [441, 350] width 120 height 39
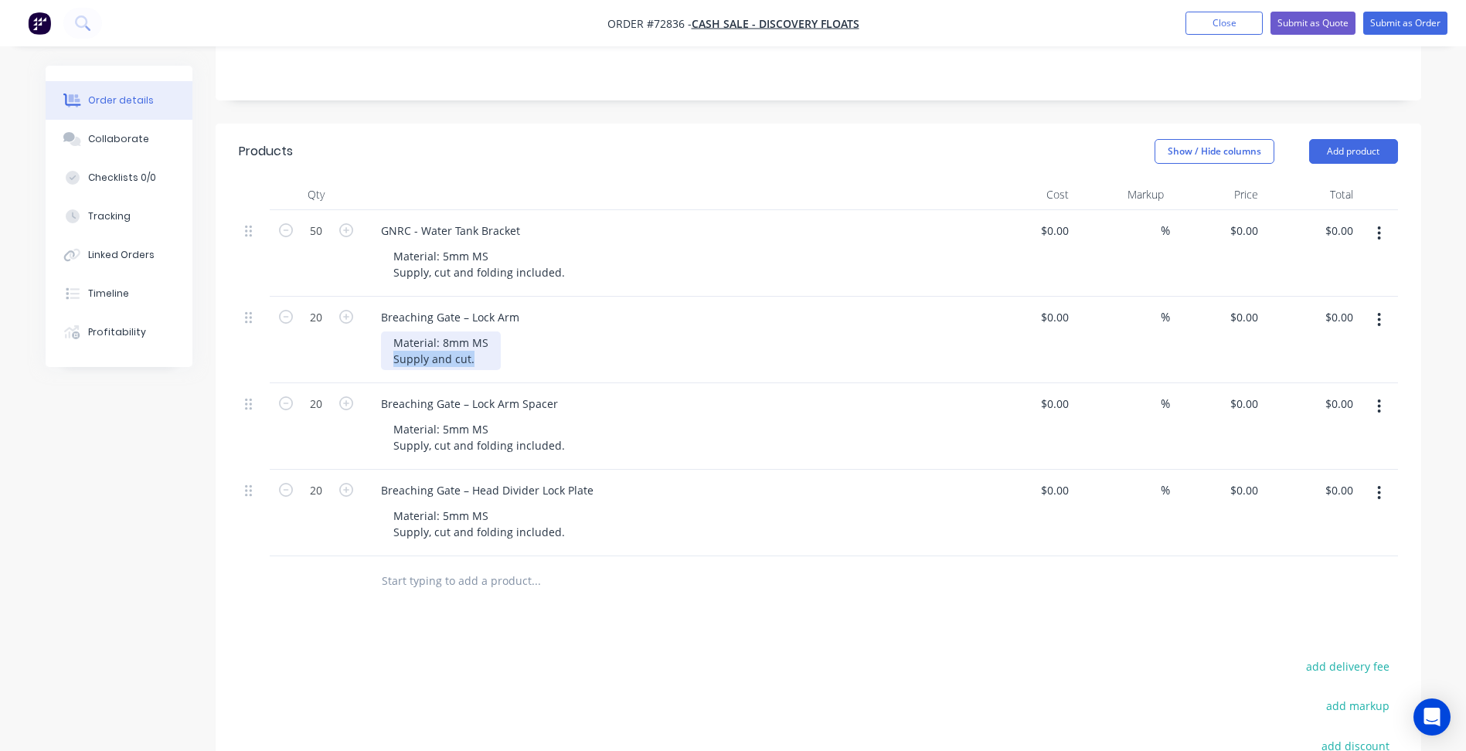
click at [455, 346] on div "Material: 8mm MS Supply and cut." at bounding box center [441, 350] width 120 height 39
copy div "Supply and cut."
click at [440, 427] on div "Material: 5mm MS Supply, cut and folding included." at bounding box center [479, 437] width 196 height 39
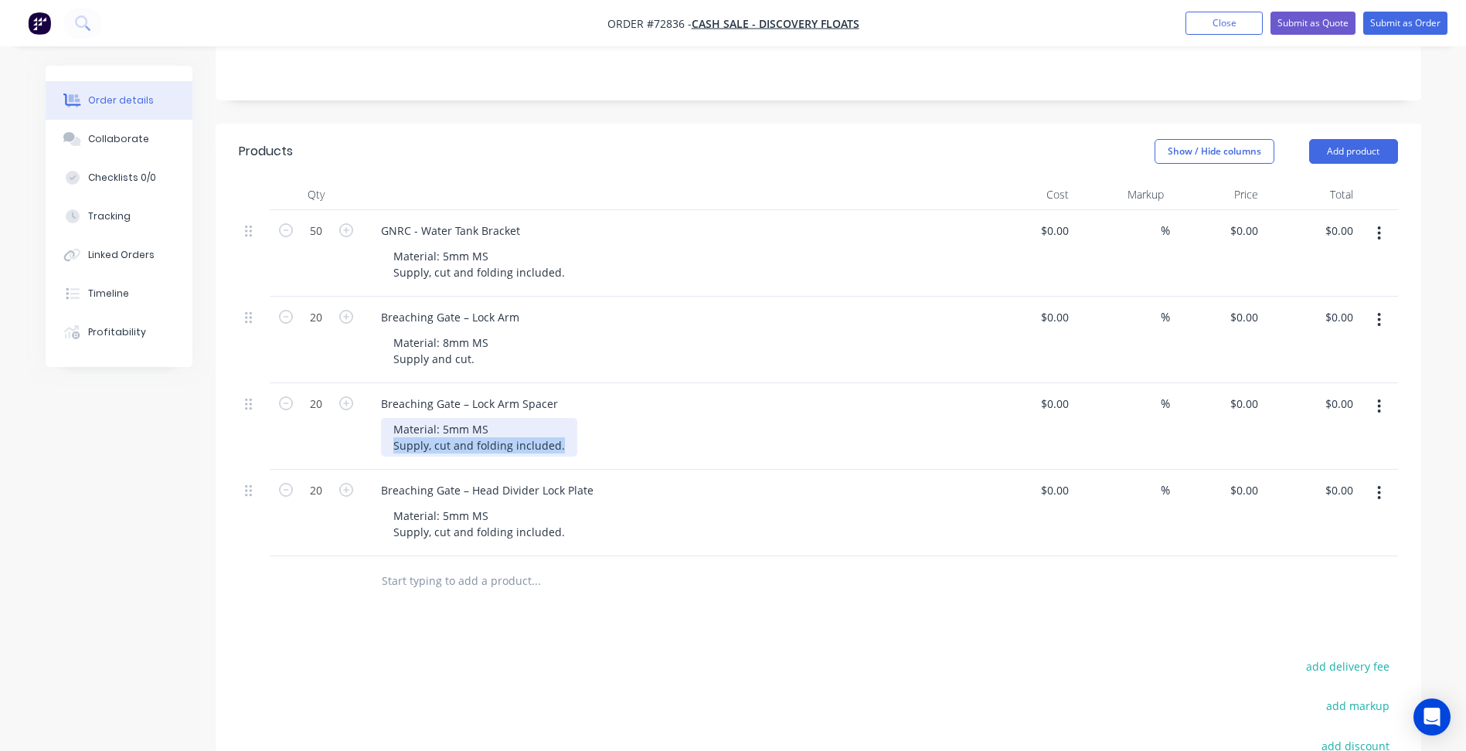
paste div
click at [243, 598] on div "Products Show / Hide columns Add product Qty Cost Markup Price Total 50 GNRC - …" at bounding box center [818, 551] width 1205 height 854
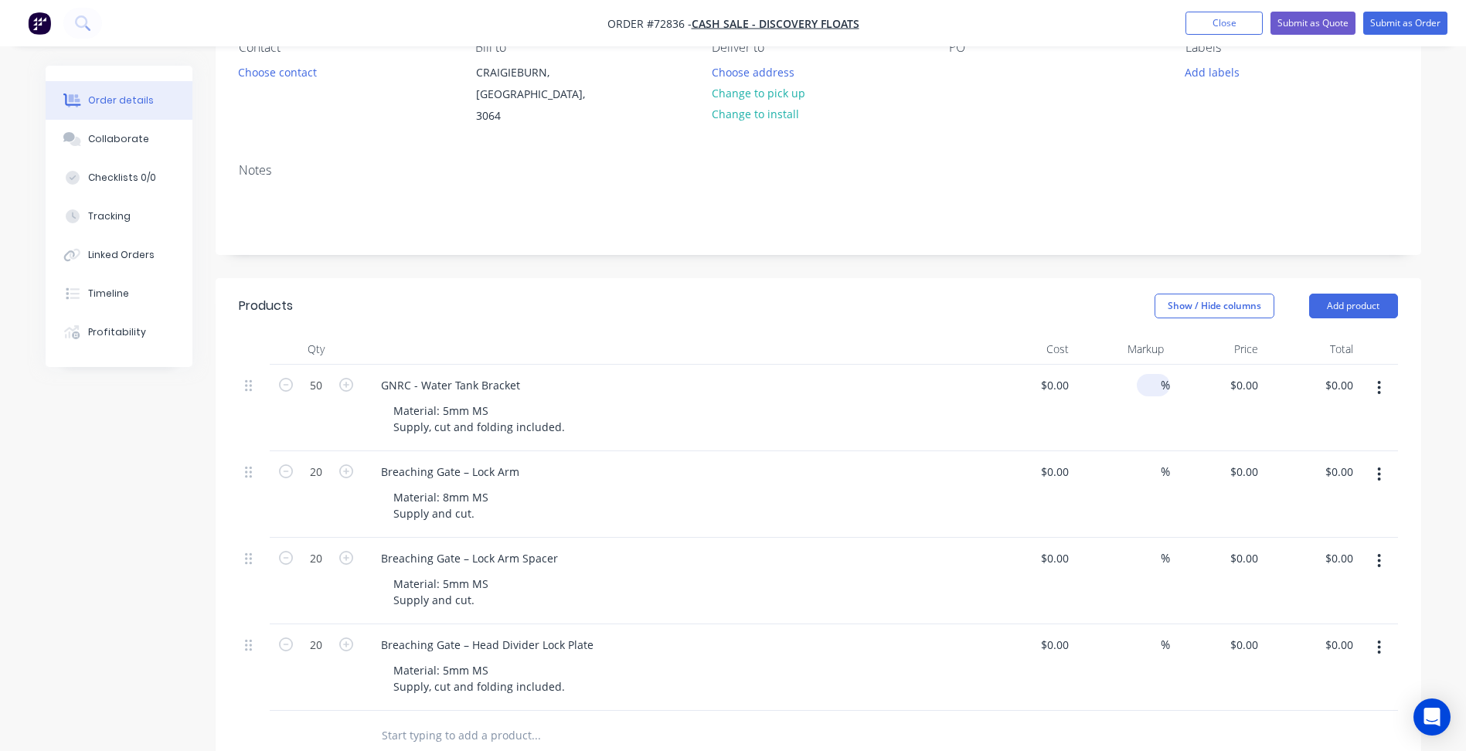
click at [1156, 374] on input at bounding box center [1152, 385] width 18 height 22
type input "1"
type input "25"
click at [1147, 460] on input at bounding box center [1152, 471] width 18 height 22
type input "25"
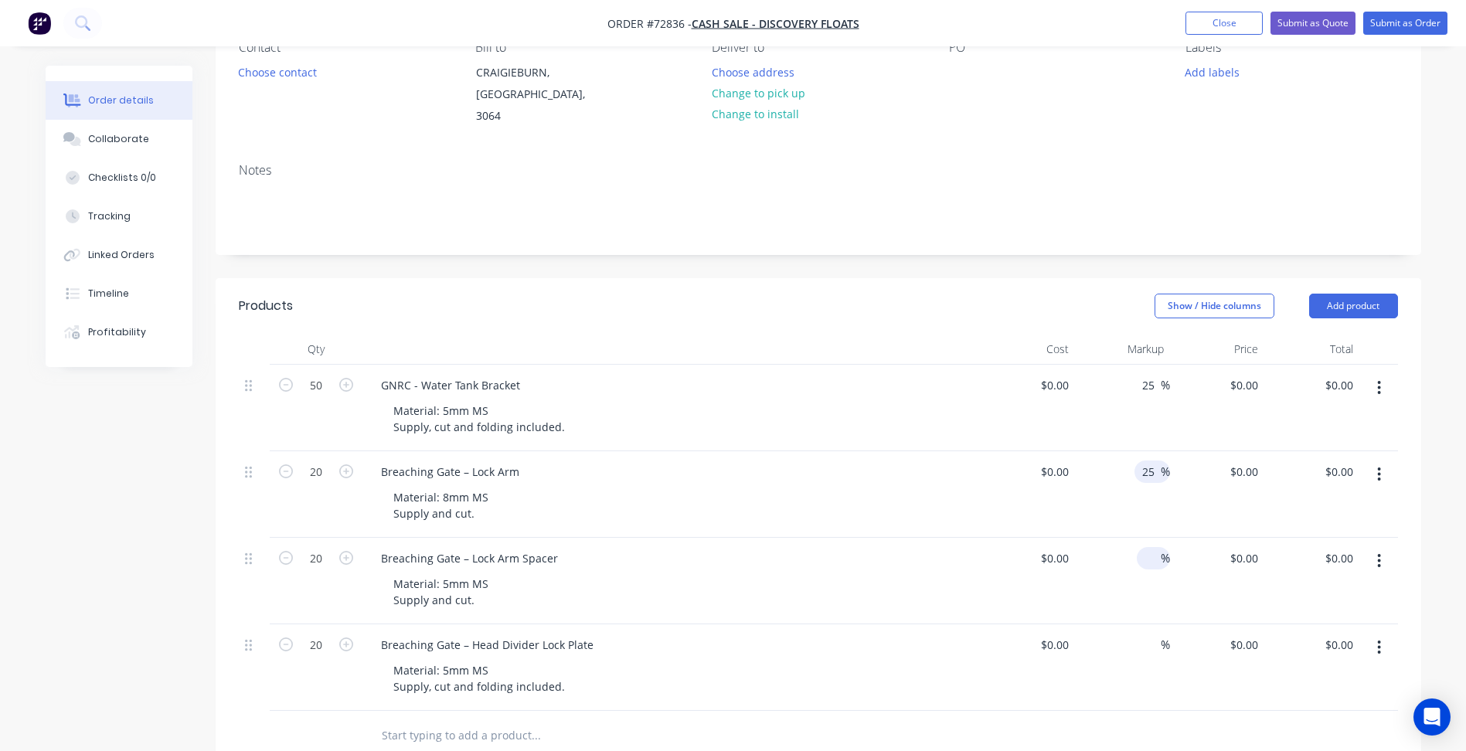
drag, startPoint x: 1154, startPoint y: 535, endPoint x: 1151, endPoint y: 542, distance: 8.1
click at [1151, 547] on input at bounding box center [1152, 558] width 18 height 22
type input "25"
click at [1152, 636] on input at bounding box center [1152, 645] width 18 height 22
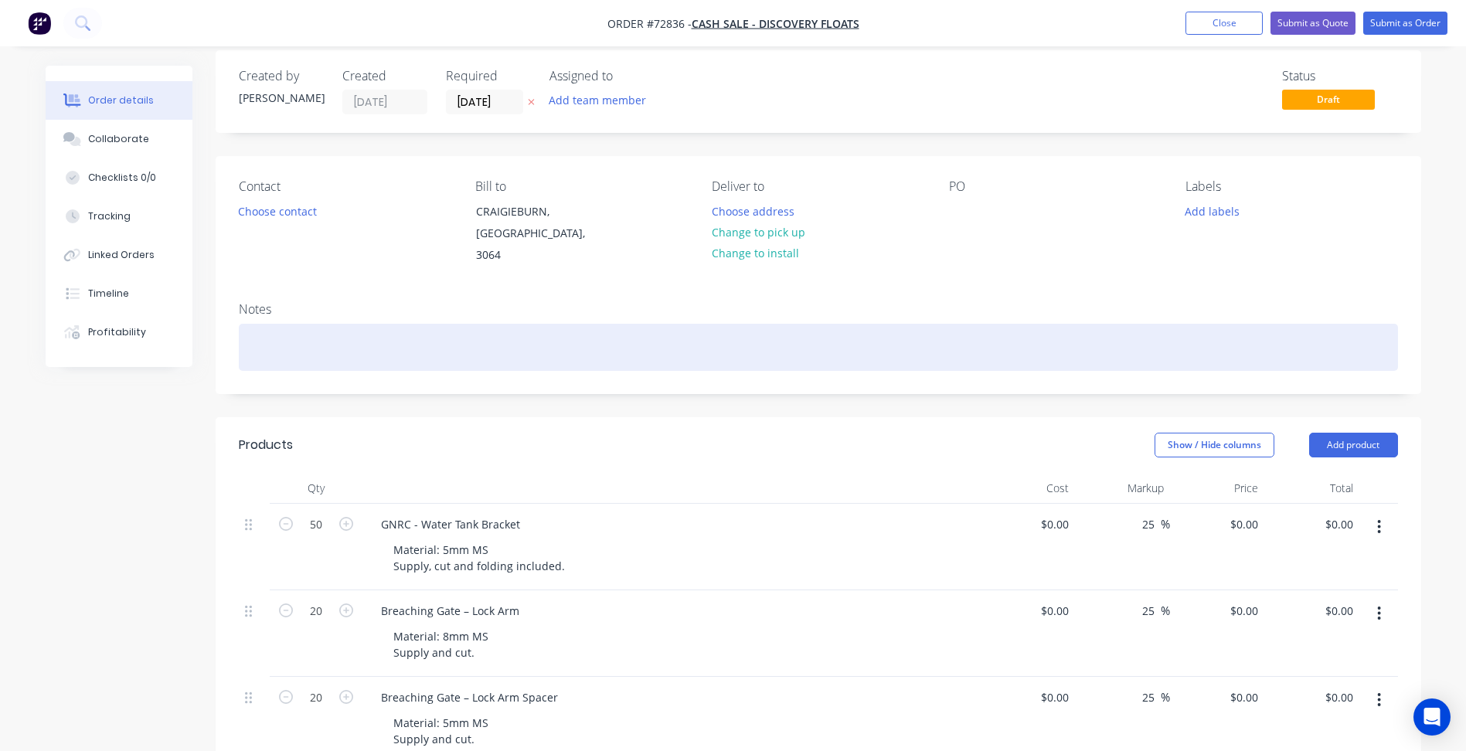
scroll to position [0, 0]
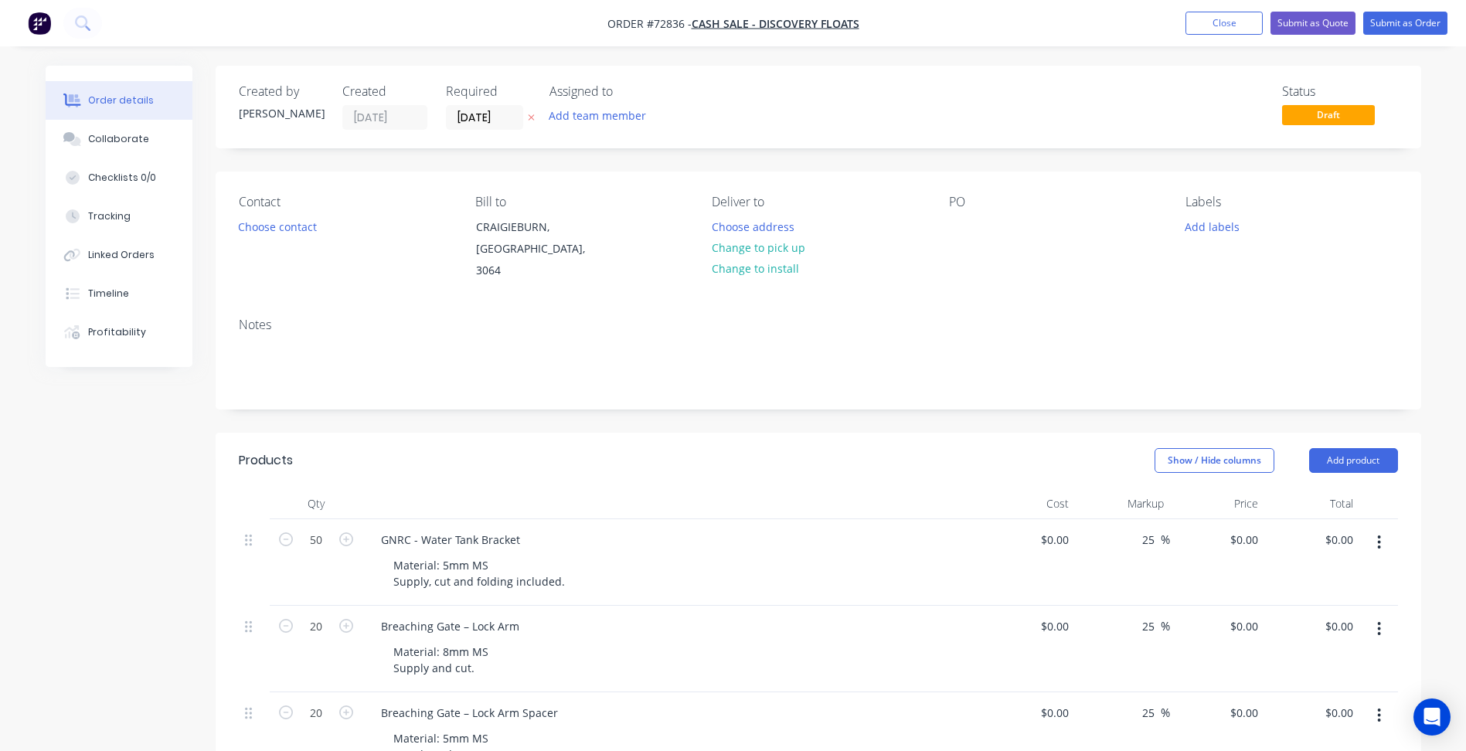
type input "25"
click at [797, 383] on div "Notes" at bounding box center [818, 357] width 1205 height 104
click at [758, 248] on button "Change to pick up" at bounding box center [758, 247] width 110 height 21
click at [270, 226] on button "Choose contact" at bounding box center [276, 226] width 95 height 21
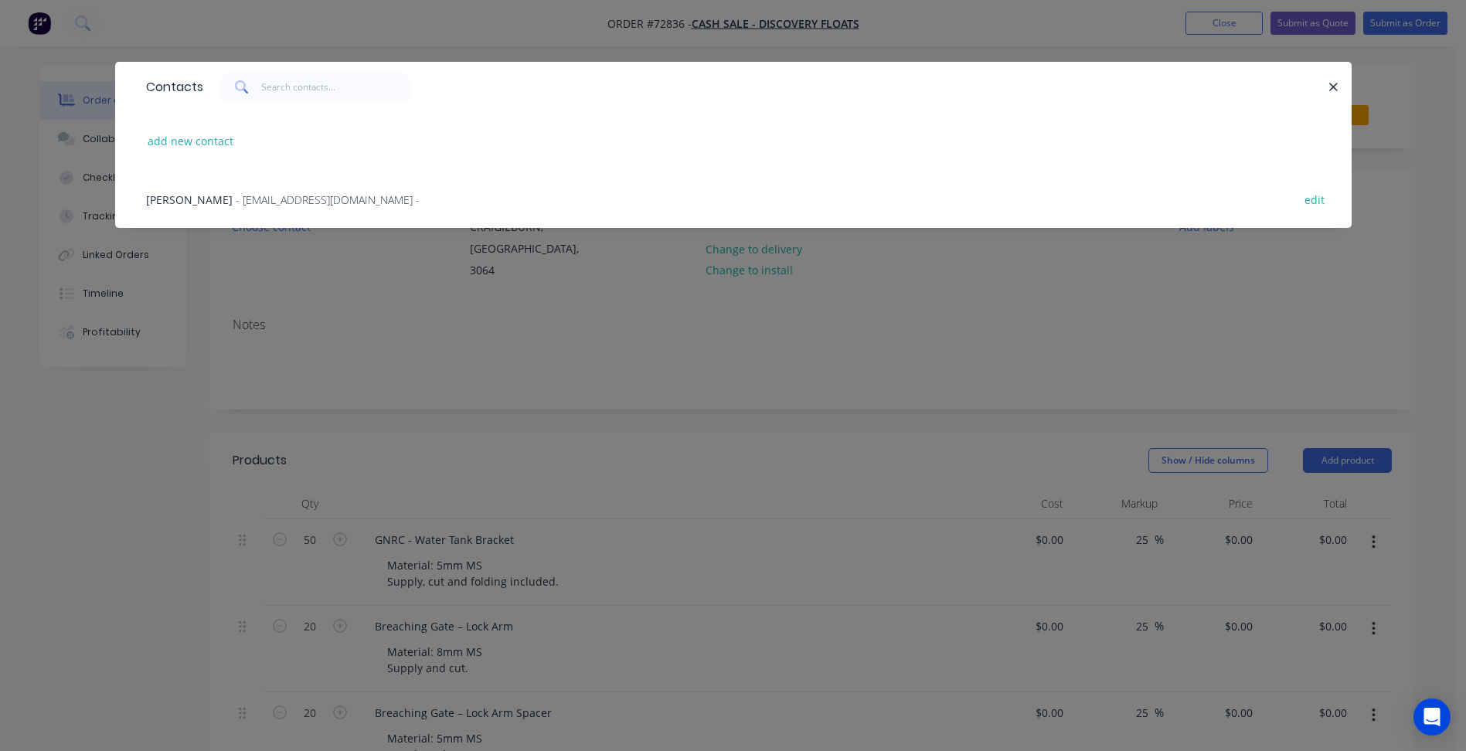
click at [236, 199] on span "- [EMAIL_ADDRESS][DOMAIN_NAME] -" at bounding box center [328, 199] width 184 height 15
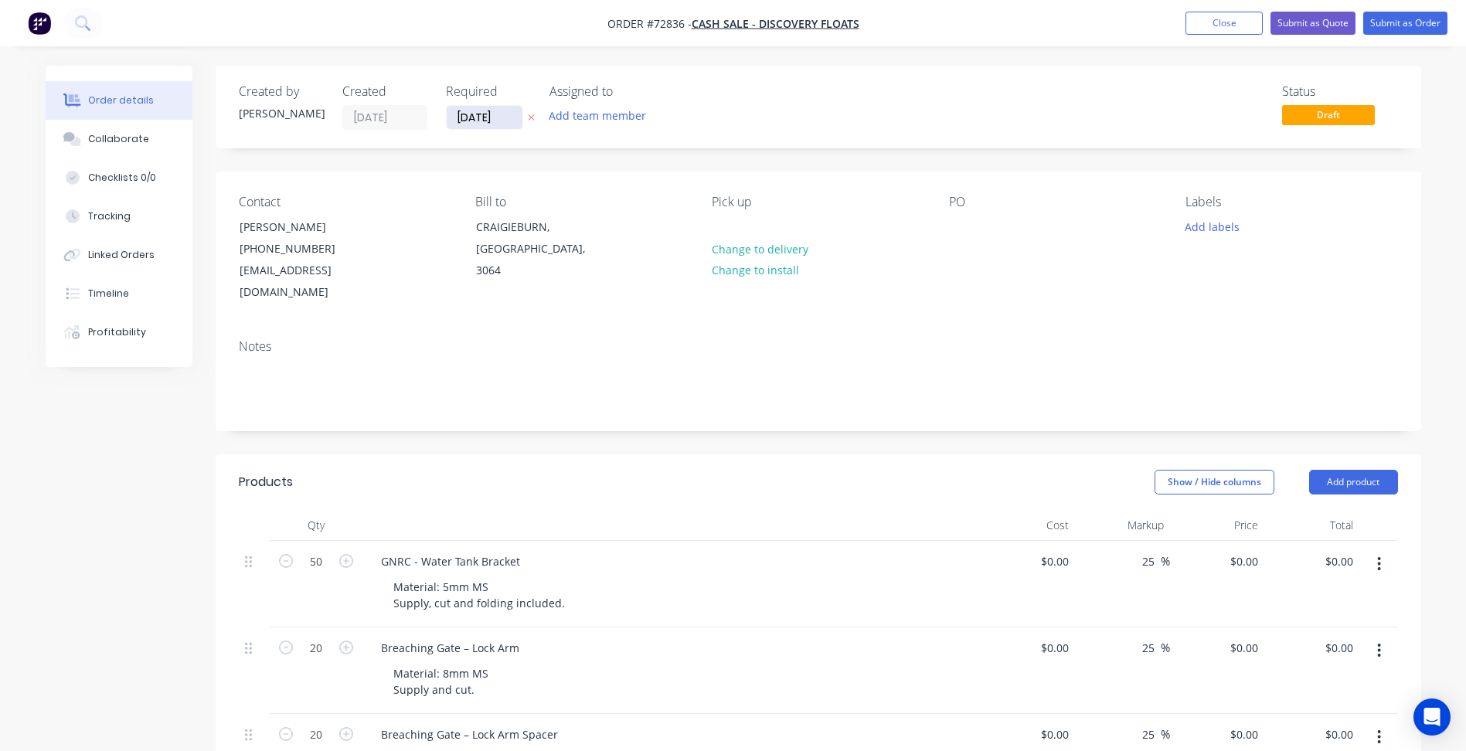
click at [493, 116] on input "[DATE]" at bounding box center [485, 117] width 76 height 23
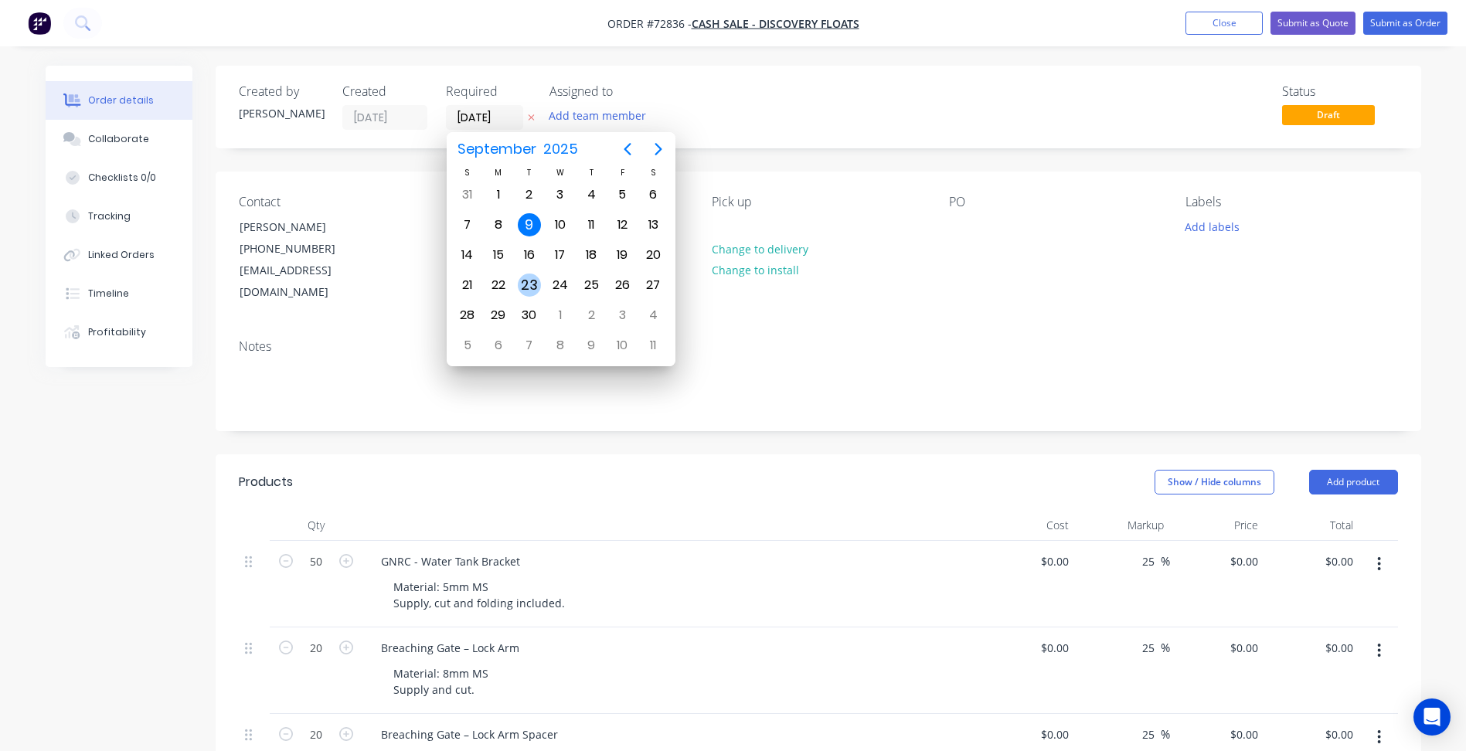
click at [535, 278] on div "23" at bounding box center [529, 285] width 23 height 23
type input "[DATE]"
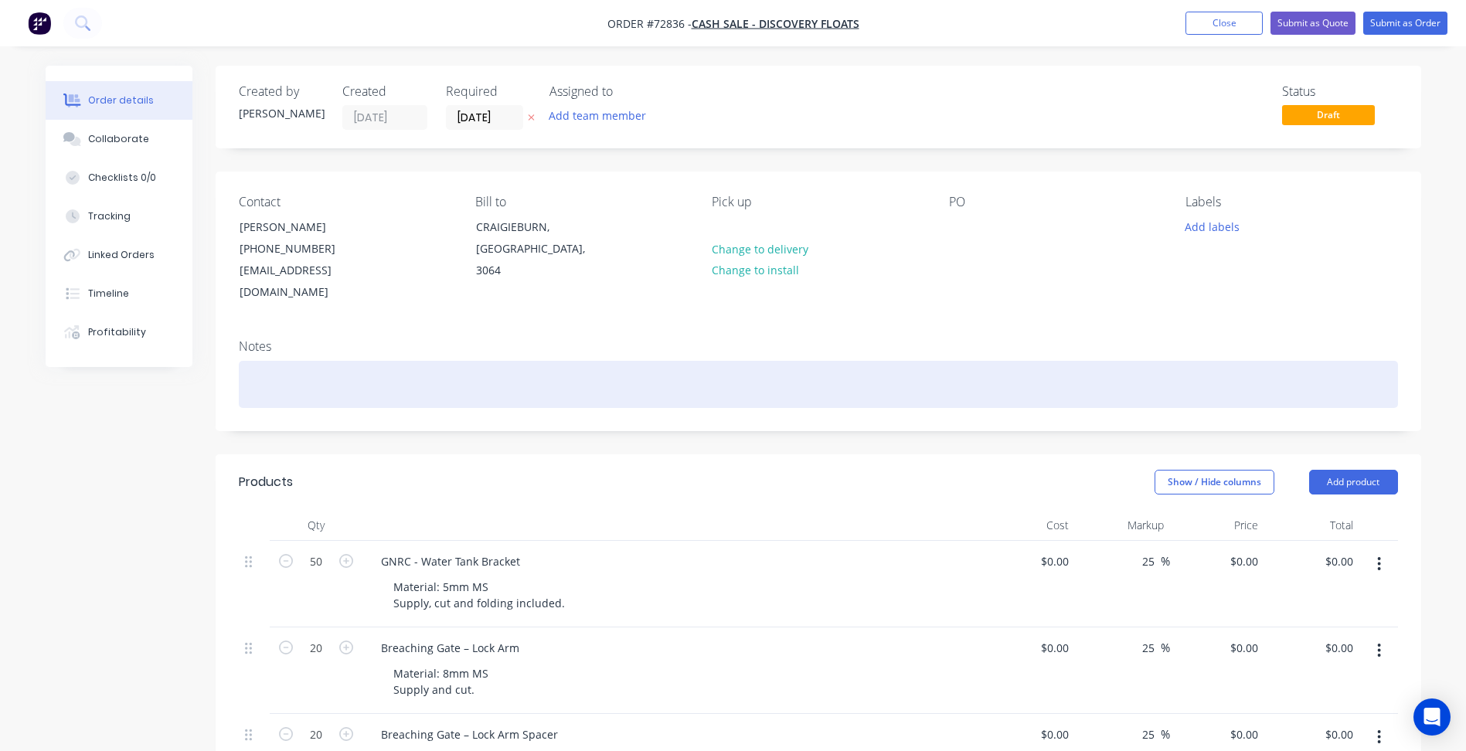
click at [1018, 361] on div at bounding box center [818, 384] width 1159 height 47
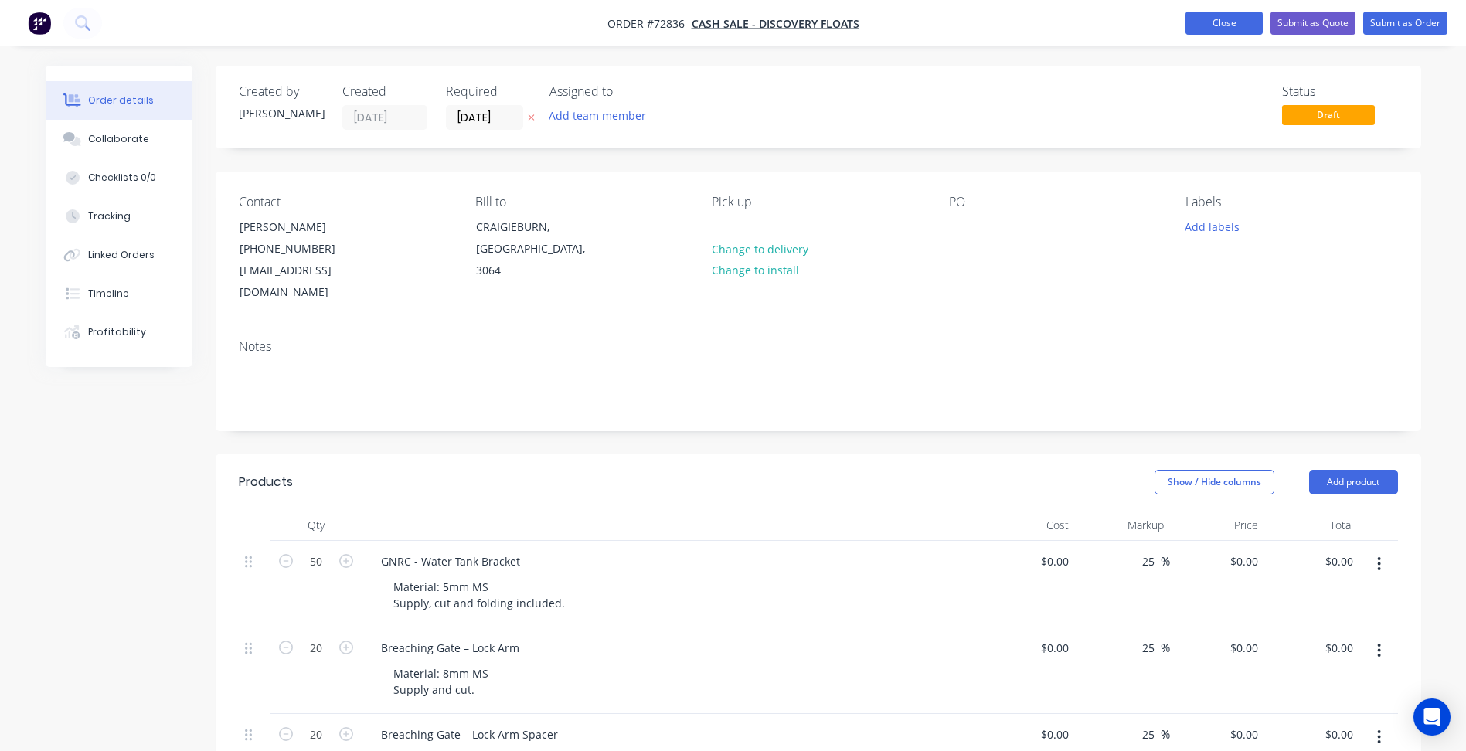
click at [1218, 22] on button "Close" at bounding box center [1223, 23] width 77 height 23
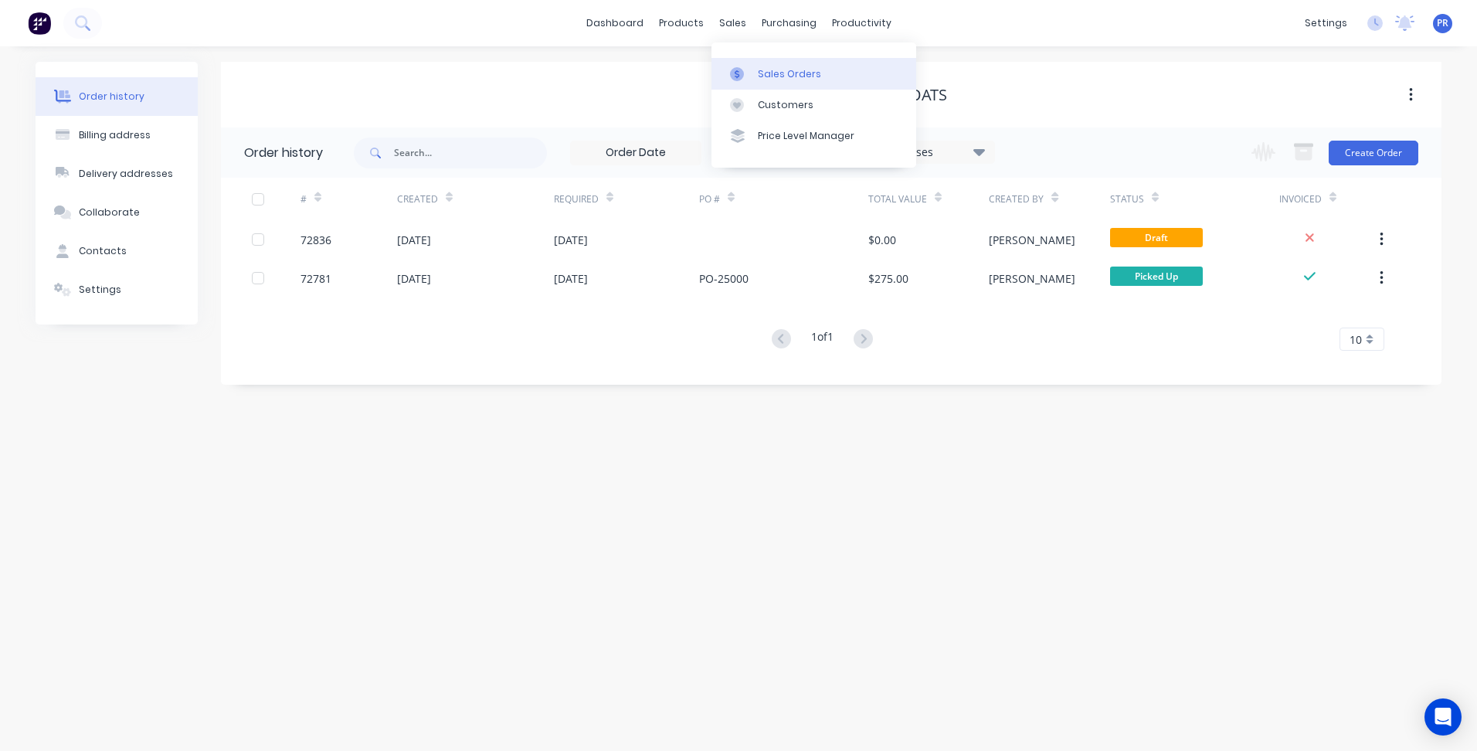
click at [772, 72] on div "Sales Orders" at bounding box center [789, 74] width 63 height 14
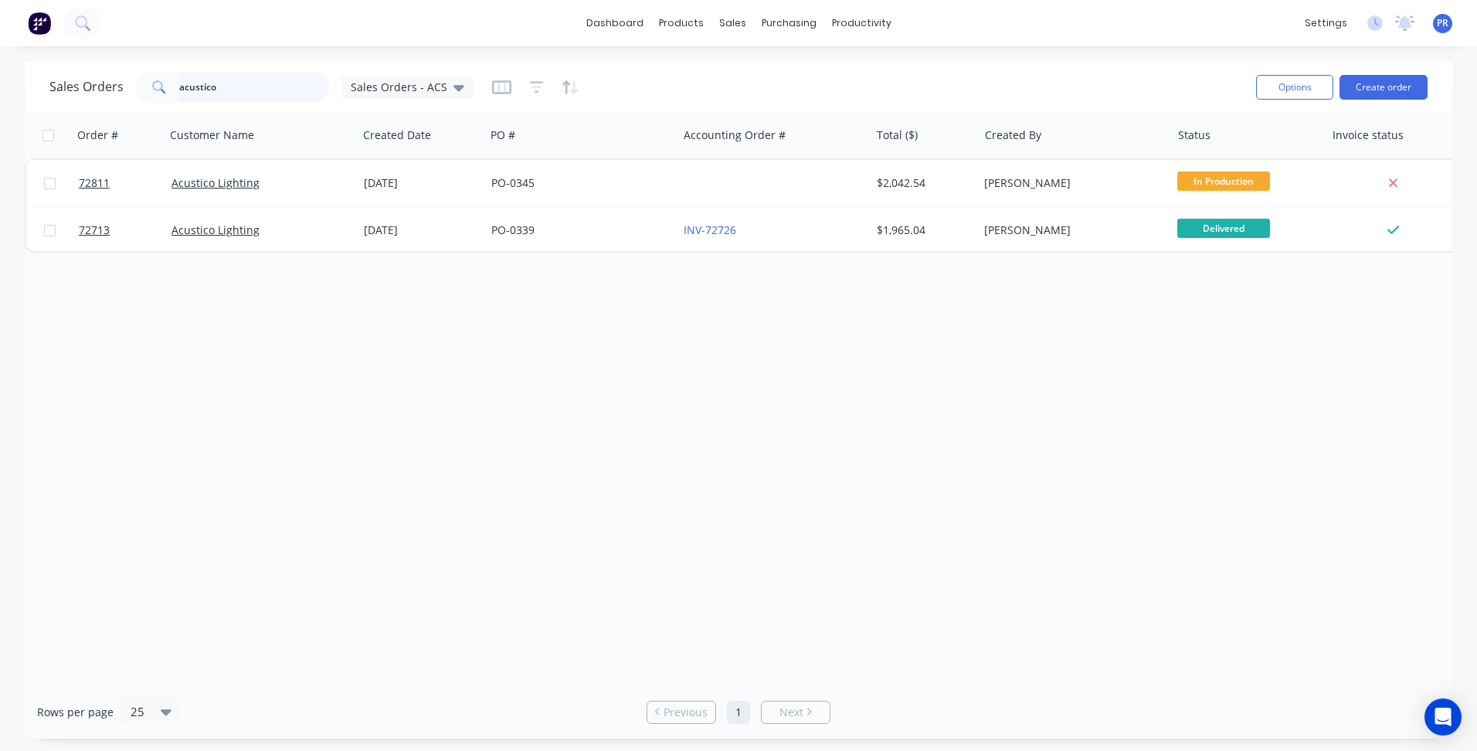
drag, startPoint x: 240, startPoint y: 88, endPoint x: 109, endPoint y: 80, distance: 130.8
click at [158, 80] on div "acustico" at bounding box center [232, 87] width 193 height 31
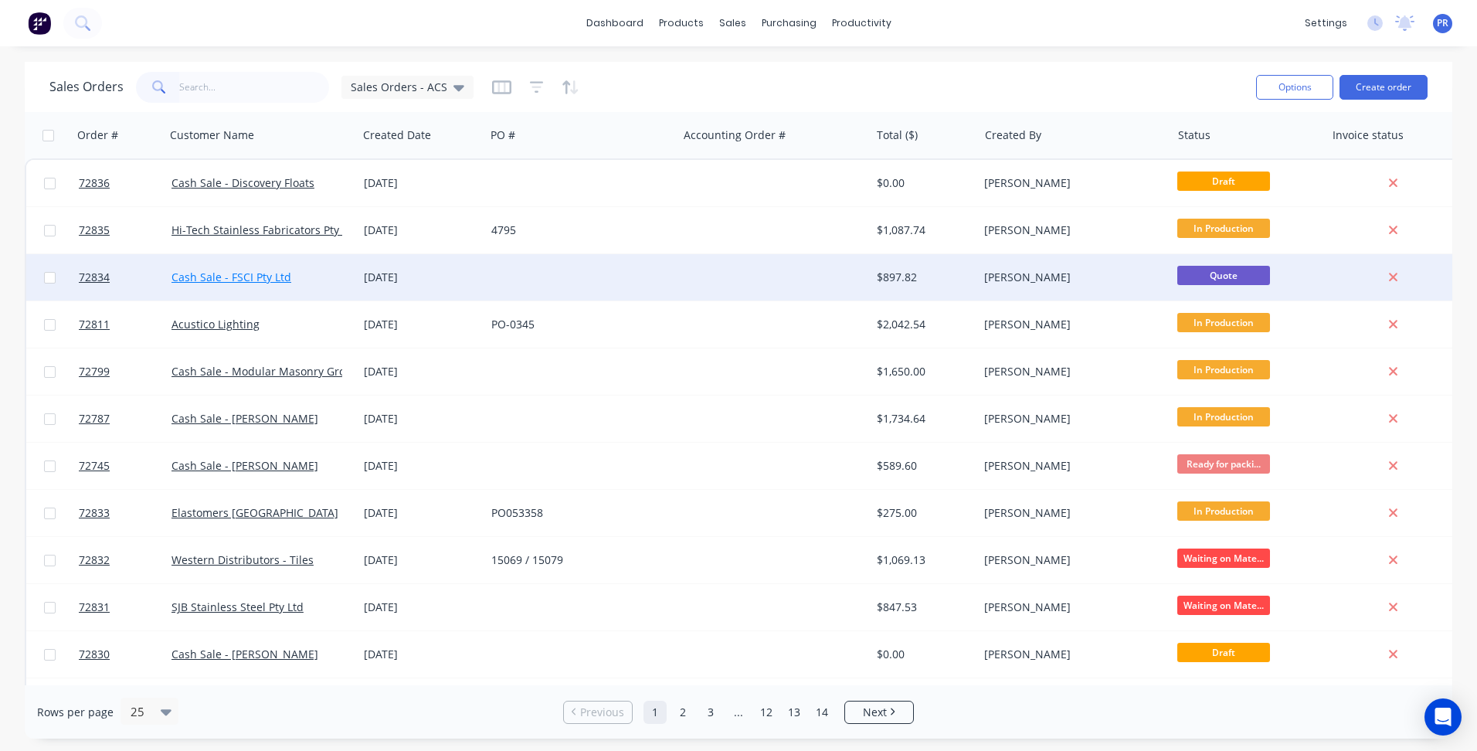
click at [253, 275] on link "Cash Sale - FSCI Pty Ltd" at bounding box center [232, 277] width 120 height 15
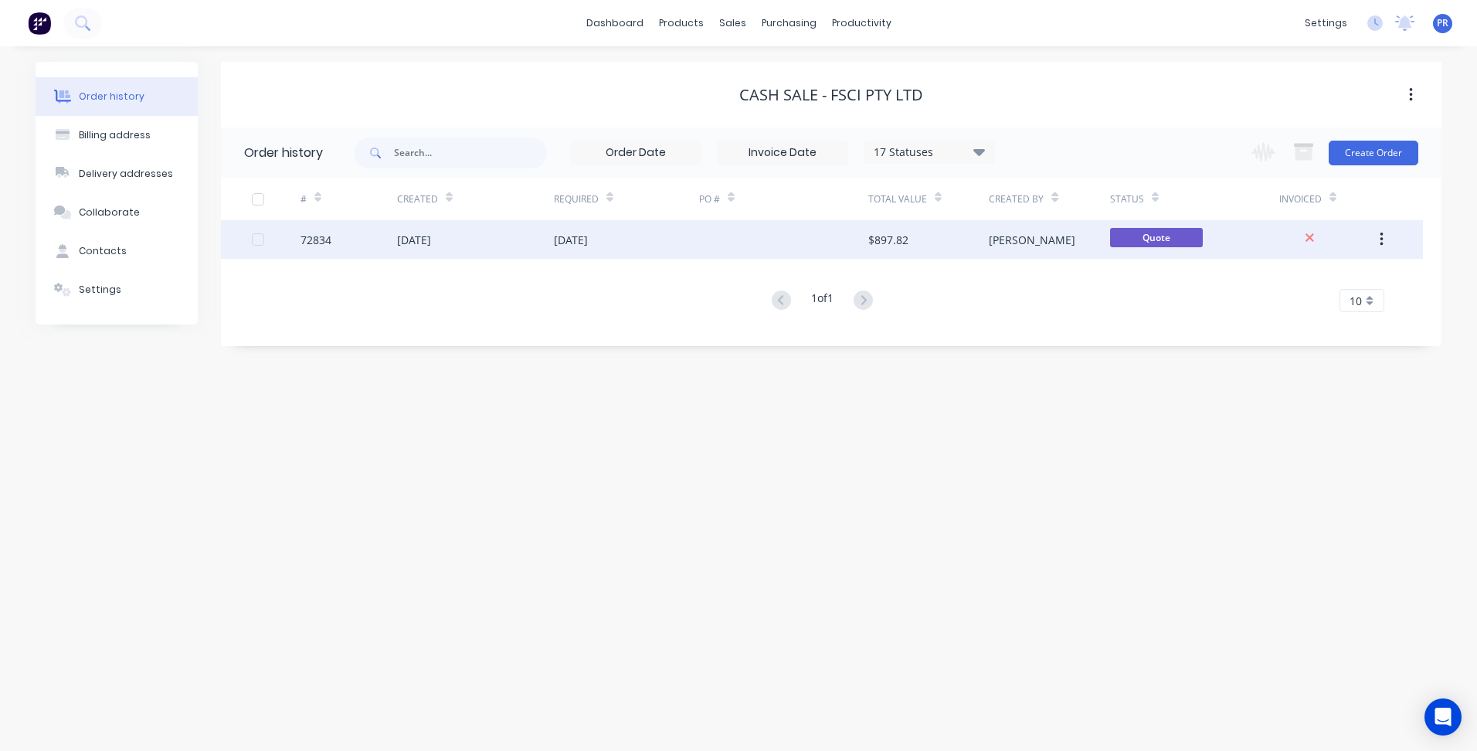
click at [1267, 237] on div "Quote" at bounding box center [1194, 239] width 169 height 39
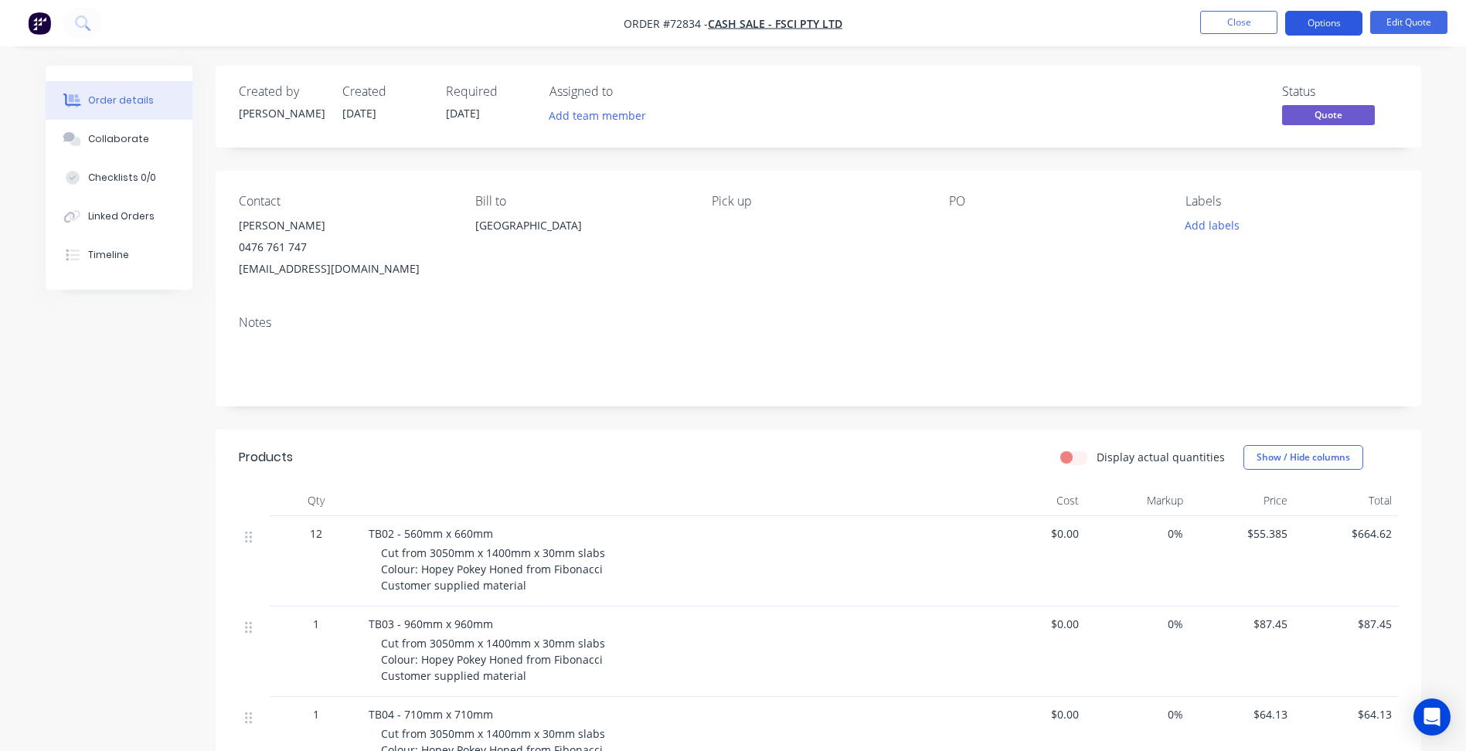
click at [1327, 20] on button "Options" at bounding box center [1323, 23] width 77 height 25
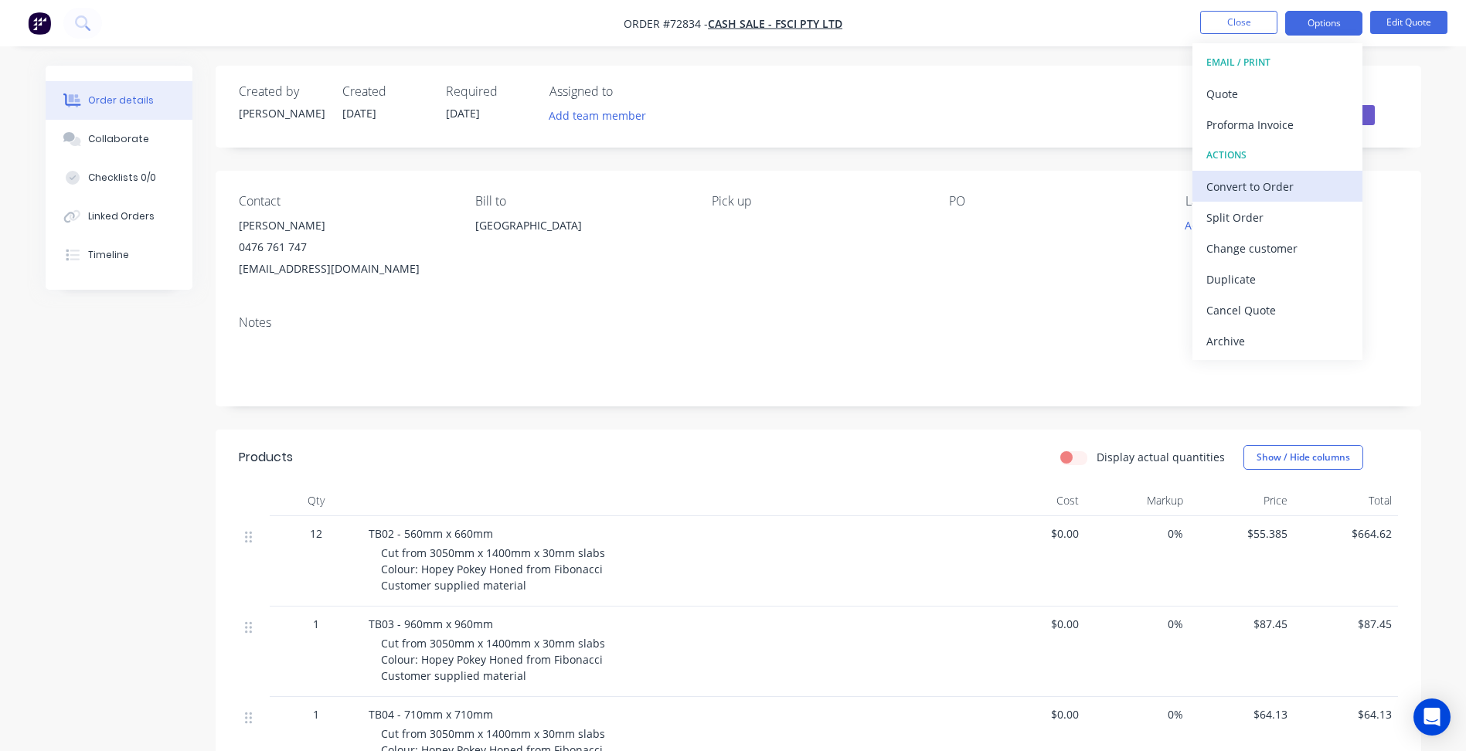
click at [1244, 189] on div "Convert to Order" at bounding box center [1277, 186] width 142 height 22
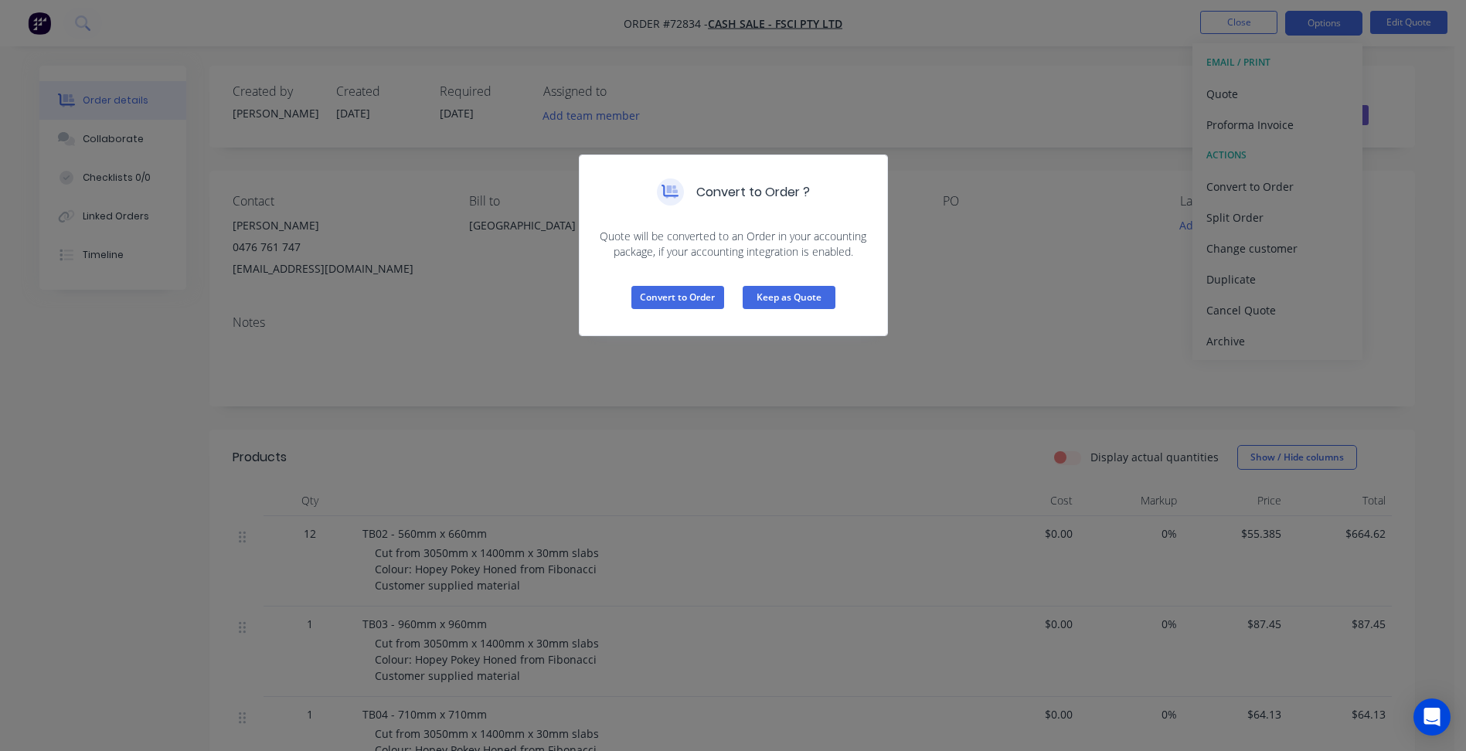
click at [778, 296] on button "Keep as Quote" at bounding box center [788, 297] width 93 height 23
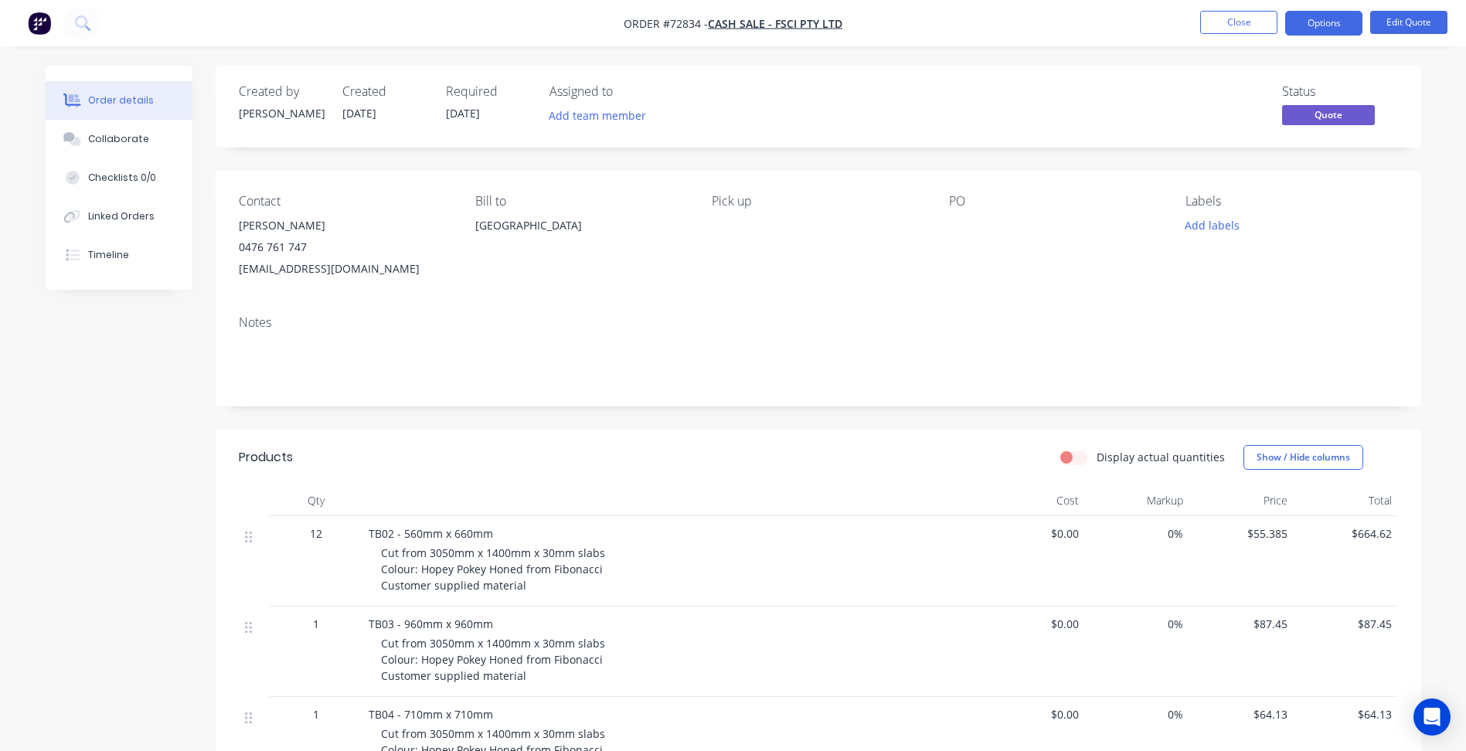
click at [962, 223] on div at bounding box center [1045, 226] width 193 height 22
click at [1403, 20] on button "Edit Quote" at bounding box center [1408, 22] width 77 height 23
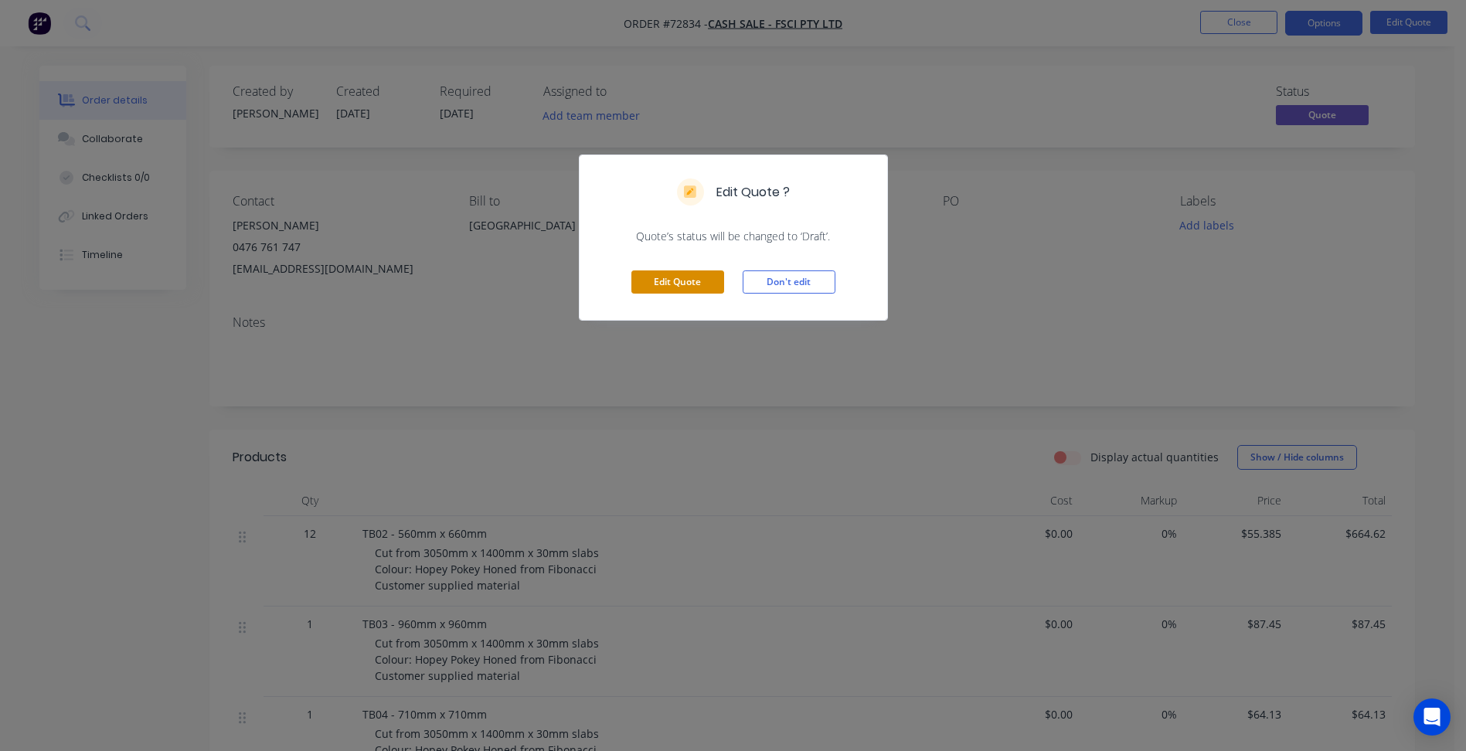
click at [711, 282] on button "Edit Quote" at bounding box center [677, 281] width 93 height 23
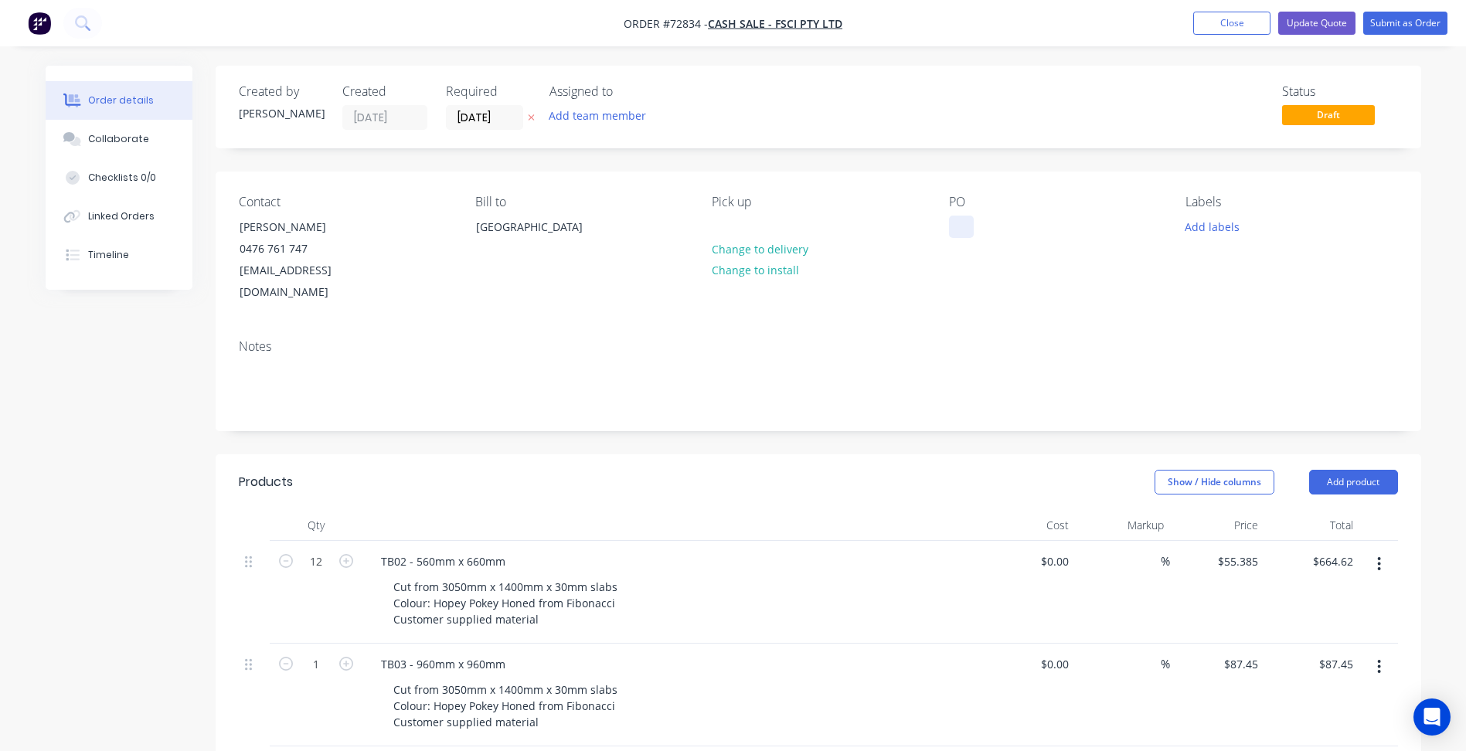
click at [955, 219] on div at bounding box center [961, 227] width 25 height 22
paste div
click at [1385, 17] on button "Submit as Order" at bounding box center [1405, 23] width 84 height 23
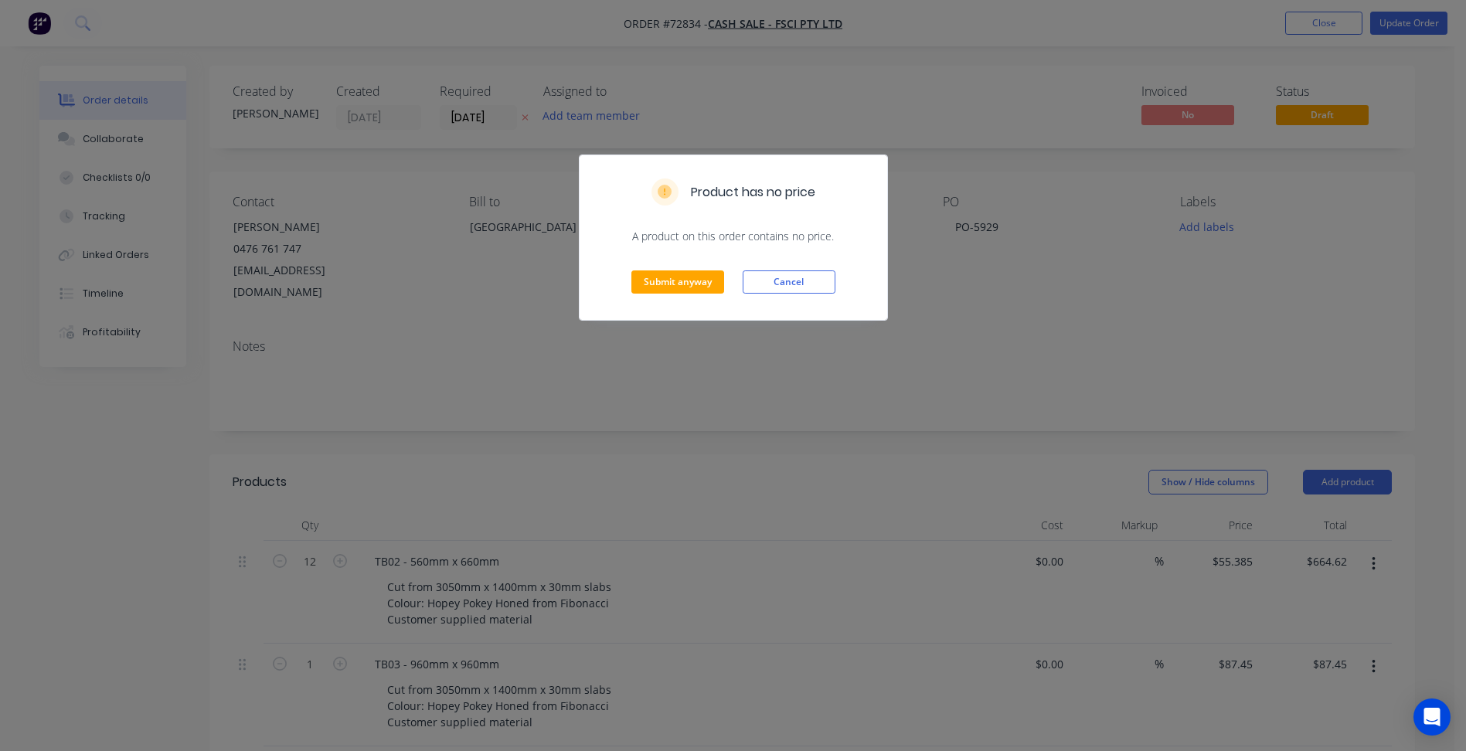
click at [678, 264] on div "Submit anyway Cancel" at bounding box center [732, 282] width 307 height 76
click at [679, 274] on button "Submit anyway" at bounding box center [677, 281] width 93 height 23
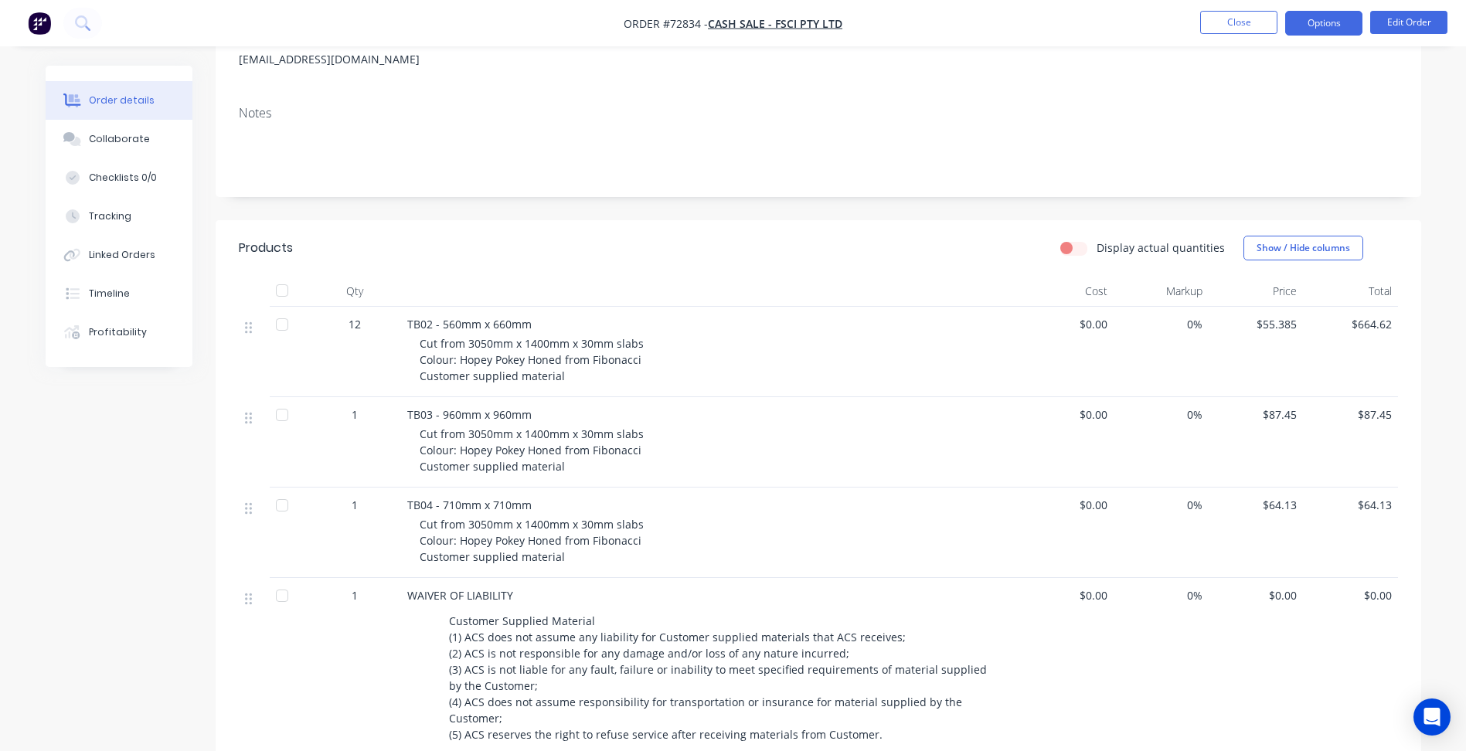
scroll to position [232, 0]
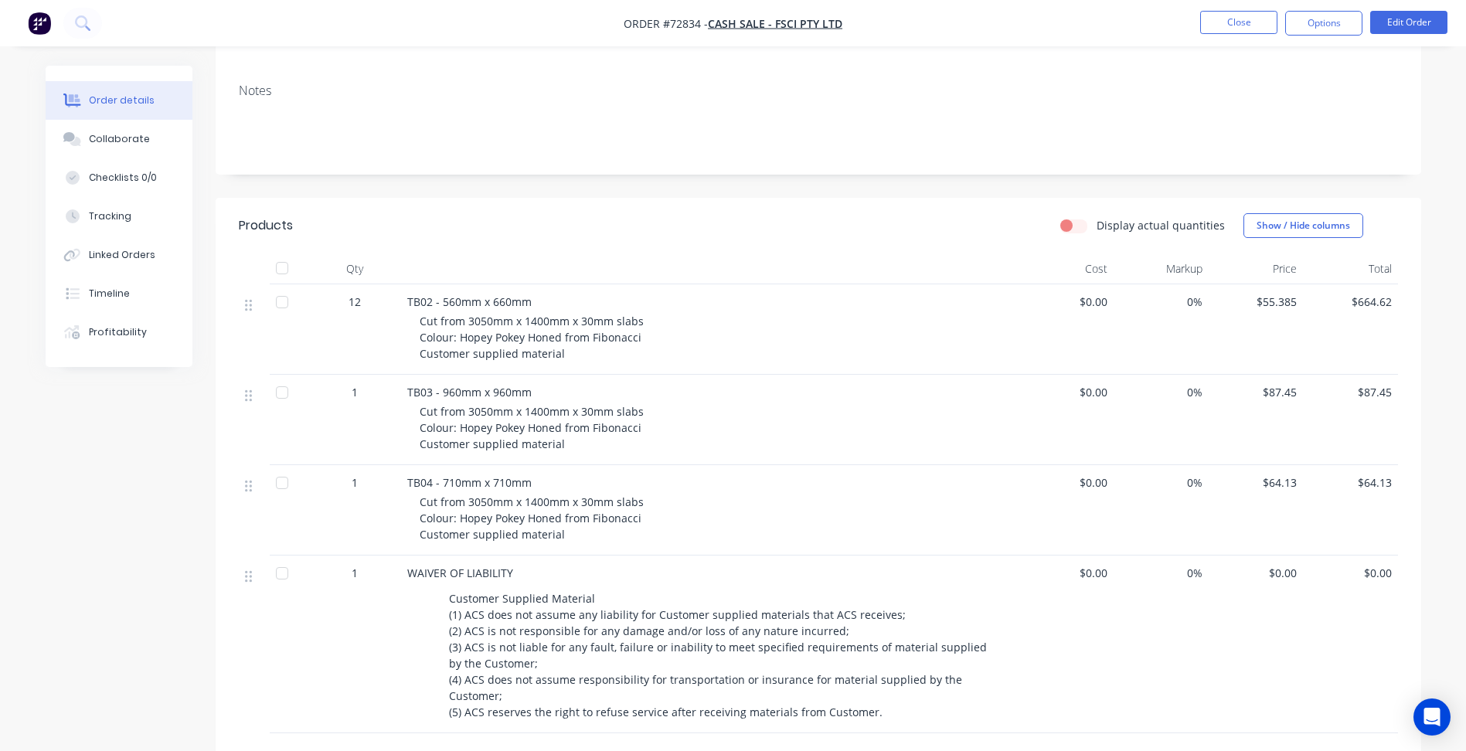
click at [1330, 9] on nav "Order #72834 - Cash Sale - FSCI Pty Ltd Close Options Edit Order" at bounding box center [733, 23] width 1466 height 46
click at [1323, 22] on button "Options" at bounding box center [1323, 23] width 77 height 25
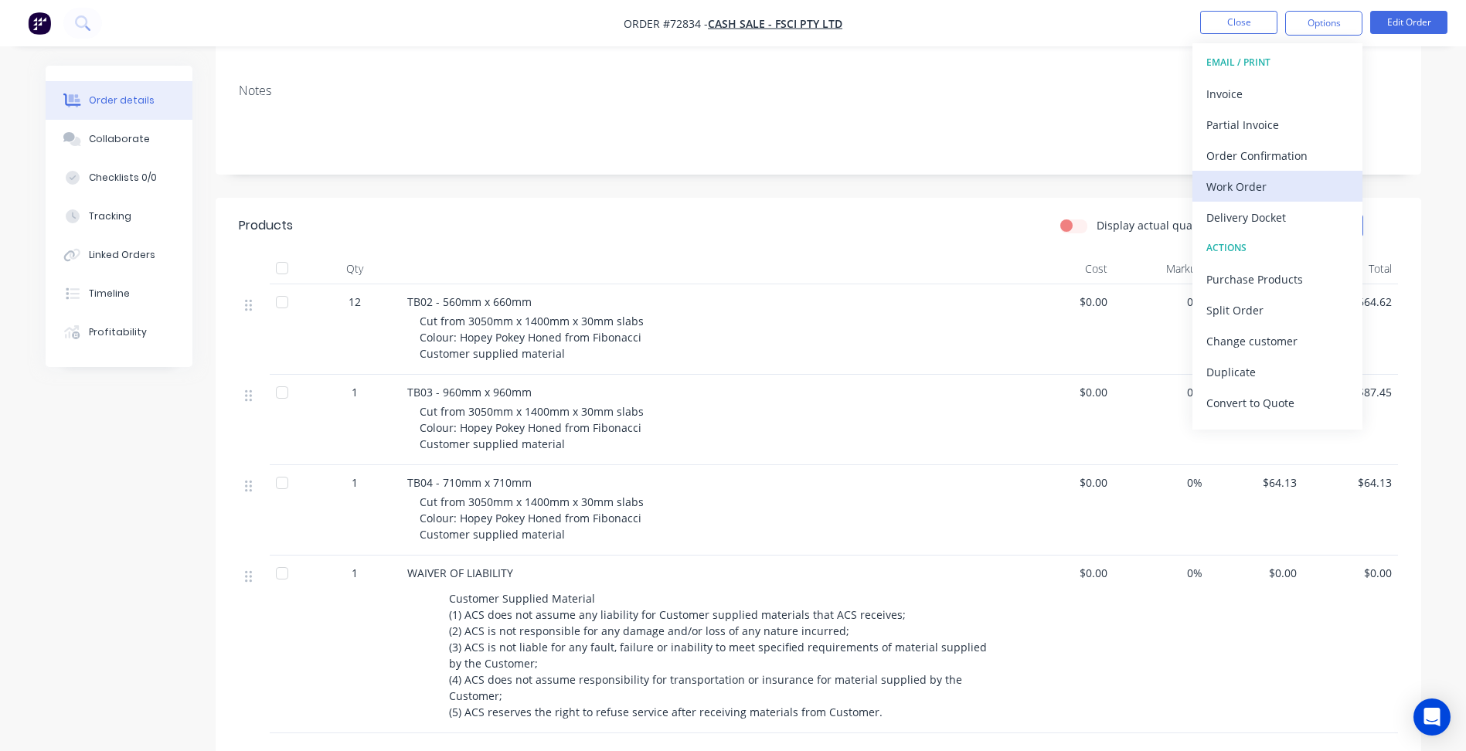
click at [1258, 174] on button "Work Order" at bounding box center [1277, 186] width 170 height 31
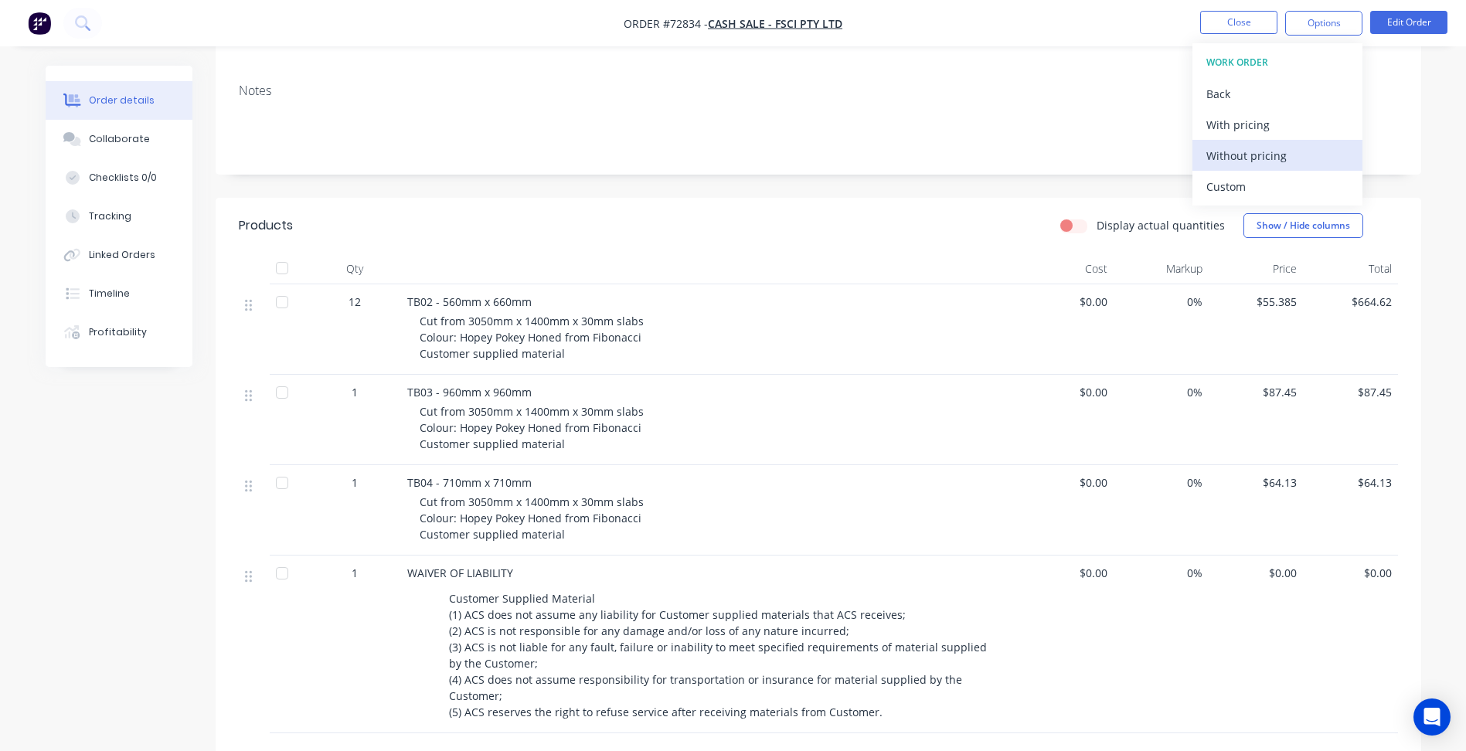
click at [1248, 155] on div "Without pricing" at bounding box center [1277, 155] width 142 height 22
